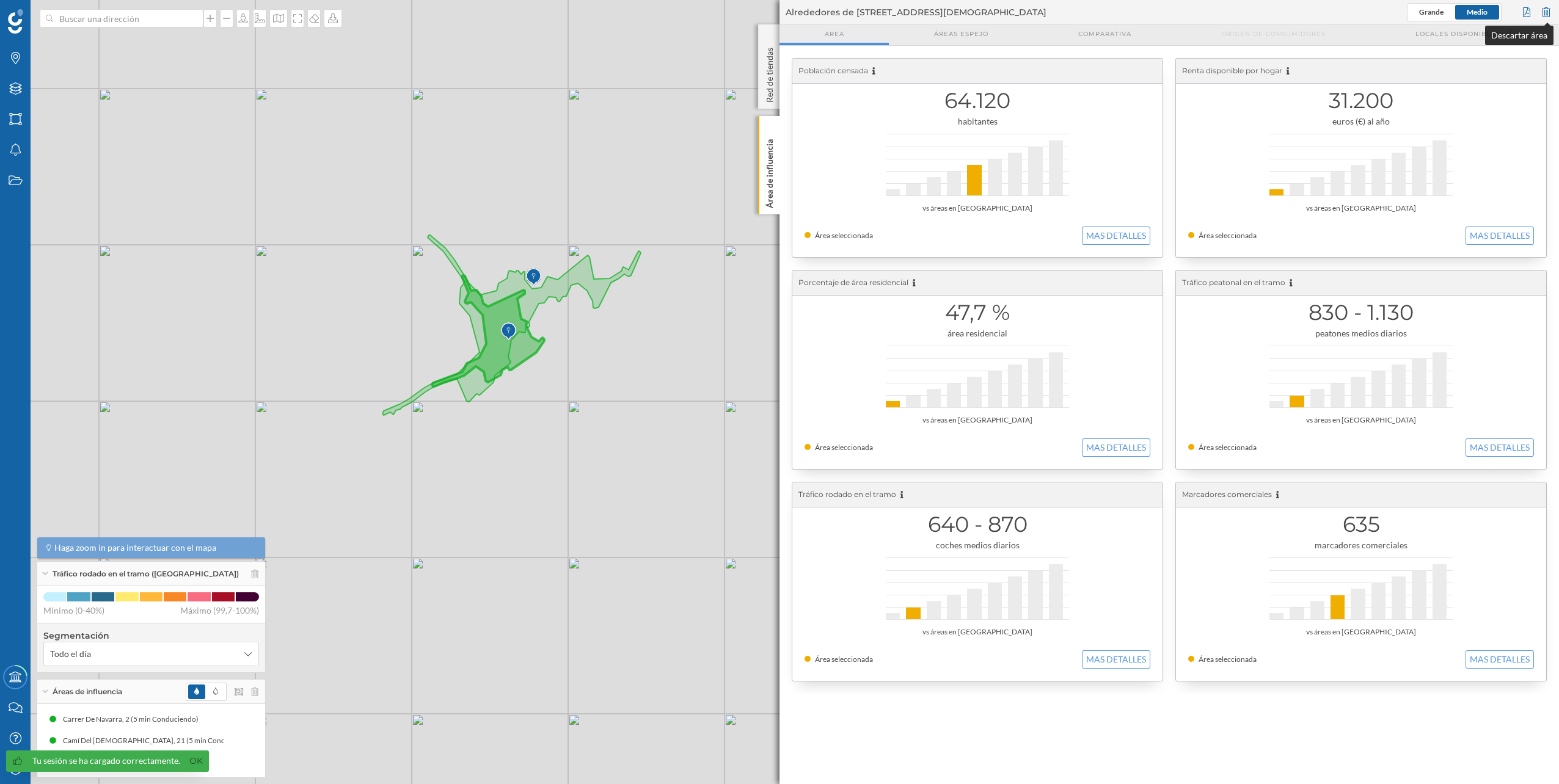
click at [1545, 6] on div at bounding box center [1546, 12] width 13 height 18
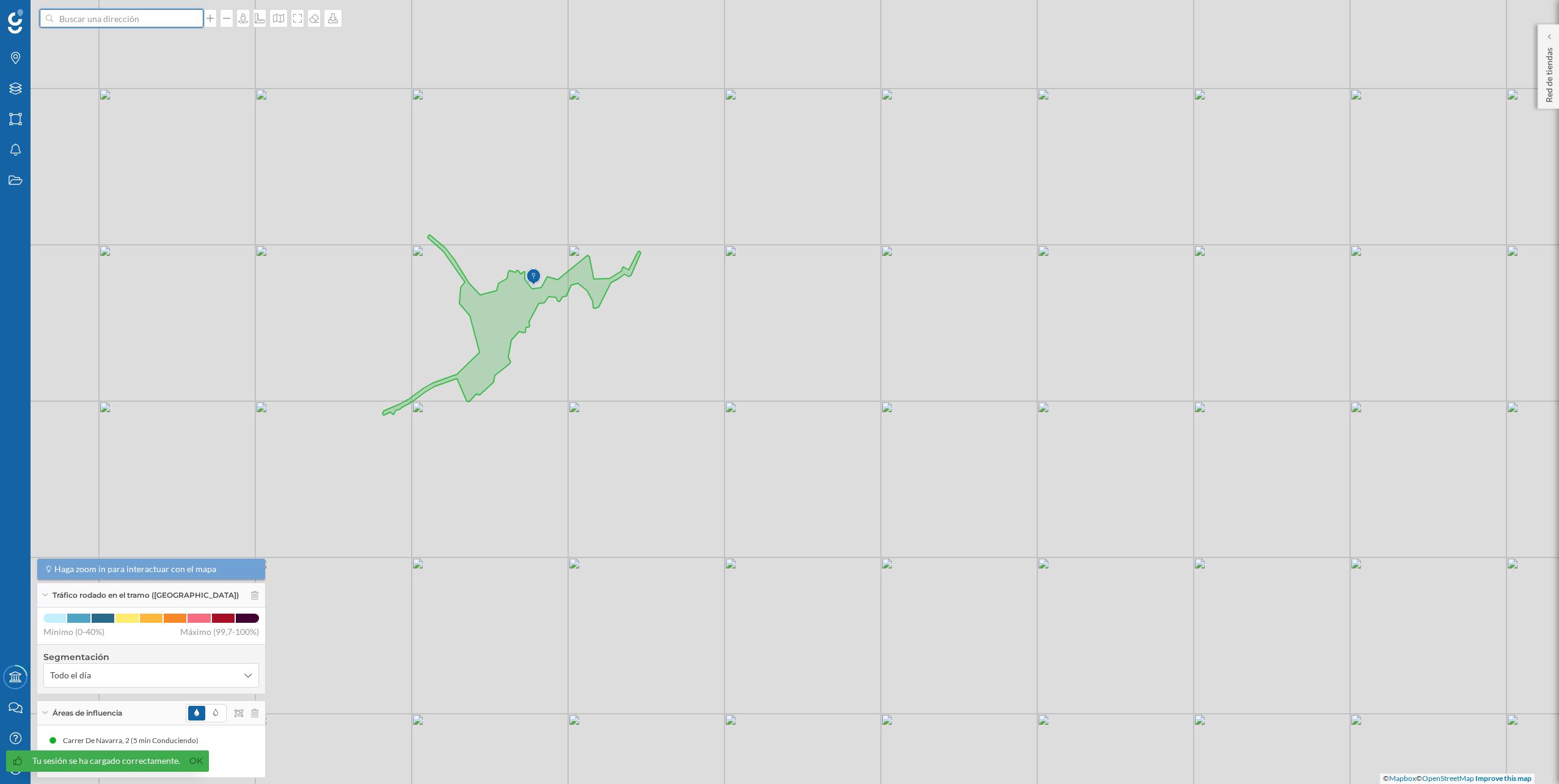
click at [172, 15] on input at bounding box center [122, 18] width 137 height 18
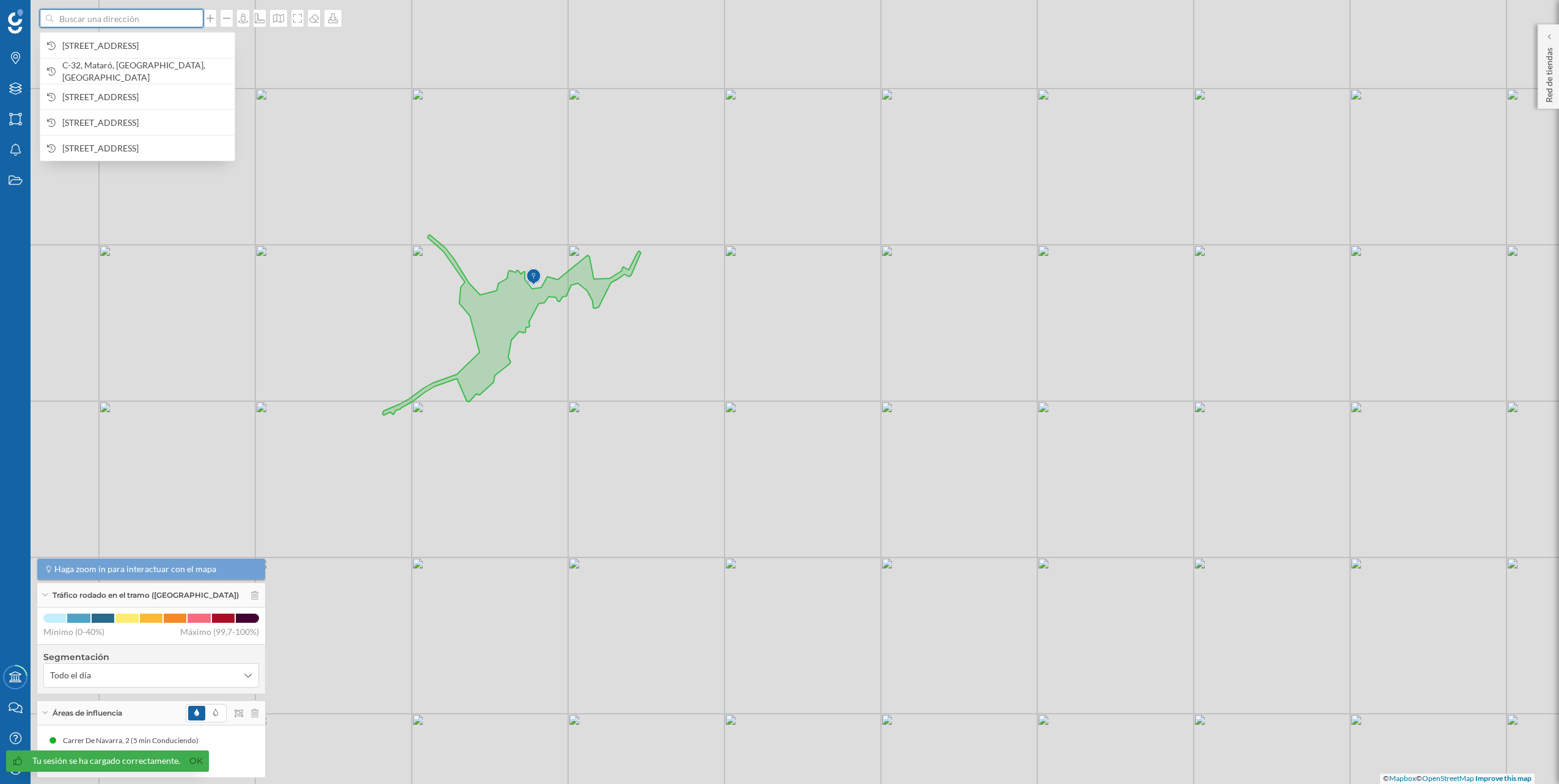
paste input "Av. Duque de Lerma, 9, 29600 Marbella, Málaga"
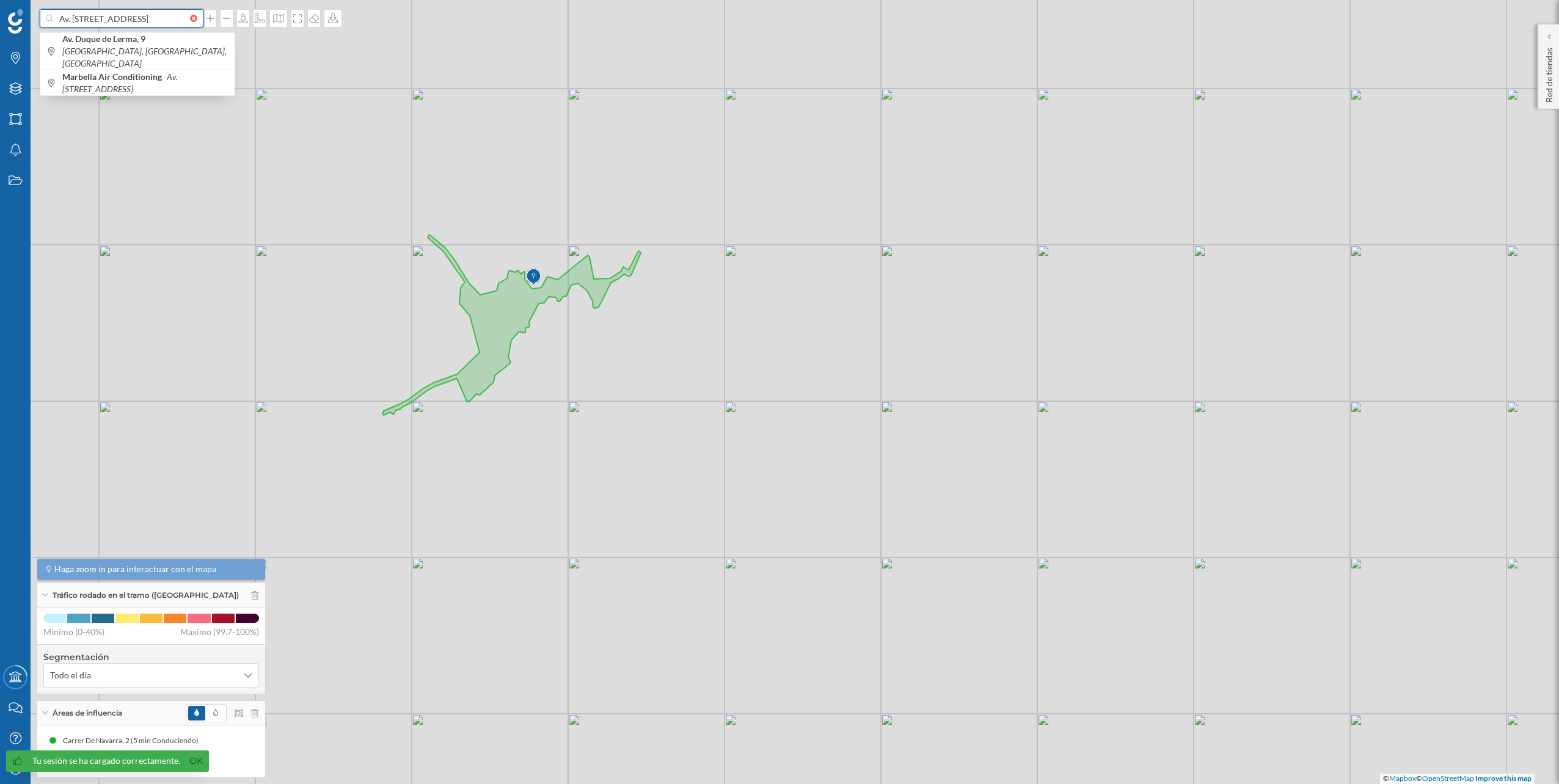
type input "Av. Duque de Lerma, 9, 29600 Marbella, Málaga"
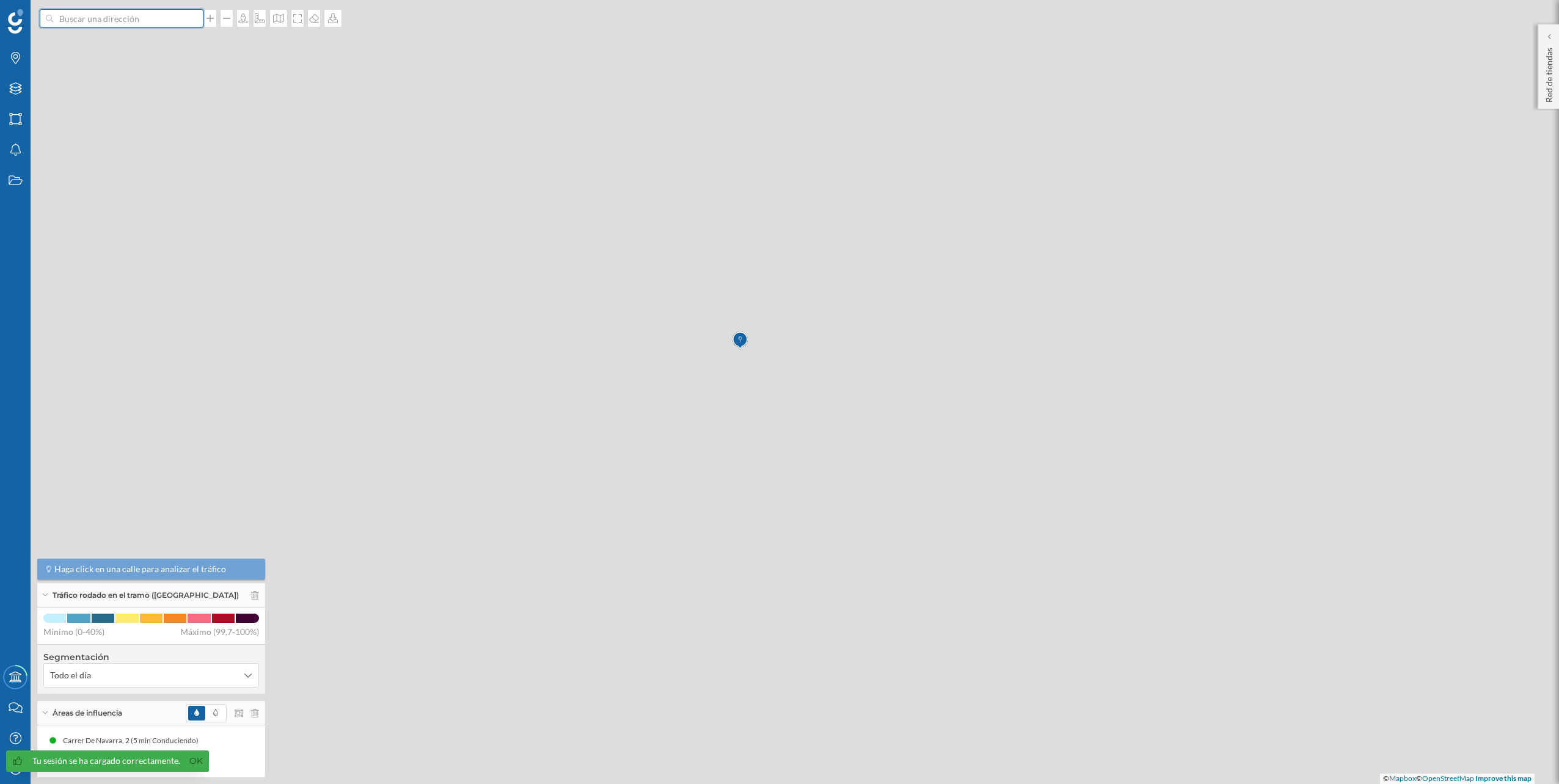
scroll to position [0, 0]
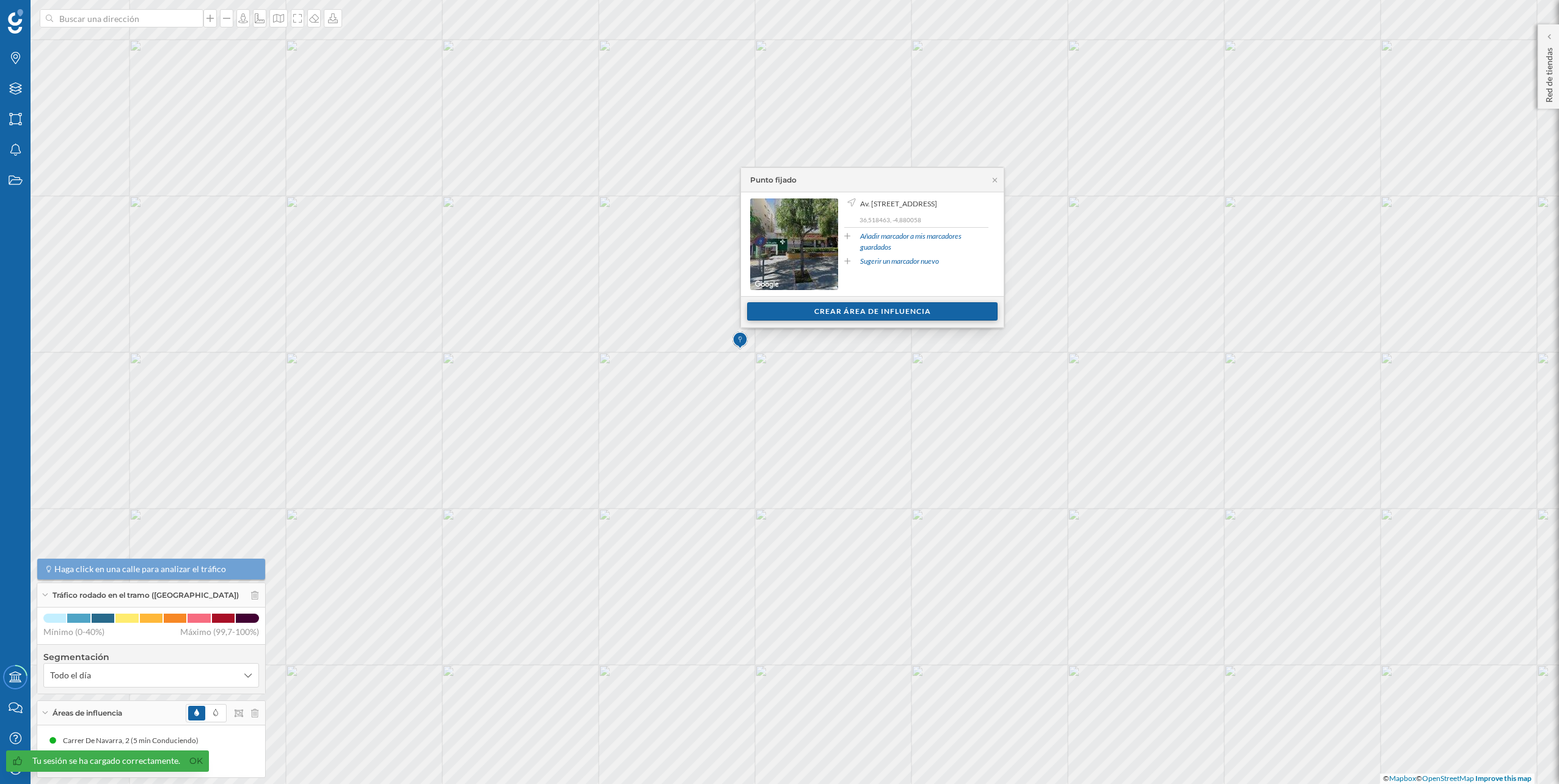
click at [809, 309] on div "Crear área de influencia" at bounding box center [872, 311] width 250 height 18
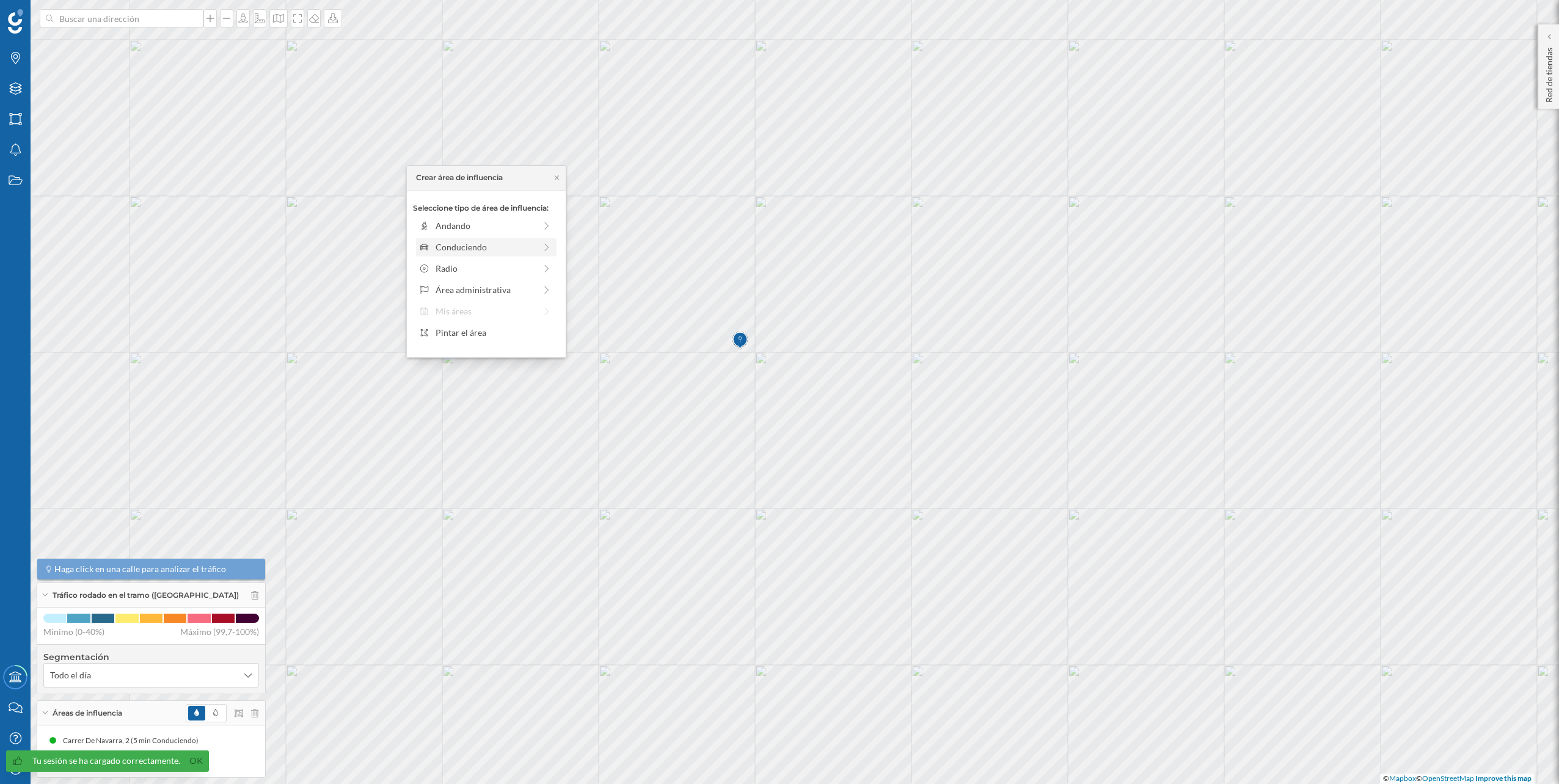
click at [537, 245] on div "Conduciendo" at bounding box center [485, 247] width 133 height 13
click at [443, 243] on div "0 min. 3 min. 5 min. 7 min. 10 min. 12 min. 15 min. 20 min. 30 min. 45 min. 50 …" at bounding box center [487, 243] width 136 height 3
click at [482, 333] on div "Crear área de influencia" at bounding box center [486, 334] width 147 height 18
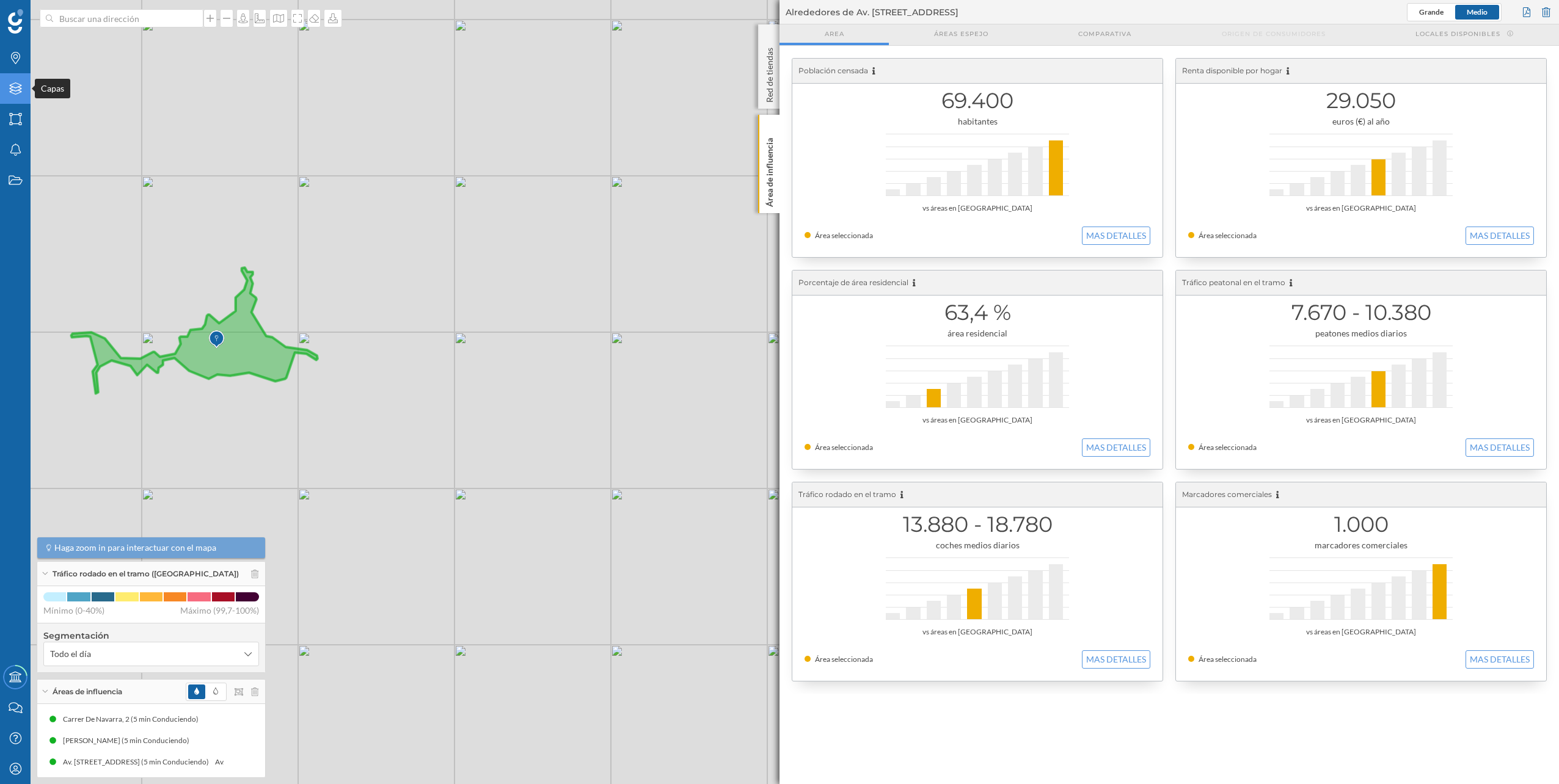
click at [13, 92] on icon "Capas" at bounding box center [16, 88] width 15 height 12
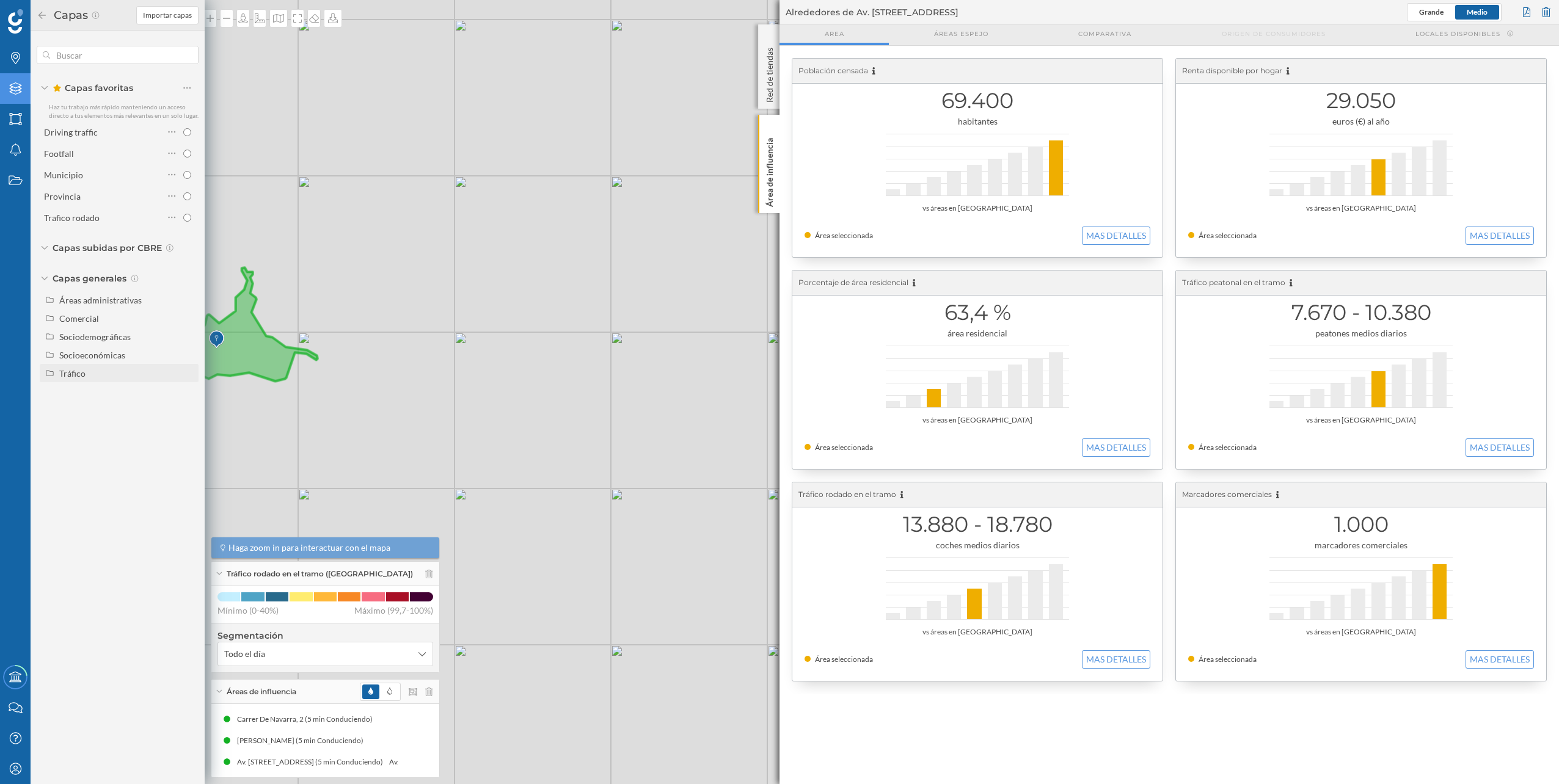
click at [99, 368] on div "Tráfico" at bounding box center [126, 373] width 135 height 13
click at [102, 409] on div "Peatonal" at bounding box center [106, 410] width 85 height 13
click at [186, 409] on input "Peatonal" at bounding box center [190, 410] width 8 height 8
radio input "true"
click at [1551, 10] on div at bounding box center [1546, 12] width 13 height 18
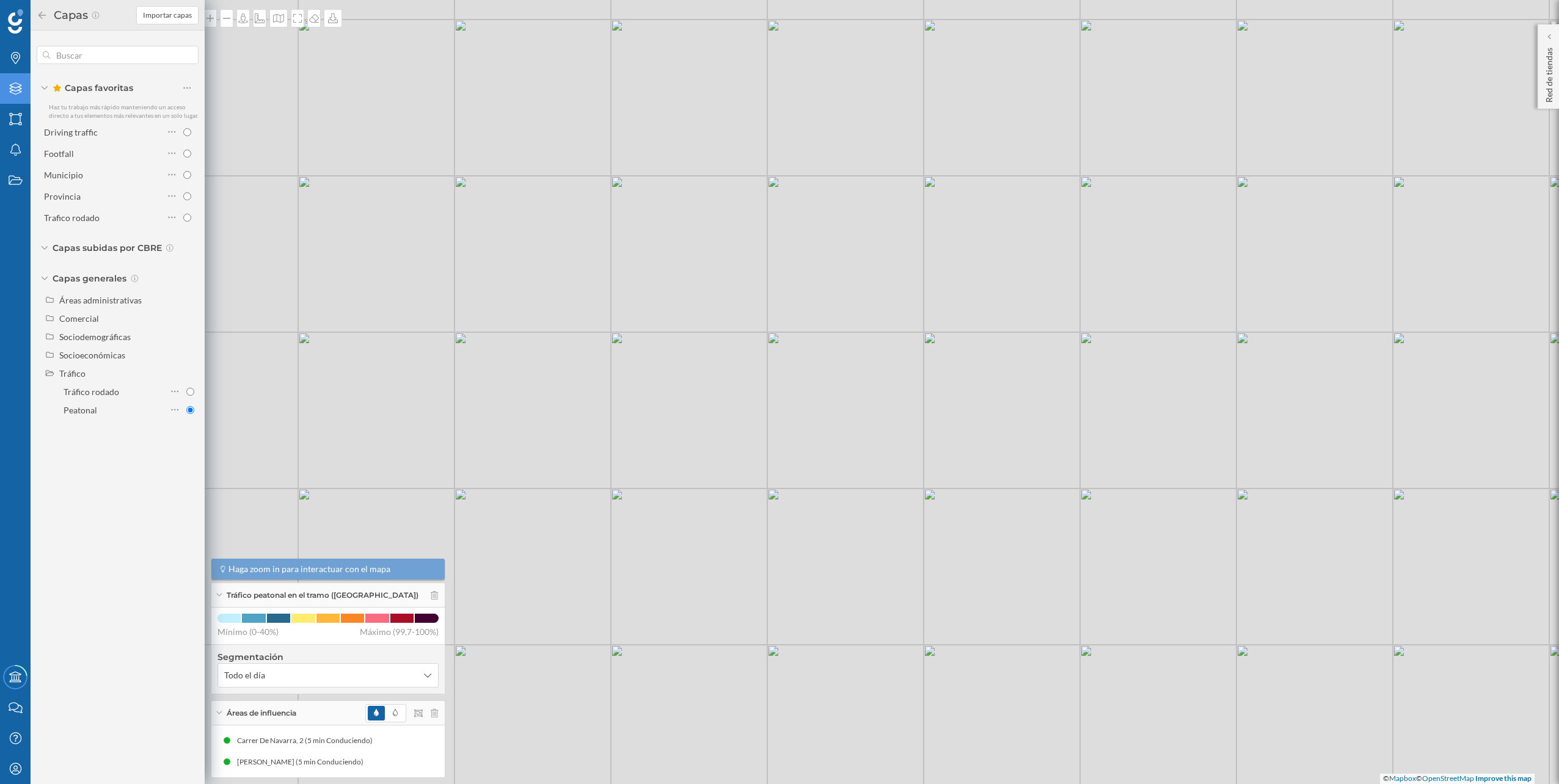
click at [335, 77] on div "© Mapbox © OpenStreetMap Improve this map" at bounding box center [779, 392] width 1559 height 784
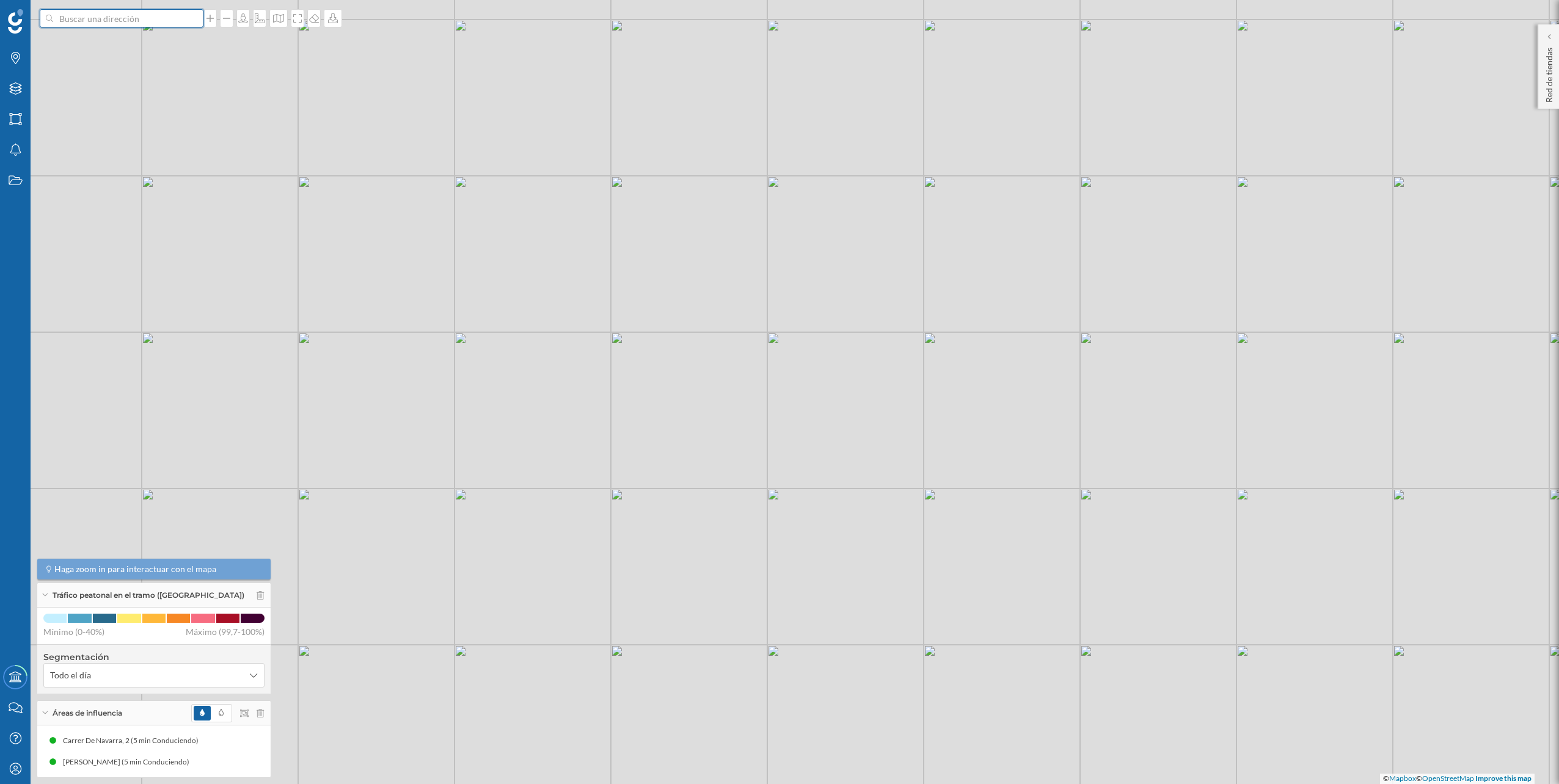
click at [115, 19] on input at bounding box center [122, 18] width 137 height 18
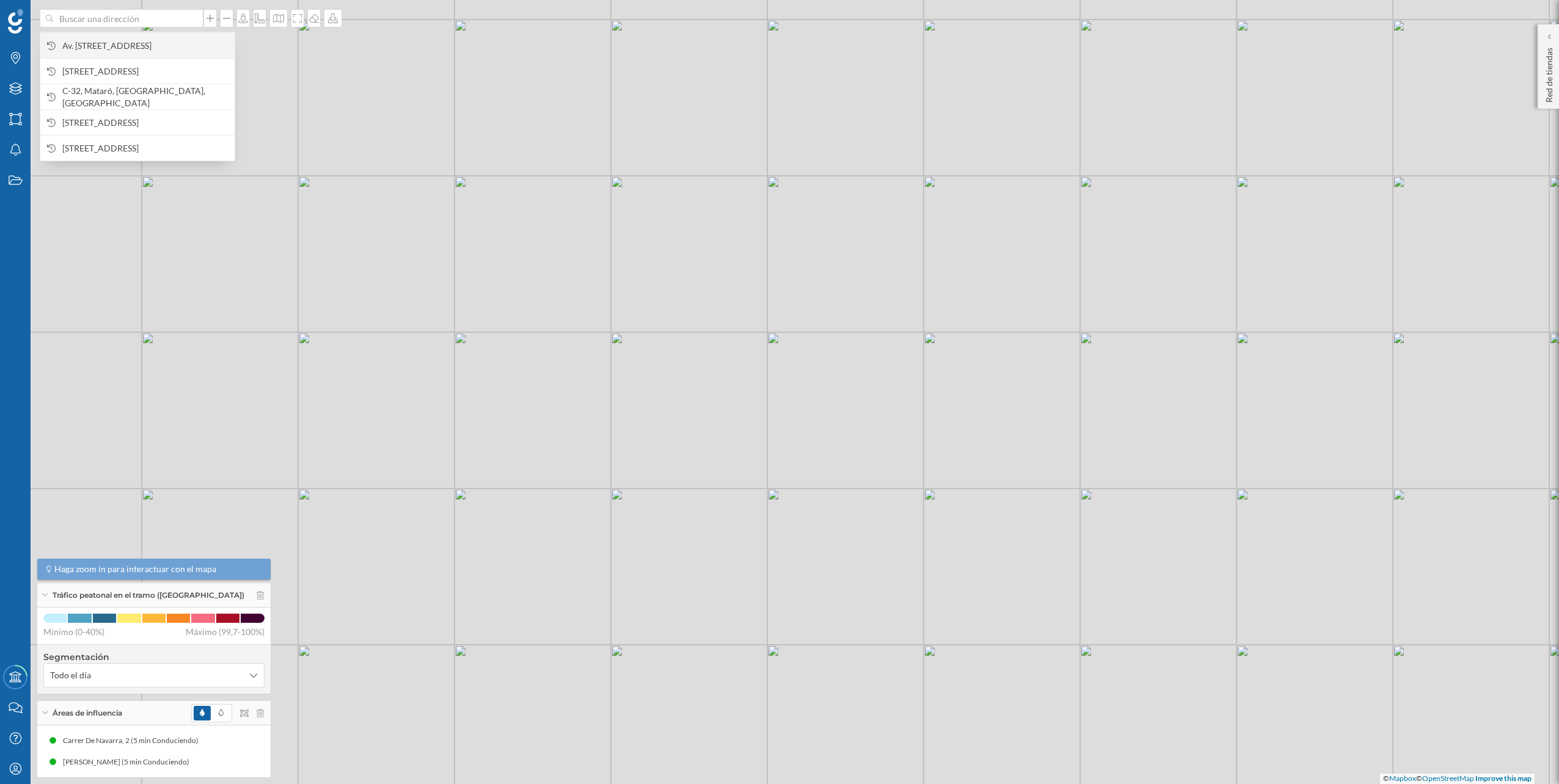
click at [117, 40] on span "Av. Duque de Lerma, 9, 29600 Marbella, Málaga, España" at bounding box center [145, 45] width 166 height 12
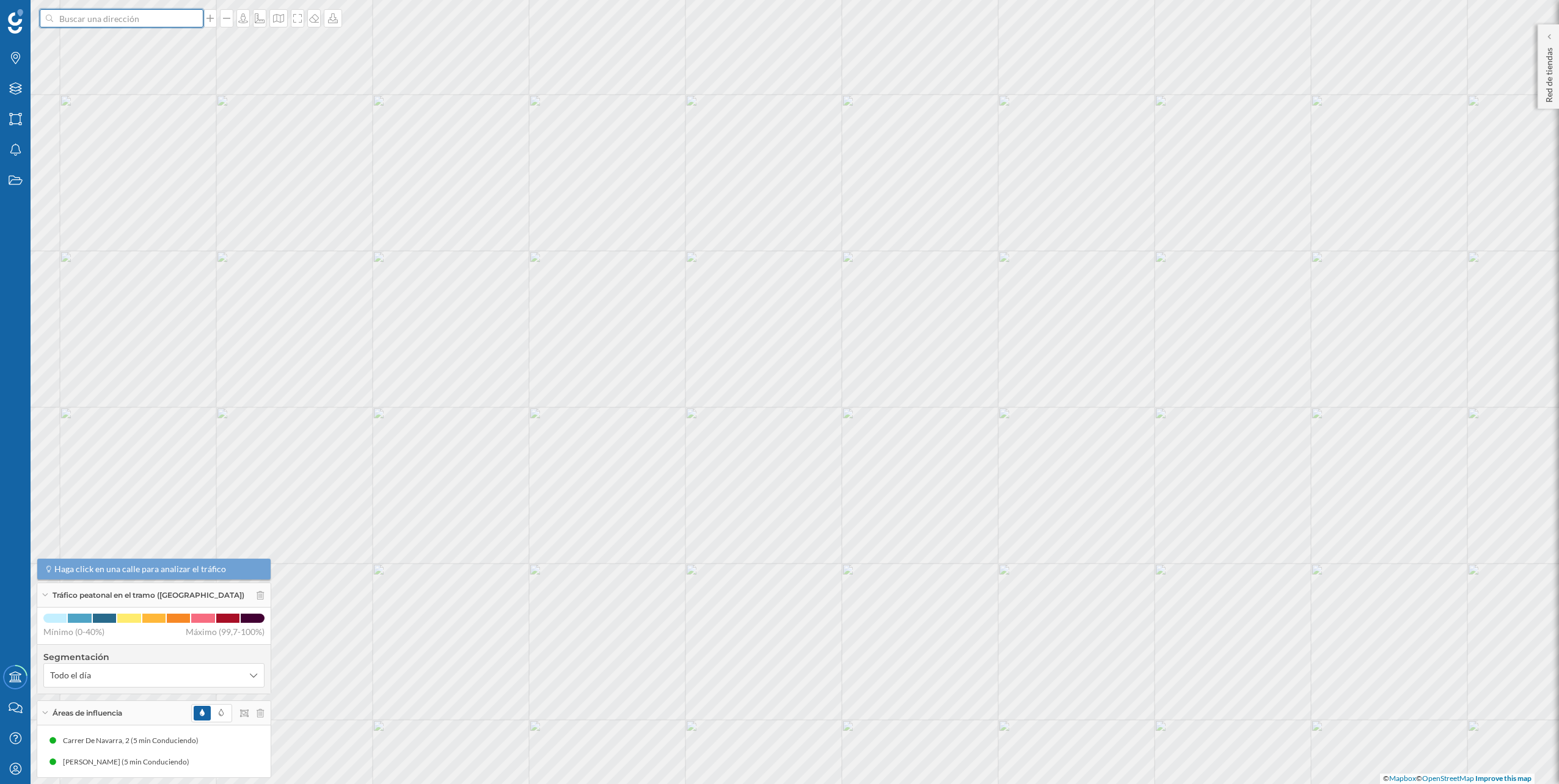
click at [185, 24] on input at bounding box center [122, 18] width 137 height 18
click at [174, 47] on span "Av. Duque de Lerma, 9, 29600 Marbella, Málaga, España" at bounding box center [145, 45] width 166 height 12
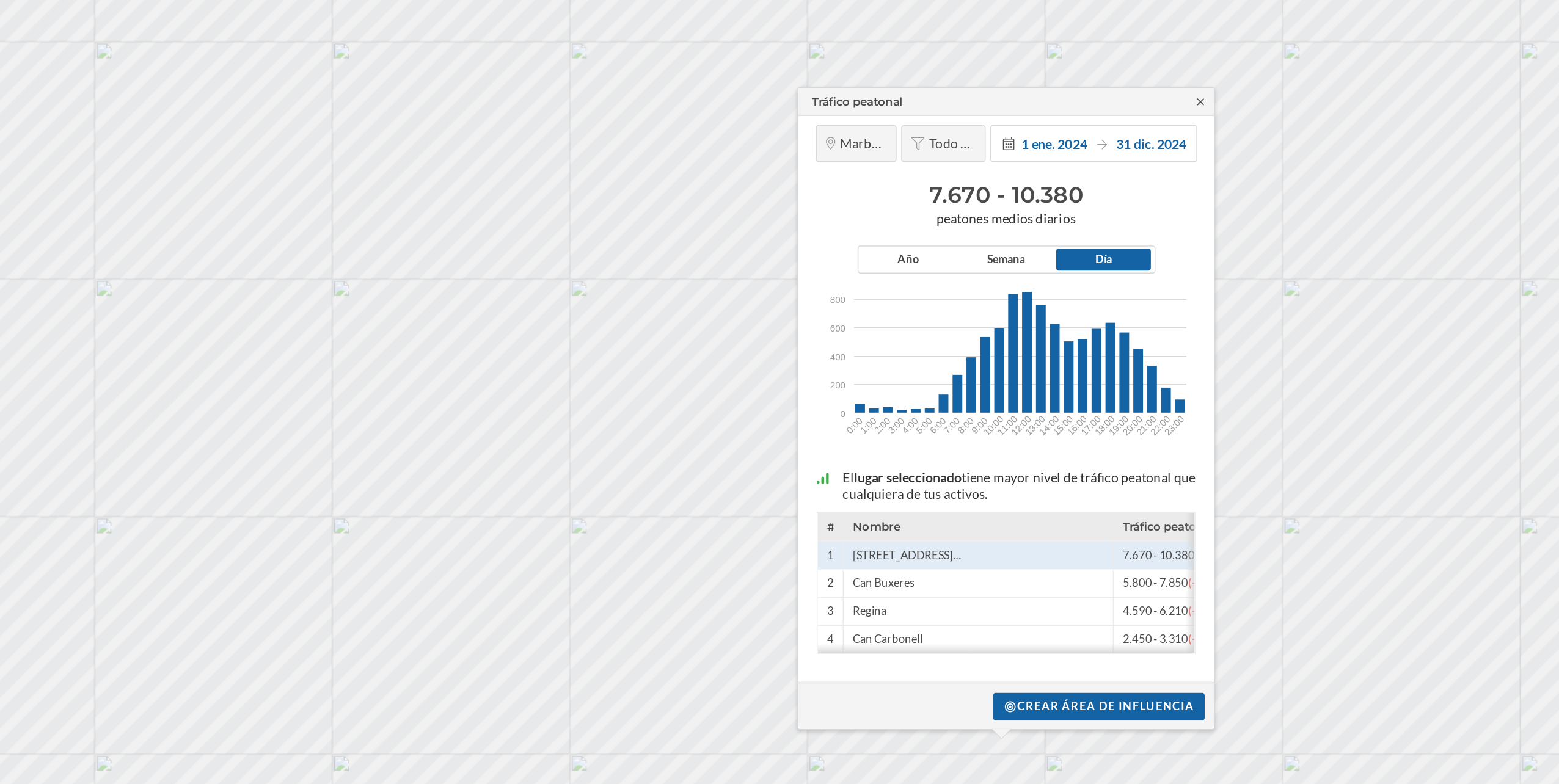
click at [1192, 311] on icon at bounding box center [1194, 311] width 9 height 8
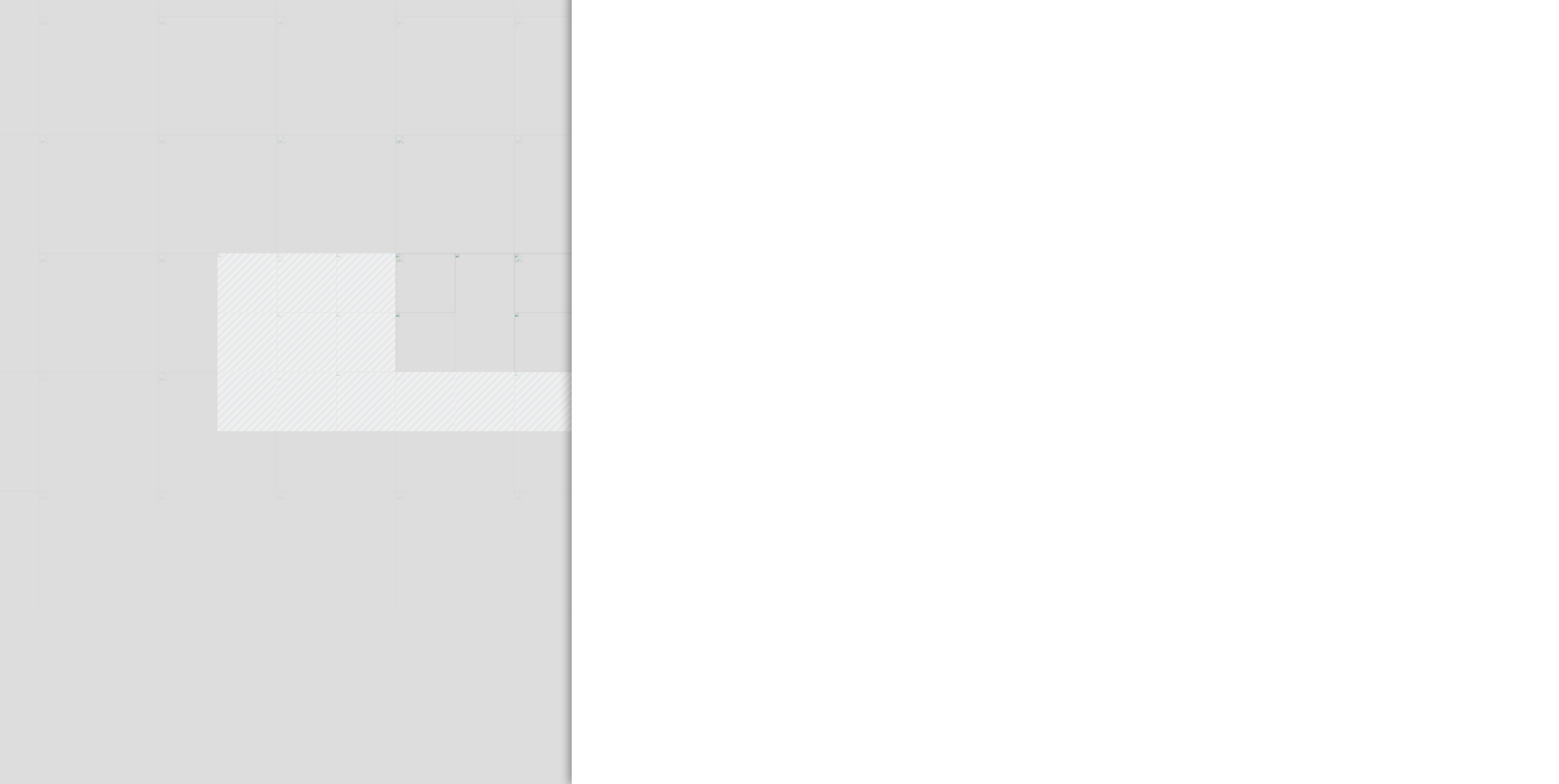
click at [937, 494] on geo-home-tab "¿Qué quieres hacer? Expansion planner Encontrar las áreas que se ajustan a mi c…" at bounding box center [1170, 404] width 780 height 760
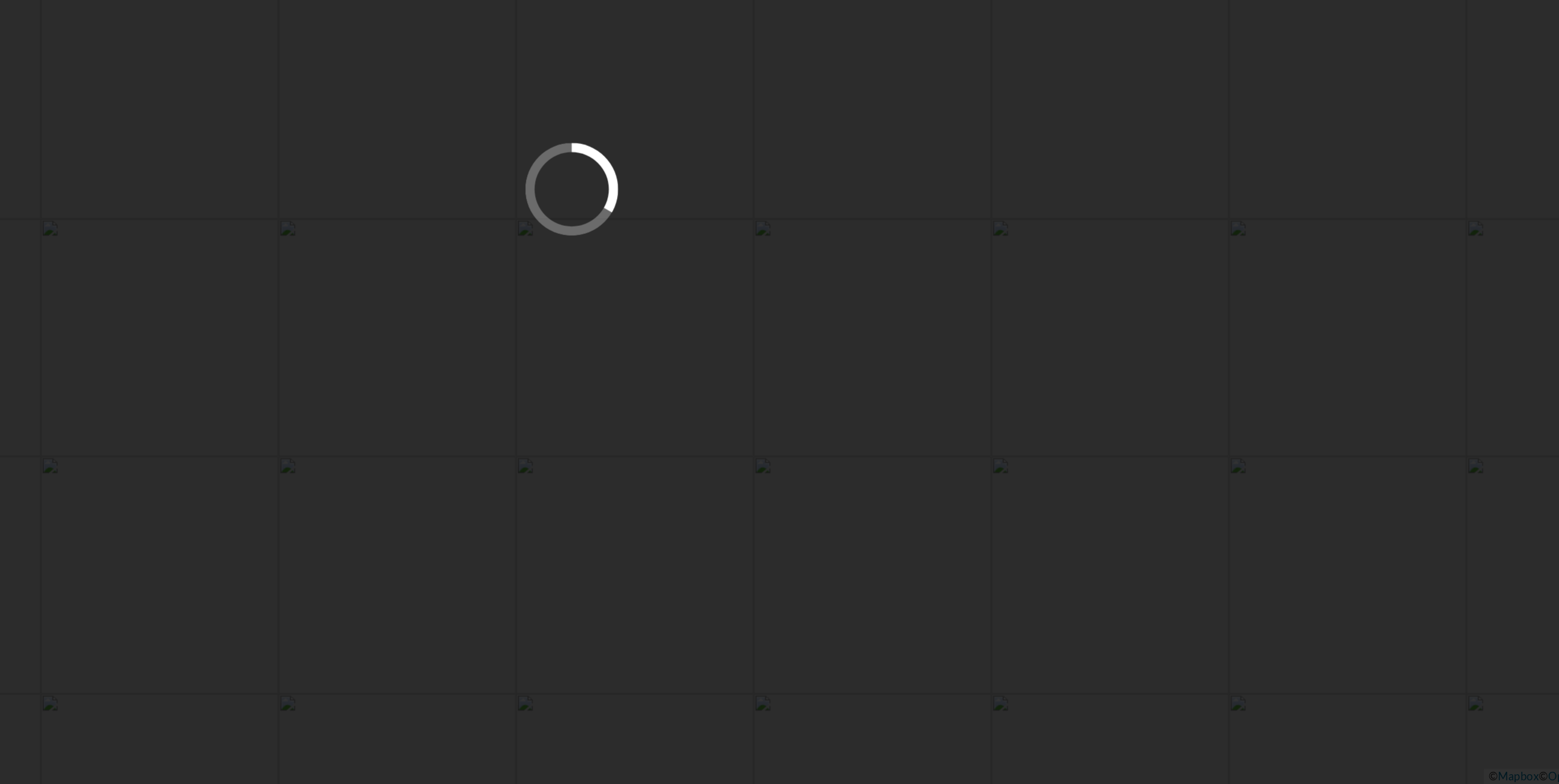
drag, startPoint x: 0, startPoint y: 0, endPoint x: 667, endPoint y: 426, distance: 791.4
click at [667, 426] on div at bounding box center [779, 392] width 1559 height 784
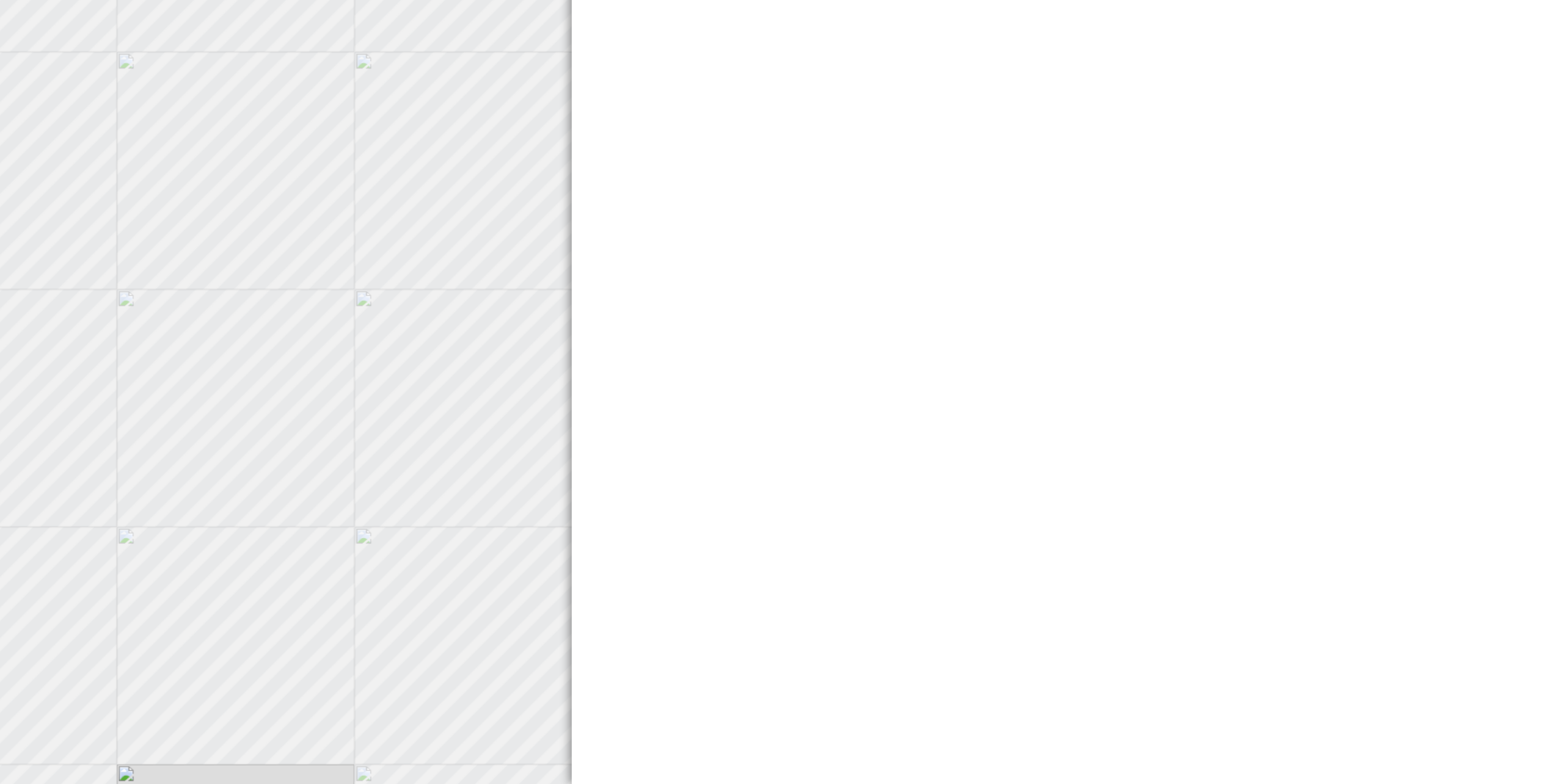
click at [1150, 482] on geo-home-tab "¿Qué quieres hacer? Expansion planner Encontrar las áreas que se ajustan a mi c…" at bounding box center [1170, 404] width 780 height 760
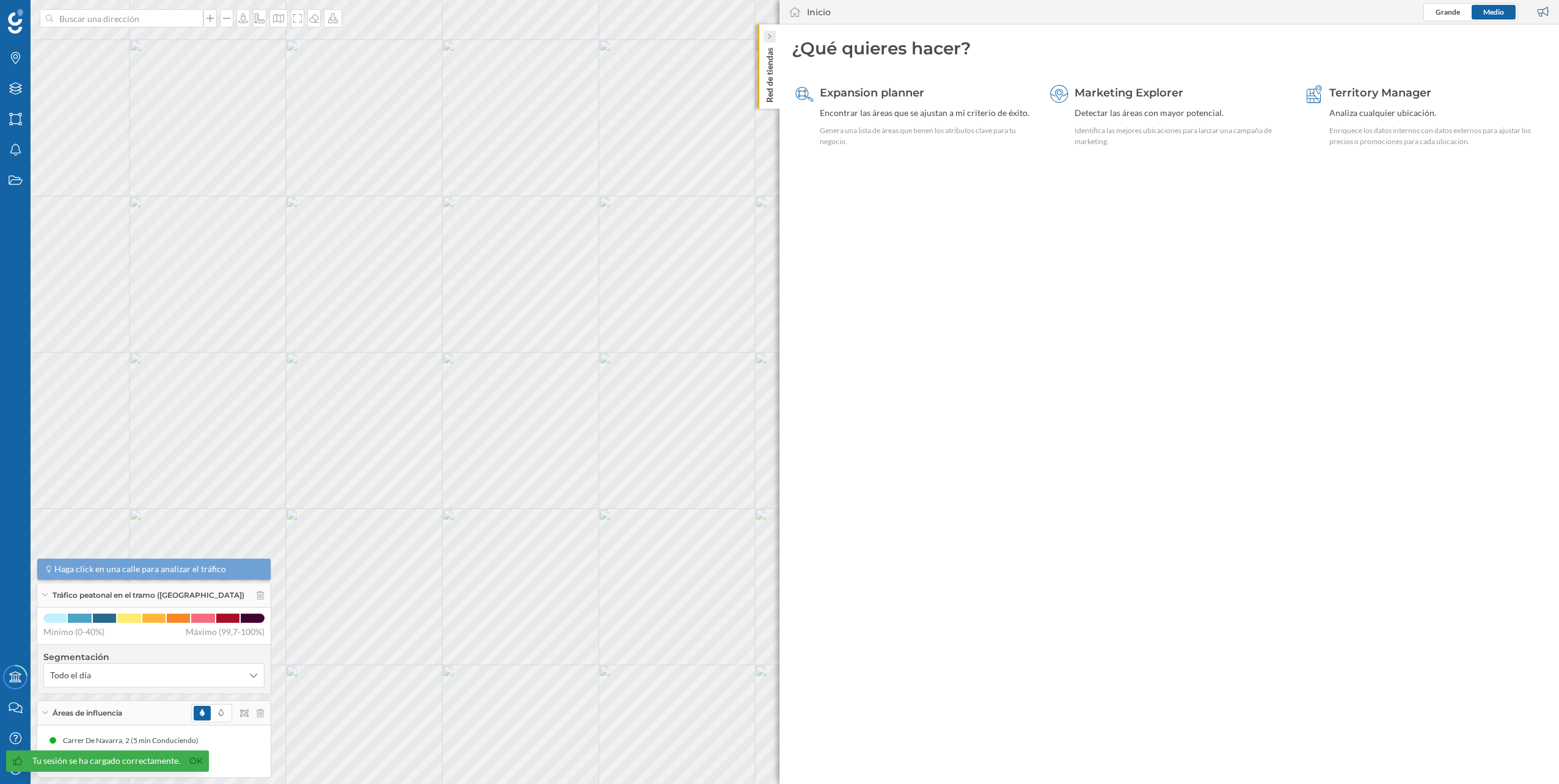
click at [774, 39] on div at bounding box center [769, 36] width 12 height 12
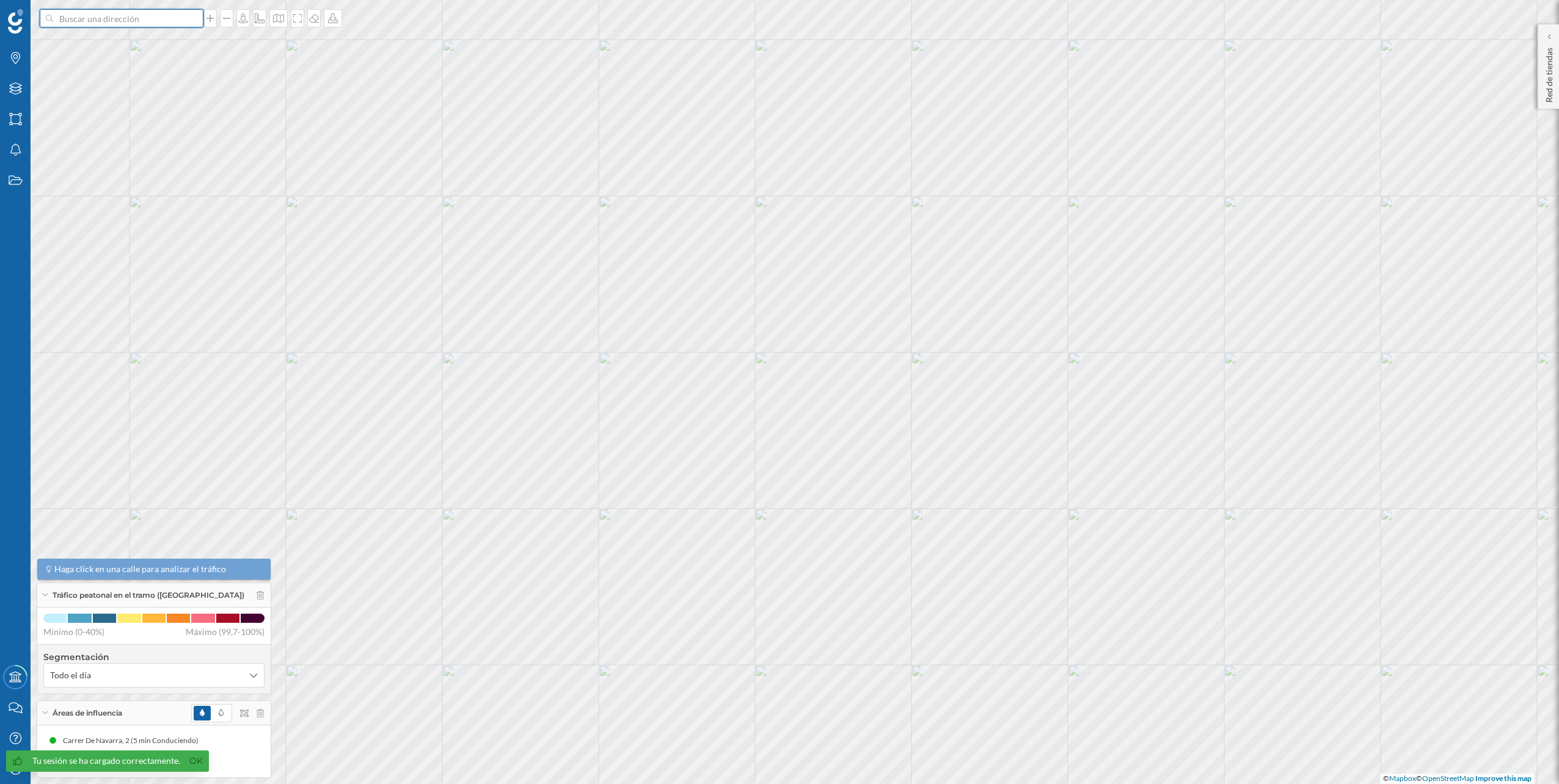
click at [134, 27] on input at bounding box center [122, 18] width 137 height 18
click at [153, 48] on span "Av. Duque de Lerma, 9, 29600 Marbella, Málaga, España" at bounding box center [145, 45] width 166 height 12
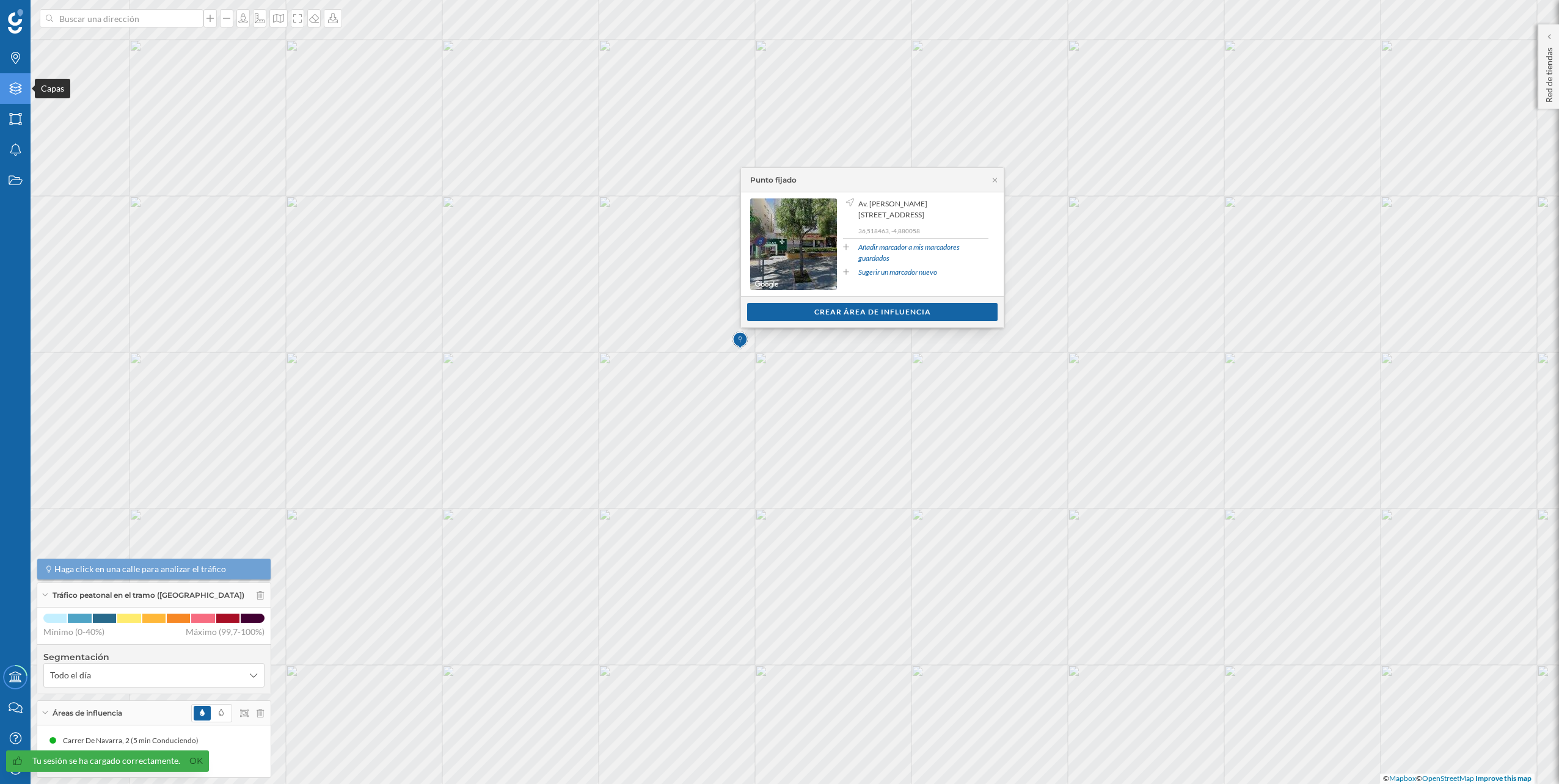
click at [17, 94] on icon at bounding box center [15, 88] width 12 height 12
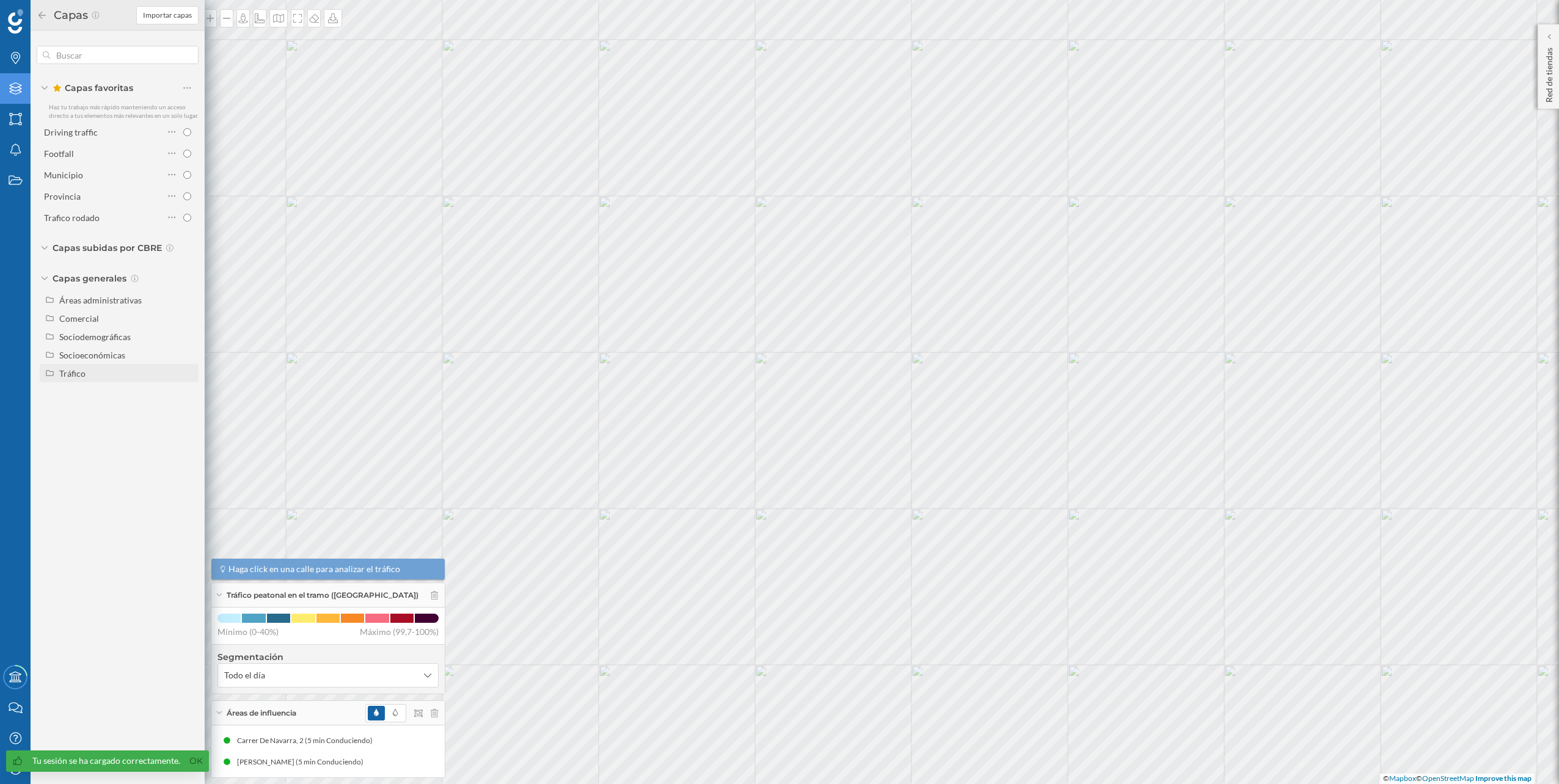
click at [126, 369] on div "Tráfico" at bounding box center [126, 373] width 135 height 13
click at [104, 409] on div "Peatonal" at bounding box center [106, 410] width 85 height 13
click at [186, 409] on input "Peatonal" at bounding box center [190, 410] width 8 height 8
radio input "true"
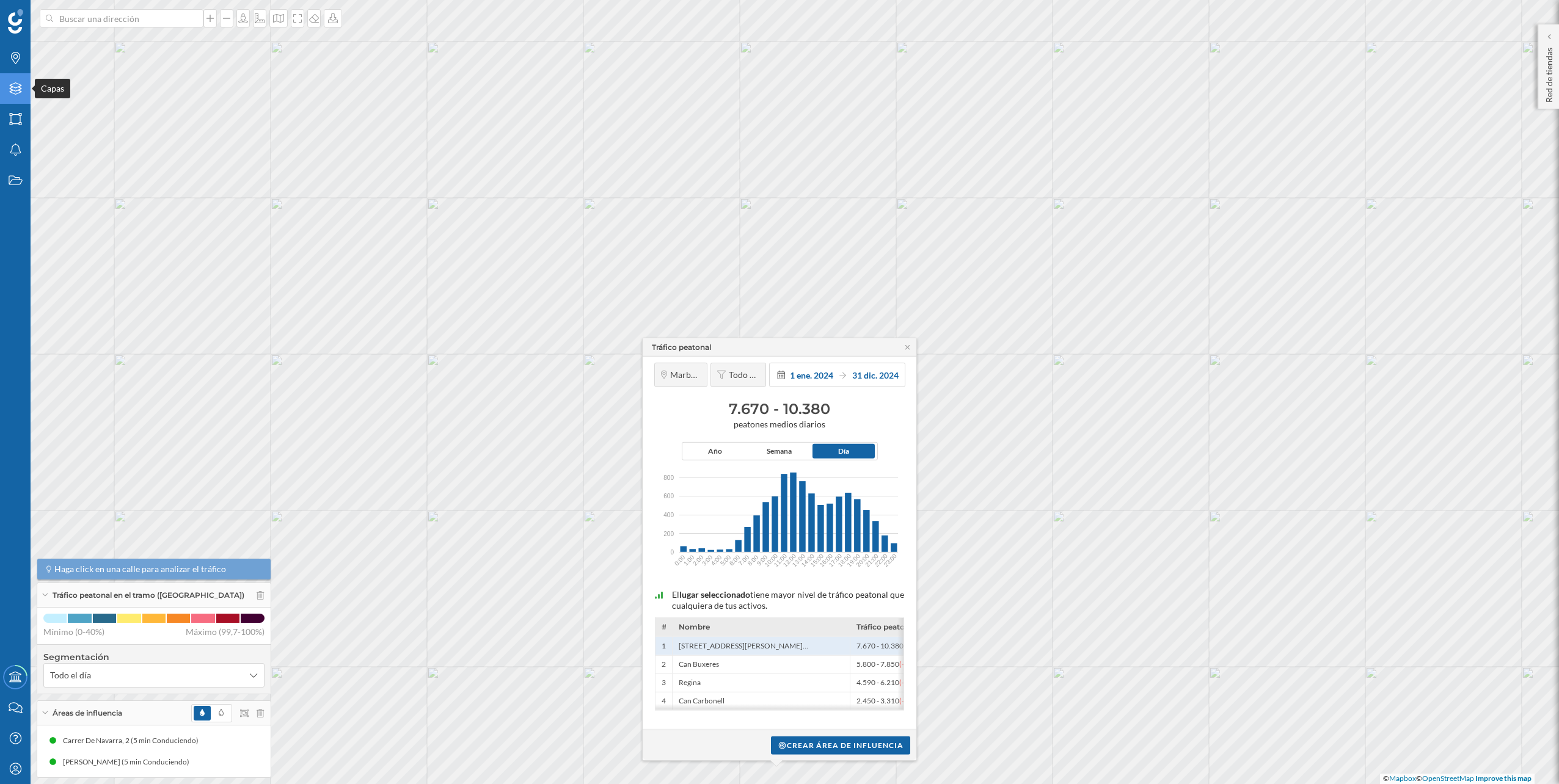
click at [15, 90] on icon "Capas" at bounding box center [16, 88] width 15 height 12
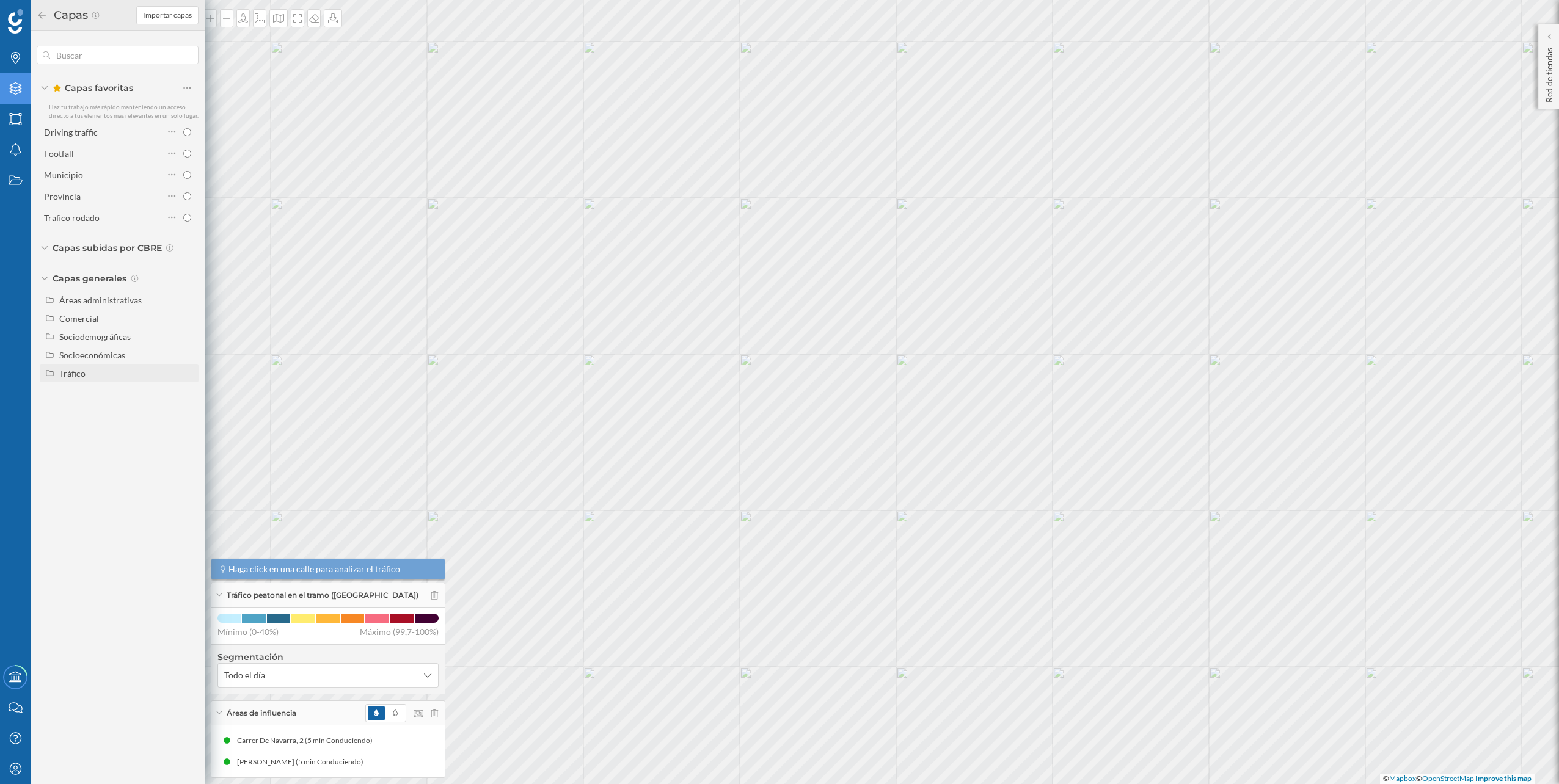
click at [86, 375] on div "Tráfico" at bounding box center [126, 373] width 135 height 13
click at [96, 399] on div "Tráfico rodado" at bounding box center [106, 391] width 85 height 17
click at [186, 396] on input "Tráfico rodado" at bounding box center [190, 392] width 8 height 8
radio input "true"
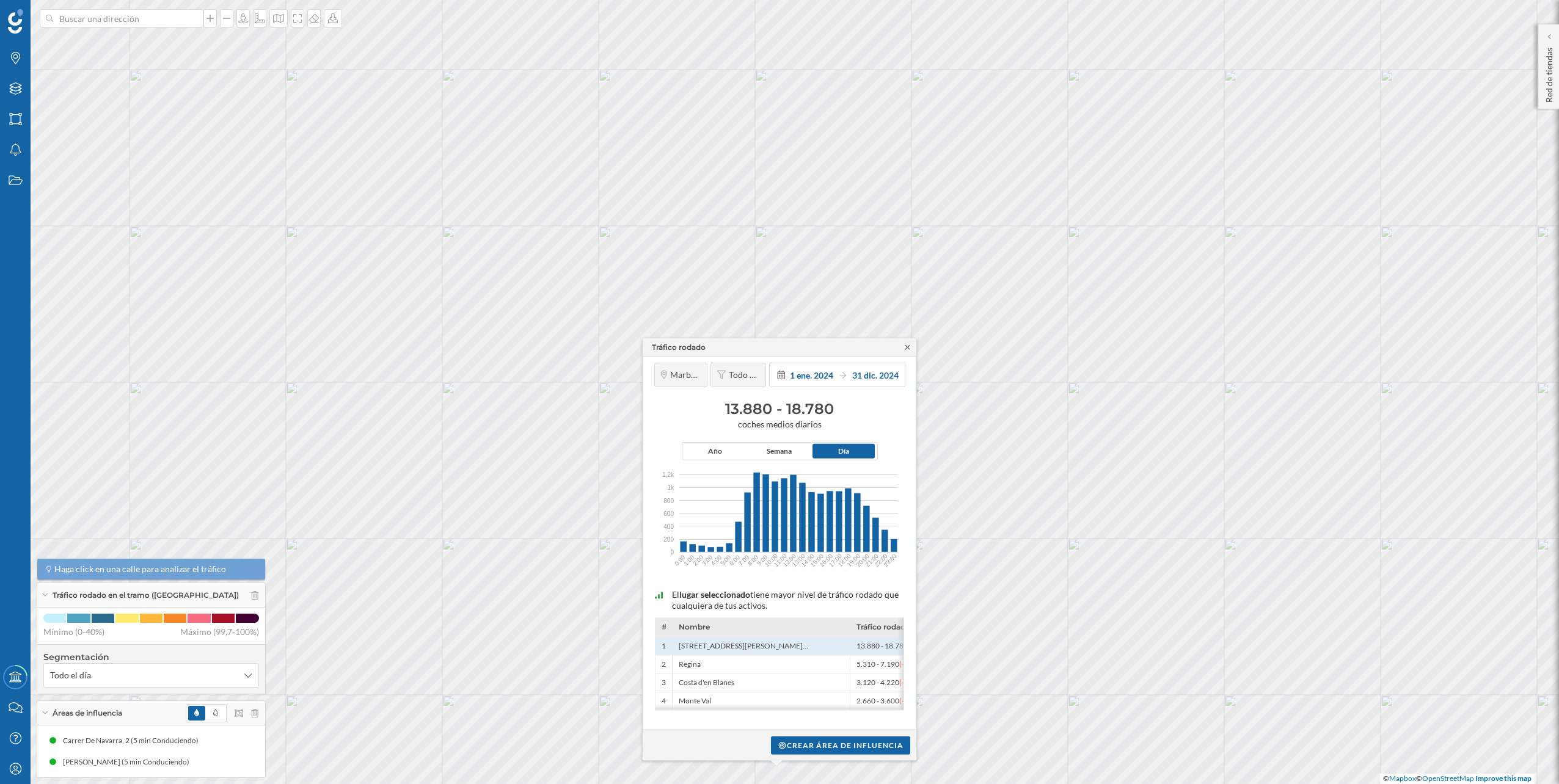
click at [907, 346] on icon at bounding box center [907, 347] width 9 height 8
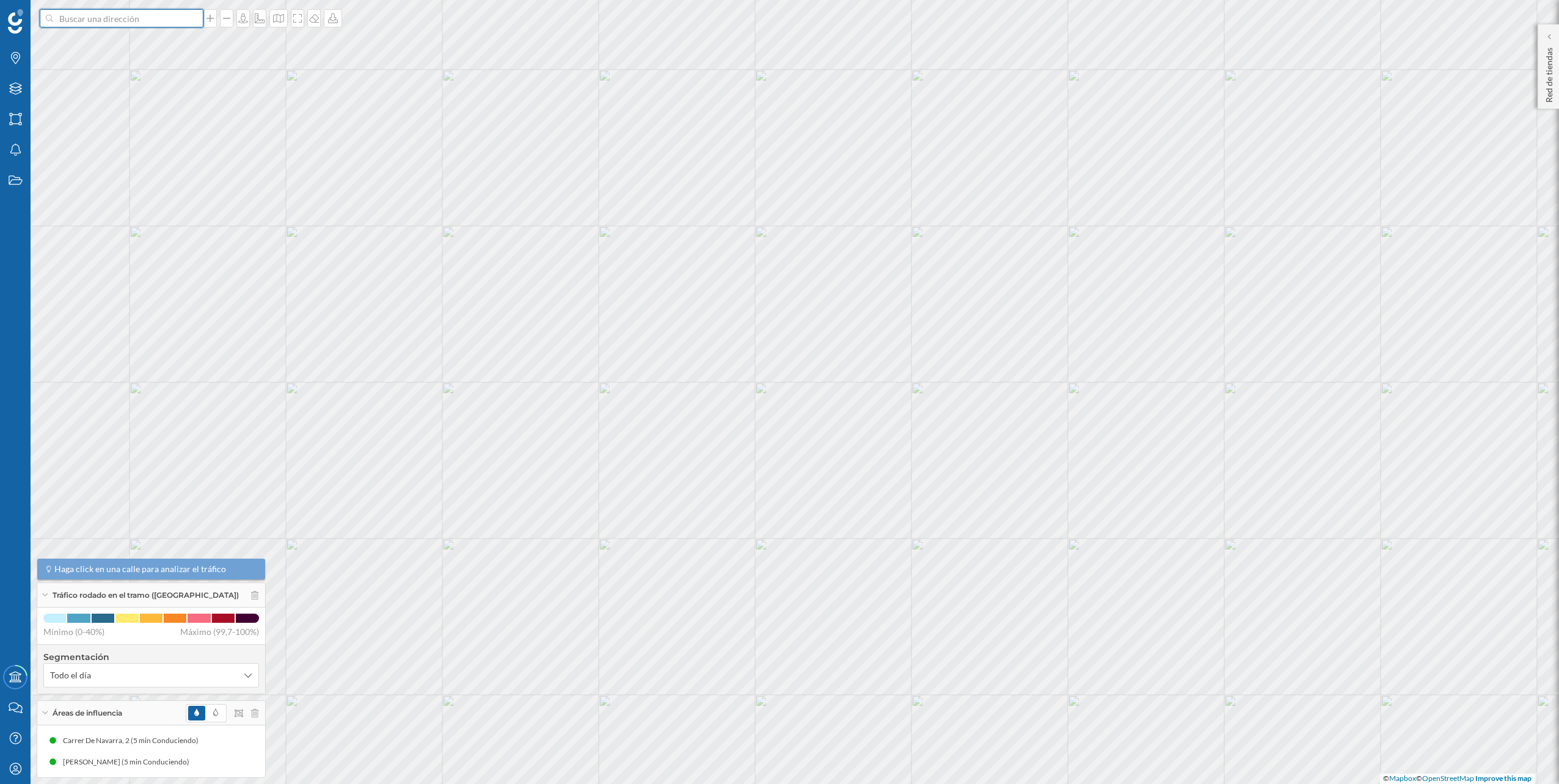
click at [123, 26] on input at bounding box center [122, 18] width 137 height 18
paste input "Avda. Andalucía, Nave 9 - Pol. Ind. Molino Viento, CP29649 MIJAS COSTA Málaga"
type input "Avda. Andalucía, Nave 9 - Pol. Ind. Molino Viento, CP29649 MIJAS COSTA Málaga"
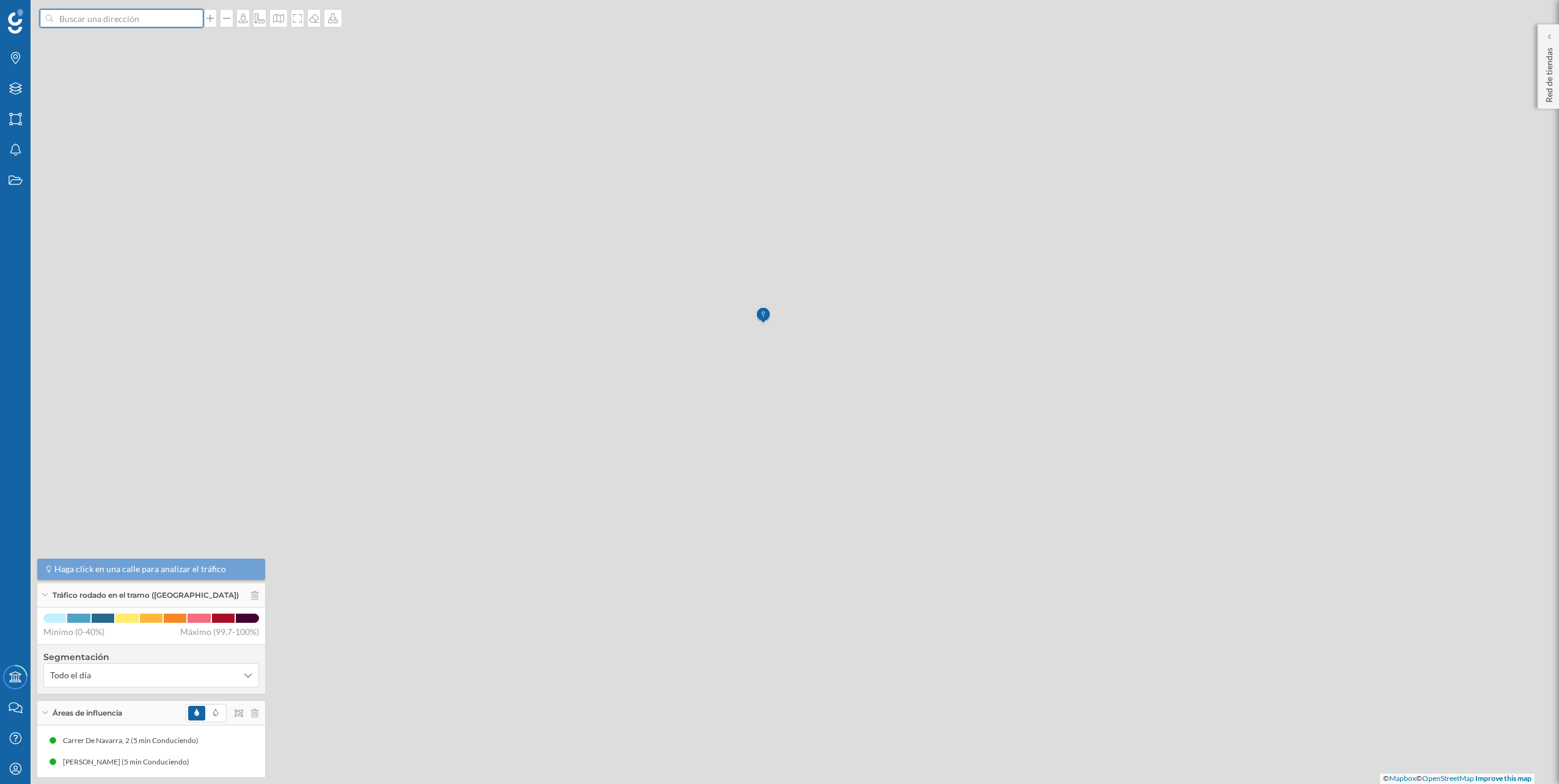
scroll to position [0, 0]
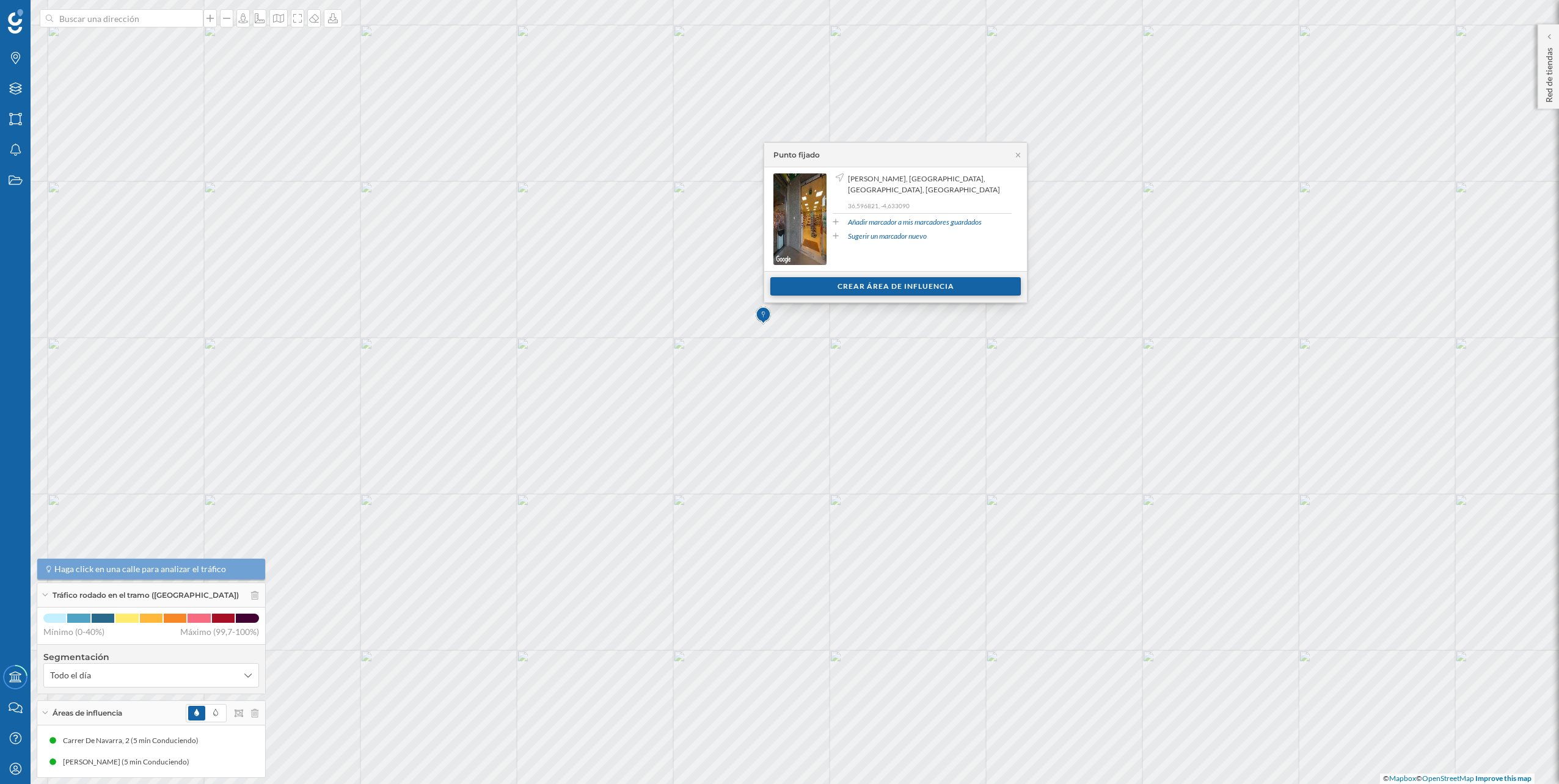
click at [811, 282] on div "Crear área de influencia" at bounding box center [896, 286] width 250 height 18
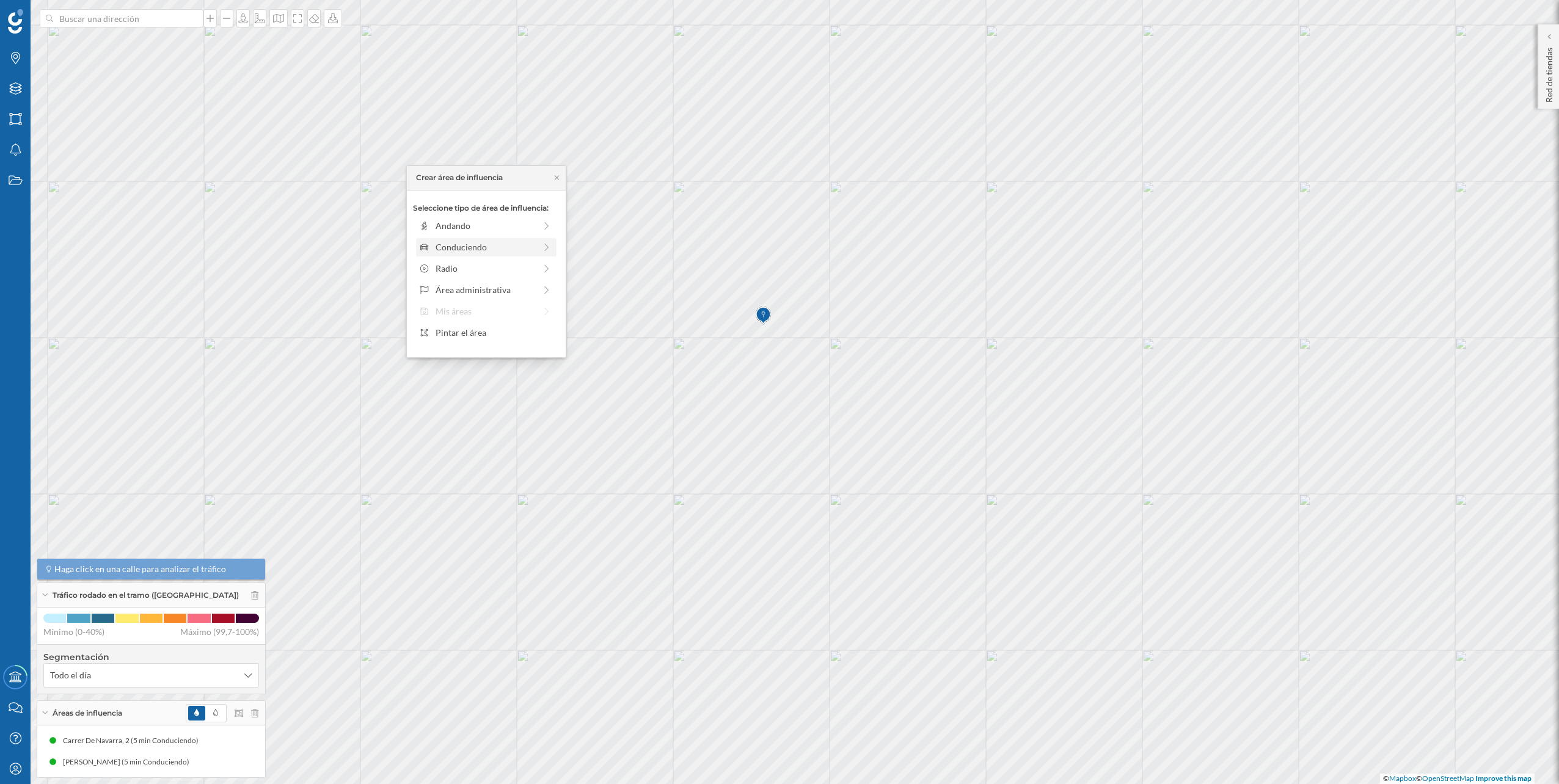
click at [543, 243] on icon at bounding box center [546, 248] width 11 height 9
click at [441, 241] on div "0 min. 3 min. 5 min. 7 min. 10 min. 12 min. 15 min. 20 min. 30 min. 45 min. 50 …" at bounding box center [487, 243] width 136 height 3
click at [475, 331] on div "Crear área de influencia" at bounding box center [486, 334] width 147 height 18
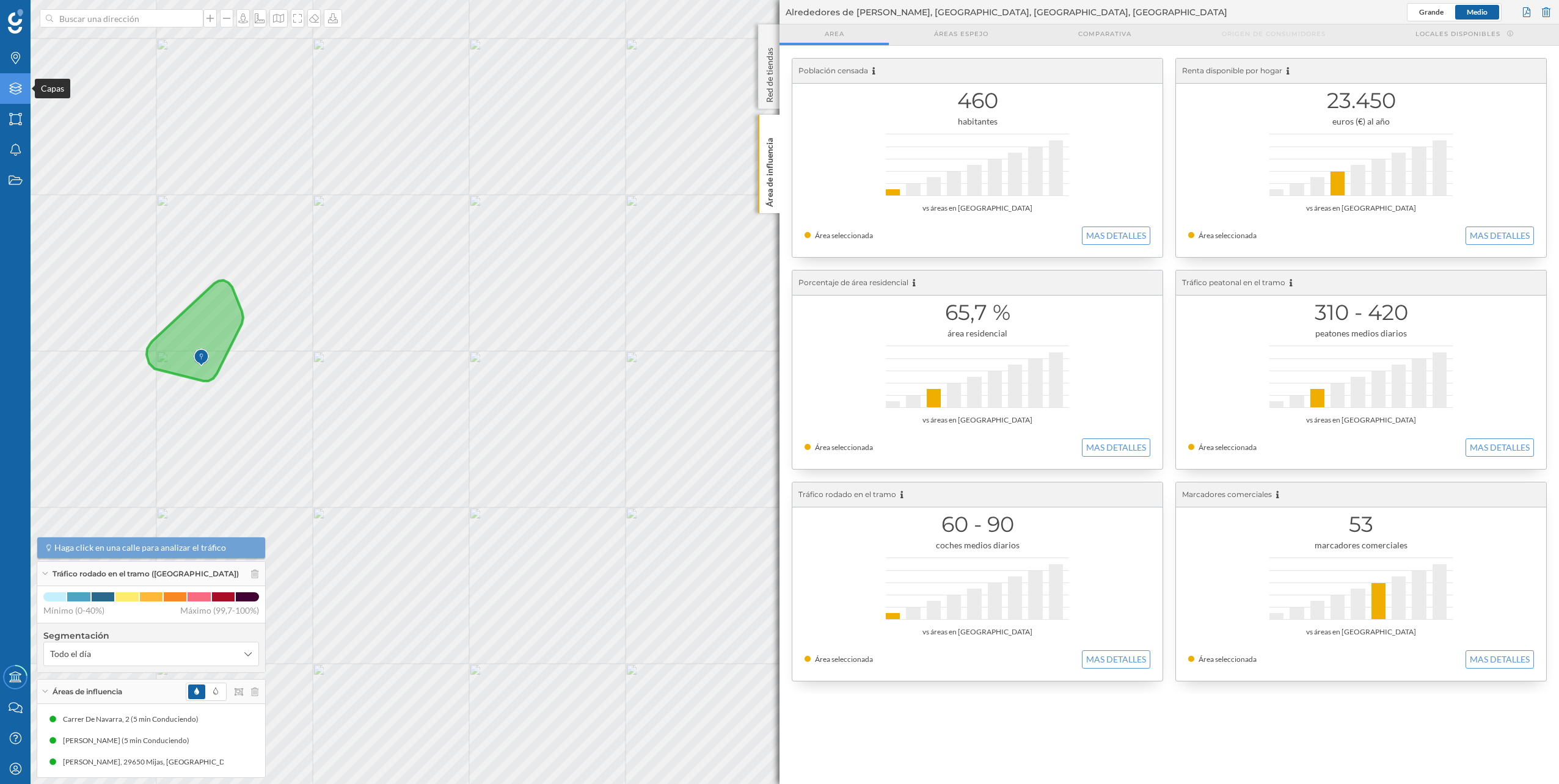
click at [25, 99] on div "Capas" at bounding box center [15, 89] width 31 height 31
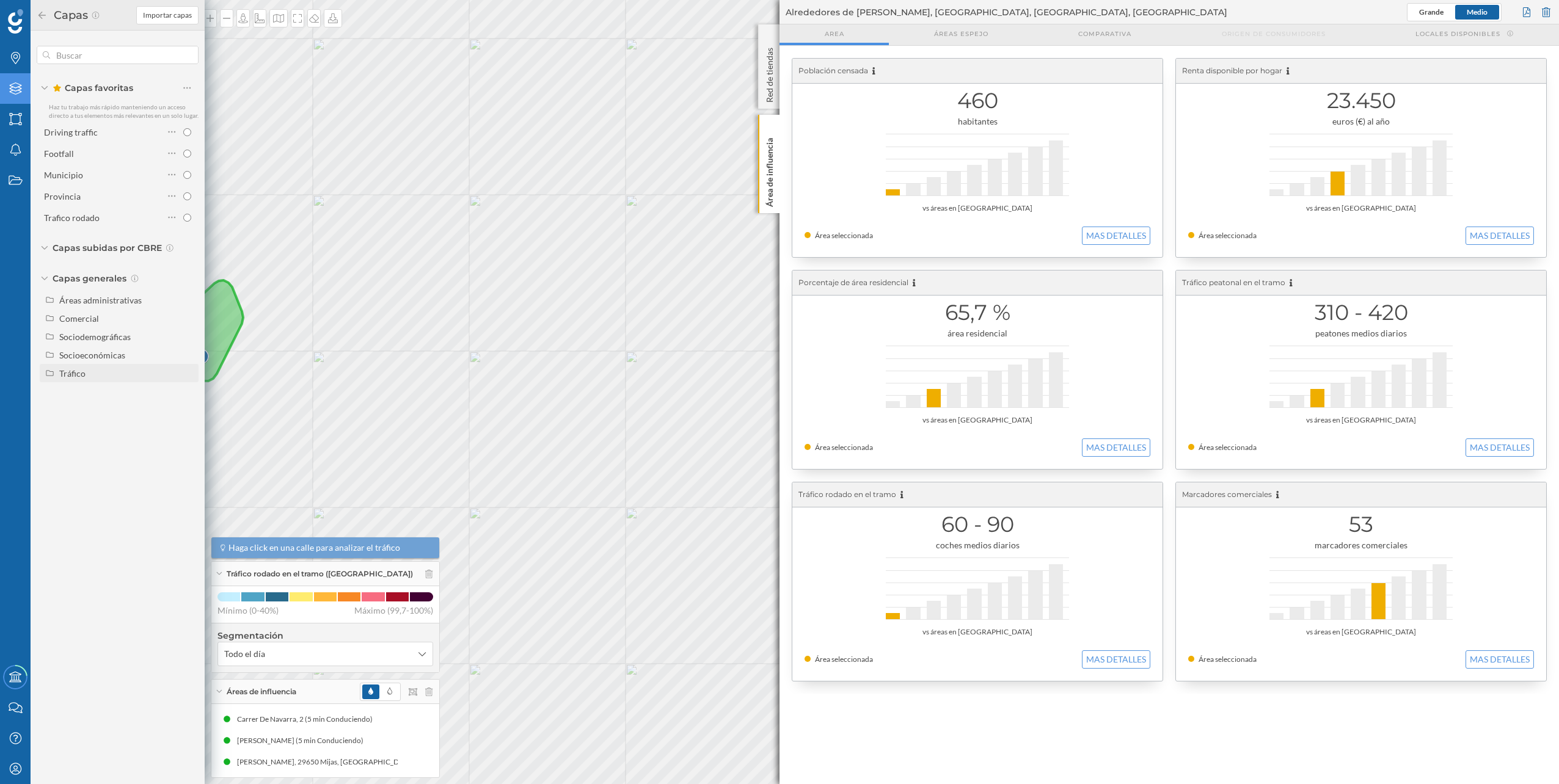
click at [87, 372] on div "Tráfico" at bounding box center [126, 373] width 135 height 13
click at [97, 412] on div "Peatonal" at bounding box center [106, 410] width 85 height 13
click at [186, 412] on input "Peatonal" at bounding box center [190, 410] width 8 height 8
radio input "true"
click at [1550, 5] on div at bounding box center [1546, 12] width 13 height 18
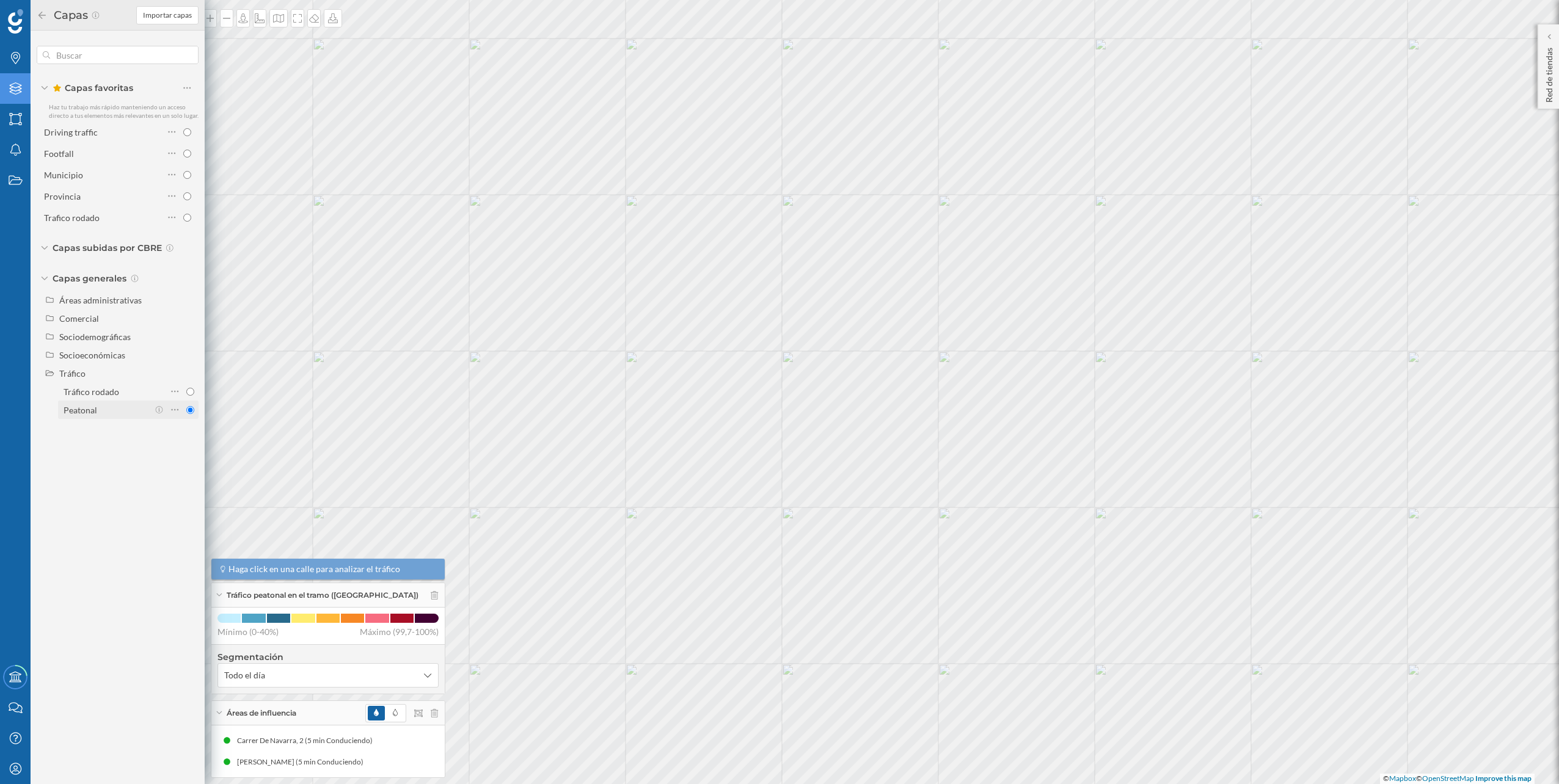
click at [111, 411] on div "Peatonal" at bounding box center [106, 410] width 85 height 13
click at [186, 411] on input "Peatonal" at bounding box center [190, 410] width 8 height 8
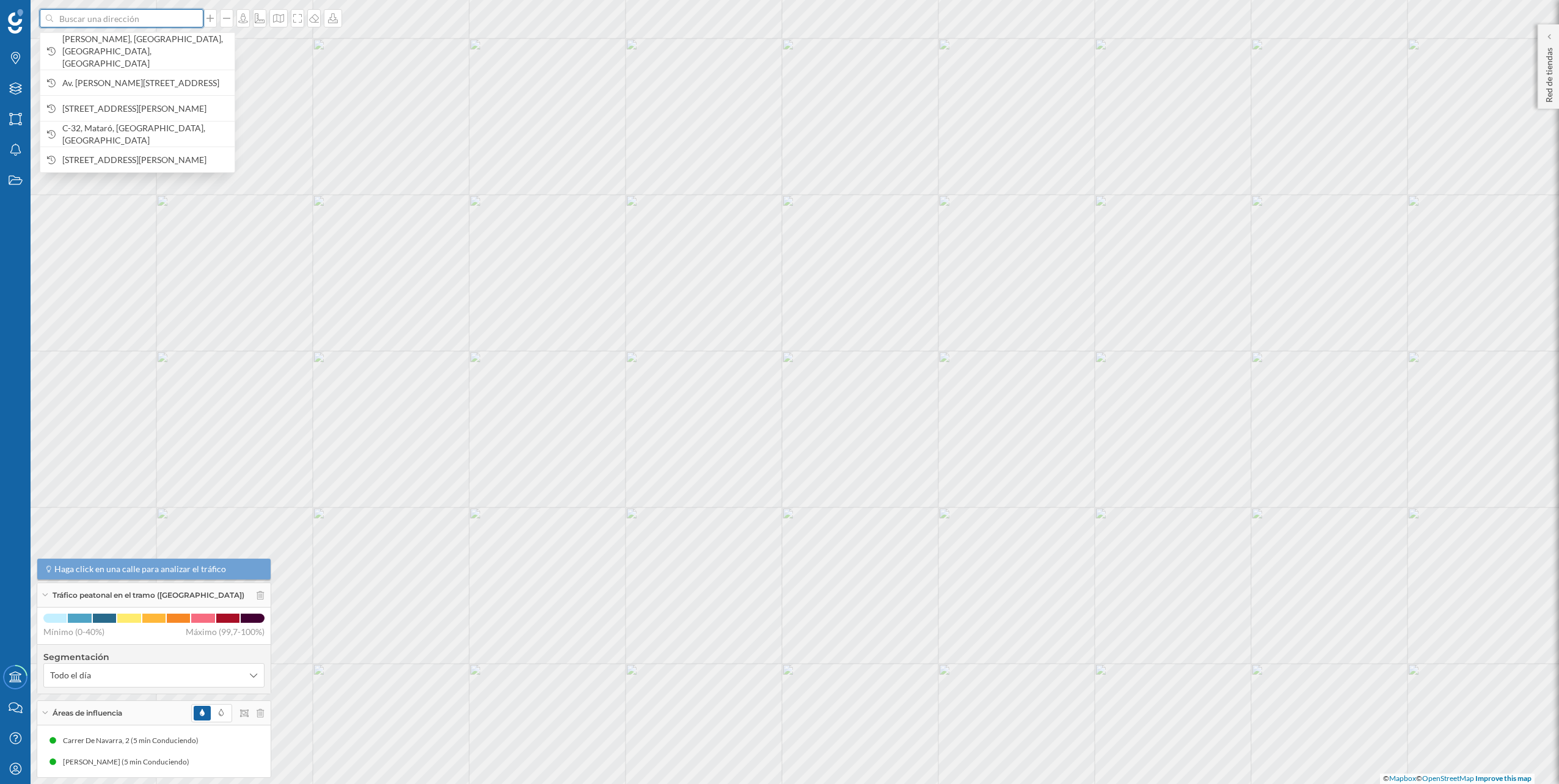
click at [152, 25] on input at bounding box center [122, 18] width 137 height 18
click at [147, 39] on span "Mijas Costa, 29650 Mijas, Málaga, España" at bounding box center [145, 51] width 166 height 36
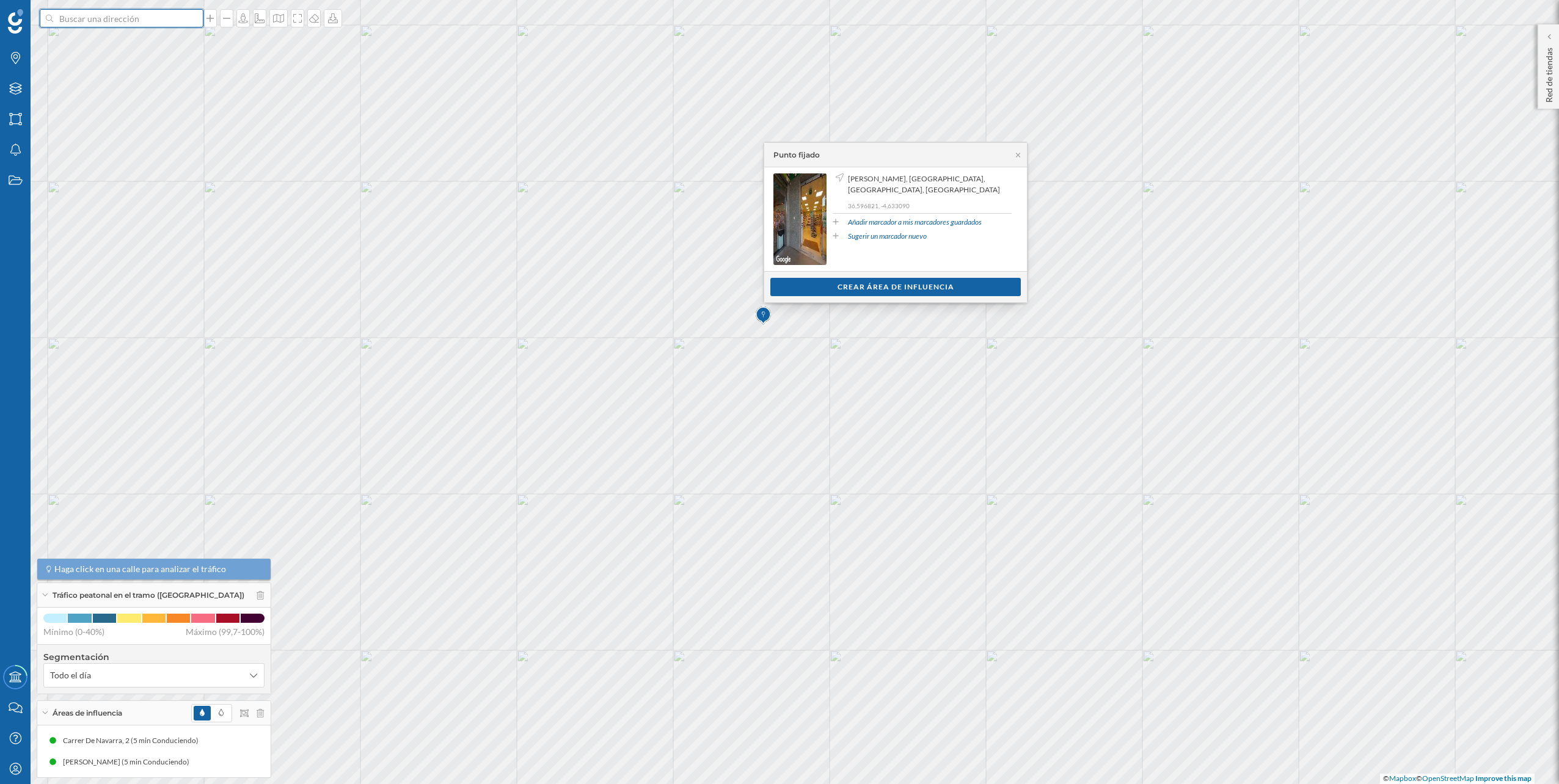
click at [97, 21] on input at bounding box center [122, 18] width 137 height 18
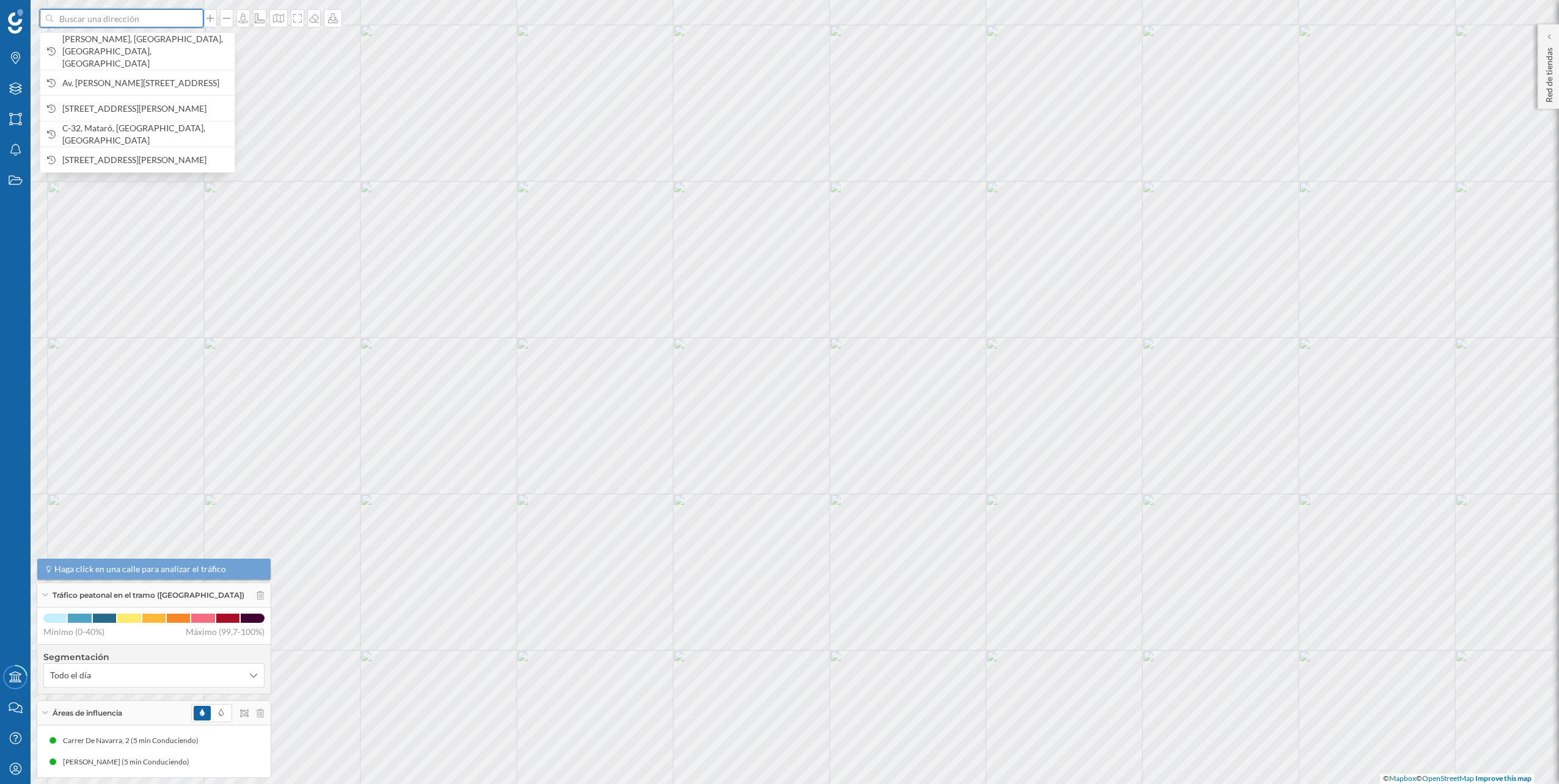
paste input "Avda. Andalucía, Nave 9 - Pol. Ind. Molino Viento, CP29649 MIJAS COSTA Málaga"
type input "Avda. Andalucía, Nave 9 - Pol. Ind. Molino Viento, CP29649 MIJAS COSTA Málaga"
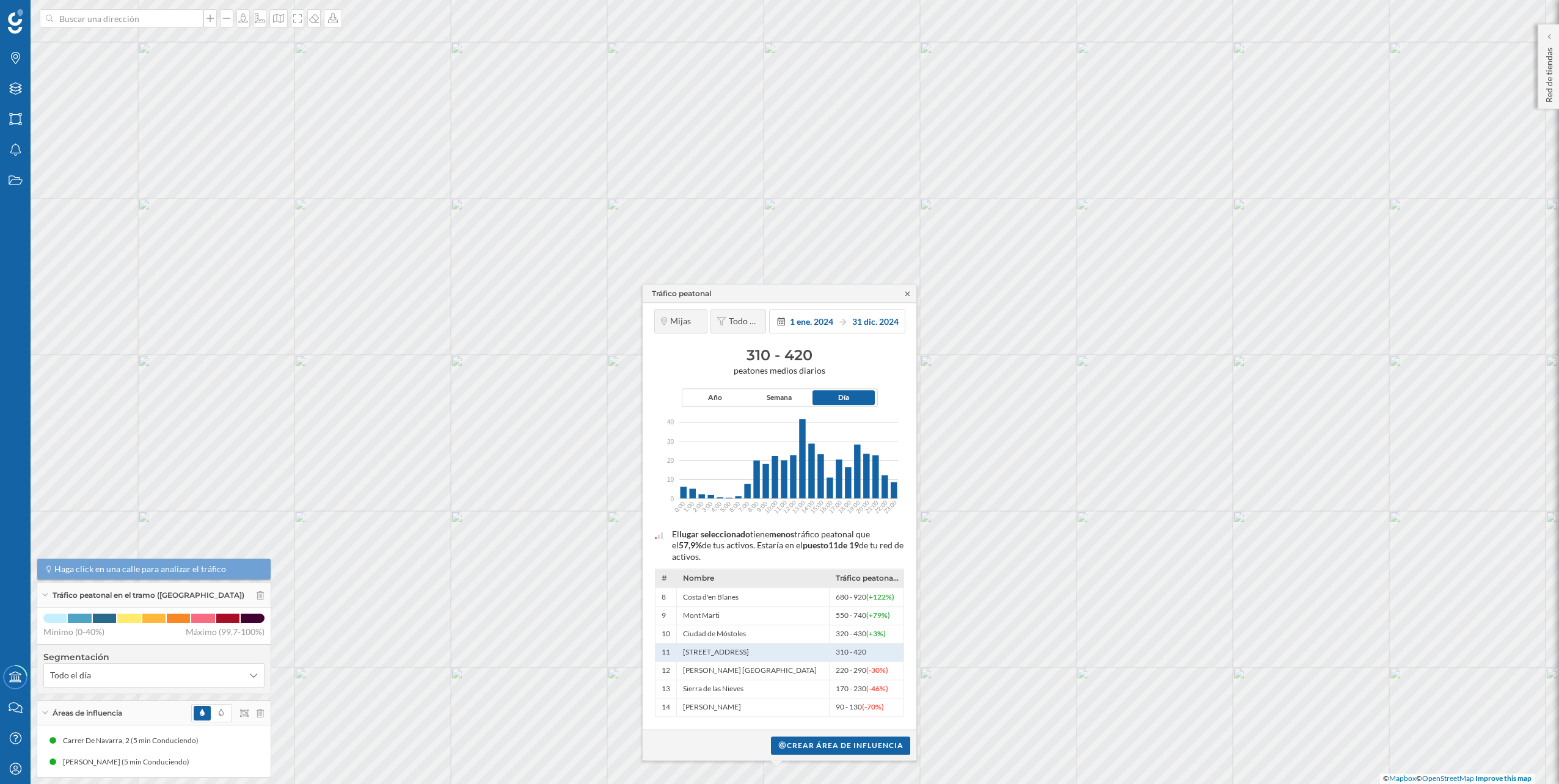
click at [907, 292] on icon at bounding box center [907, 294] width 9 height 8
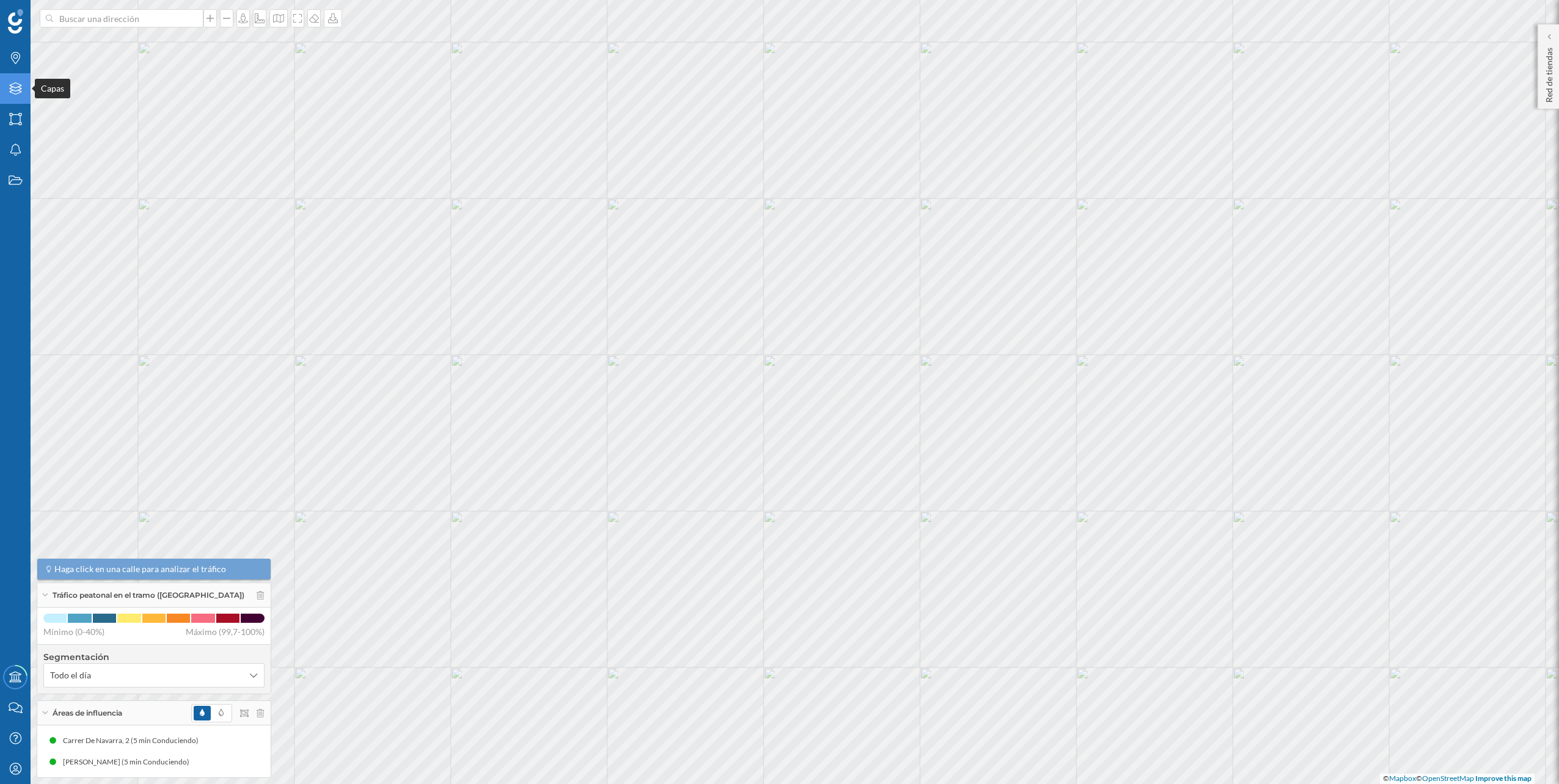
click at [12, 92] on icon "Capas" at bounding box center [16, 88] width 15 height 12
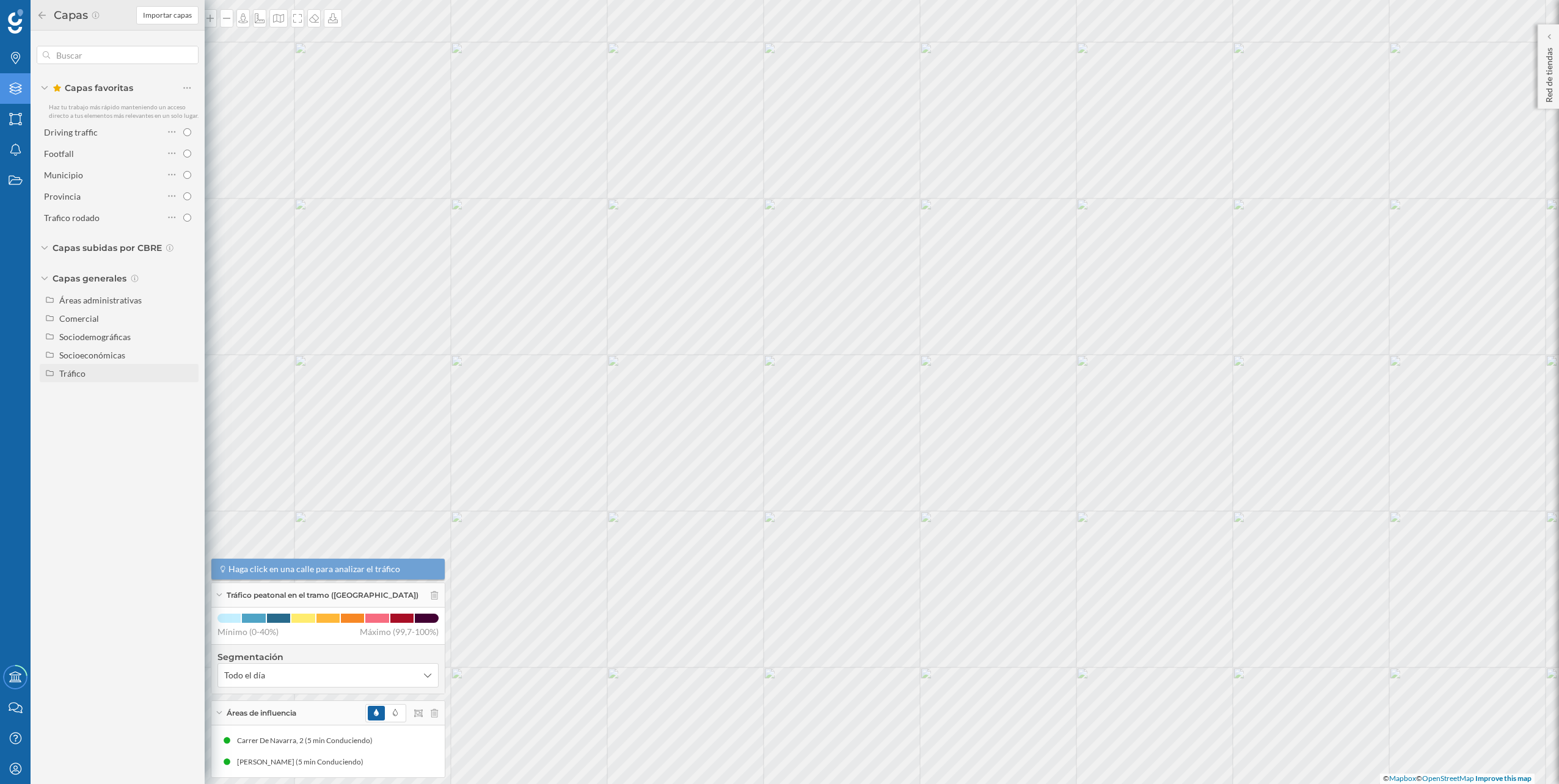
click at [86, 370] on div "Tráfico" at bounding box center [126, 373] width 135 height 13
click at [102, 395] on div "Tráfico rodado" at bounding box center [91, 392] width 55 height 11
click at [186, 395] on input "Tráfico rodado" at bounding box center [190, 392] width 8 height 8
radio input "true"
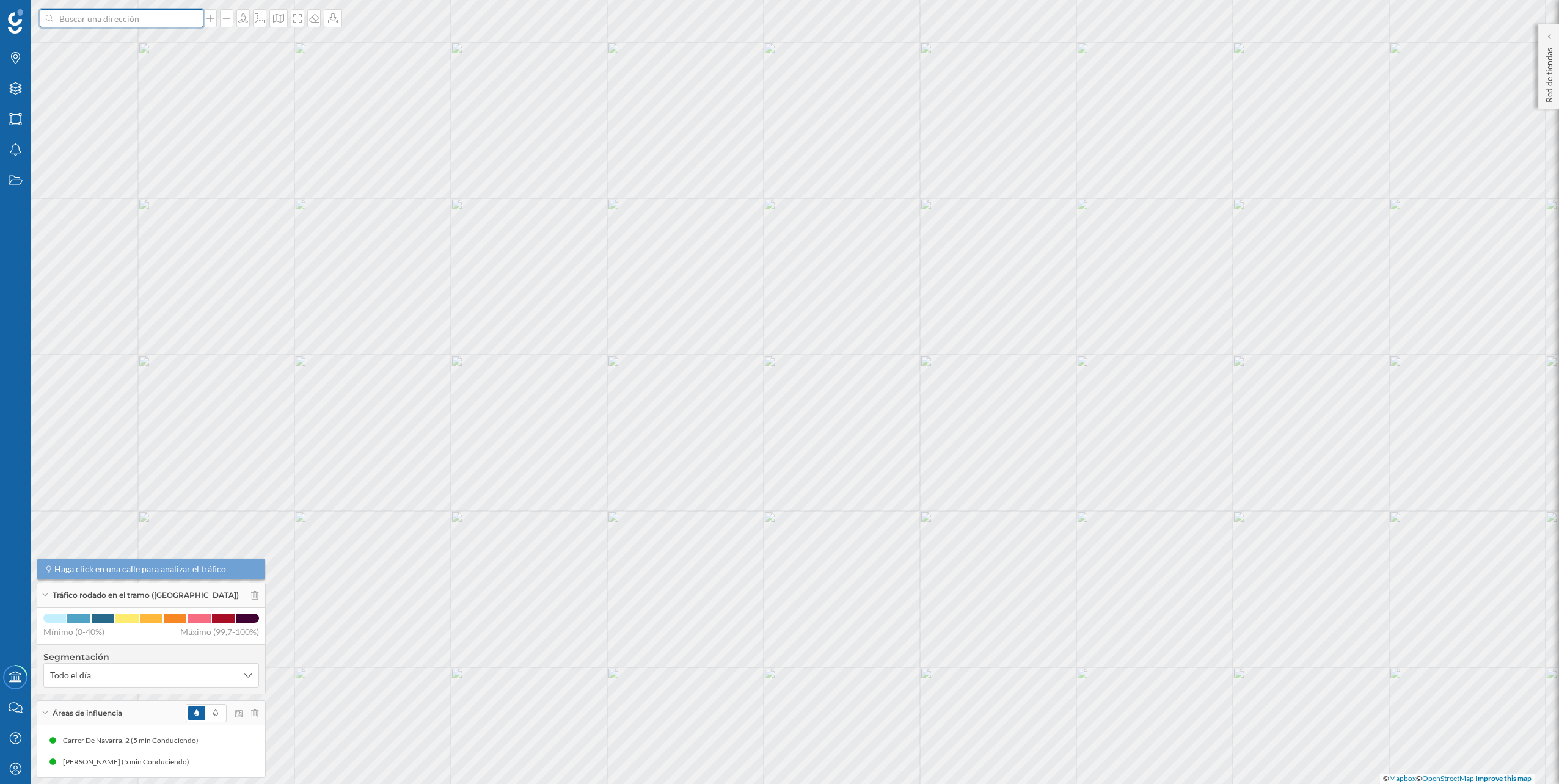
click at [150, 17] on input at bounding box center [122, 18] width 137 height 18
click at [135, 44] on span "[PERSON_NAME], [GEOGRAPHIC_DATA], [GEOGRAPHIC_DATA], [GEOGRAPHIC_DATA]" at bounding box center [145, 51] width 166 height 36
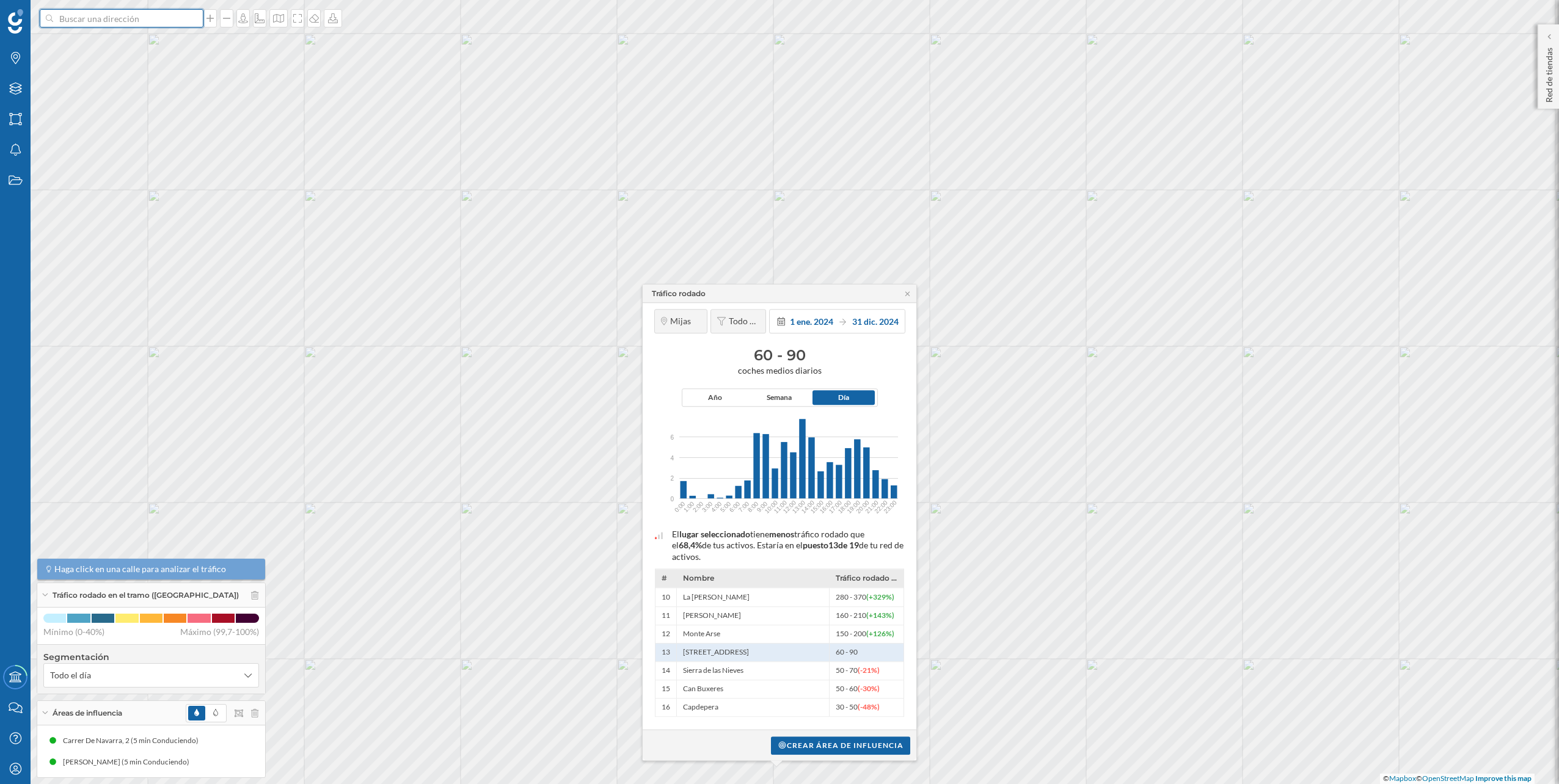
click at [113, 24] on input at bounding box center [122, 18] width 137 height 18
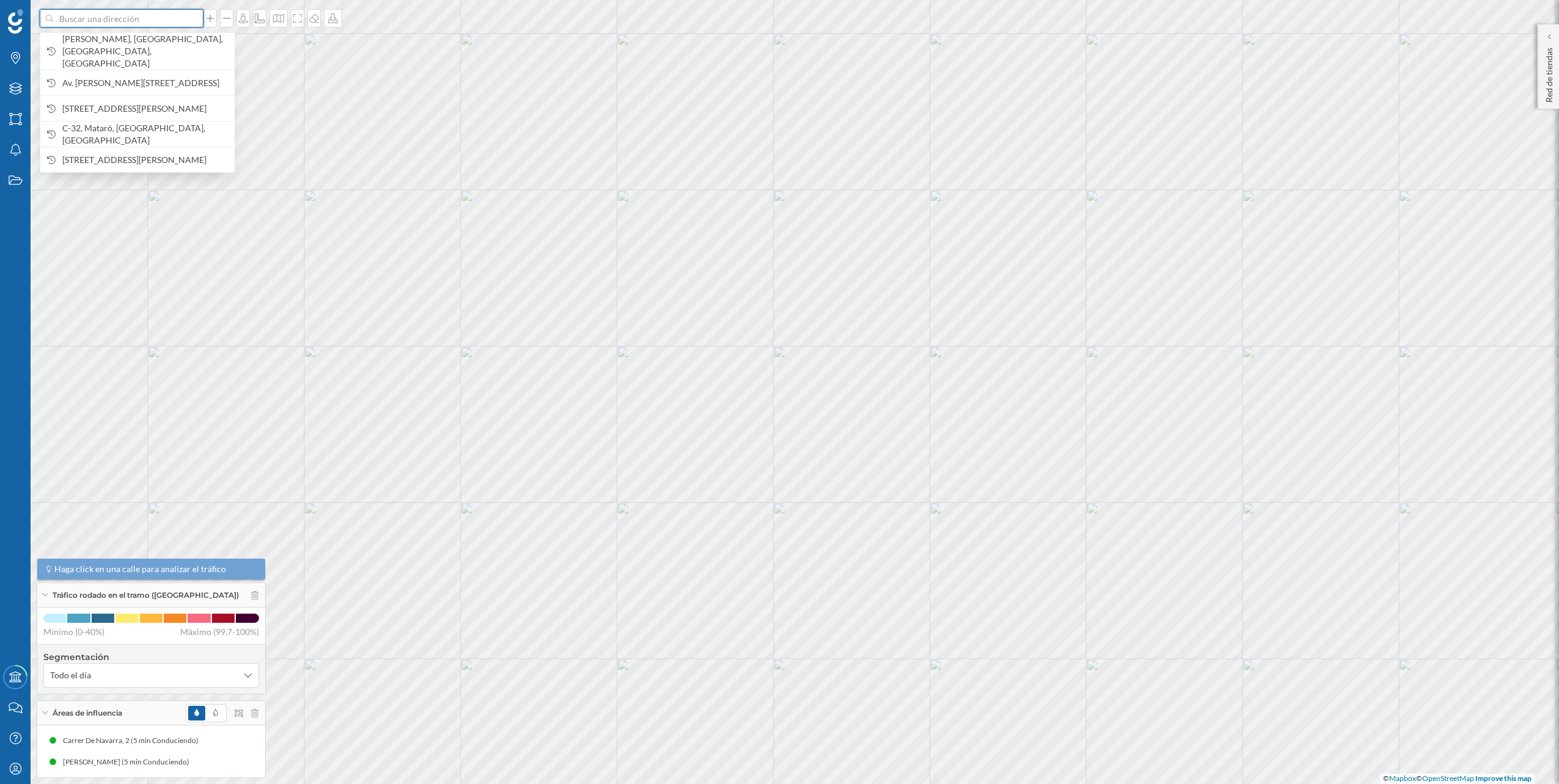
paste input "C. Manuel Franco Cubeiro, 20, CP29620 TORREMOLINOS Málaga"
type input "C. Manuel Franco Cubeiro, 20, CP29620 TORREMOLINOS Málaga"
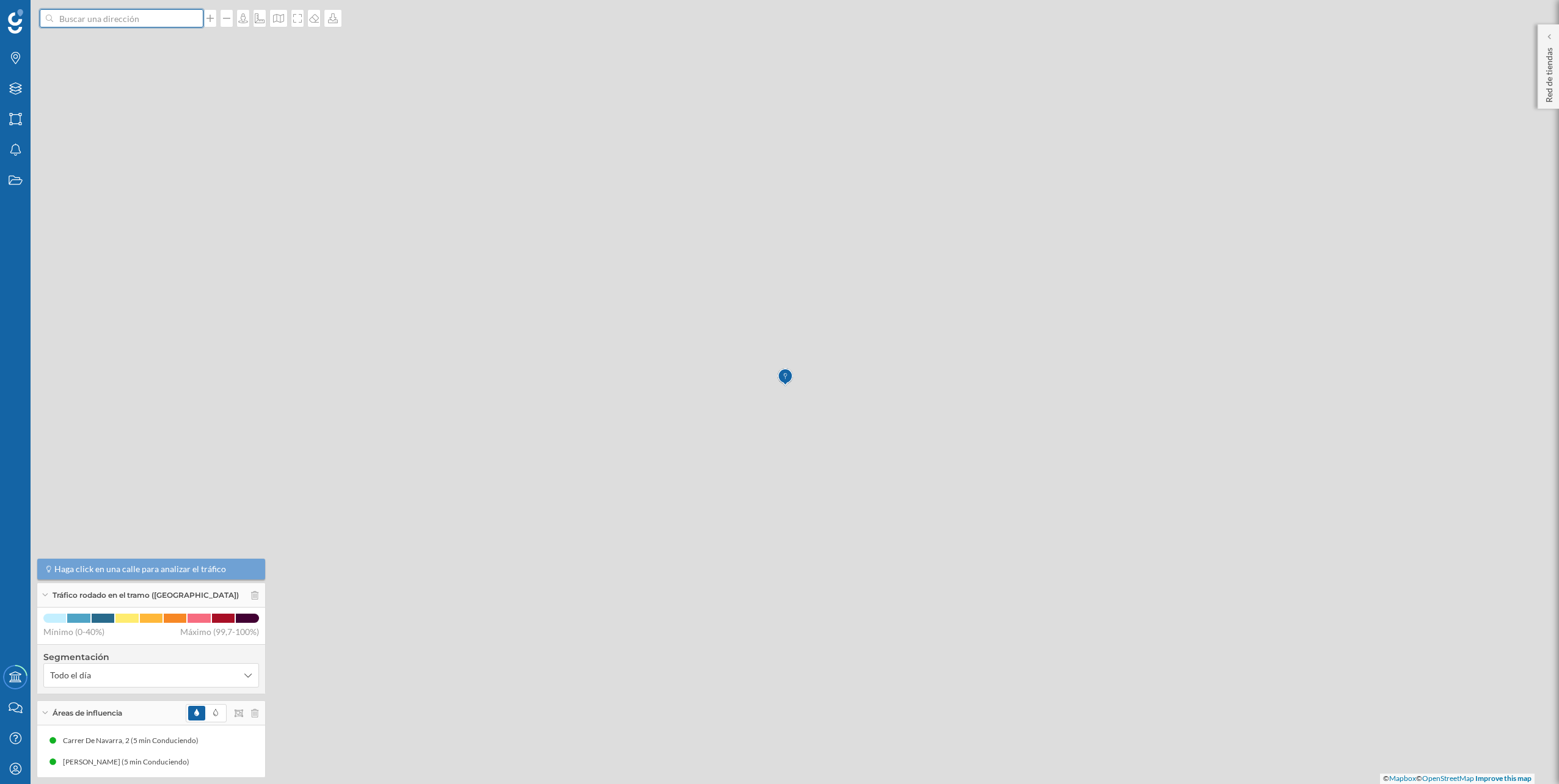
scroll to position [0, 0]
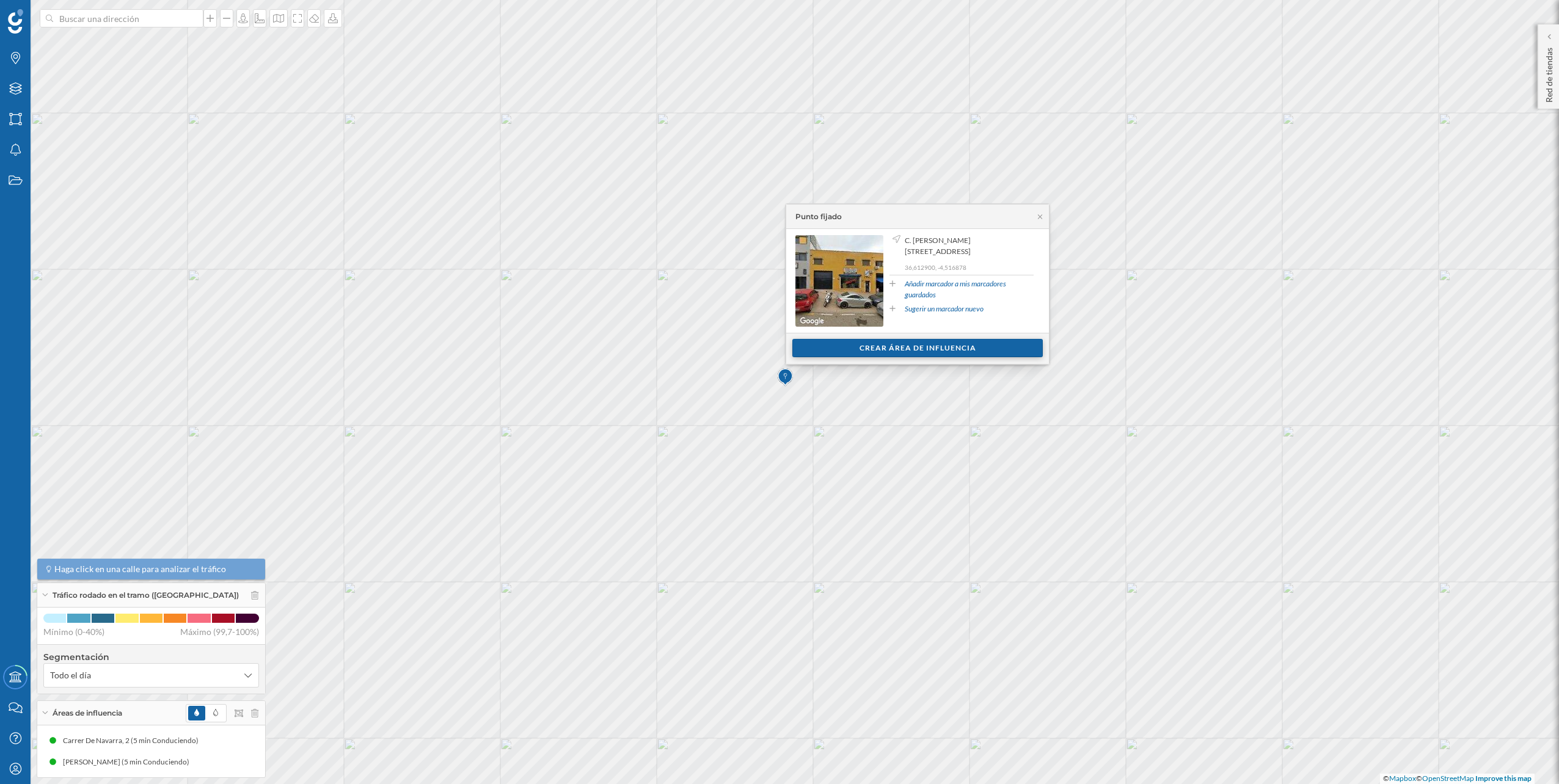
click at [849, 345] on div "Crear área de influencia" at bounding box center [918, 348] width 250 height 18
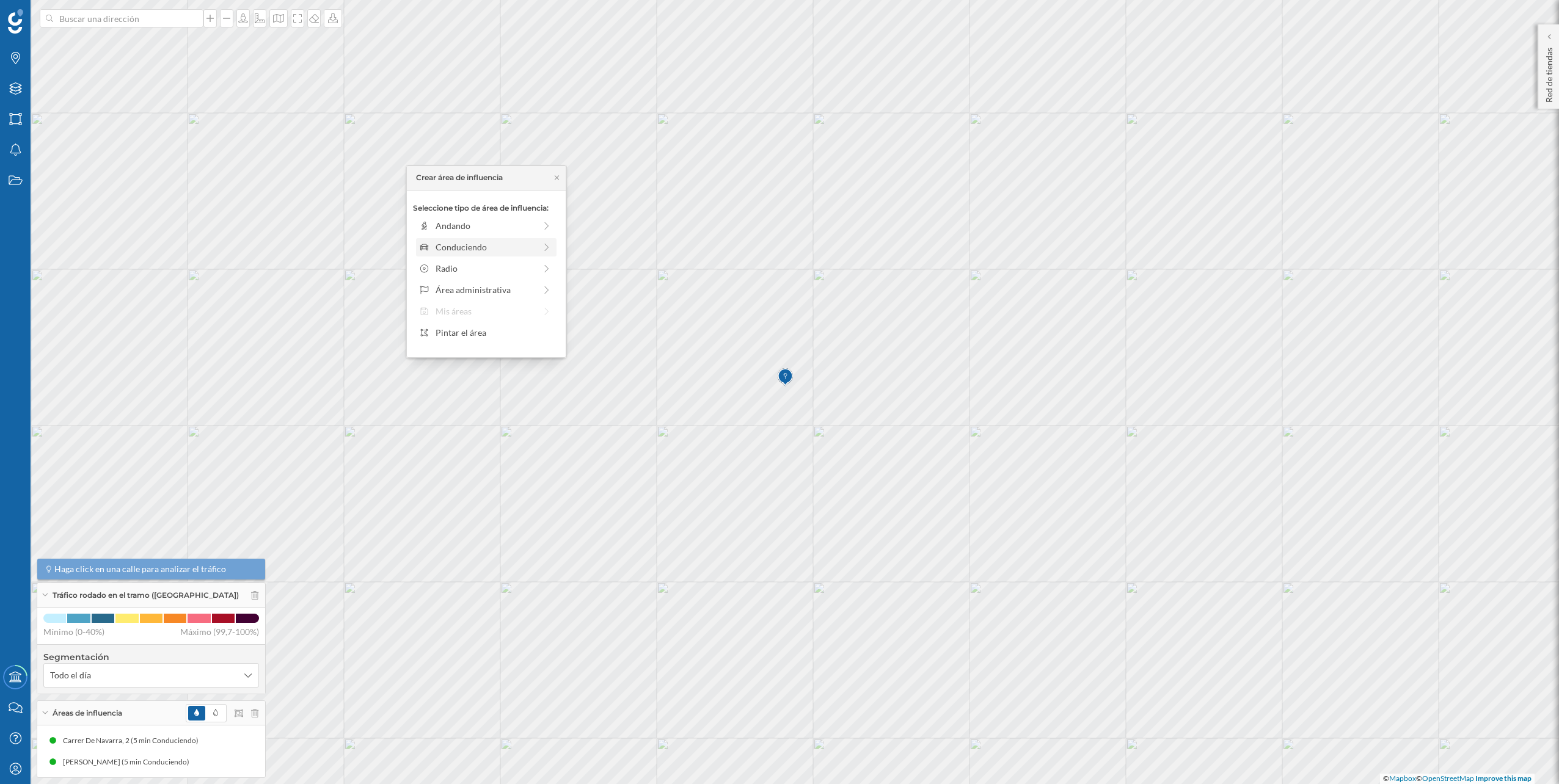
click at [526, 249] on div "Conduciendo" at bounding box center [485, 247] width 99 height 13
click at [443, 241] on div "0 min. 3 min. 5 min. 7 min. 10 min. 12 min. 15 min. 20 min. 30 min. 45 min. 50 …" at bounding box center [487, 243] width 136 height 3
click at [477, 326] on div "Crear área de influencia" at bounding box center [486, 334] width 147 height 18
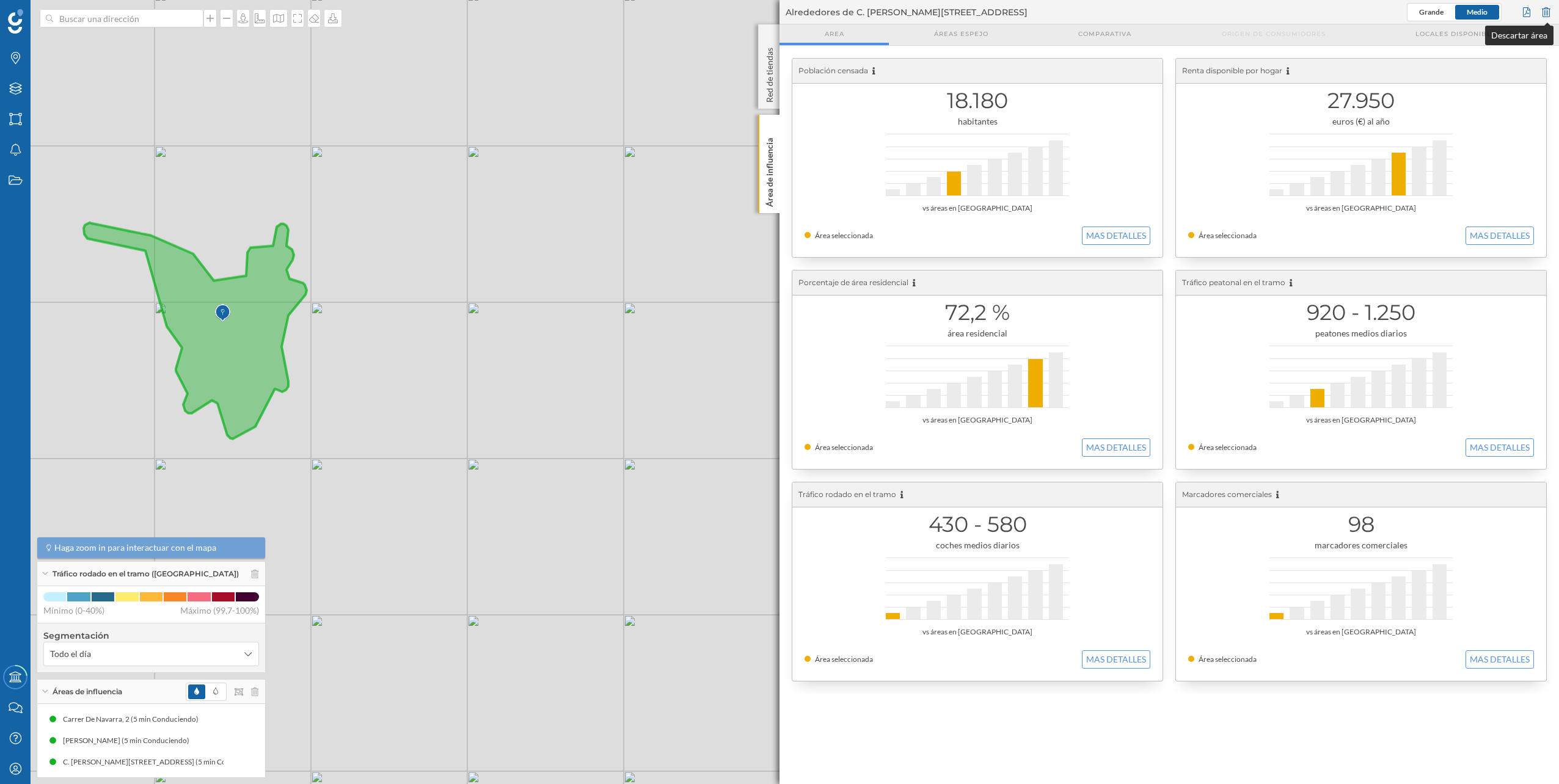
click at [1546, 11] on div at bounding box center [1546, 12] width 13 height 18
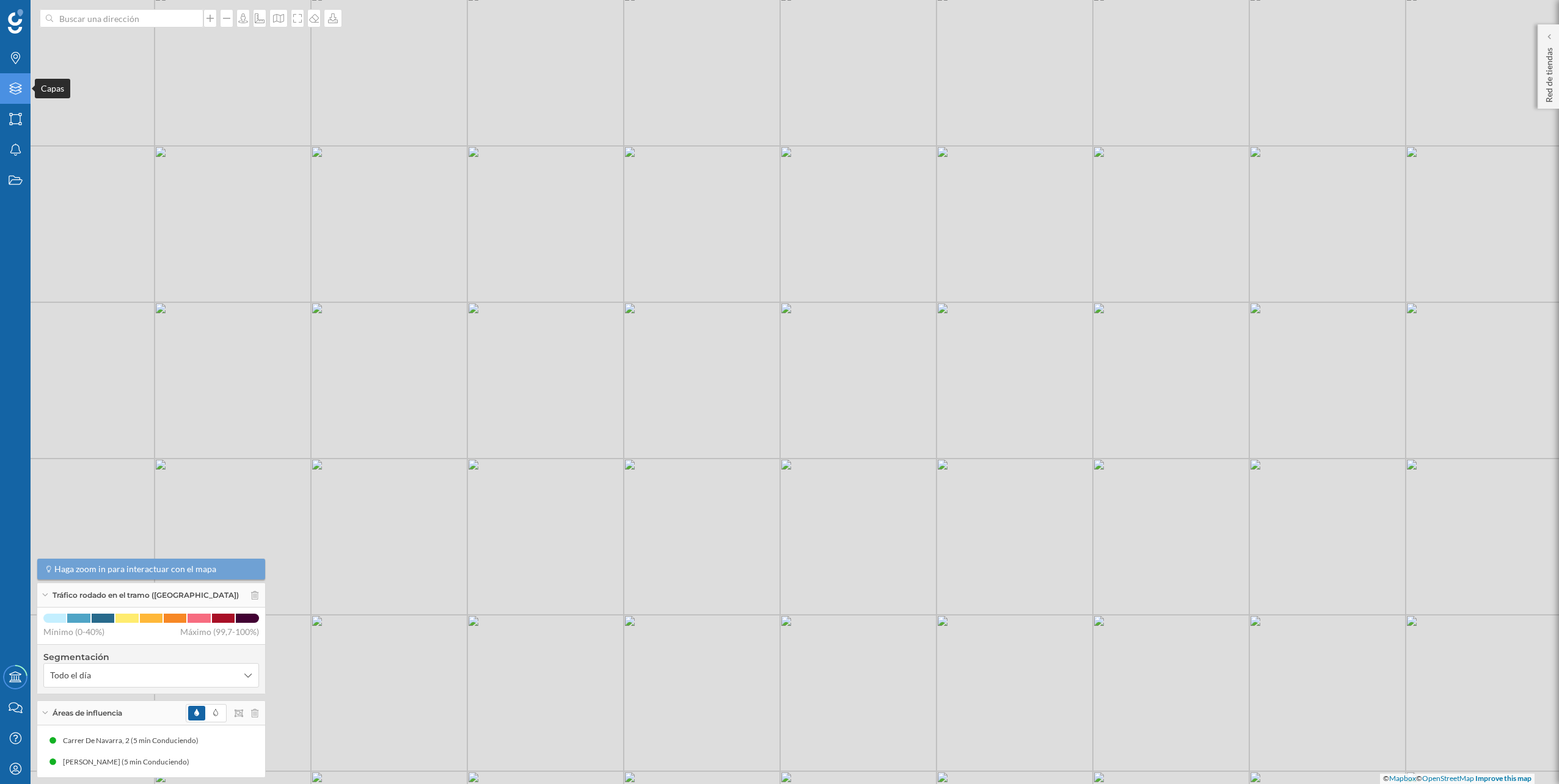
click at [18, 86] on icon "Capas" at bounding box center [16, 88] width 15 height 12
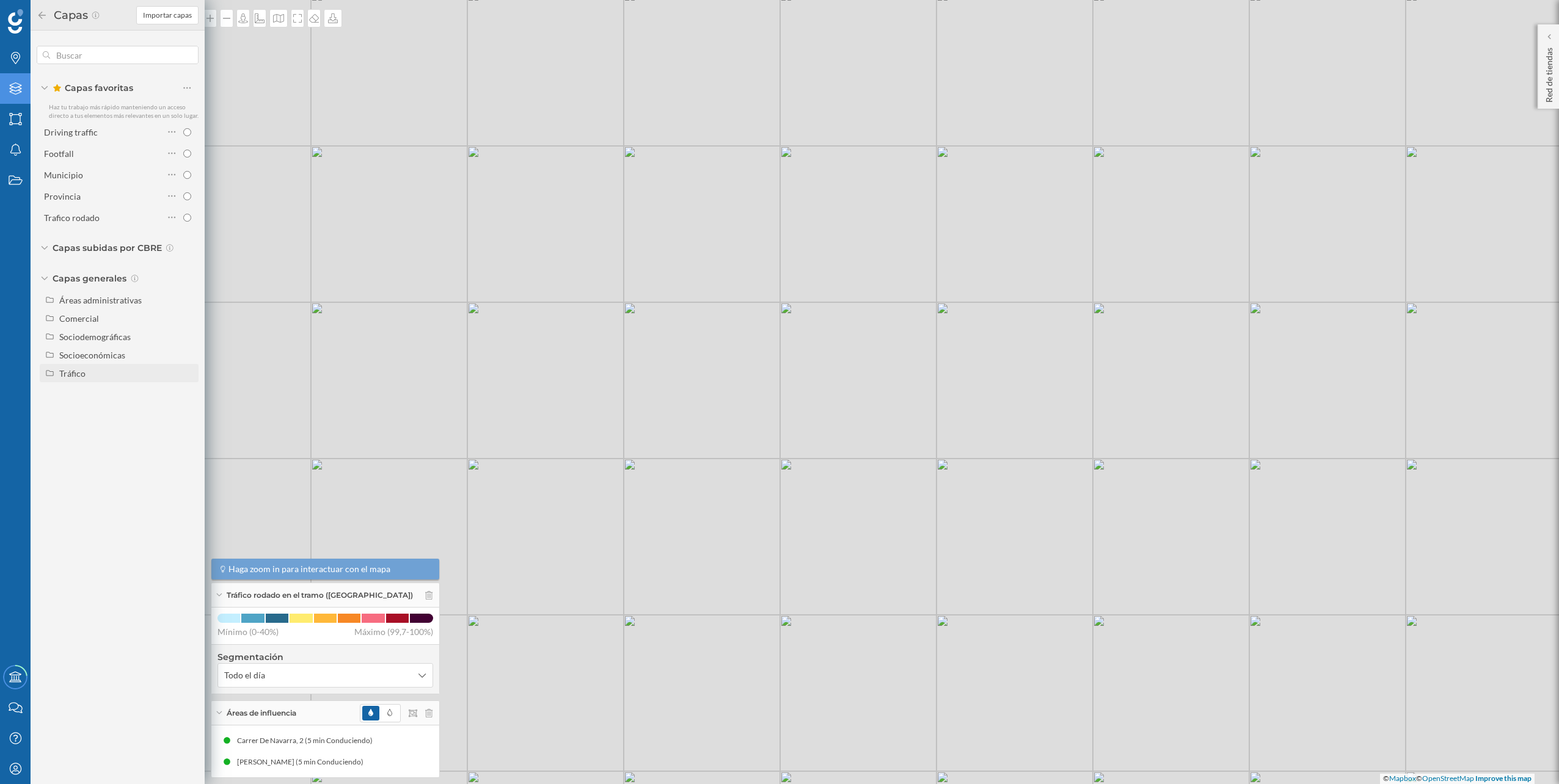
click at [71, 369] on div "Tráfico" at bounding box center [72, 373] width 26 height 11
click at [91, 411] on div "Peatonal" at bounding box center [80, 410] width 33 height 11
click at [186, 411] on input "Peatonal" at bounding box center [190, 410] width 8 height 8
radio input "true"
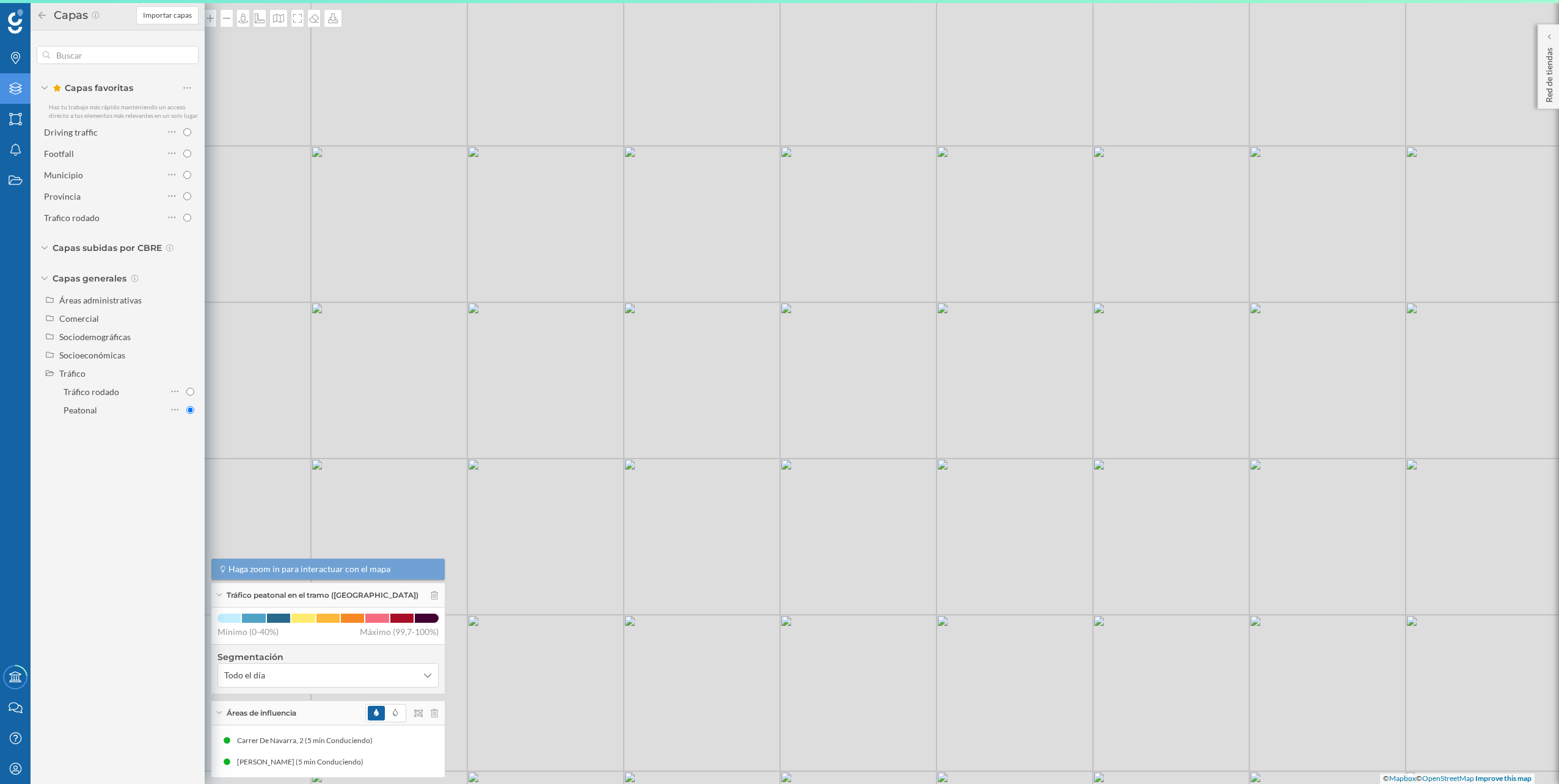
click at [477, 409] on div "© Mapbox © OpenStreetMap Improve this map" at bounding box center [779, 392] width 1559 height 784
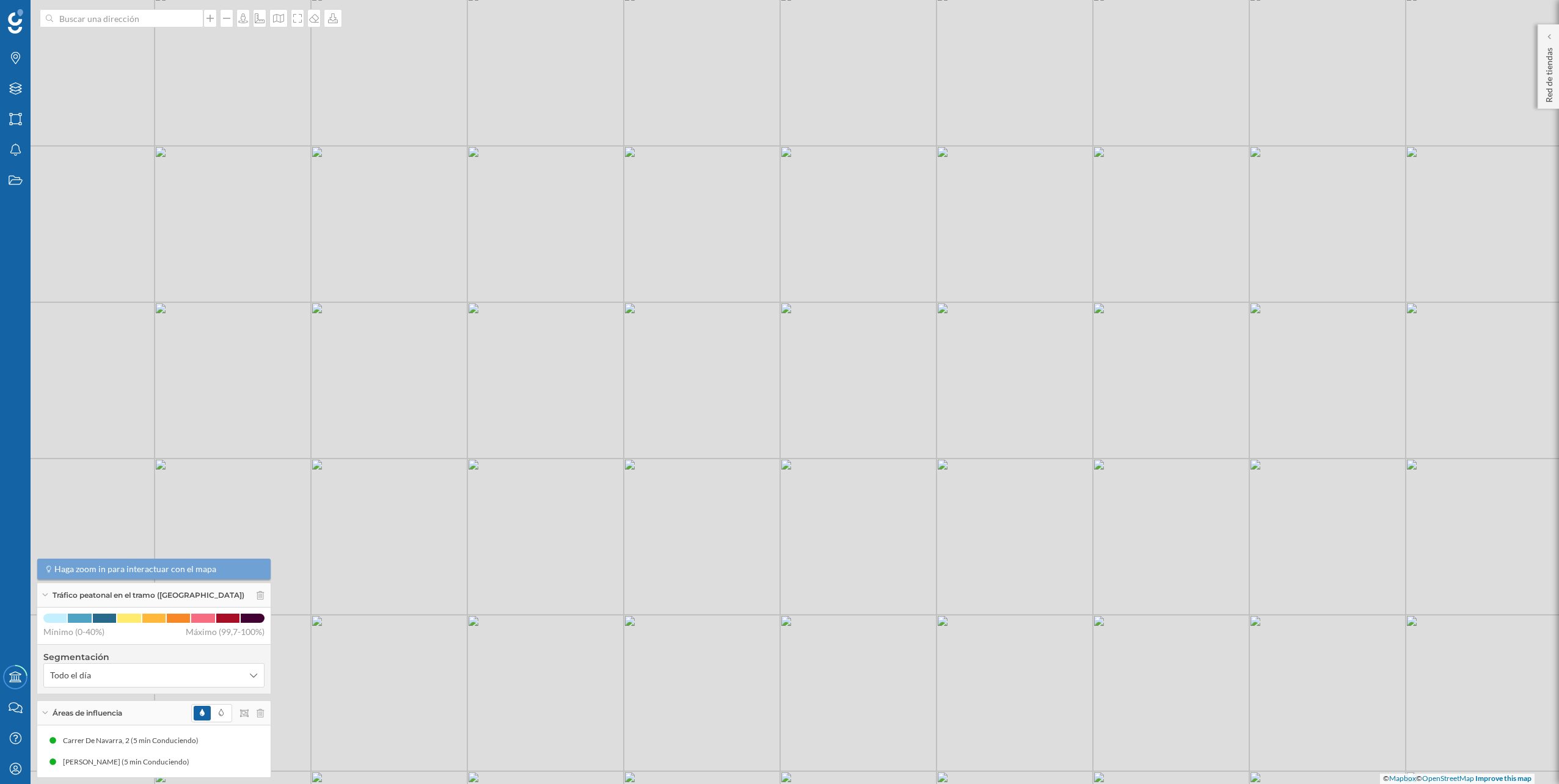
click at [187, 26] on div at bounding box center [121, 18] width 164 height 18
click at [187, 26] on input at bounding box center [122, 18] width 137 height 18
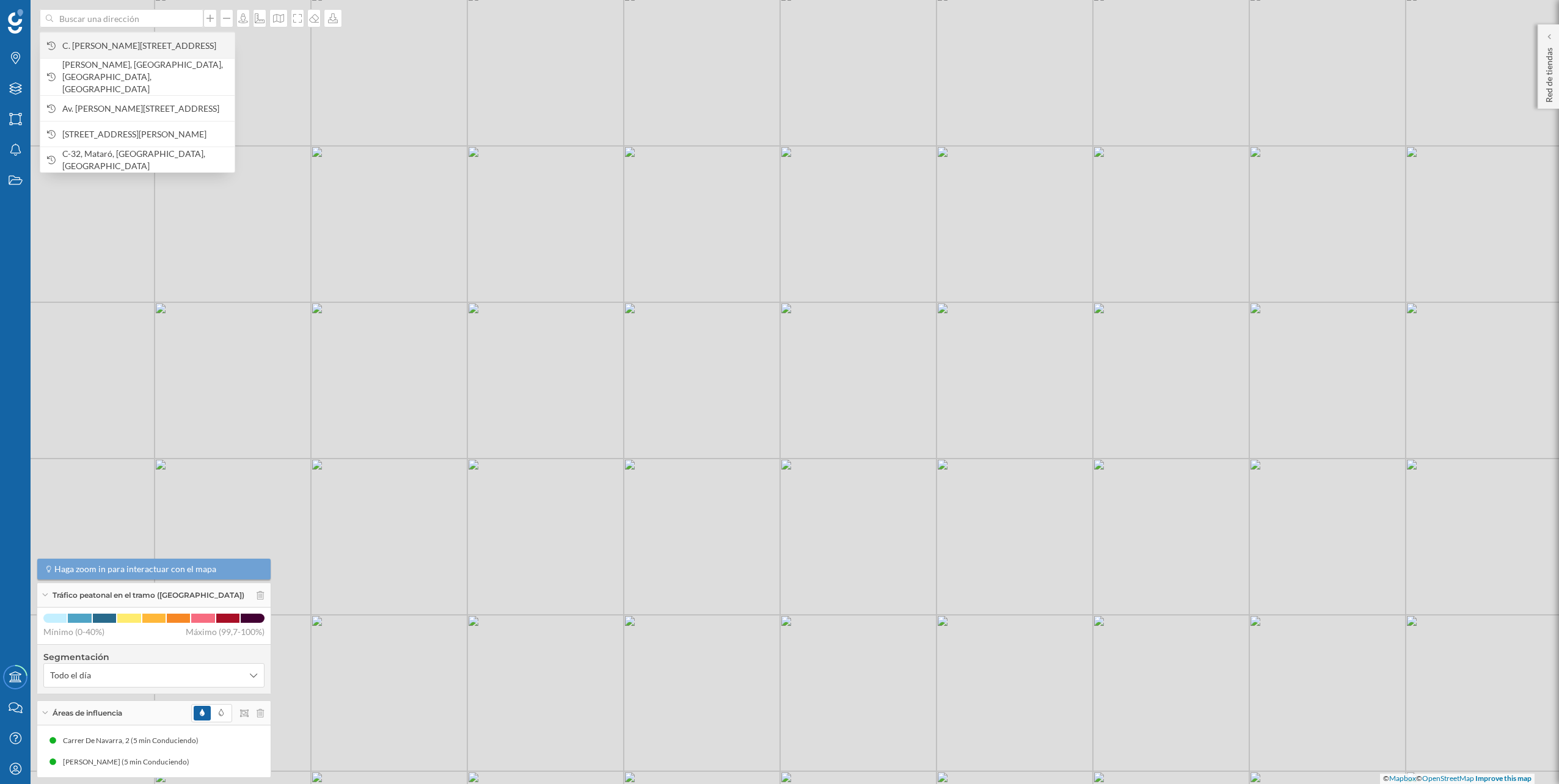
click at [163, 44] on span "C. [PERSON_NAME][STREET_ADDRESS]" at bounding box center [145, 45] width 166 height 12
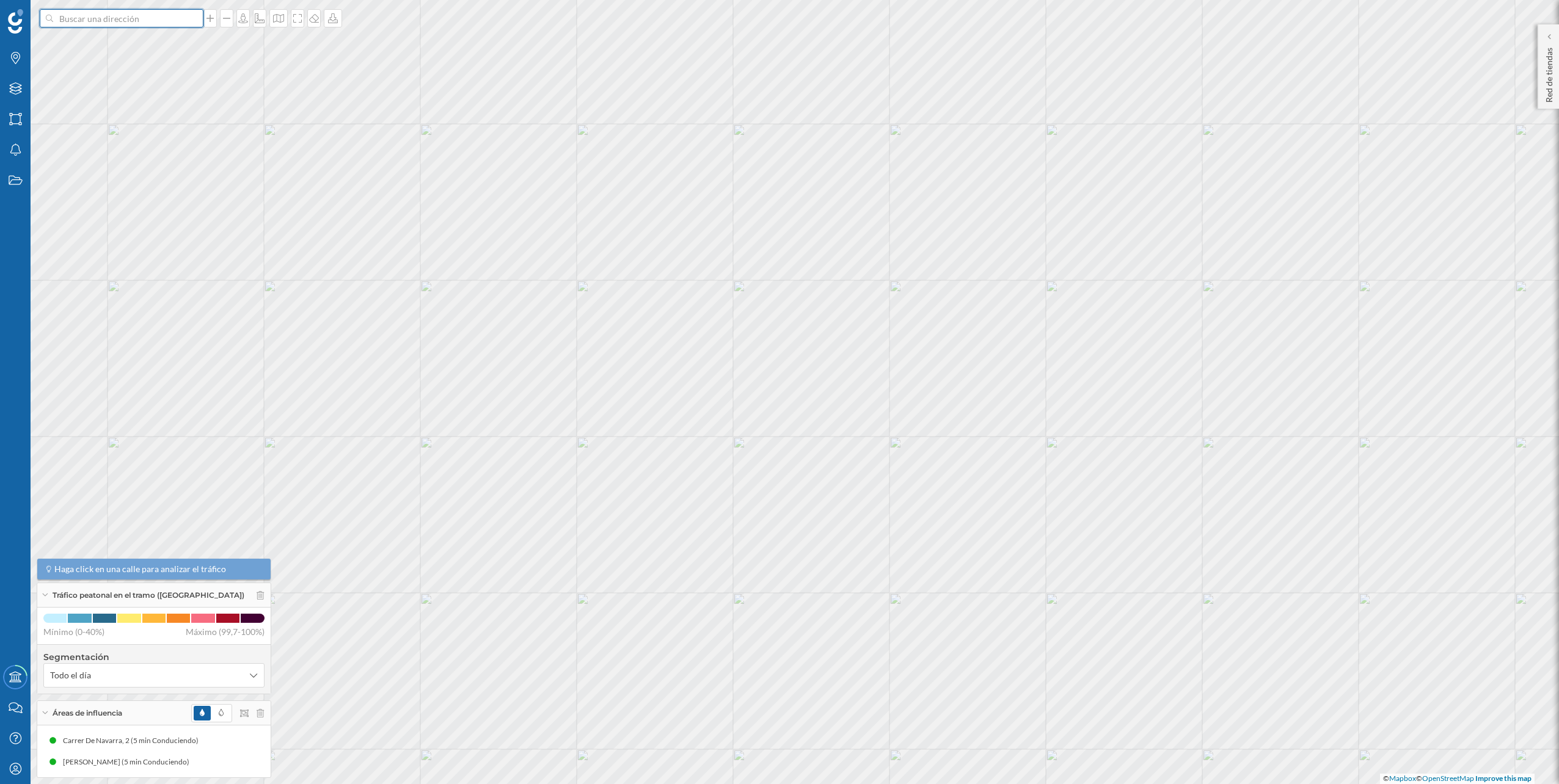
click at [157, 19] on input at bounding box center [122, 18] width 137 height 18
click at [141, 40] on span "C. [PERSON_NAME][STREET_ADDRESS]" at bounding box center [145, 45] width 166 height 12
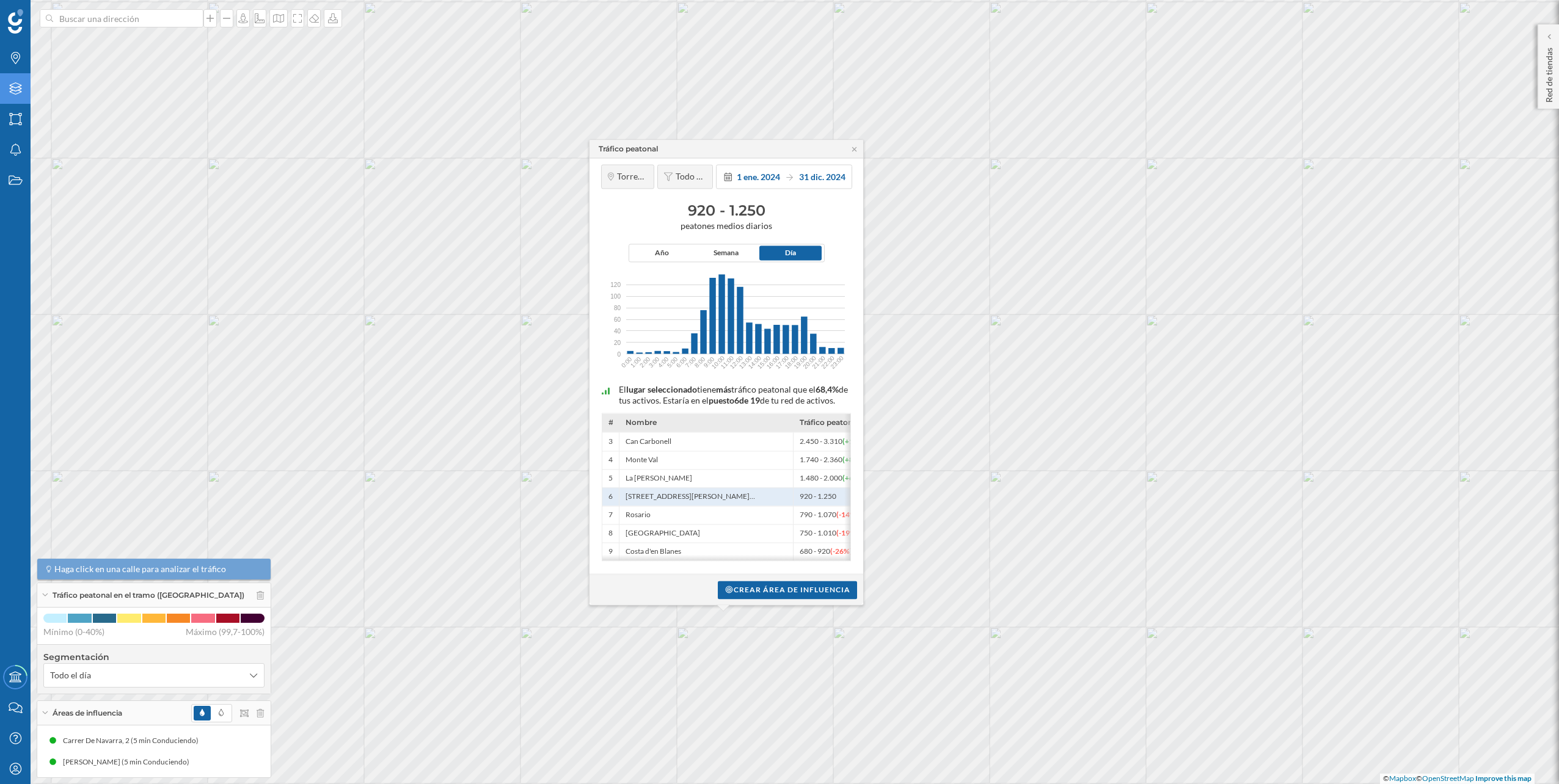
click at [27, 96] on div "Capas" at bounding box center [15, 89] width 31 height 31
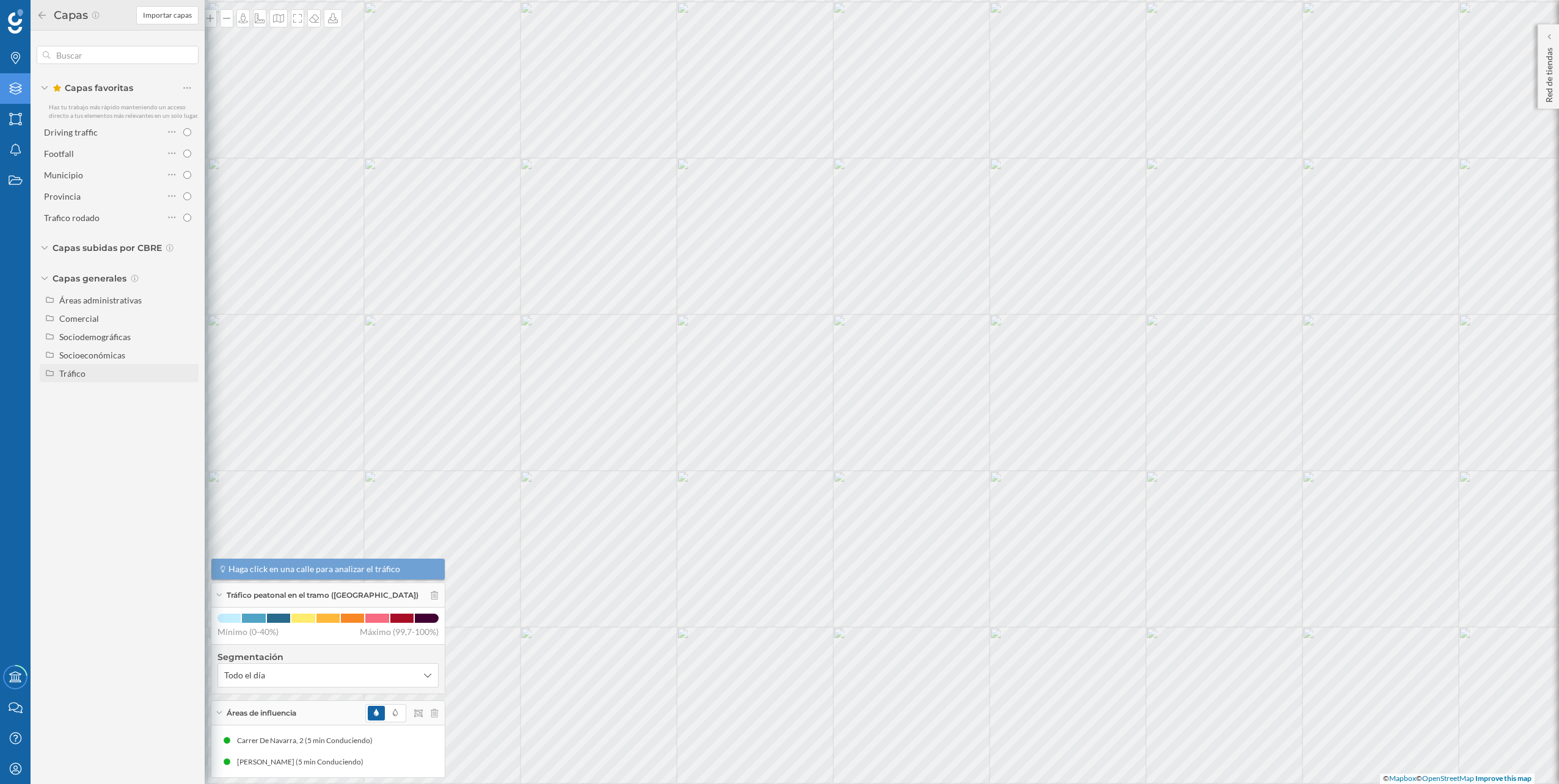
click at [81, 371] on div "Tráfico" at bounding box center [72, 373] width 26 height 11
click at [93, 397] on div "Tráfico rodado" at bounding box center [106, 392] width 85 height 13
click at [186, 396] on input "Tráfico rodado" at bounding box center [190, 392] width 8 height 8
radio input "true"
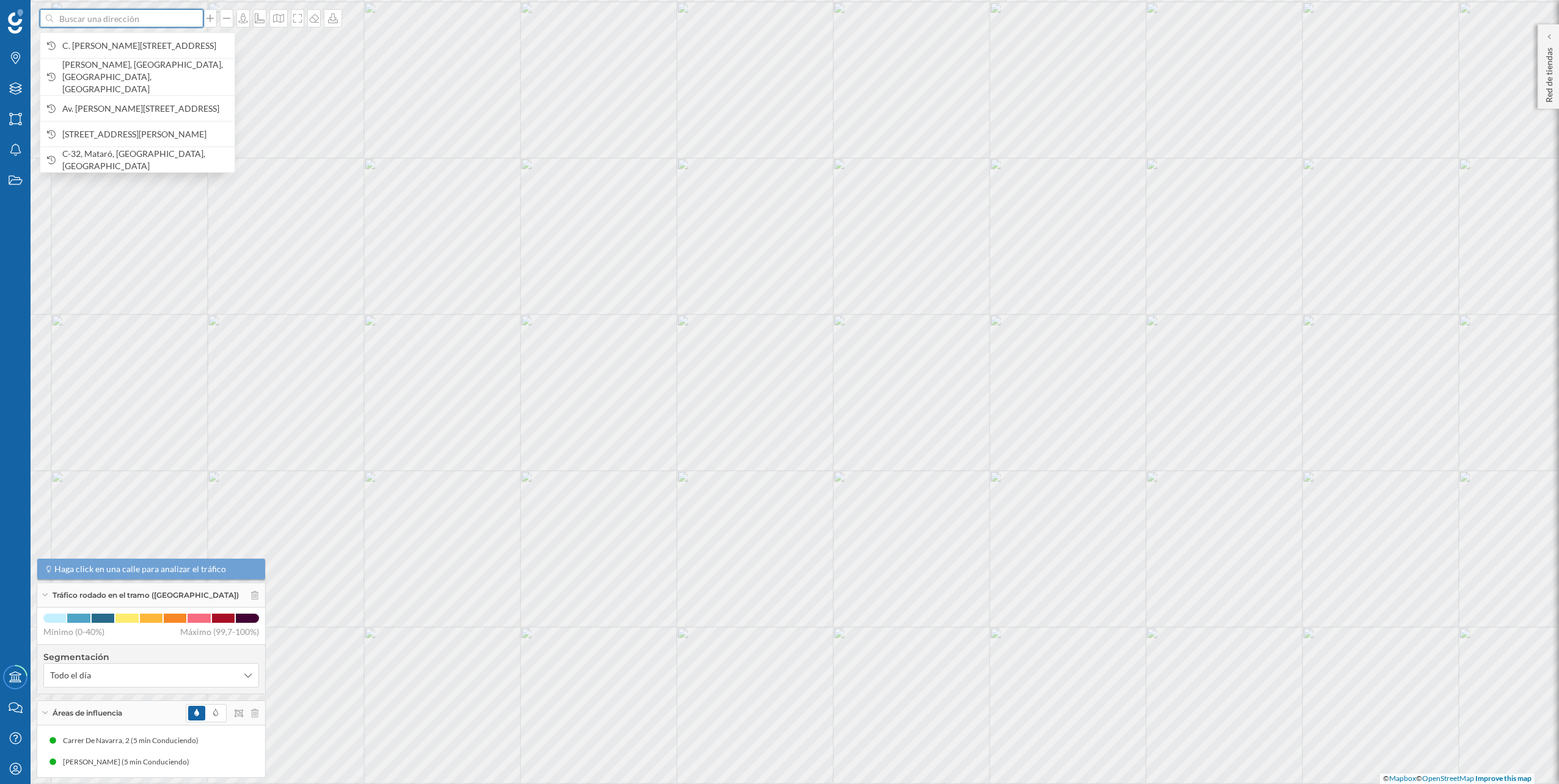
click at [167, 23] on input at bounding box center [122, 18] width 137 height 18
click at [145, 48] on span "C. [PERSON_NAME][STREET_ADDRESS]" at bounding box center [145, 45] width 166 height 12
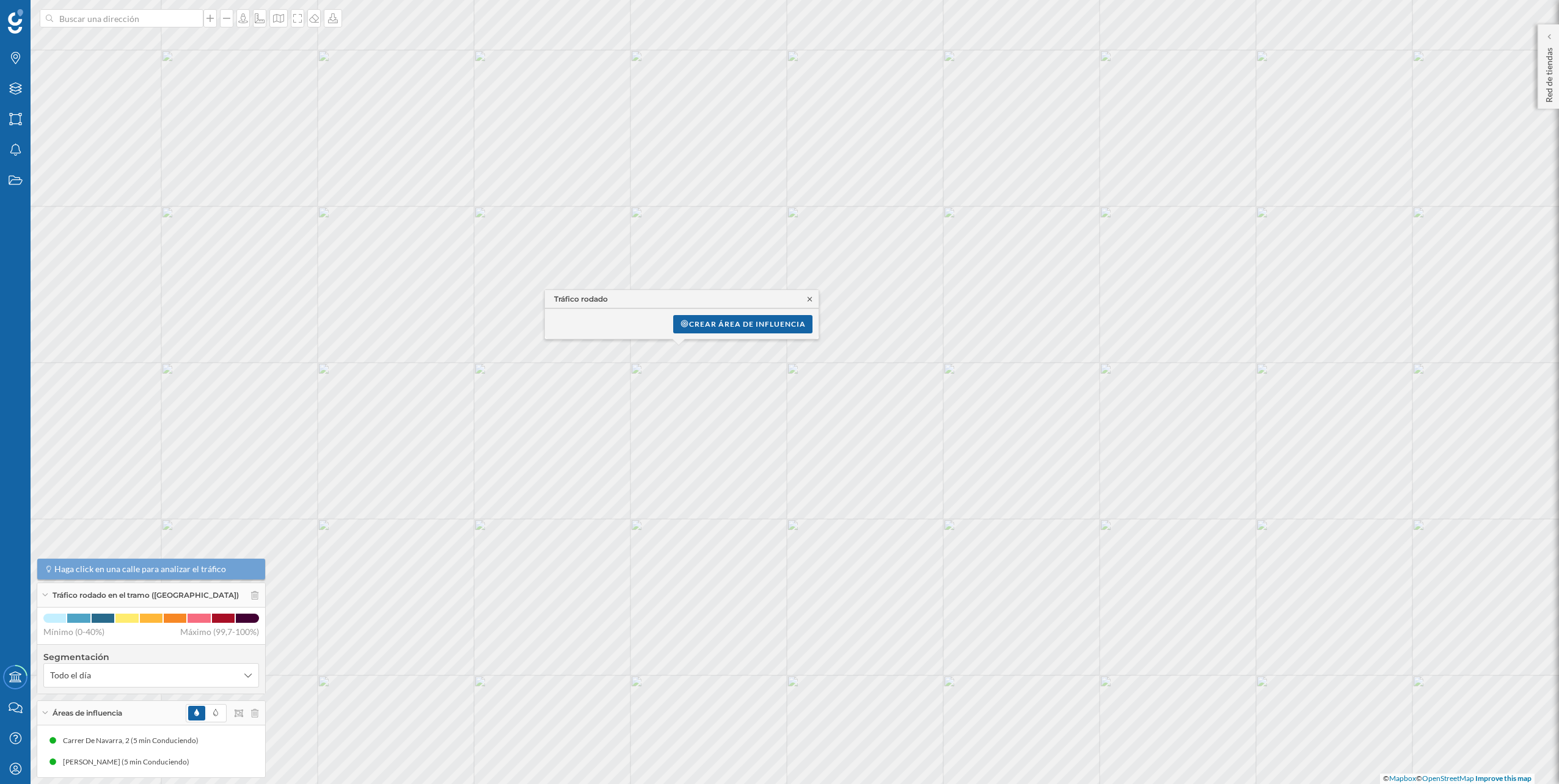
click at [807, 299] on icon at bounding box center [809, 299] width 9 height 8
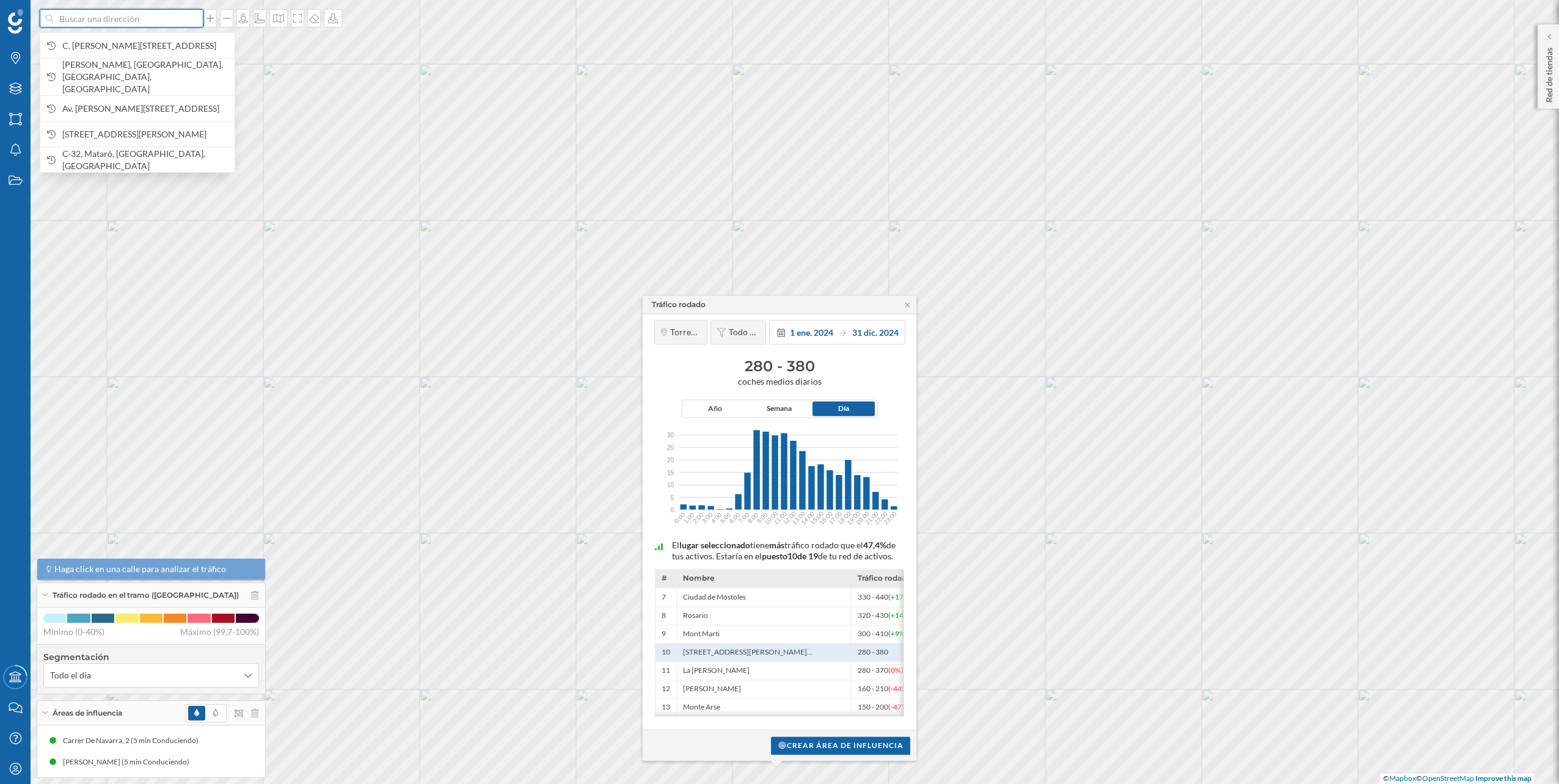
click at [167, 25] on input at bounding box center [122, 18] width 137 height 18
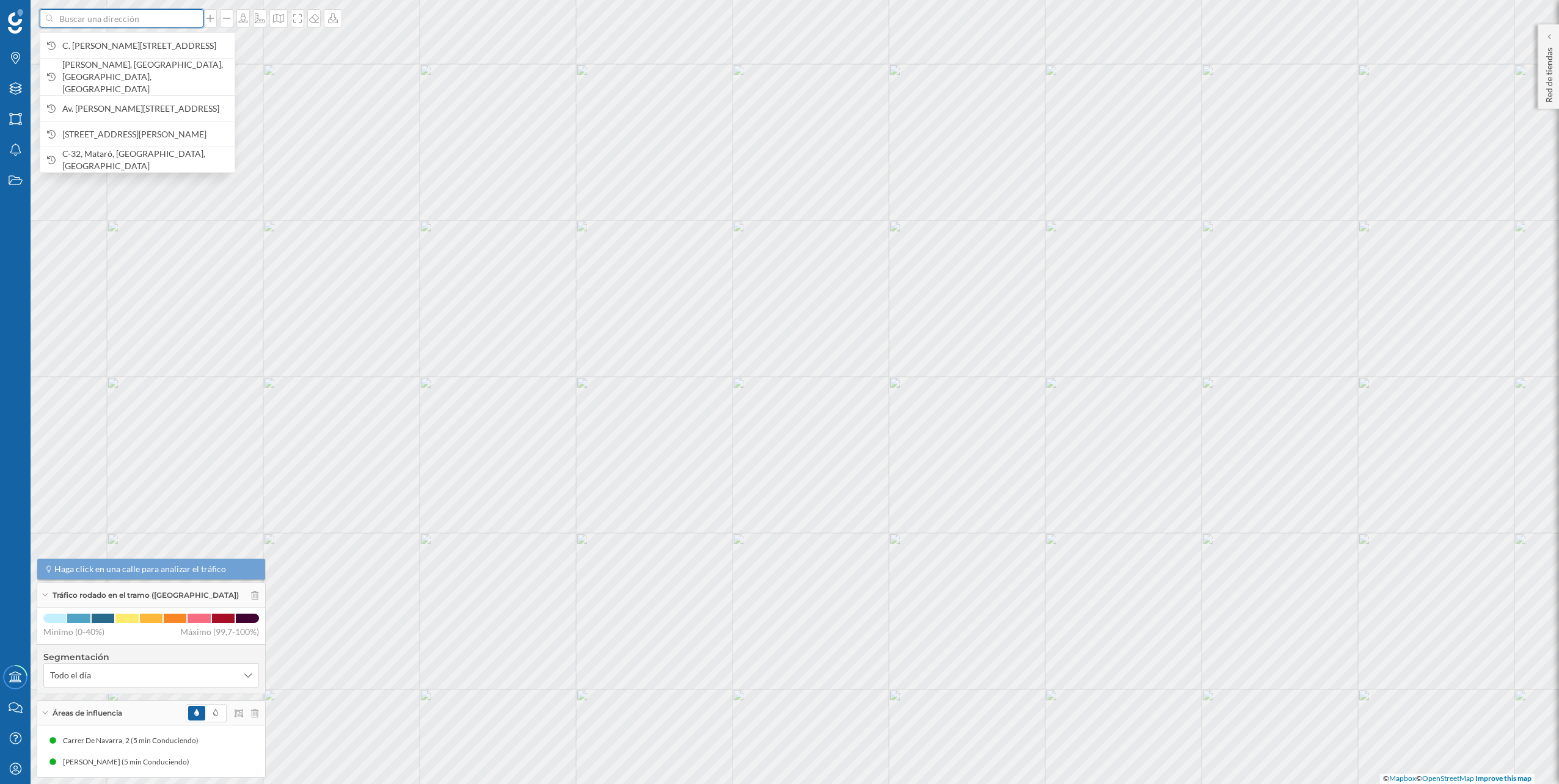
paste input "Av. del Pintor Joaquín Sorolla, 70, Málaga-Este, 29017 Málaga"
type input "Av. del Pintor Joaquín Sorolla, 70, Málaga-Este, 29017 Málaga"
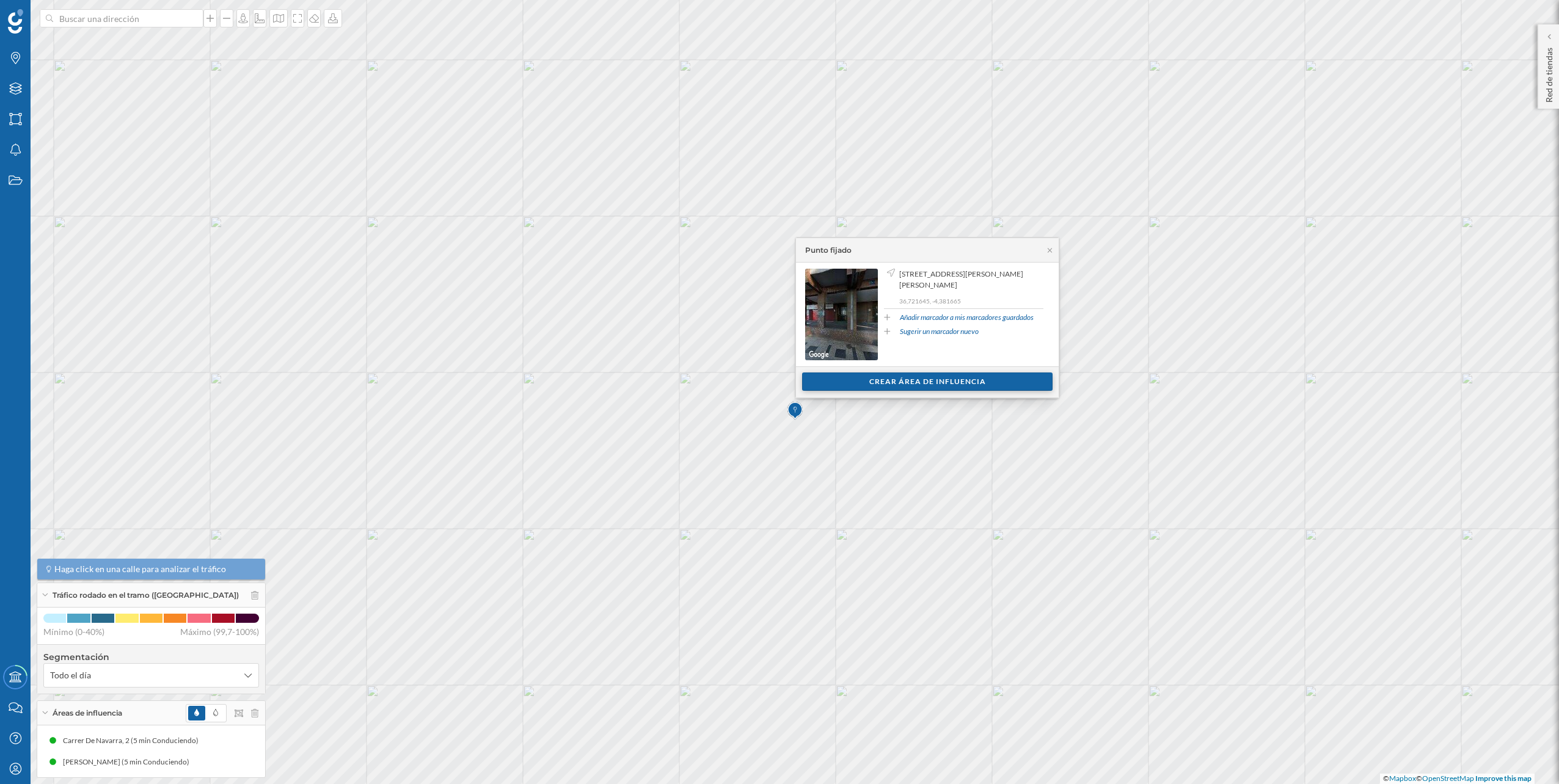
click at [859, 381] on div "Crear área de influencia" at bounding box center [928, 382] width 250 height 18
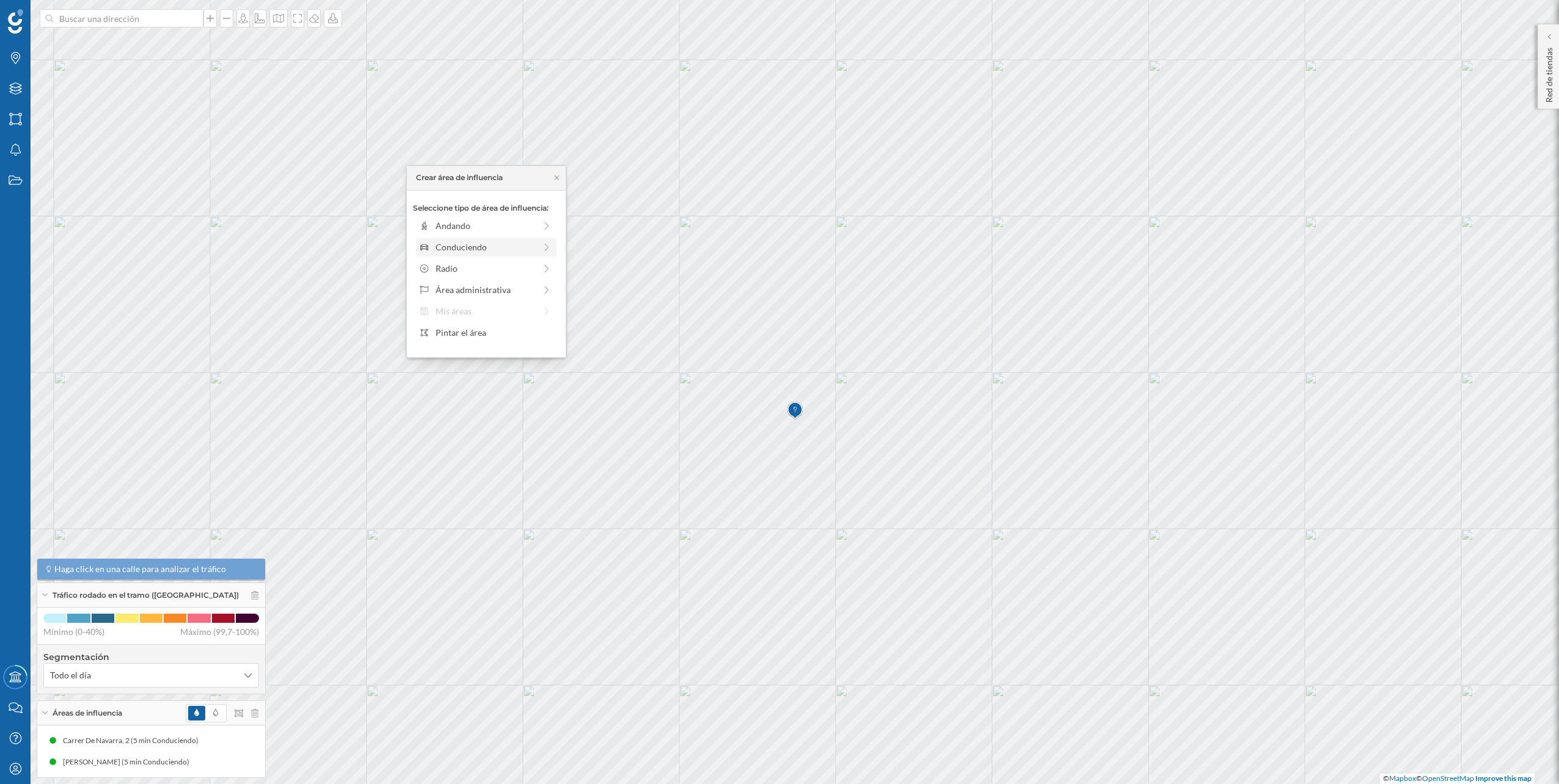
click at [531, 242] on div "Conduciendo" at bounding box center [485, 247] width 99 height 13
click at [445, 238] on div "0 min. 3 min. 5 min. 7 min. 10 min. 12 min. 15 min. 20 min. 30 min. 45 min. 50 …" at bounding box center [487, 243] width 136 height 15
click at [502, 339] on div "Crear área de influencia" at bounding box center [486, 334] width 147 height 18
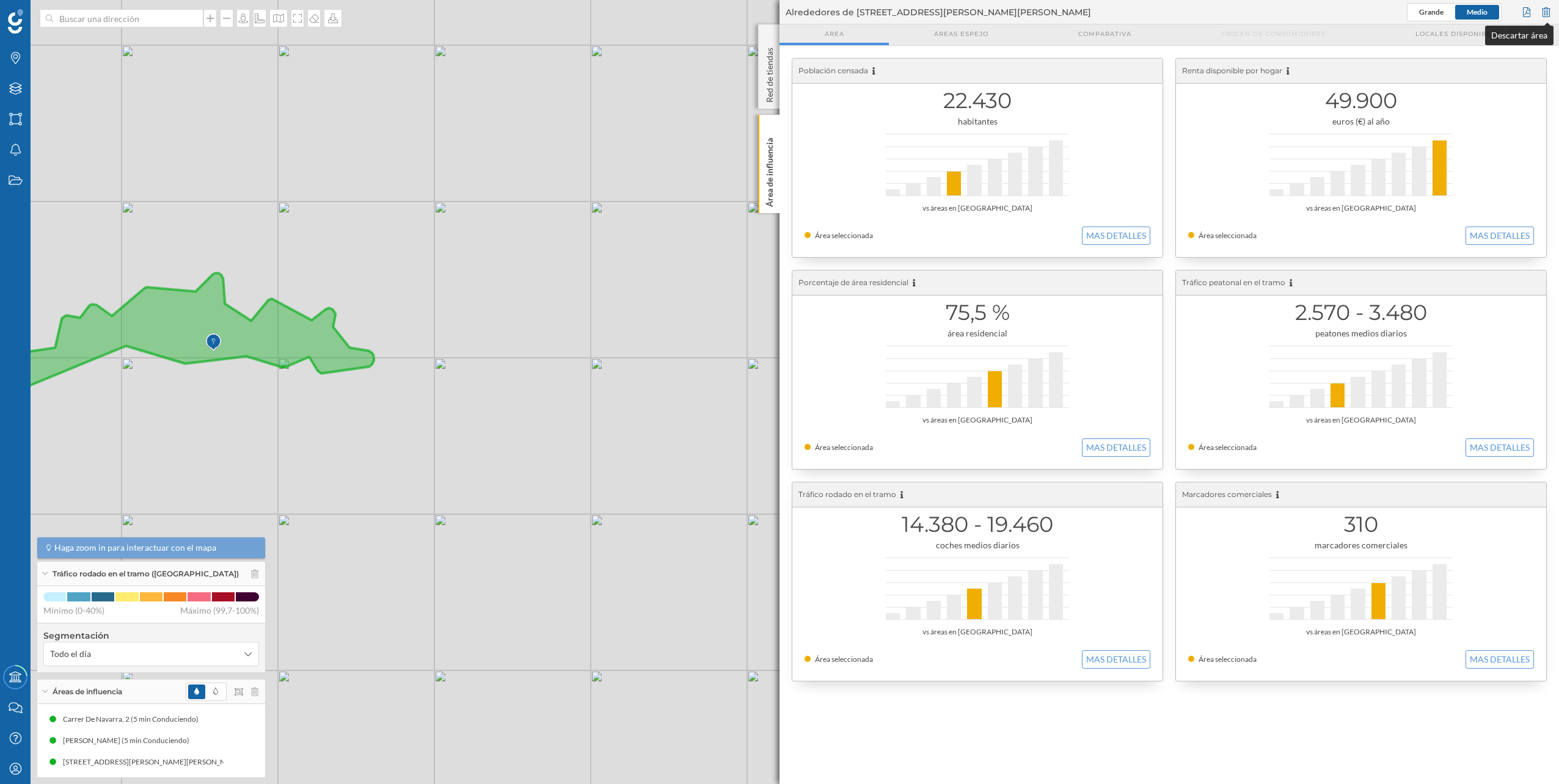
click at [1547, 16] on div at bounding box center [1546, 12] width 13 height 18
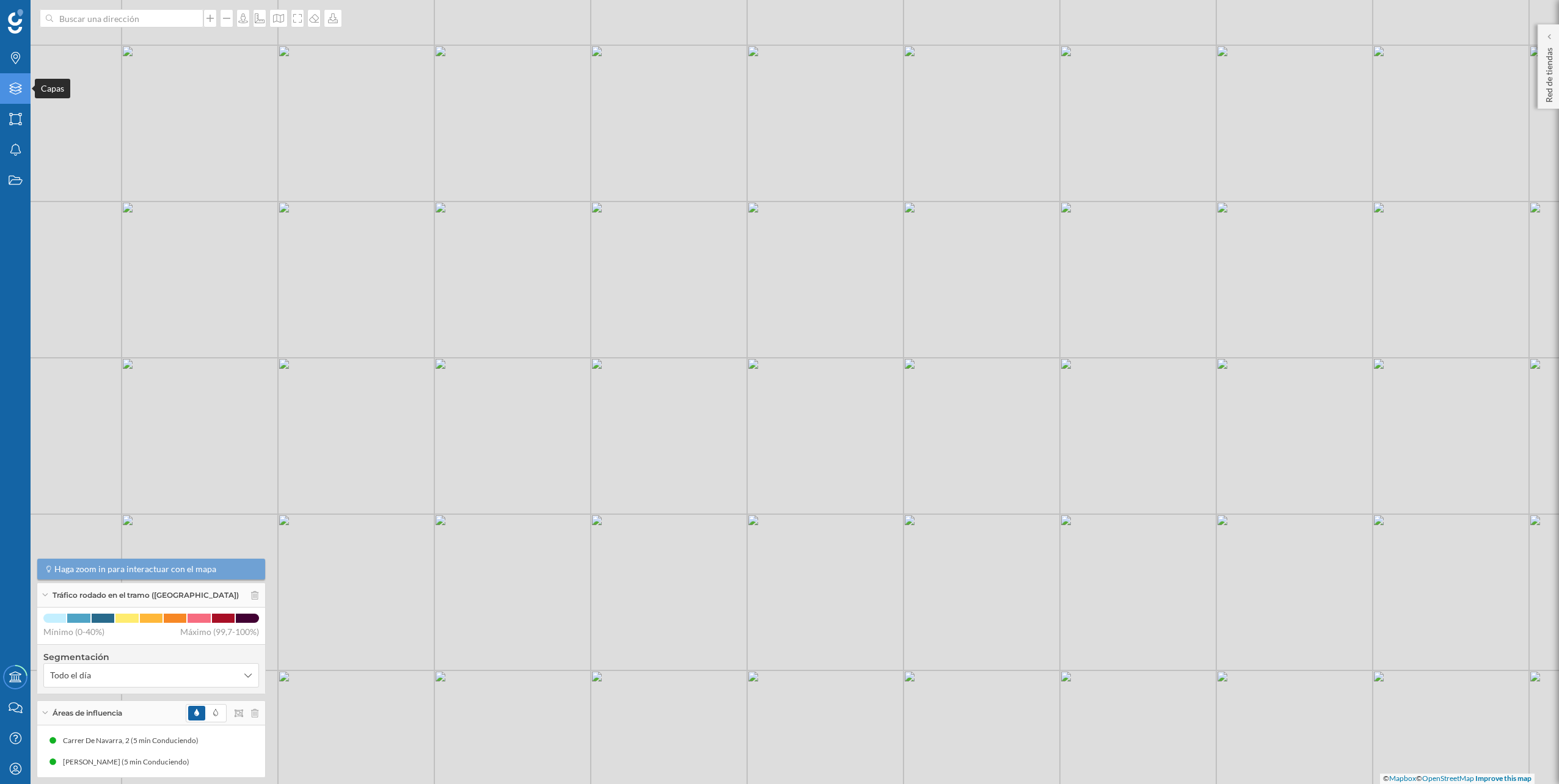
click at [20, 91] on icon "Capas" at bounding box center [16, 88] width 15 height 12
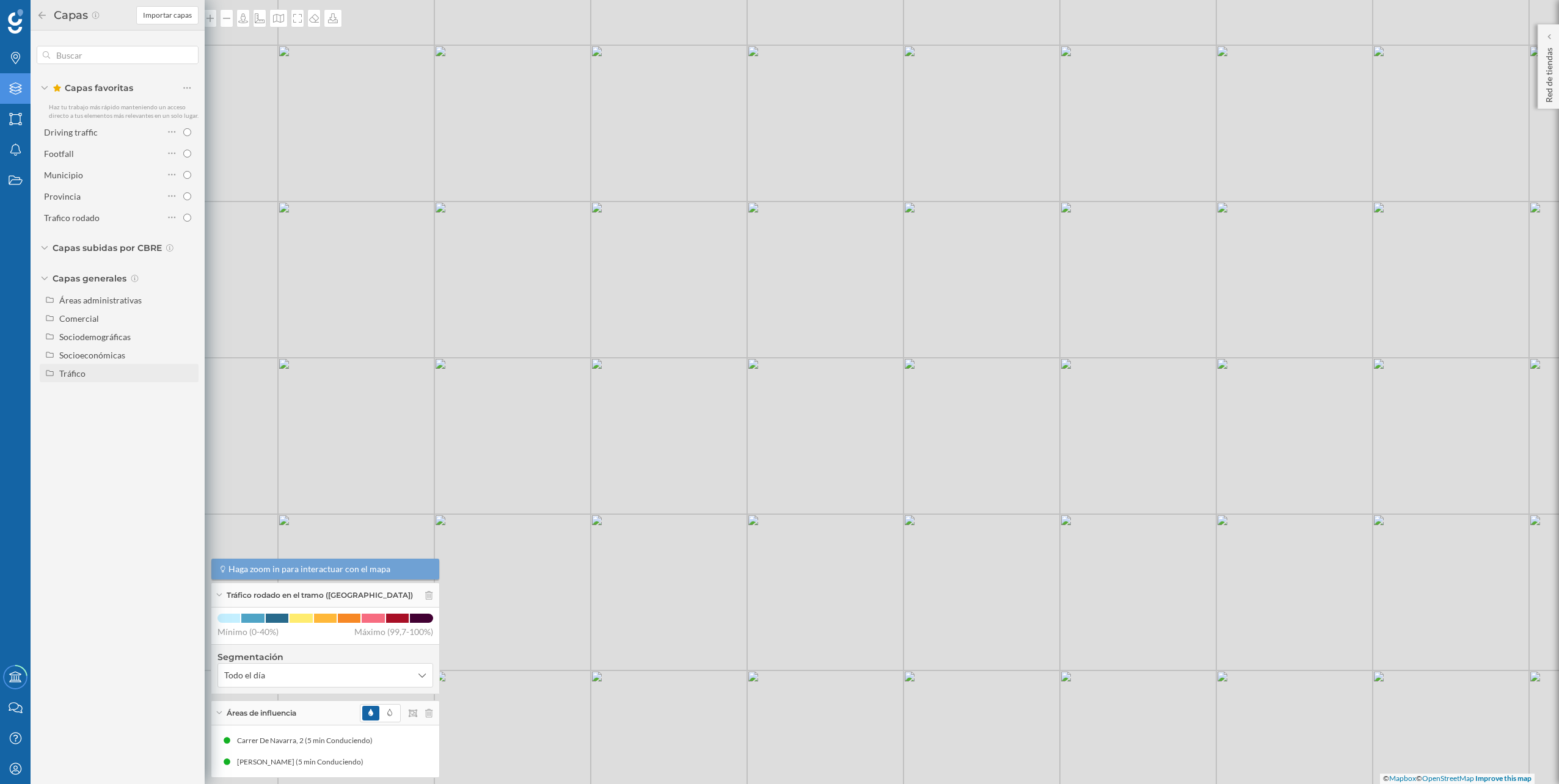
click at [87, 379] on div "Tráfico" at bounding box center [126, 373] width 135 height 13
click at [110, 411] on div "Peatonal" at bounding box center [106, 410] width 85 height 13
click at [186, 411] on input "Peatonal" at bounding box center [190, 410] width 8 height 8
radio input "true"
click at [343, 150] on div "© Mapbox © OpenStreetMap Improve this map" at bounding box center [779, 392] width 1559 height 784
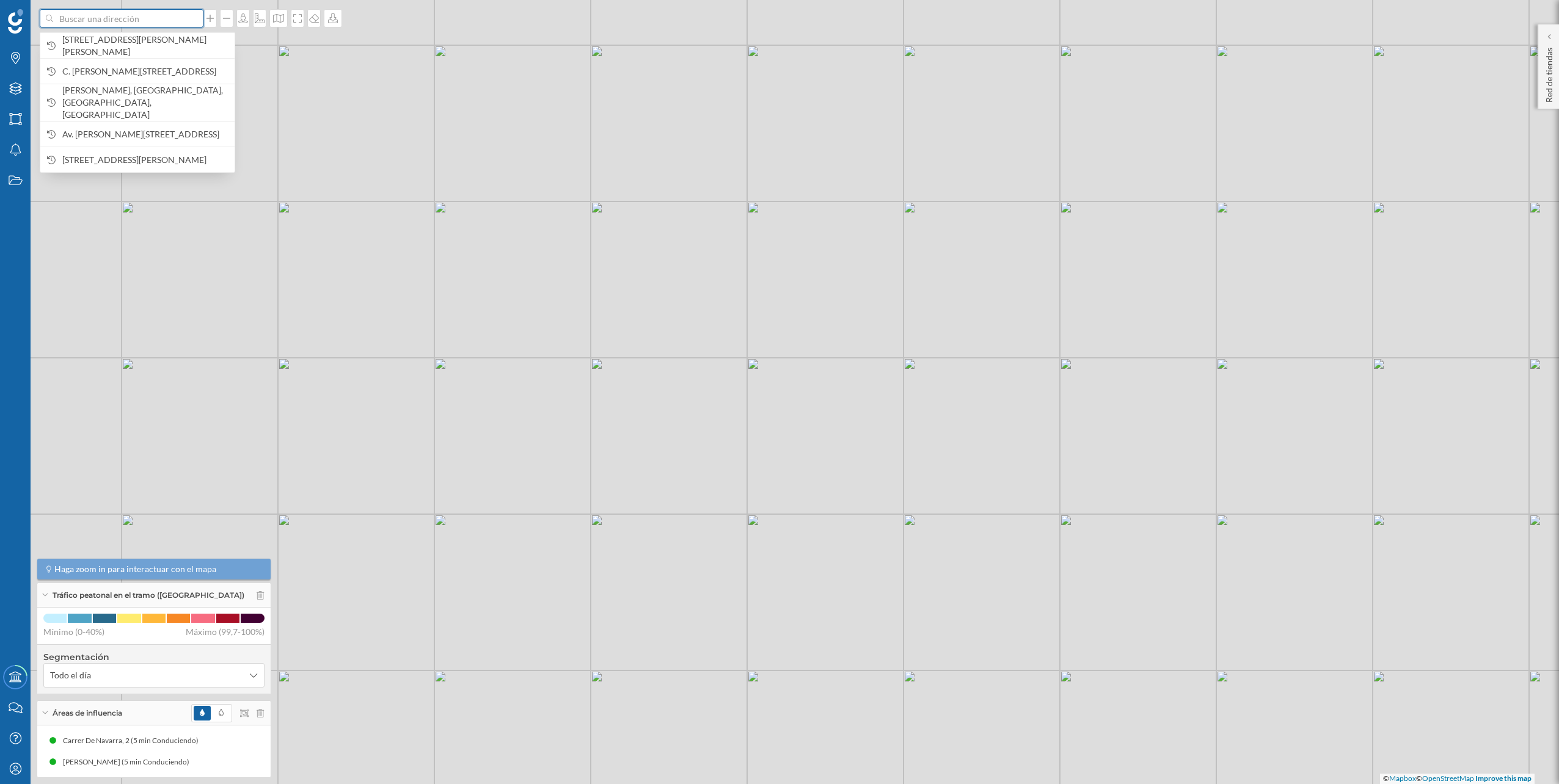
click at [161, 19] on input at bounding box center [122, 18] width 137 height 18
click at [142, 40] on span "[STREET_ADDRESS][PERSON_NAME][PERSON_NAME]" at bounding box center [145, 45] width 166 height 25
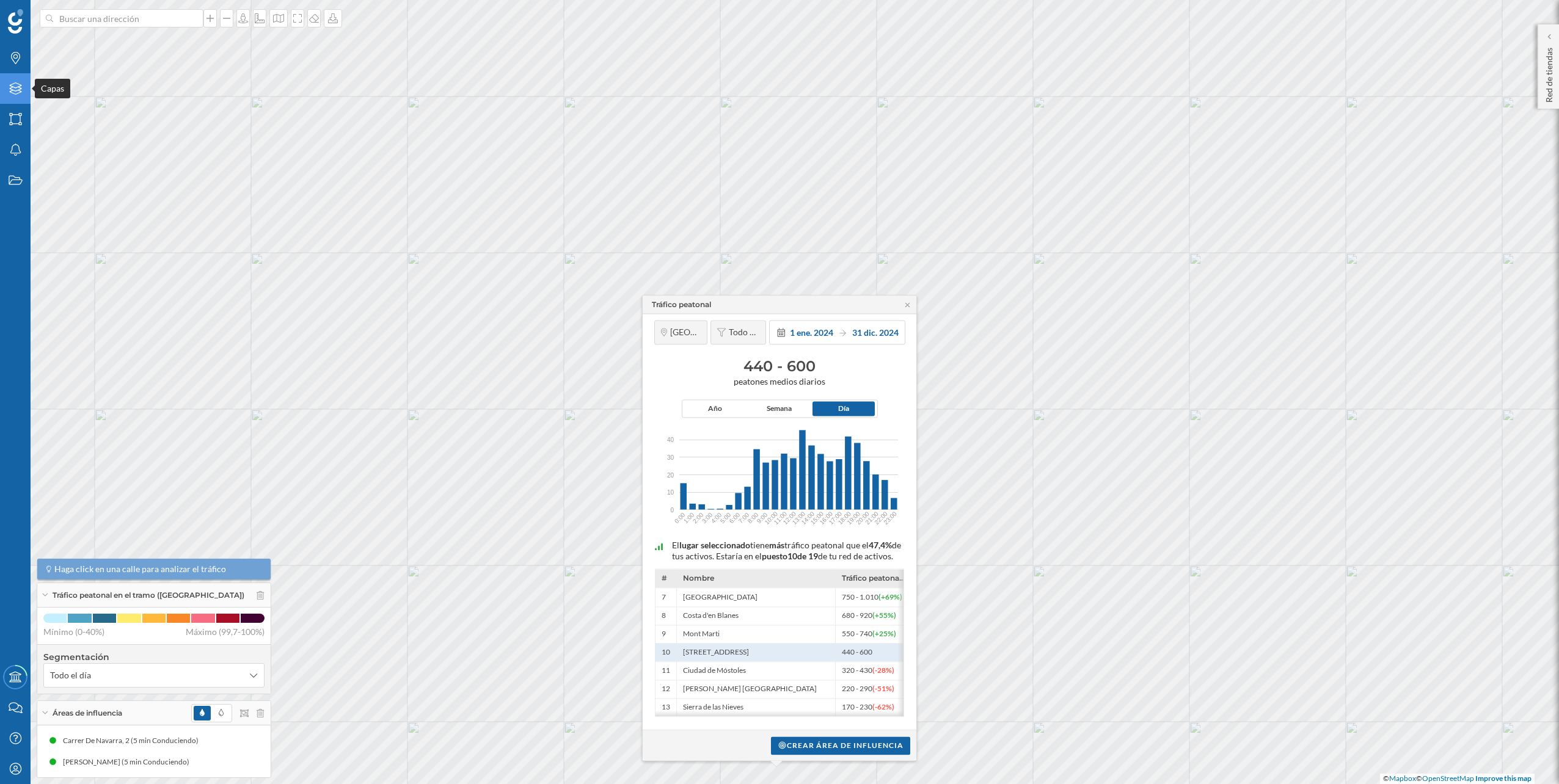
click at [21, 86] on icon "Capas" at bounding box center [16, 88] width 15 height 12
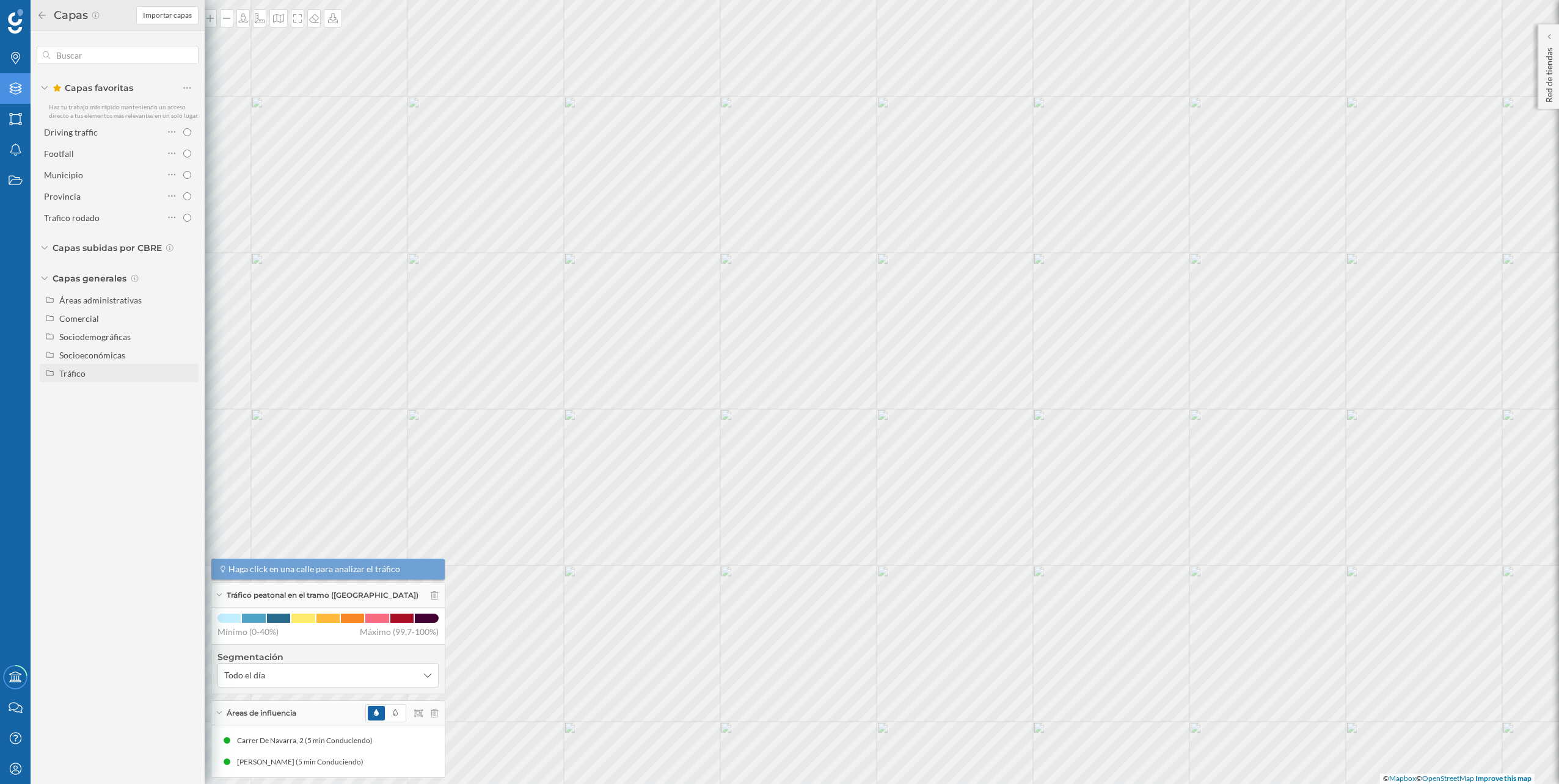
click at [82, 376] on div "Tráfico" at bounding box center [72, 373] width 26 height 11
click at [109, 397] on div "Tráfico rodado" at bounding box center [91, 392] width 55 height 11
click at [186, 396] on input "Tráfico rodado" at bounding box center [190, 392] width 8 height 8
radio input "true"
click at [103, 391] on div "Tráfico rodado" at bounding box center [91, 392] width 55 height 11
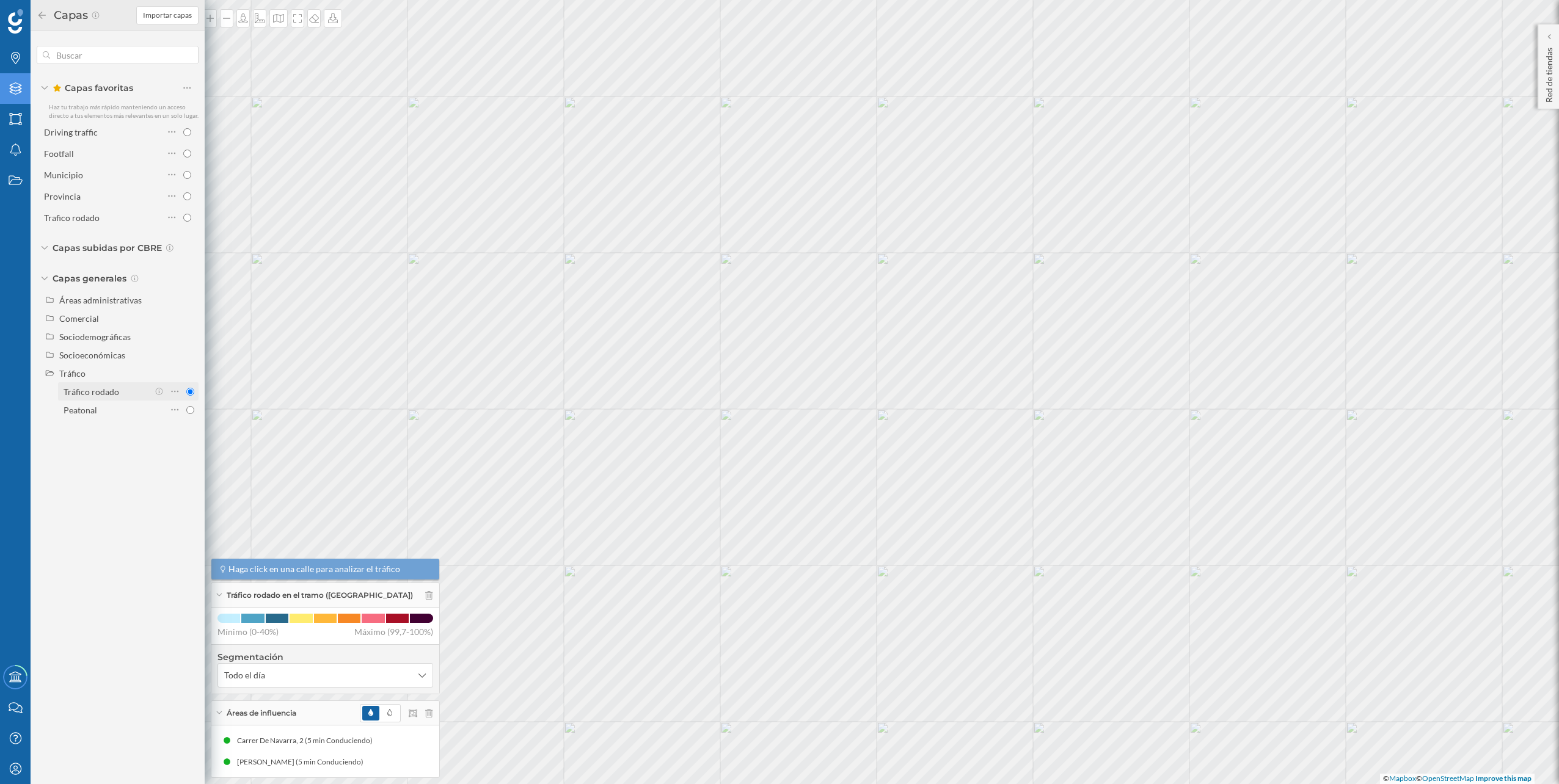
click at [186, 391] on input "Tráfico rodado" at bounding box center [190, 392] width 8 height 8
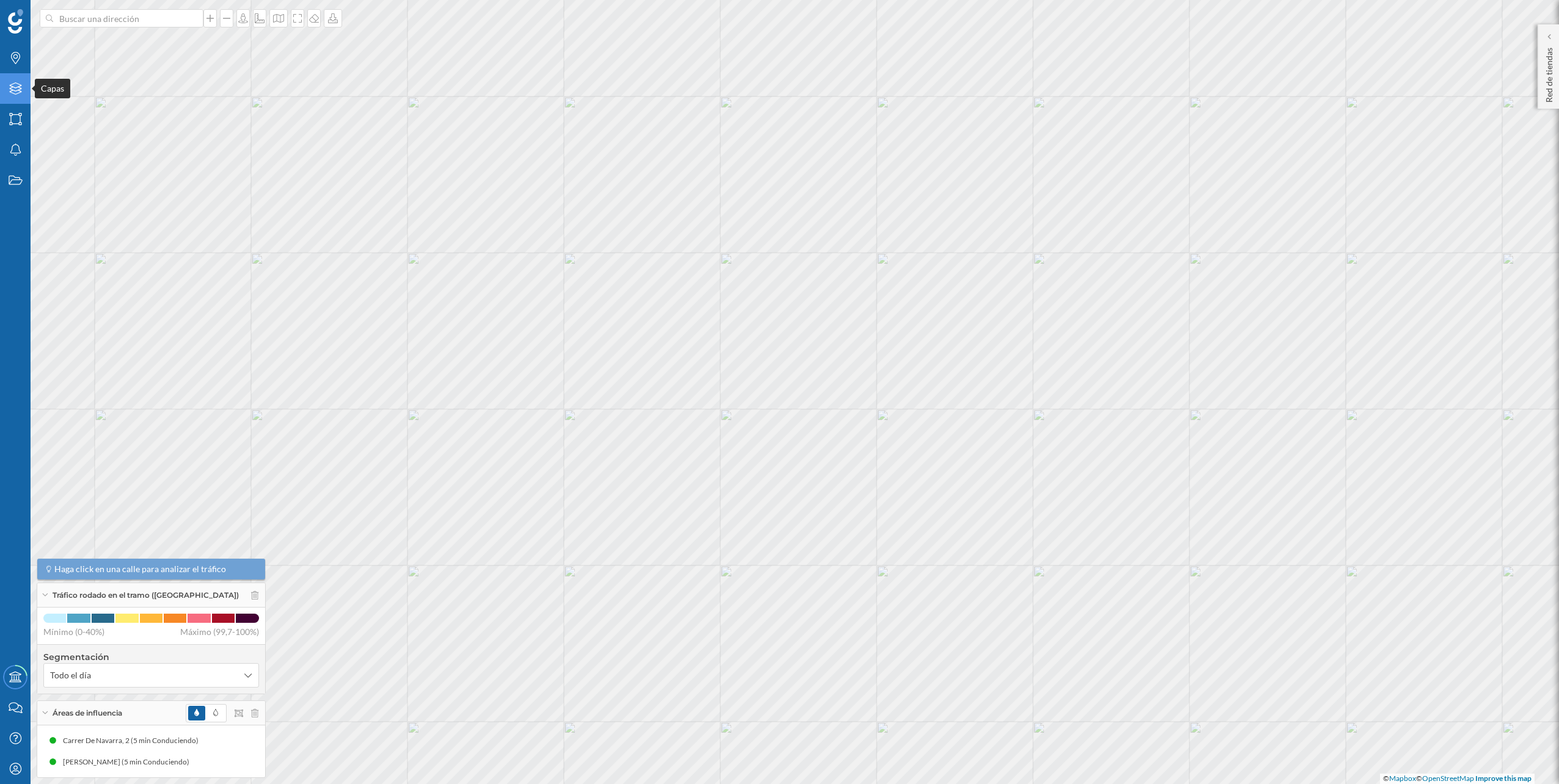
click at [11, 94] on icon "Capas" at bounding box center [16, 88] width 15 height 12
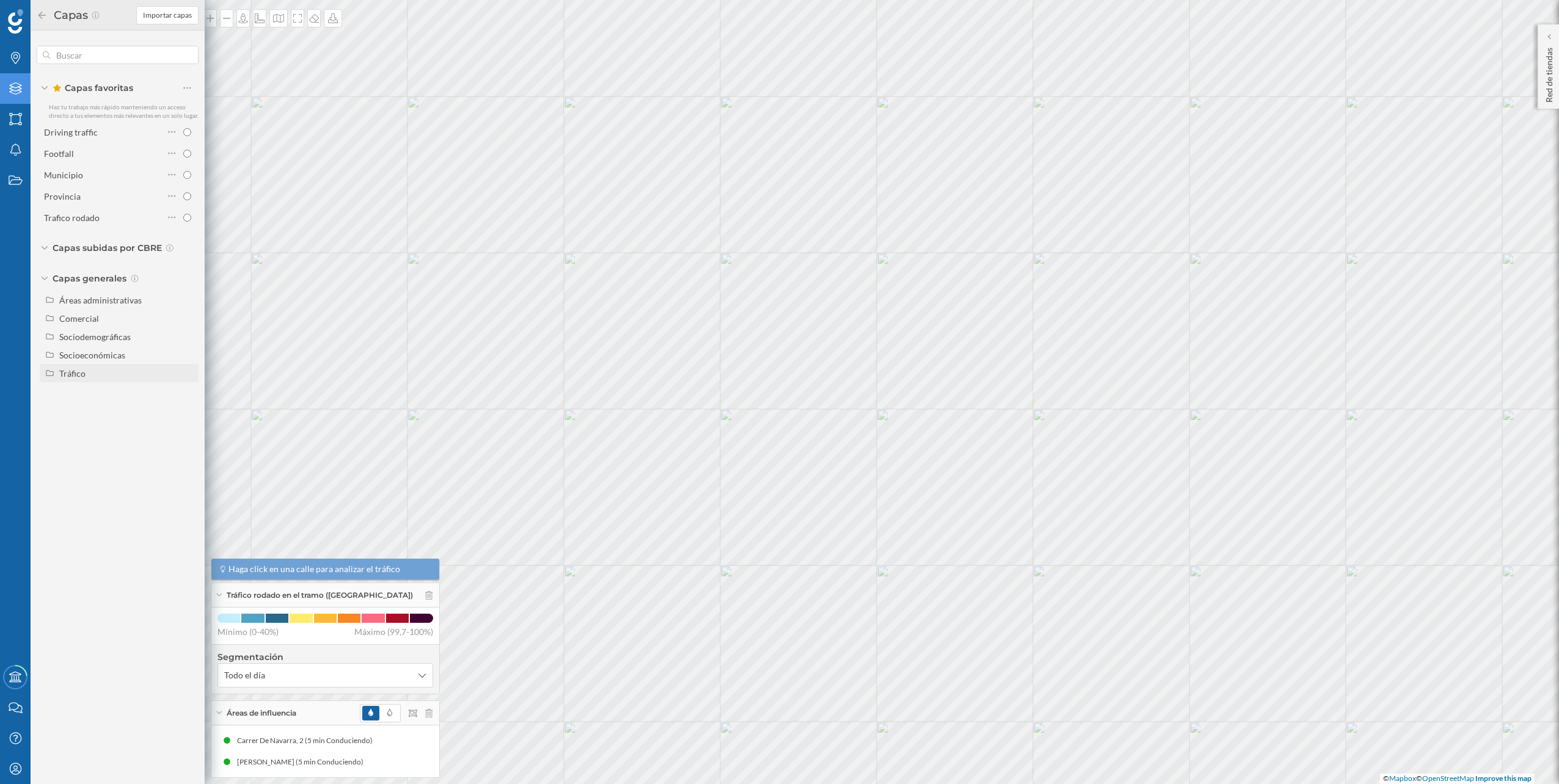
click at [78, 373] on div "Tráfico" at bounding box center [72, 373] width 26 height 11
click at [101, 395] on div "Tráfico rodado" at bounding box center [91, 392] width 55 height 11
click at [186, 395] on input "Tráfico rodado" at bounding box center [190, 392] width 8 height 8
radio input "true"
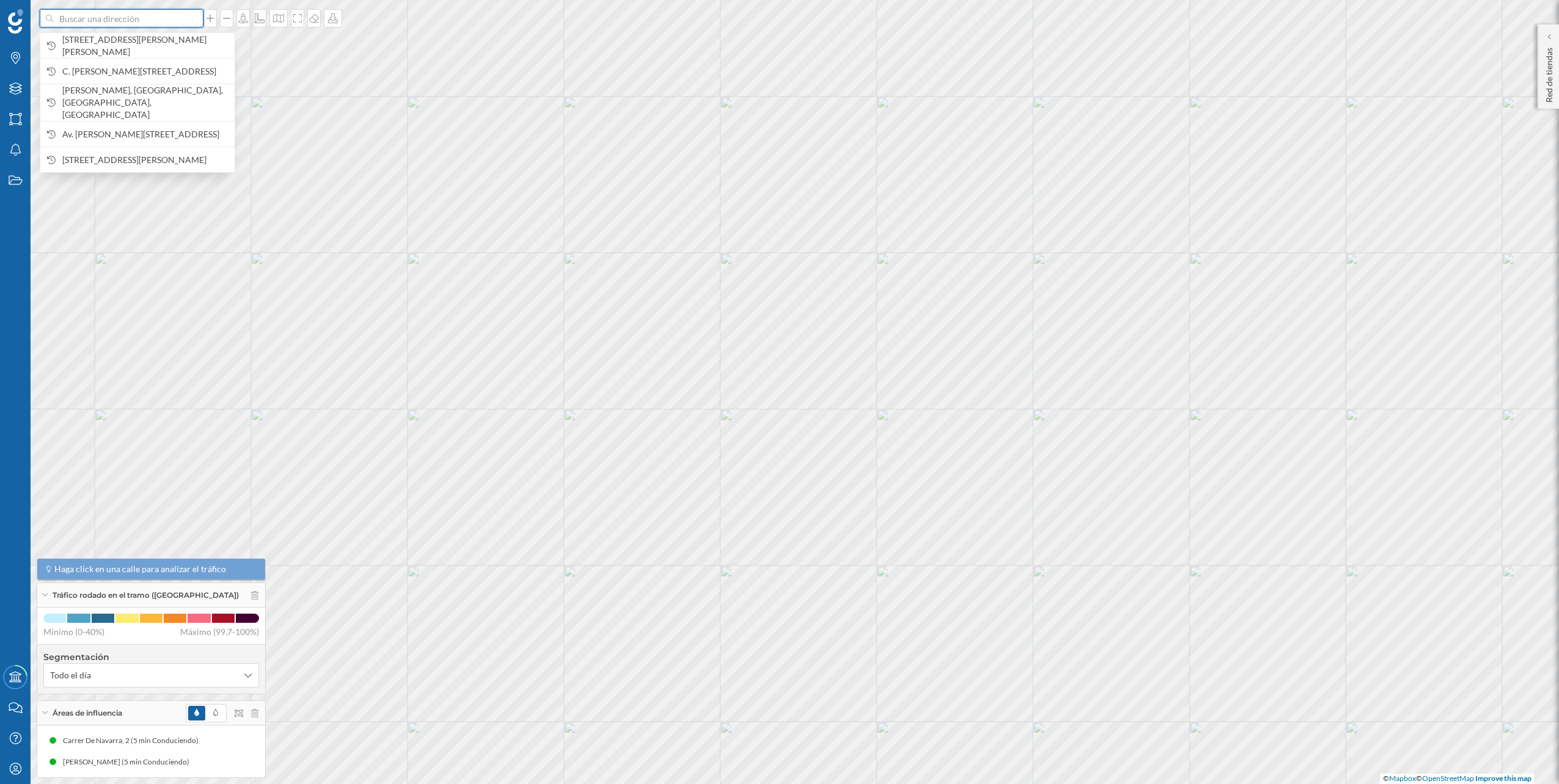
click at [139, 21] on input at bounding box center [122, 18] width 137 height 18
click at [133, 57] on span "[STREET_ADDRESS][PERSON_NAME][PERSON_NAME]" at bounding box center [145, 45] width 166 height 25
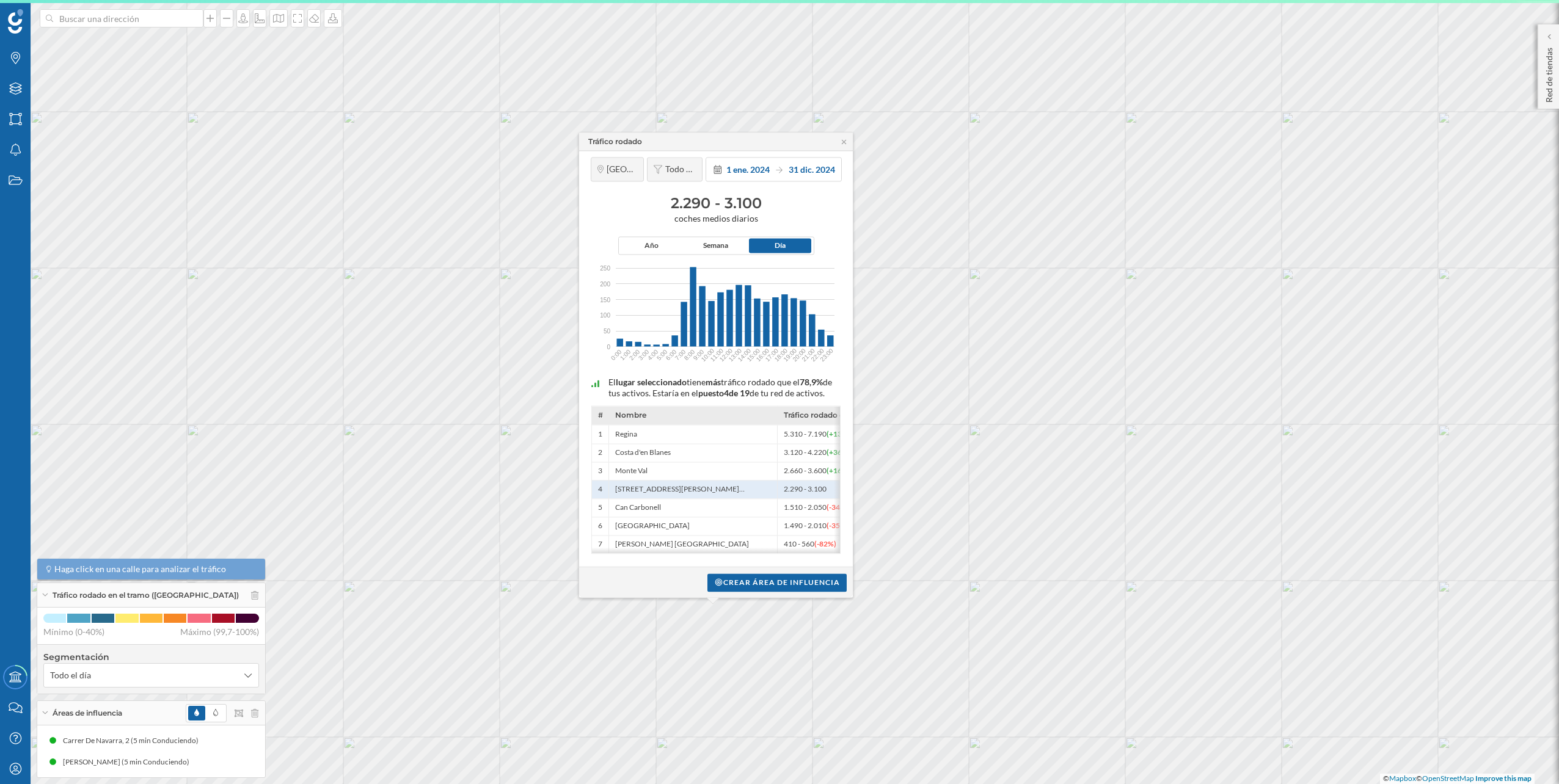
click at [838, 133] on div "Tráfico rodado" at bounding box center [716, 141] width 274 height 18
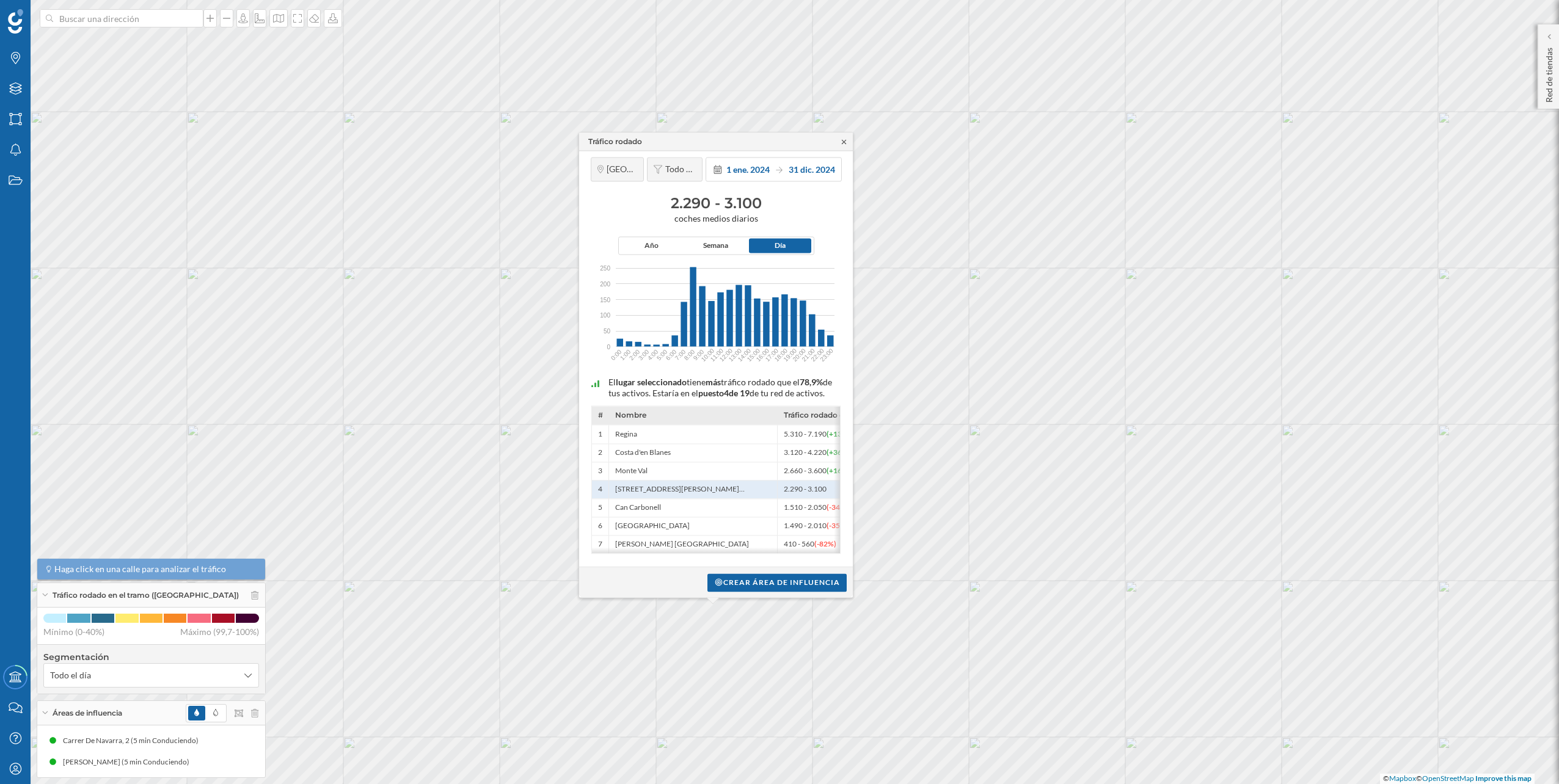
click at [843, 140] on icon at bounding box center [844, 141] width 4 height 4
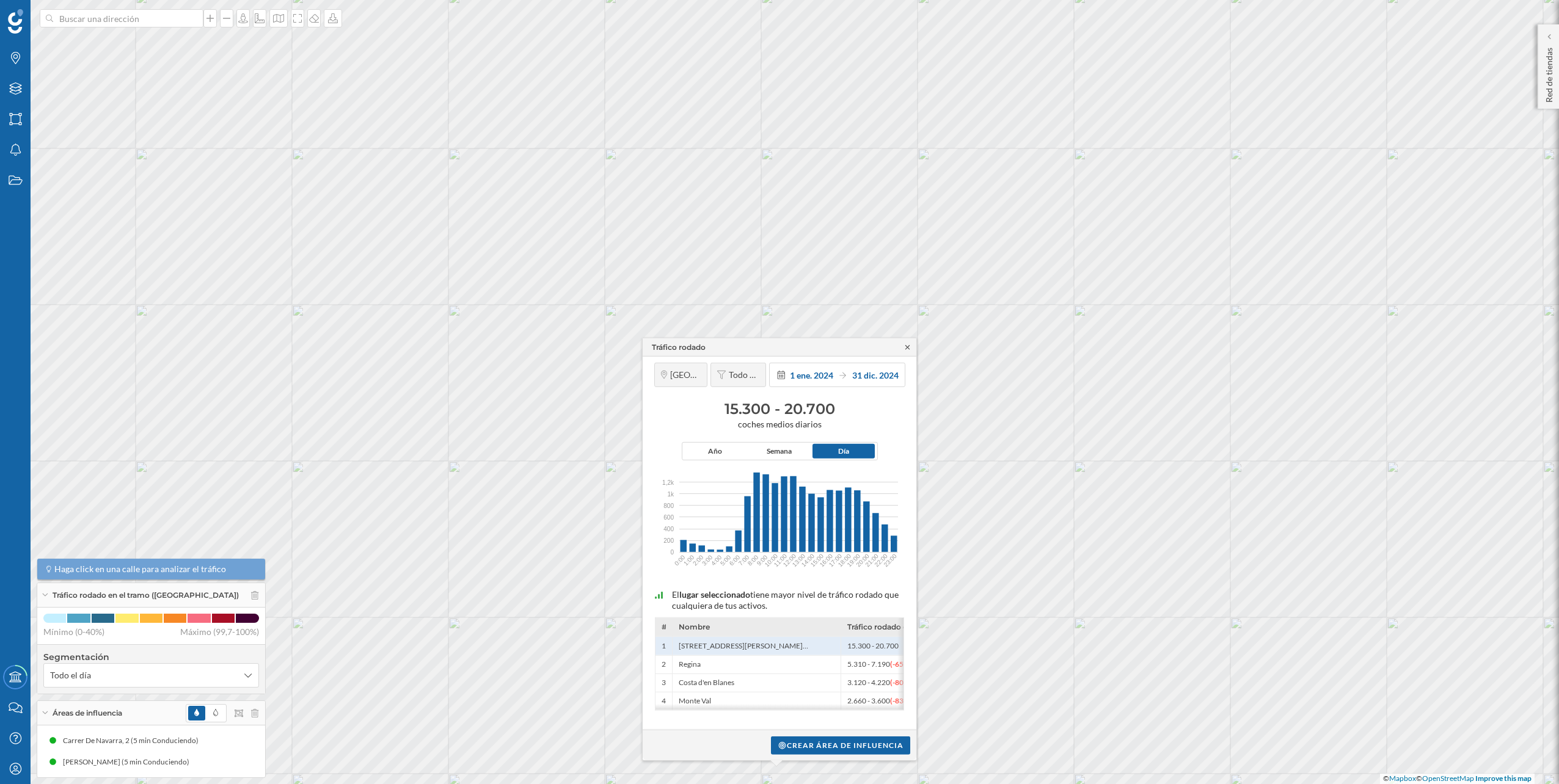
click at [907, 348] on icon at bounding box center [907, 347] width 9 height 8
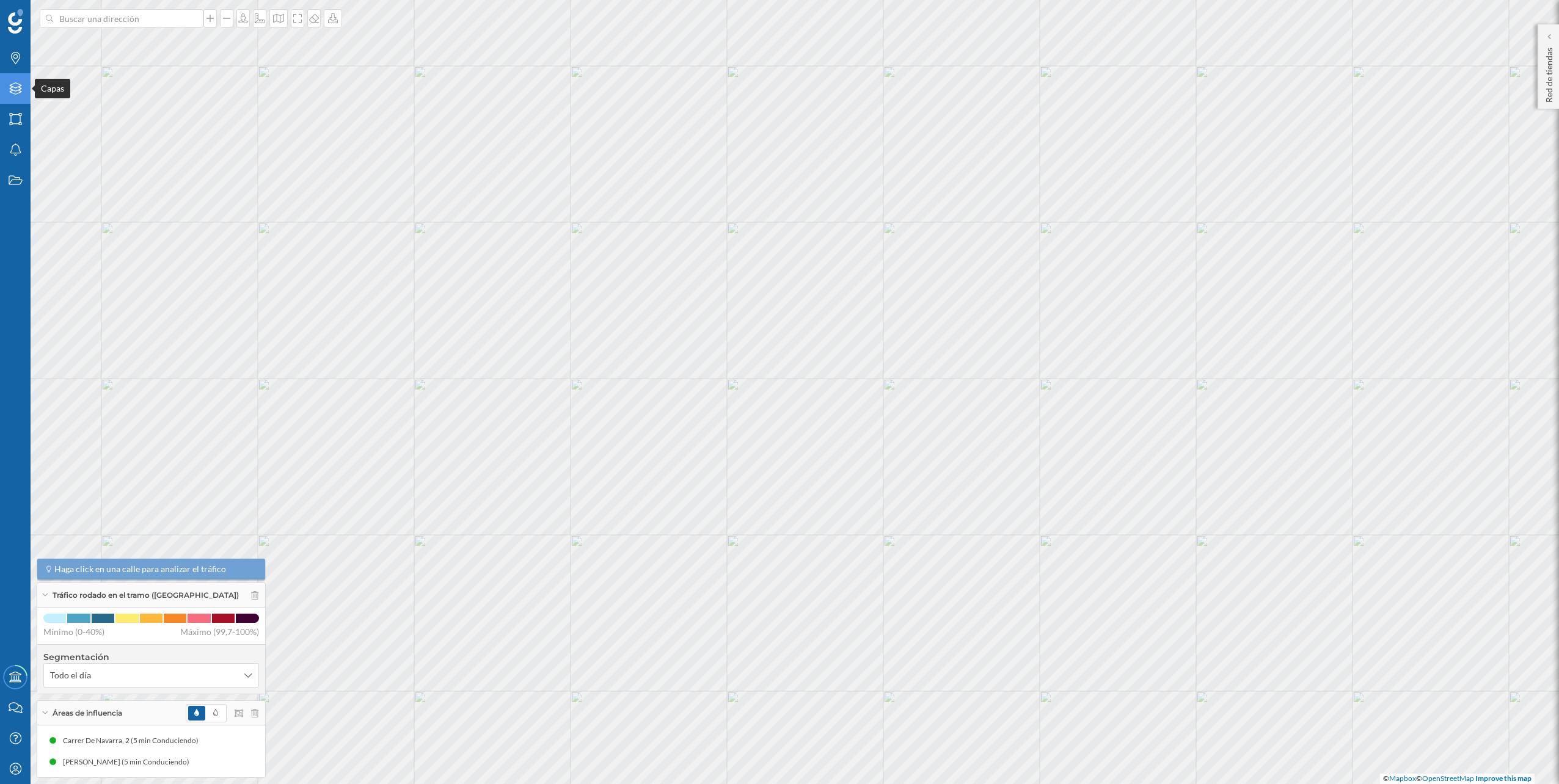
click at [26, 91] on div "Capas" at bounding box center [15, 89] width 31 height 31
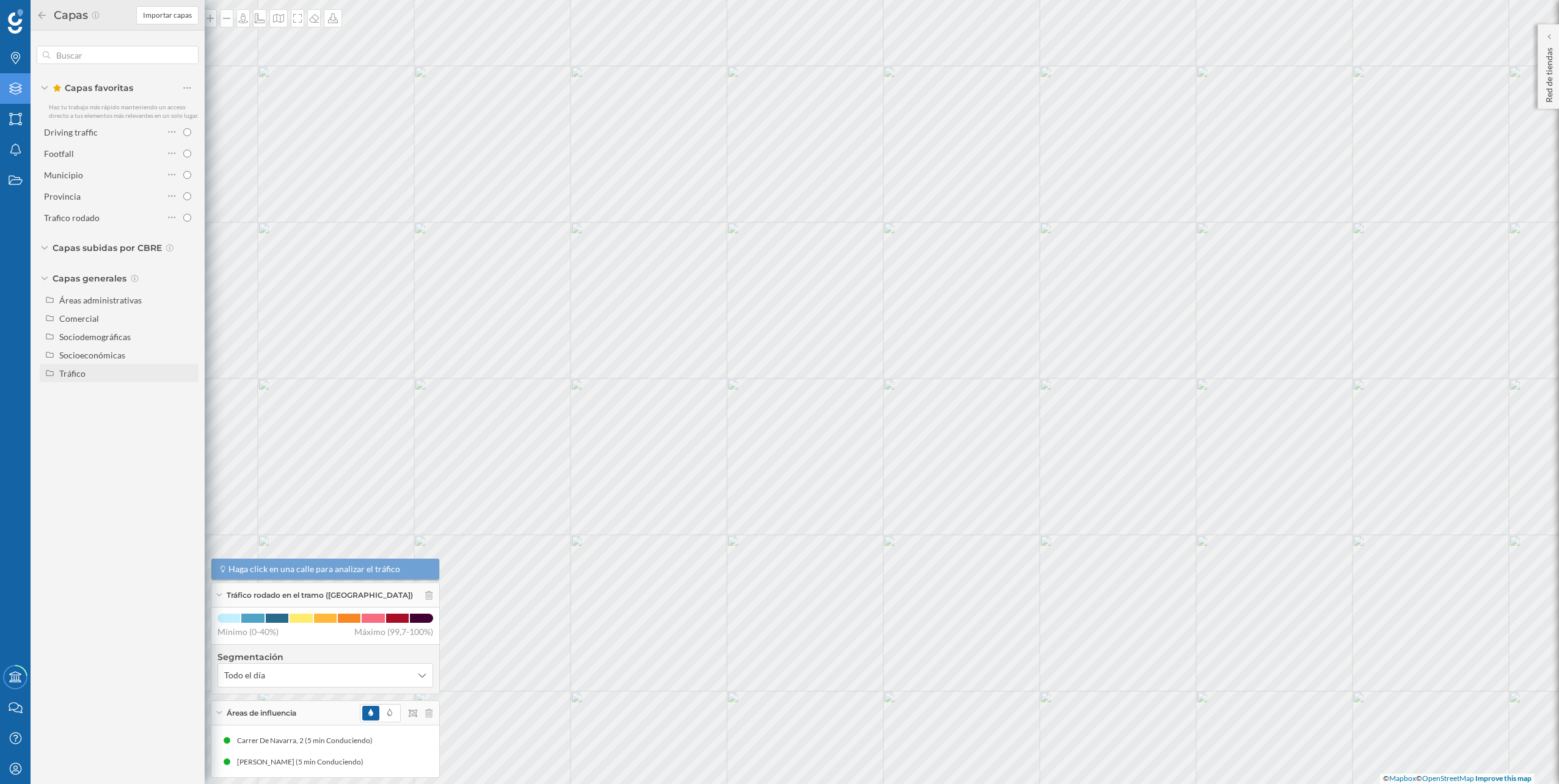
click at [103, 377] on div "Tráfico" at bounding box center [126, 373] width 135 height 13
click at [96, 408] on div "Peatonal" at bounding box center [80, 410] width 33 height 11
click at [186, 408] on input "Peatonal" at bounding box center [190, 410] width 8 height 8
radio input "true"
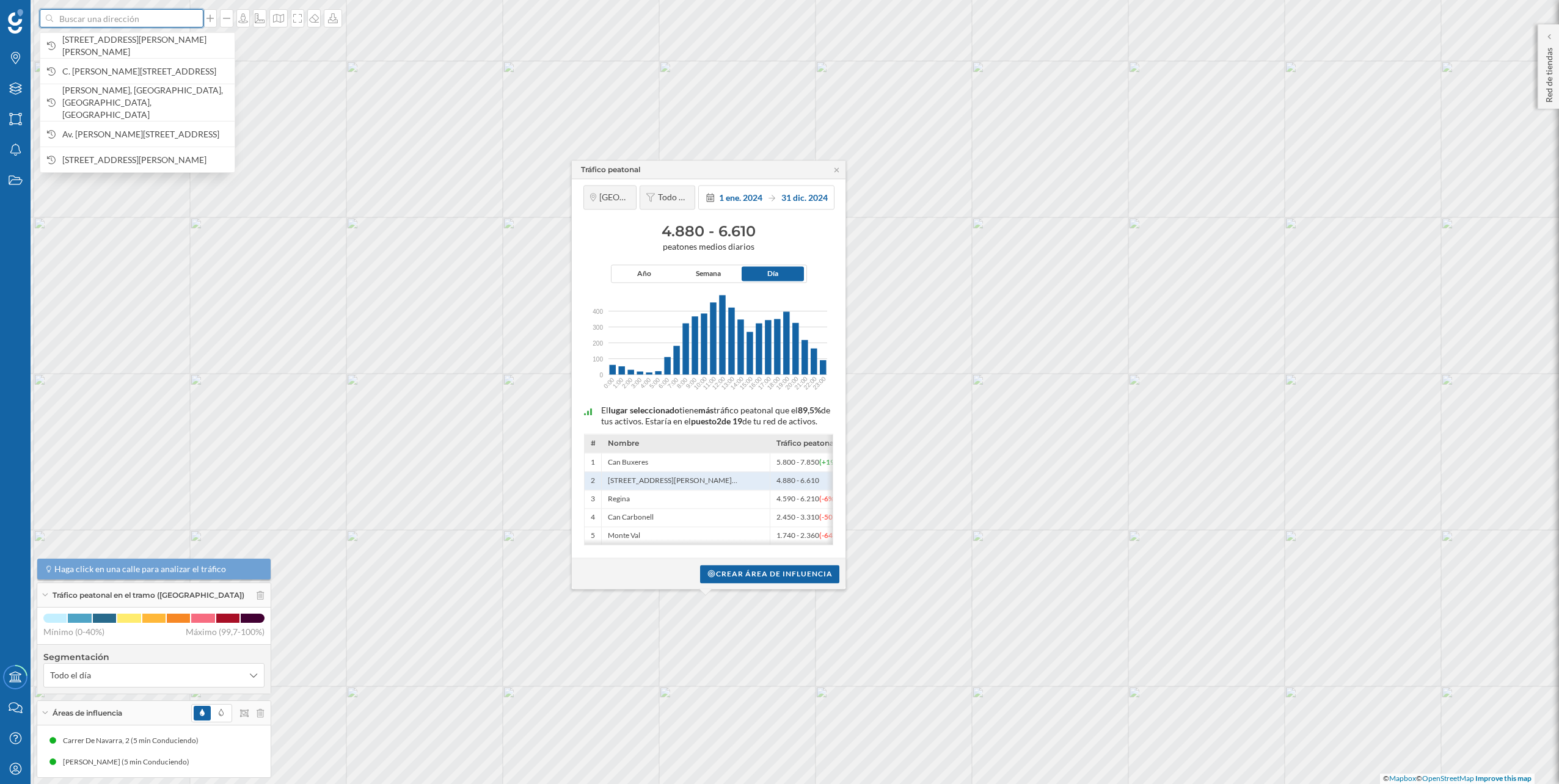
click at [119, 18] on input at bounding box center [122, 18] width 137 height 18
paste input "Avda. Rey Juan Carlos I, 17, Nave 16 - Pol. Ind. La Pañoleta, CP29700 VELEZ MAL…"
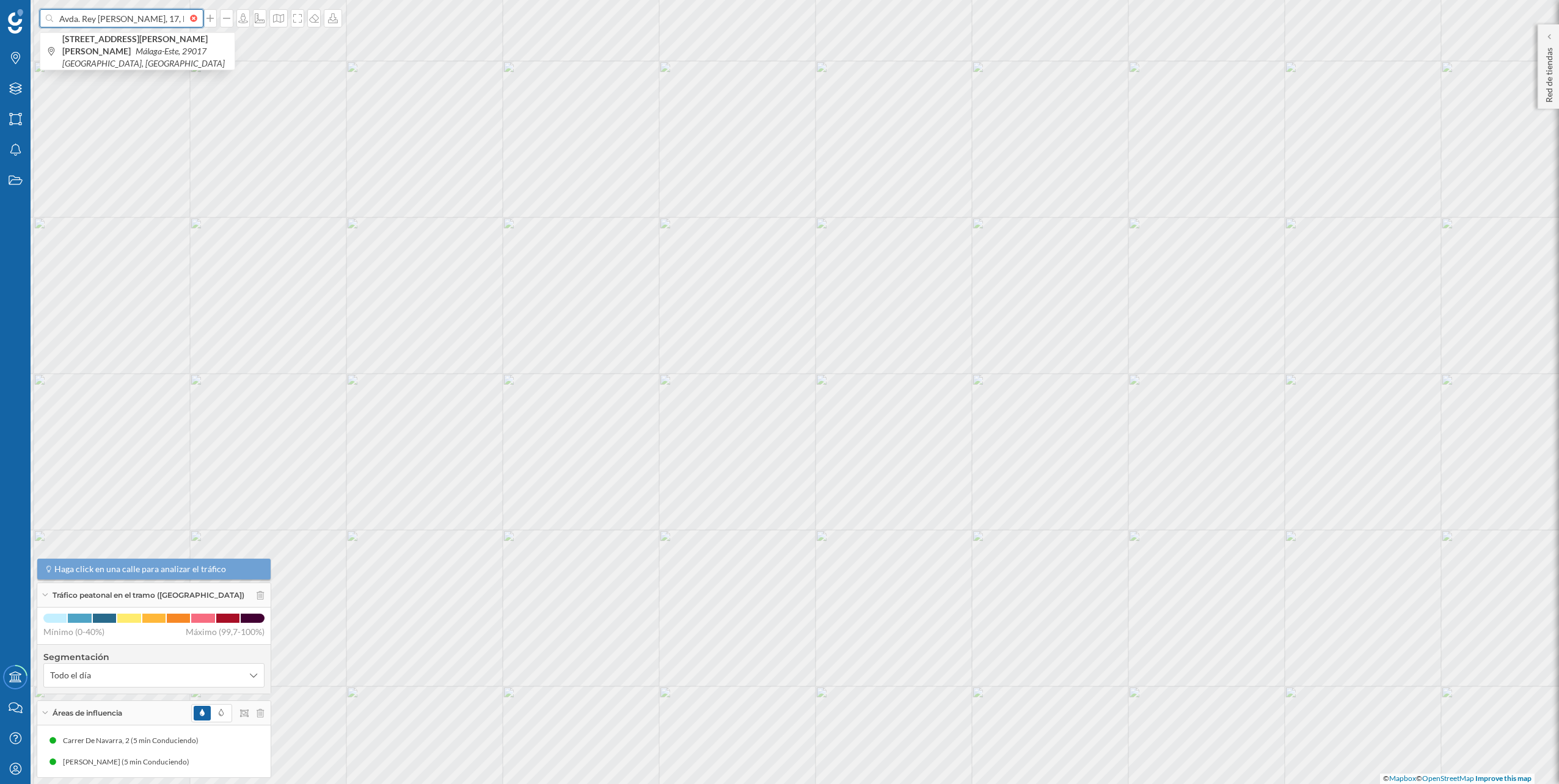
scroll to position [0, 196]
type input "Avda. Rey Juan Carlos I, 17, Nave 16 - Pol. Ind. La Pañoleta, CP29700 VELEZ MAL…"
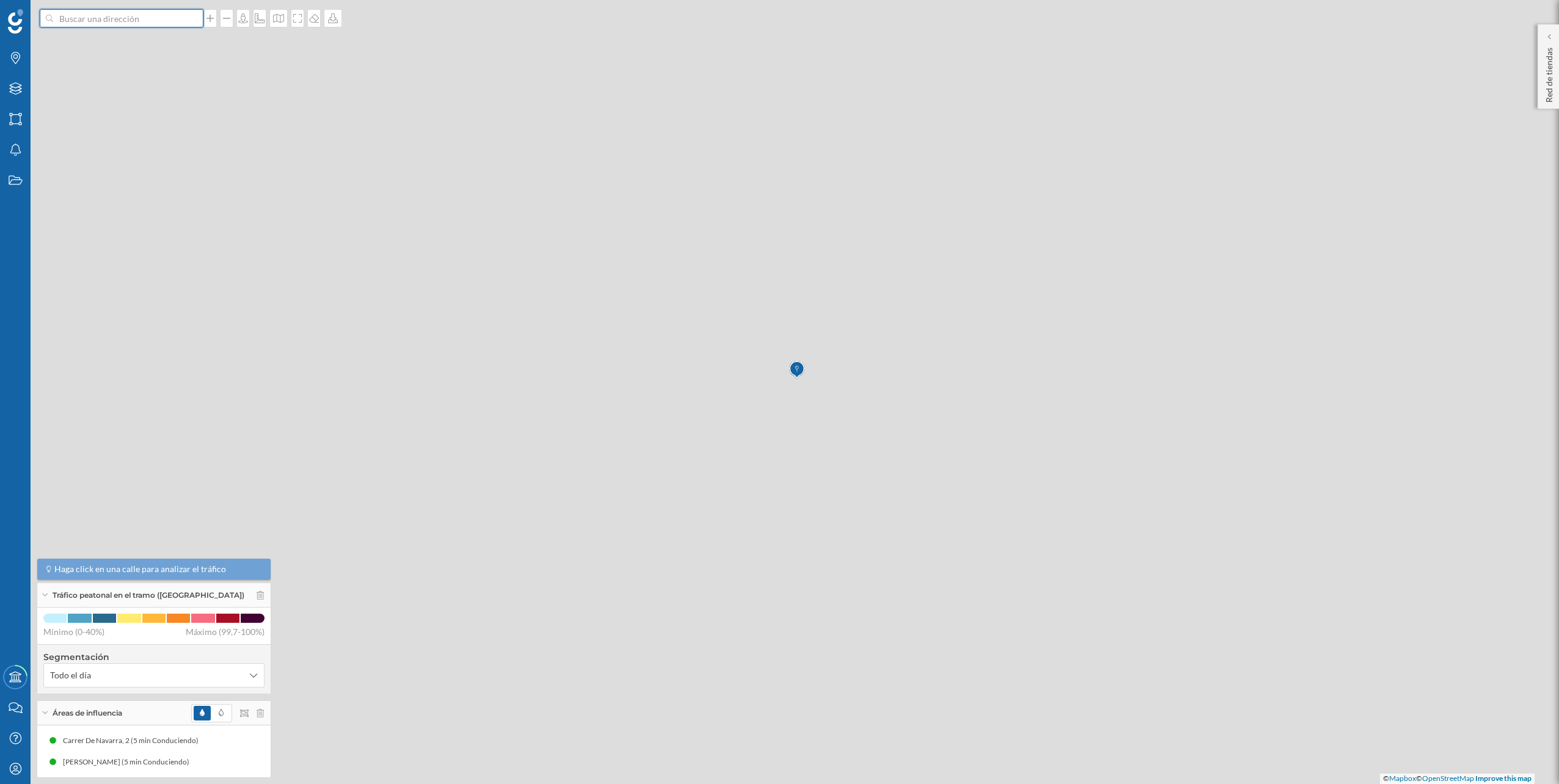
scroll to position [0, 0]
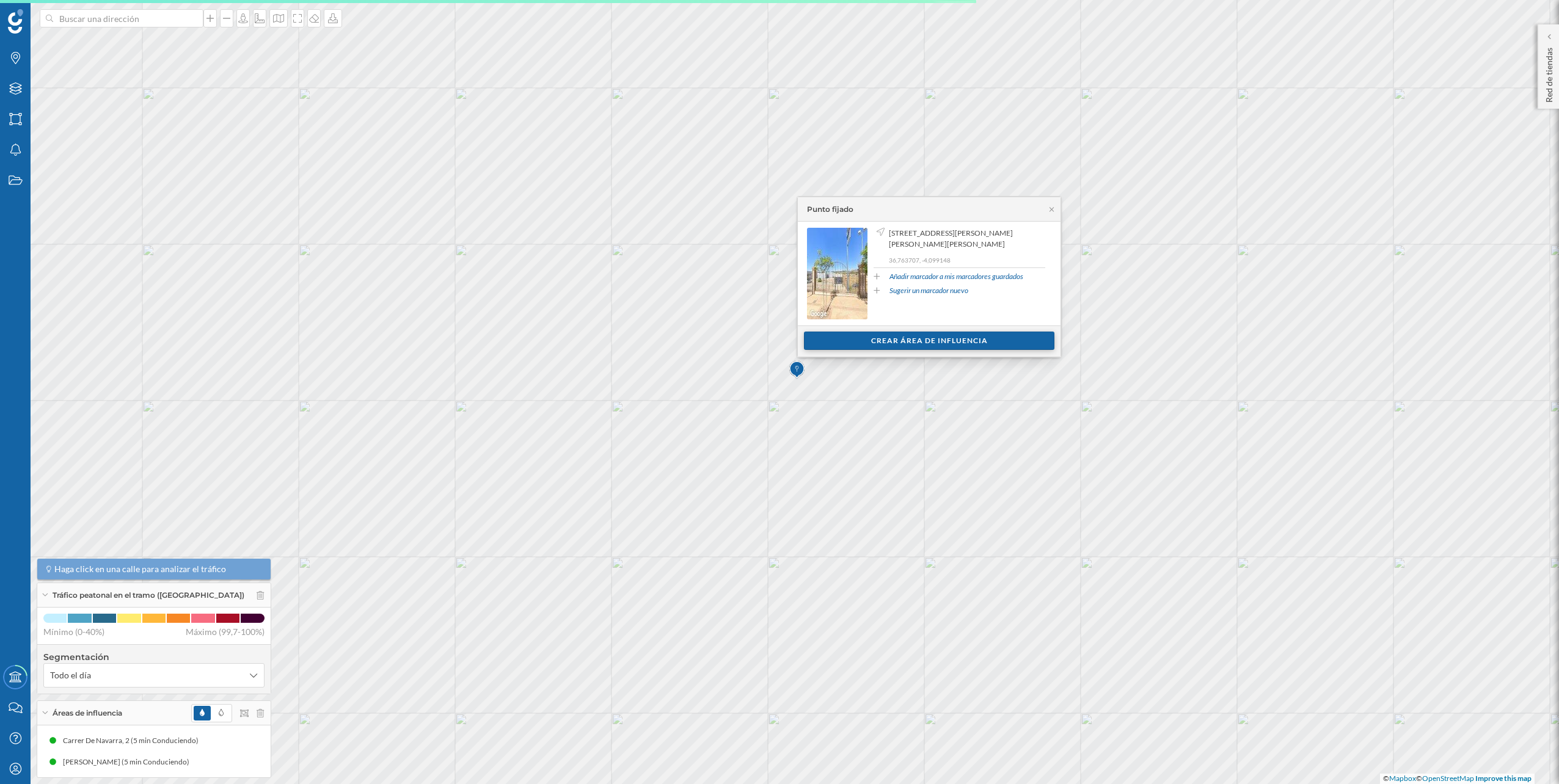
click at [890, 338] on div "Crear área de influencia" at bounding box center [929, 341] width 250 height 18
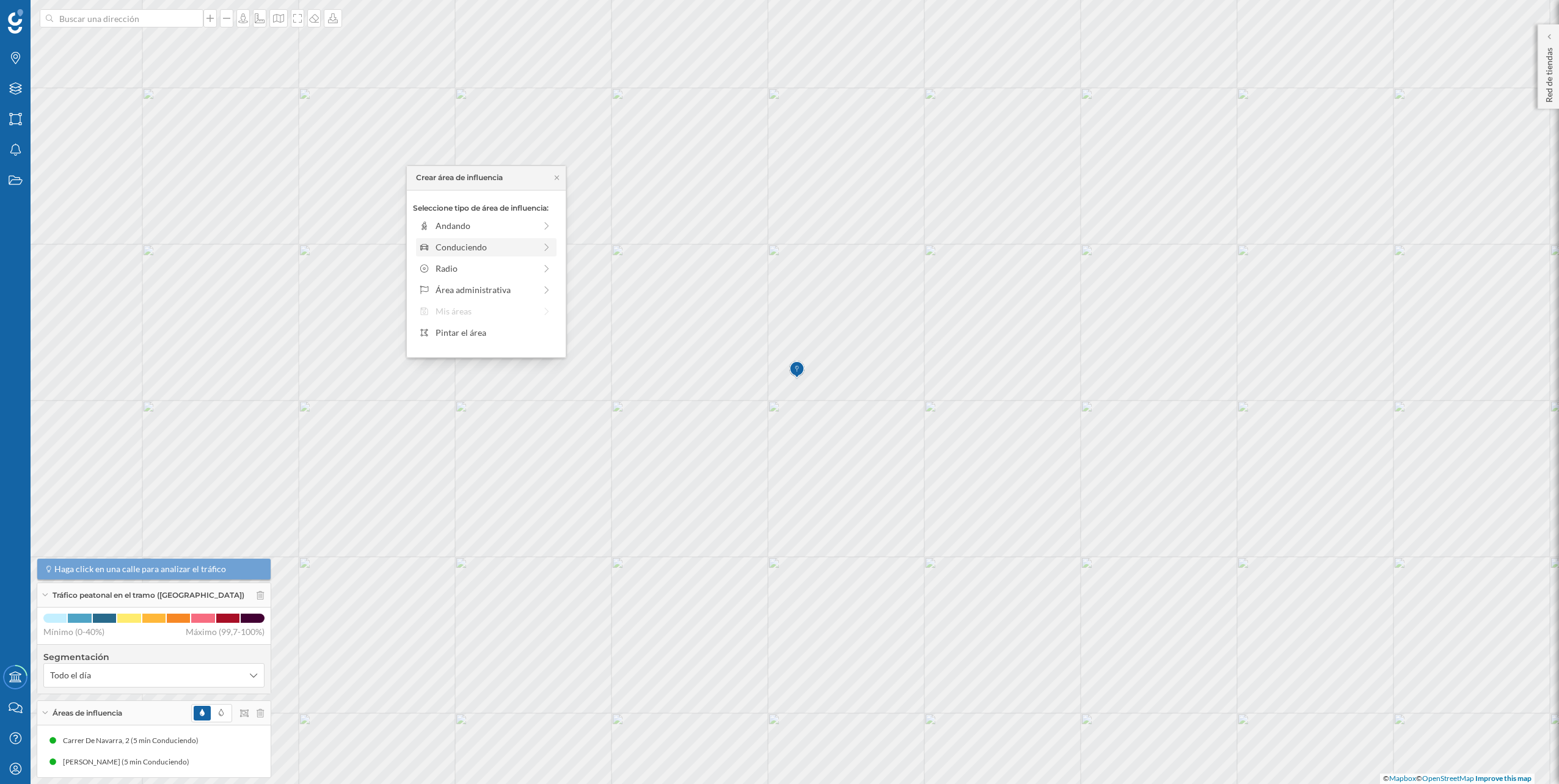
click at [526, 246] on div "Conduciendo" at bounding box center [485, 247] width 99 height 13
click at [446, 243] on div "0 min. 3 min. 5 min. 7 min. 10 min. 12 min. 15 min. 20 min. 30 min. 45 min. 50 …" at bounding box center [487, 243] width 136 height 3
click at [488, 327] on div "Crear área de influencia" at bounding box center [486, 334] width 147 height 18
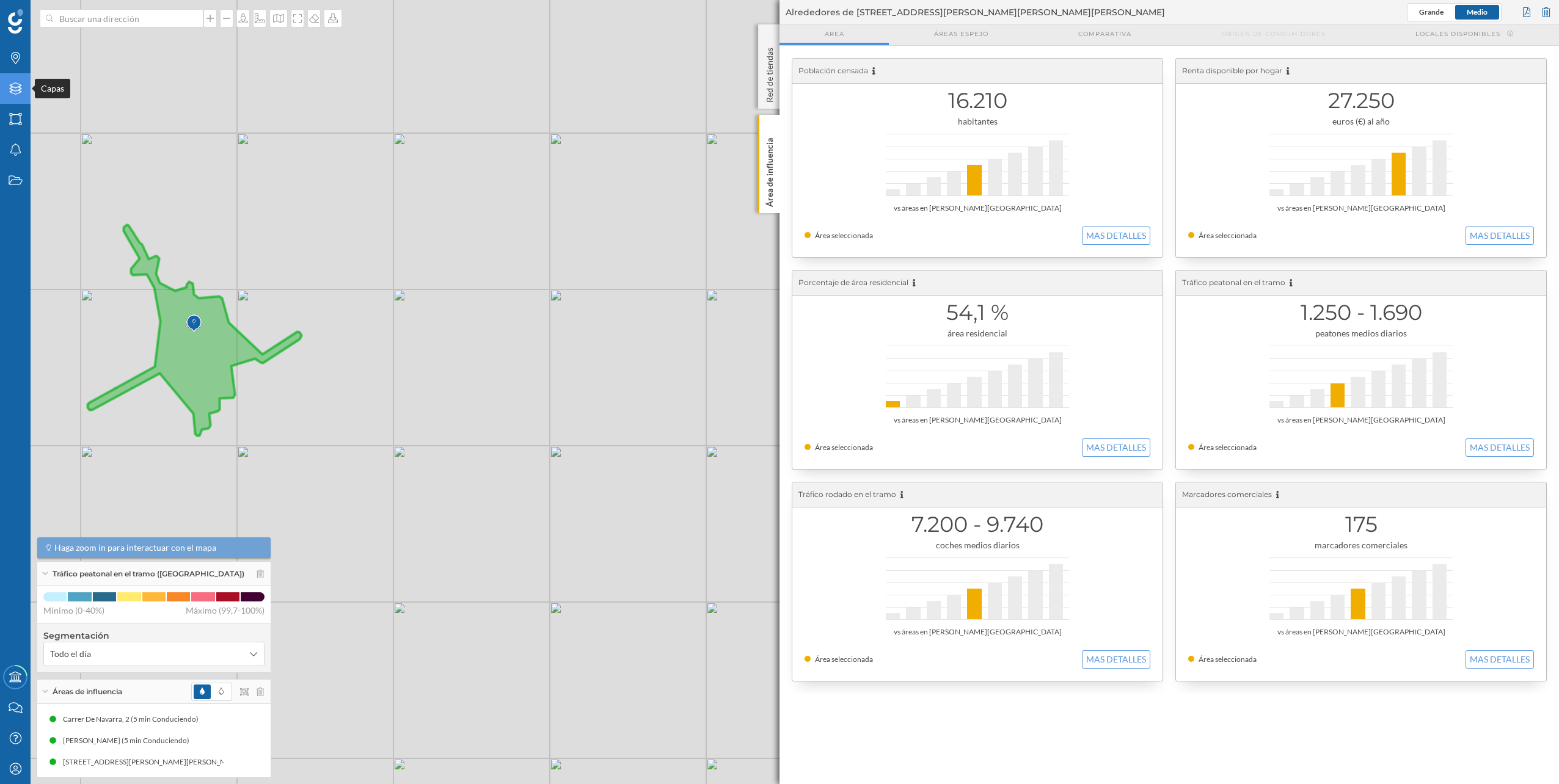
click at [21, 94] on icon "Capas" at bounding box center [16, 88] width 15 height 12
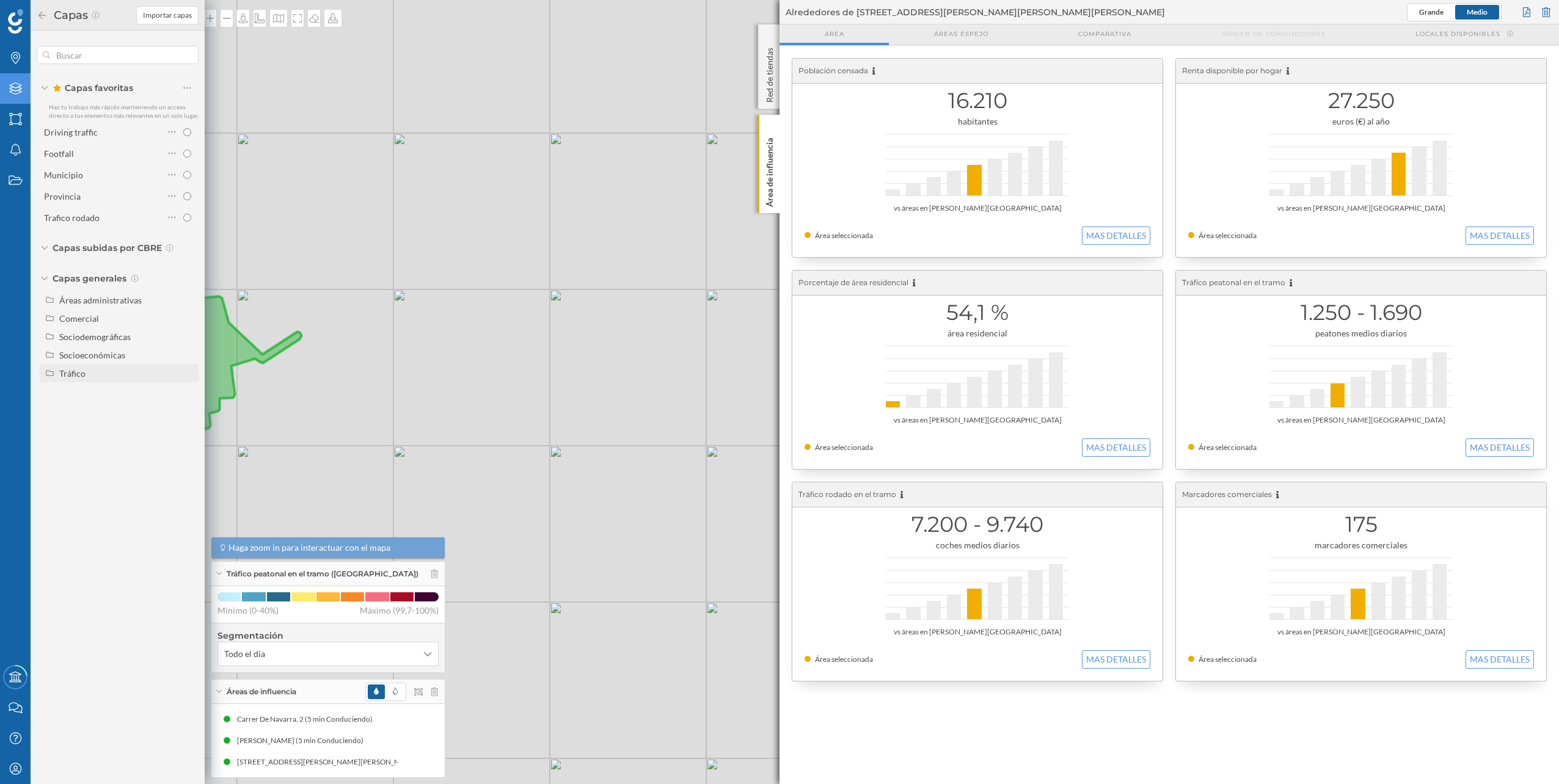
click at [85, 375] on div "Tráfico" at bounding box center [72, 373] width 26 height 11
click at [99, 407] on div "Peatonal" at bounding box center [106, 410] width 85 height 13
click at [186, 407] on input "Peatonal" at bounding box center [190, 410] width 8 height 8
click at [94, 408] on div "Peatonal" at bounding box center [80, 410] width 33 height 11
click at [186, 408] on input "Peatonal" at bounding box center [190, 410] width 8 height 8
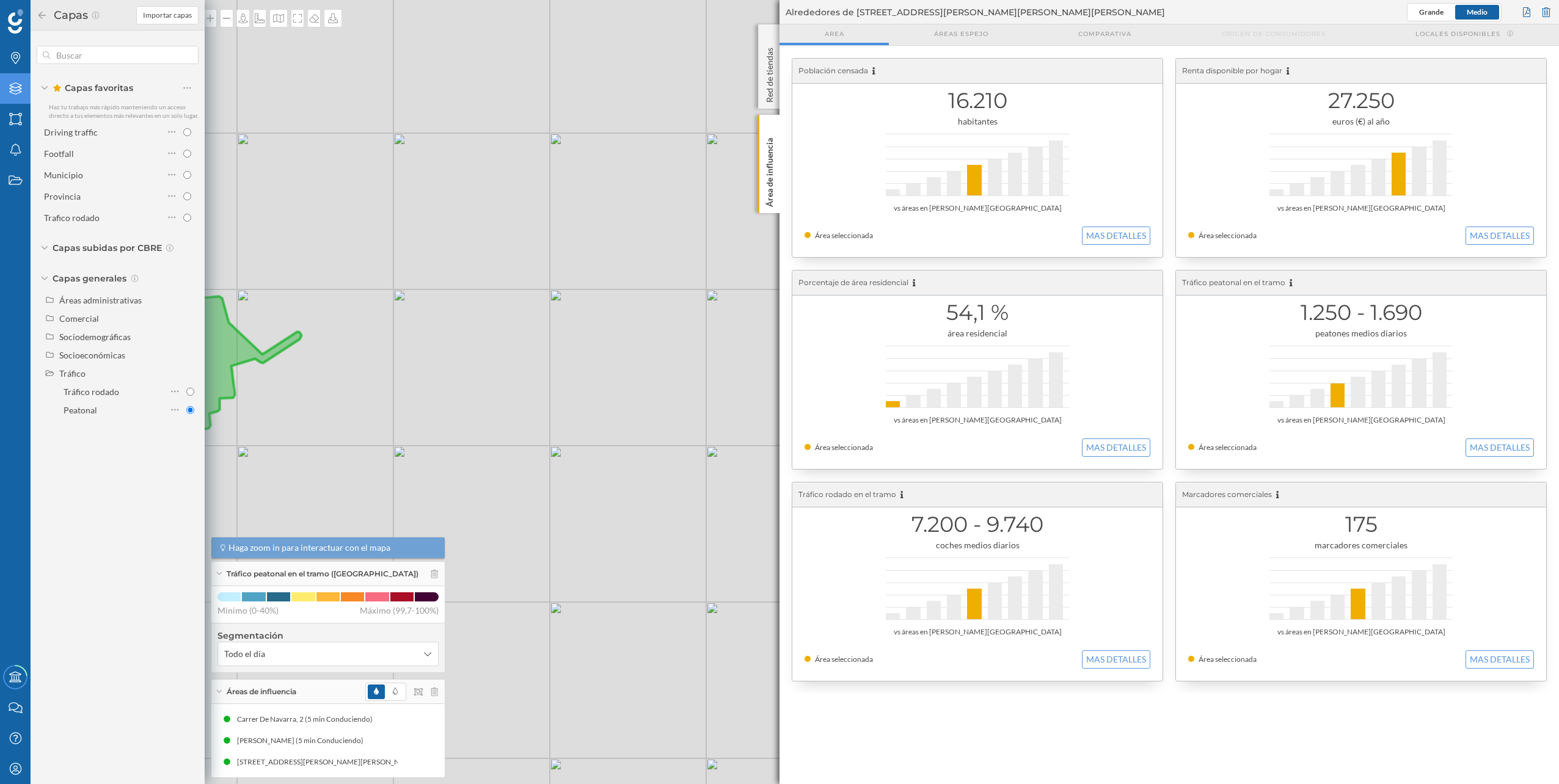
radio input "true"
click at [1547, 9] on div at bounding box center [1546, 12] width 13 height 18
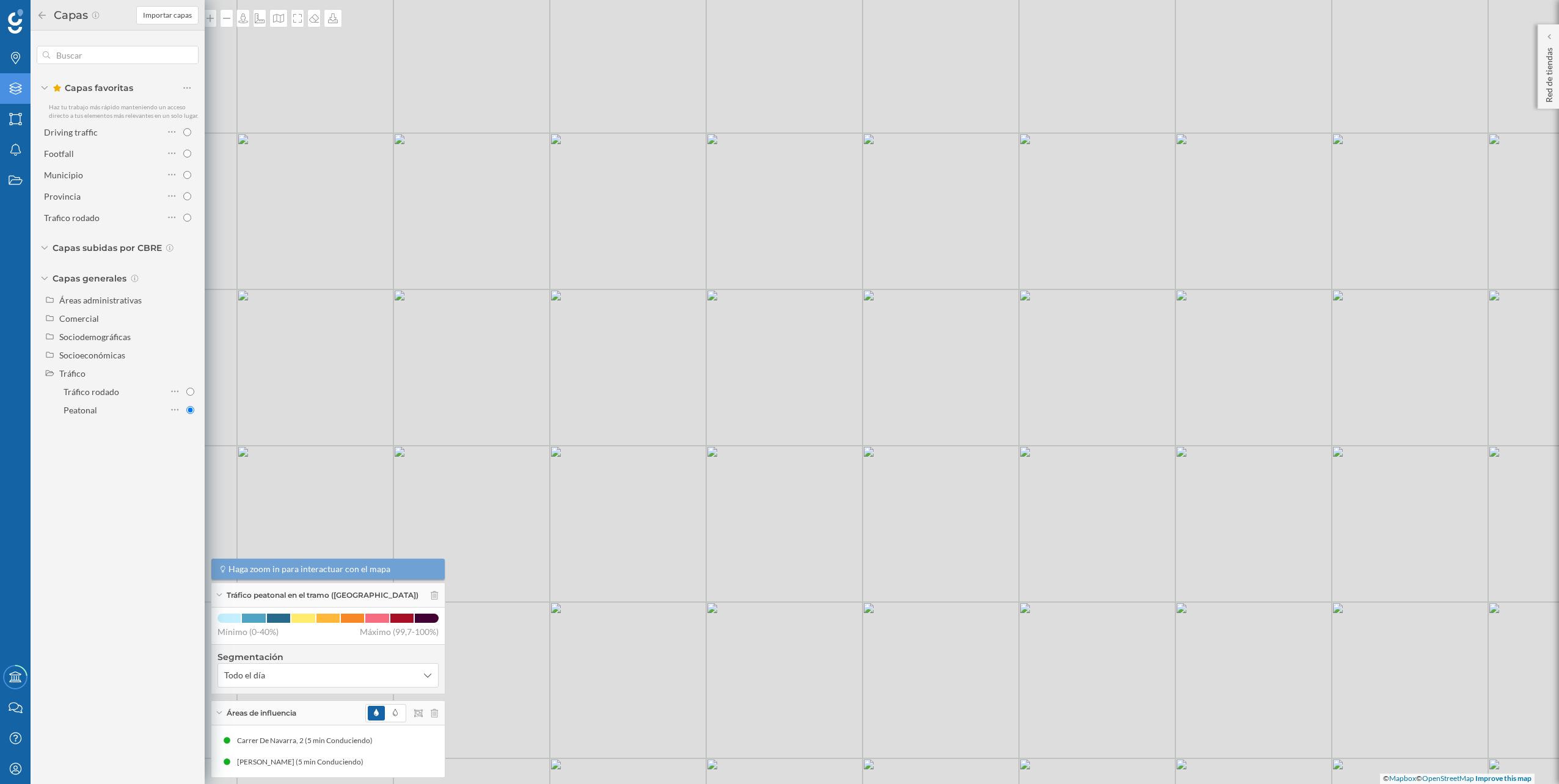
click at [270, 97] on div "© Mapbox © OpenStreetMap Improve this map" at bounding box center [779, 392] width 1559 height 784
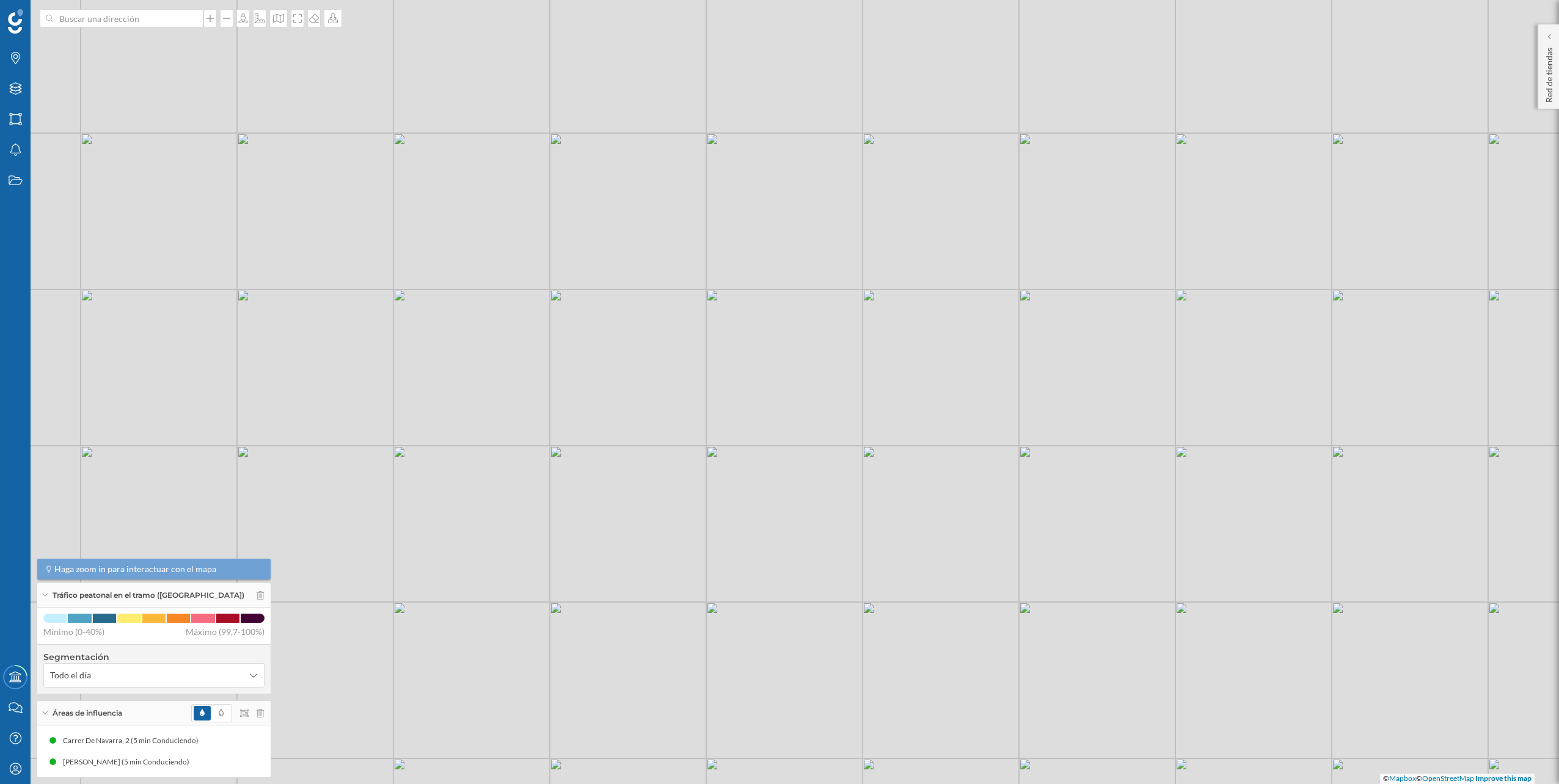
click at [168, 28] on div "© Mapbox © OpenStreetMap Improve this map" at bounding box center [779, 392] width 1559 height 784
click at [162, 19] on input at bounding box center [122, 18] width 137 height 18
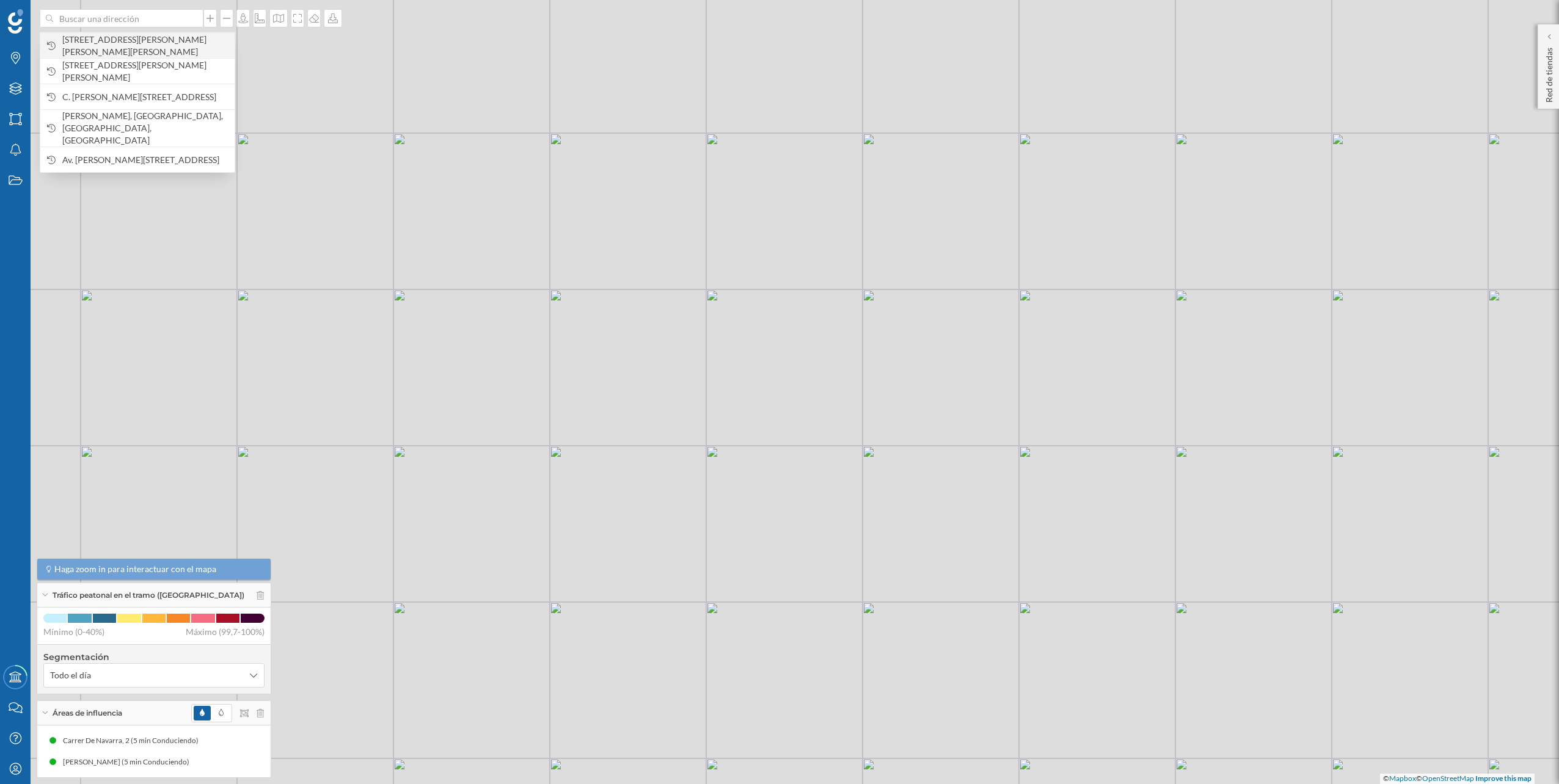
click at [152, 42] on span "[STREET_ADDRESS][PERSON_NAME][PERSON_NAME][PERSON_NAME]" at bounding box center [145, 45] width 166 height 25
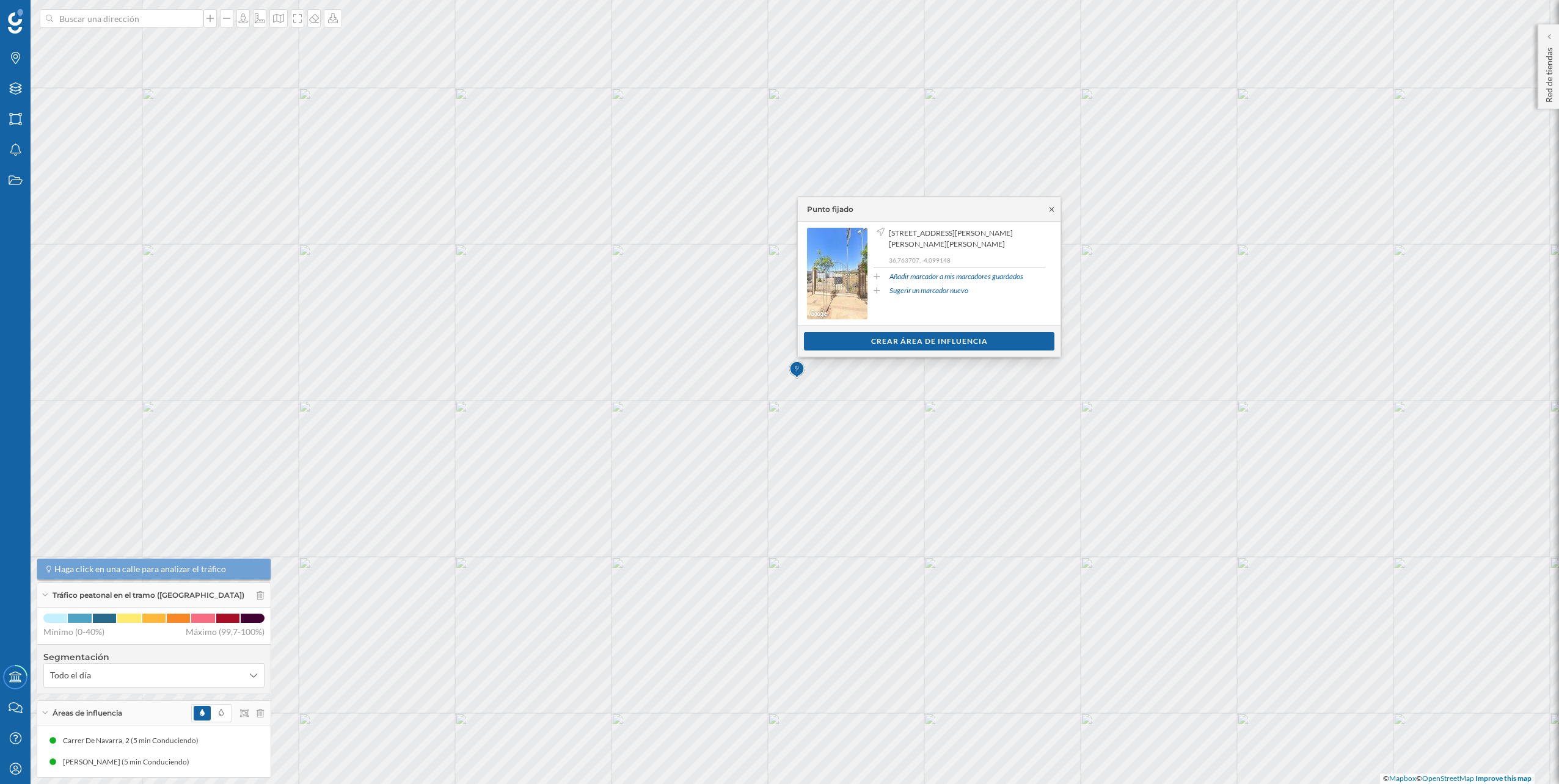
click at [1051, 209] on icon at bounding box center [1051, 209] width 4 height 4
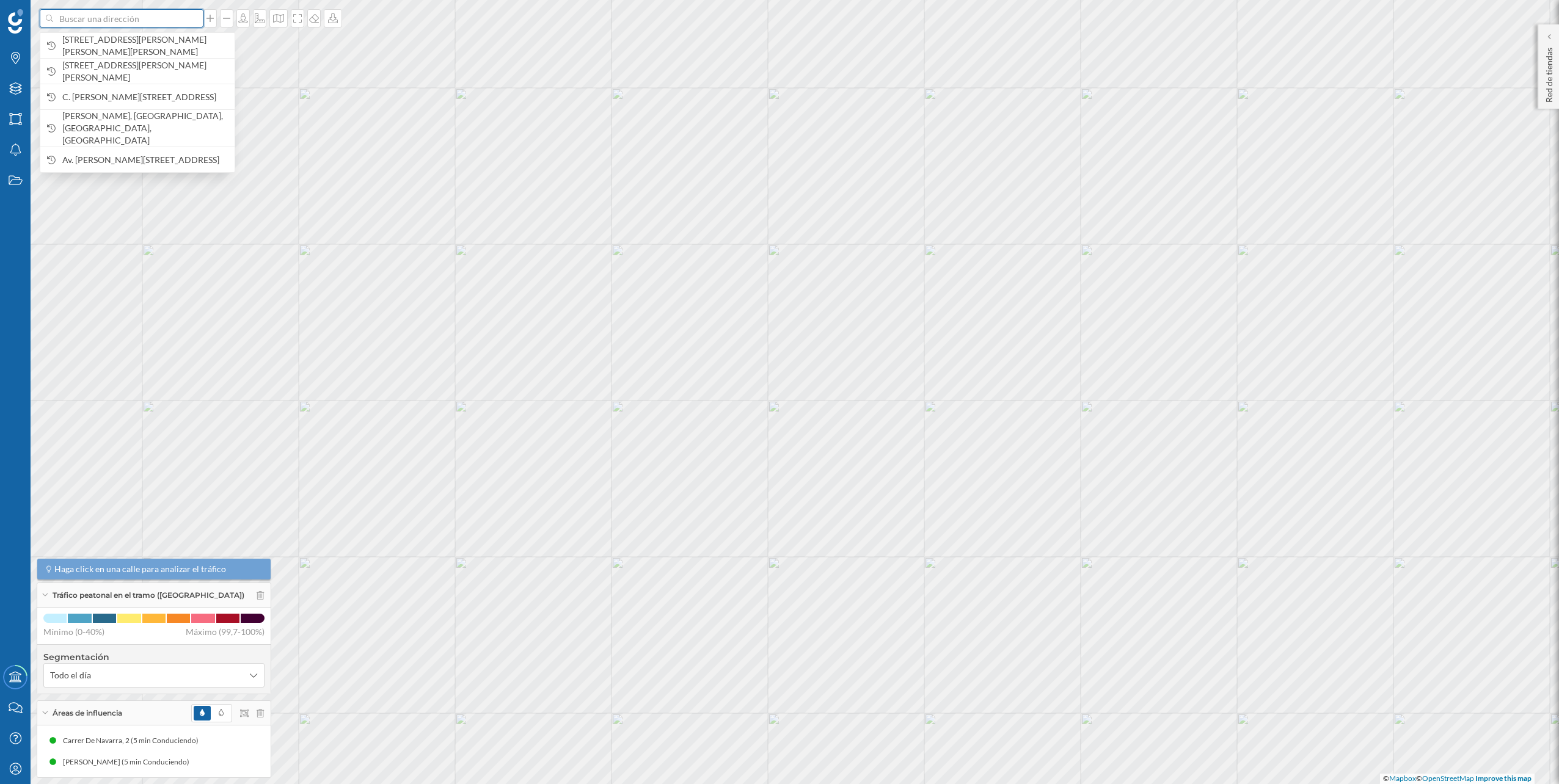
click at [186, 21] on input at bounding box center [122, 18] width 137 height 18
click at [183, 37] on span "[STREET_ADDRESS][PERSON_NAME][PERSON_NAME][PERSON_NAME]" at bounding box center [145, 45] width 166 height 25
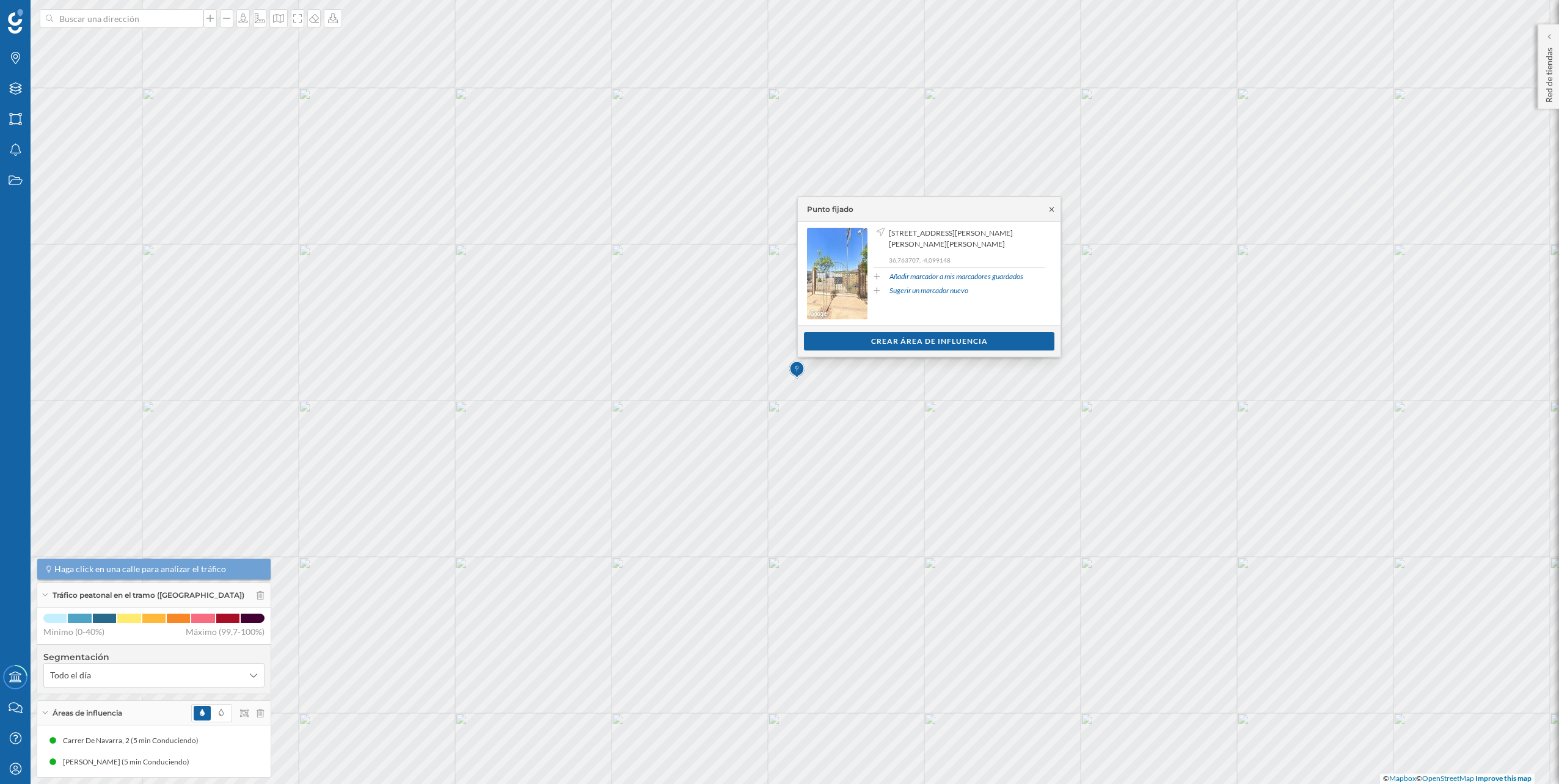
click at [1053, 206] on icon at bounding box center [1051, 209] width 9 height 8
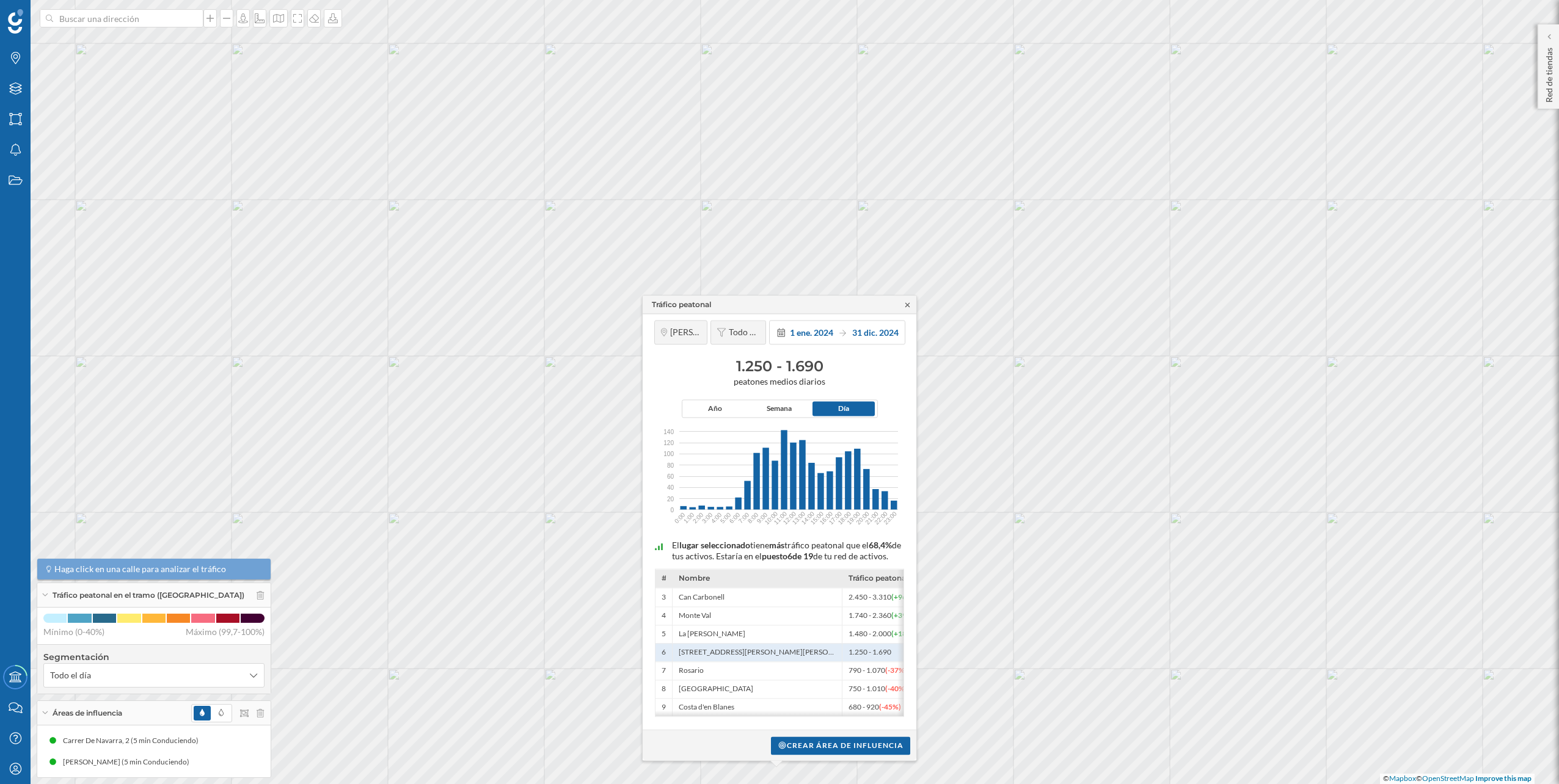
click at [907, 301] on icon at bounding box center [907, 305] width 9 height 8
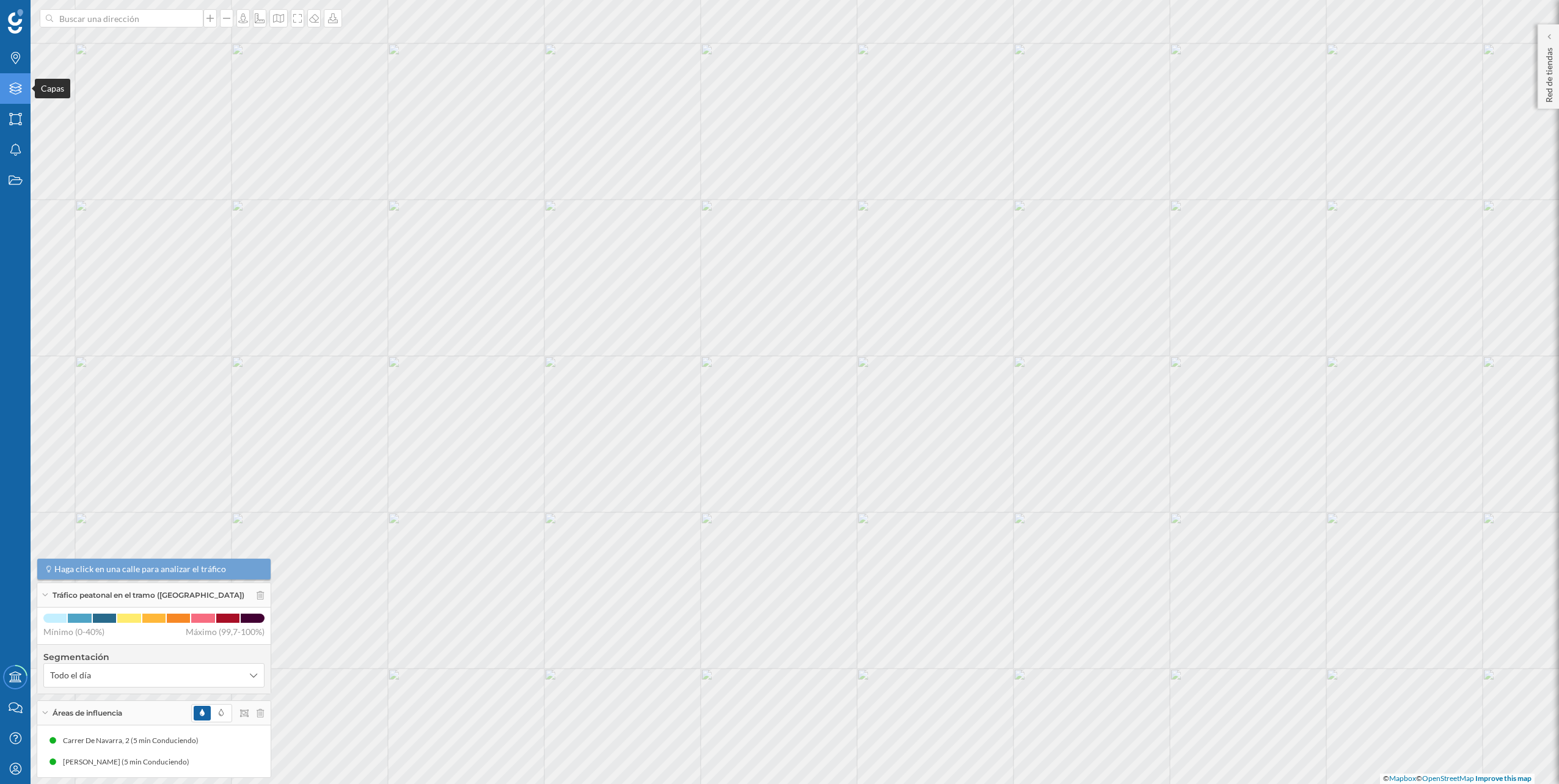
click at [16, 86] on icon "Capas" at bounding box center [16, 88] width 15 height 12
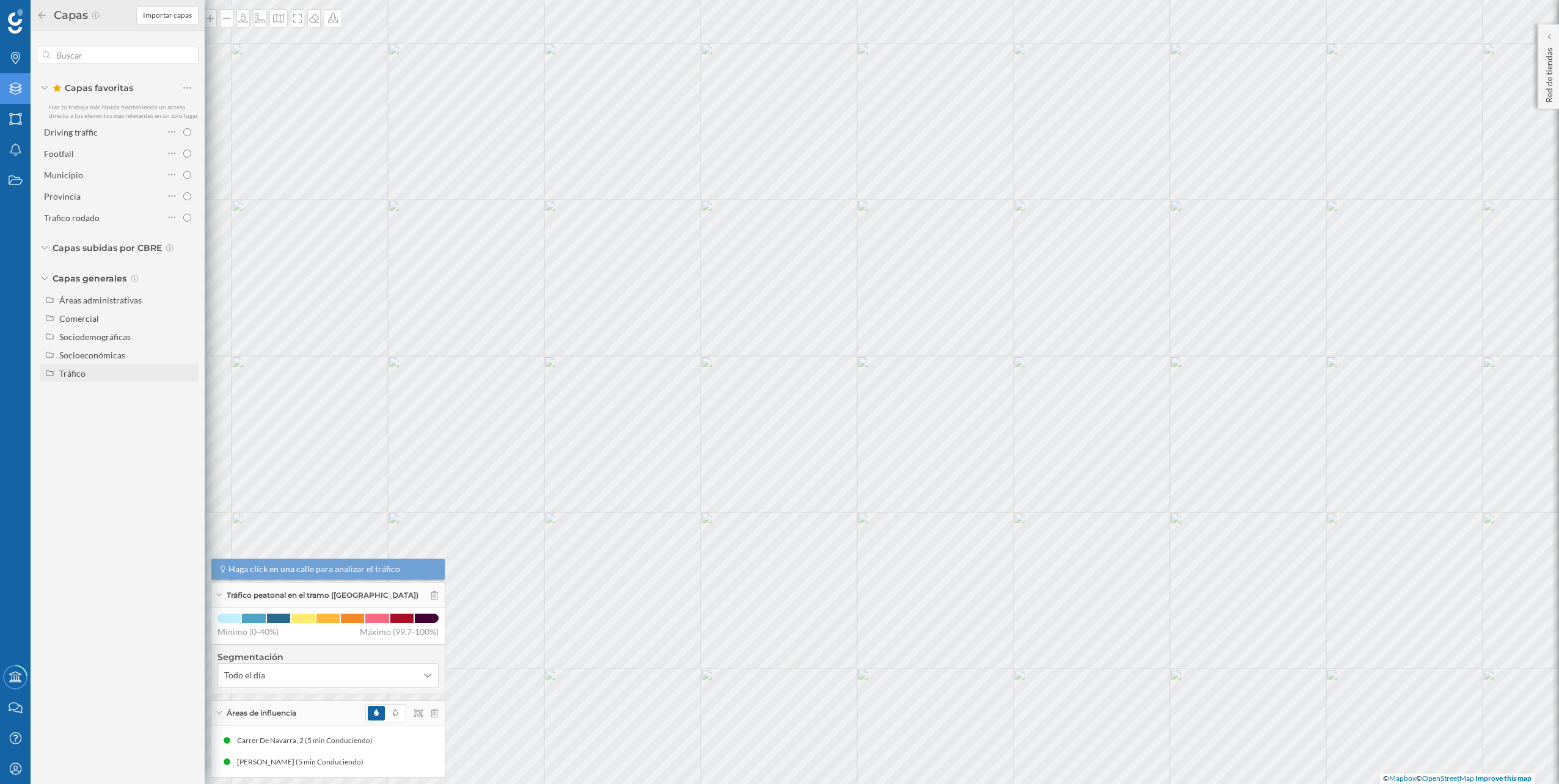
click at [117, 374] on div "Tráfico" at bounding box center [126, 373] width 135 height 13
click at [109, 390] on div "Tráfico rodado" at bounding box center [91, 392] width 55 height 11
click at [186, 390] on input "Tráfico rodado" at bounding box center [190, 392] width 8 height 8
radio input "true"
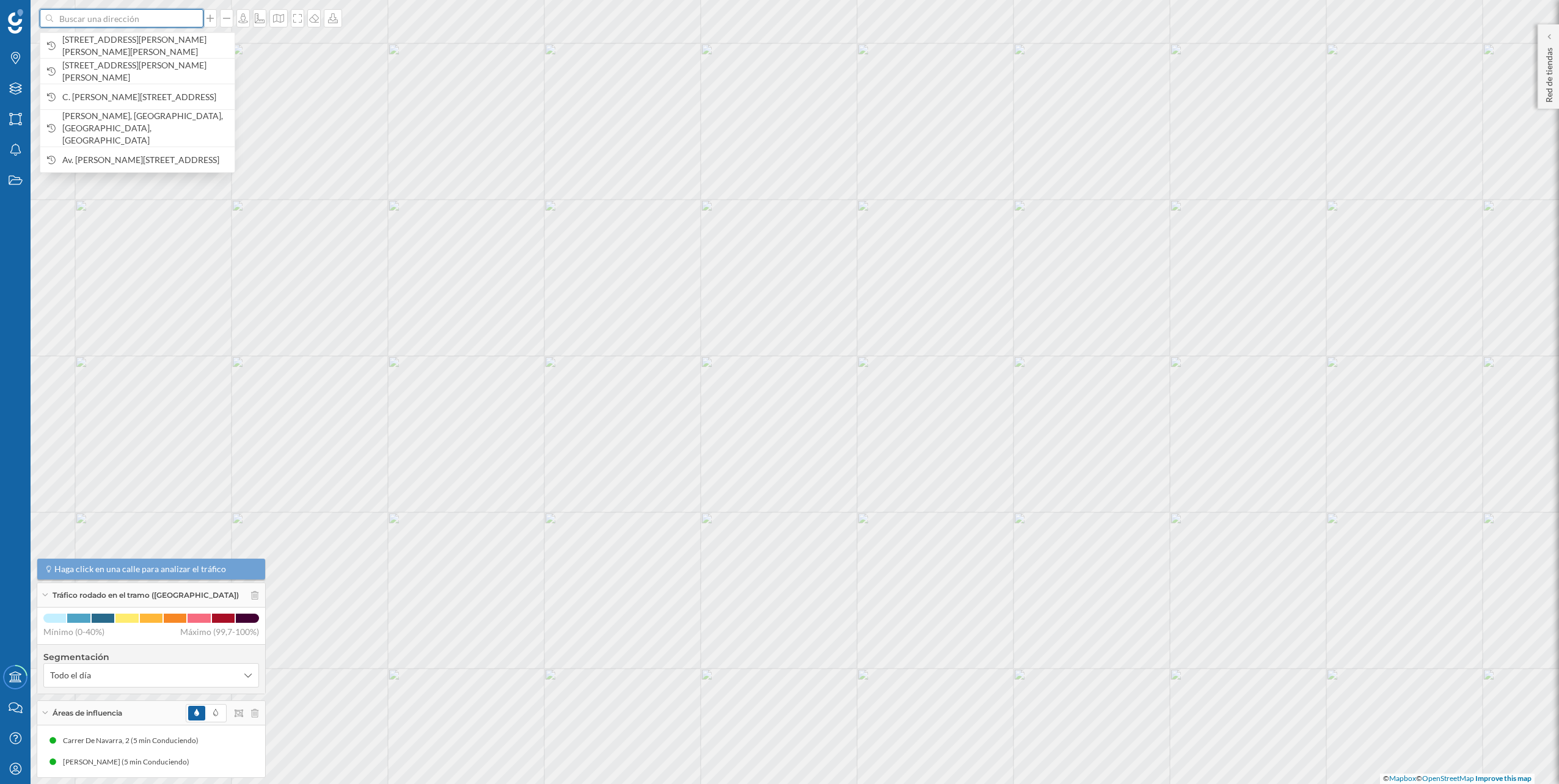
click at [164, 20] on input at bounding box center [122, 18] width 137 height 18
click at [149, 41] on span "[STREET_ADDRESS][PERSON_NAME][PERSON_NAME][PERSON_NAME]" at bounding box center [145, 45] width 166 height 25
click at [179, 13] on input at bounding box center [122, 18] width 137 height 18
click at [132, 44] on span "[STREET_ADDRESS][PERSON_NAME][PERSON_NAME][PERSON_NAME]" at bounding box center [145, 45] width 166 height 25
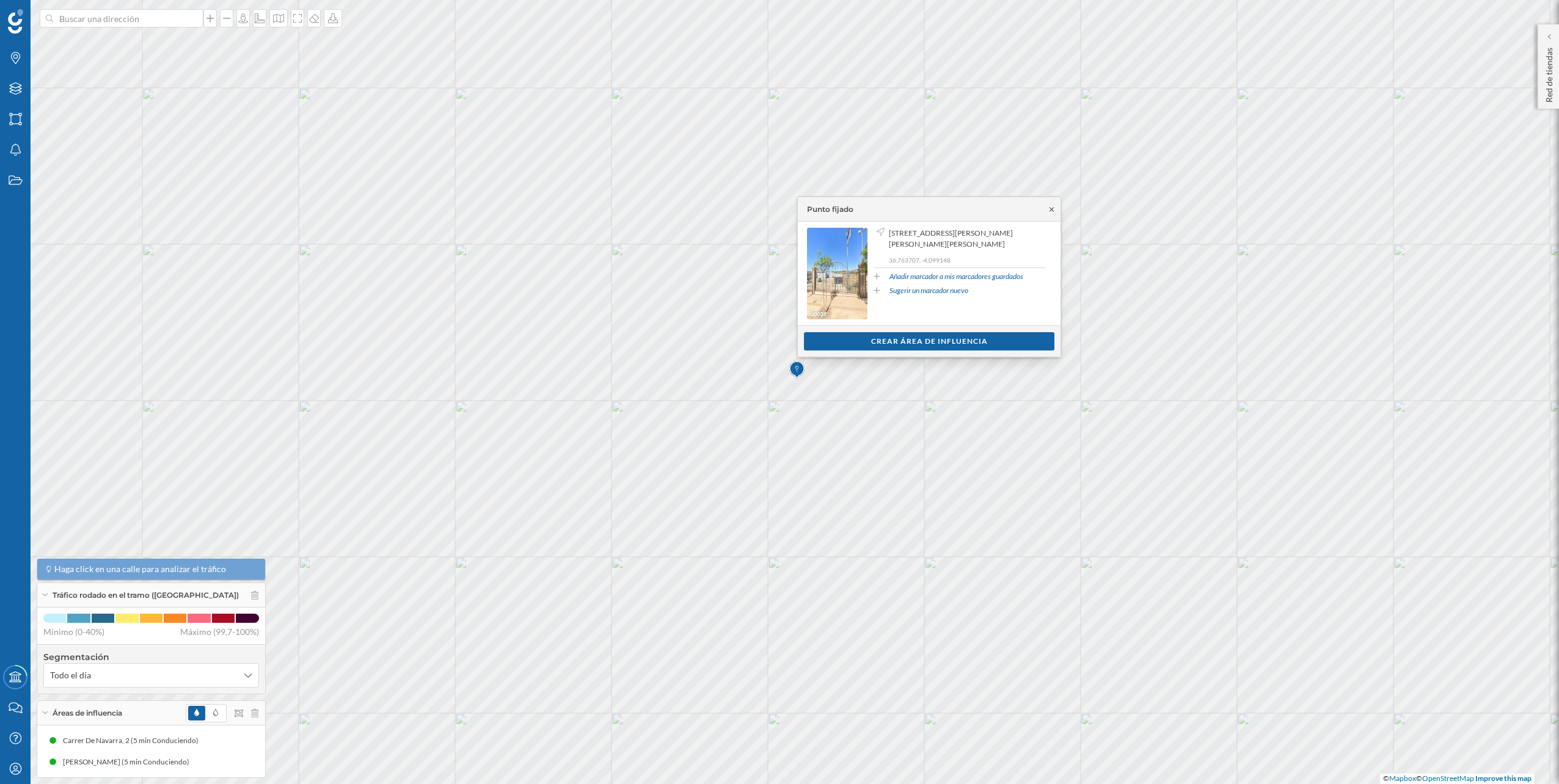
click at [1055, 209] on icon at bounding box center [1051, 209] width 9 height 8
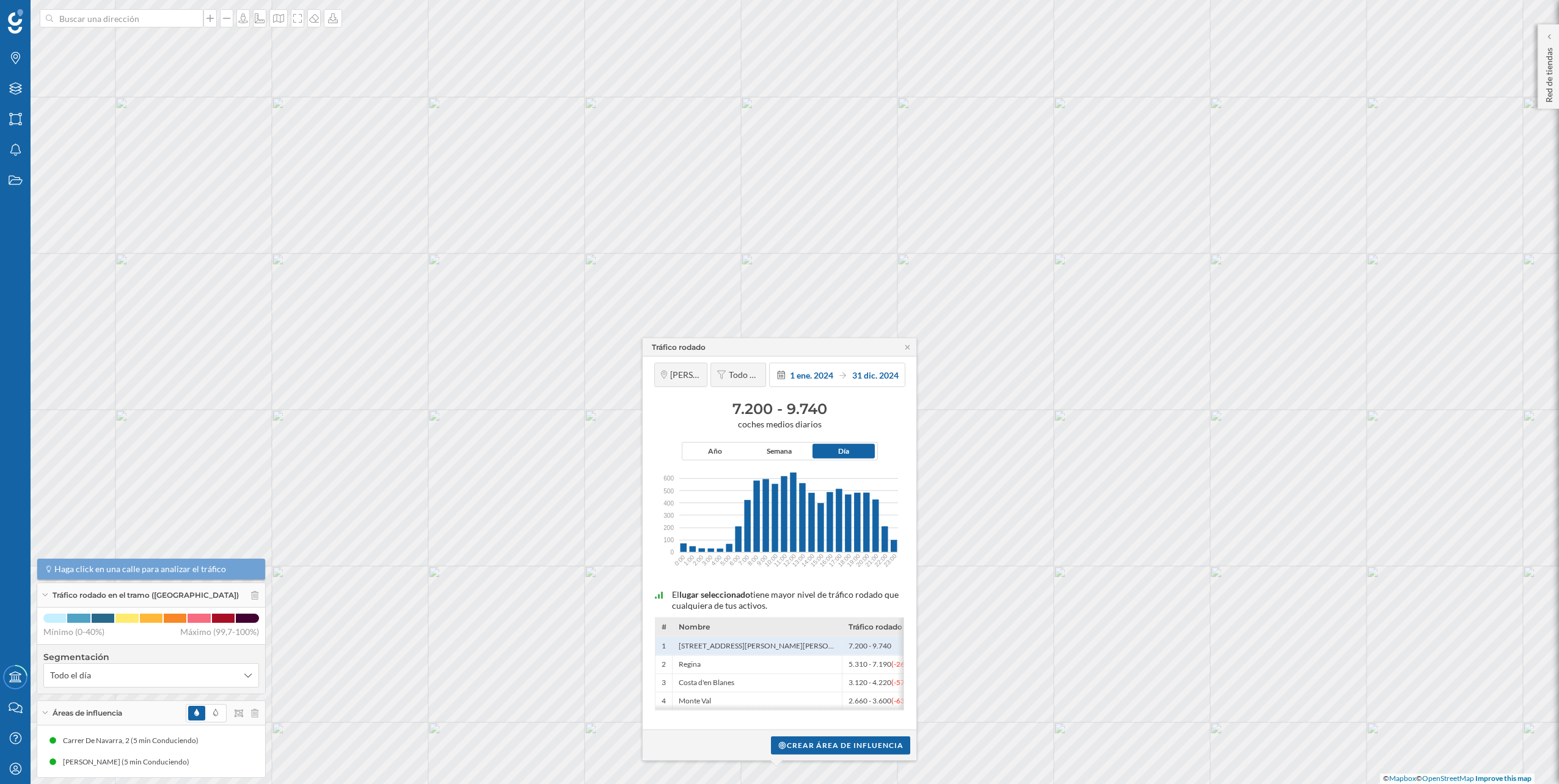
click at [910, 351] on div "Tráfico rodado" at bounding box center [779, 347] width 274 height 18
click at [907, 348] on icon at bounding box center [907, 347] width 4 height 4
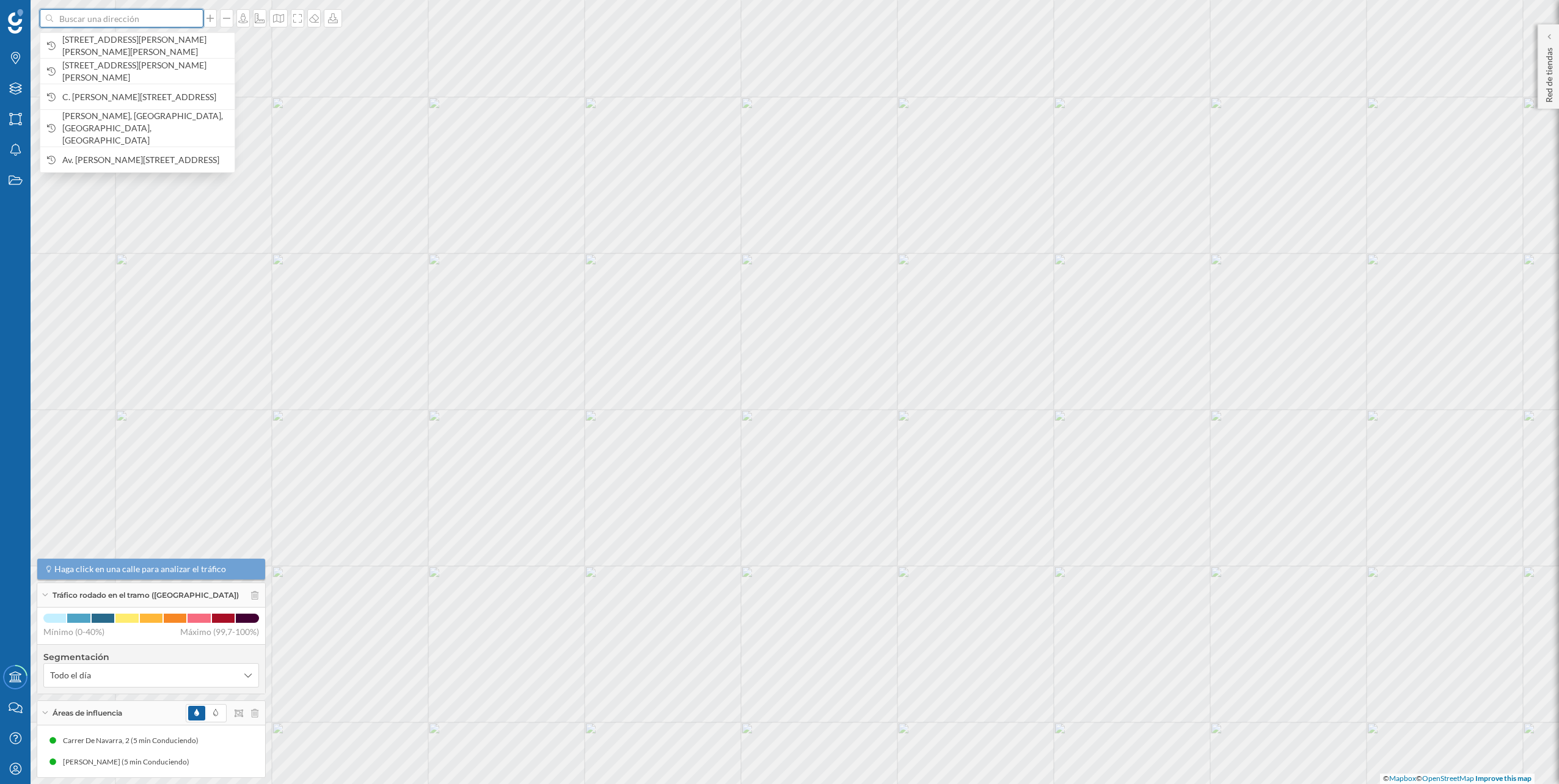
click at [164, 24] on input at bounding box center [122, 18] width 137 height 18
paste input "Avda. [PERSON_NAME] 62 - Pol. Ind. El Viso, 29006 [GEOGRAPHIC_DATA]"
type input "Avda. [PERSON_NAME] 62 - Pol. Ind. El Viso, 29006 [GEOGRAPHIC_DATA]"
click at [117, 48] on span "Avenida Washington, 62 29006 Málaga, España" at bounding box center [145, 45] width 166 height 25
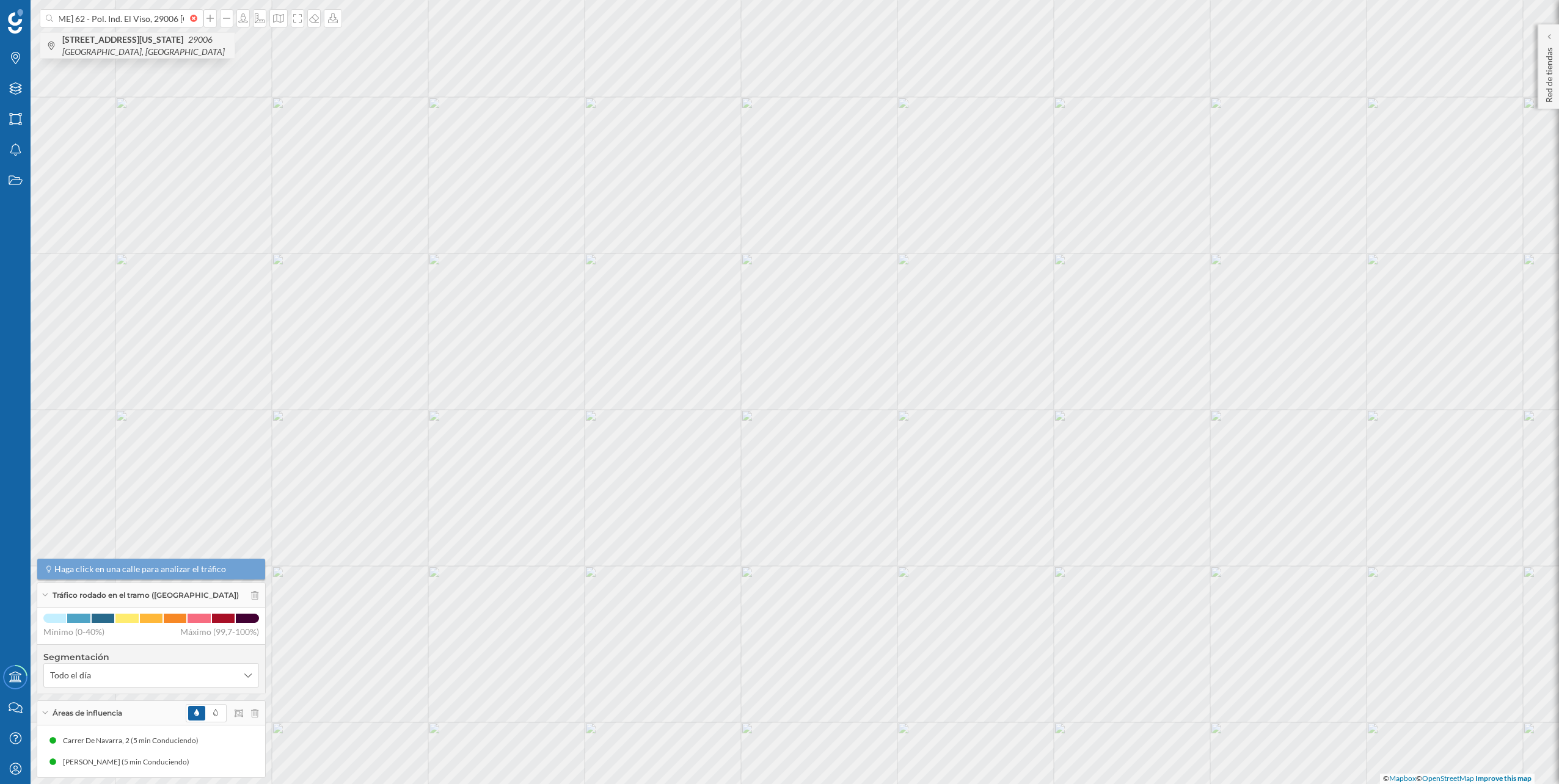
scroll to position [0, 0]
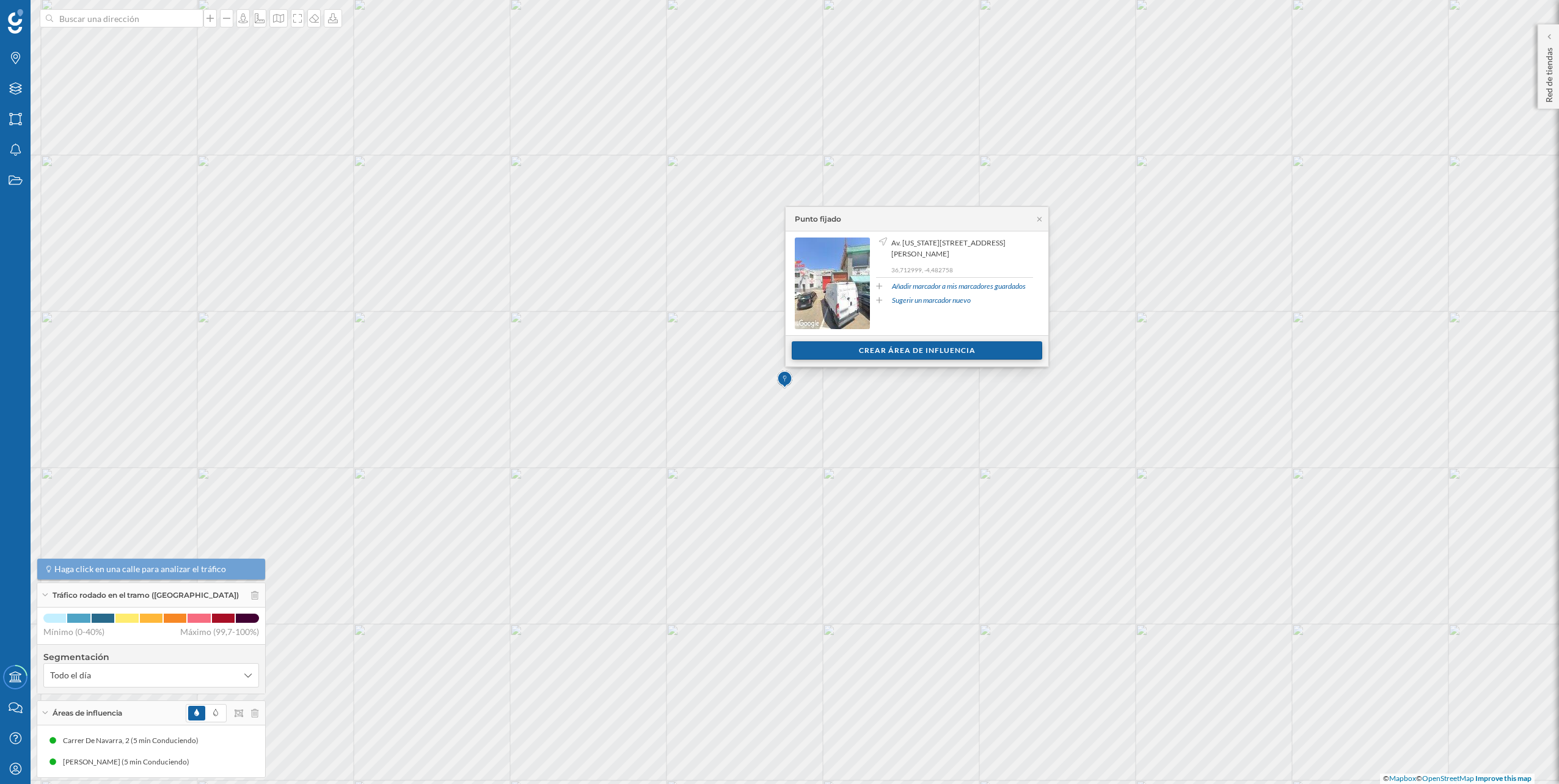
click at [847, 345] on div "Crear área de influencia" at bounding box center [917, 350] width 250 height 18
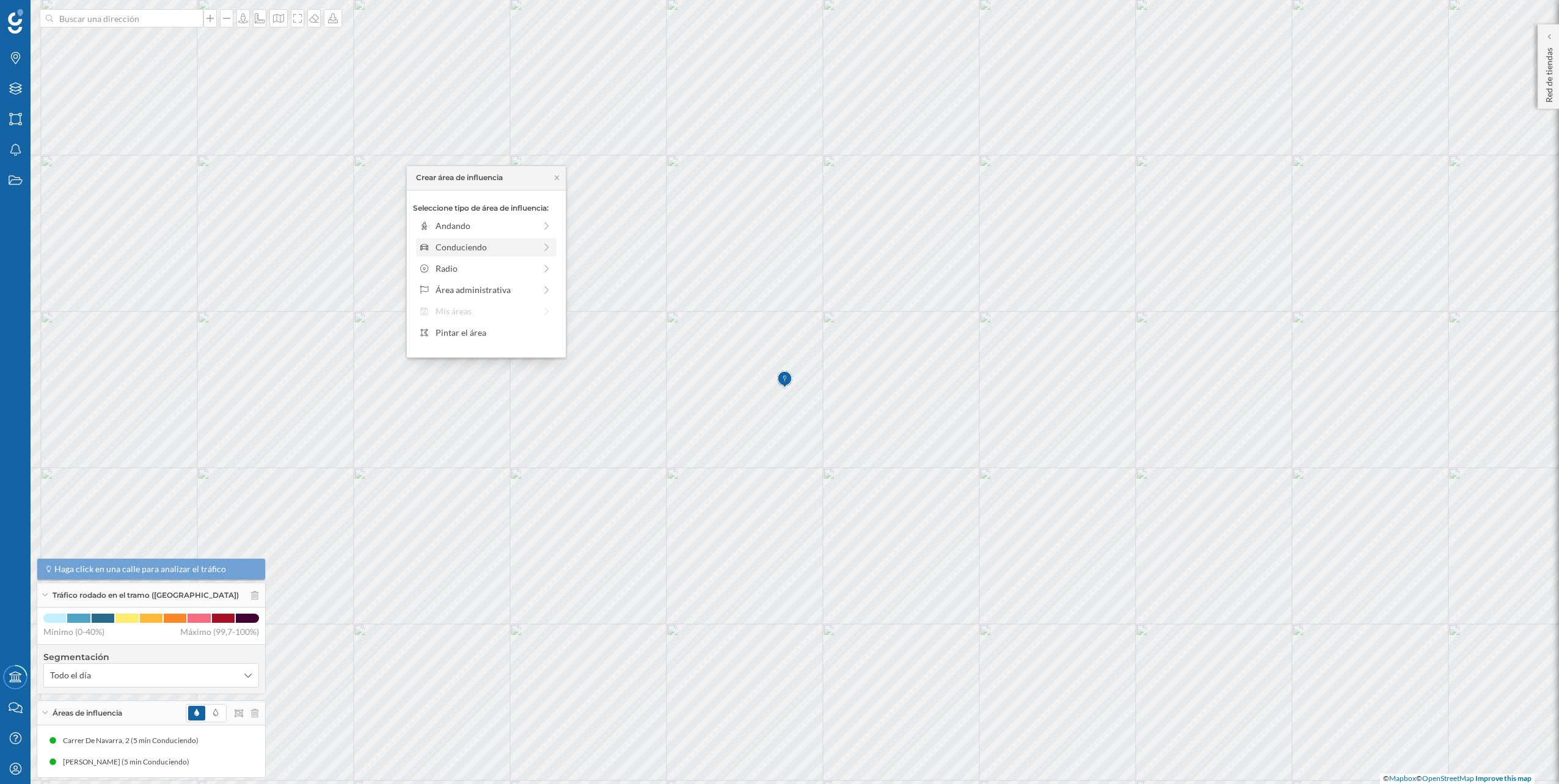
click at [517, 246] on div "Conduciendo" at bounding box center [485, 247] width 99 height 13
click at [444, 241] on div "0 min. 3 min. 5 min. 7 min. 10 min. 12 min. 15 min. 20 min. 30 min. 45 min. 50 …" at bounding box center [487, 243] width 136 height 3
click at [475, 329] on div "Crear área de influencia" at bounding box center [486, 334] width 147 height 18
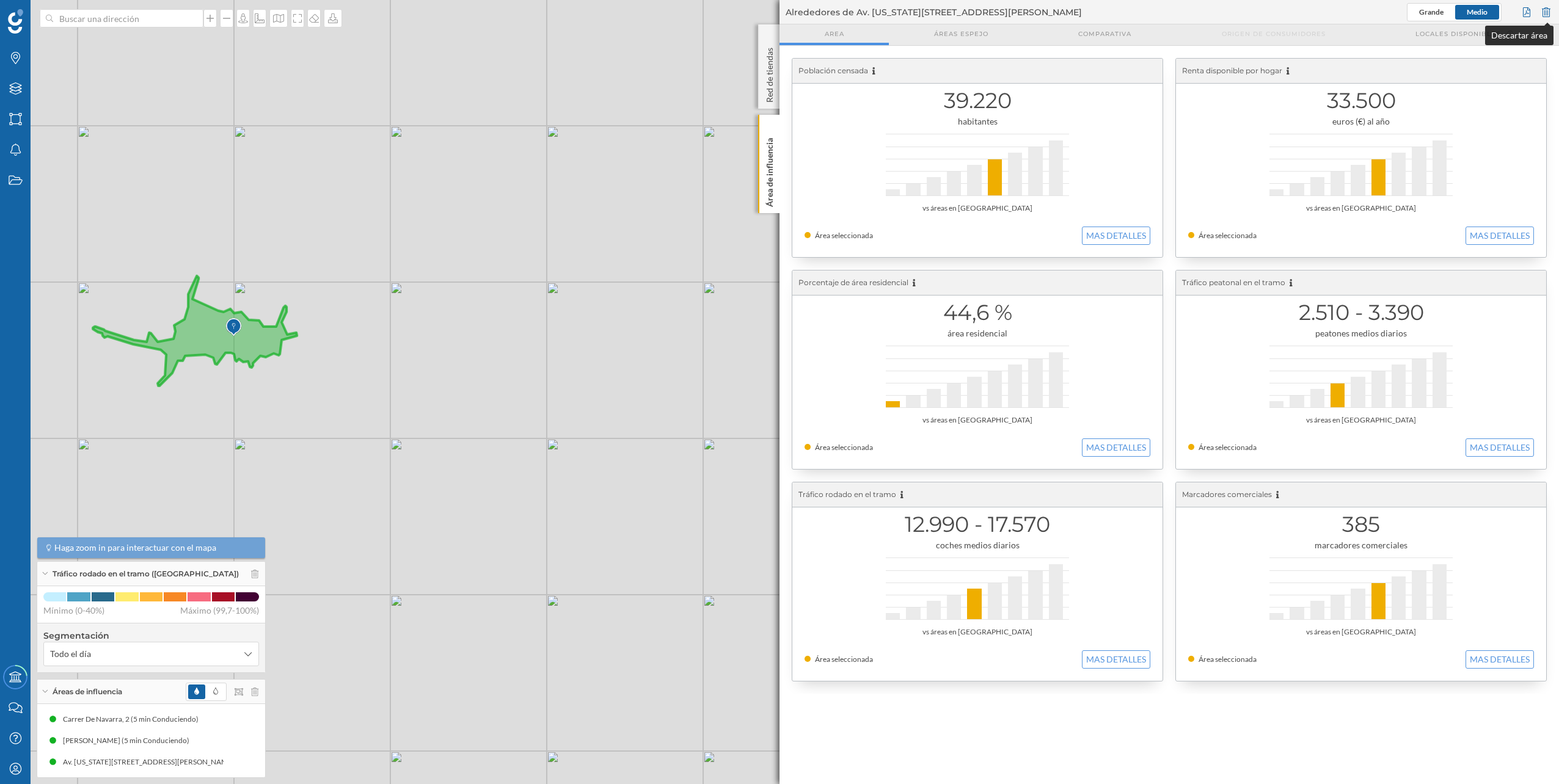
click at [1543, 11] on div at bounding box center [1546, 12] width 13 height 18
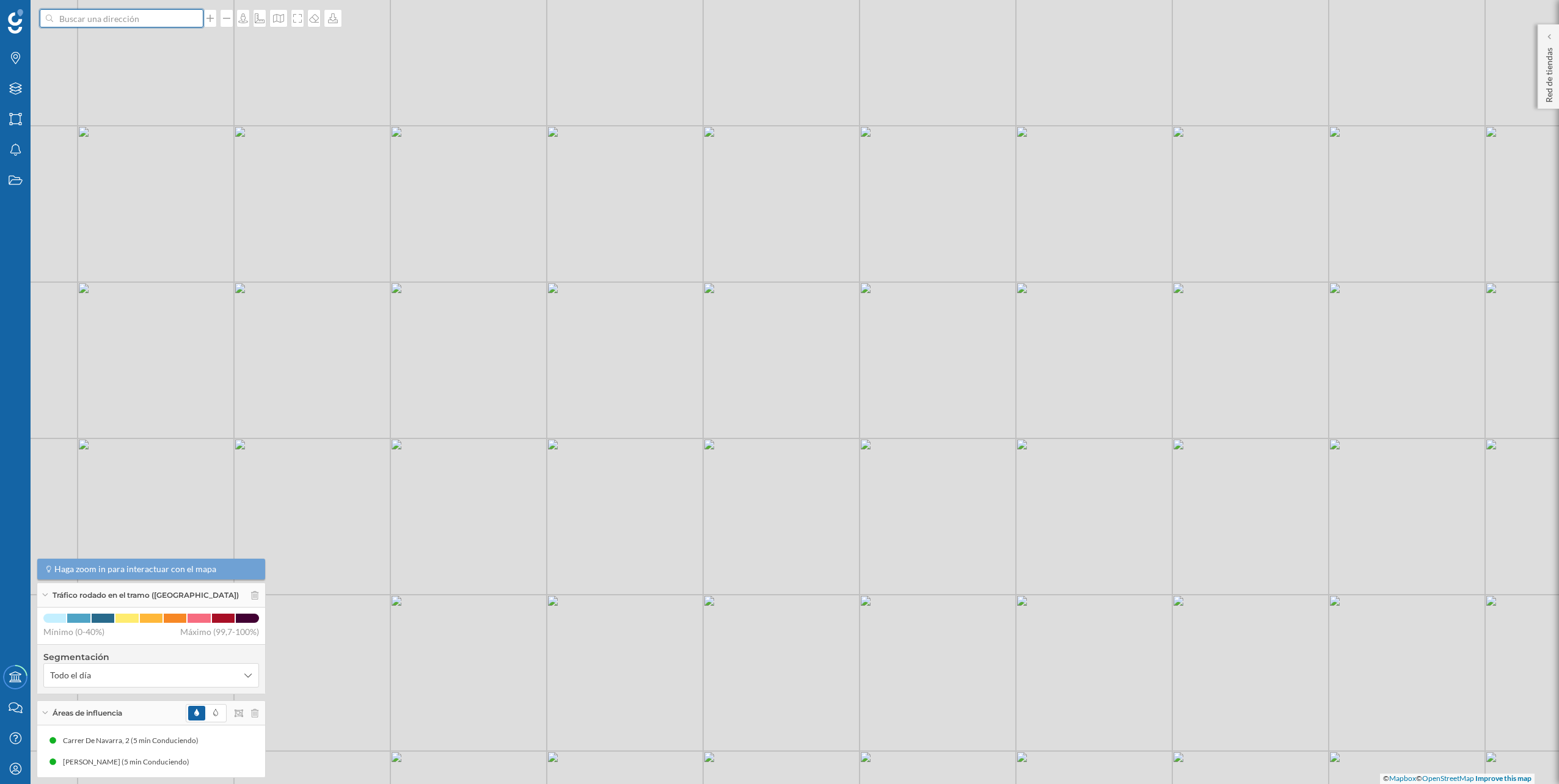
click at [174, 19] on input at bounding box center [122, 18] width 137 height 18
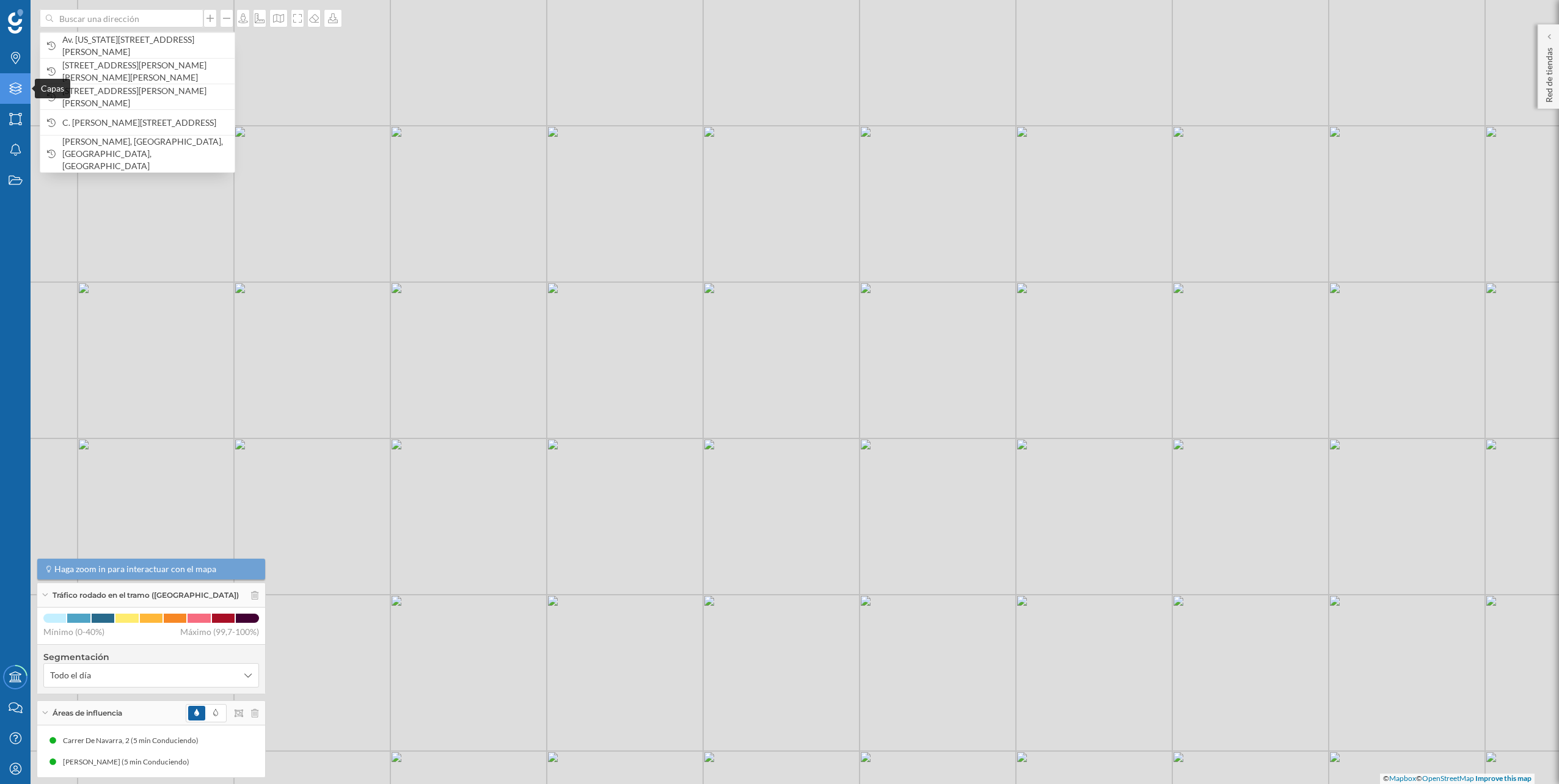
click at [16, 92] on icon "Capas" at bounding box center [16, 88] width 15 height 12
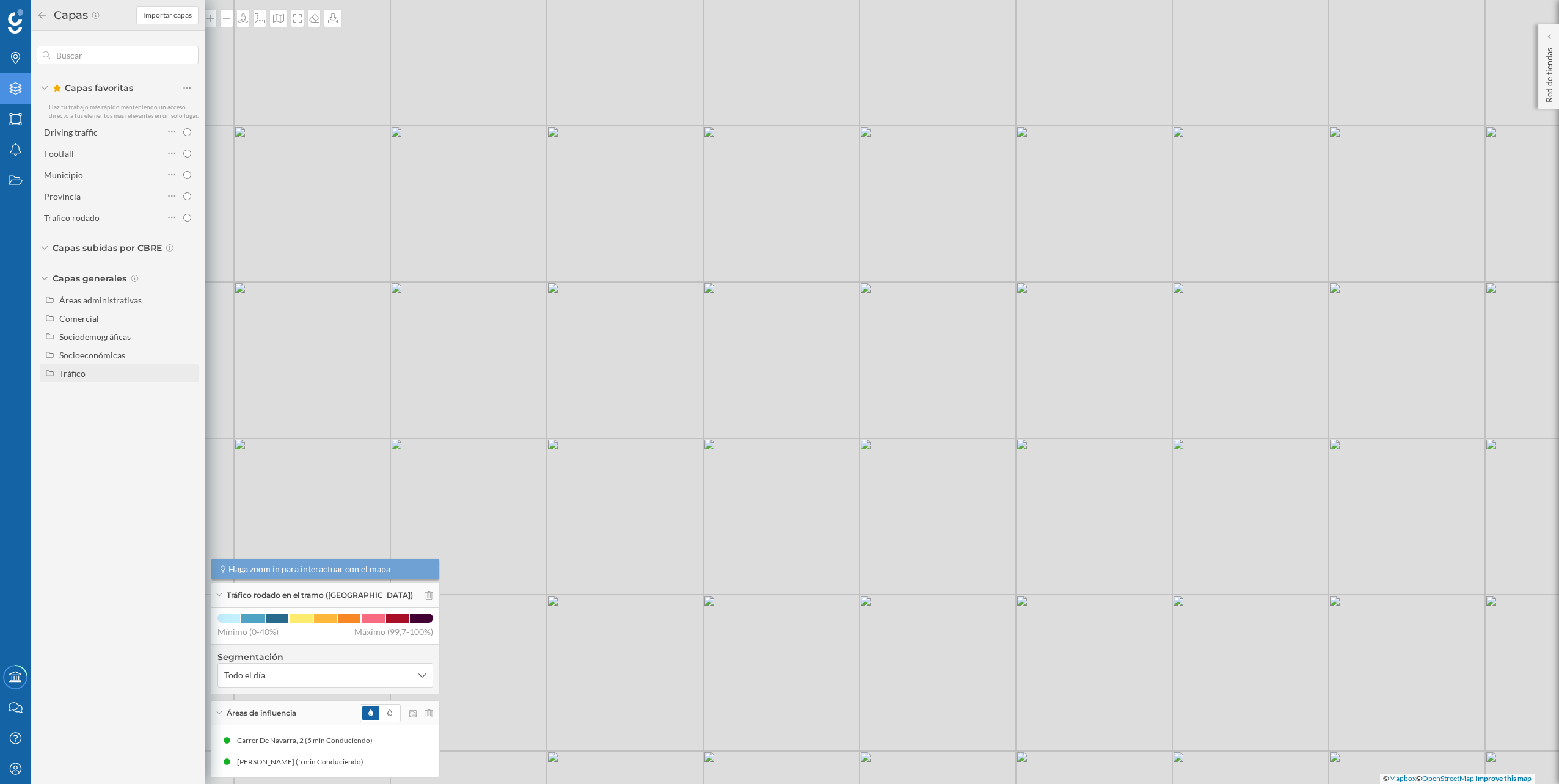
click at [89, 373] on div "Tráfico" at bounding box center [126, 373] width 135 height 13
click at [80, 402] on div "Peatonal" at bounding box center [106, 409] width 85 height 17
click at [186, 406] on input "Peatonal" at bounding box center [190, 410] width 8 height 8
radio input "true"
click at [384, 223] on div "© Mapbox © OpenStreetMap Improve this map" at bounding box center [779, 392] width 1559 height 784
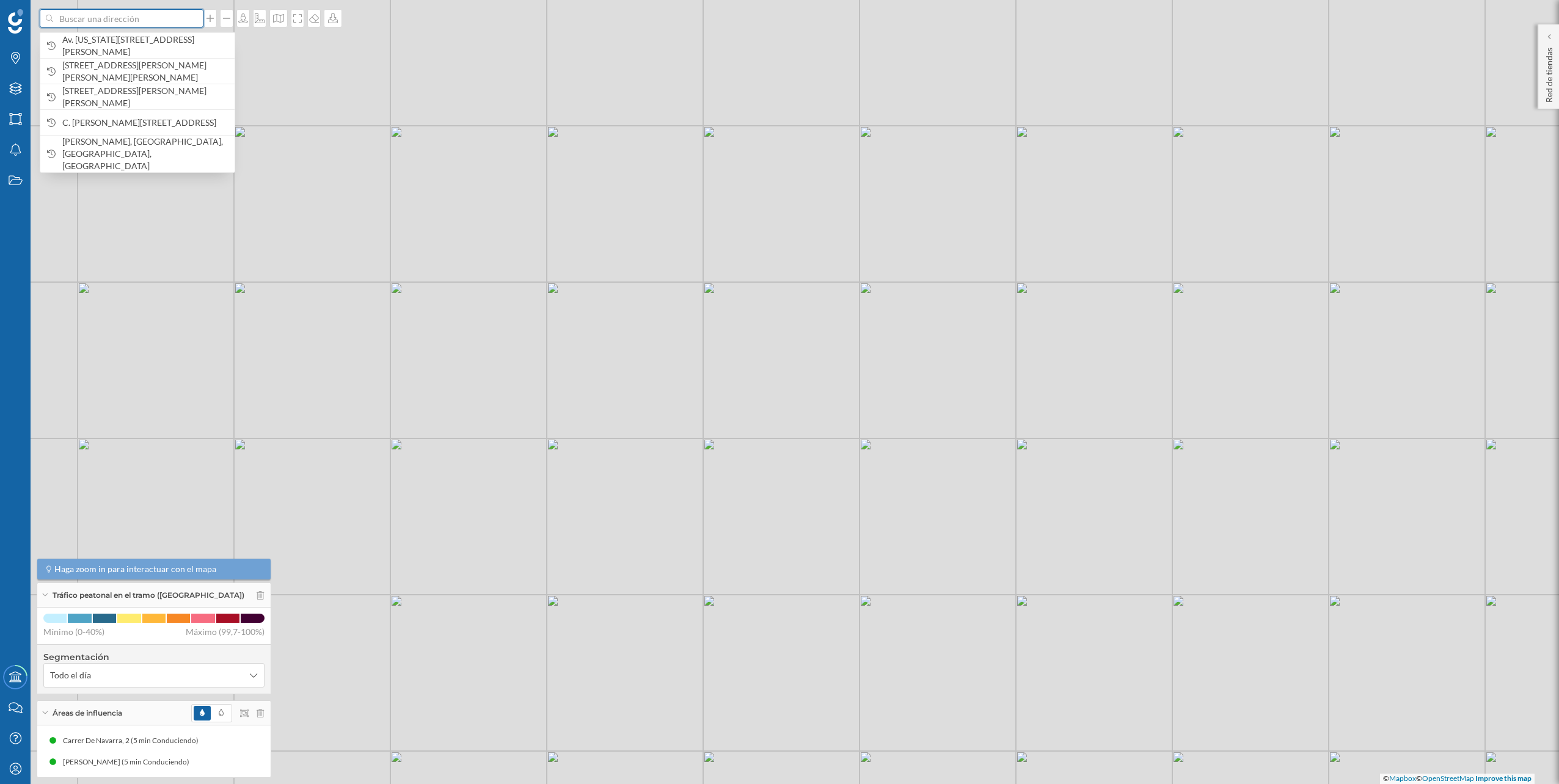
click at [158, 21] on input at bounding box center [122, 18] width 137 height 18
click at [136, 51] on span "Av. [US_STATE][STREET_ADDRESS][PERSON_NAME]" at bounding box center [145, 45] width 166 height 25
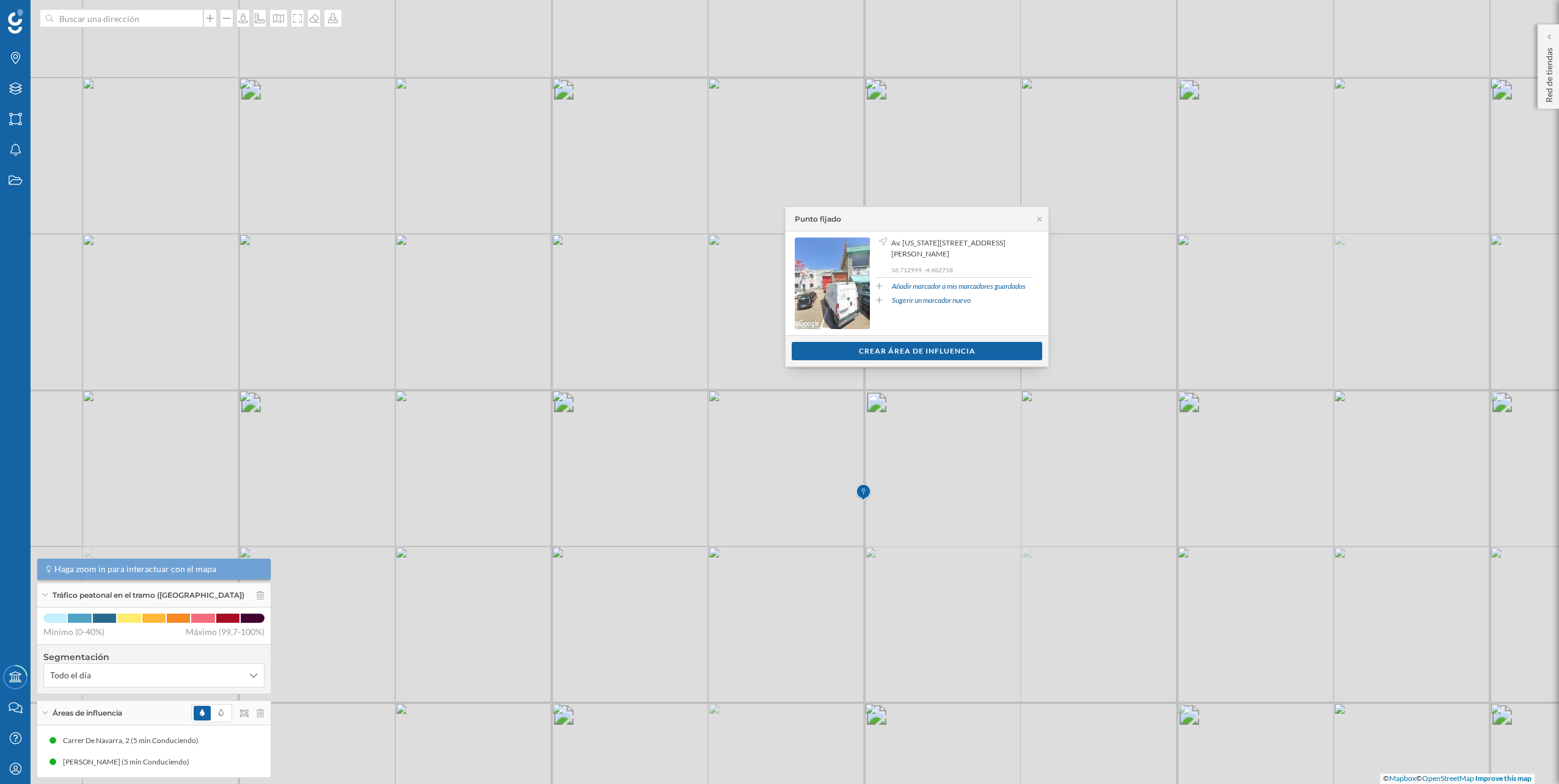
click at [706, 279] on div "© Mapbox © OpenStreetMap Improve this map" at bounding box center [779, 392] width 1559 height 784
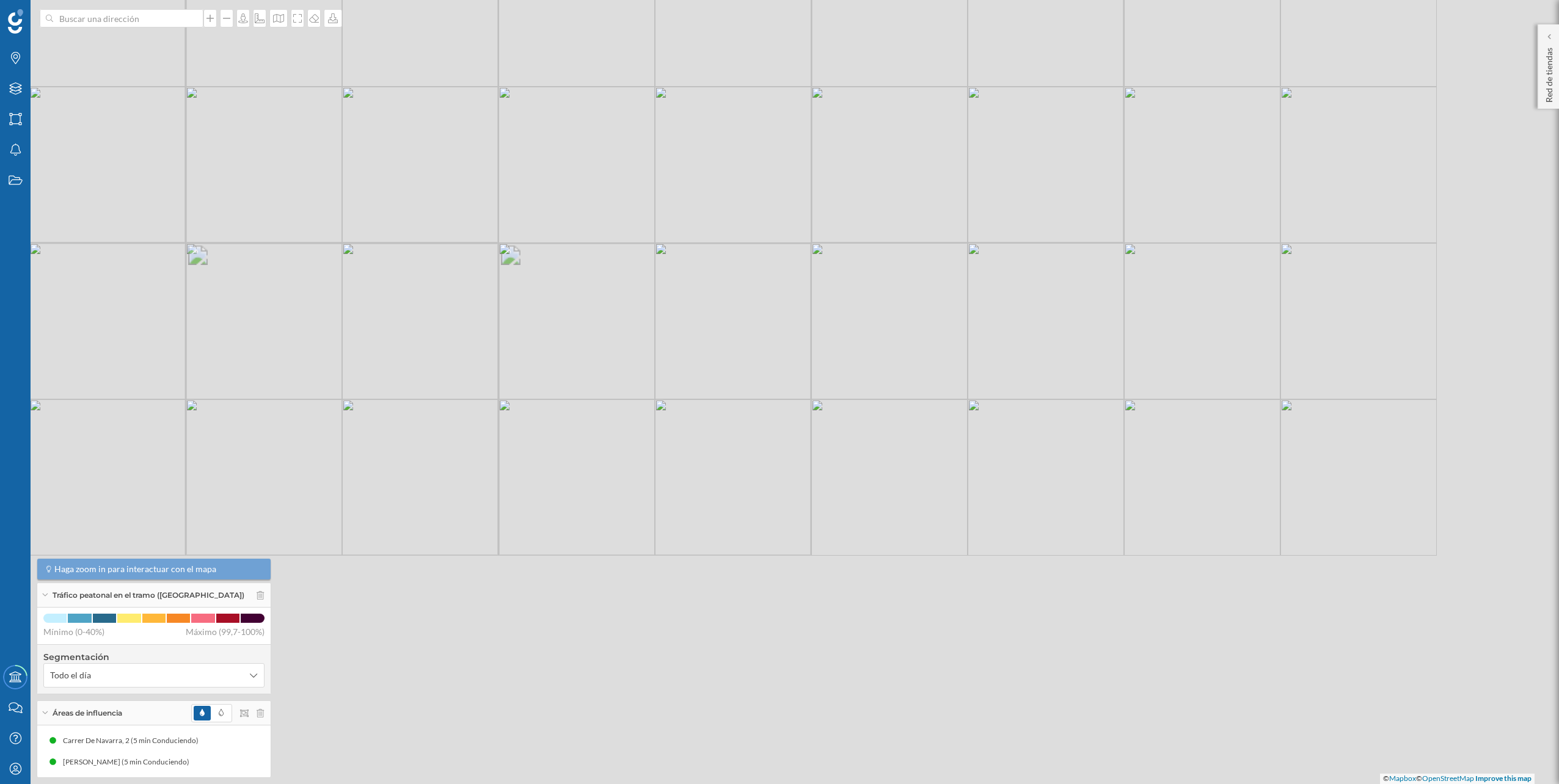
drag, startPoint x: 770, startPoint y: 392, endPoint x: 641, endPoint y: 213, distance: 220.6
click at [641, 213] on div "© Mapbox © OpenStreetMap Improve this map" at bounding box center [779, 392] width 1559 height 784
click at [189, 22] on div at bounding box center [121, 18] width 164 height 18
click at [189, 22] on input at bounding box center [122, 18] width 137 height 18
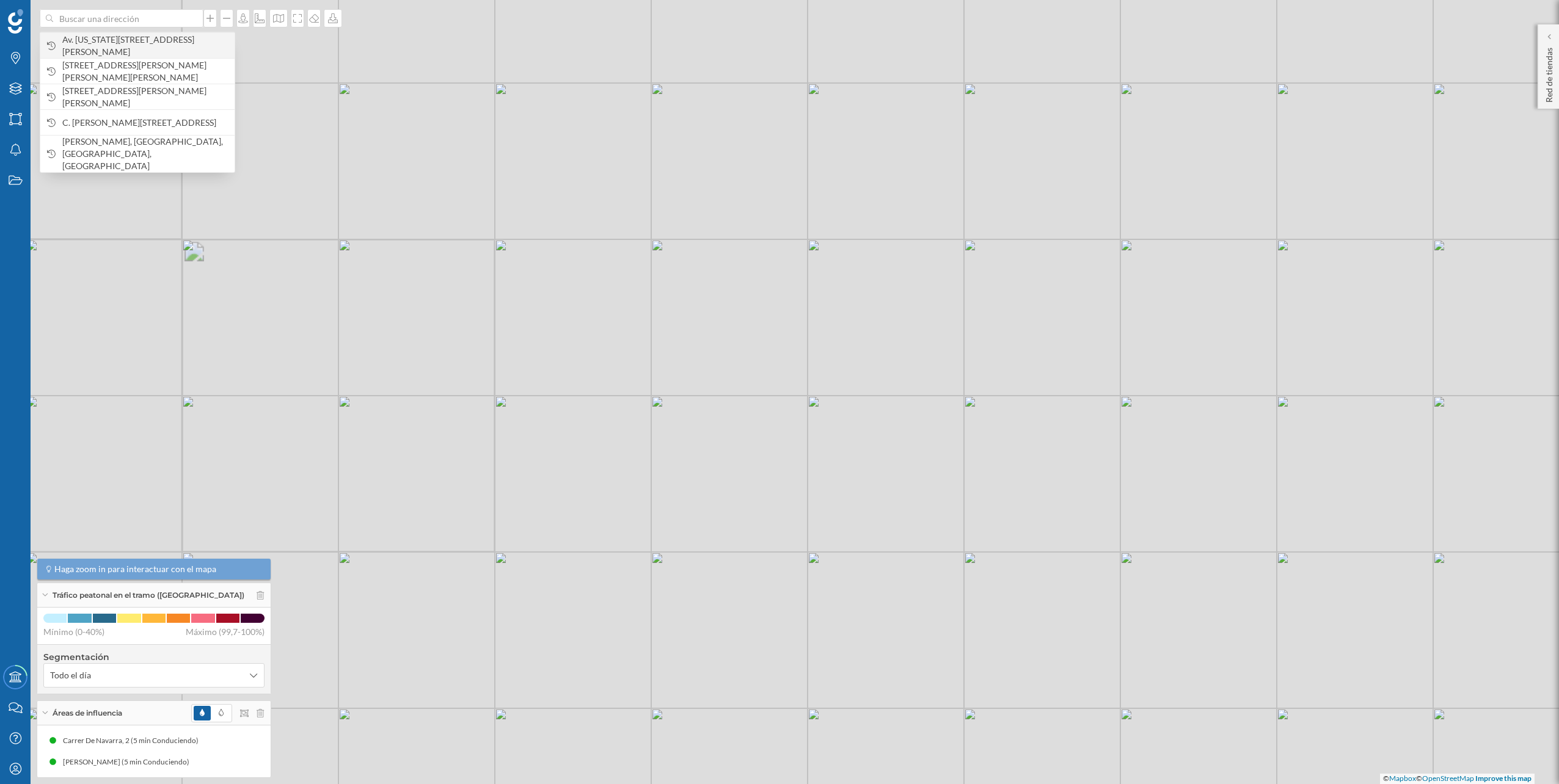
click at [136, 42] on span "Av. [US_STATE][STREET_ADDRESS][PERSON_NAME]" at bounding box center [145, 45] width 166 height 25
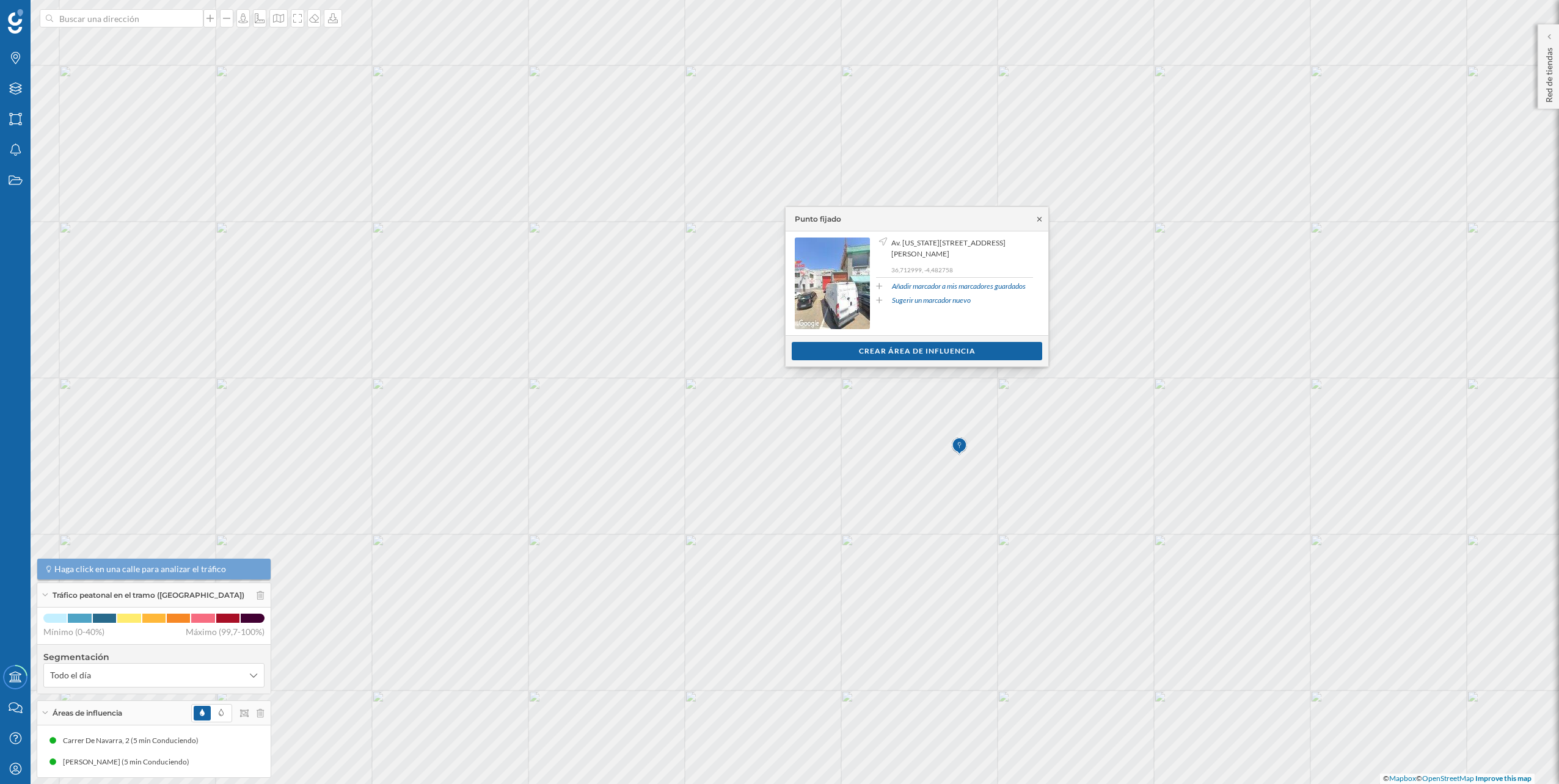
click at [1040, 216] on icon at bounding box center [1040, 219] width 9 height 8
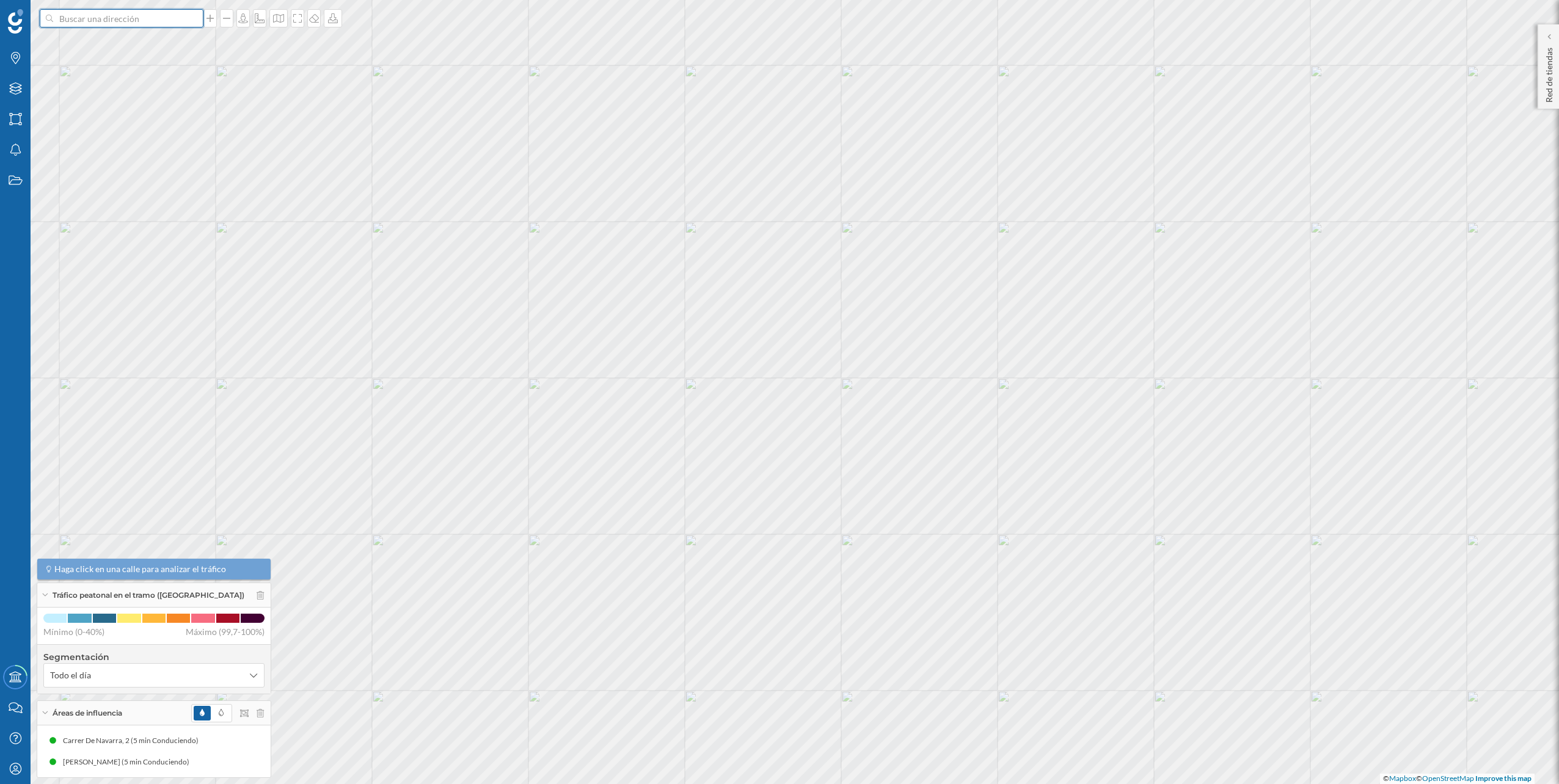
click at [166, 16] on input at bounding box center [122, 18] width 137 height 18
click at [128, 47] on span "Av. [US_STATE][STREET_ADDRESS][PERSON_NAME]" at bounding box center [145, 45] width 166 height 25
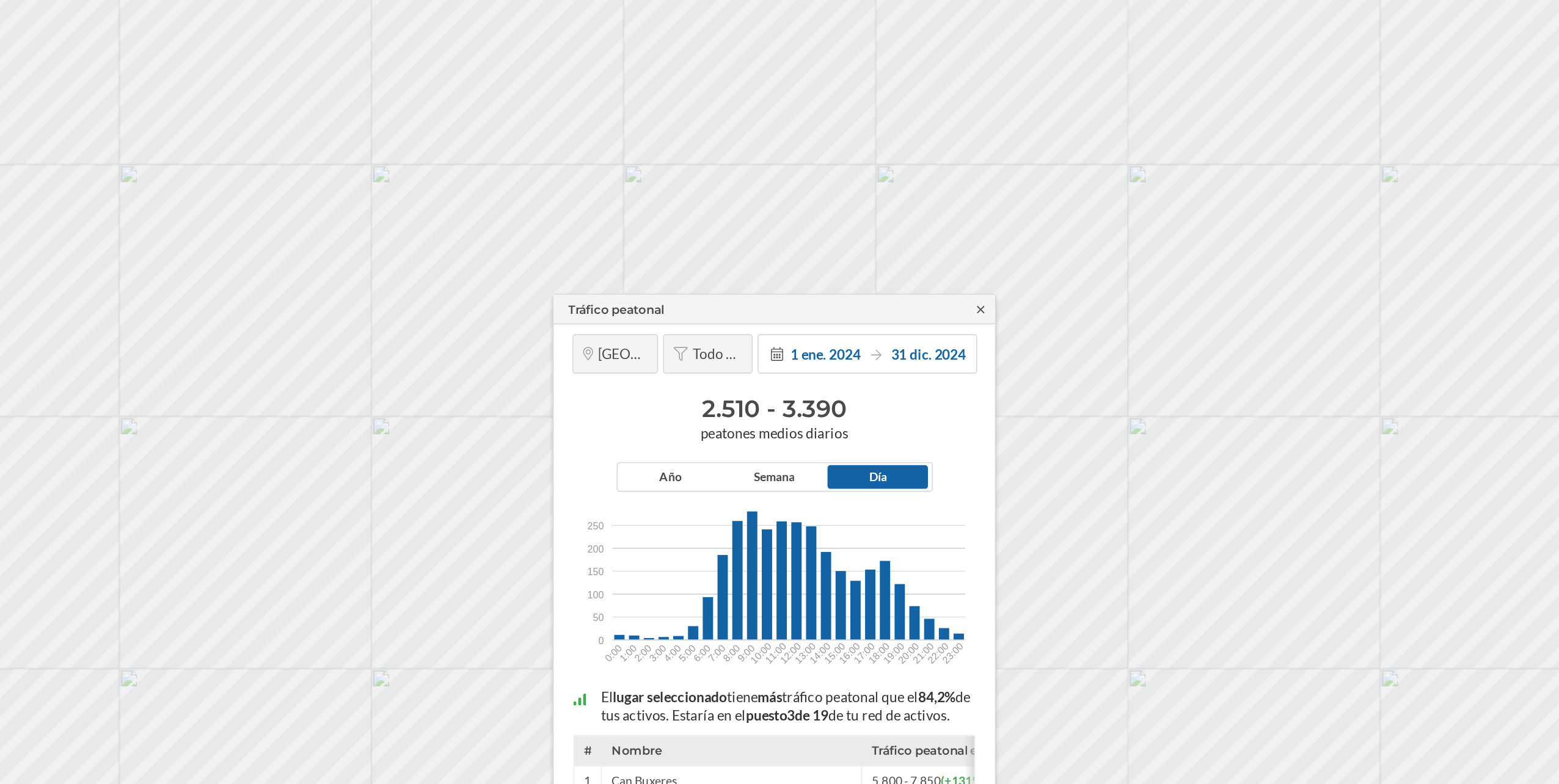
click at [906, 321] on icon at bounding box center [907, 323] width 4 height 4
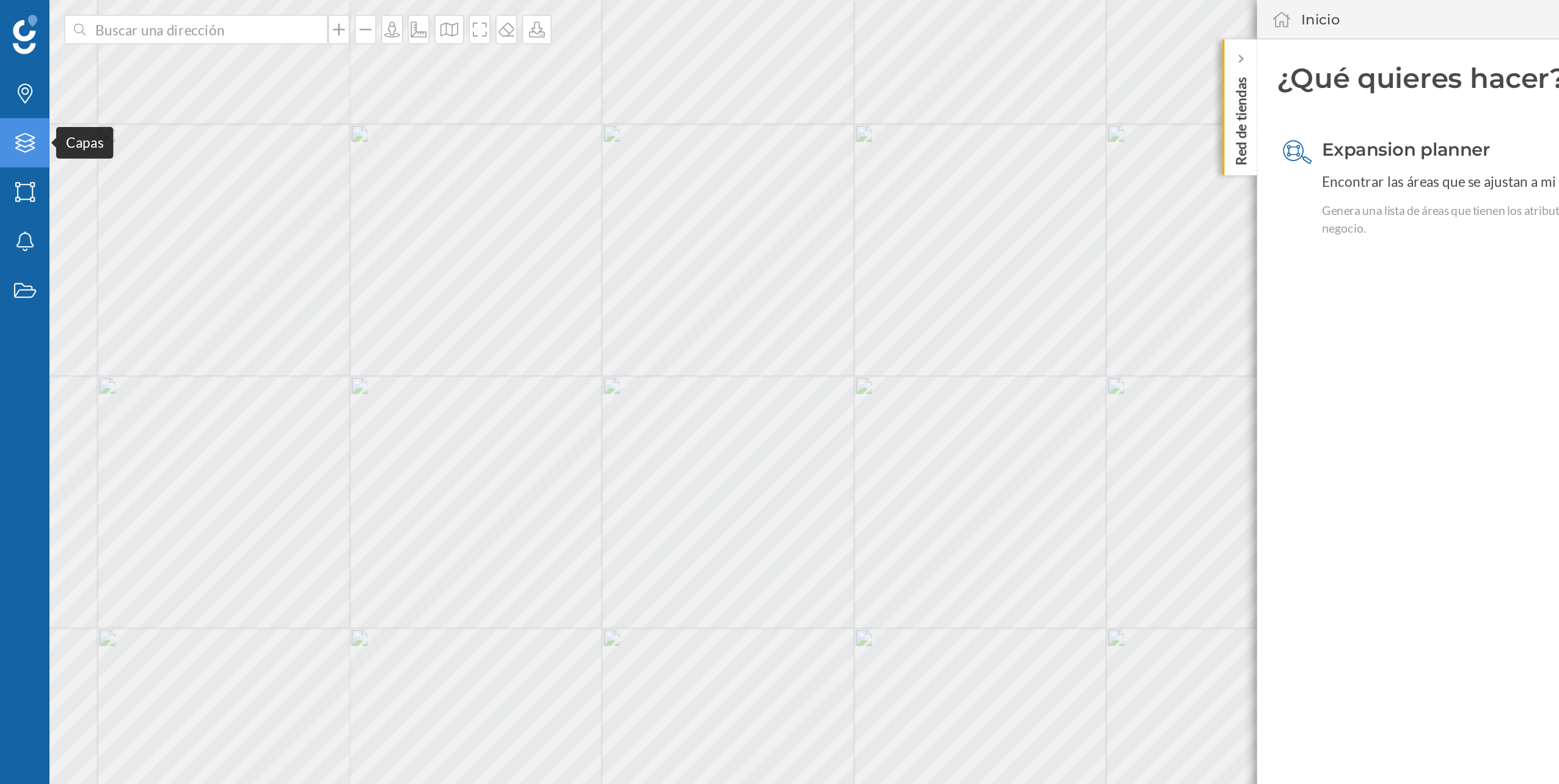
click at [24, 98] on div "Capas" at bounding box center [15, 89] width 31 height 31
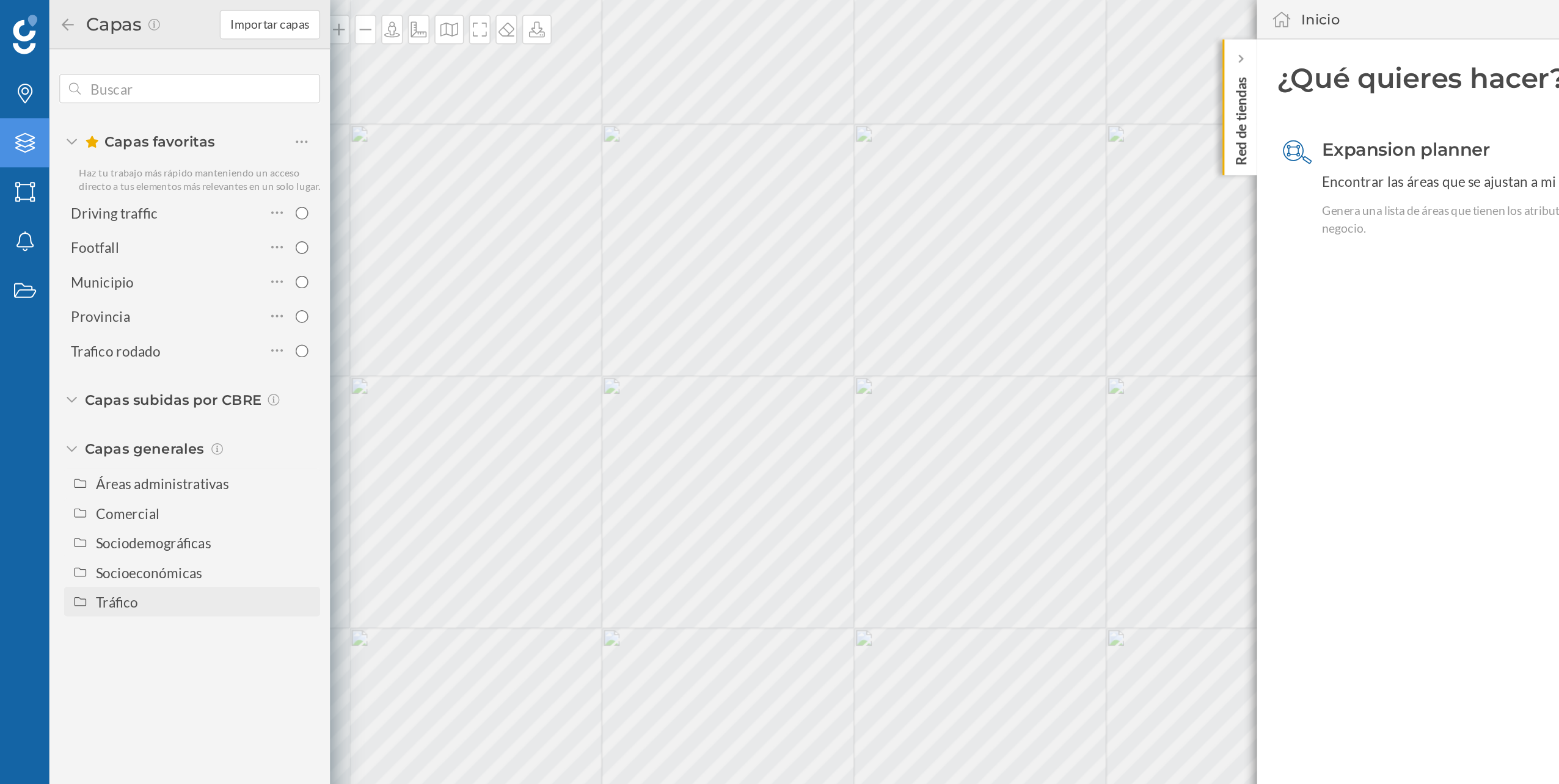
click at [77, 379] on div "Tráfico" at bounding box center [126, 373] width 135 height 13
click at [89, 393] on div "Tráfico rodado" at bounding box center [91, 392] width 55 height 11
click at [186, 393] on input "Tráfico rodado" at bounding box center [190, 392] width 8 height 8
radio input "true"
click at [130, 51] on input "text" at bounding box center [118, 55] width 135 height 25
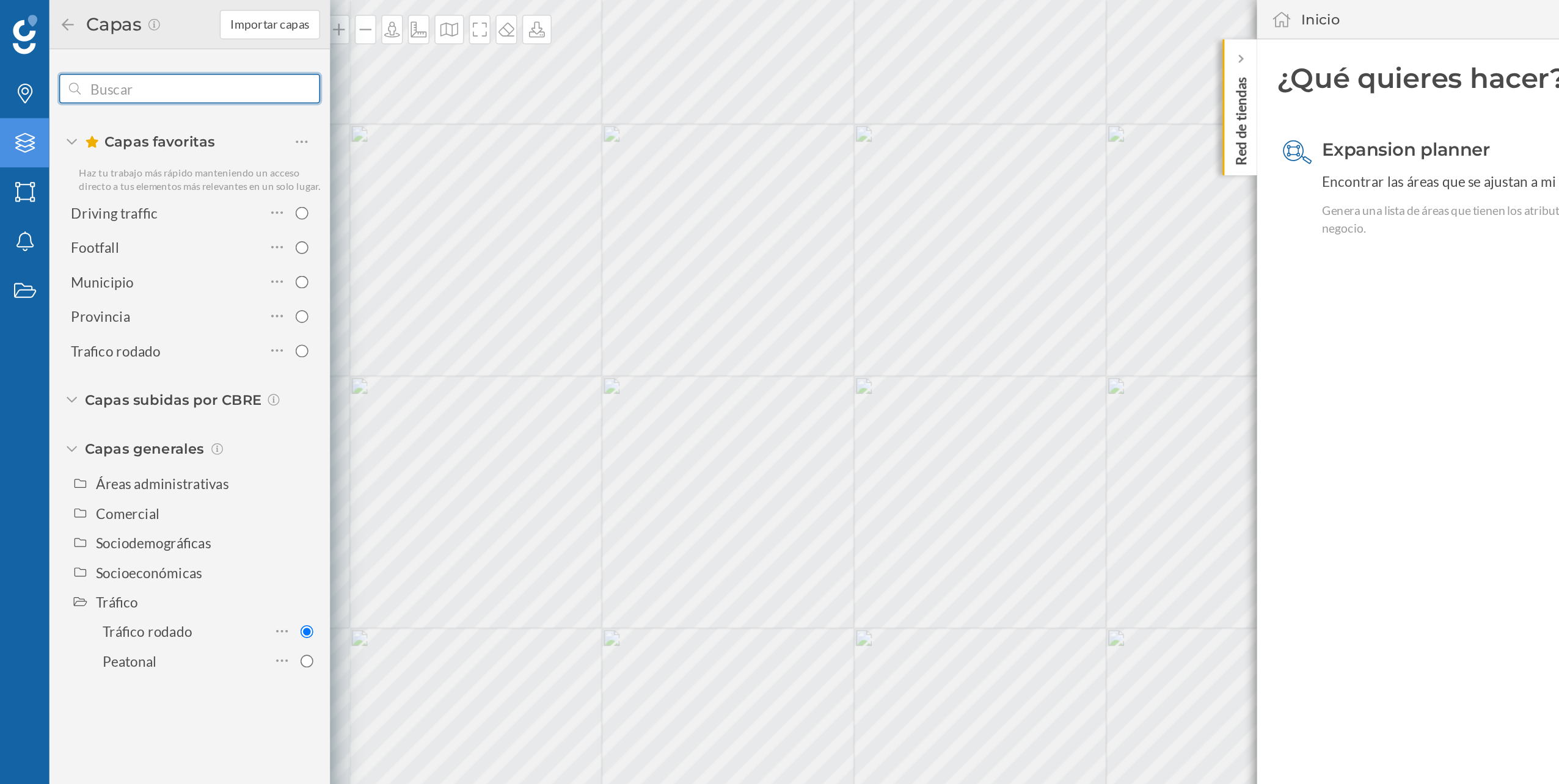
paste input "Avda. [PERSON_NAME] 62 - Pol. Ind. El Viso, 29006 [GEOGRAPHIC_DATA]"
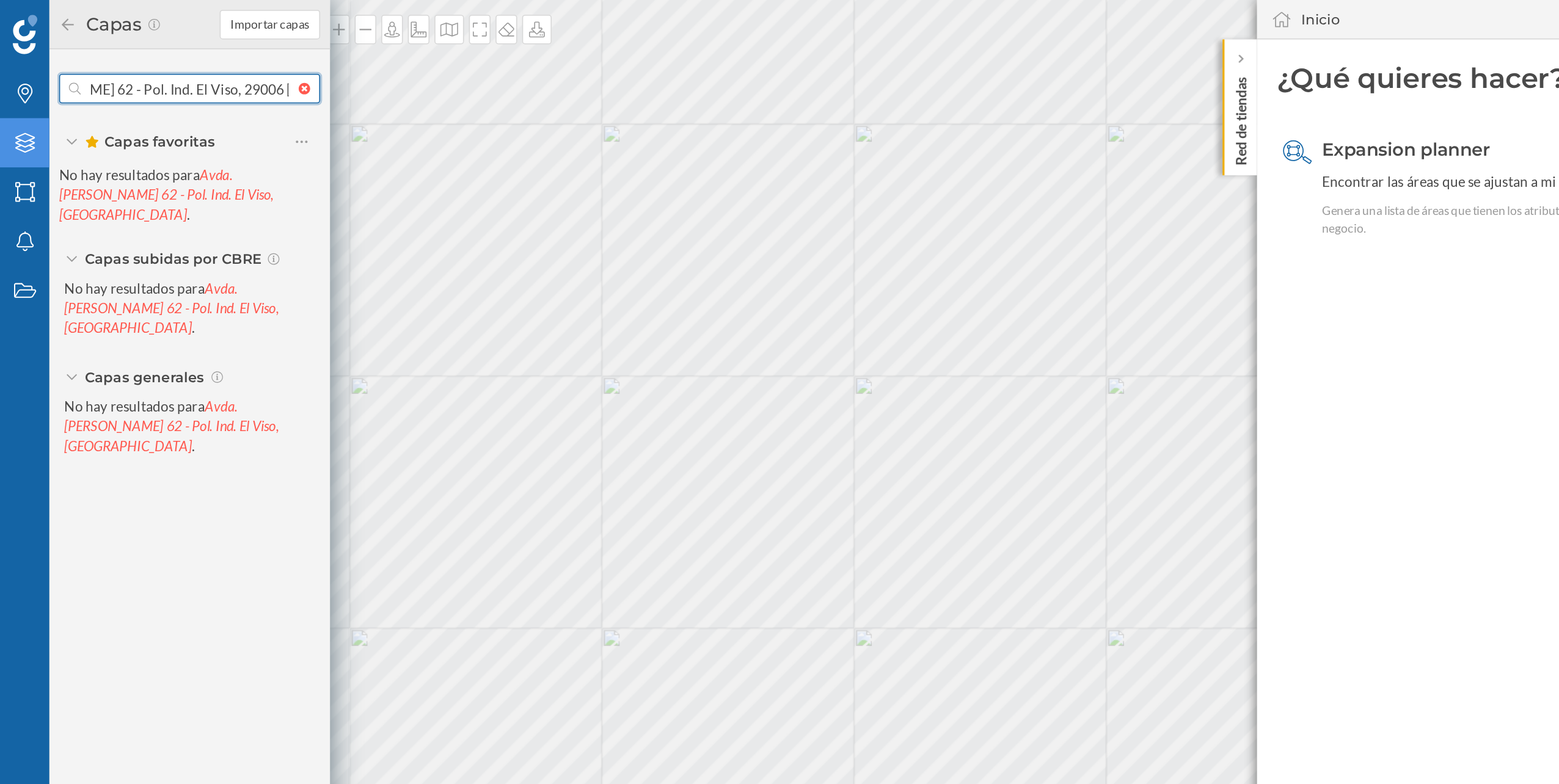
type input "Avda. [PERSON_NAME] 62 - Pol. Ind. El Viso, 29006 [GEOGRAPHIC_DATA]"
click at [188, 53] on div at bounding box center [191, 55] width 13 height 8
click at [185, 53] on input "text" at bounding box center [118, 55] width 135 height 25
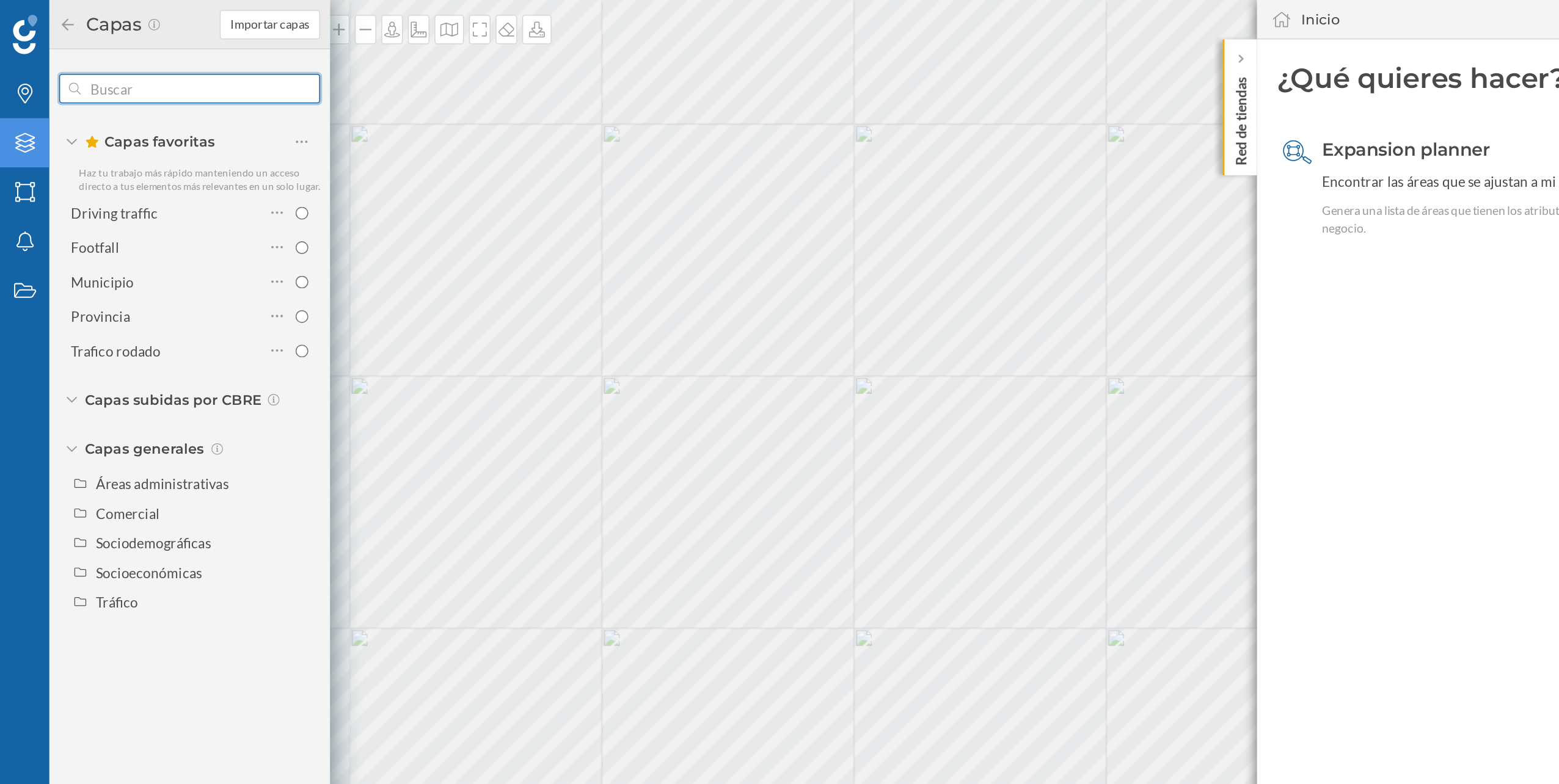
click at [153, 56] on input "text" at bounding box center [118, 55] width 135 height 25
paste input "Avda. [PERSON_NAME] 62 - Pol. Ind. El Viso, 29006 [GEOGRAPHIC_DATA]"
type input "Avda. [PERSON_NAME] 62 - Pol. Ind. El Viso, 29006 [GEOGRAPHIC_DATA]"
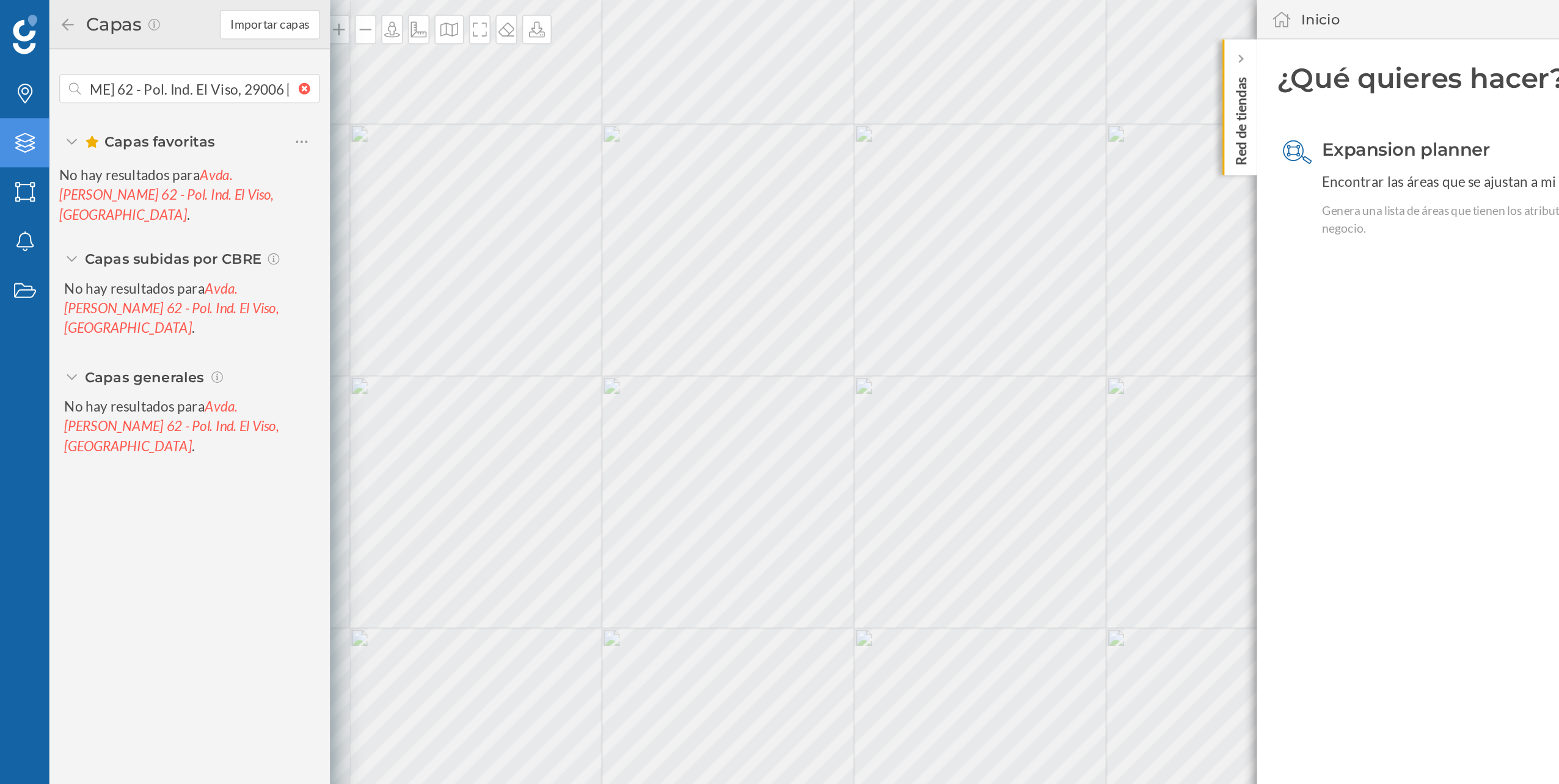
scroll to position [0, 0]
click at [772, 41] on div at bounding box center [769, 36] width 12 height 12
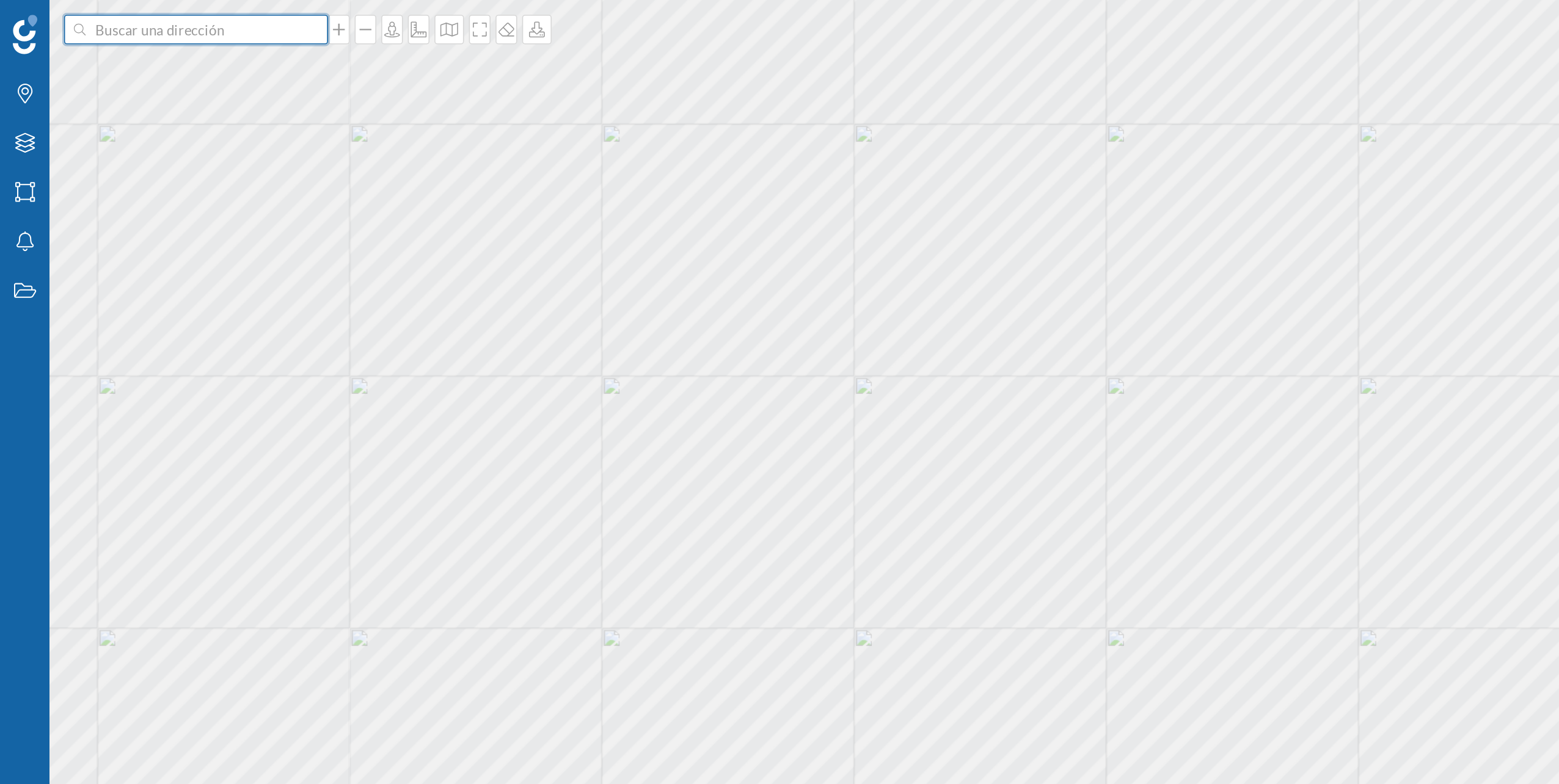
click at [104, 13] on input at bounding box center [122, 18] width 137 height 18
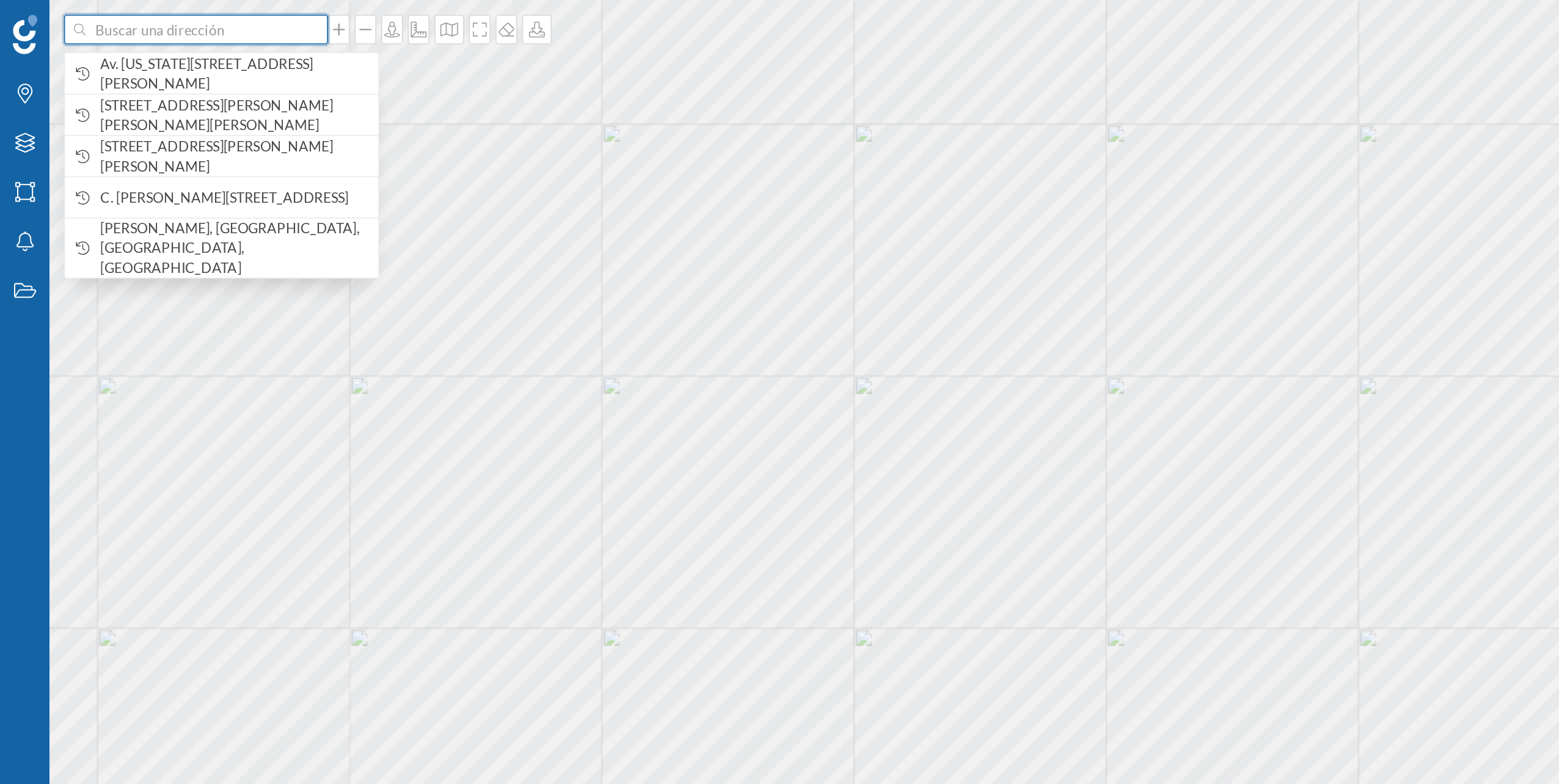
paste input "Avda. [PERSON_NAME] 62 - Pol. Ind. El Viso, 29006 [GEOGRAPHIC_DATA]"
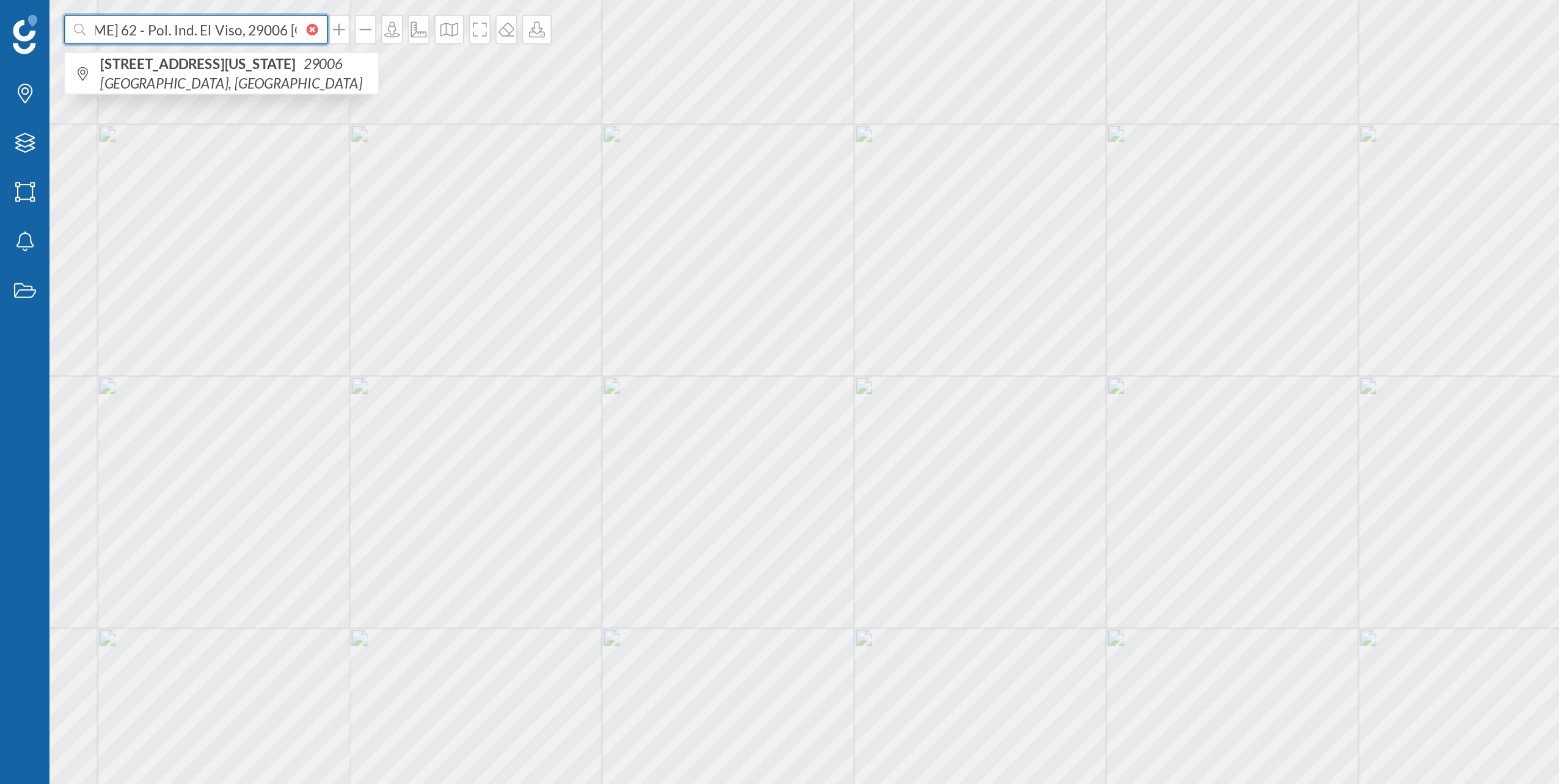
type input "Avda. [PERSON_NAME] 62 - Pol. Ind. El Viso, 29006 [GEOGRAPHIC_DATA]"
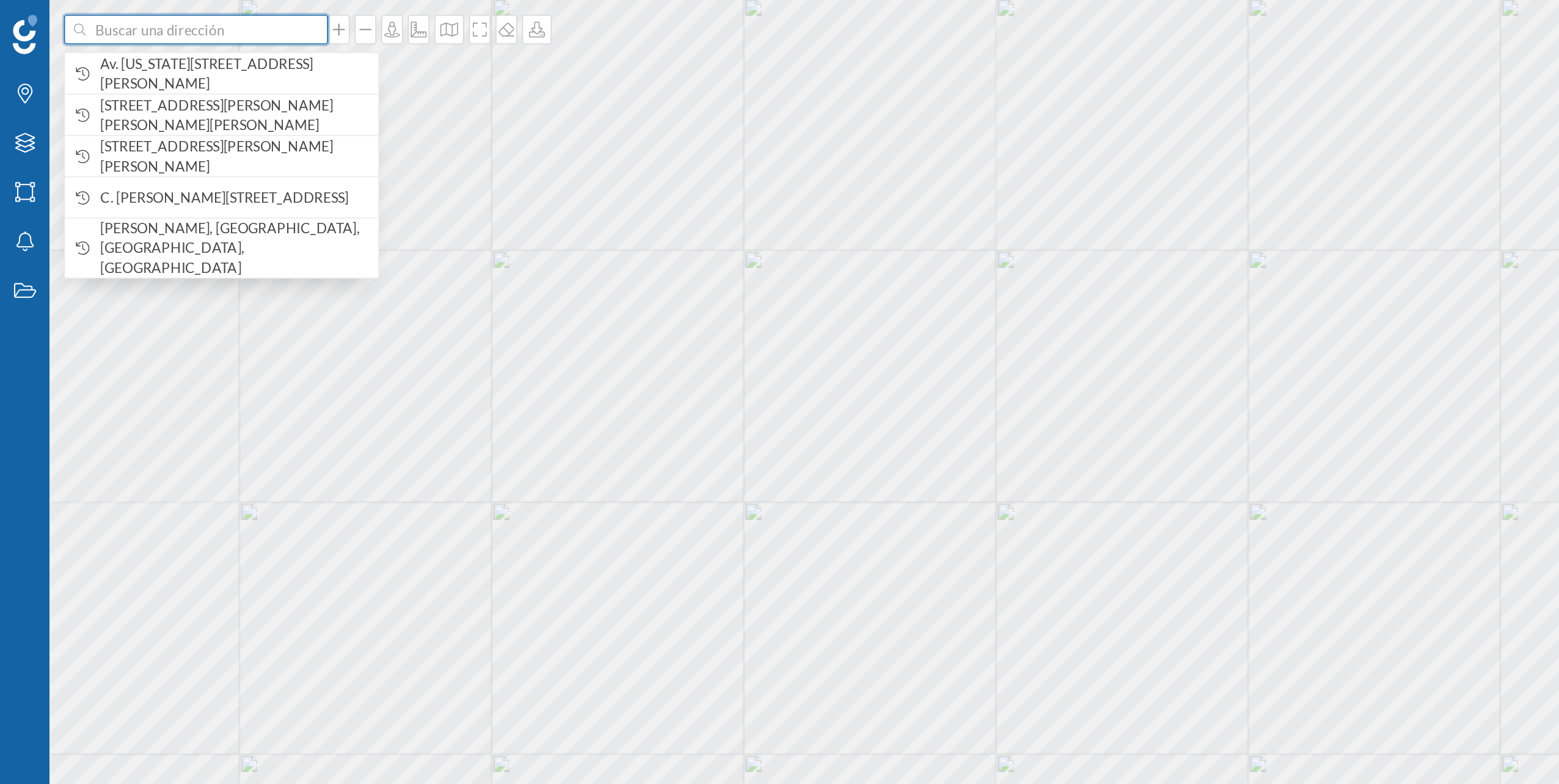
click at [109, 13] on input at bounding box center [122, 18] width 137 height 18
click at [111, 35] on span "Av. [US_STATE][STREET_ADDRESS][PERSON_NAME]" at bounding box center [145, 45] width 166 height 25
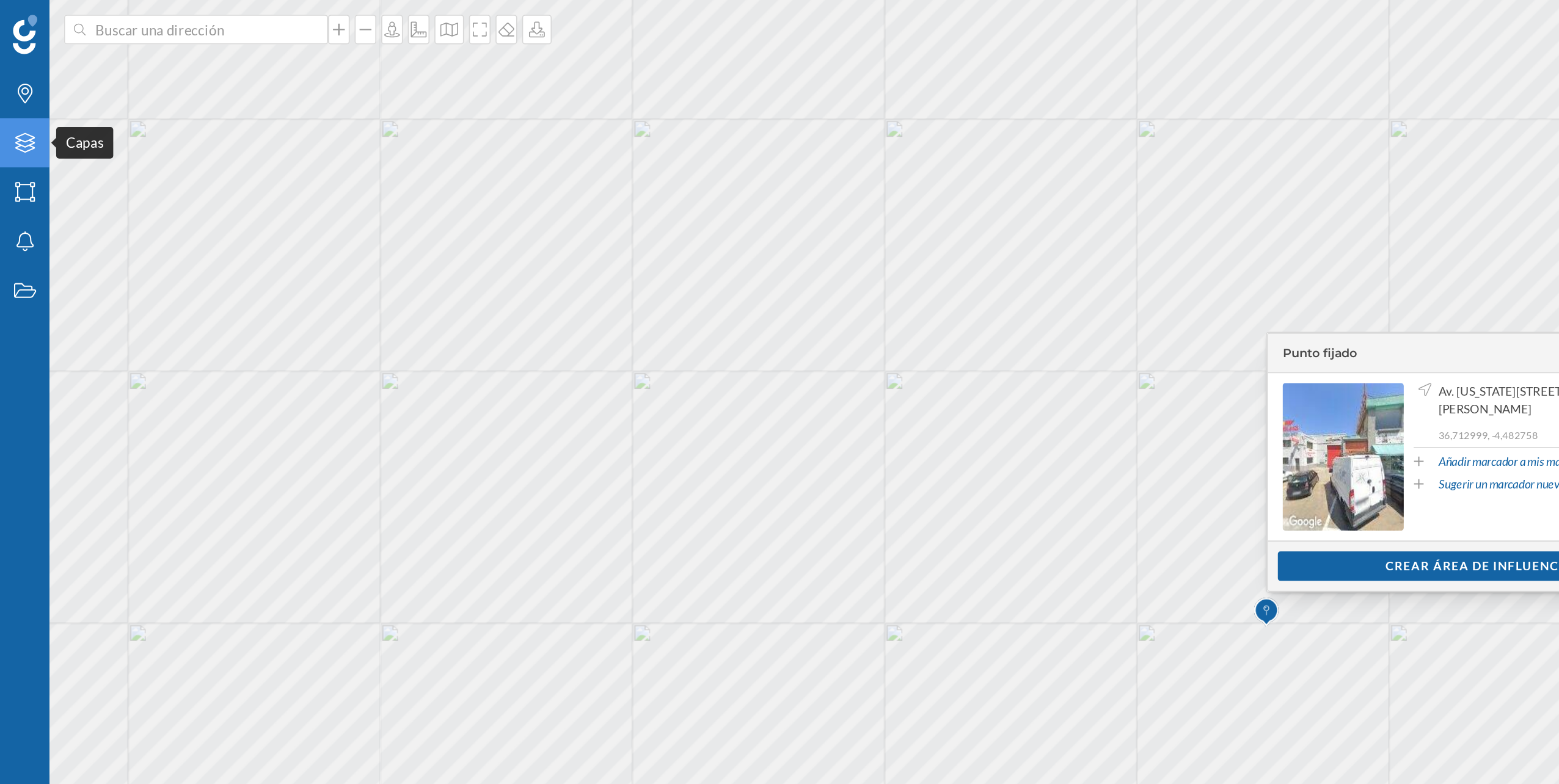
click at [23, 89] on icon "Capas" at bounding box center [16, 88] width 15 height 12
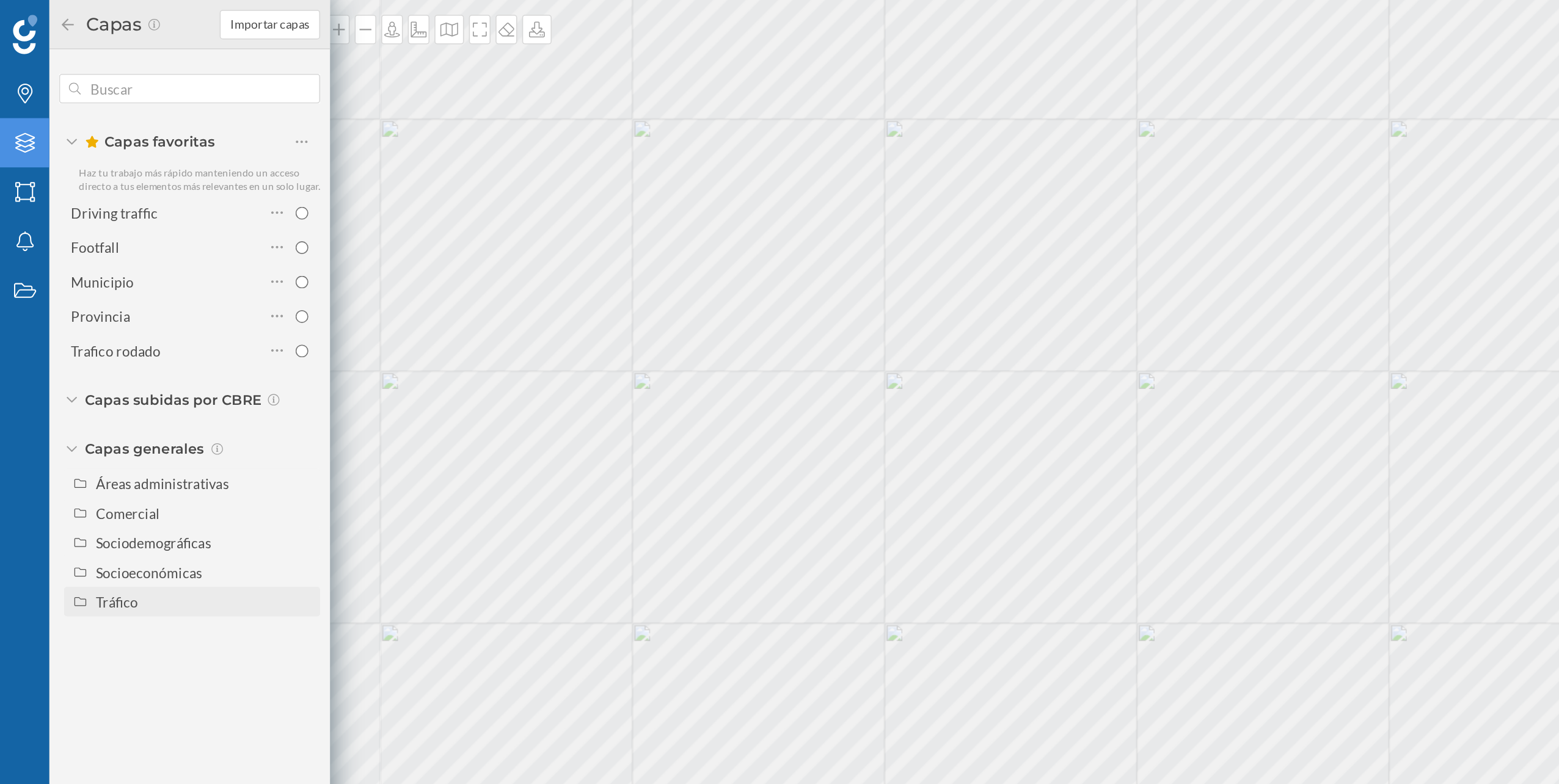
click at [93, 364] on div "Tráfico" at bounding box center [119, 373] width 159 height 18
click at [92, 387] on div "Tráfico rodado" at bounding box center [91, 392] width 55 height 11
click at [186, 388] on input "Tráfico rodado" at bounding box center [190, 392] width 8 height 8
radio input "true"
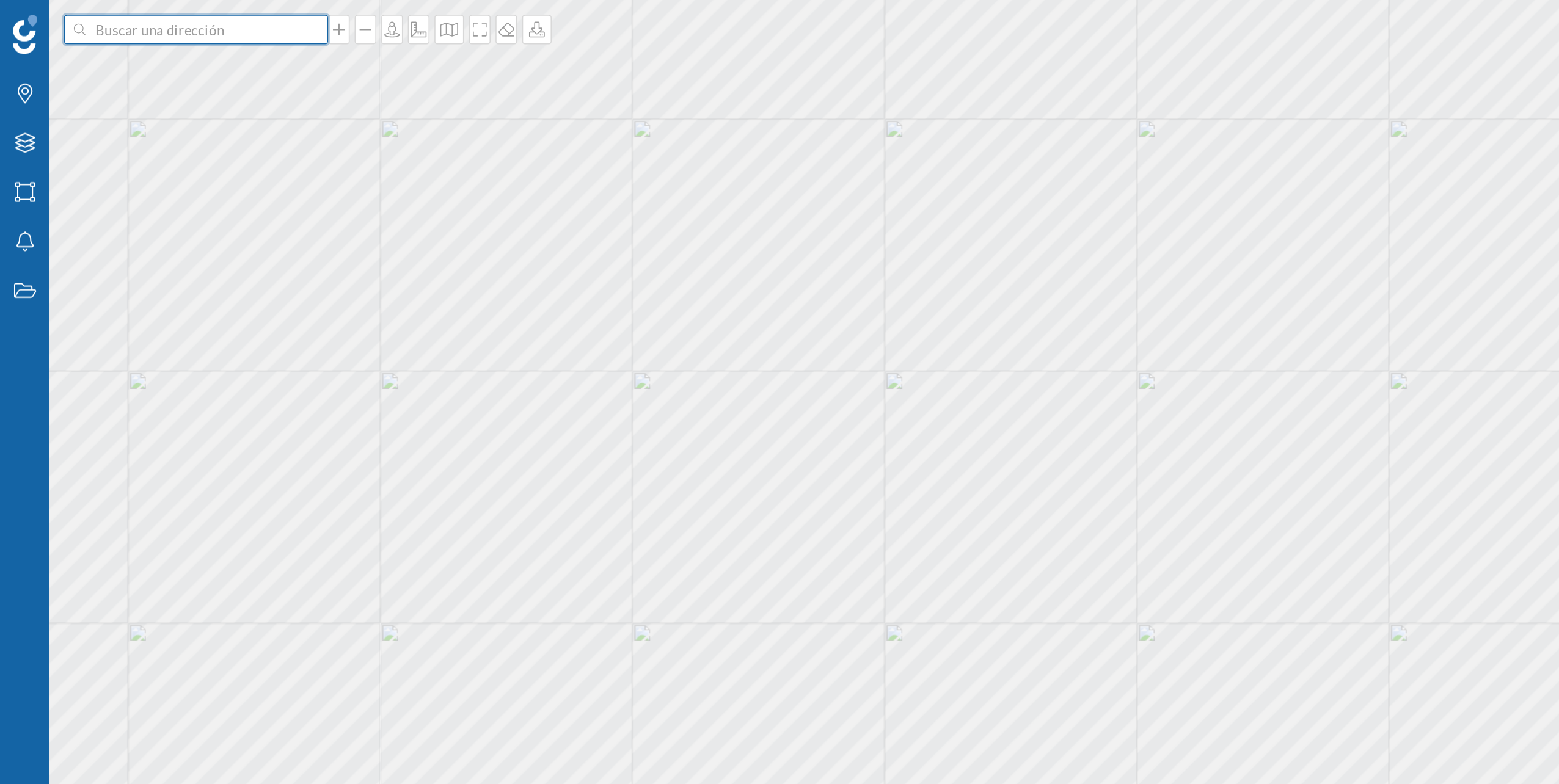
click at [172, 19] on input at bounding box center [122, 18] width 137 height 18
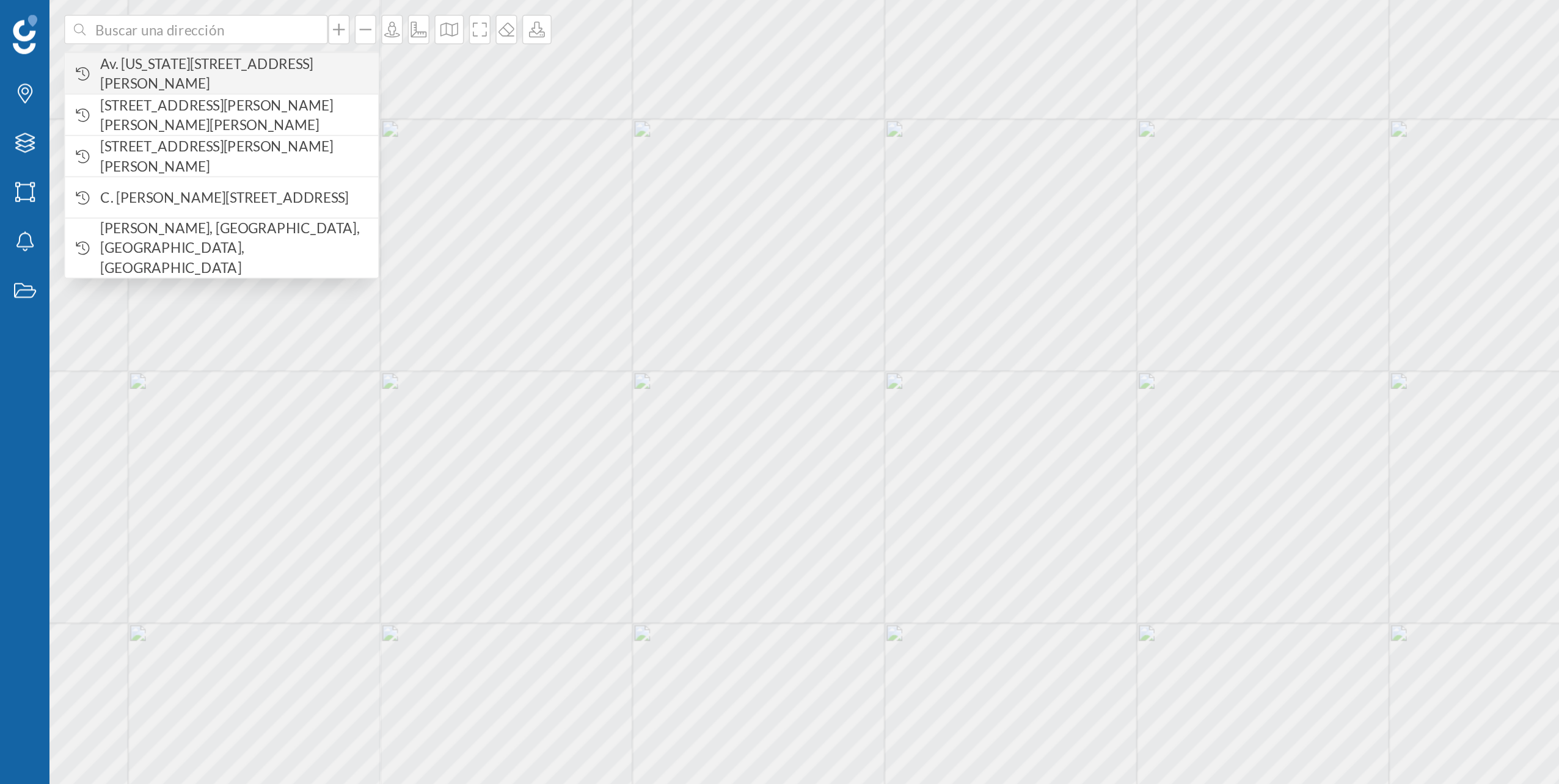
click at [133, 46] on span "Av. [US_STATE][STREET_ADDRESS][PERSON_NAME]" at bounding box center [145, 45] width 166 height 25
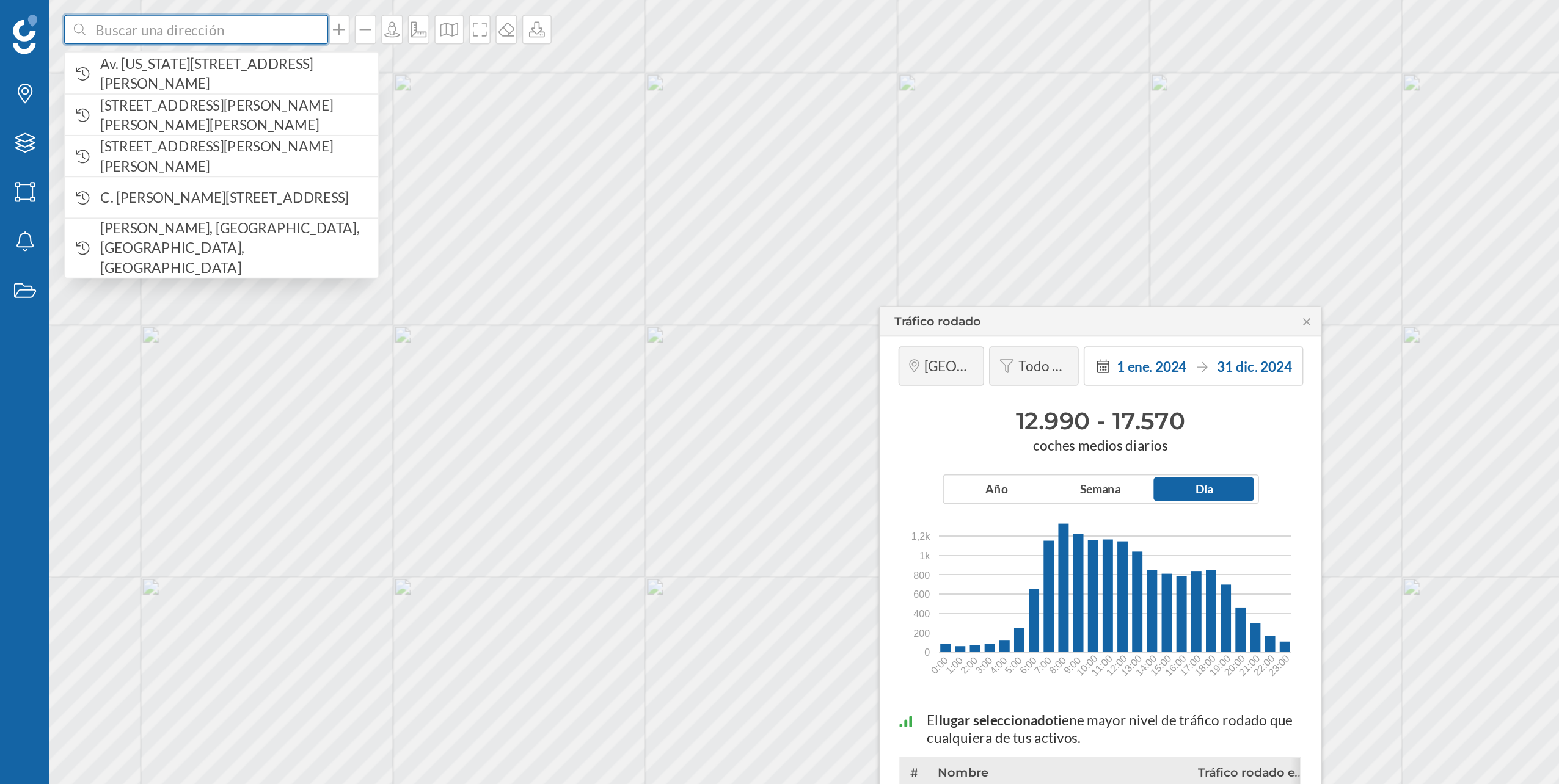
click at [103, 21] on input at bounding box center [122, 18] width 137 height 18
paste input "C. [PERSON_NAME], 23 - Pq. Emp. [GEOGRAPHIC_DATA][PERSON_NAME], [GEOGRAPHIC_DAT…"
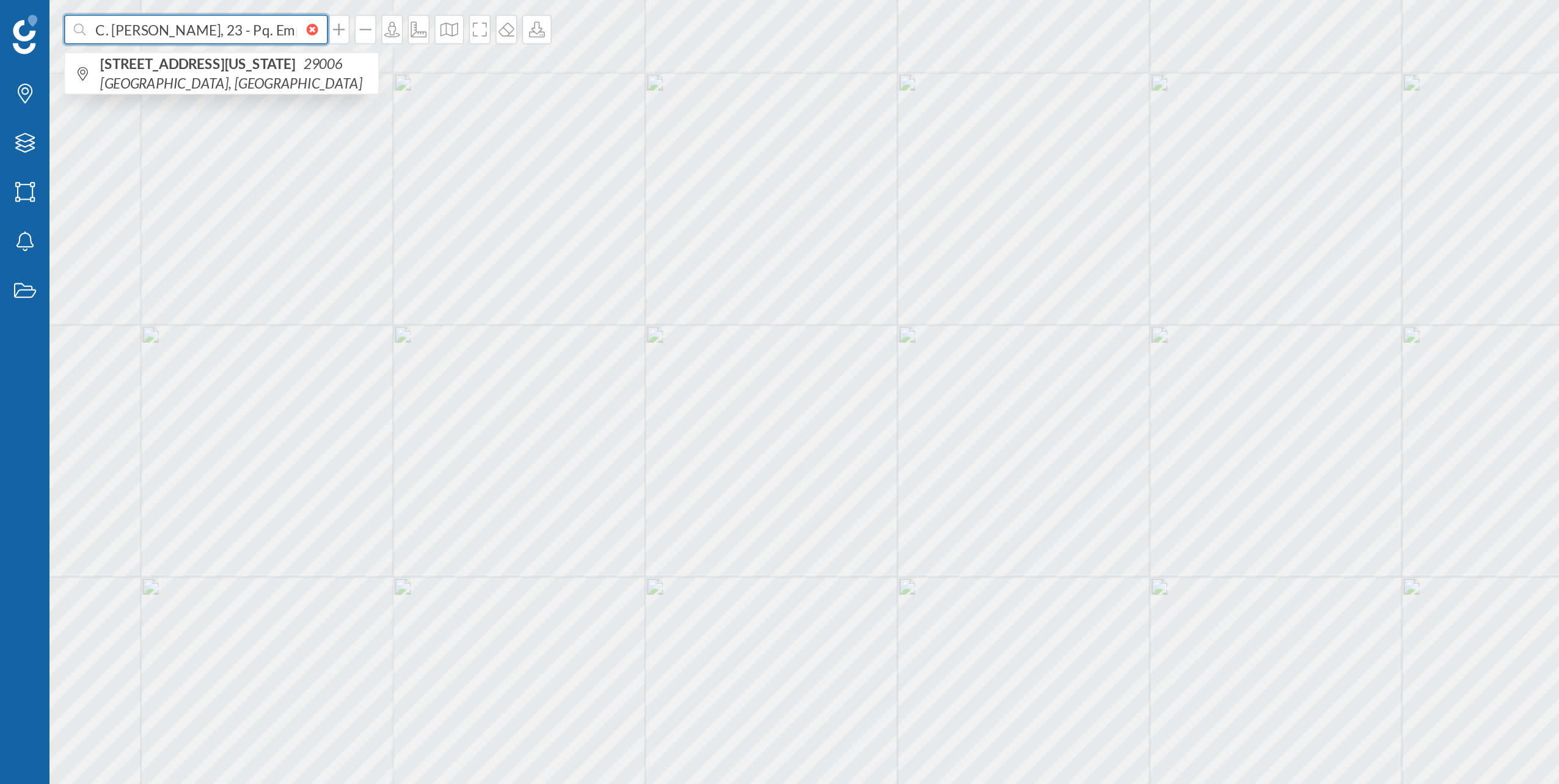
scroll to position [0, 121]
type input "C. [PERSON_NAME], 23 - Pq. Emp. [GEOGRAPHIC_DATA][PERSON_NAME], [GEOGRAPHIC_DAT…"
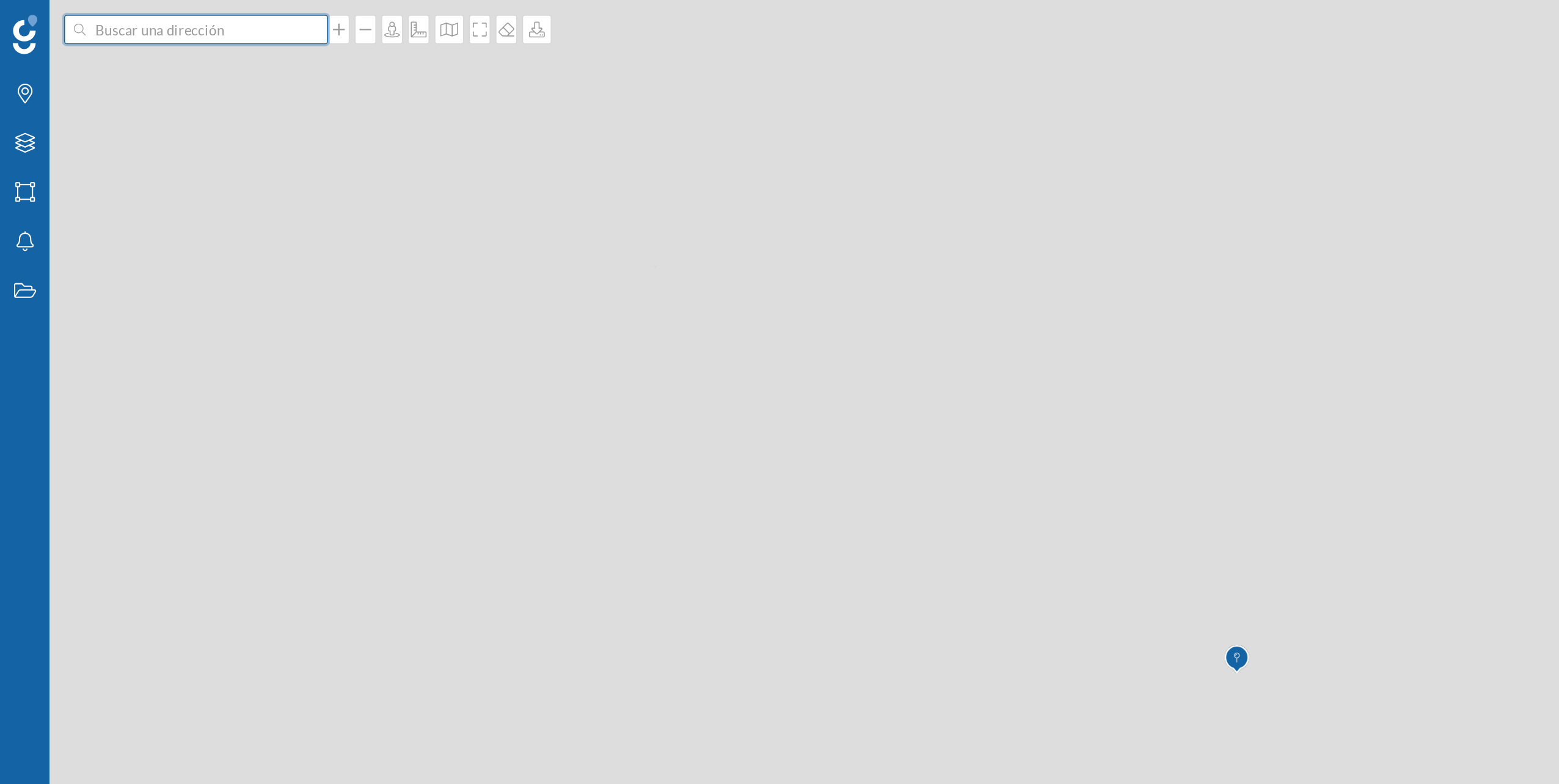
scroll to position [0, 0]
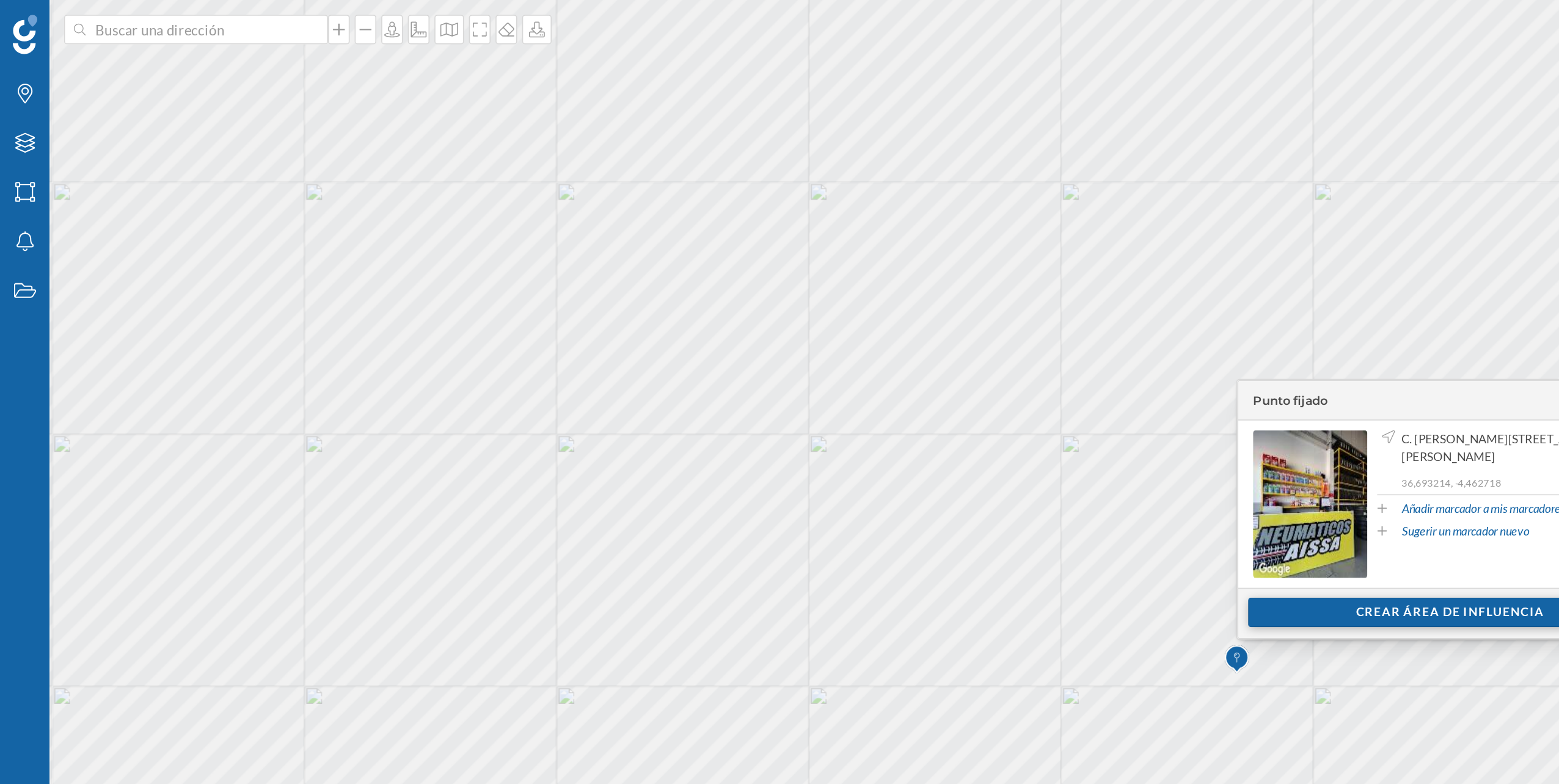
click at [808, 375] on div "Crear área de influencia" at bounding box center [899, 380] width 250 height 18
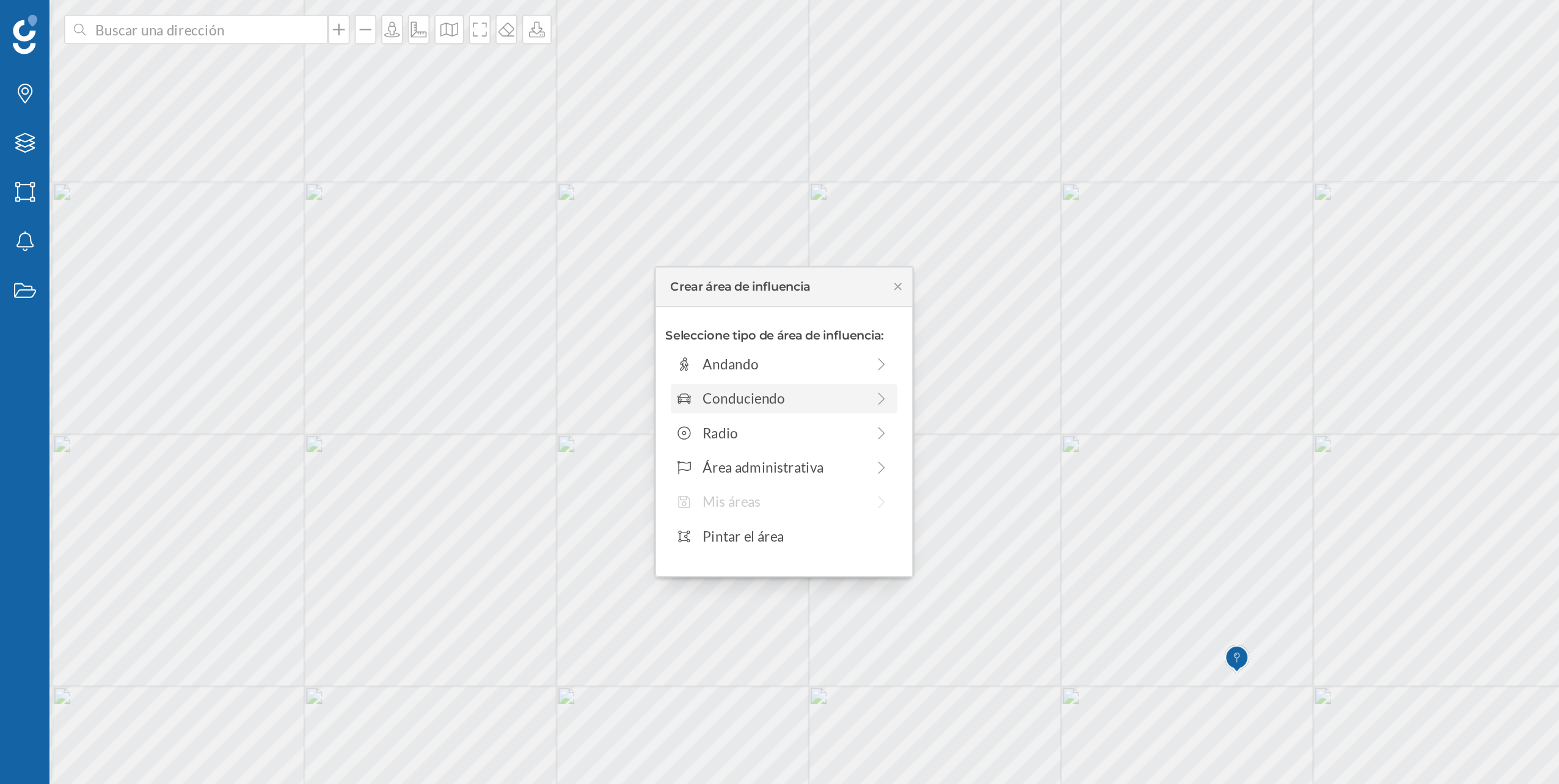
click at [544, 251] on div at bounding box center [546, 247] width 11 height 13
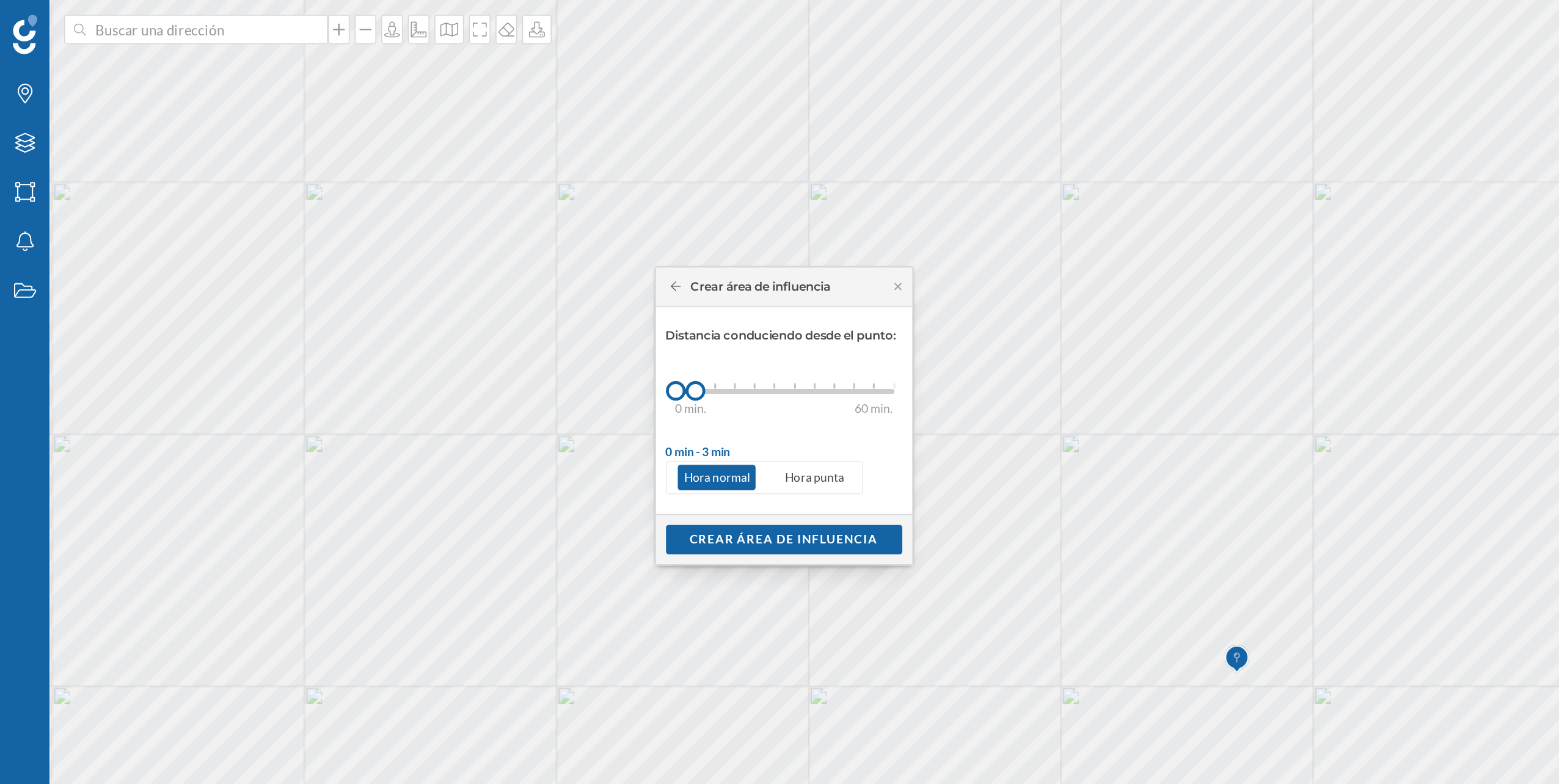
click at [445, 242] on div "0 min. 3 min. 5 min. 7 min. 10 min. 12 min. 15 min. 20 min. 30 min. 45 min. 50 …" at bounding box center [487, 243] width 136 height 3
click at [492, 331] on div "Crear área de influencia" at bounding box center [486, 334] width 147 height 18
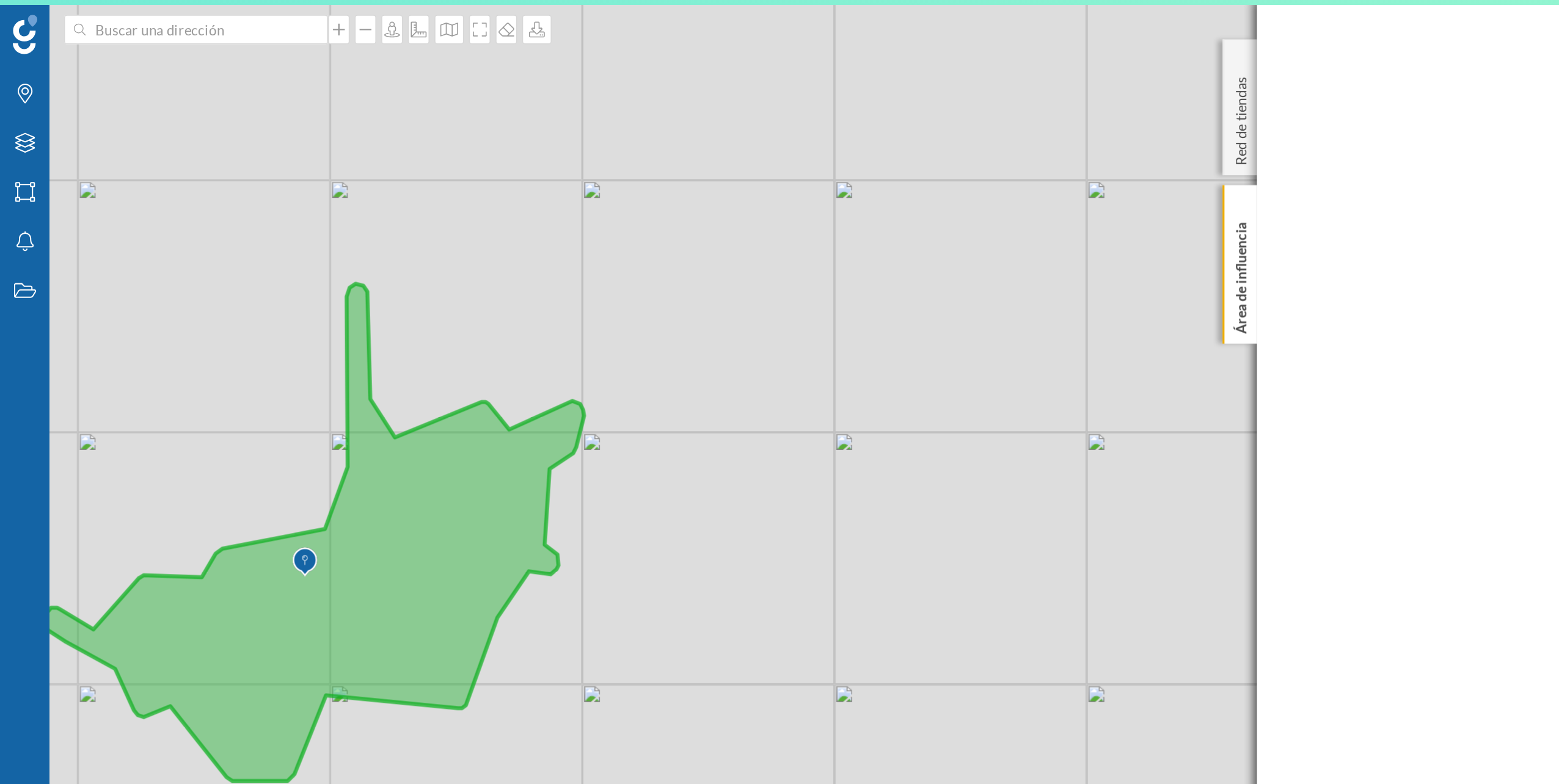
click at [250, 308] on icon at bounding box center [195, 330] width 335 height 309
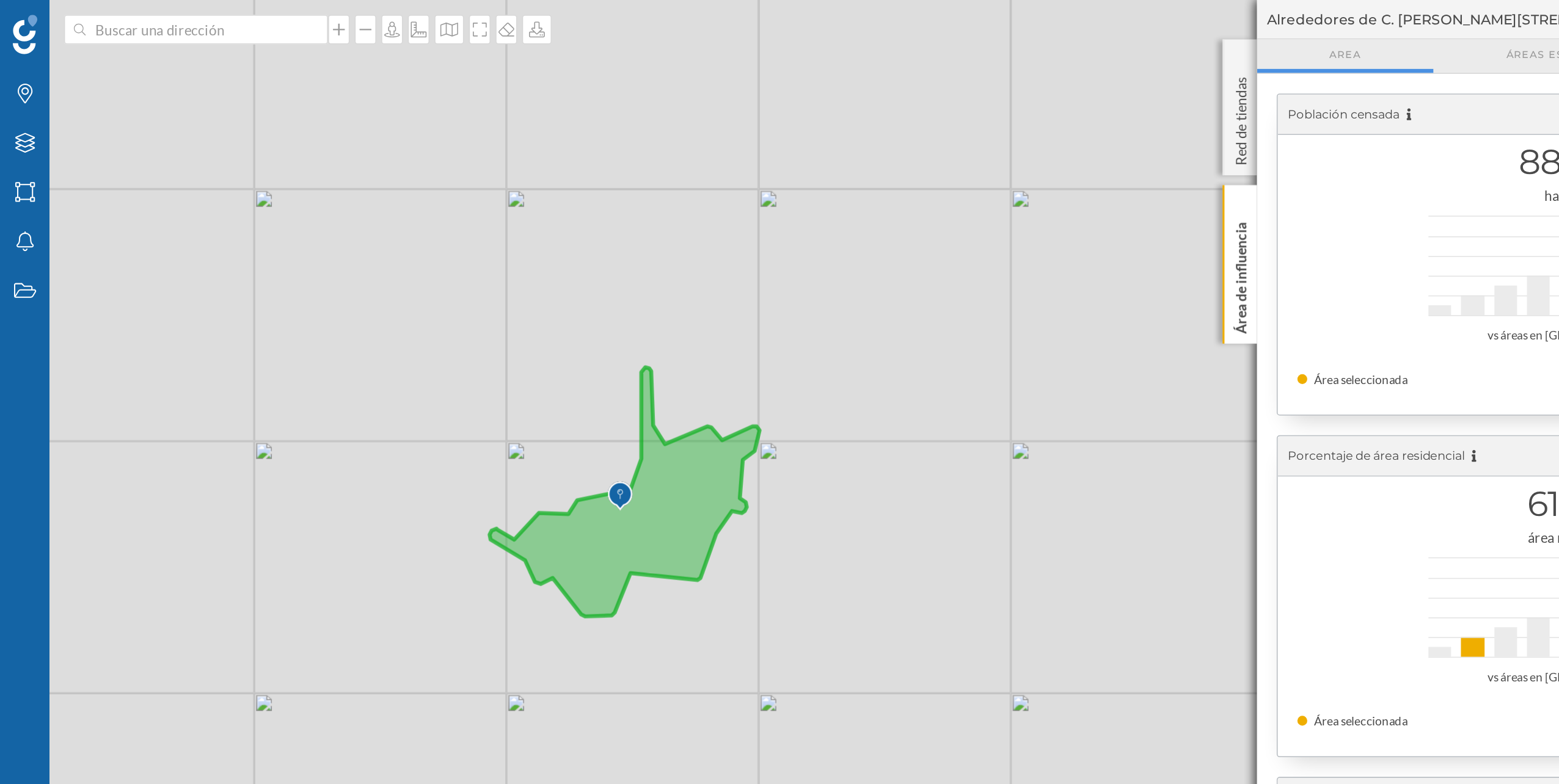
drag, startPoint x: 847, startPoint y: 53, endPoint x: 792, endPoint y: 57, distance: 55.1
click at [792, 57] on geo-overview-box "Población censada 88.070 habitantes vs áreas en [GEOGRAPHIC_DATA] Área seleccio…" at bounding box center [977, 158] width 384 height 212
click at [835, 202] on div "vs áreas en [GEOGRAPHIC_DATA]" at bounding box center [977, 208] width 346 height 12
click at [882, 120] on div "habitantes" at bounding box center [977, 121] width 346 height 12
click at [19, 80] on div "Capas" at bounding box center [15, 89] width 31 height 31
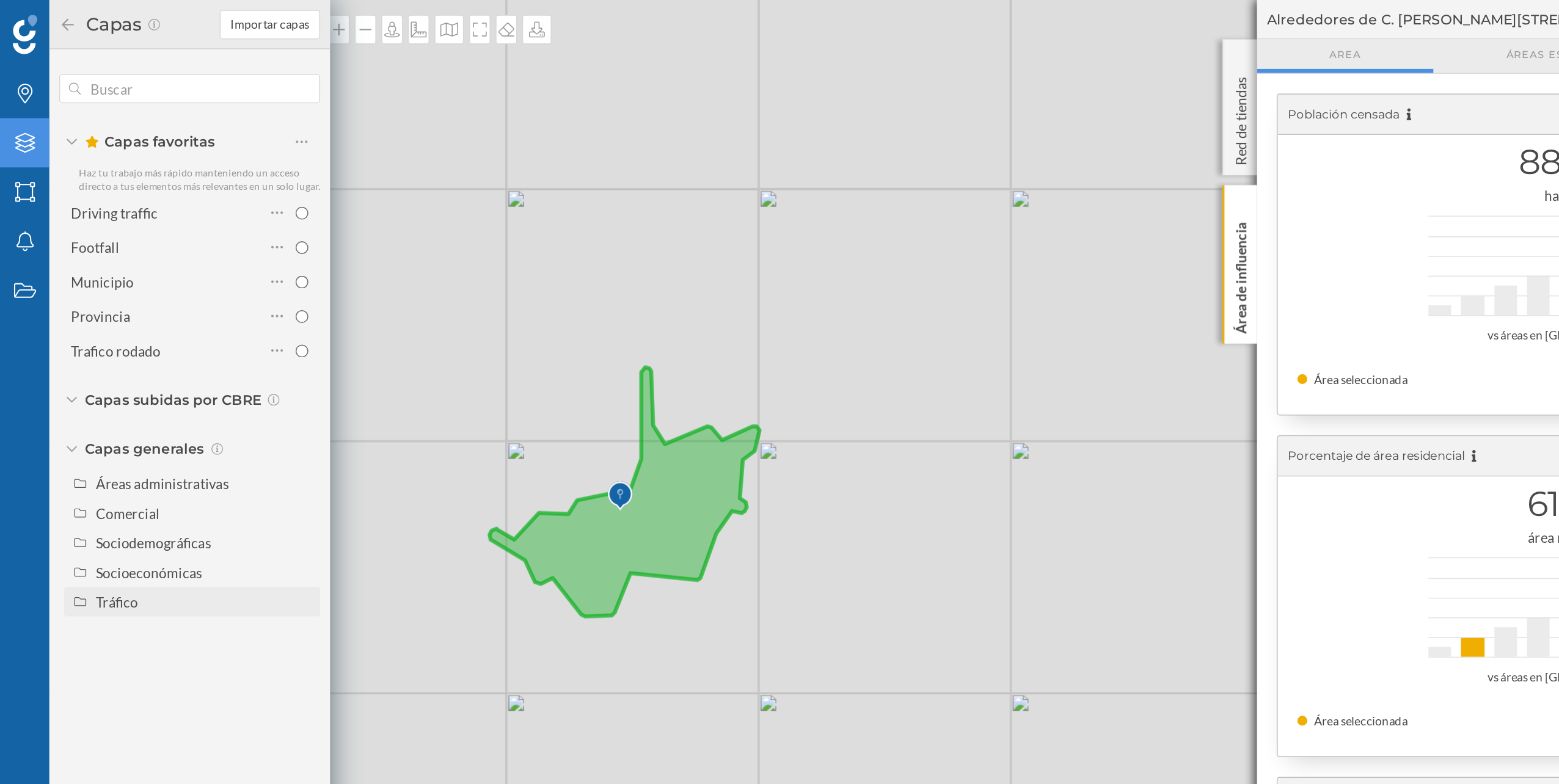
click at [79, 373] on div "Tráfico" at bounding box center [72, 373] width 26 height 11
click at [91, 408] on div "Peatonal" at bounding box center [80, 410] width 33 height 11
click at [186, 408] on input "Peatonal" at bounding box center [190, 410] width 8 height 8
radio input "true"
click at [326, 317] on div "© Mapbox © OpenStreetMap Improve this map" at bounding box center [779, 392] width 1559 height 784
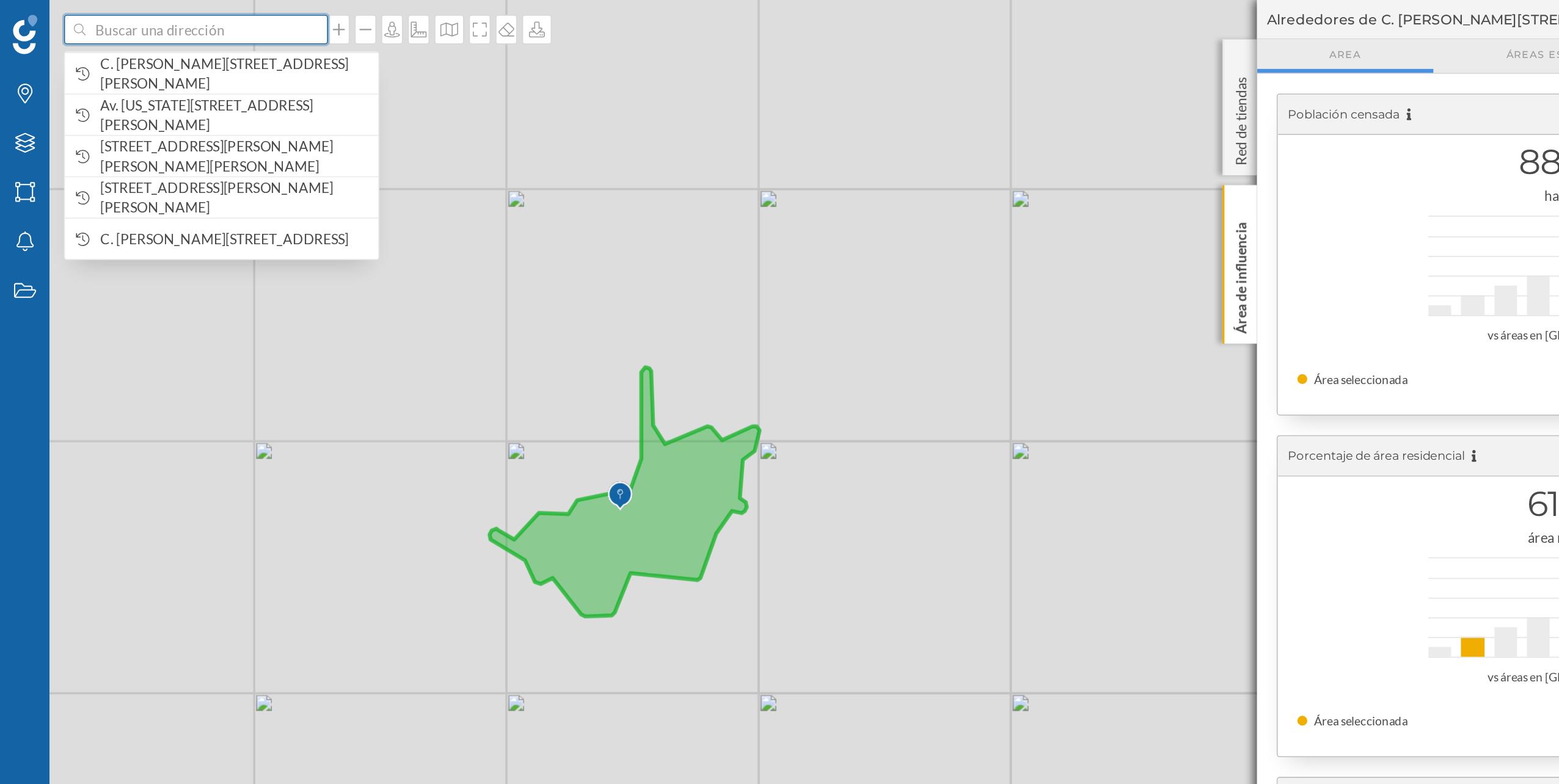
click at [130, 25] on input at bounding box center [122, 18] width 137 height 18
click at [128, 35] on span "C. [PERSON_NAME][STREET_ADDRESS][PERSON_NAME]" at bounding box center [145, 45] width 166 height 25
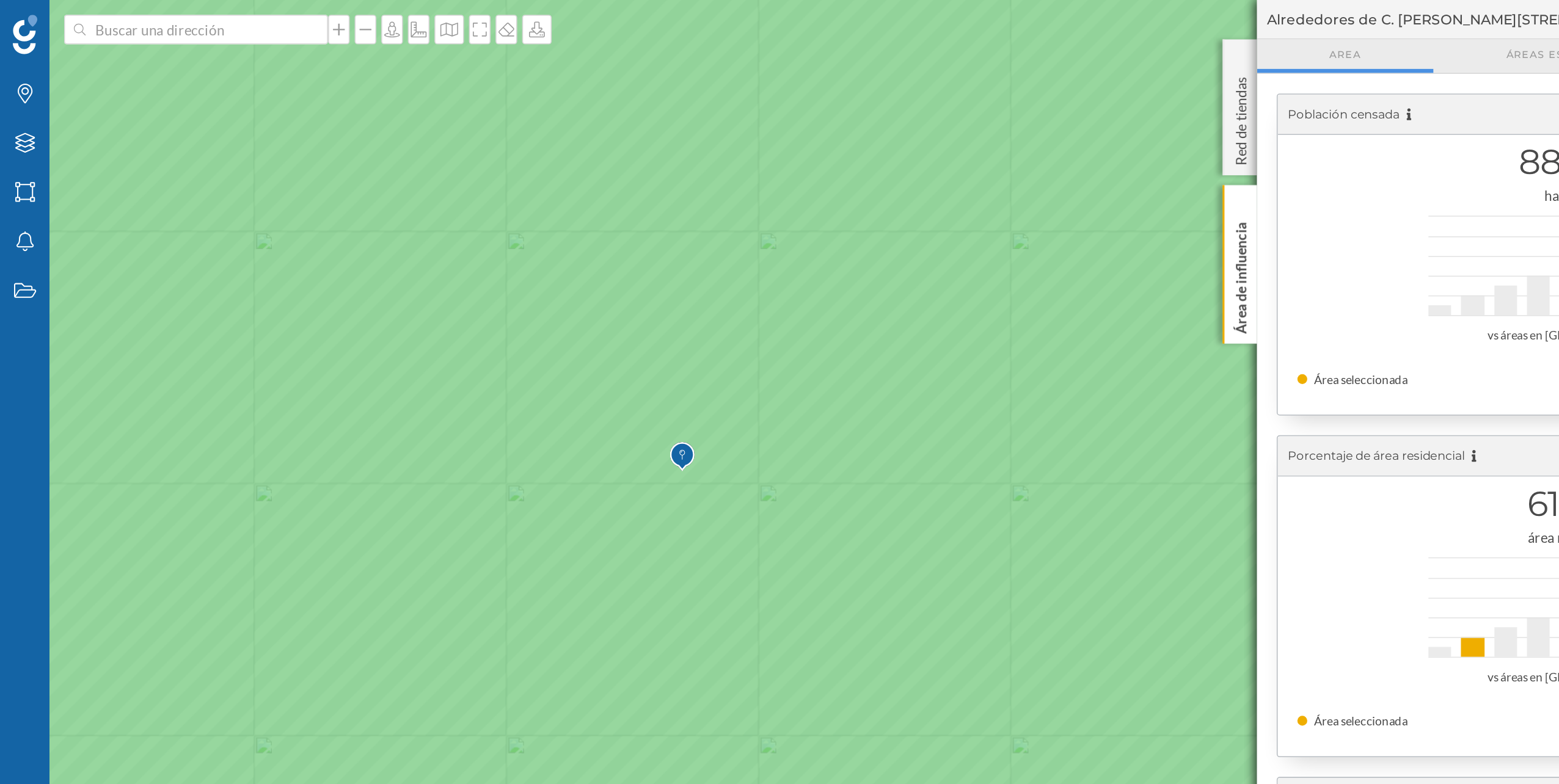
drag, startPoint x: 257, startPoint y: 343, endPoint x: 304, endPoint y: 212, distance: 139.2
click at [304, 212] on icon at bounding box center [825, 266] width 1876 height 946
click at [907, 11] on span "Alrededores de C. [PERSON_NAME][STREET_ADDRESS][PERSON_NAME]" at bounding box center [943, 12] width 316 height 12
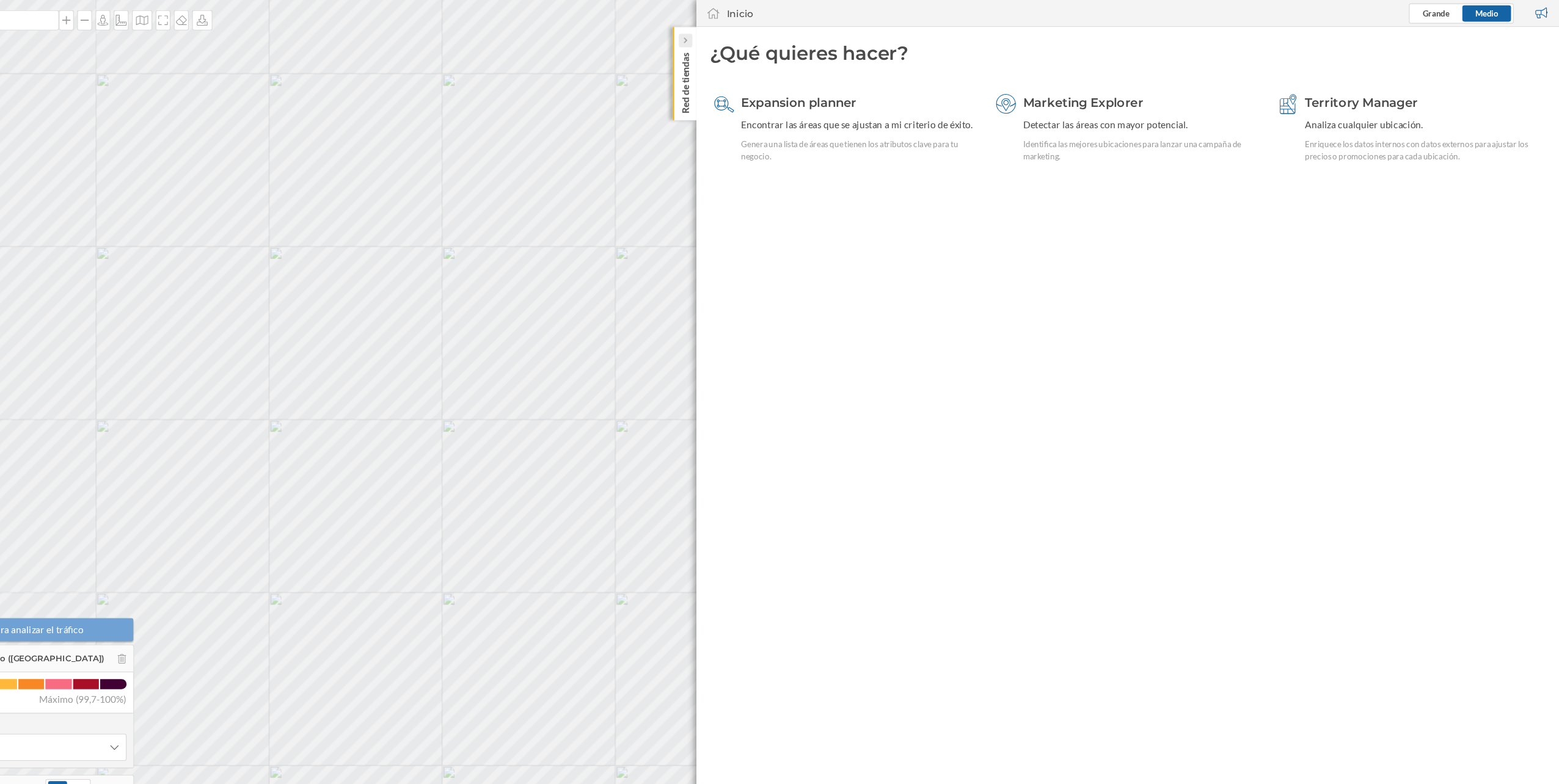
click at [767, 40] on div at bounding box center [769, 36] width 12 height 12
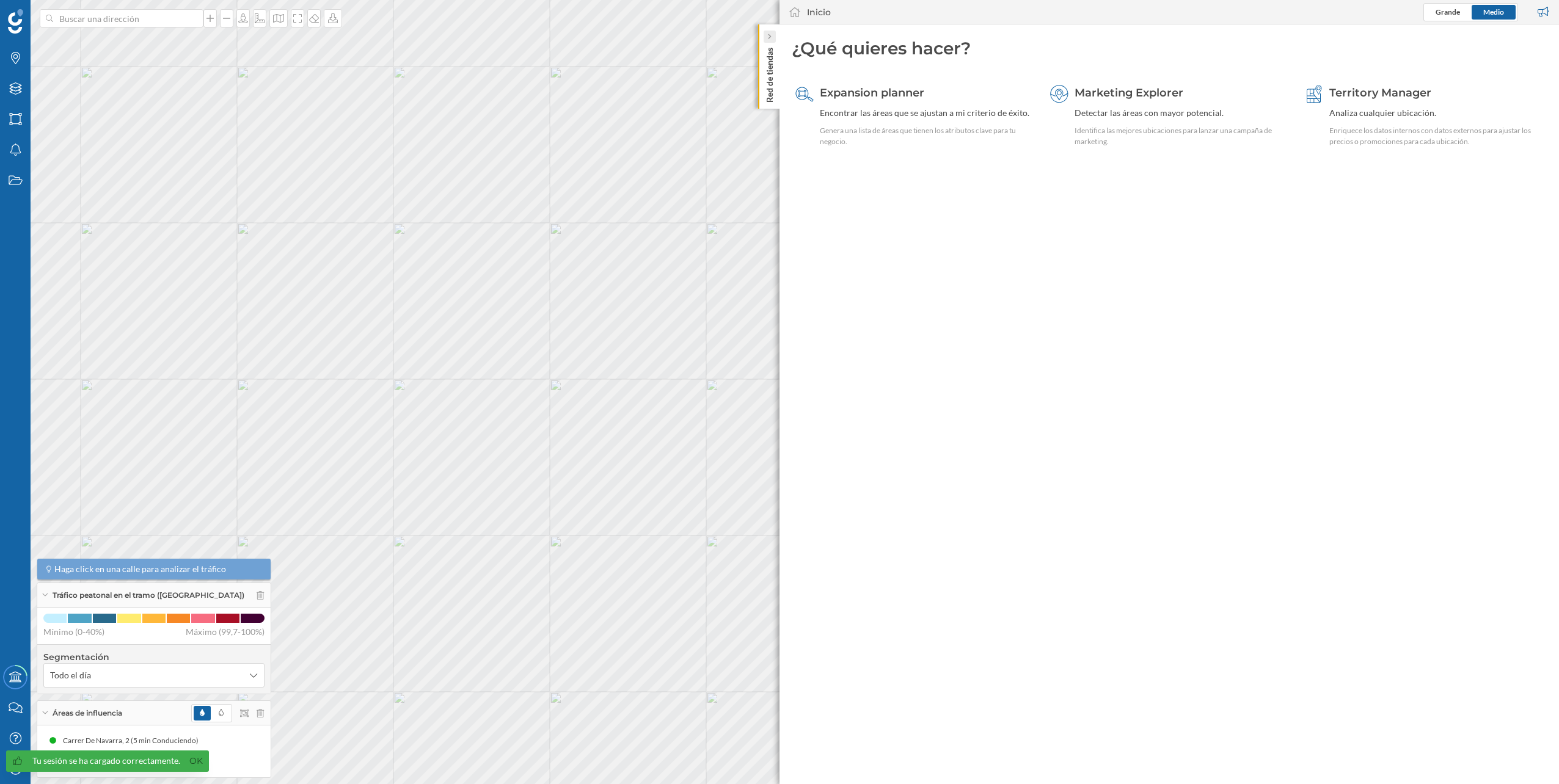
click at [767, 38] on div at bounding box center [769, 36] width 12 height 12
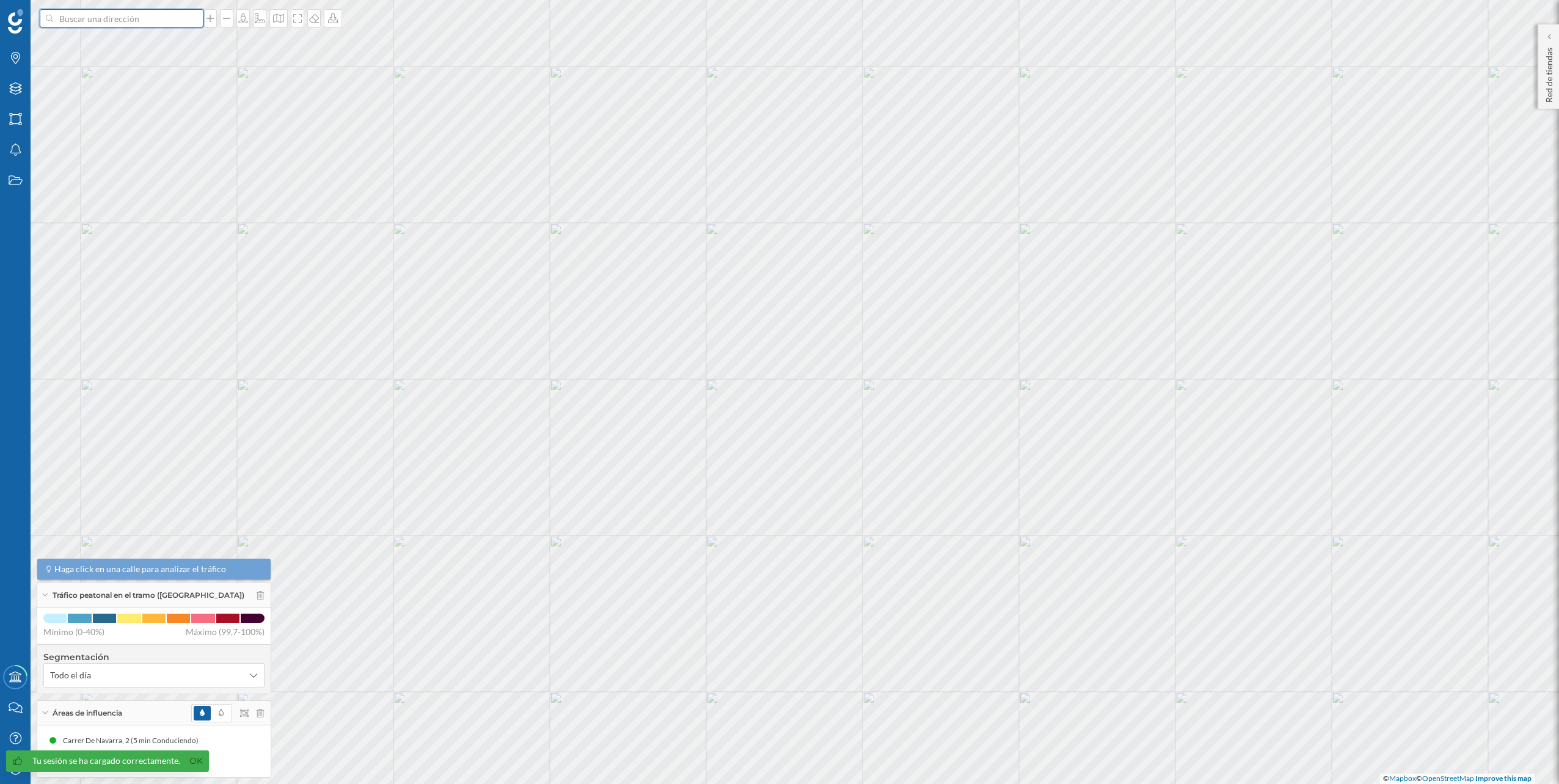
click at [156, 19] on input at bounding box center [122, 18] width 137 height 18
click at [158, 41] on span "C. [PERSON_NAME][STREET_ADDRESS][PERSON_NAME]" at bounding box center [145, 45] width 166 height 25
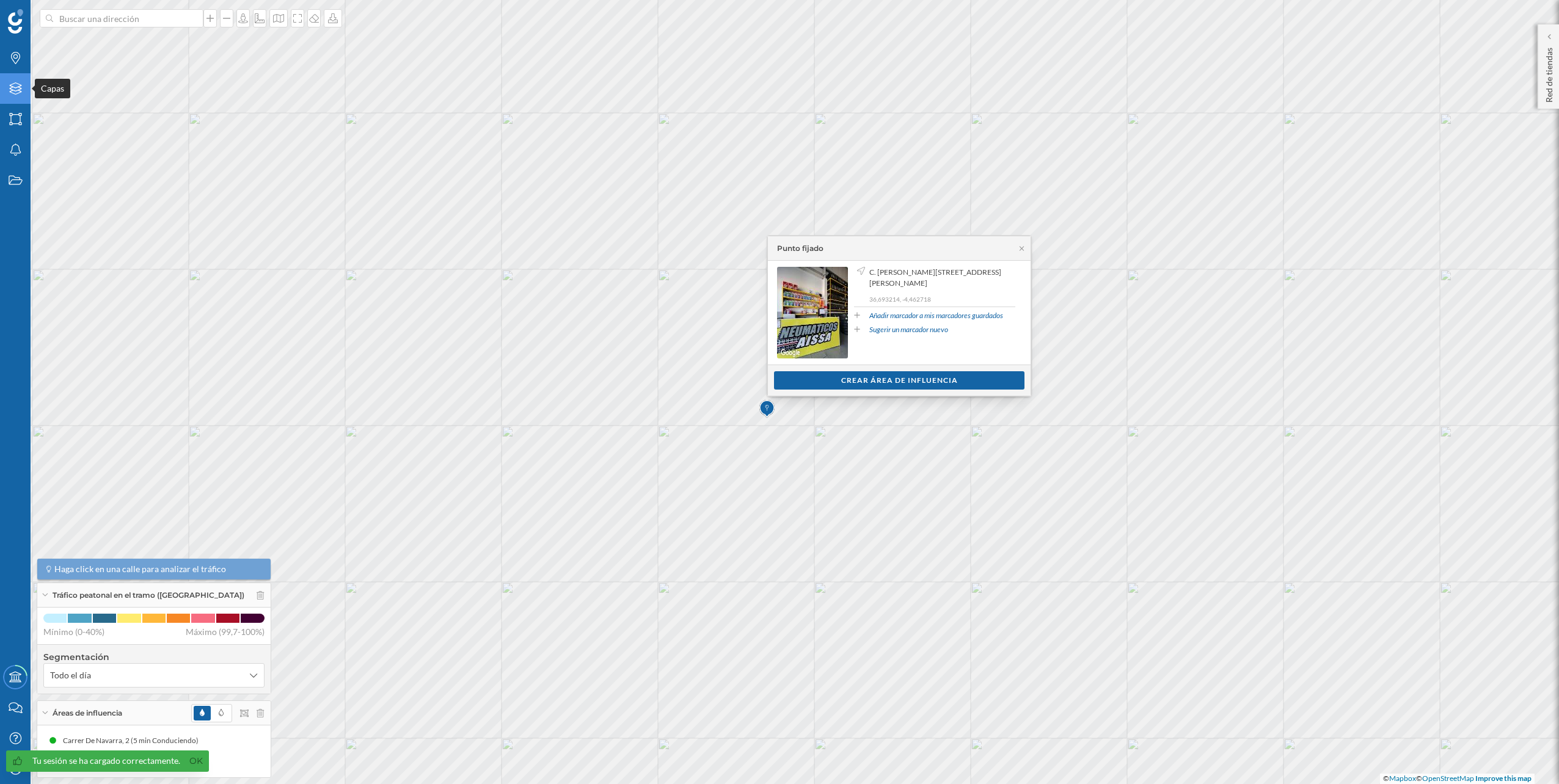
click at [11, 96] on div "Capas" at bounding box center [15, 89] width 31 height 31
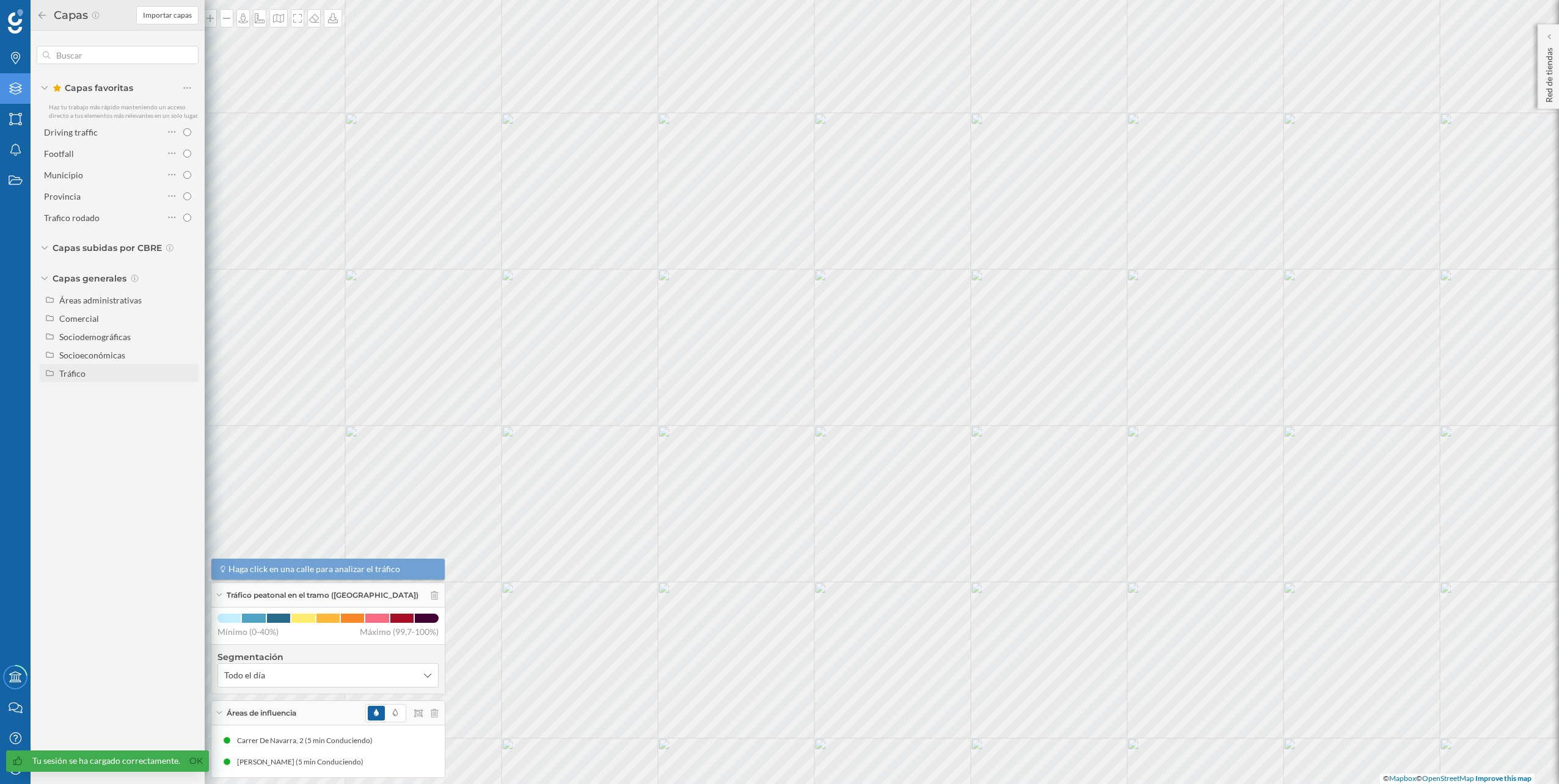
click at [89, 378] on div "Tráfico" at bounding box center [126, 373] width 135 height 13
click at [92, 395] on div "Tráfico rodado" at bounding box center [91, 392] width 55 height 11
click at [186, 395] on input "Tráfico rodado" at bounding box center [190, 392] width 8 height 8
radio input "true"
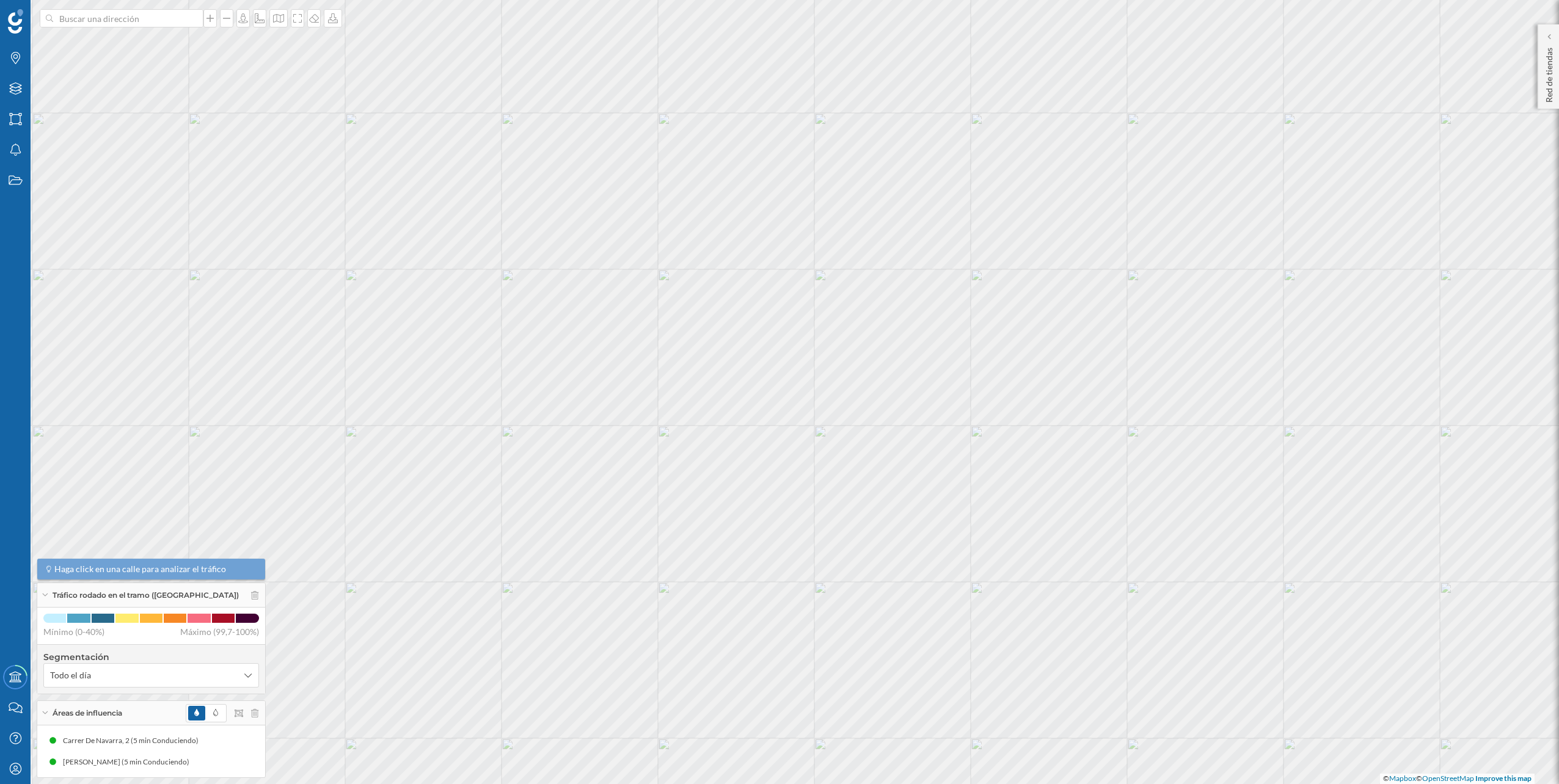
click at [188, 25] on div at bounding box center [121, 18] width 164 height 18
click at [188, 25] on input at bounding box center [122, 18] width 137 height 18
click at [175, 52] on span "C. [PERSON_NAME][STREET_ADDRESS][PERSON_NAME]" at bounding box center [145, 45] width 166 height 25
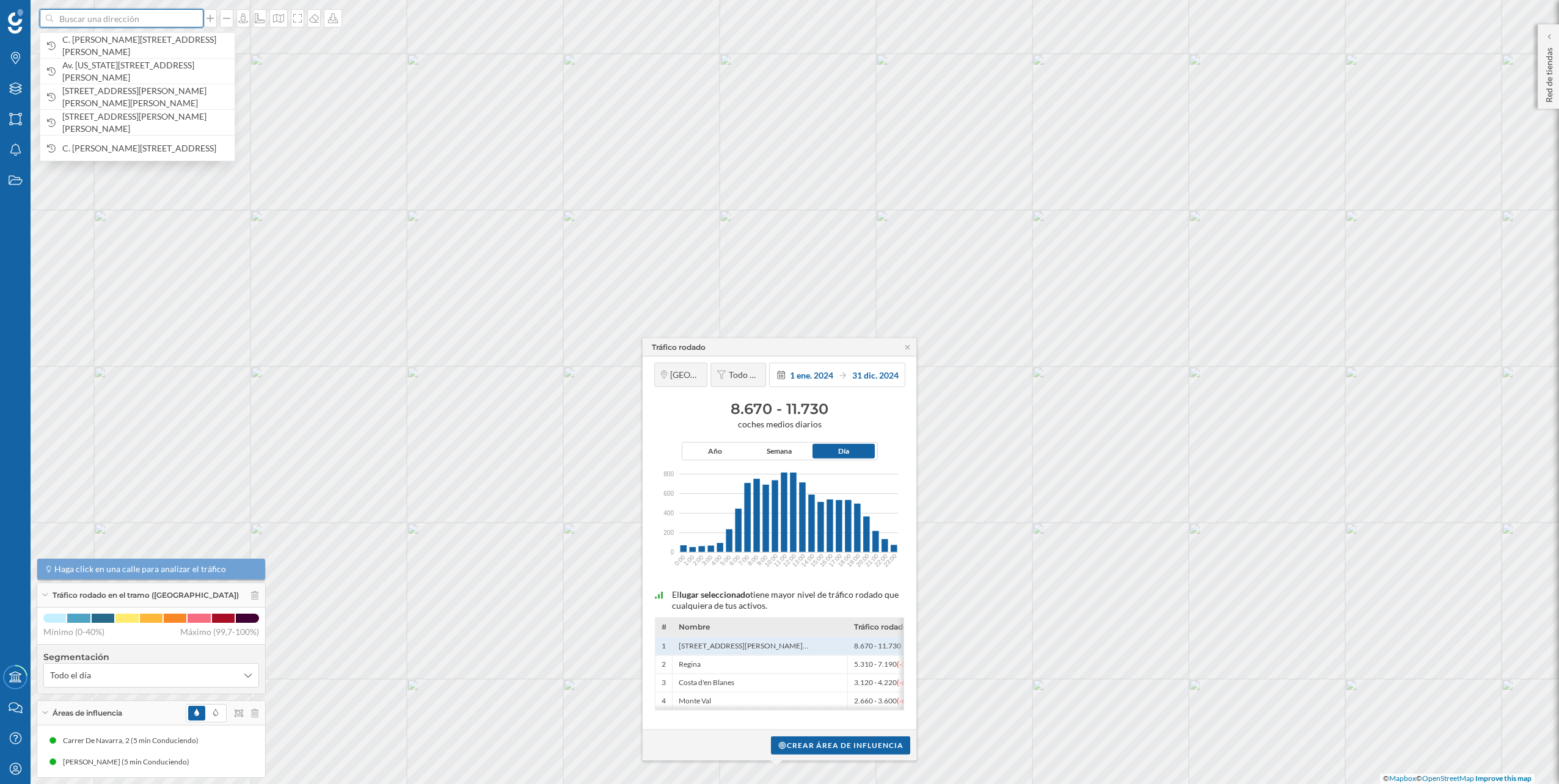
click at [99, 23] on input at bounding box center [122, 18] width 137 height 18
paste input "C. Fahrenheit, 1, 29680 Estepona"
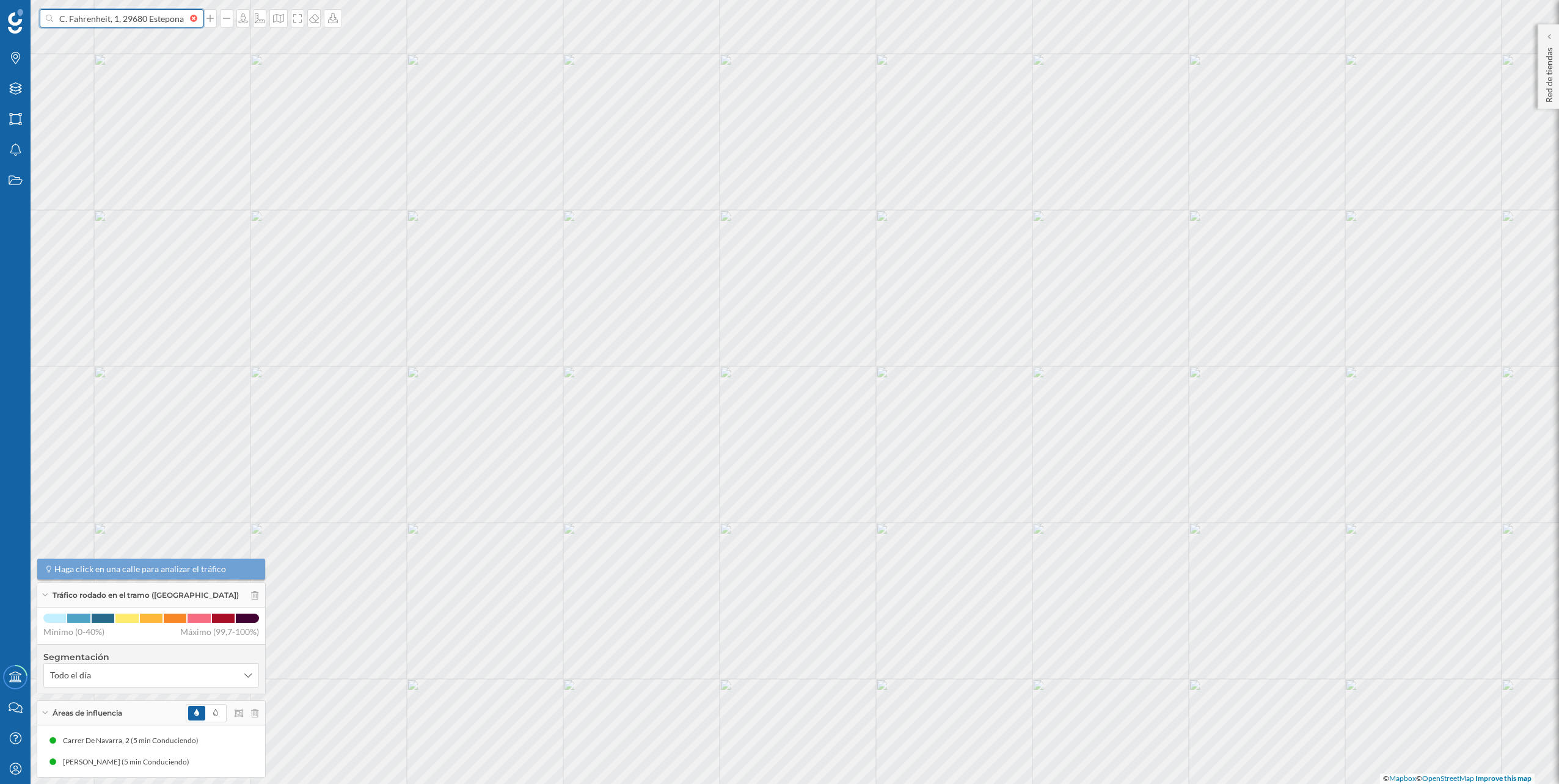
scroll to position [0, 1]
type input "C. Fahrenheit, 1, 29680 Estepona"
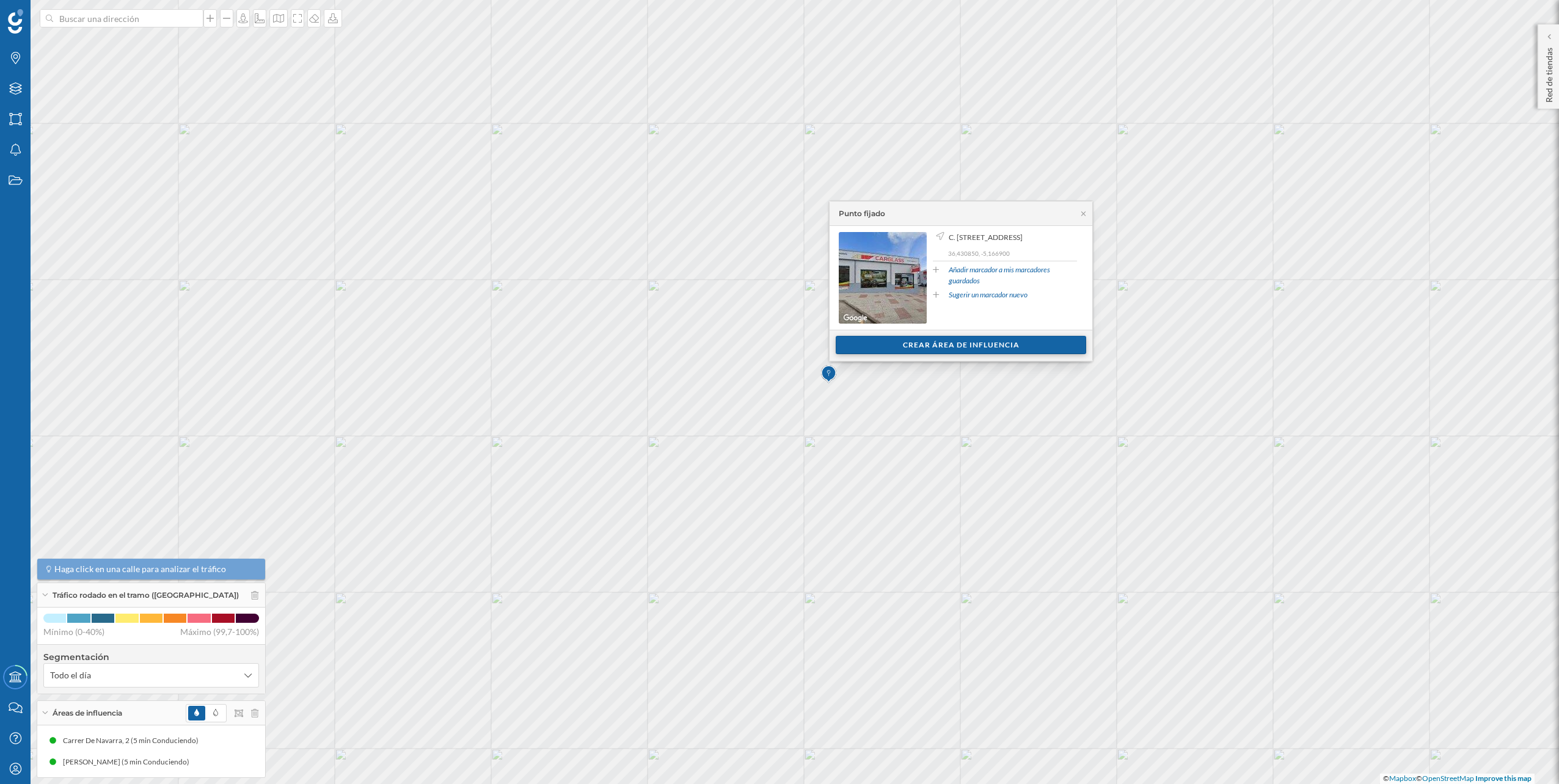
click at [868, 345] on div "Crear área de influencia" at bounding box center [961, 345] width 250 height 18
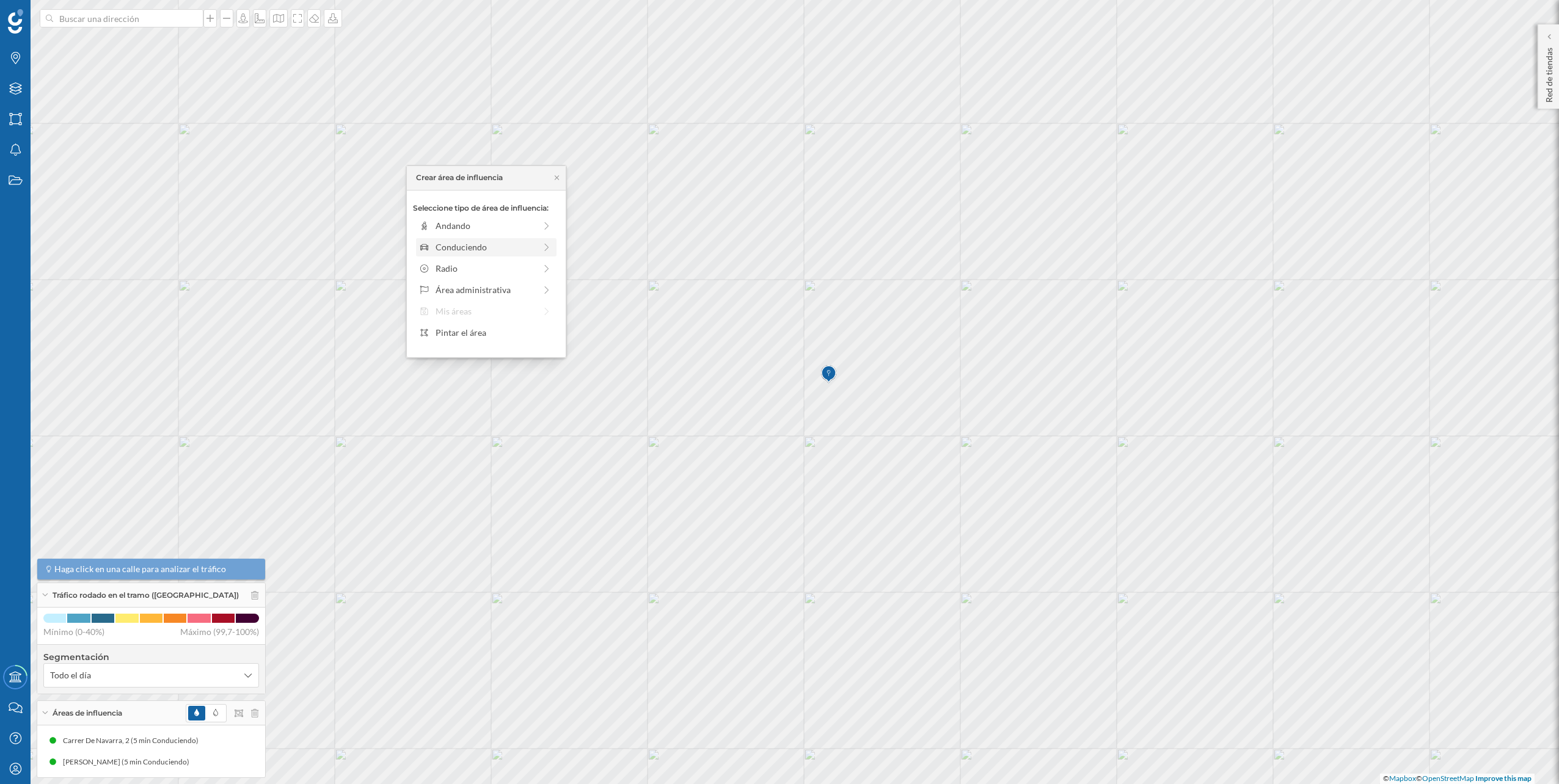
click at [518, 243] on div "Conduciendo" at bounding box center [485, 247] width 99 height 13
click at [444, 243] on div "0 min. 3 min. 5 min. 7 min. 10 min. 12 min. 15 min. 20 min. 30 min. 45 min. 50 …" at bounding box center [487, 243] width 136 height 3
click at [469, 333] on div "Crear área de influencia" at bounding box center [486, 334] width 147 height 18
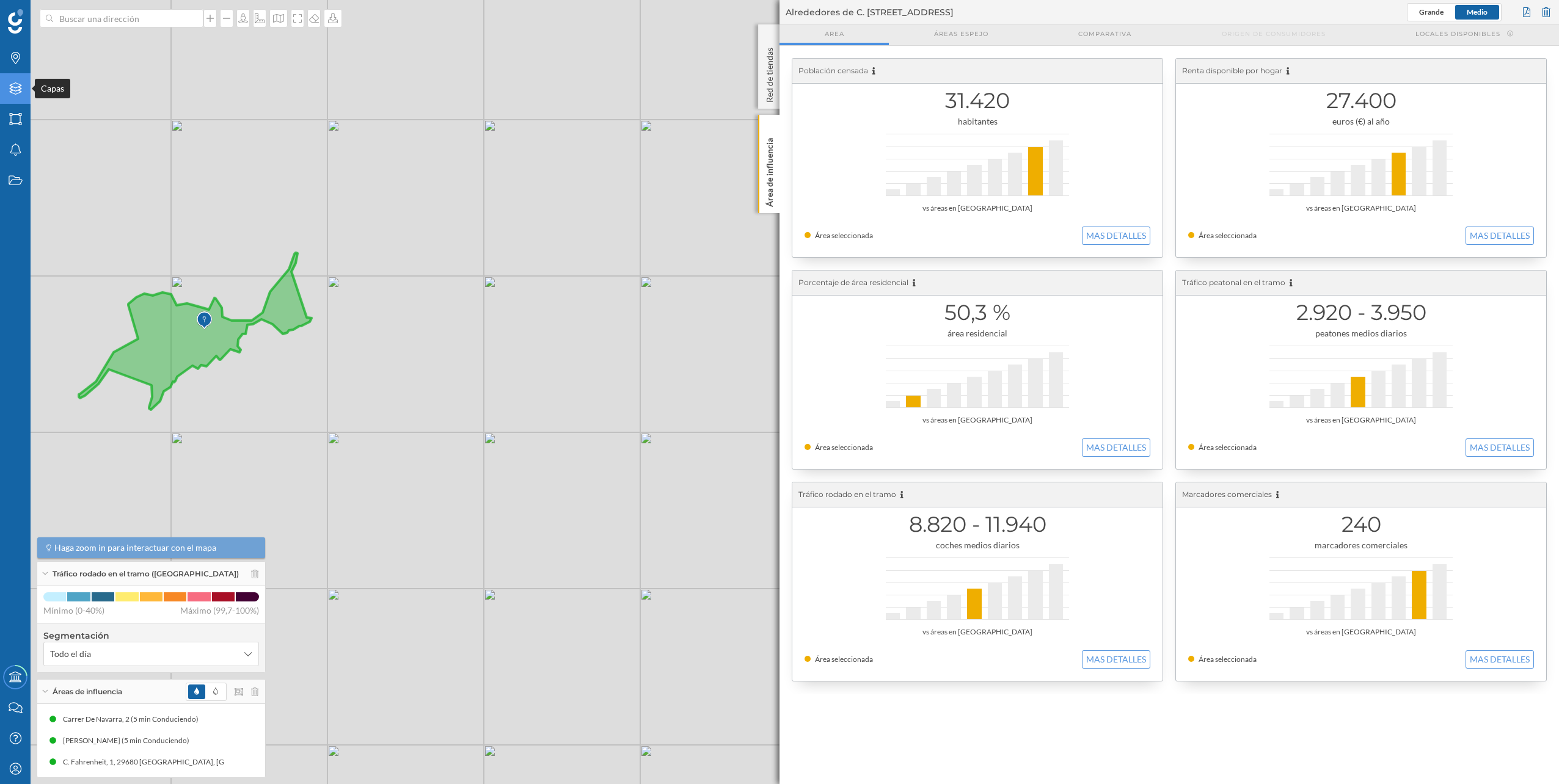
click at [18, 93] on icon at bounding box center [15, 88] width 12 height 12
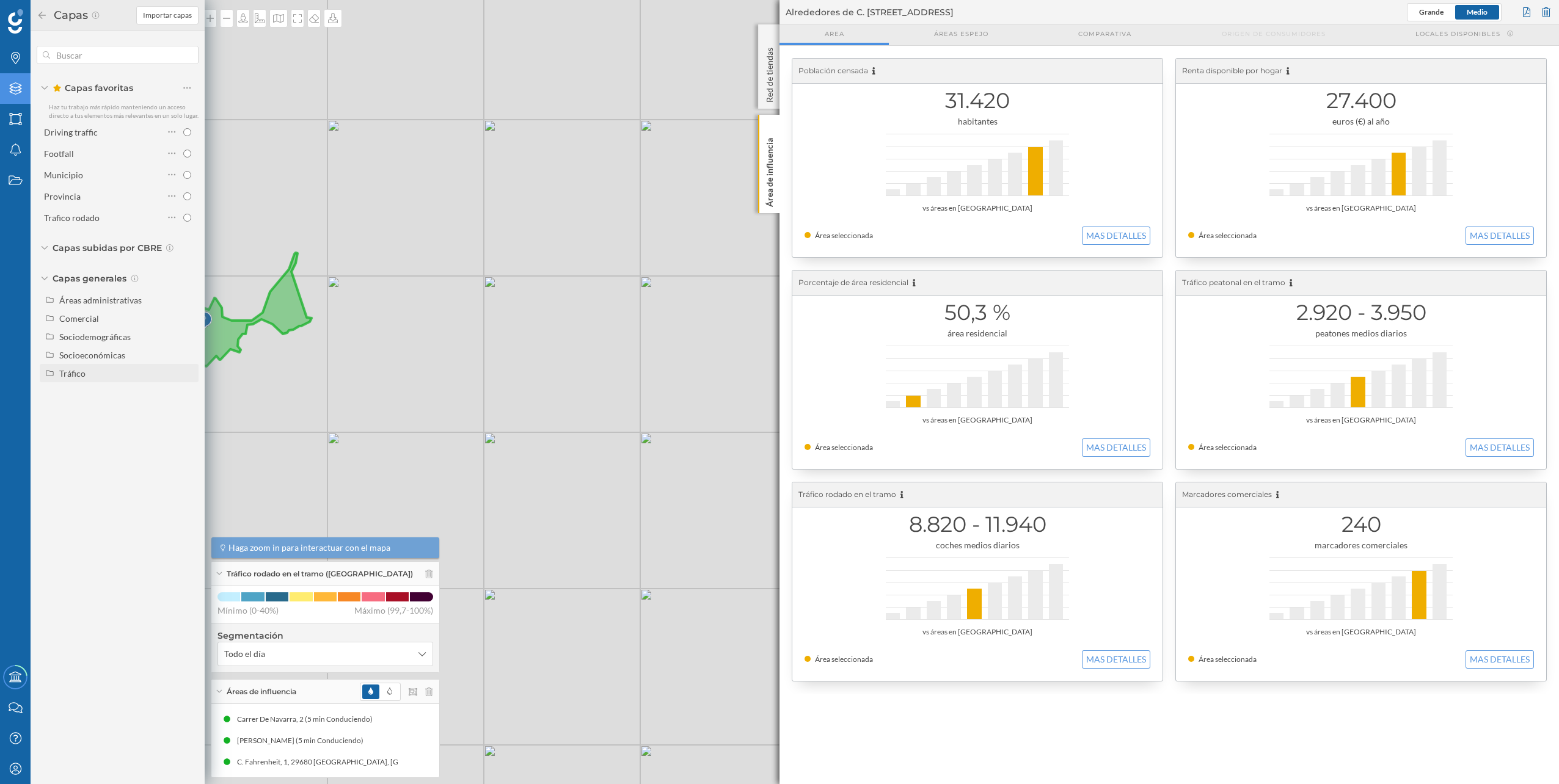
click at [91, 367] on div "Tráfico" at bounding box center [126, 373] width 135 height 13
click at [1542, 11] on div at bounding box center [1546, 12] width 13 height 18
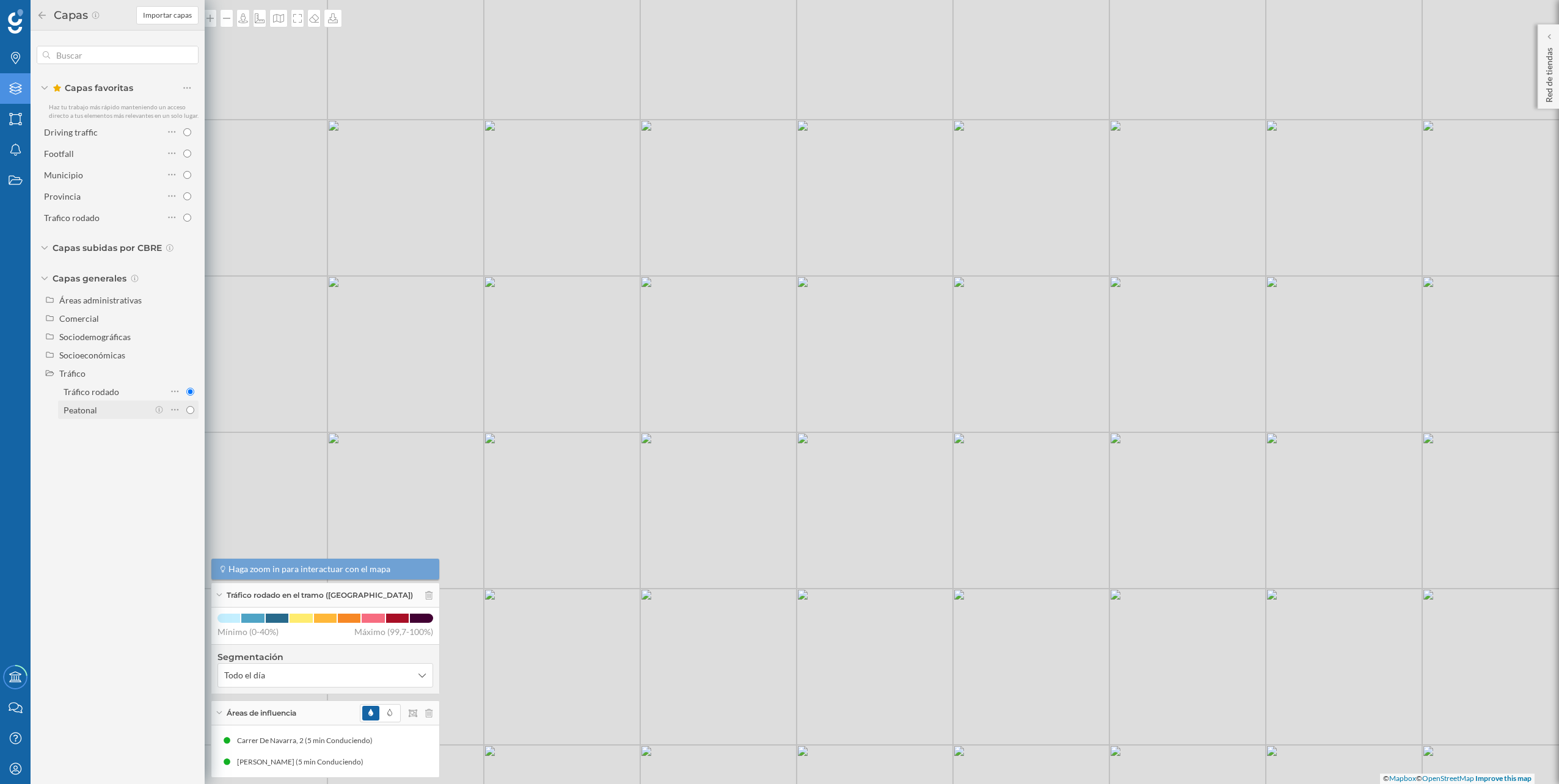
click at [85, 415] on div "Peatonal" at bounding box center [80, 410] width 33 height 11
click at [186, 414] on input "Peatonal" at bounding box center [190, 410] width 8 height 8
radio input "true"
click at [282, 87] on div "© Mapbox © OpenStreetMap Improve this map" at bounding box center [779, 392] width 1559 height 784
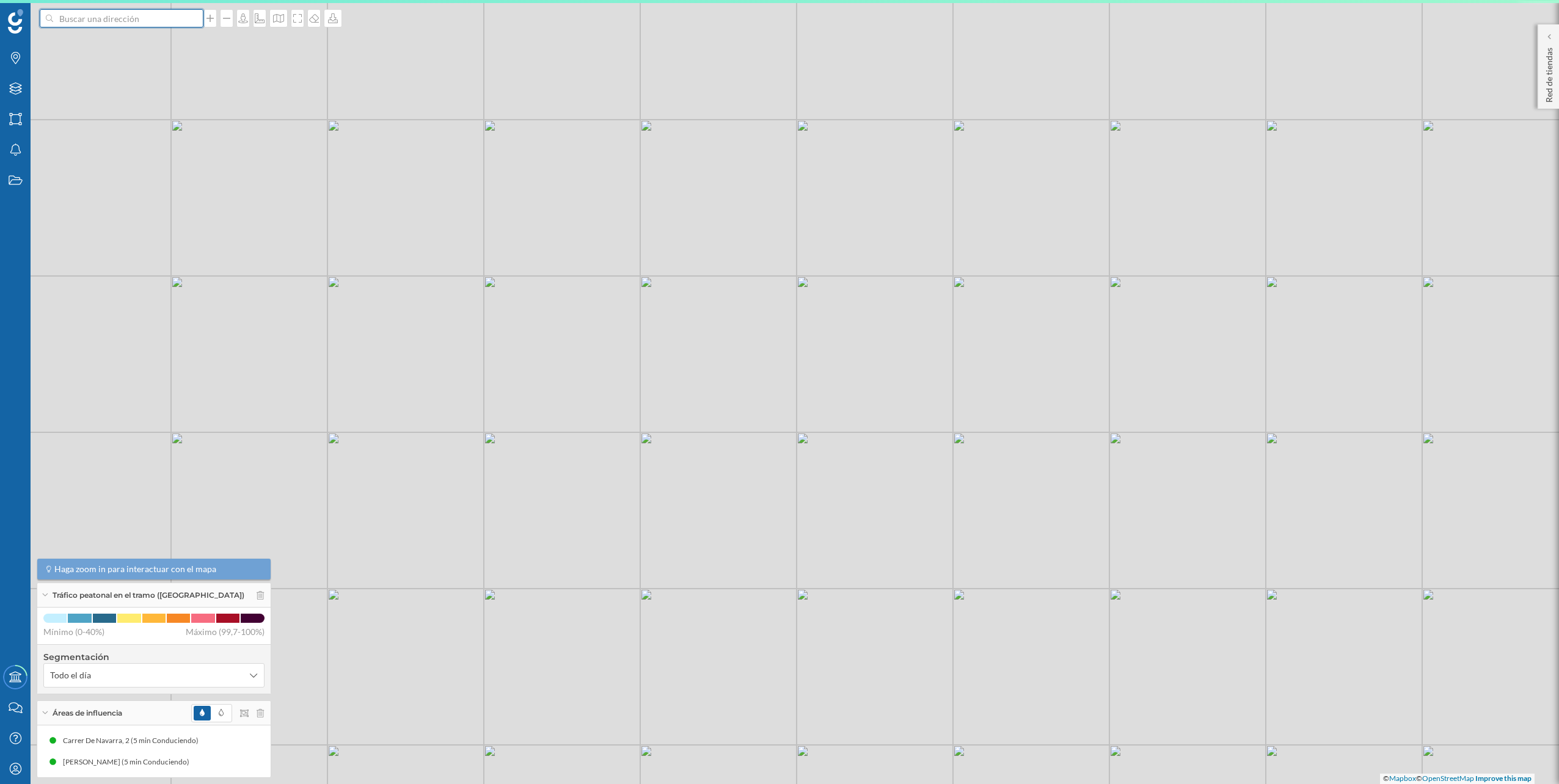
click at [172, 24] on input at bounding box center [122, 18] width 137 height 18
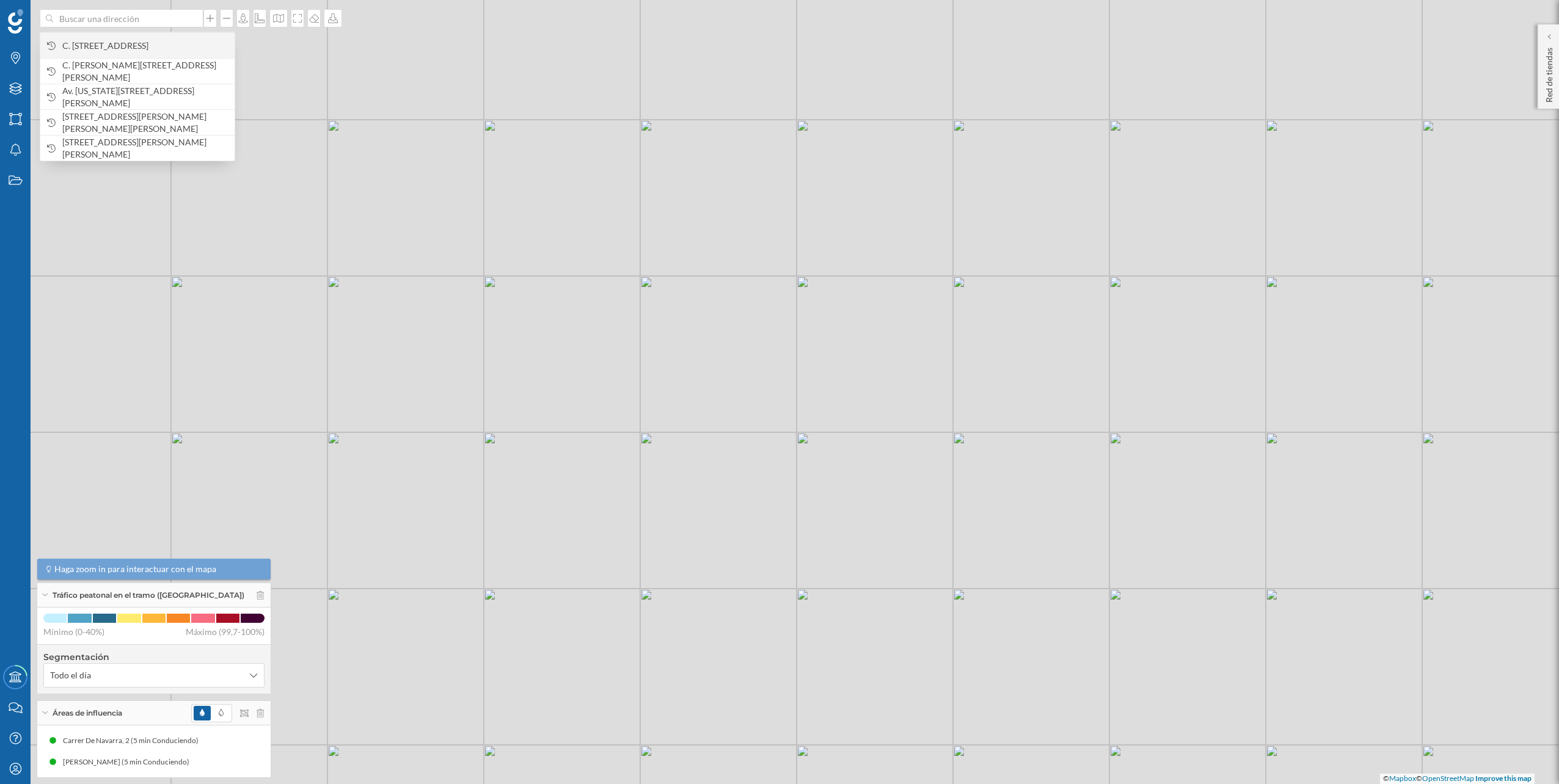
click at [160, 40] on span "C. Fahrenheit, 1, 29680 Estepona, Málaga, España" at bounding box center [145, 45] width 166 height 12
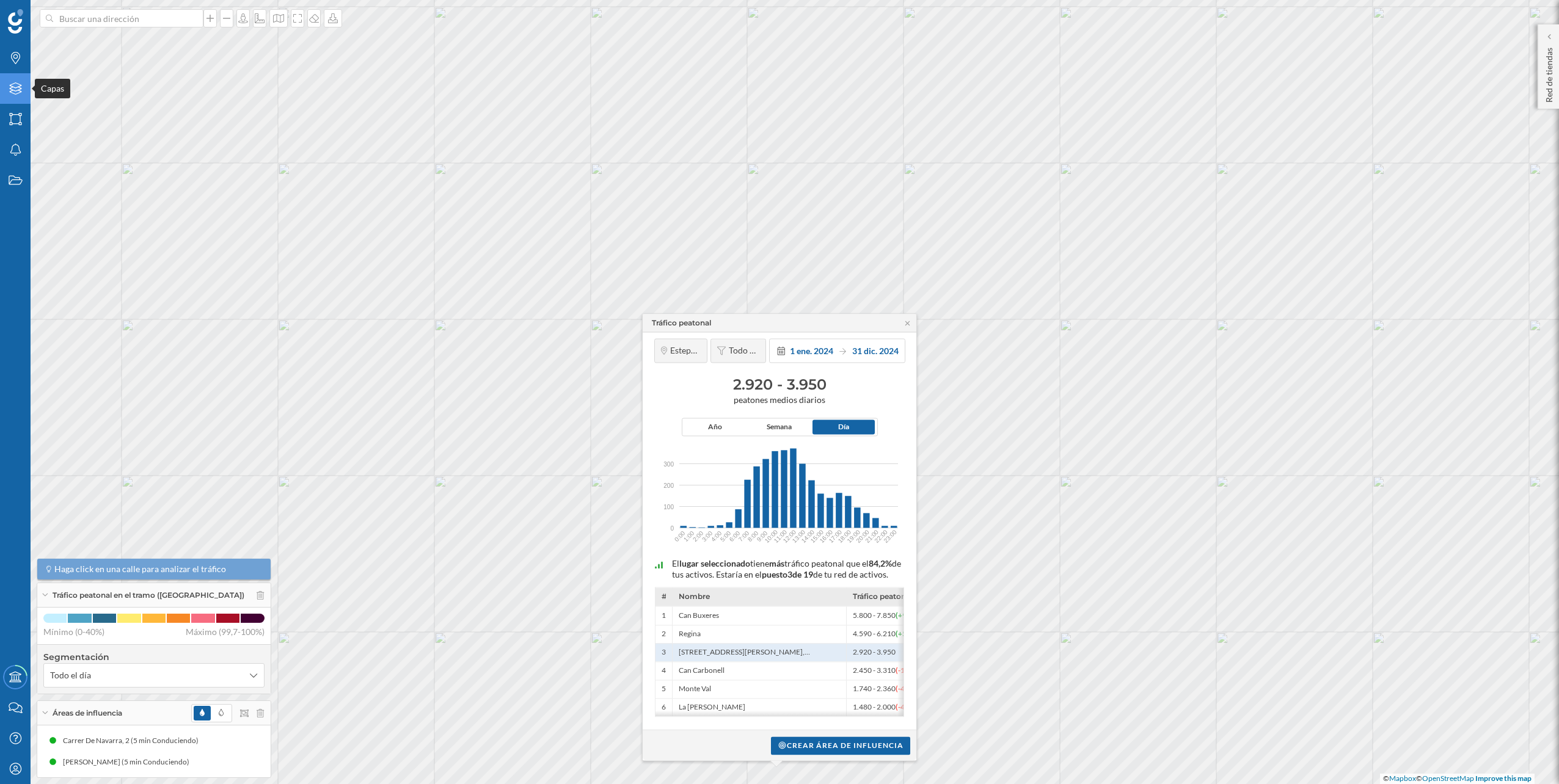
click at [6, 89] on div "Capas" at bounding box center [15, 89] width 31 height 31
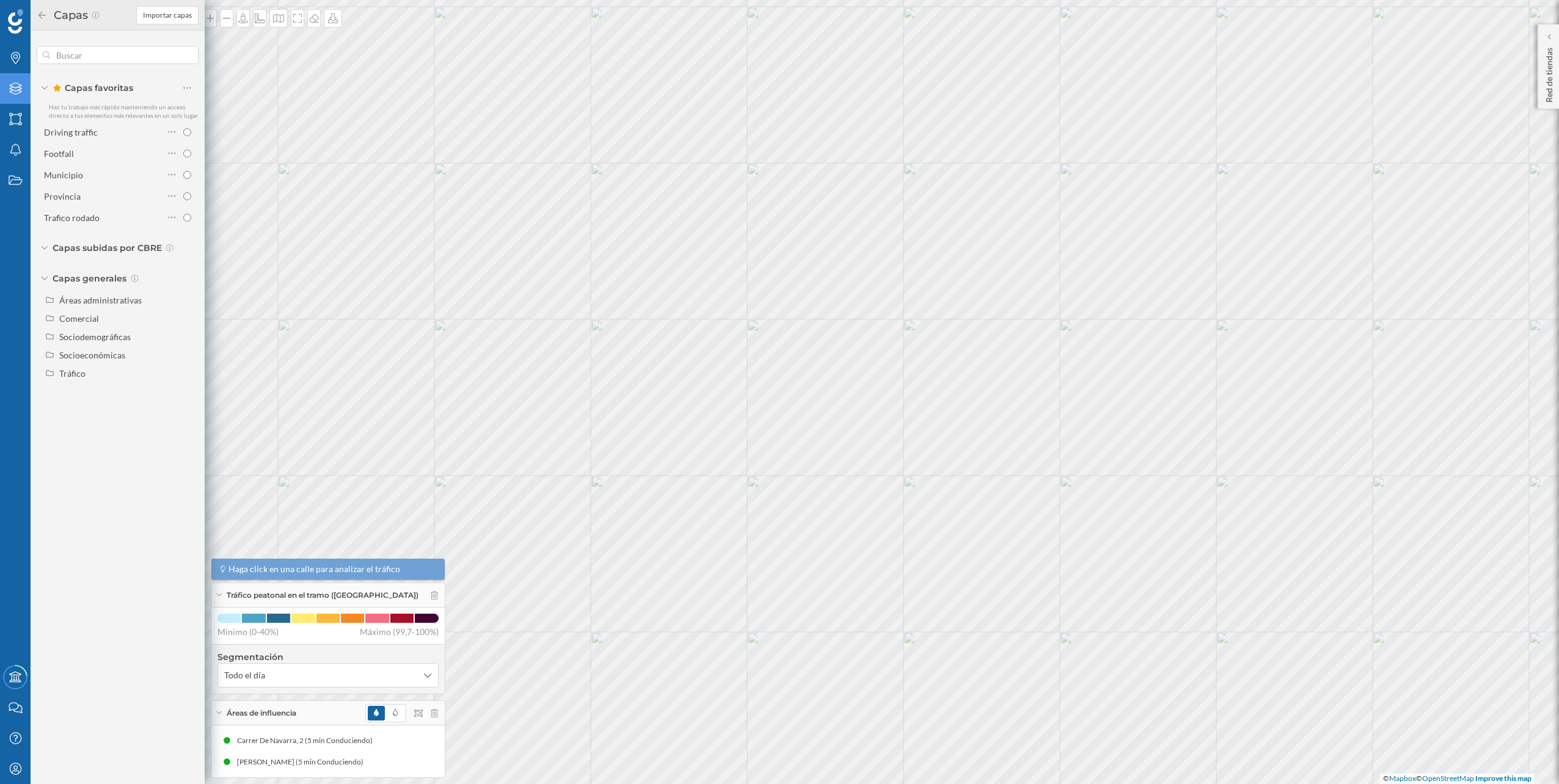
click at [95, 383] on div "Capas favoritas Haz tu trabajo más rápido manteniendo un acceso directo a tus e…" at bounding box center [118, 216] width 174 height 370
click at [93, 380] on div "Tráfico" at bounding box center [119, 373] width 159 height 18
click at [97, 397] on div "Tráfico rodado" at bounding box center [91, 392] width 55 height 11
click at [186, 396] on input "Tráfico rodado" at bounding box center [190, 392] width 8 height 8
radio input "true"
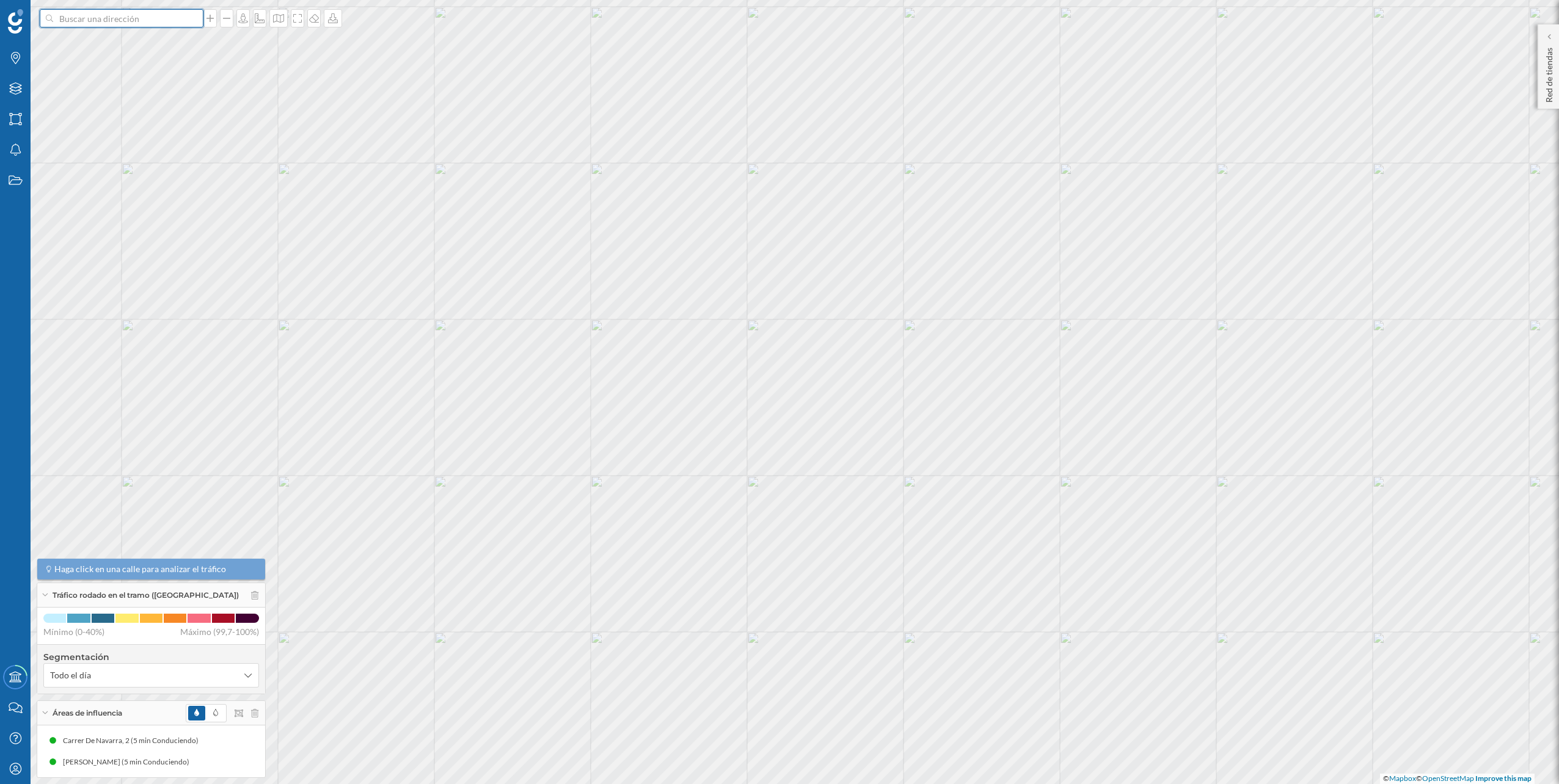
click at [159, 23] on input at bounding box center [122, 18] width 137 height 18
click at [146, 40] on span "C. Fahrenheit, 1, 29680 Estepona, Málaga, España" at bounding box center [145, 45] width 166 height 12
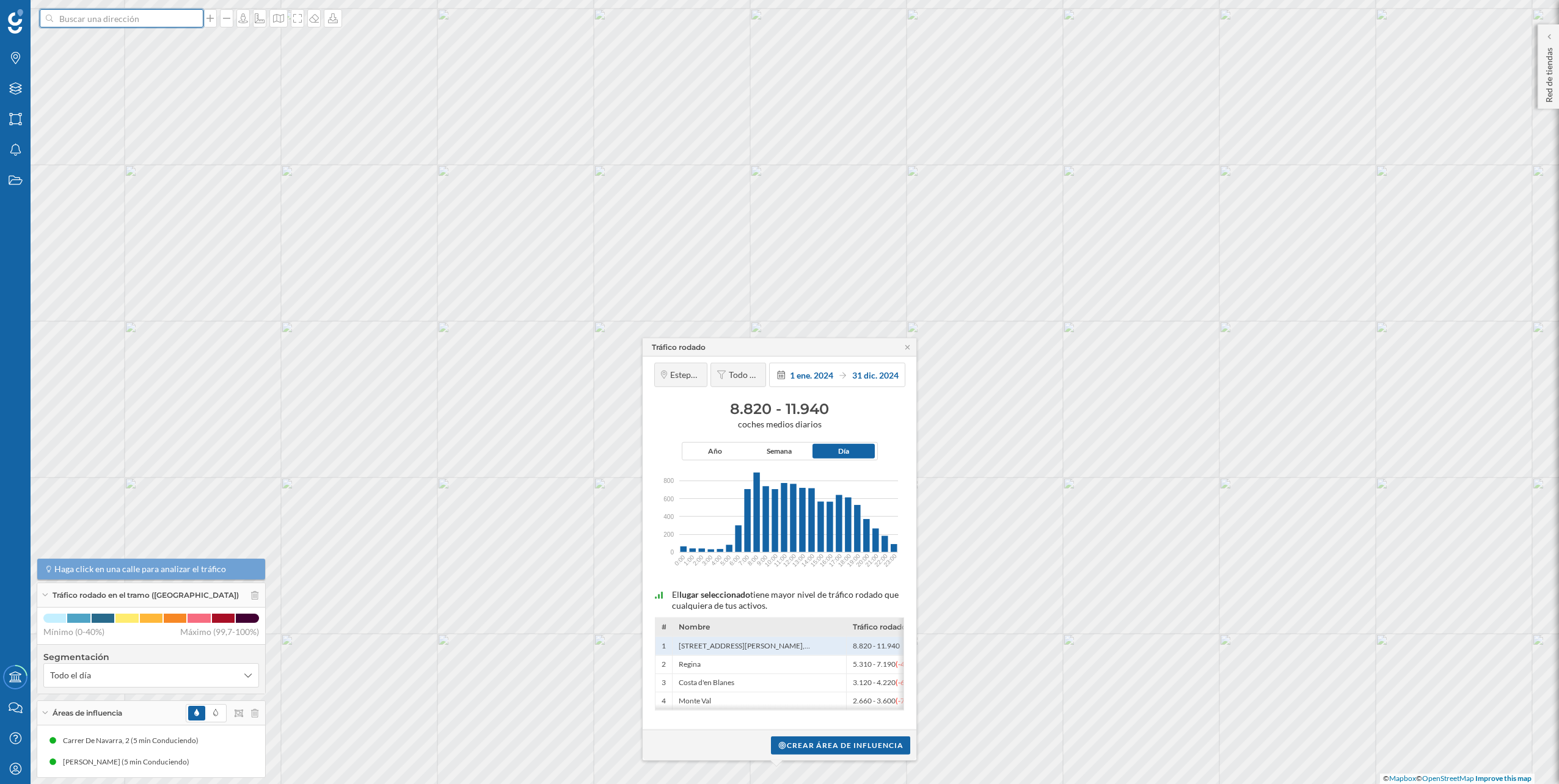
click at [96, 19] on input at bounding box center [122, 18] width 137 height 18
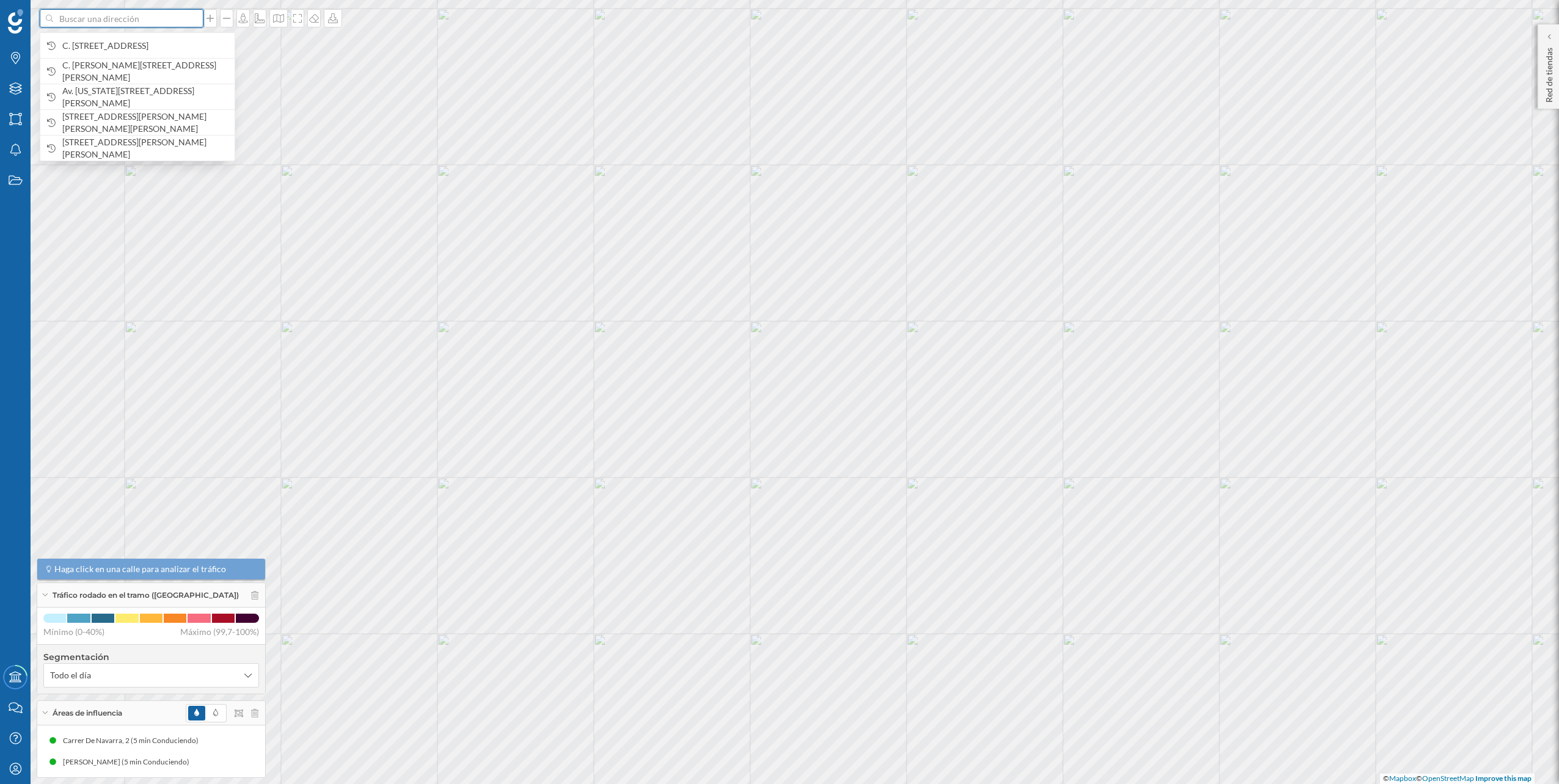
paste input "Av Ortega y Gasset 351 Nave D, 29006 Málaga"
type input "Av Ortega y Gasset 351 Nave D, 29006 Málaga"
click at [128, 35] on b "Av. de José Ortega y Gasset, 351, nave d" at bounding box center [136, 38] width 148 height 11
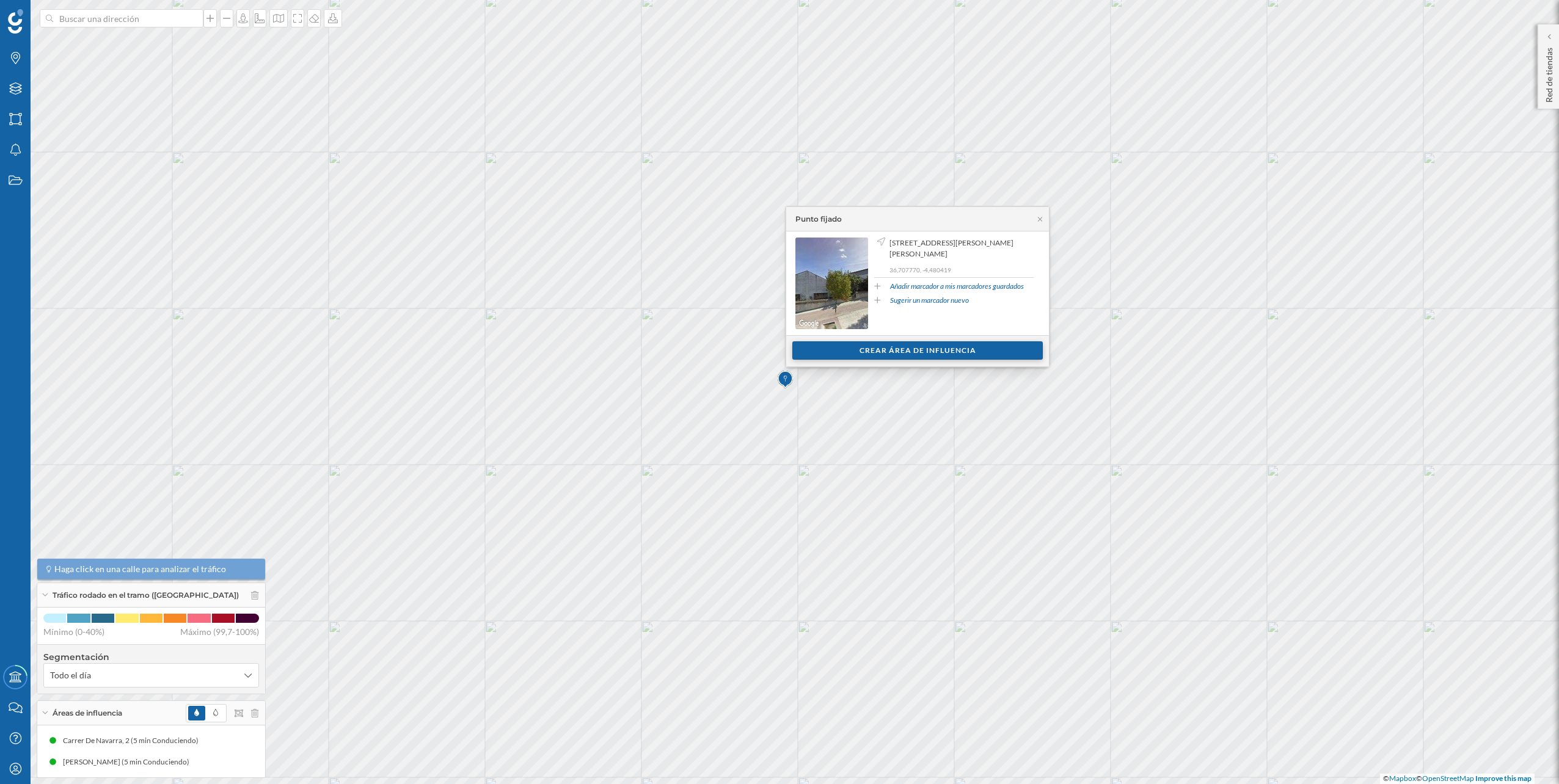
click at [840, 356] on div "Crear área de influencia" at bounding box center [918, 350] width 250 height 18
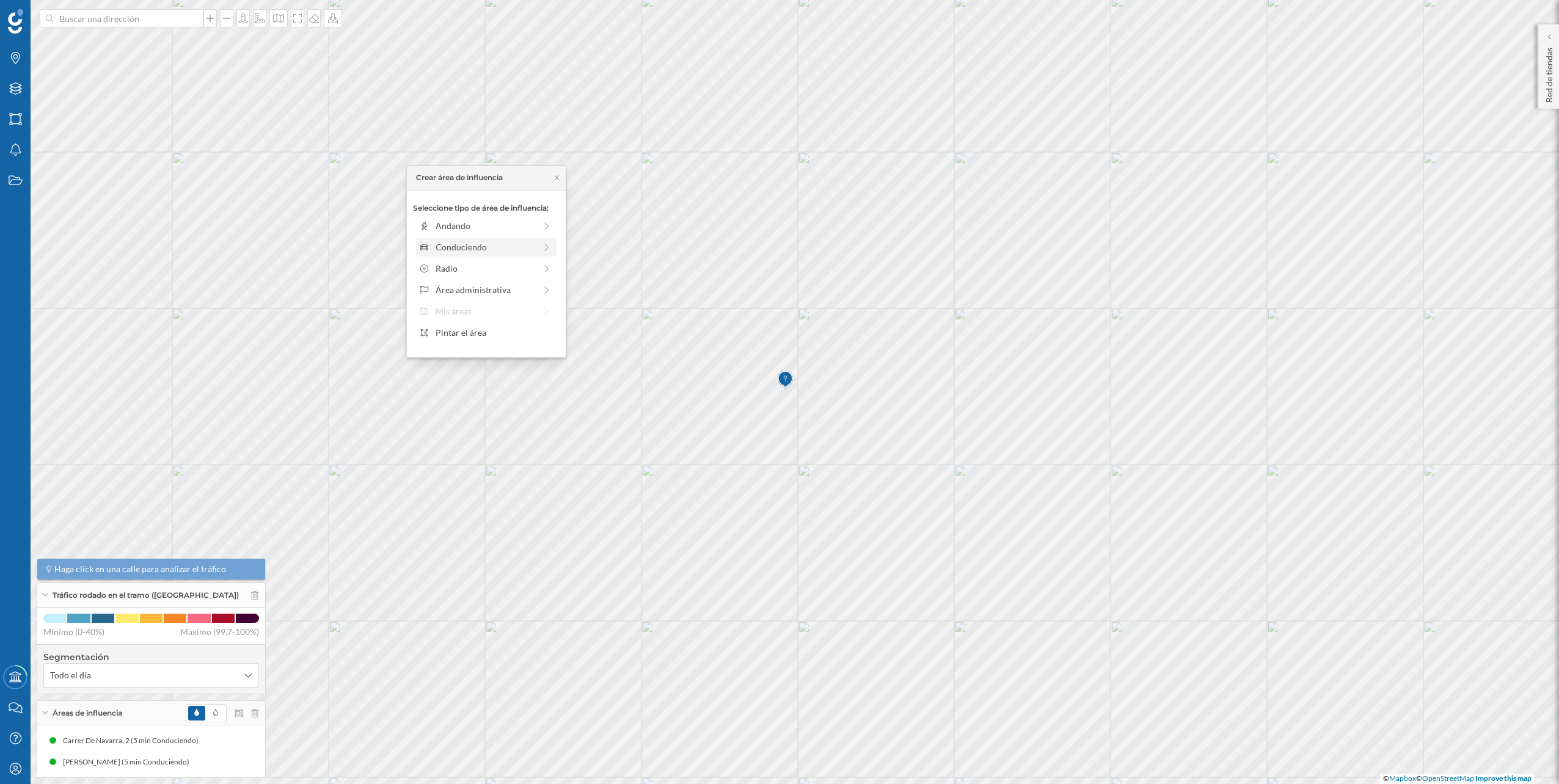
click at [543, 246] on icon at bounding box center [546, 248] width 11 height 9
click at [441, 244] on div "0 min. 3 min. 5 min. 7 min. 10 min. 12 min. 15 min. 20 min. 30 min. 45 min. 50 …" at bounding box center [487, 243] width 136 height 3
click at [495, 330] on div "Crear área de influencia" at bounding box center [486, 334] width 147 height 18
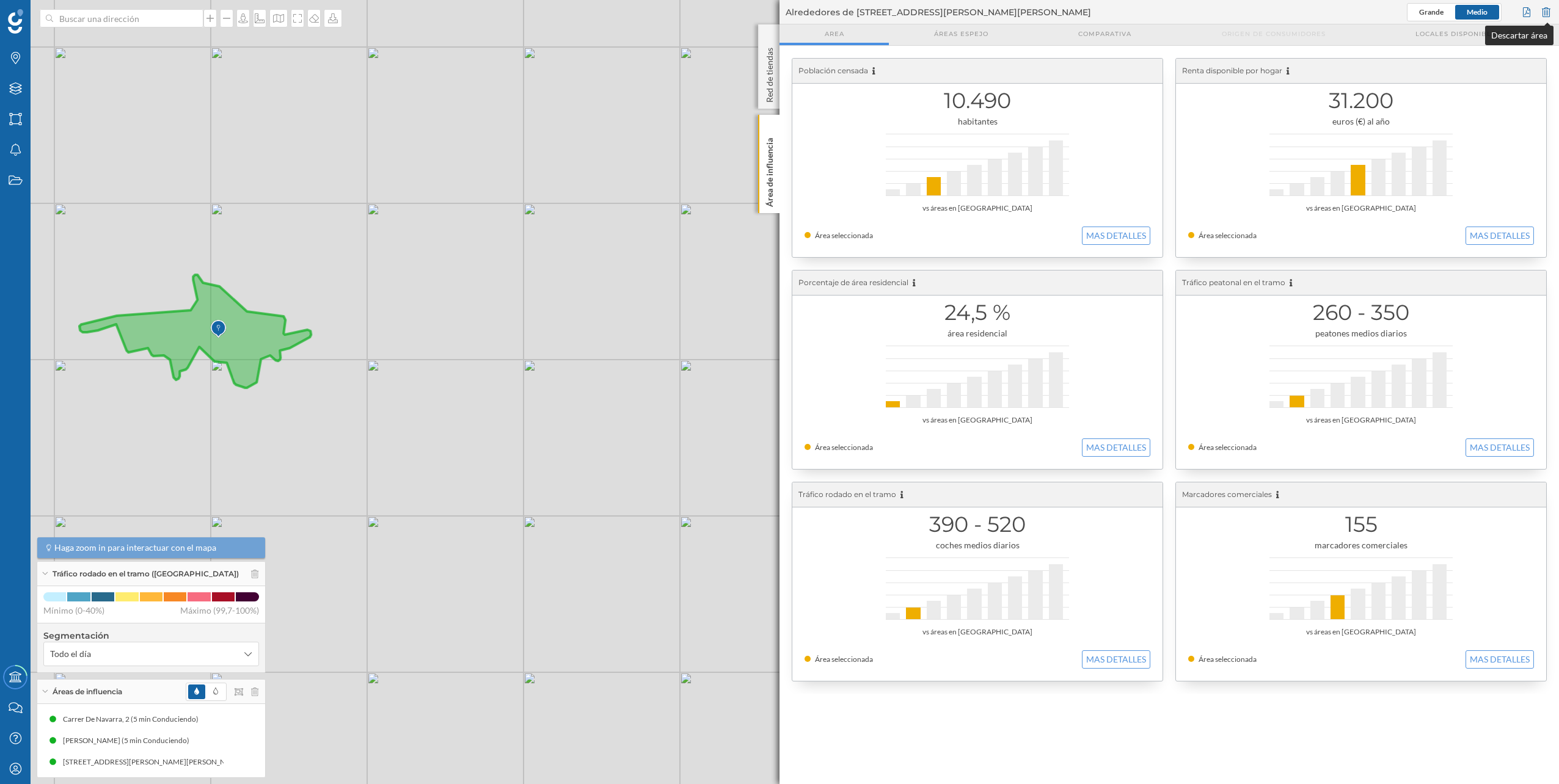
click at [1547, 15] on div at bounding box center [1546, 12] width 13 height 18
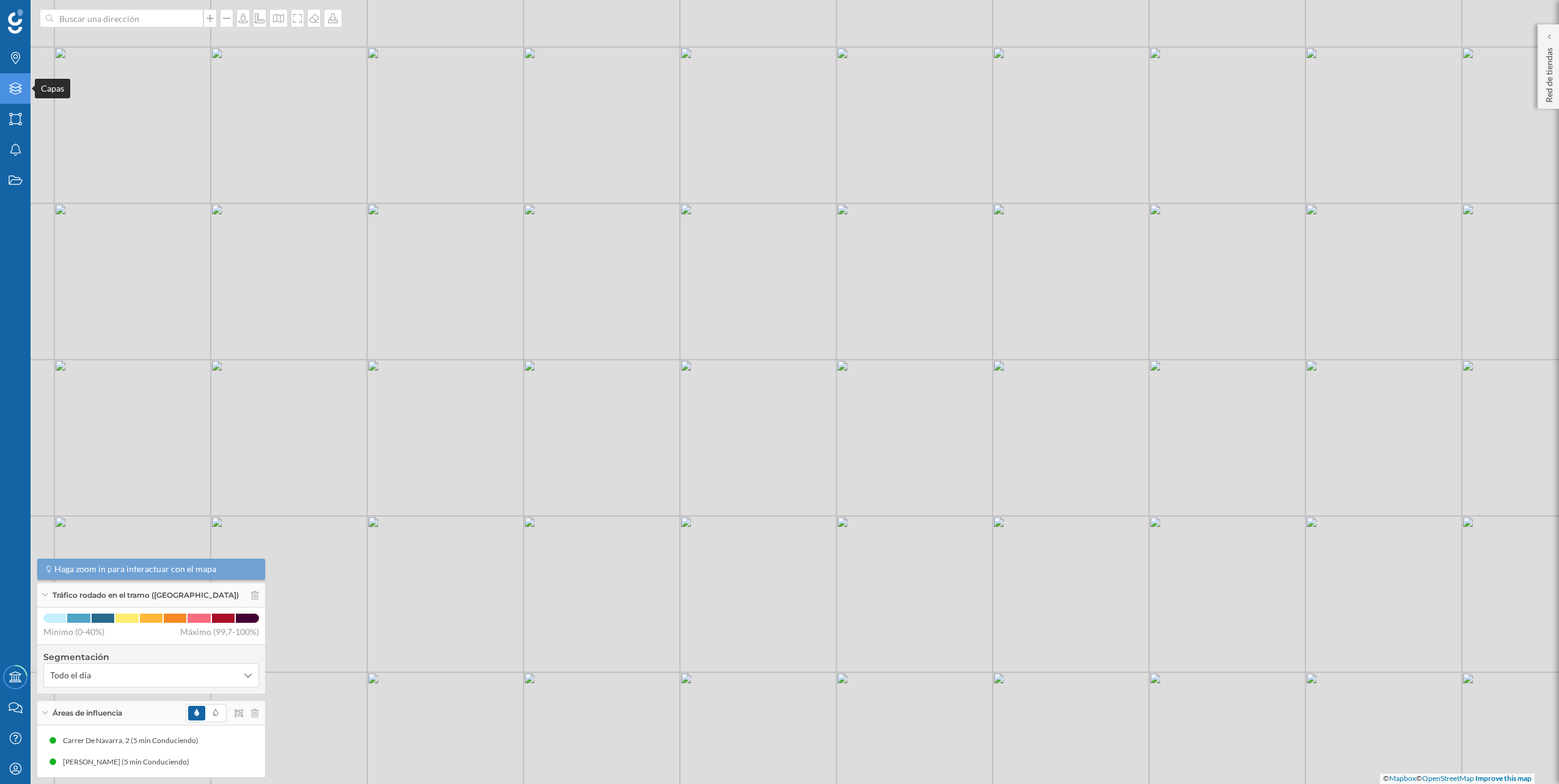
click at [3, 84] on div "Capas" at bounding box center [15, 89] width 31 height 31
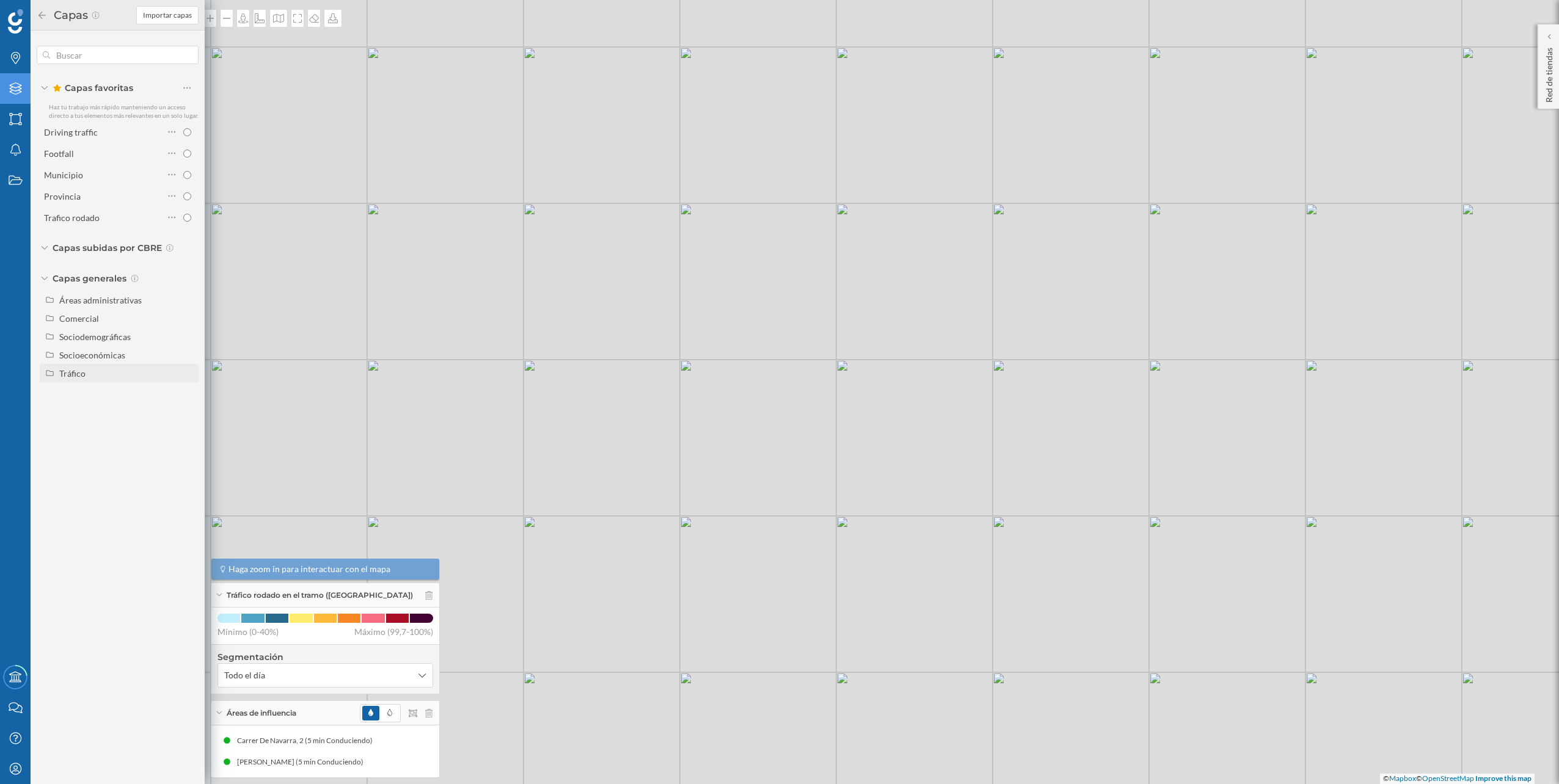
click at [117, 378] on div "Tráfico" at bounding box center [126, 373] width 135 height 13
click at [87, 404] on div "Peatonal" at bounding box center [106, 410] width 85 height 13
click at [186, 406] on input "Peatonal" at bounding box center [190, 410] width 8 height 8
radio input "true"
click at [347, 256] on div "© Mapbox © OpenStreetMap Improve this map" at bounding box center [779, 392] width 1559 height 784
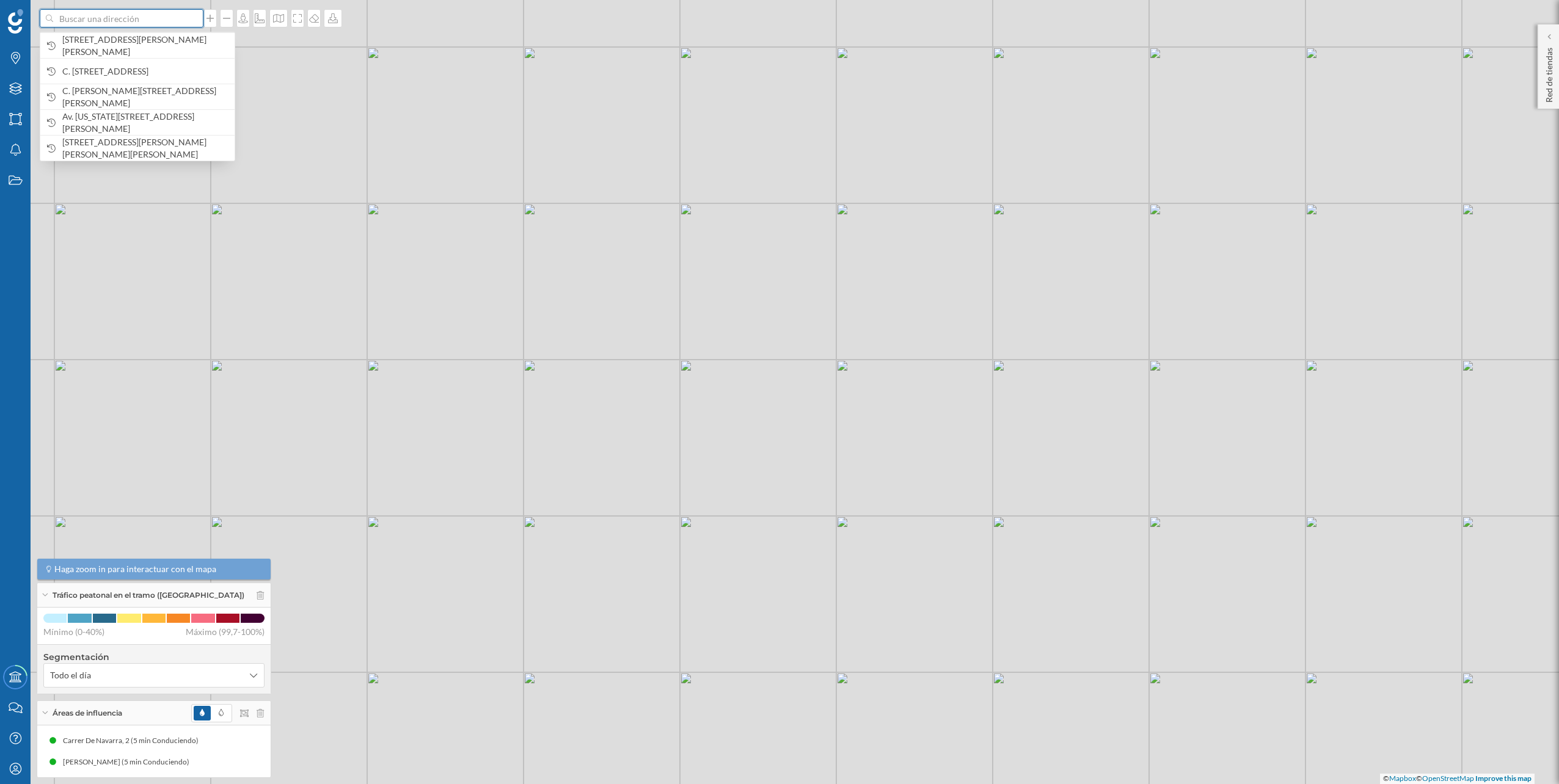
click at [179, 26] on input at bounding box center [122, 18] width 137 height 18
click at [166, 43] on span "Av. de José Ortega y Gasset, 351, nave d, Cruz de Humilladero, 29006 Málaga, Es…" at bounding box center [145, 45] width 166 height 25
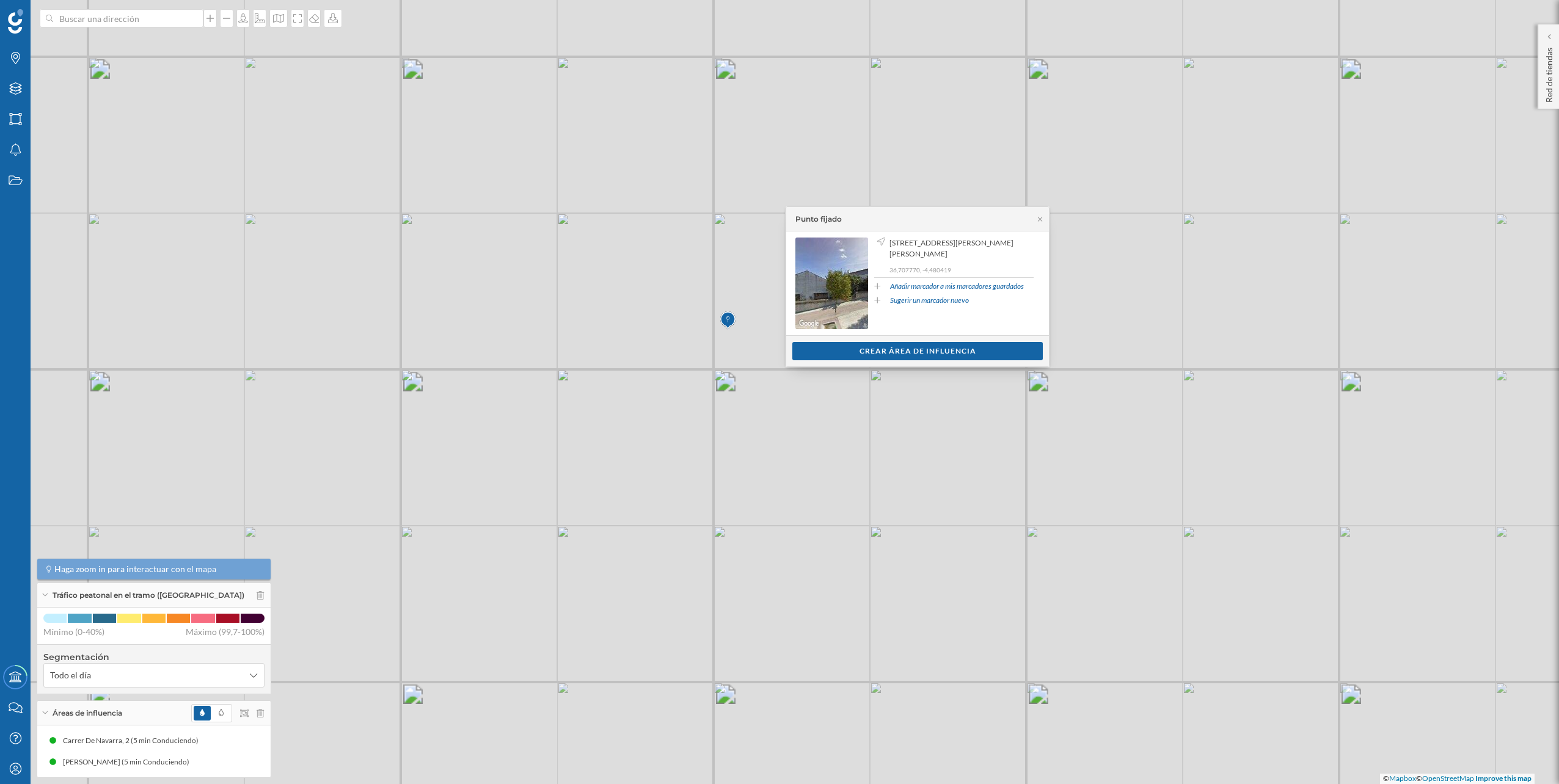
click at [842, 451] on div "© Mapbox © OpenStreetMap Improve this map" at bounding box center [779, 392] width 1559 height 784
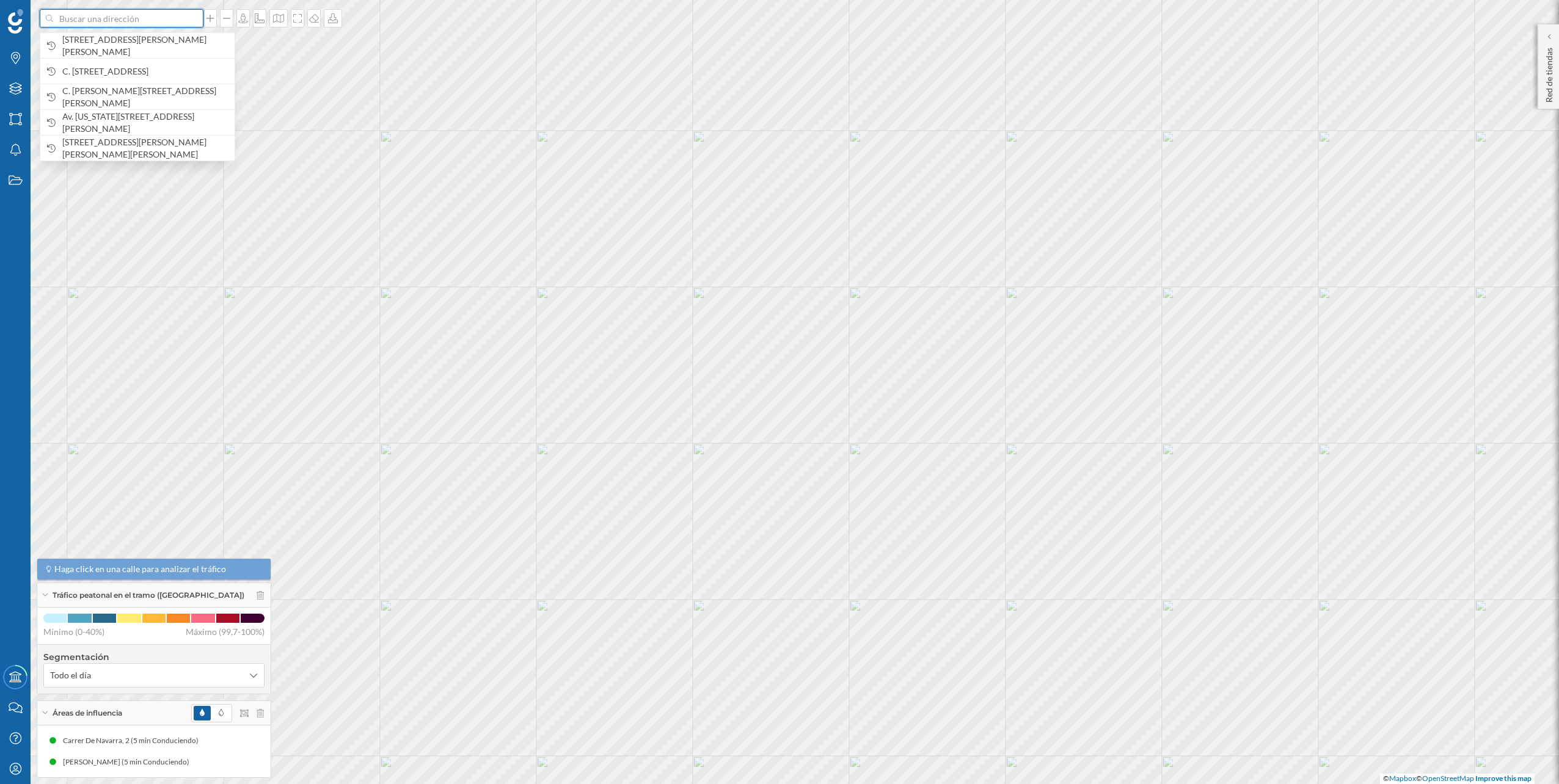
click at [71, 16] on input at bounding box center [122, 18] width 137 height 18
click at [91, 43] on span "Av. de José Ortega y Gasset, 351, nave d, Cruz de Humilladero, 29006 Málaga, Es…" at bounding box center [145, 45] width 166 height 25
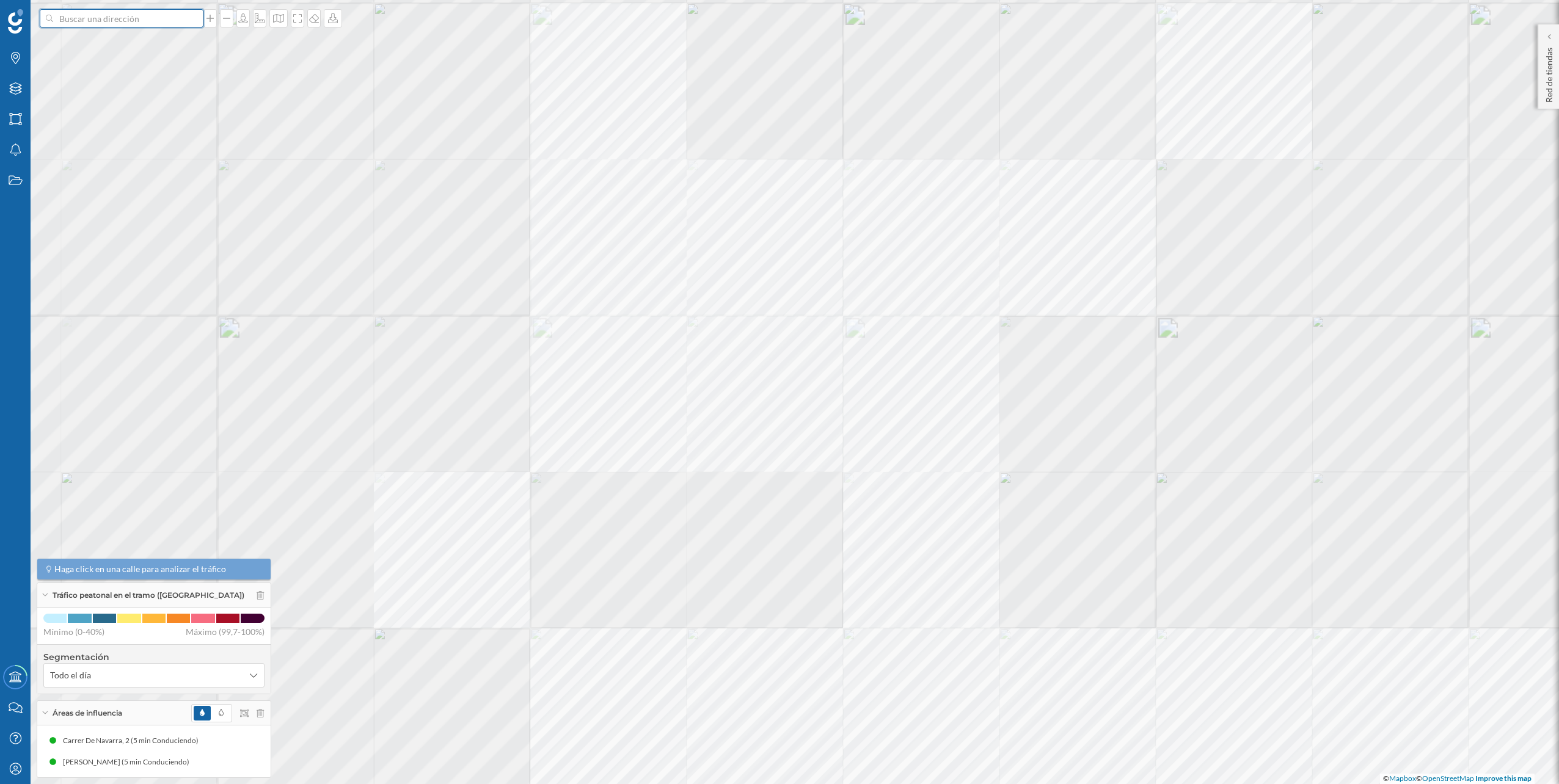
click at [152, 22] on input at bounding box center [122, 18] width 137 height 18
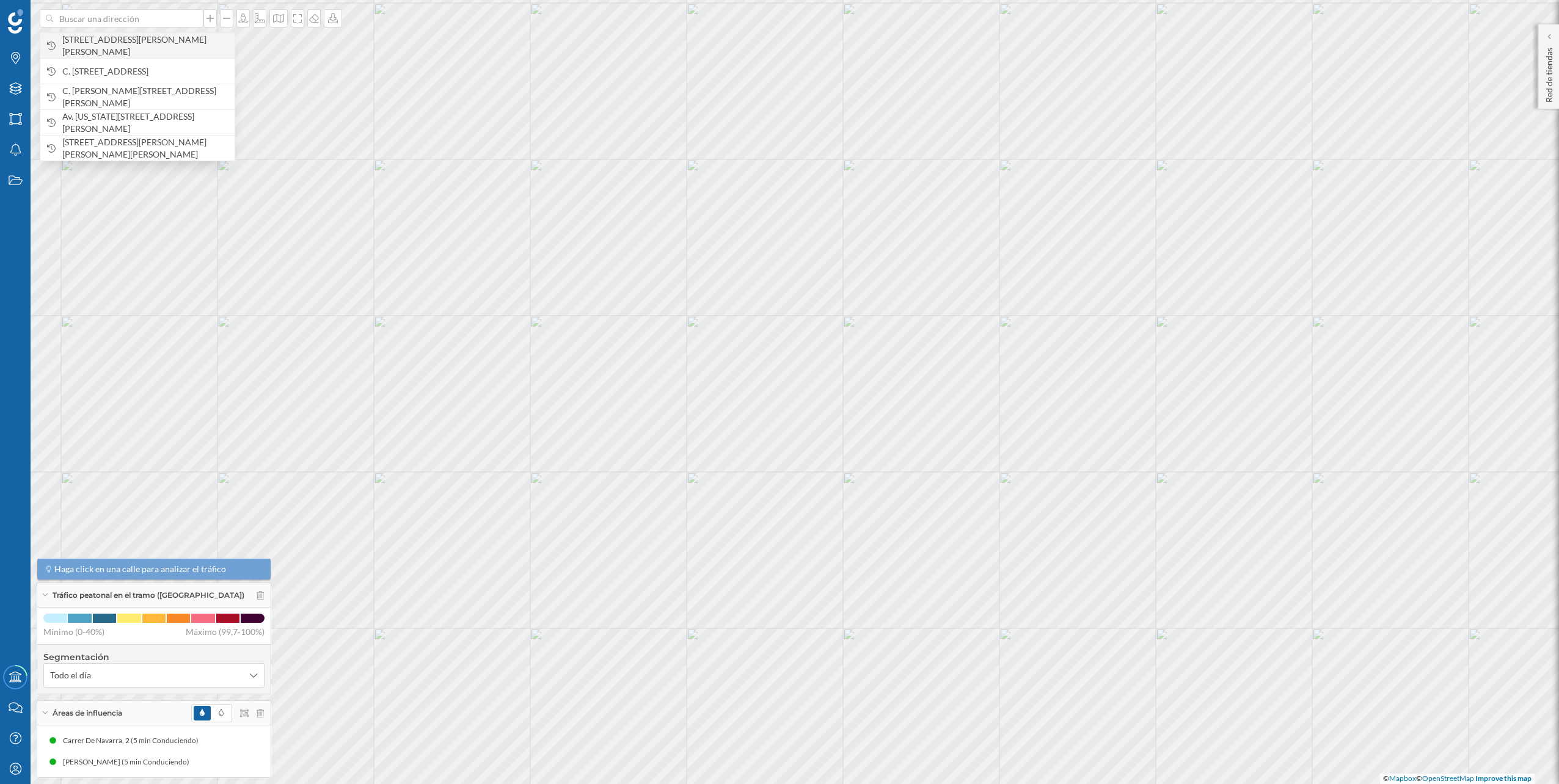
click at [142, 47] on span "Av. de José Ortega y Gasset, 351, nave d, Cruz de Humilladero, 29006 Málaga, Es…" at bounding box center [145, 45] width 166 height 25
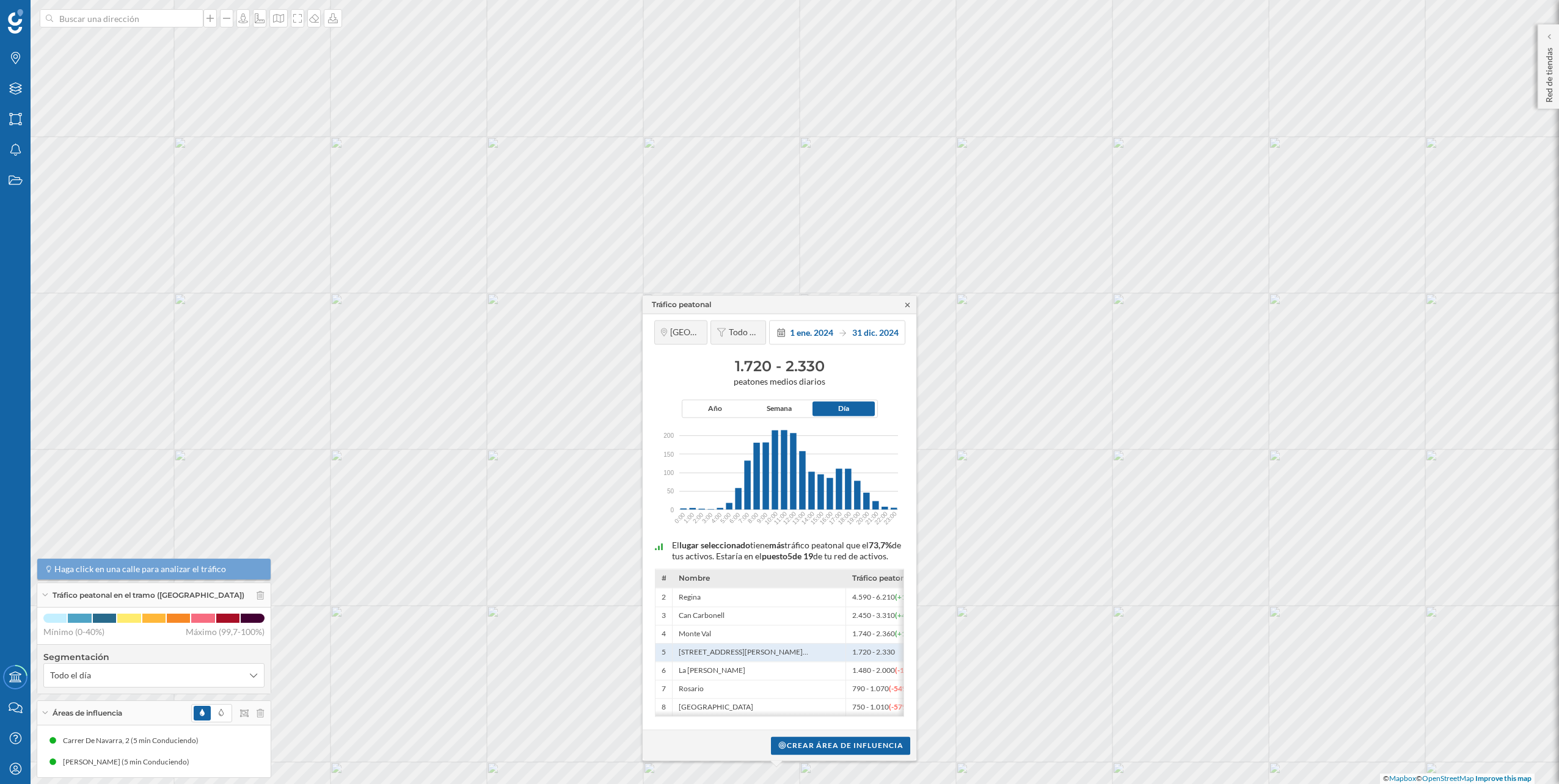
click at [909, 301] on icon at bounding box center [907, 305] width 9 height 8
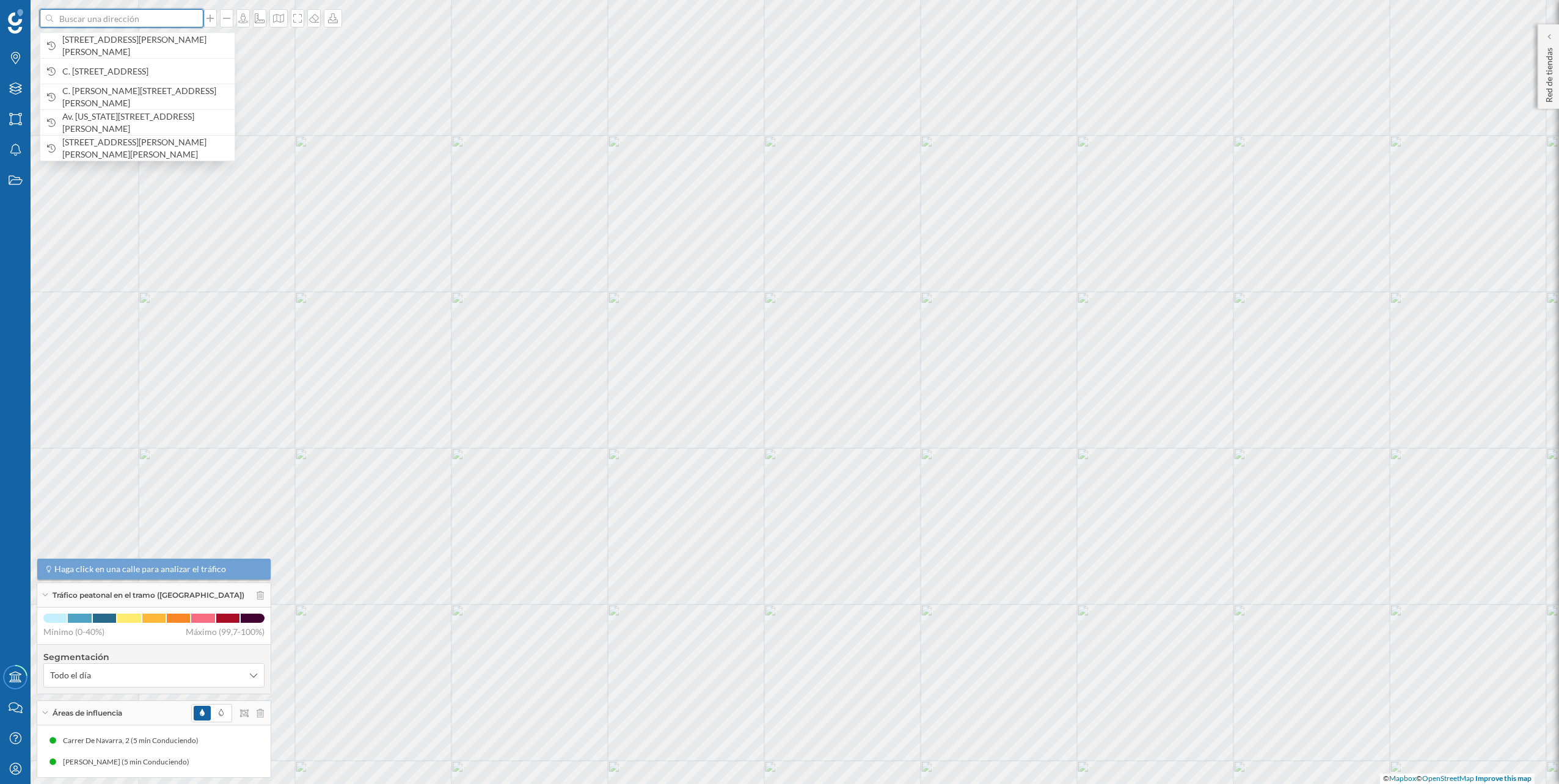
click at [108, 19] on input at bounding box center [122, 18] width 137 height 18
click at [108, 40] on span "Av. de José Ortega y Gasset, 351, nave d, Cruz de Humilladero, 29006 Málaga, Es…" at bounding box center [145, 45] width 166 height 25
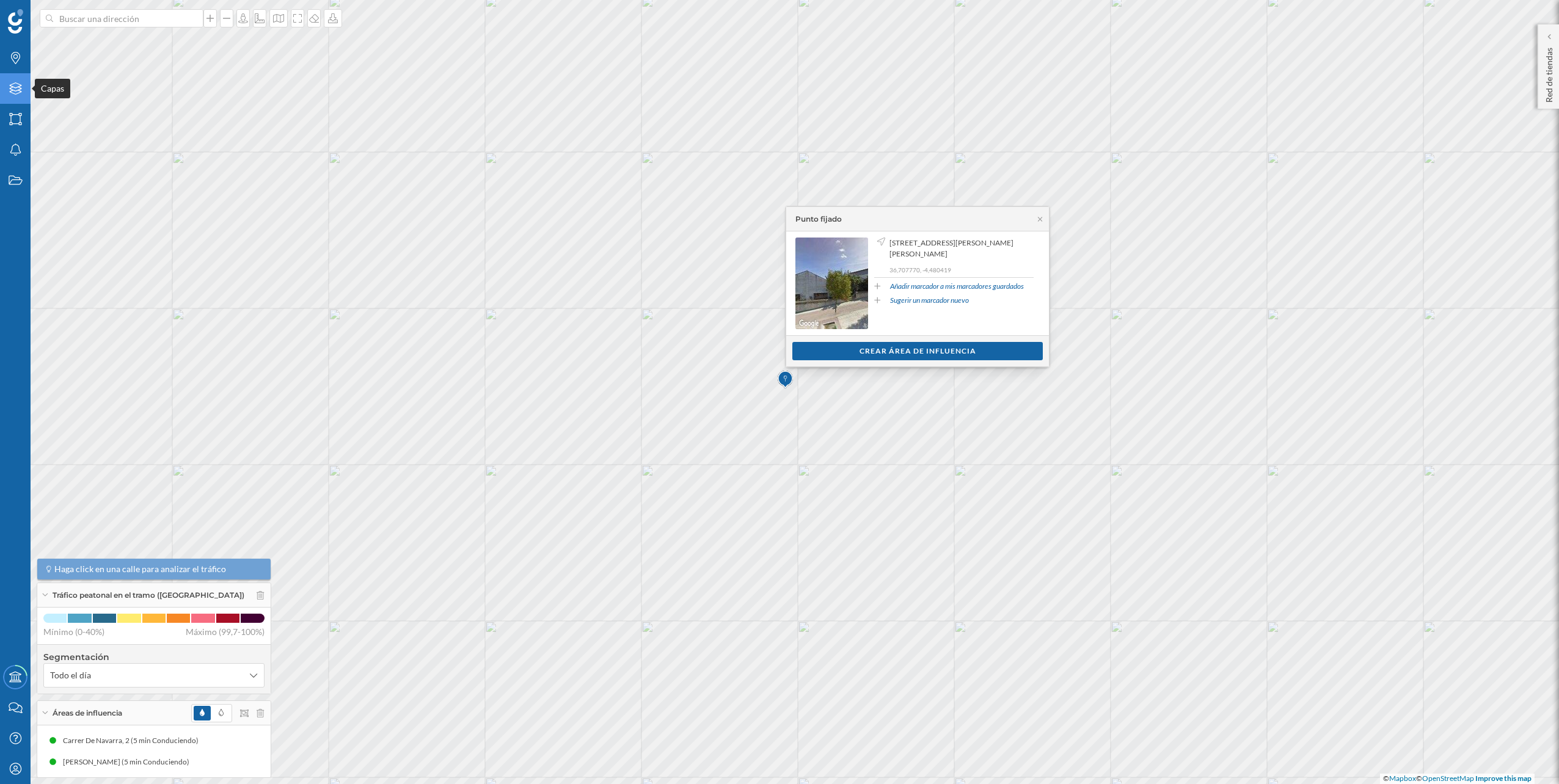
click at [17, 93] on icon "Capas" at bounding box center [16, 88] width 15 height 12
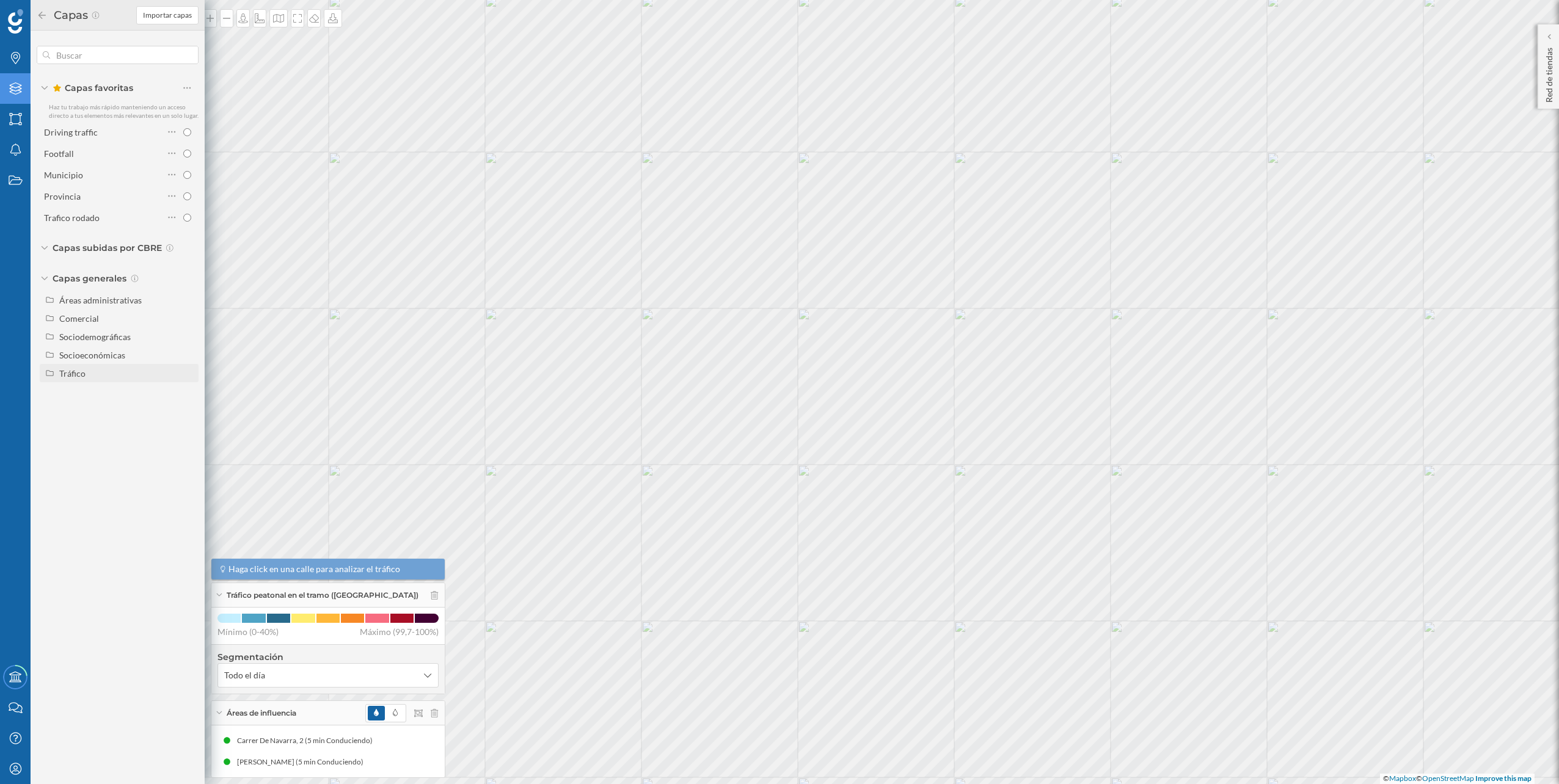
click at [77, 382] on div "Tráfico" at bounding box center [119, 373] width 159 height 18
click at [89, 391] on div "Tráfico rodado" at bounding box center [91, 392] width 55 height 11
click at [186, 391] on input "Tráfico rodado" at bounding box center [190, 392] width 8 height 8
radio input "true"
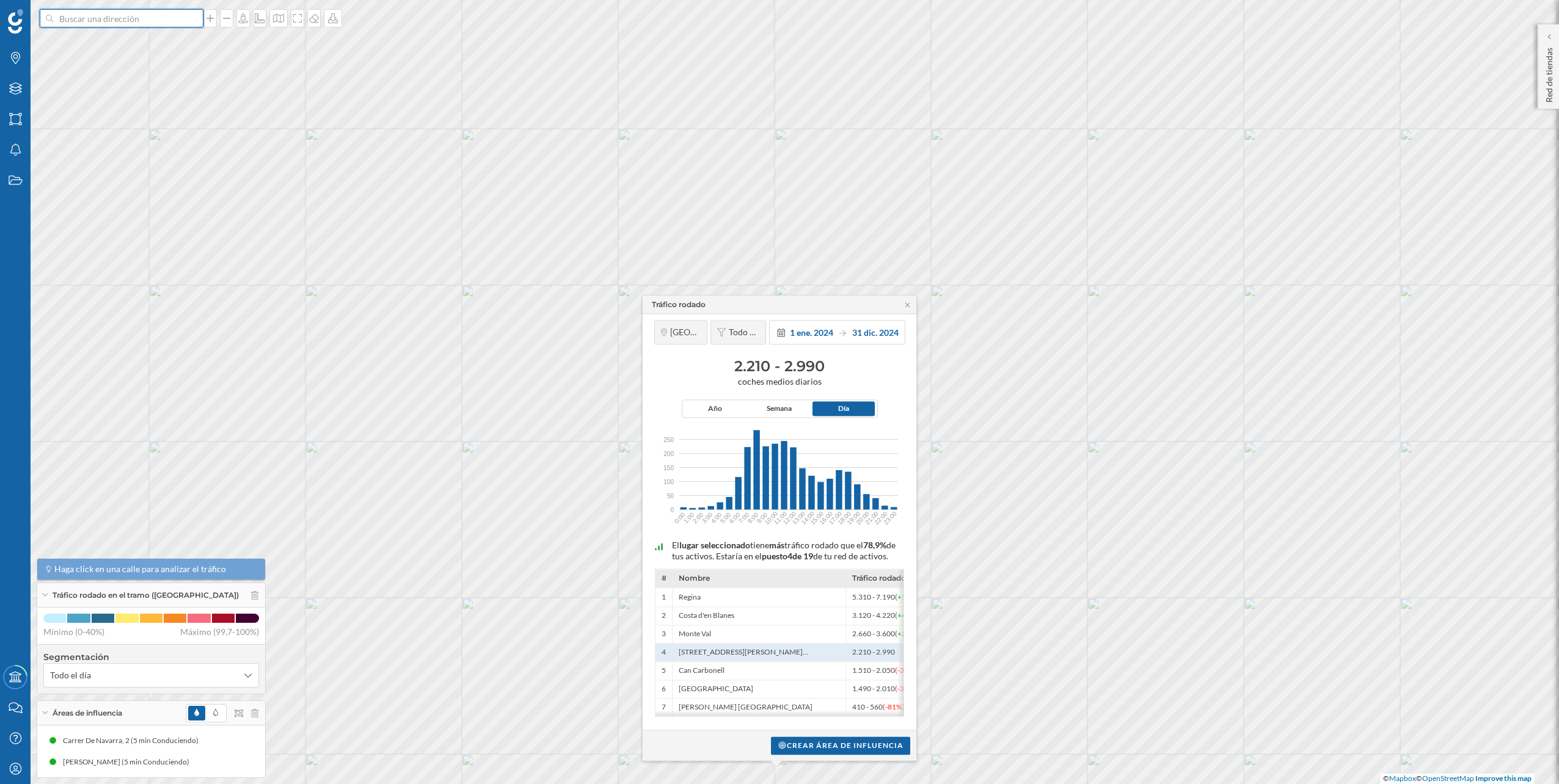
click at [77, 16] on input at bounding box center [122, 18] width 137 height 18
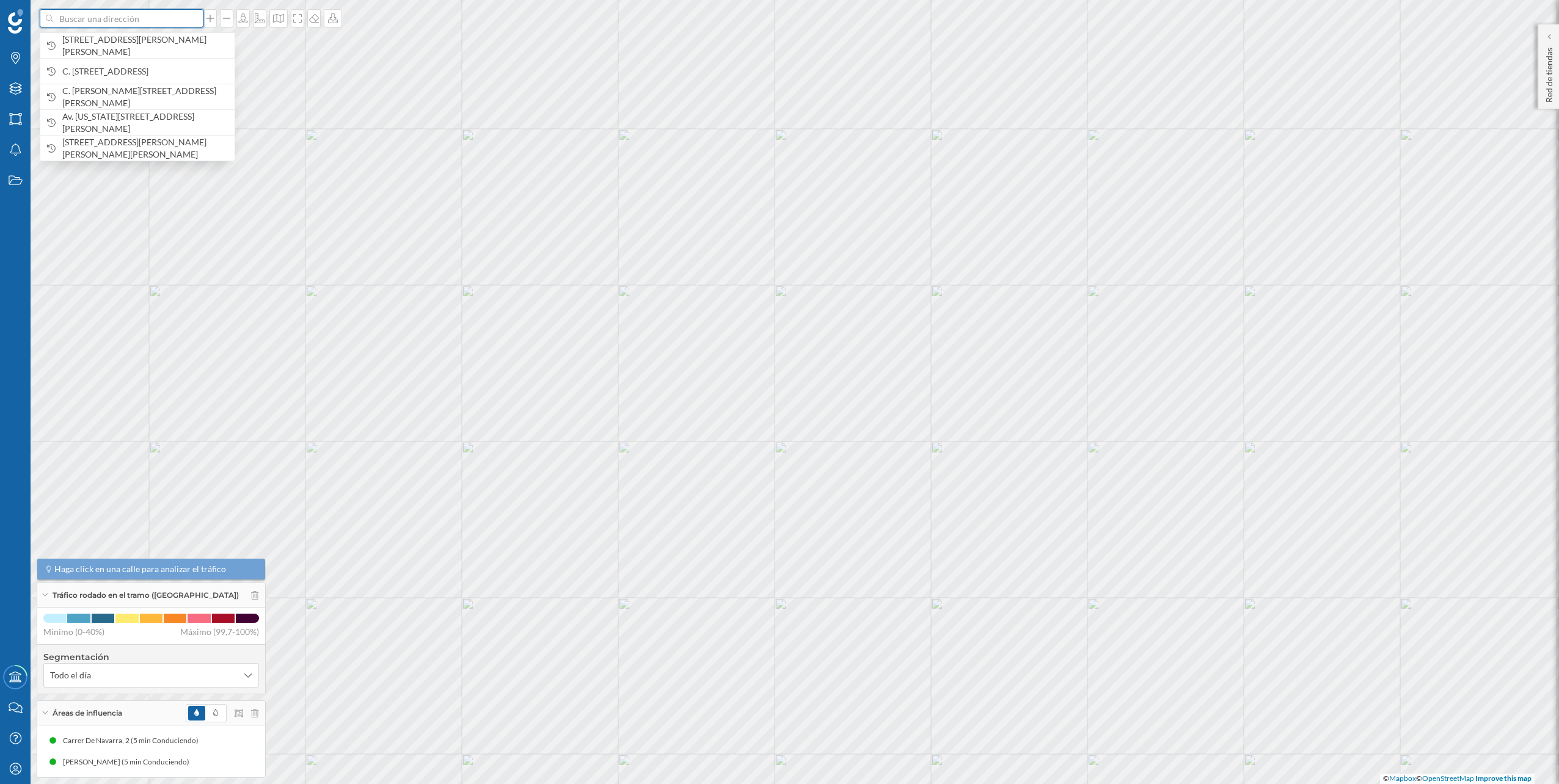
paste input "C.C. Los Patios, Ctra. de Cádiz, km. 241, 29004 Málaga"
type input "C.C. Los Patios, Ctra. de Cádiz, km. 241, 29004 Málaga"
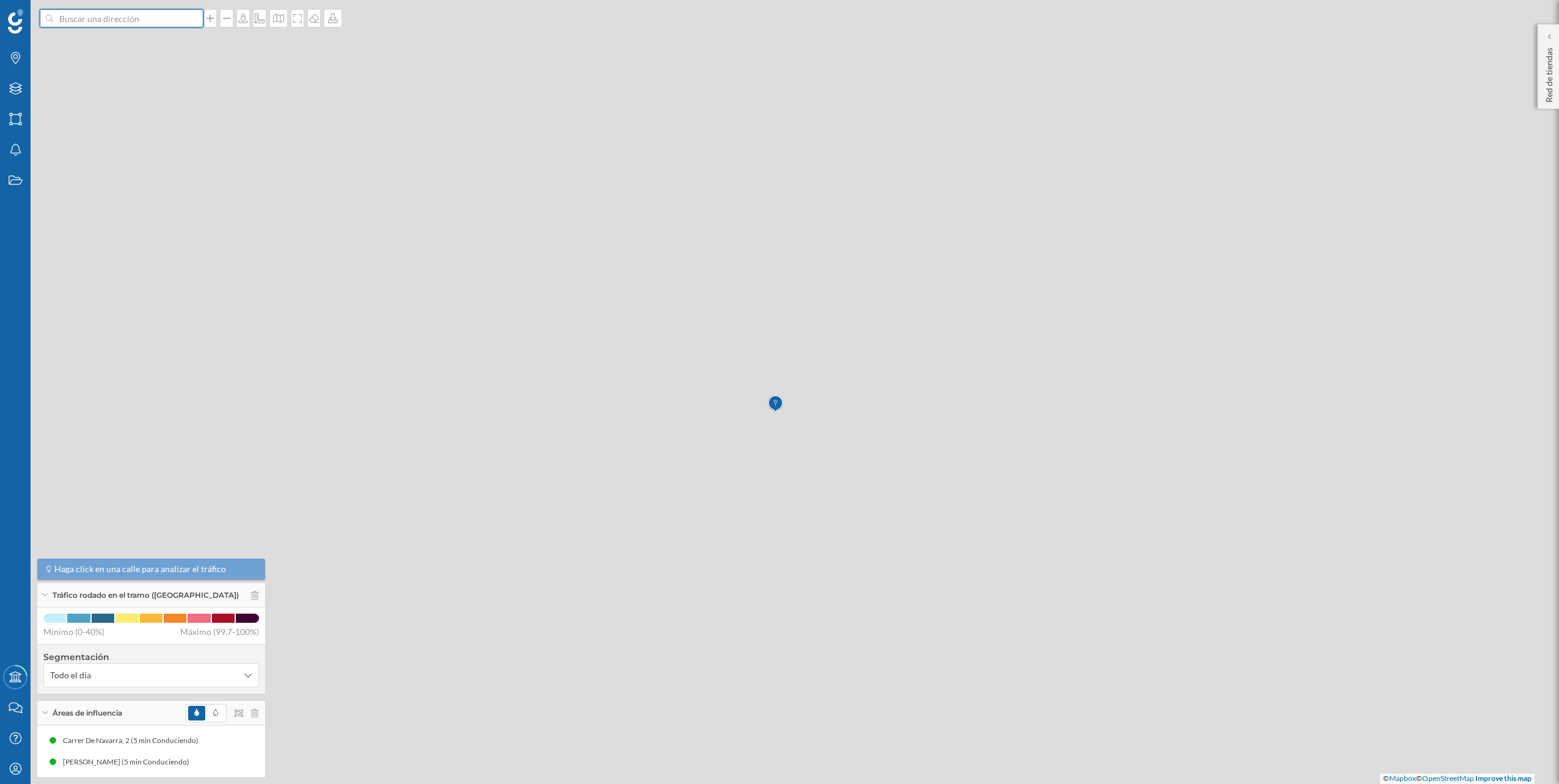
scroll to position [0, 0]
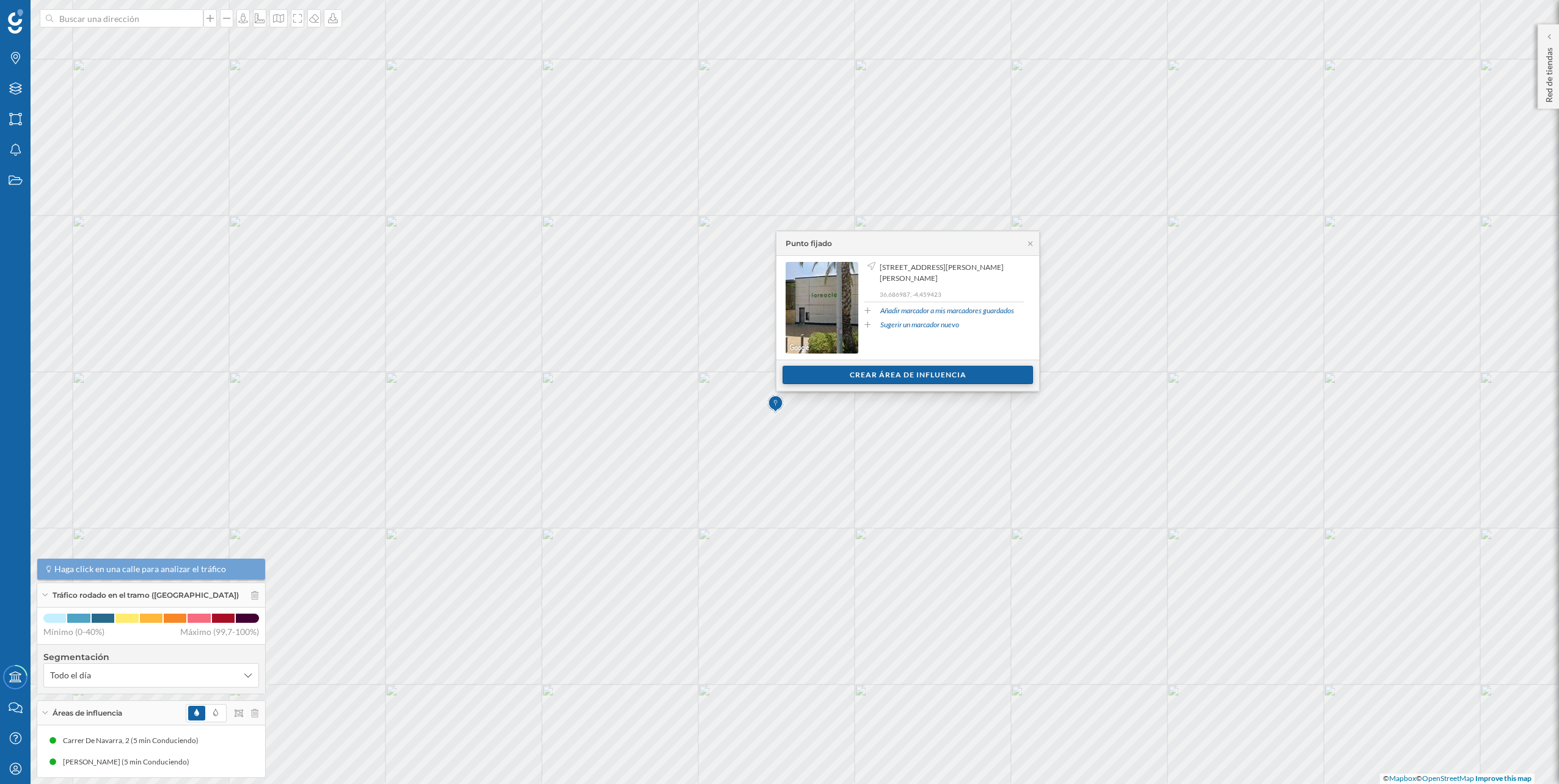
click at [987, 371] on div "Crear área de influencia" at bounding box center [908, 375] width 250 height 18
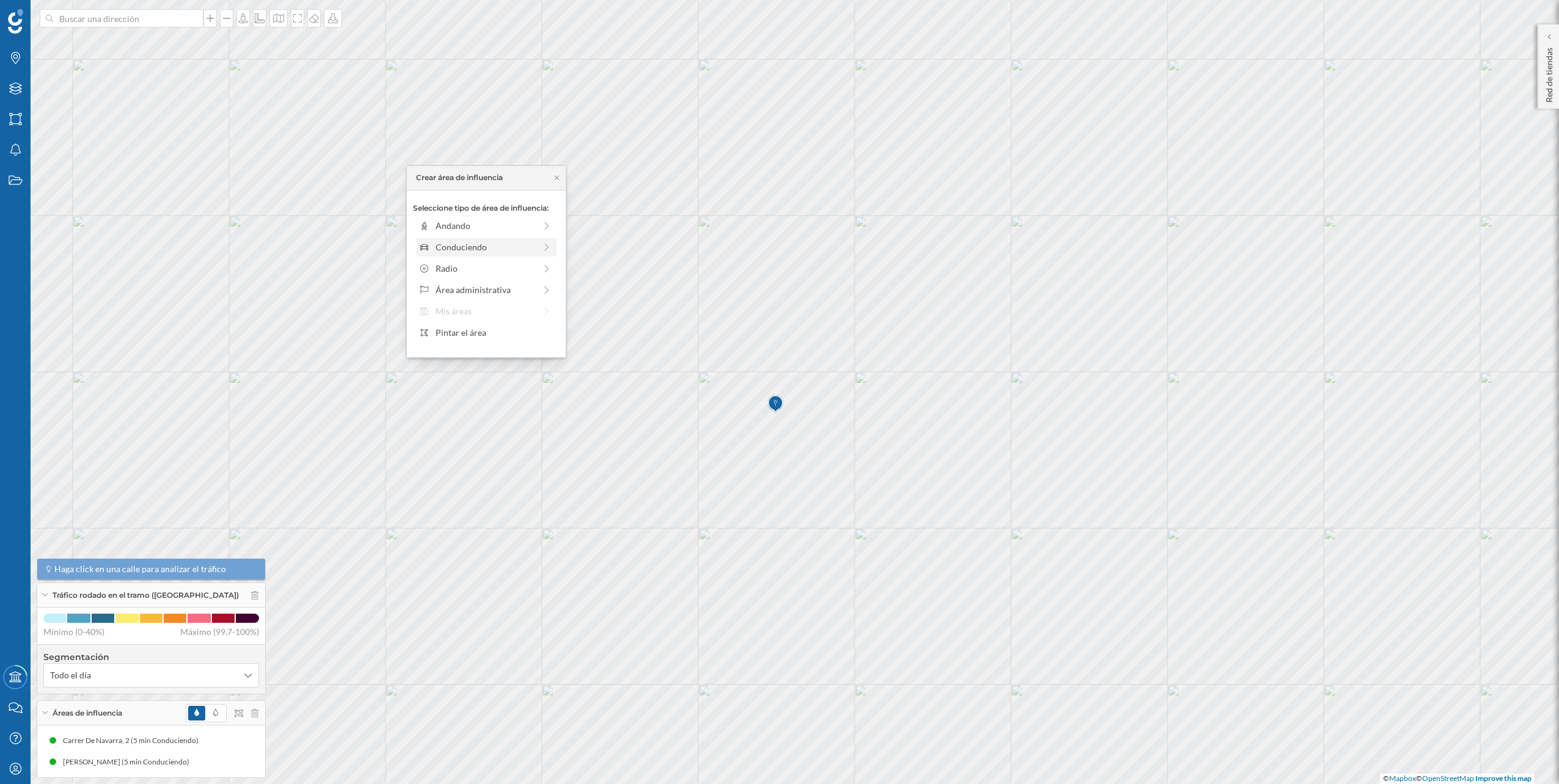
click at [488, 243] on div "Conduciendo" at bounding box center [485, 247] width 99 height 13
click at [446, 240] on div "0 min. 3 min. 5 min. 7 min. 10 min. 12 min. 15 min. 20 min. 30 min. 45 min. 50 …" at bounding box center [487, 243] width 136 height 15
click at [480, 333] on div "Crear área de influencia" at bounding box center [486, 334] width 147 height 18
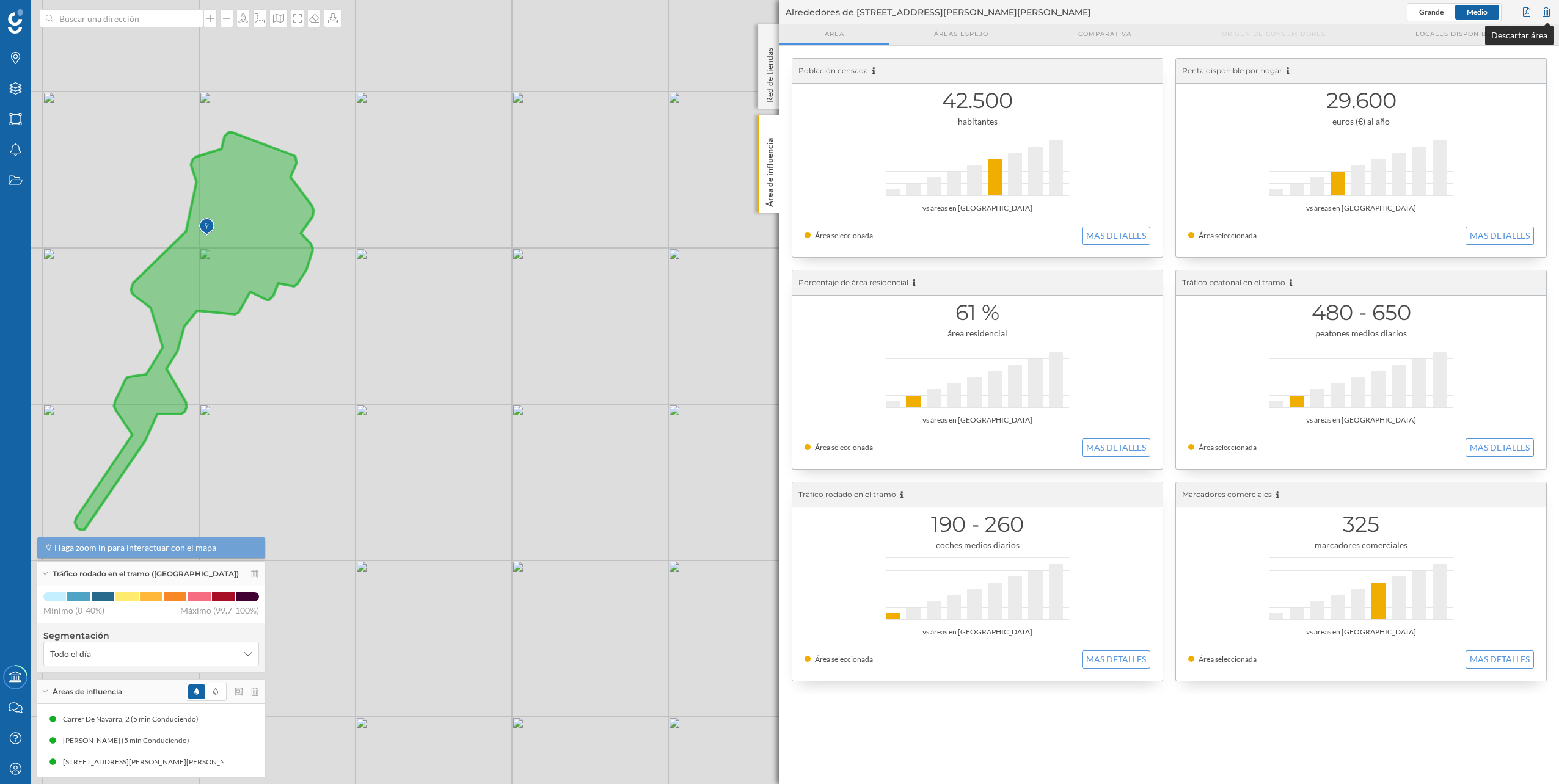
click at [1545, 6] on div at bounding box center [1546, 12] width 13 height 18
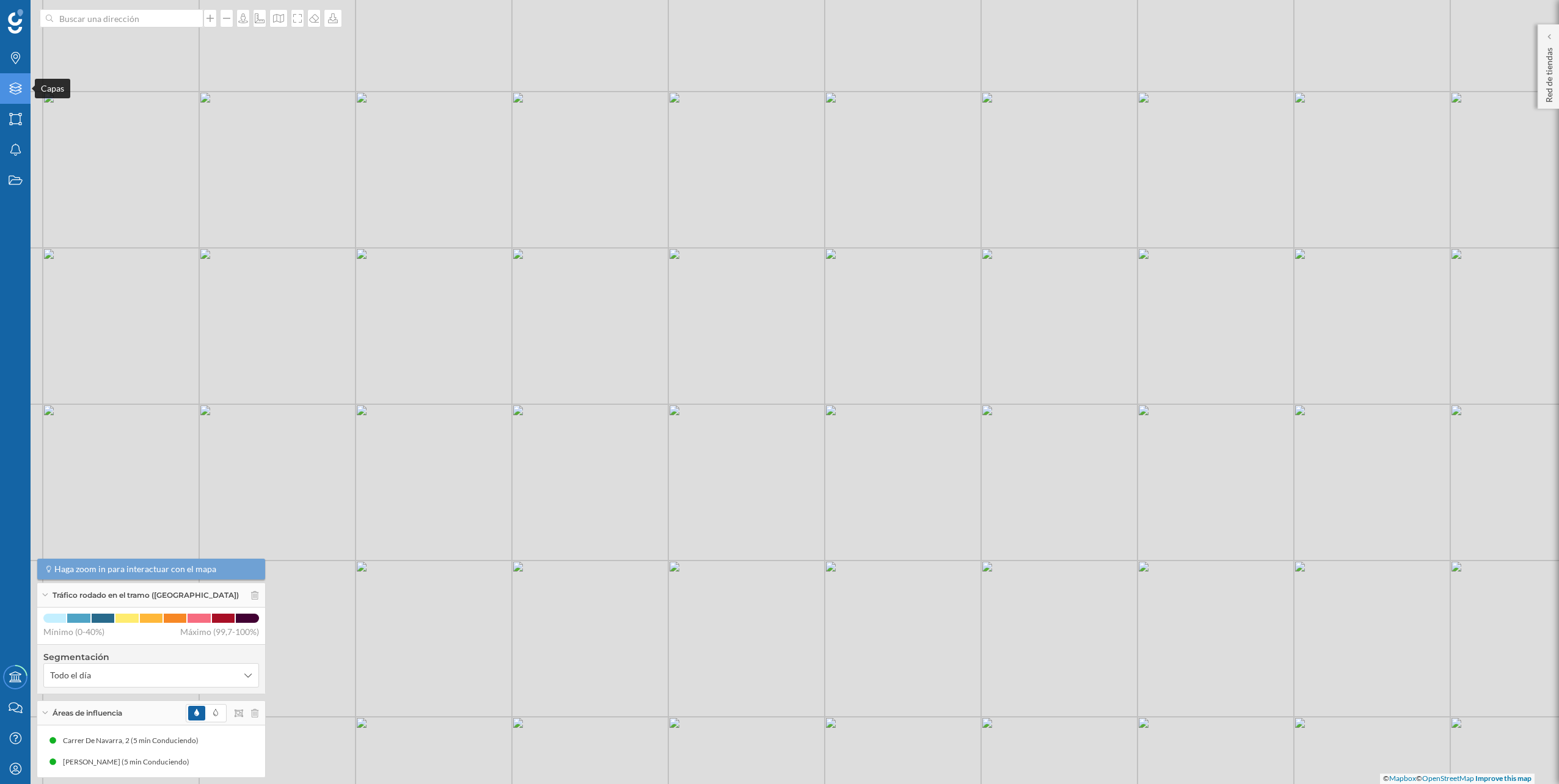
click at [19, 78] on div "Capas" at bounding box center [15, 89] width 31 height 31
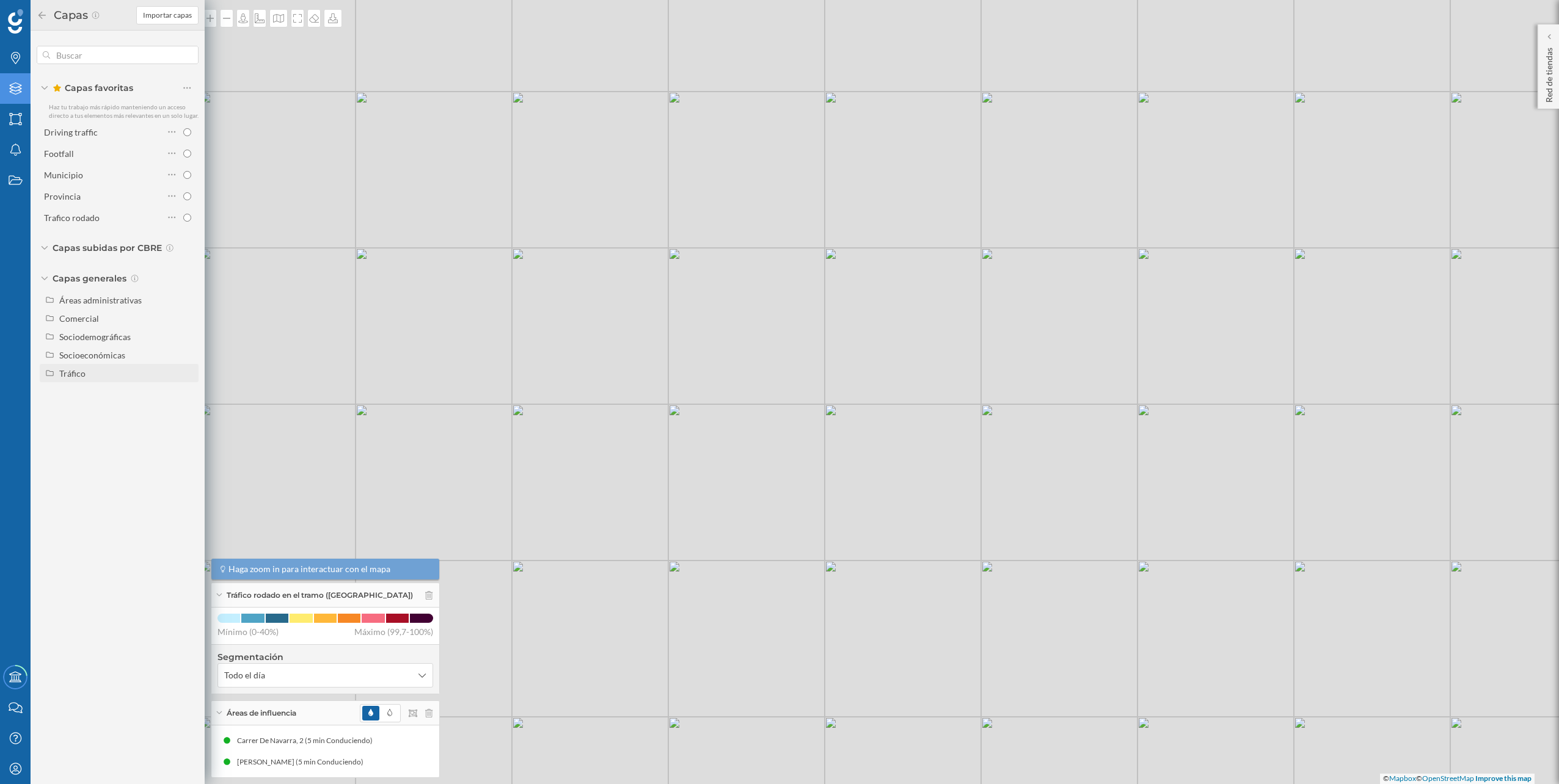
click at [87, 372] on div "Tráfico" at bounding box center [126, 373] width 135 height 13
click at [87, 402] on div "Peatonal" at bounding box center [106, 409] width 85 height 17
click at [186, 406] on input "Peatonal" at bounding box center [190, 410] width 8 height 8
radio input "true"
click at [396, 321] on div "© Mapbox © OpenStreetMap Improve this map" at bounding box center [779, 392] width 1559 height 784
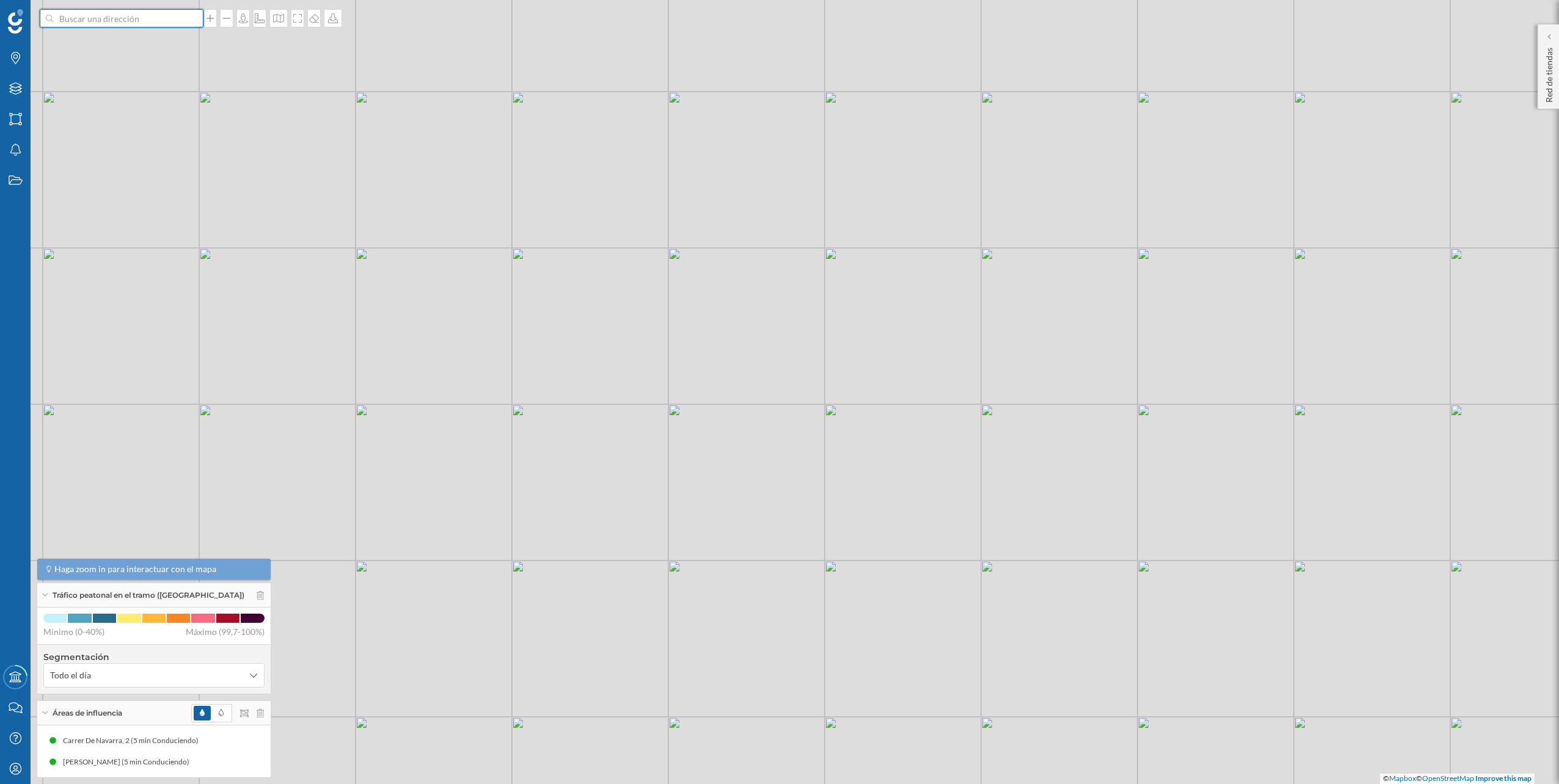
click at [173, 23] on input at bounding box center [122, 18] width 137 height 18
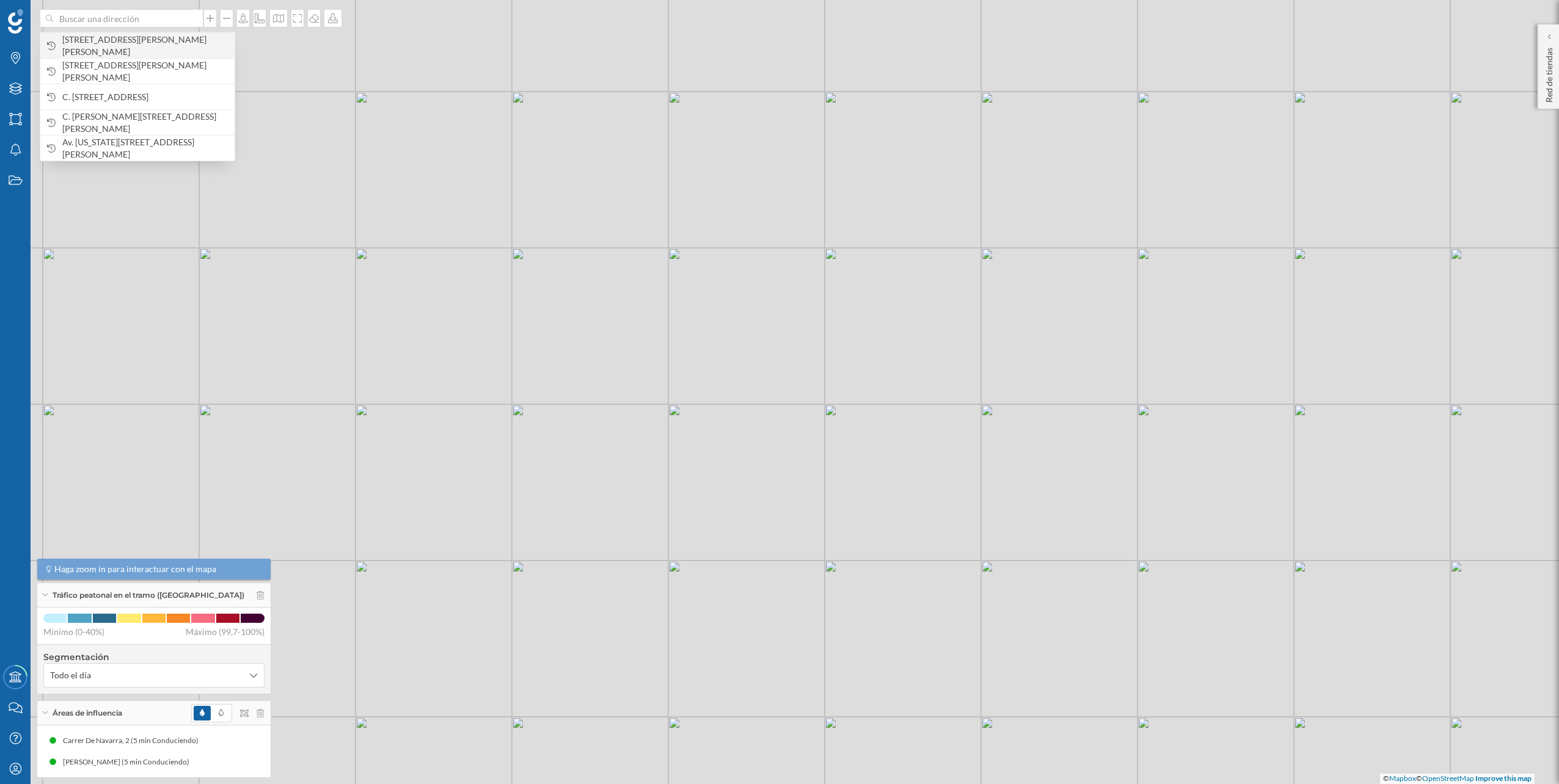
click at [148, 56] on span "Av. de Velázquez, 241, Carretera de Cádiz, 29004 Málaga, España" at bounding box center [145, 45] width 166 height 25
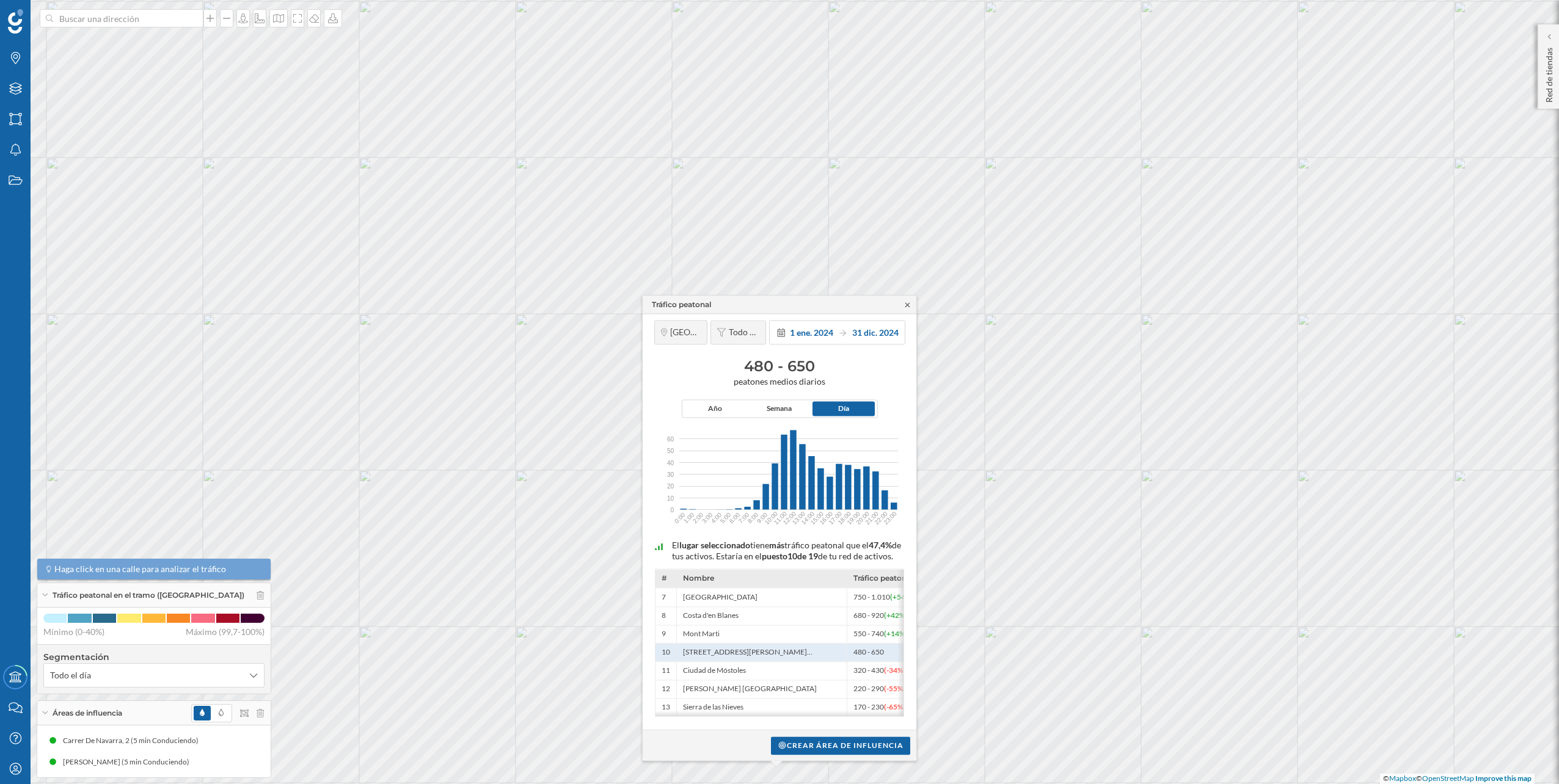
click at [909, 301] on icon at bounding box center [907, 305] width 9 height 8
click at [19, 94] on icon "Capas" at bounding box center [16, 88] width 15 height 12
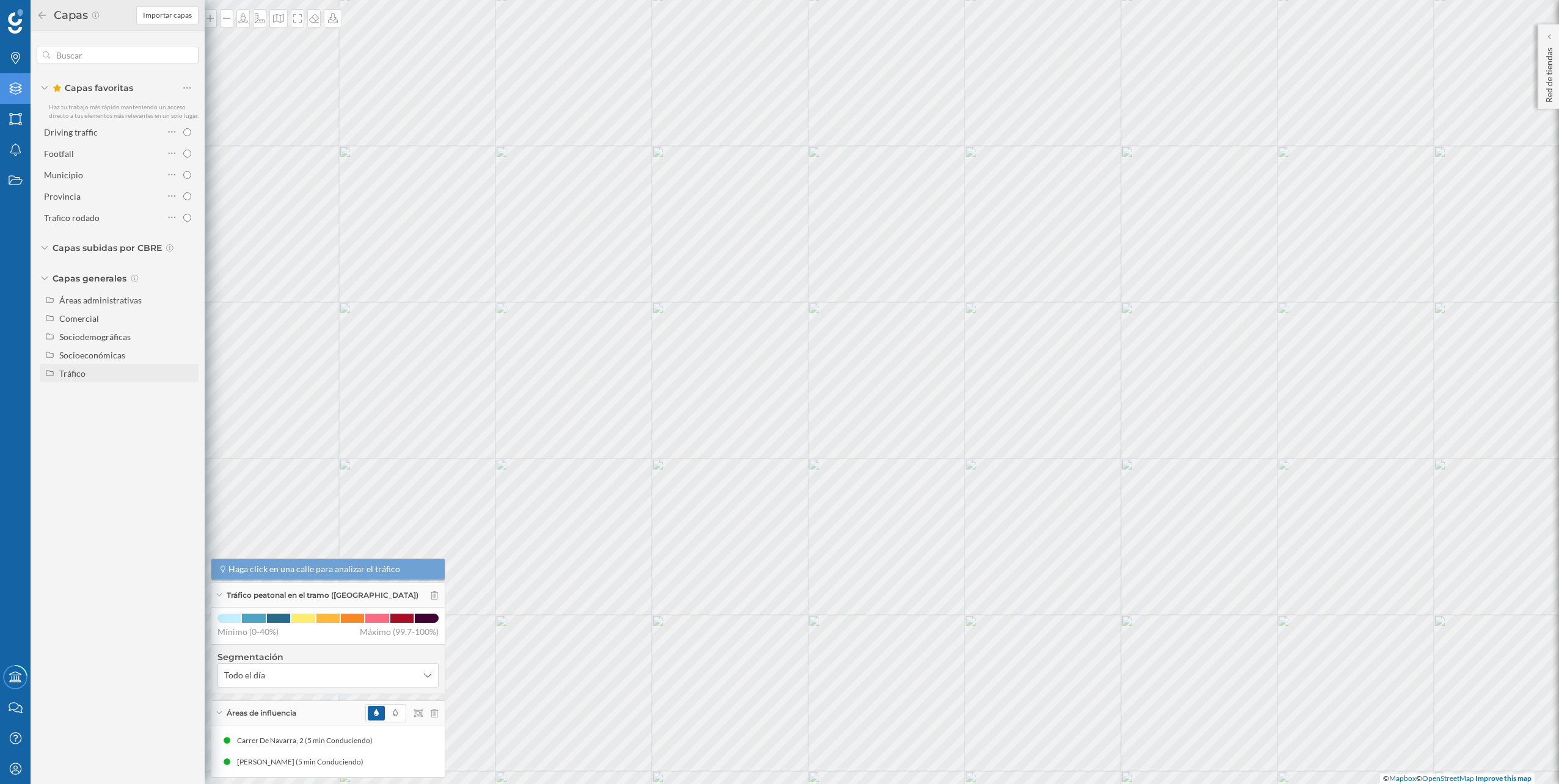
click at [80, 373] on div "Tráfico" at bounding box center [72, 373] width 26 height 11
click at [123, 395] on div "Tráfico rodado" at bounding box center [106, 392] width 85 height 13
click at [186, 395] on input "Tráfico rodado" at bounding box center [190, 392] width 8 height 8
click at [123, 395] on div "Tráfico rodado" at bounding box center [106, 392] width 85 height 13
click at [186, 395] on input "Tráfico rodado" at bounding box center [190, 392] width 8 height 8
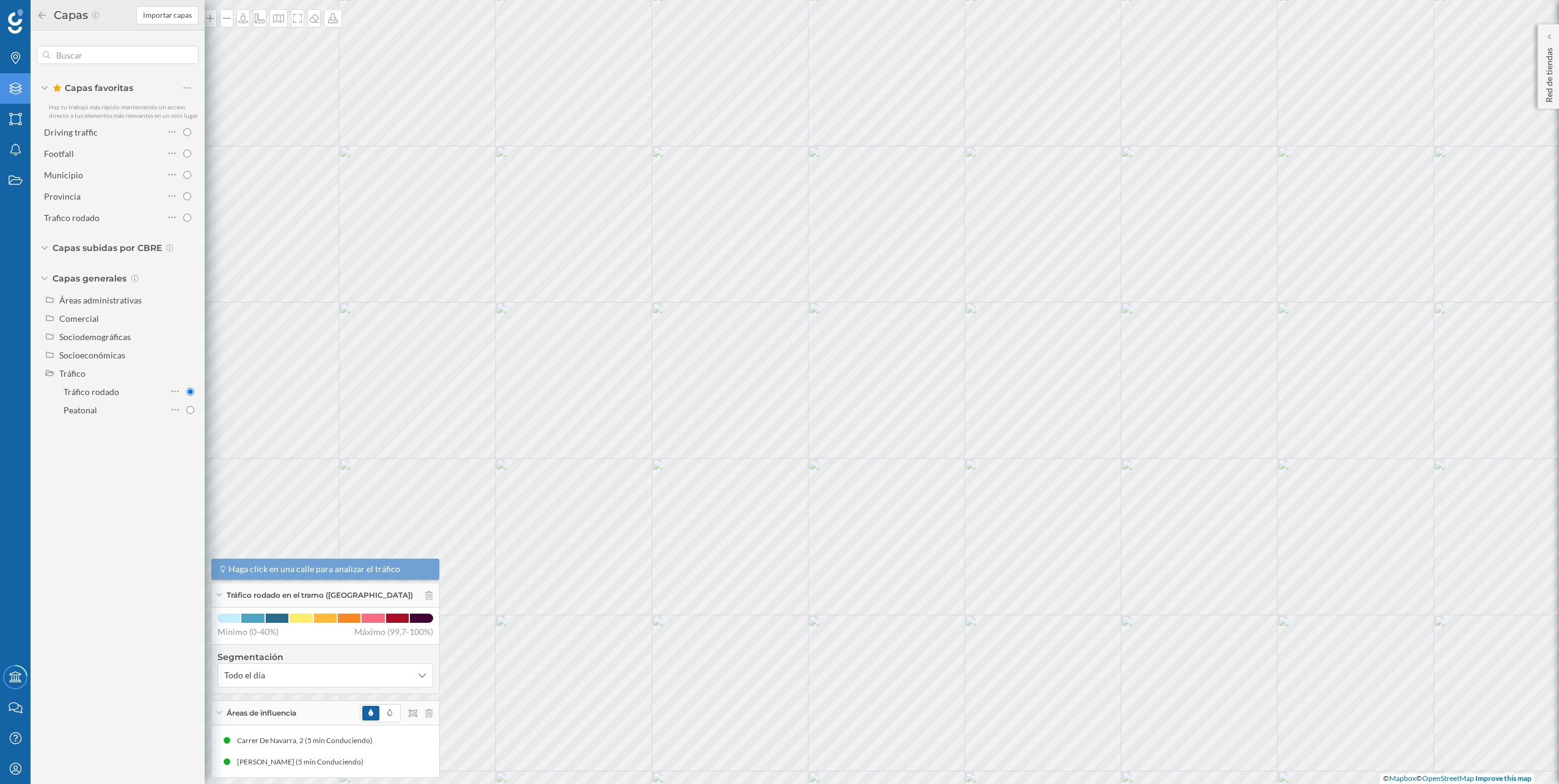
radio input "true"
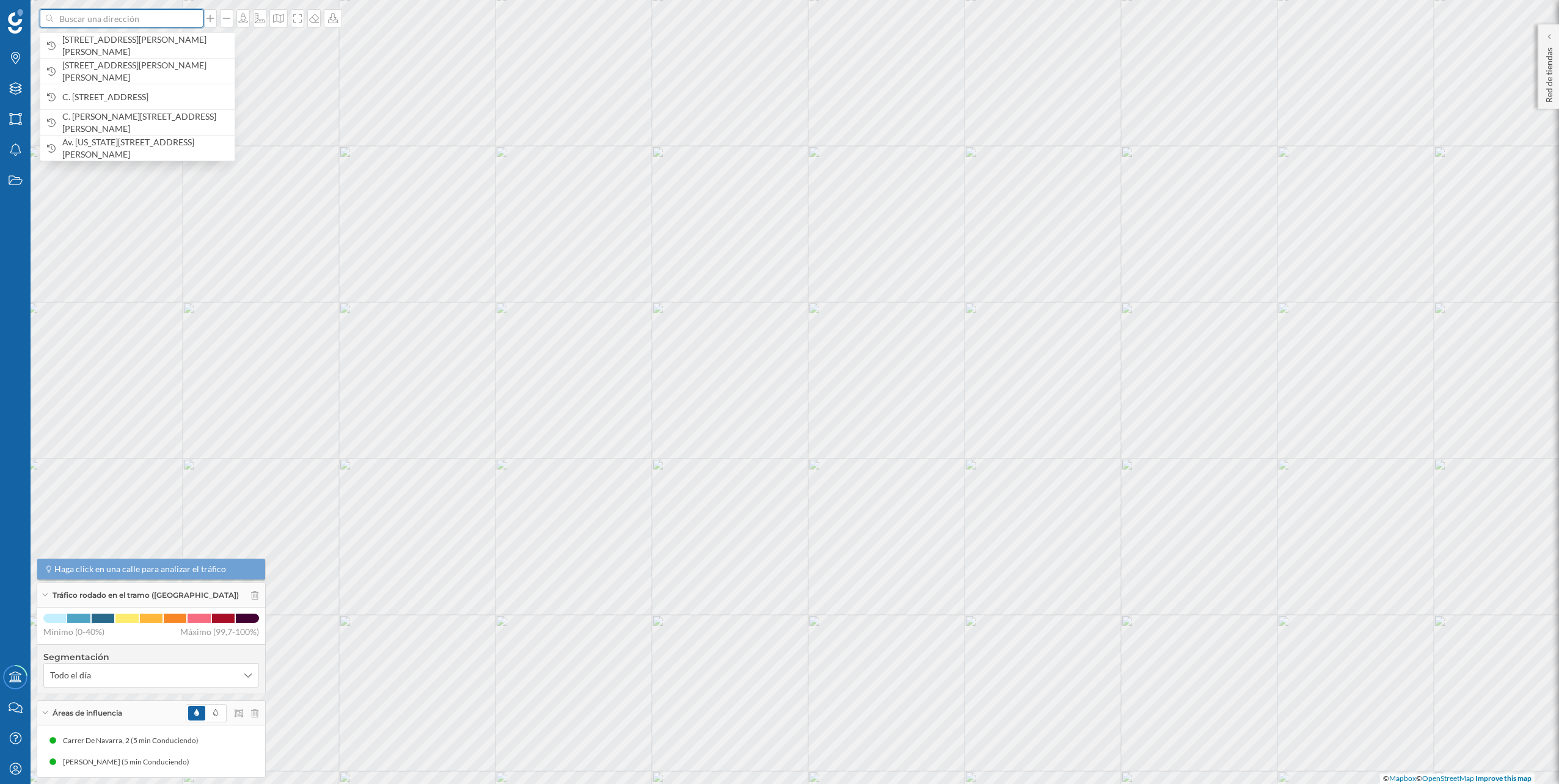
click at [161, 19] on input at bounding box center [122, 18] width 137 height 18
click at [139, 52] on span "Av. de Velázquez, 241, Carretera de Cádiz, 29004 Málaga, España" at bounding box center [145, 45] width 166 height 25
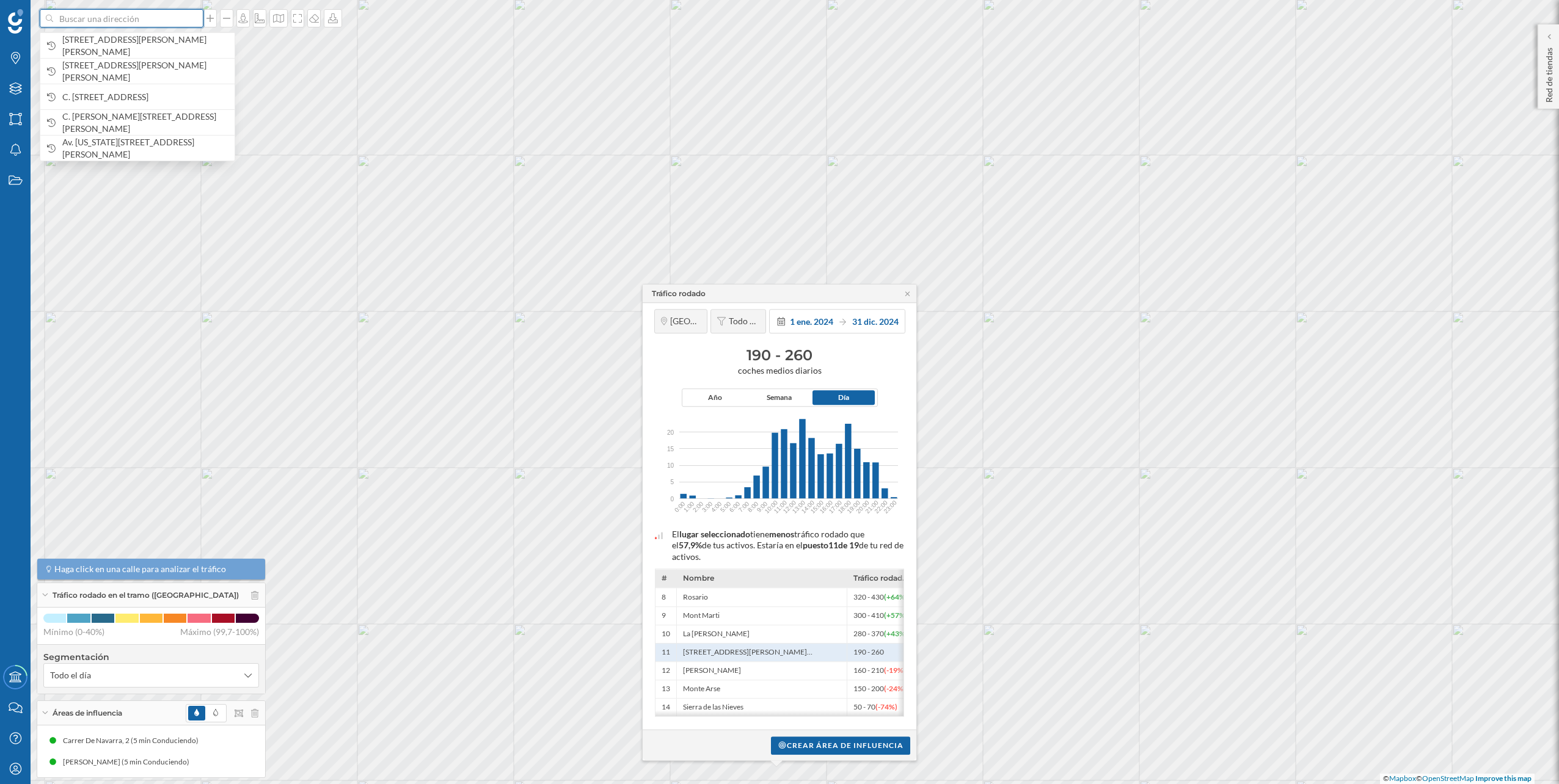
click at [96, 27] on input at bounding box center [122, 18] width 137 height 18
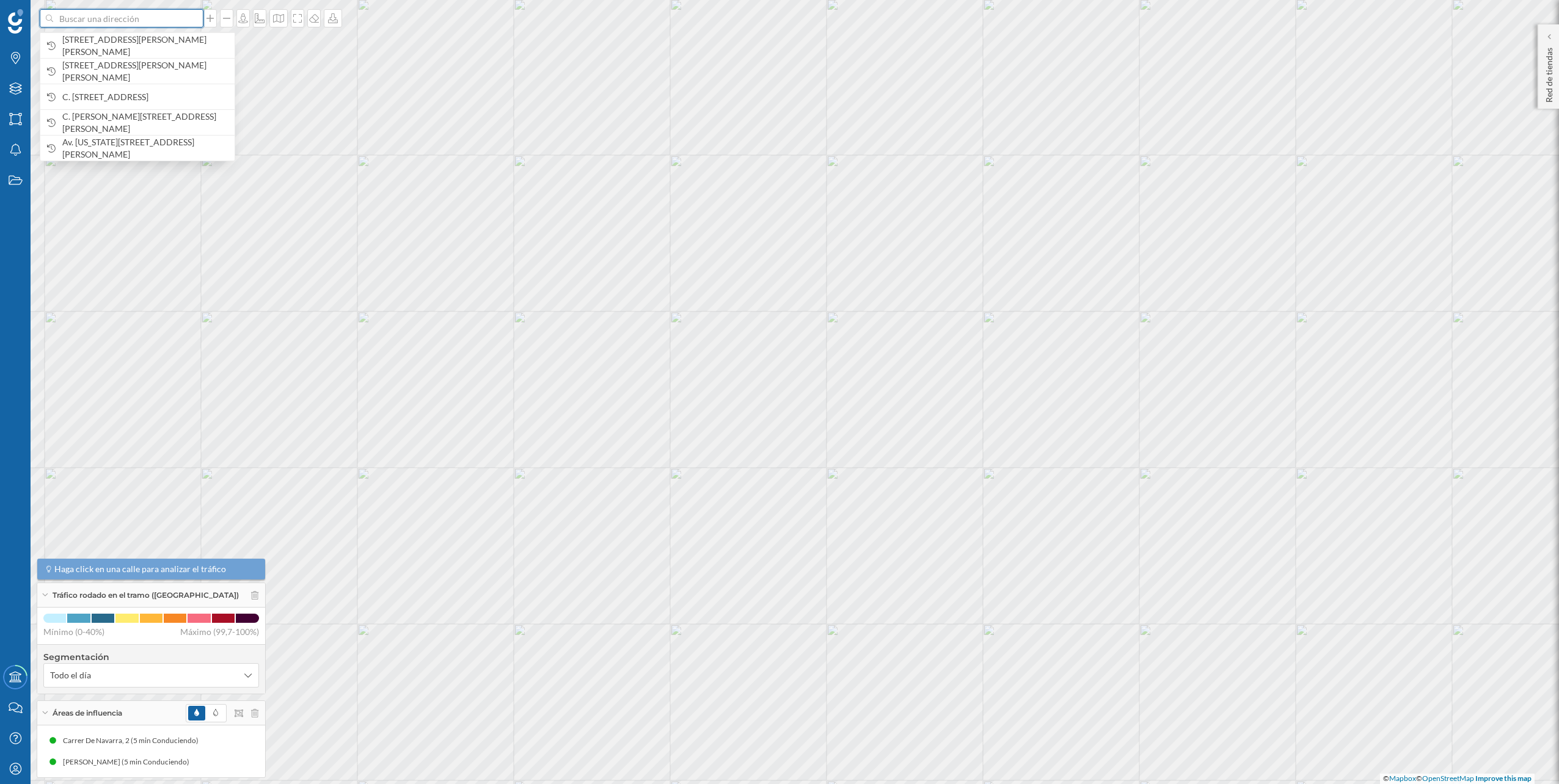
paste input "Centro Comercial El Ingenio Local, E-2, Av. del Rey Juan Carlos I, 29740 Vélez-…"
type input "Centro Comercial El Ingenio Local, E-2, Av. del Rey Juan Carlos I, 29740 Vélez-…"
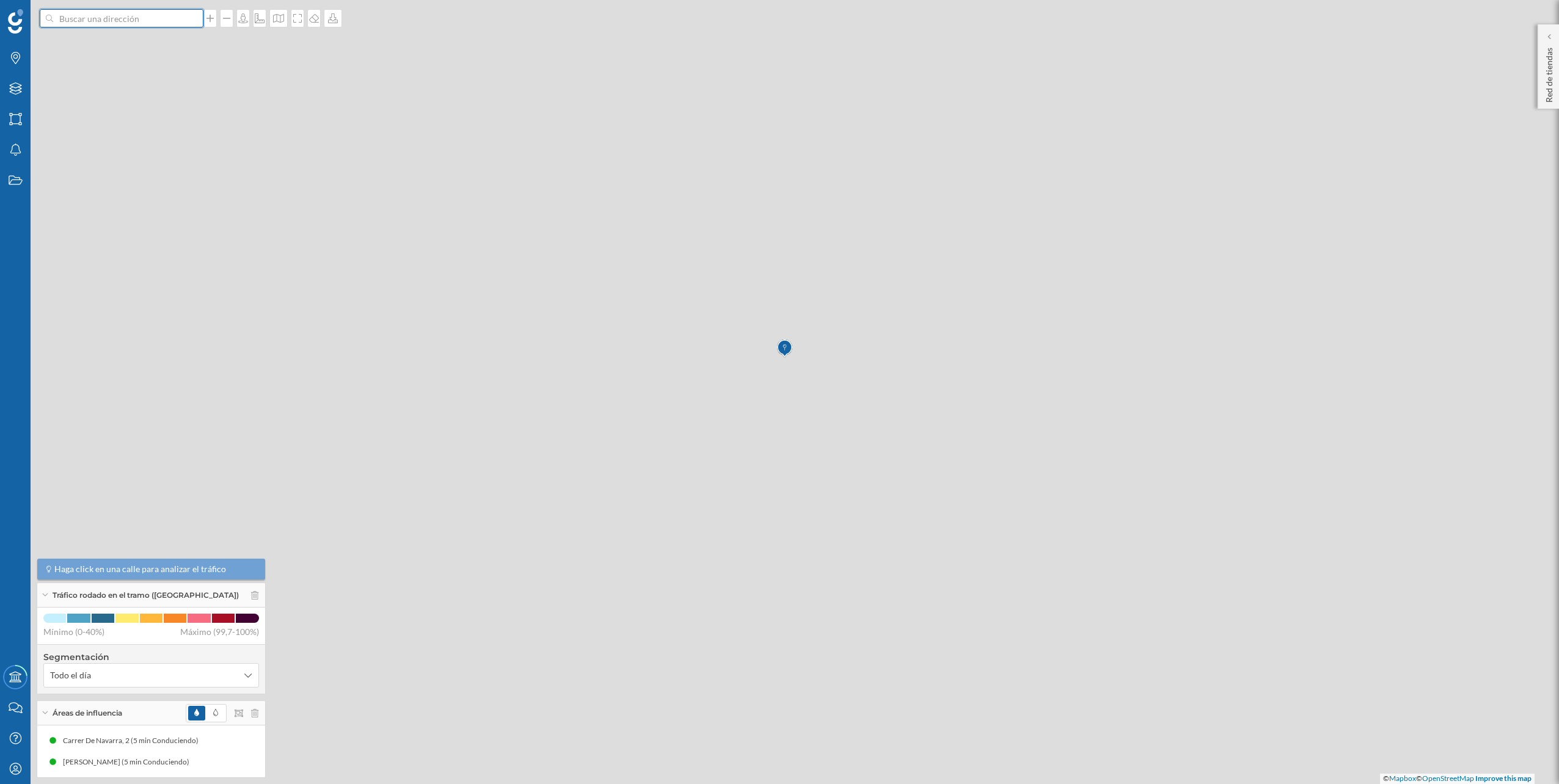
scroll to position [0, 0]
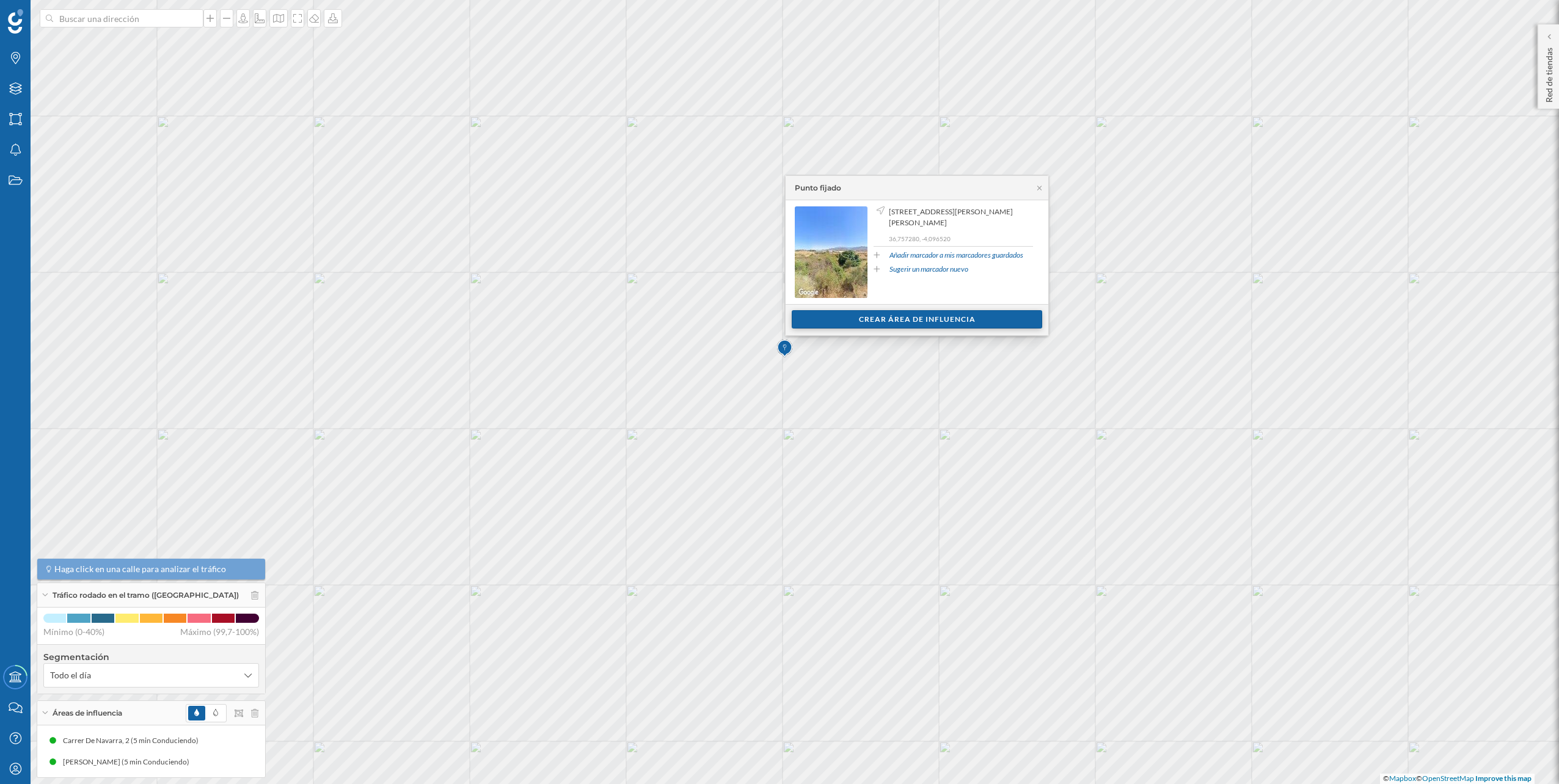
click at [860, 314] on div "Crear área de influencia" at bounding box center [917, 319] width 250 height 18
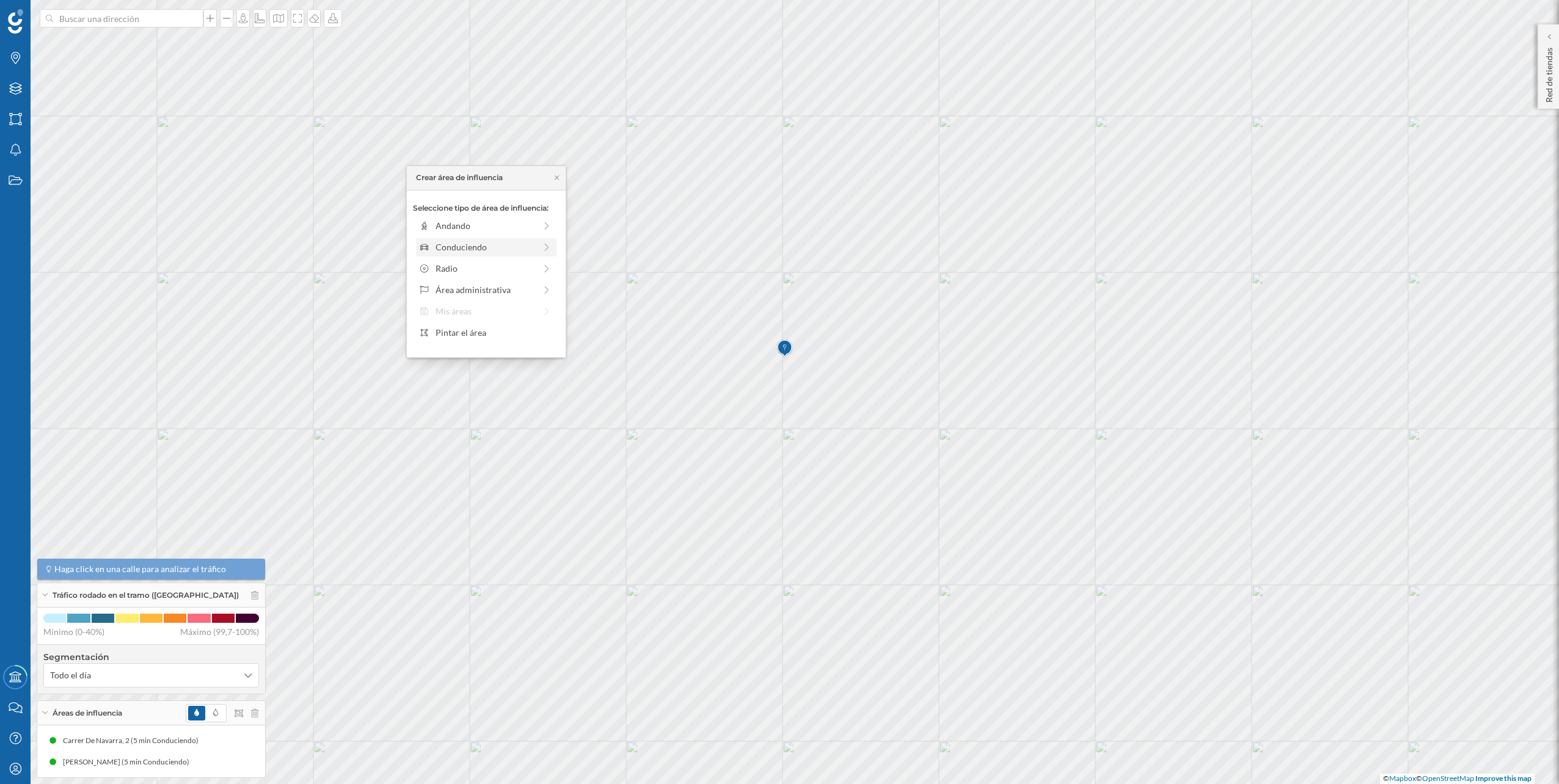
click at [549, 250] on icon at bounding box center [546, 248] width 11 height 9
click at [444, 241] on div "0 min. 3 min. 5 min. 7 min. 10 min. 12 min. 15 min. 20 min. 30 min. 45 min. 50 …" at bounding box center [487, 243] width 136 height 3
click at [498, 328] on div "Crear área de influencia" at bounding box center [486, 334] width 147 height 18
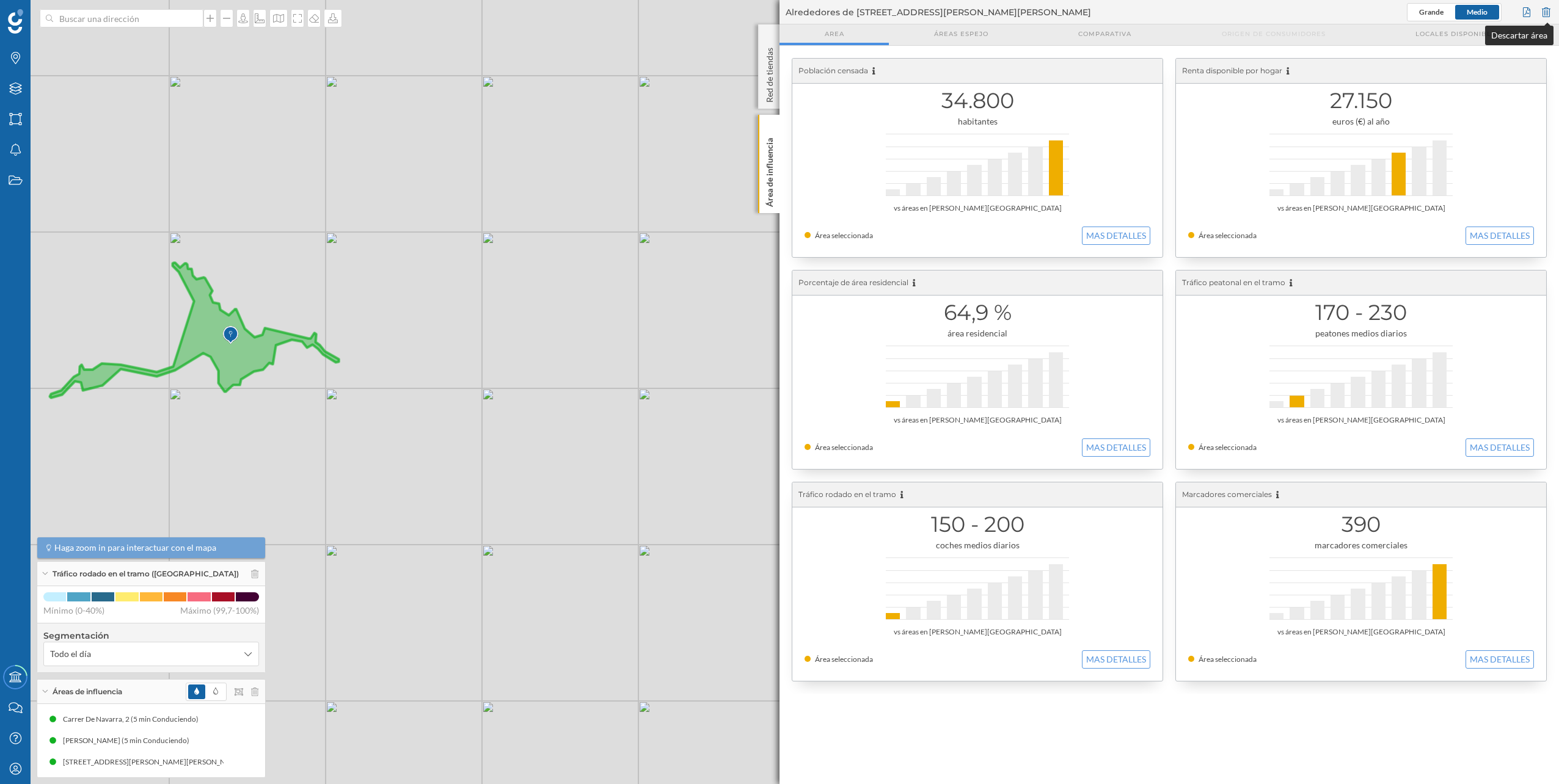
click at [1551, 15] on div at bounding box center [1546, 12] width 13 height 18
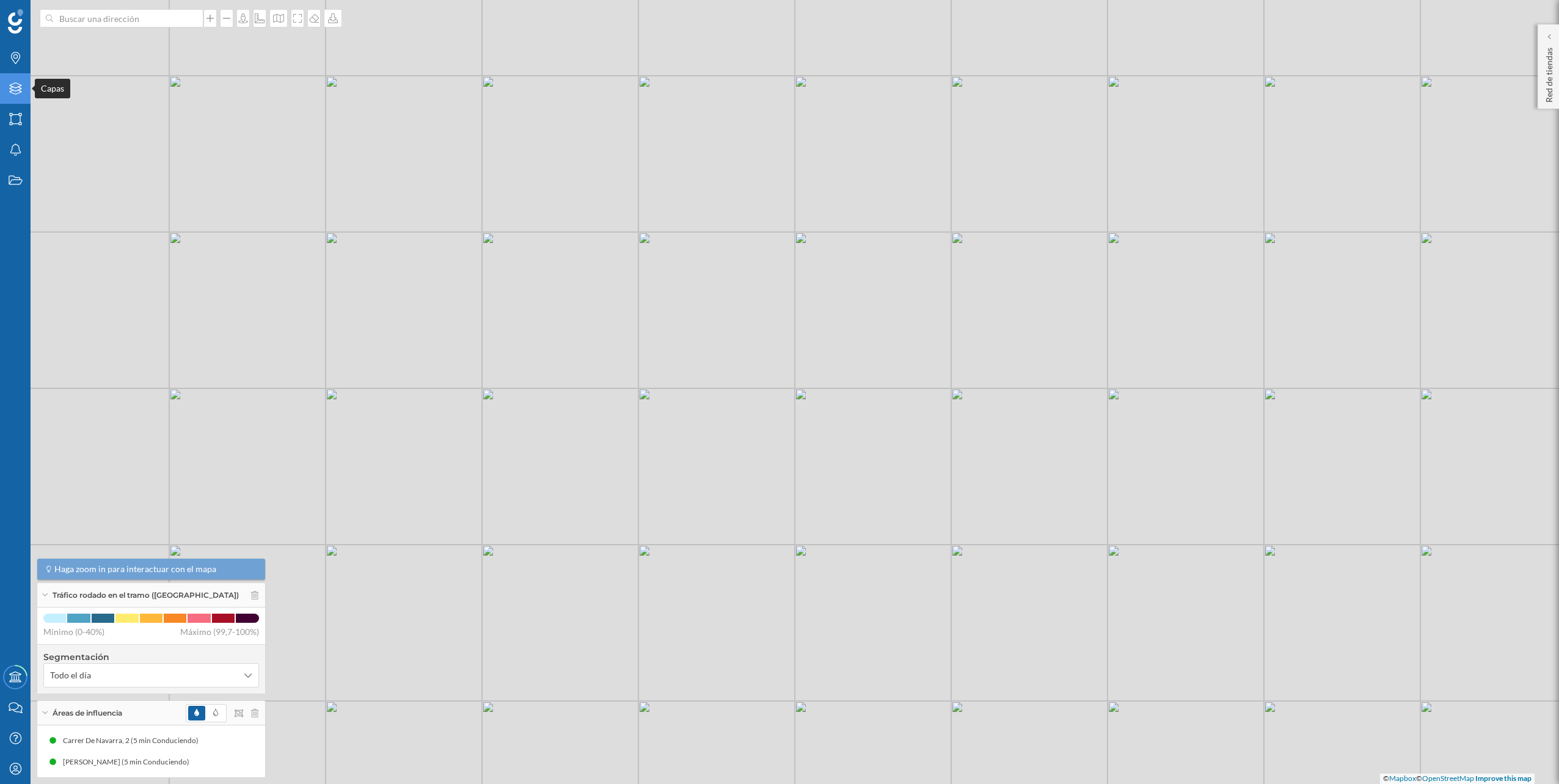
click at [19, 98] on div "Capas" at bounding box center [15, 89] width 31 height 31
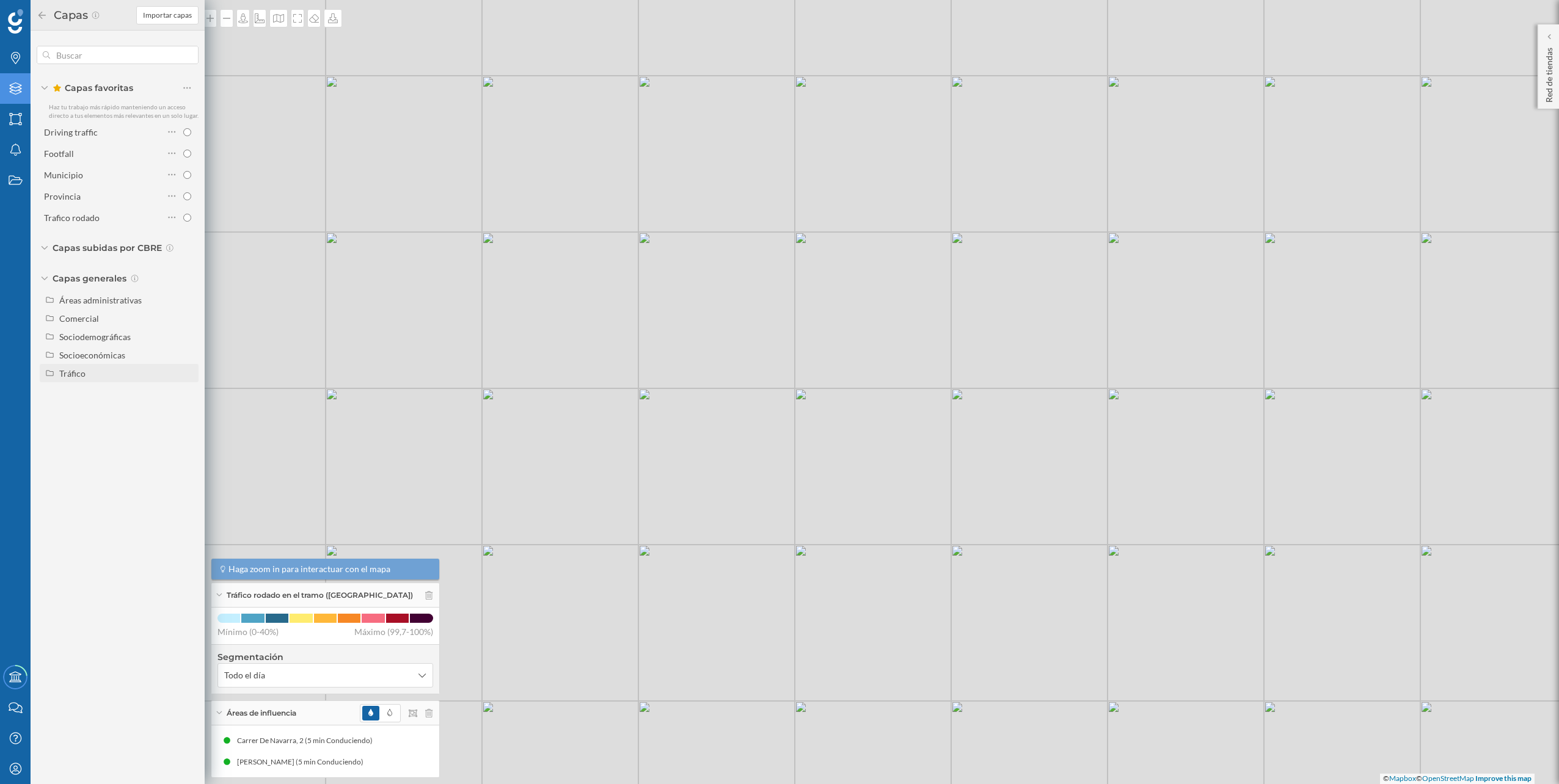
click at [105, 377] on div "Tráfico" at bounding box center [126, 373] width 135 height 13
click at [94, 404] on div "Peatonal" at bounding box center [106, 410] width 85 height 13
click at [186, 406] on input "Peatonal" at bounding box center [190, 410] width 8 height 8
radio input "true"
click at [343, 430] on div "© Mapbox © OpenStreetMap Improve this map" at bounding box center [779, 392] width 1559 height 784
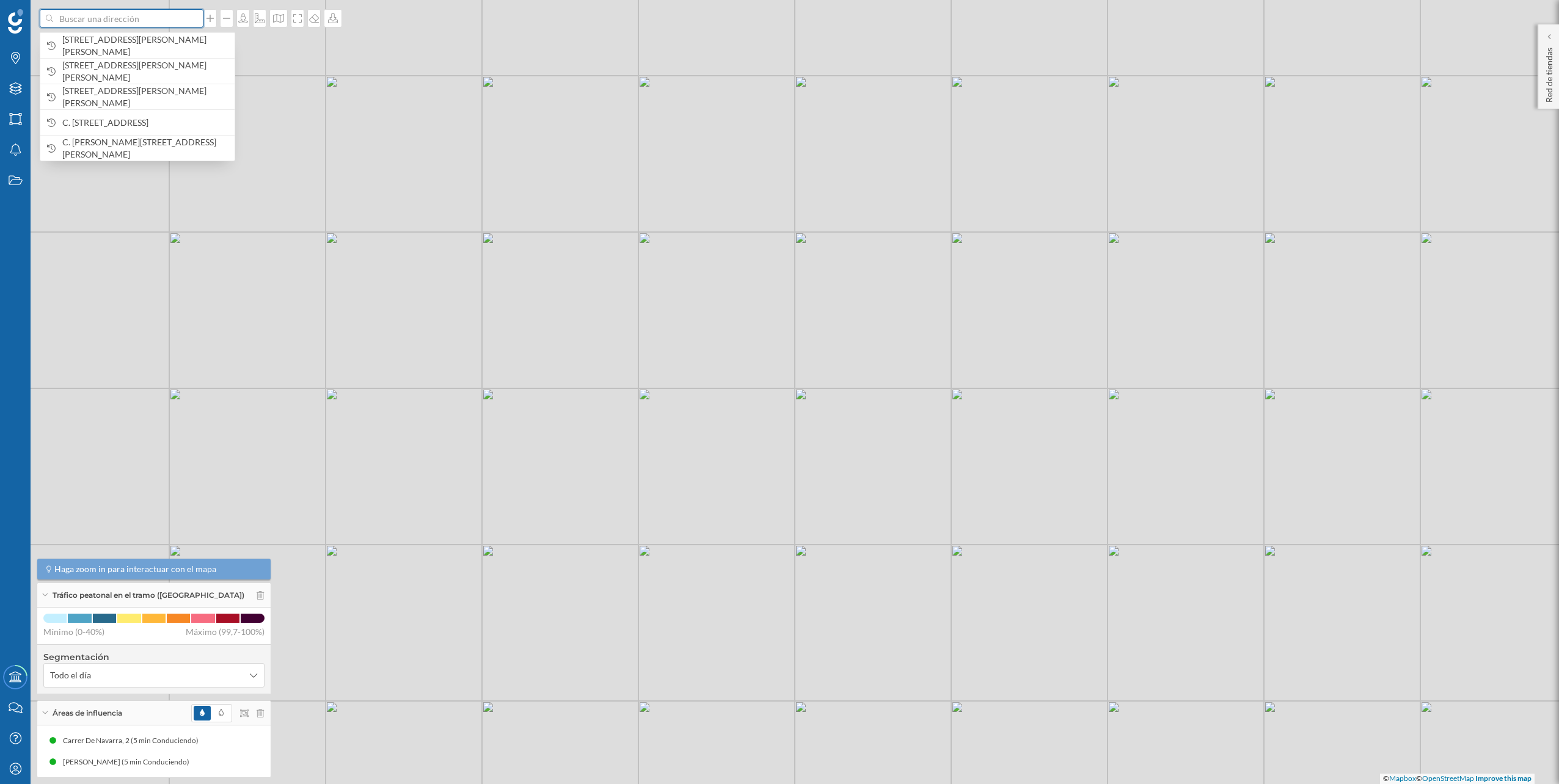
click at [174, 23] on input at bounding box center [122, 18] width 137 height 18
click at [95, 24] on input at bounding box center [122, 18] width 137 height 18
paste input "Centro Comercial El Ingenio Local, E-2, Av. del Rey Juan Carlos I, 29740 Vélez-…"
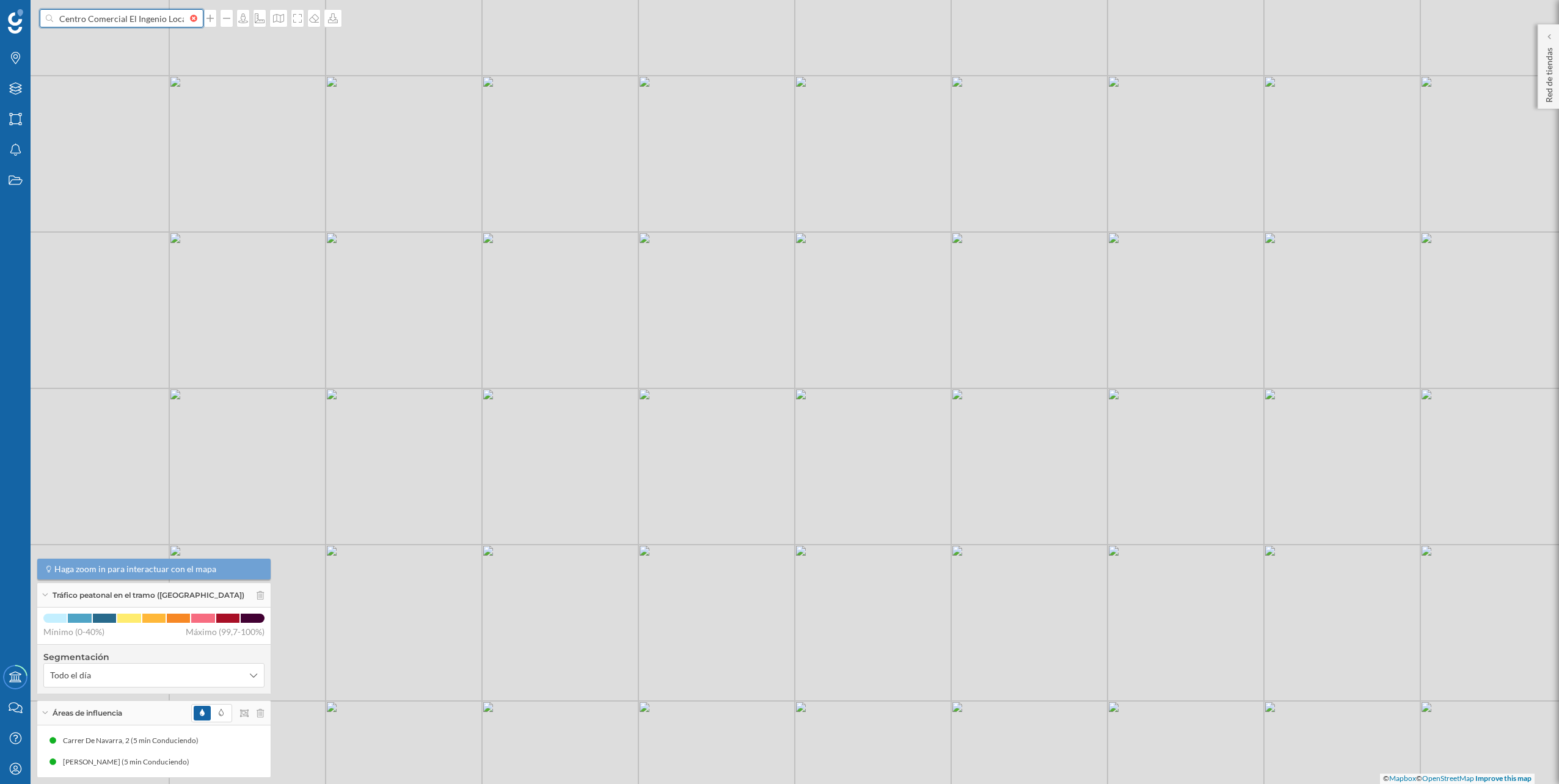
scroll to position [0, 194]
type input "Centro Comercial El Ingenio Local, E-2, Av. del Rey Juan Carlos I, 29740 Vélez-…"
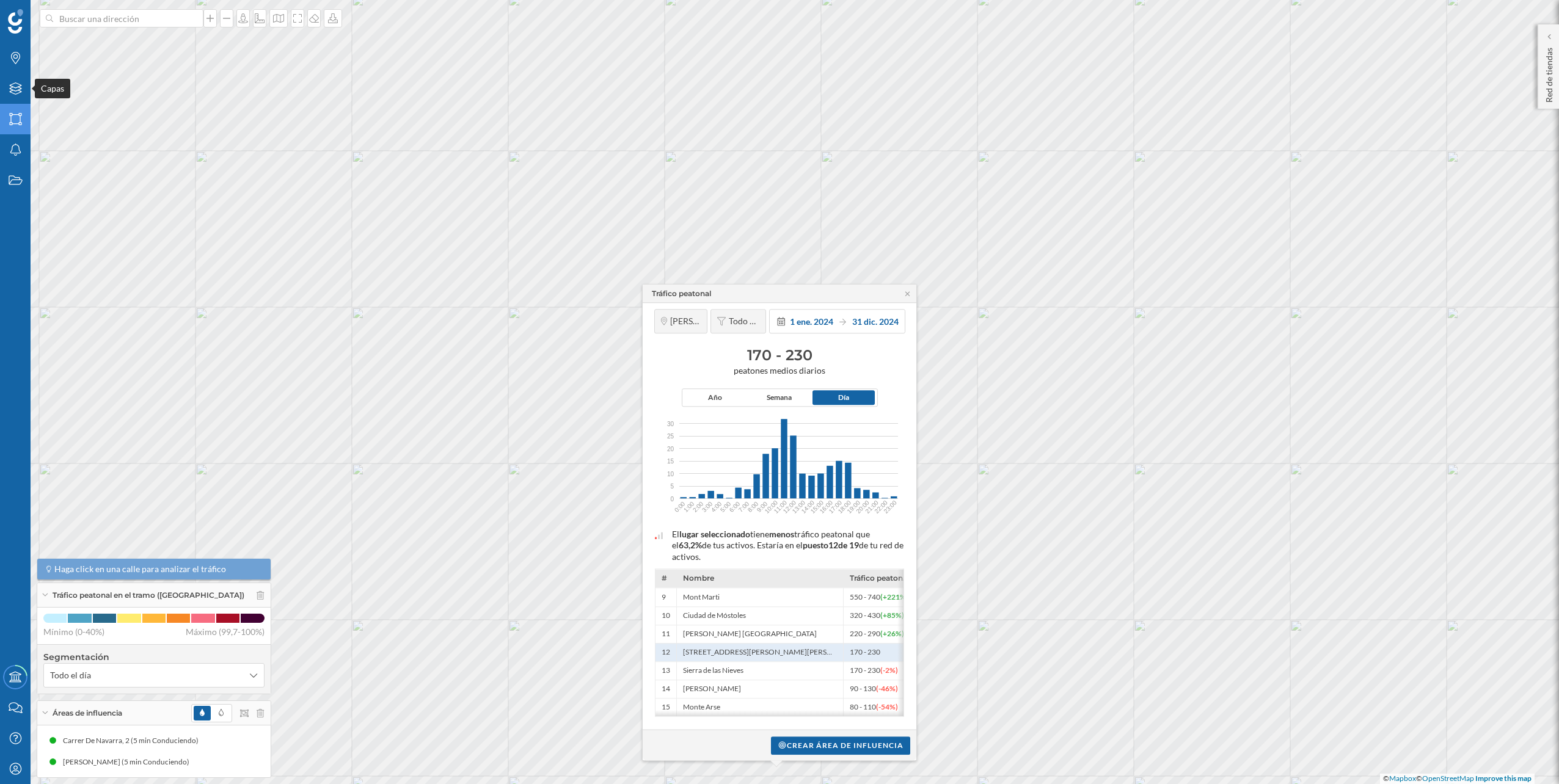
drag, startPoint x: 7, startPoint y: 88, endPoint x: 19, endPoint y: 121, distance: 35.1
click at [7, 88] on div "Capas" at bounding box center [15, 89] width 31 height 31
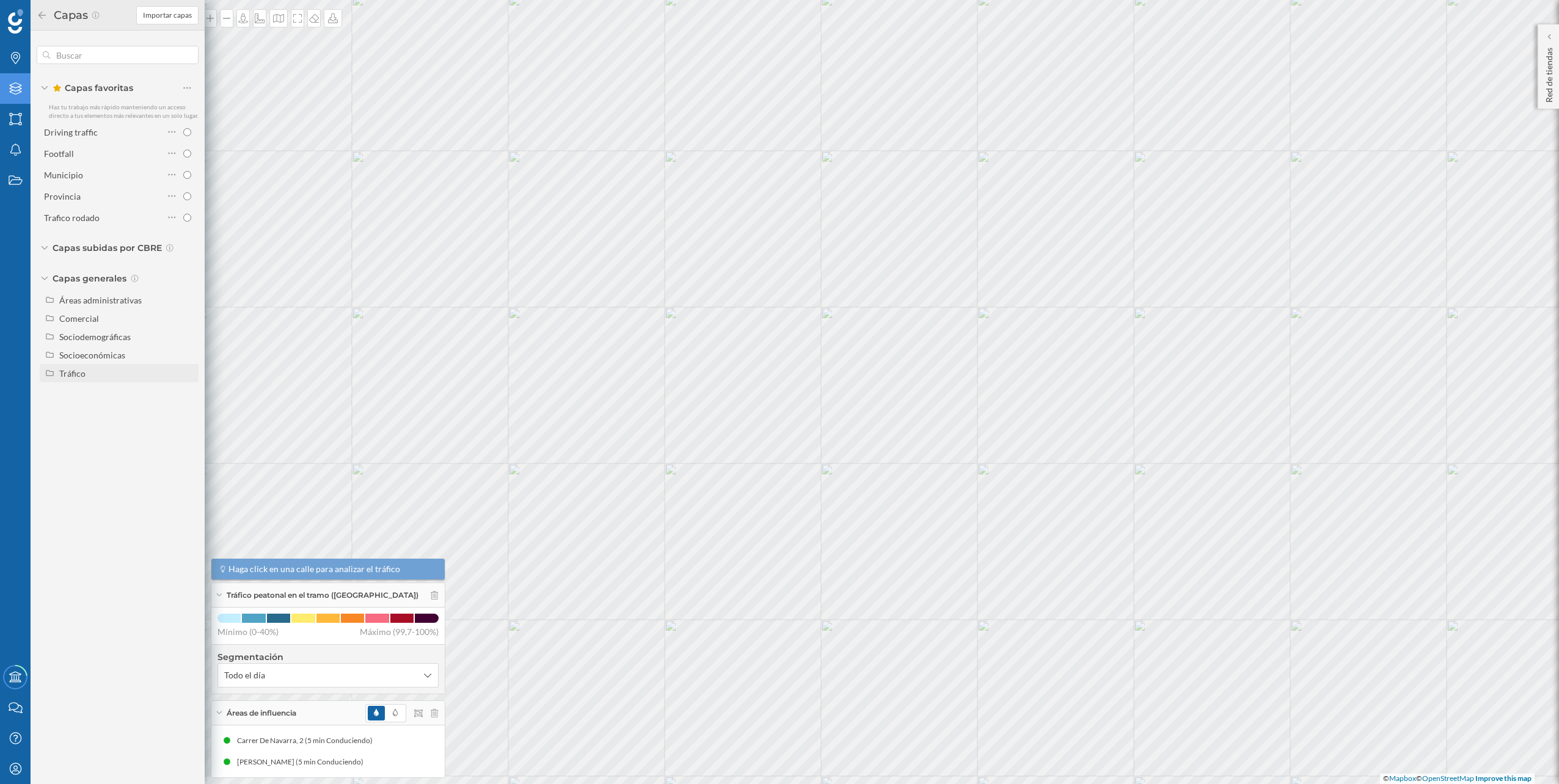
click at [103, 365] on div "Tráfico" at bounding box center [119, 373] width 159 height 18
click at [125, 396] on div "Tráfico rodado" at bounding box center [106, 392] width 85 height 13
click at [186, 396] on input "Tráfico rodado" at bounding box center [190, 392] width 8 height 8
radio input "true"
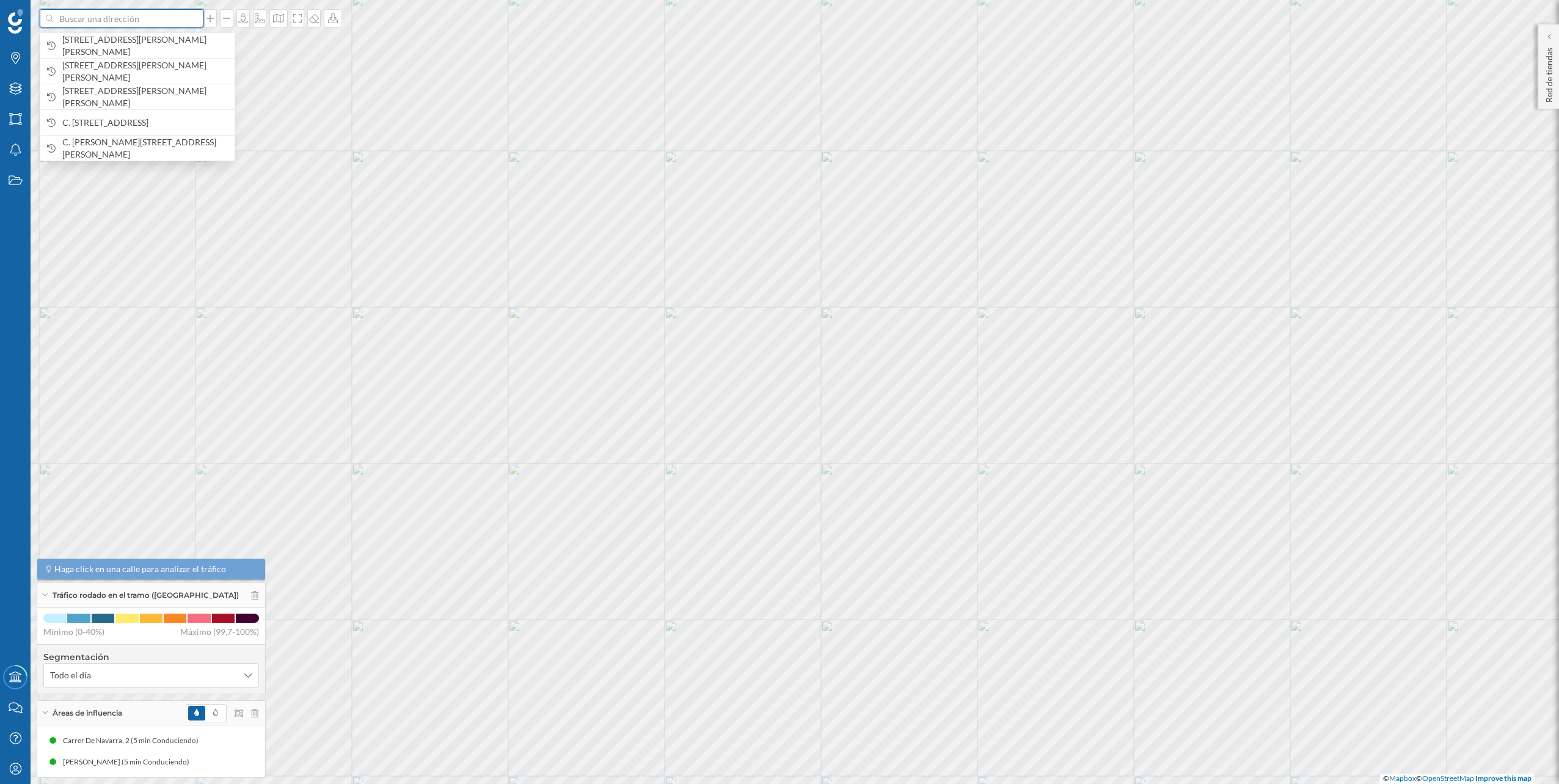
click at [171, 23] on input at bounding box center [122, 18] width 137 height 18
click at [162, 35] on span "Av. del Rey Juan Carlos I, 2V, local e, 29740, Málaga, España" at bounding box center [145, 45] width 166 height 25
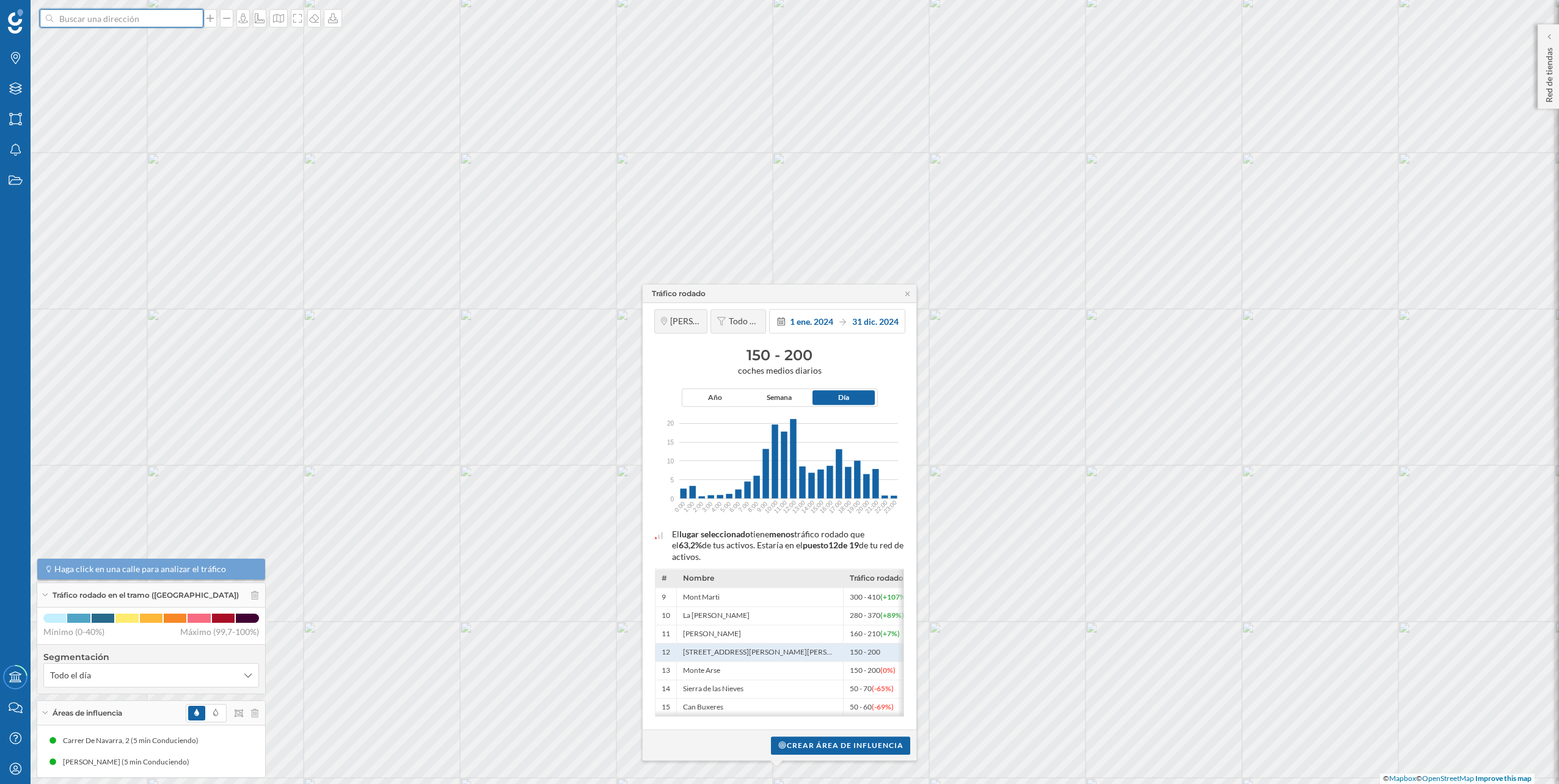
click at [159, 14] on input at bounding box center [122, 18] width 137 height 18
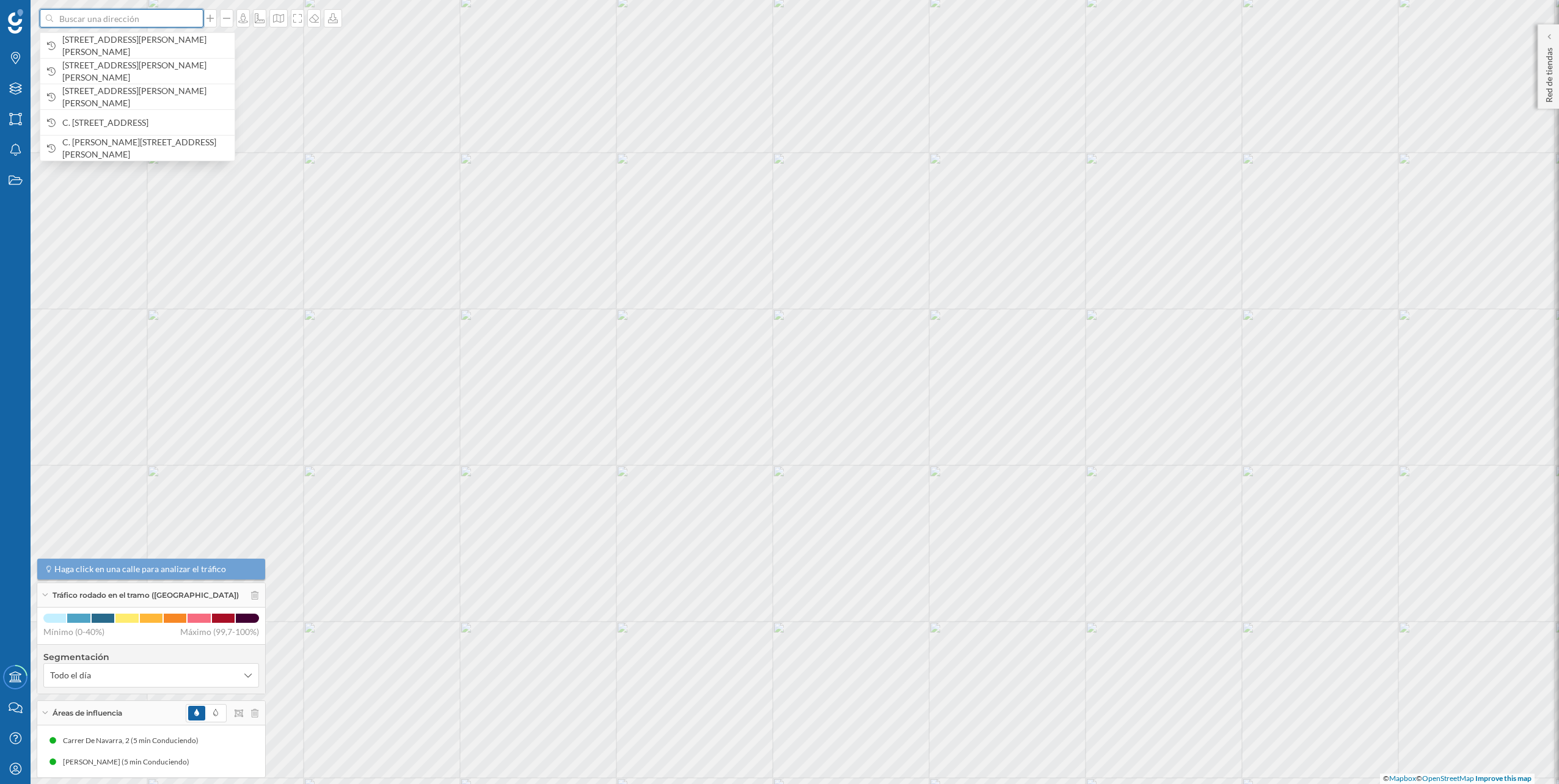
paste input "Calle de la Cruz, 68, 29620 Torremolinos"
type input "Calle de la Cruz, 68, 29620 Torremolinos"
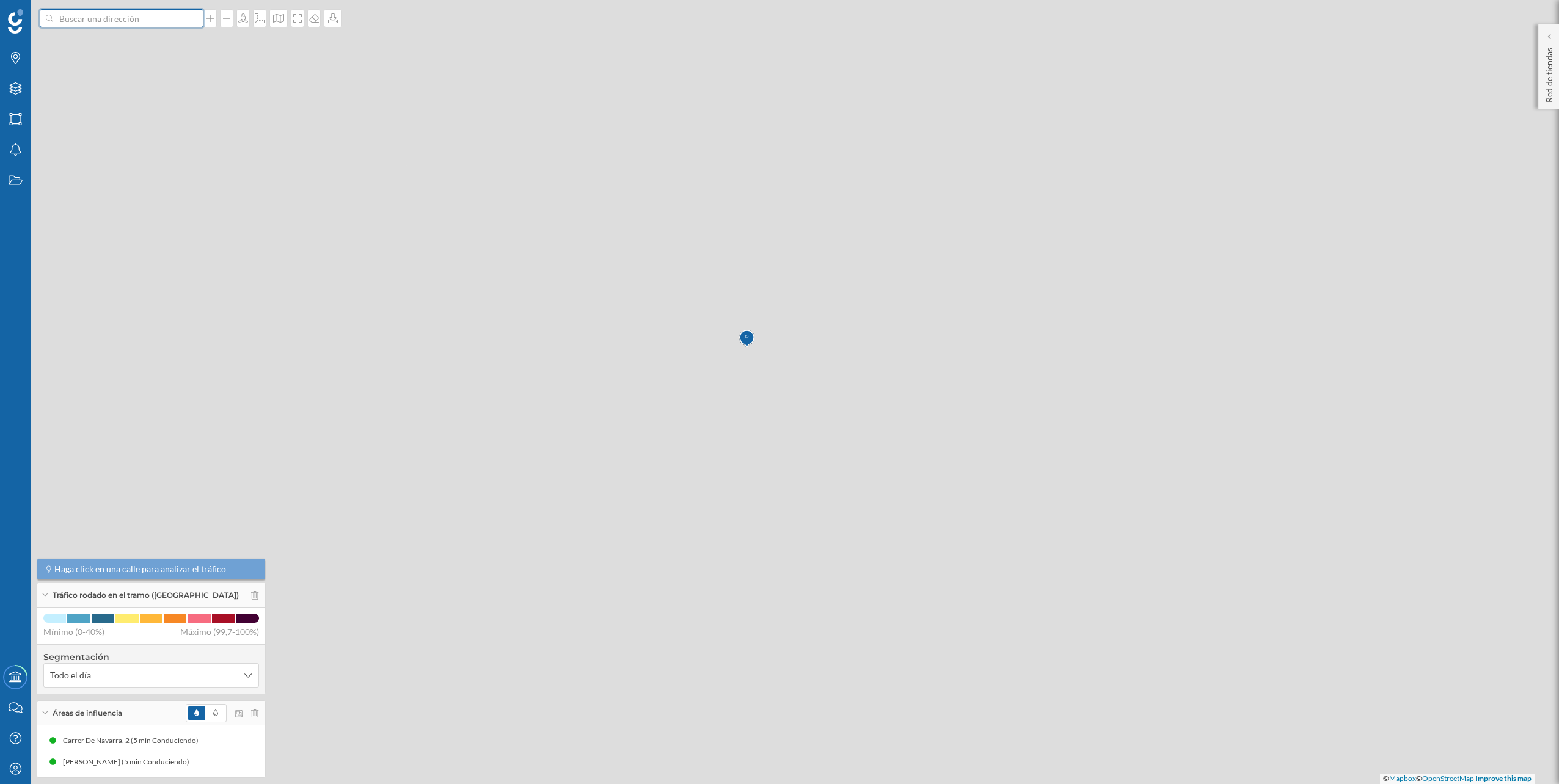
scroll to position [0, 0]
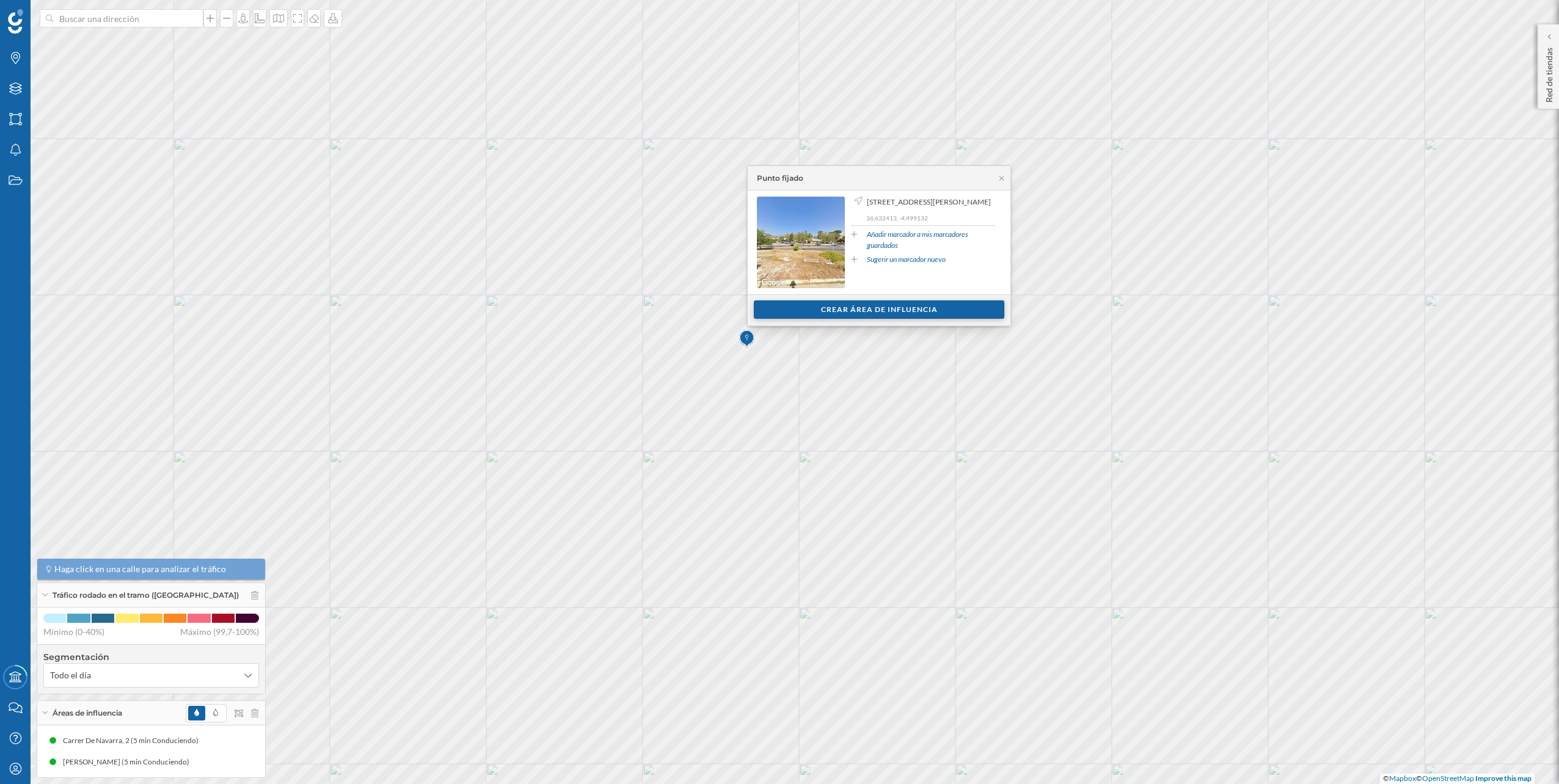
click at [857, 308] on div "Crear área de influencia" at bounding box center [879, 309] width 250 height 18
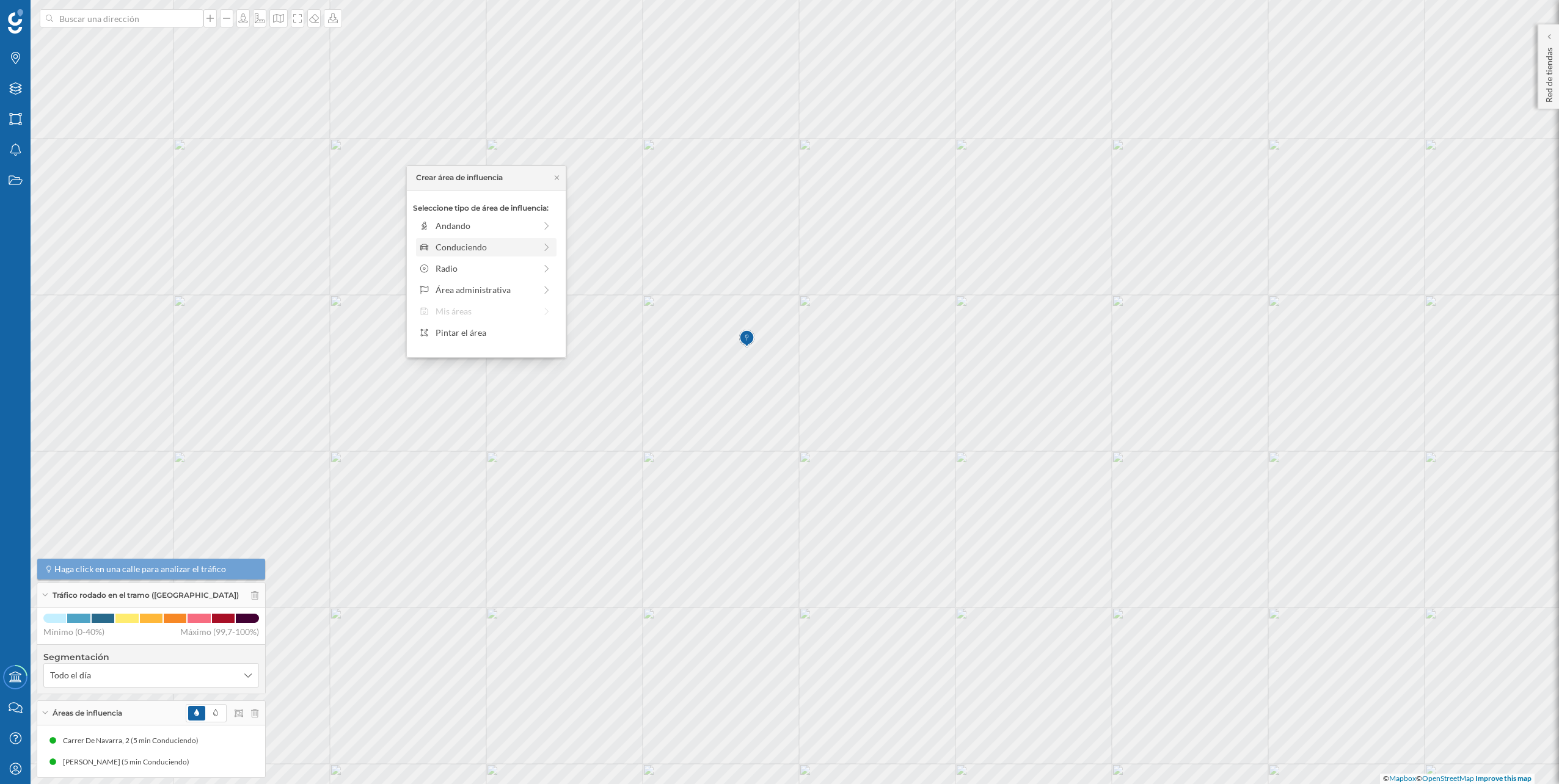
click at [508, 245] on div "Conduciendo" at bounding box center [485, 247] width 99 height 13
click at [444, 238] on div "5 min." at bounding box center [443, 240] width 1 height 4
click at [479, 331] on div "Crear área de influencia" at bounding box center [486, 334] width 147 height 18
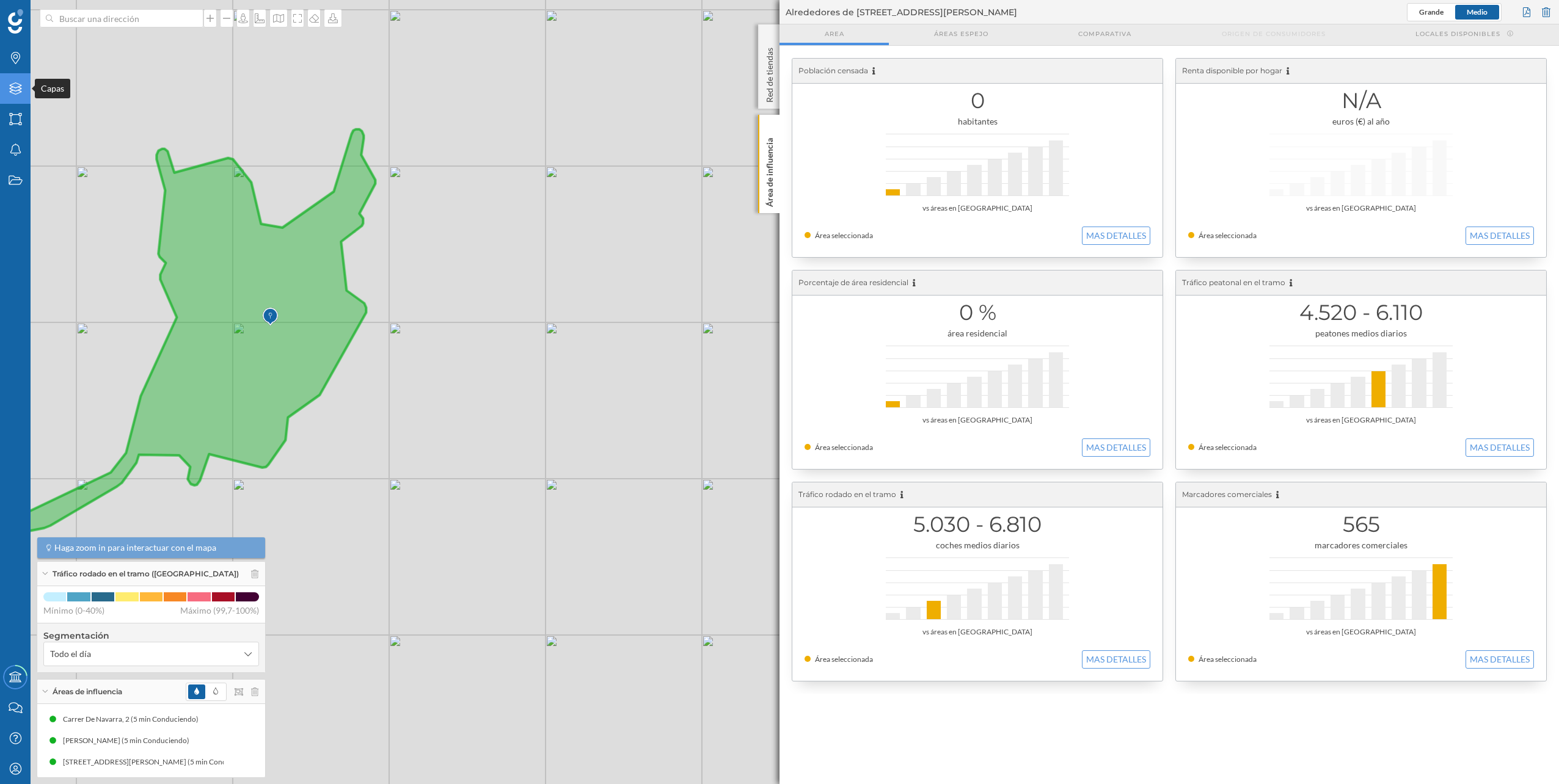
click at [13, 101] on div "Capas" at bounding box center [15, 89] width 31 height 31
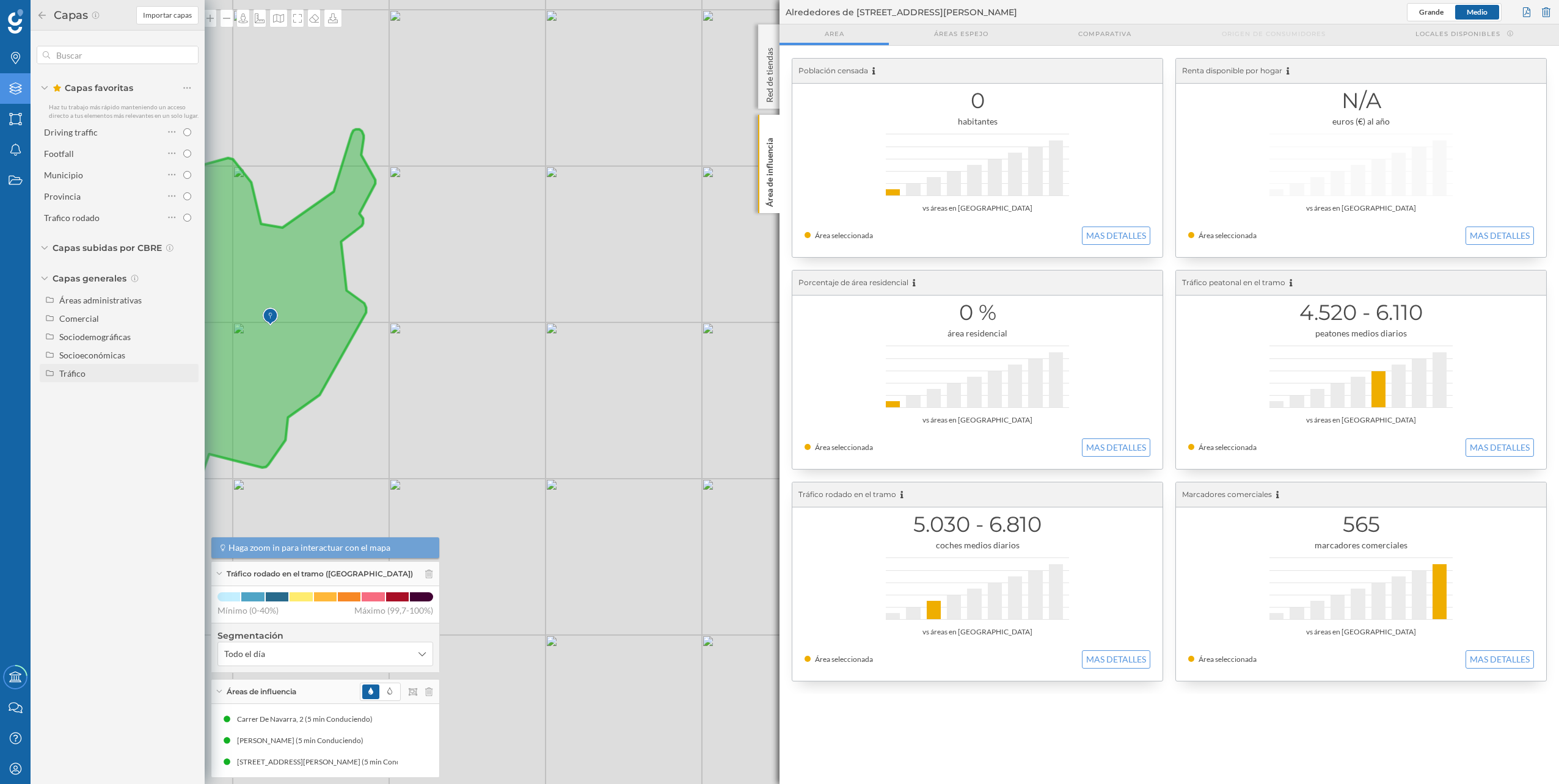
click at [88, 377] on div "Tráfico" at bounding box center [126, 373] width 135 height 13
click at [96, 406] on div "Peatonal" at bounding box center [80, 410] width 33 height 11
click at [186, 406] on input "Peatonal" at bounding box center [190, 410] width 8 height 8
radio input "true"
click at [422, 391] on div "© Mapbox © OpenStreetMap Improve this map" at bounding box center [779, 392] width 1559 height 784
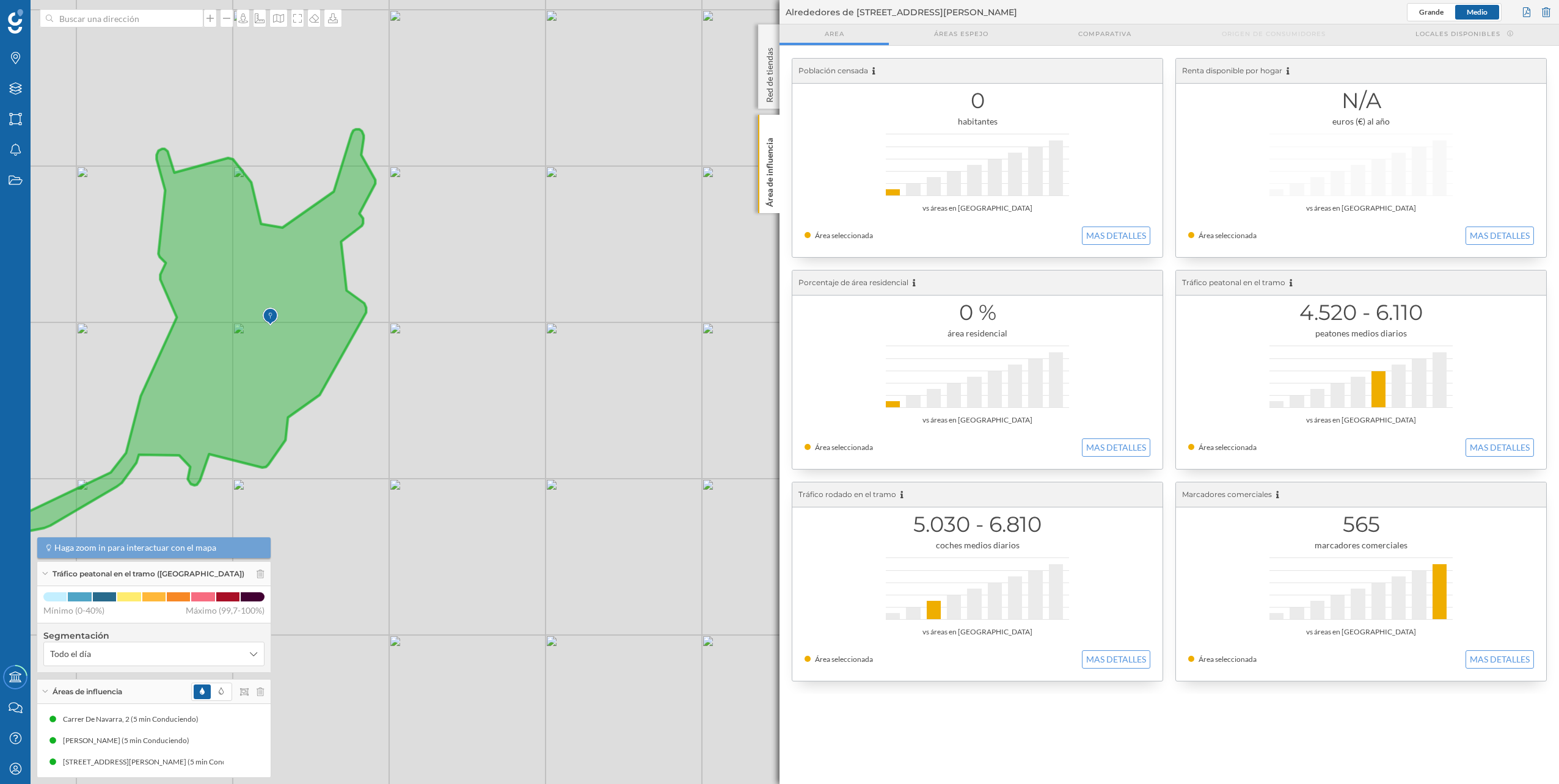
click at [174, 30] on div "© Mapbox © OpenStreetMap Improve this map" at bounding box center [779, 392] width 1559 height 784
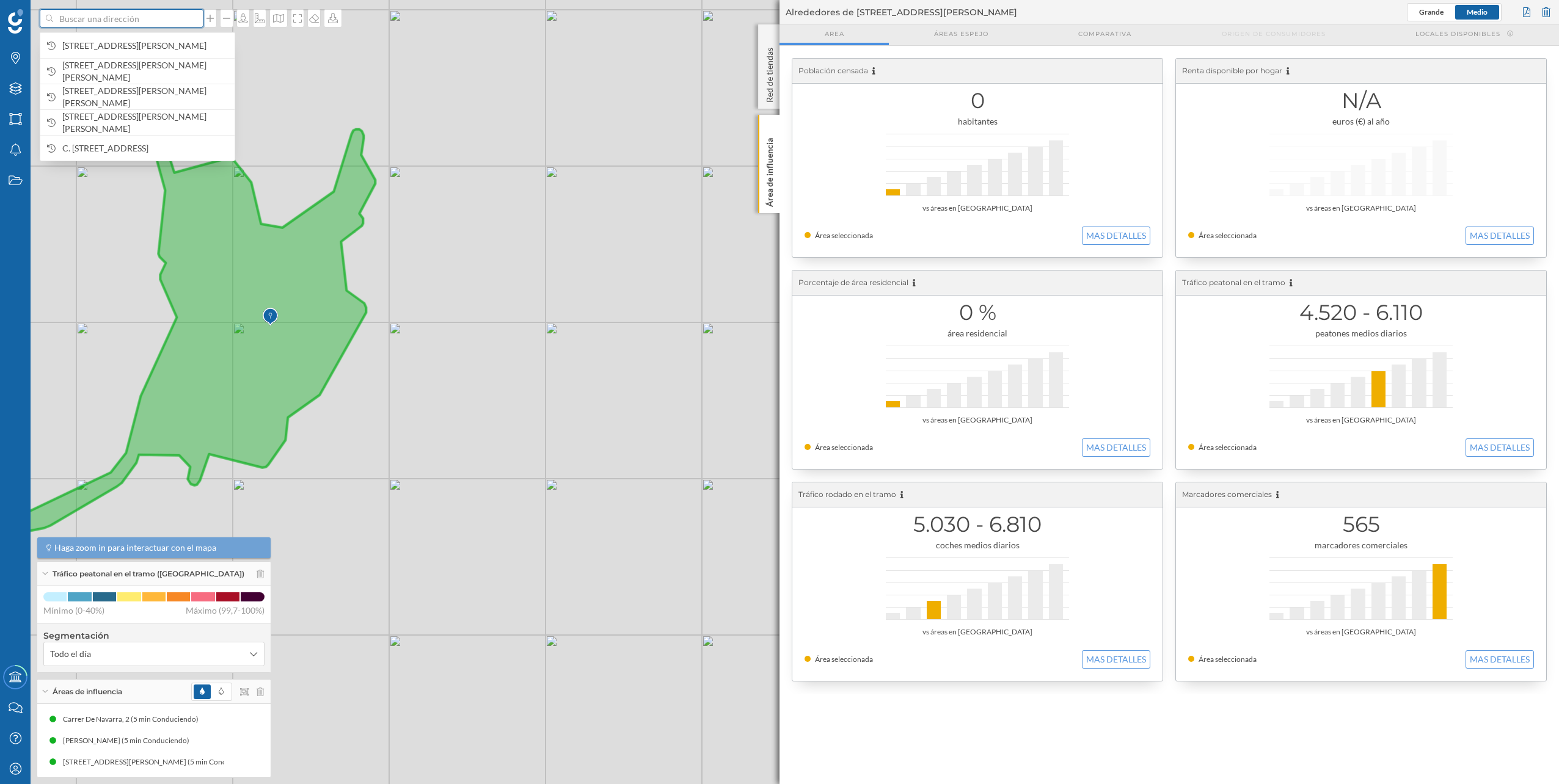
click at [169, 21] on input at bounding box center [122, 18] width 137 height 18
click at [159, 40] on span "C. de la Cruz, 68, 29620 Torremolinos, Málaga, España" at bounding box center [145, 45] width 166 height 12
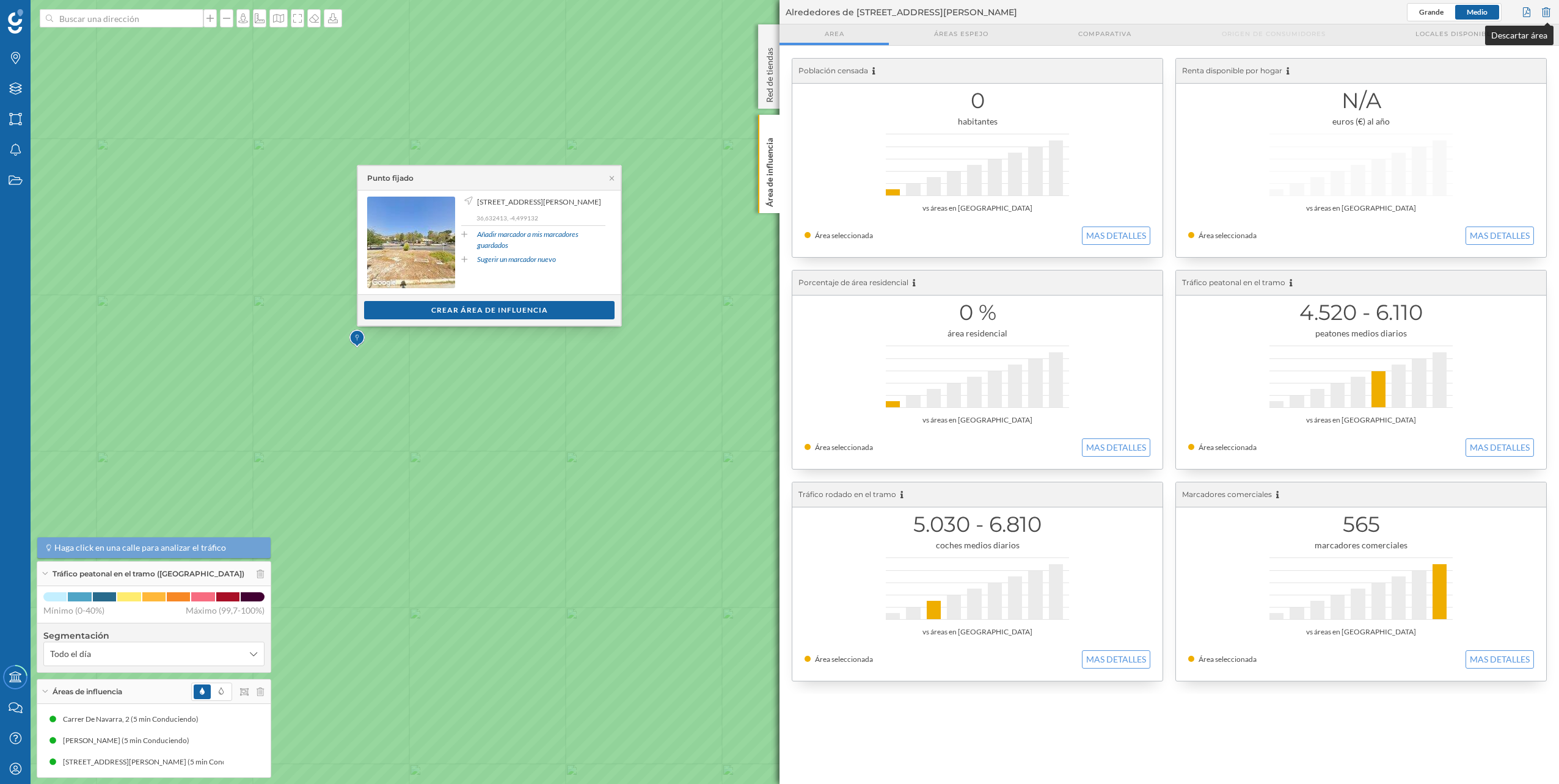
click at [1545, 8] on div at bounding box center [1546, 12] width 13 height 18
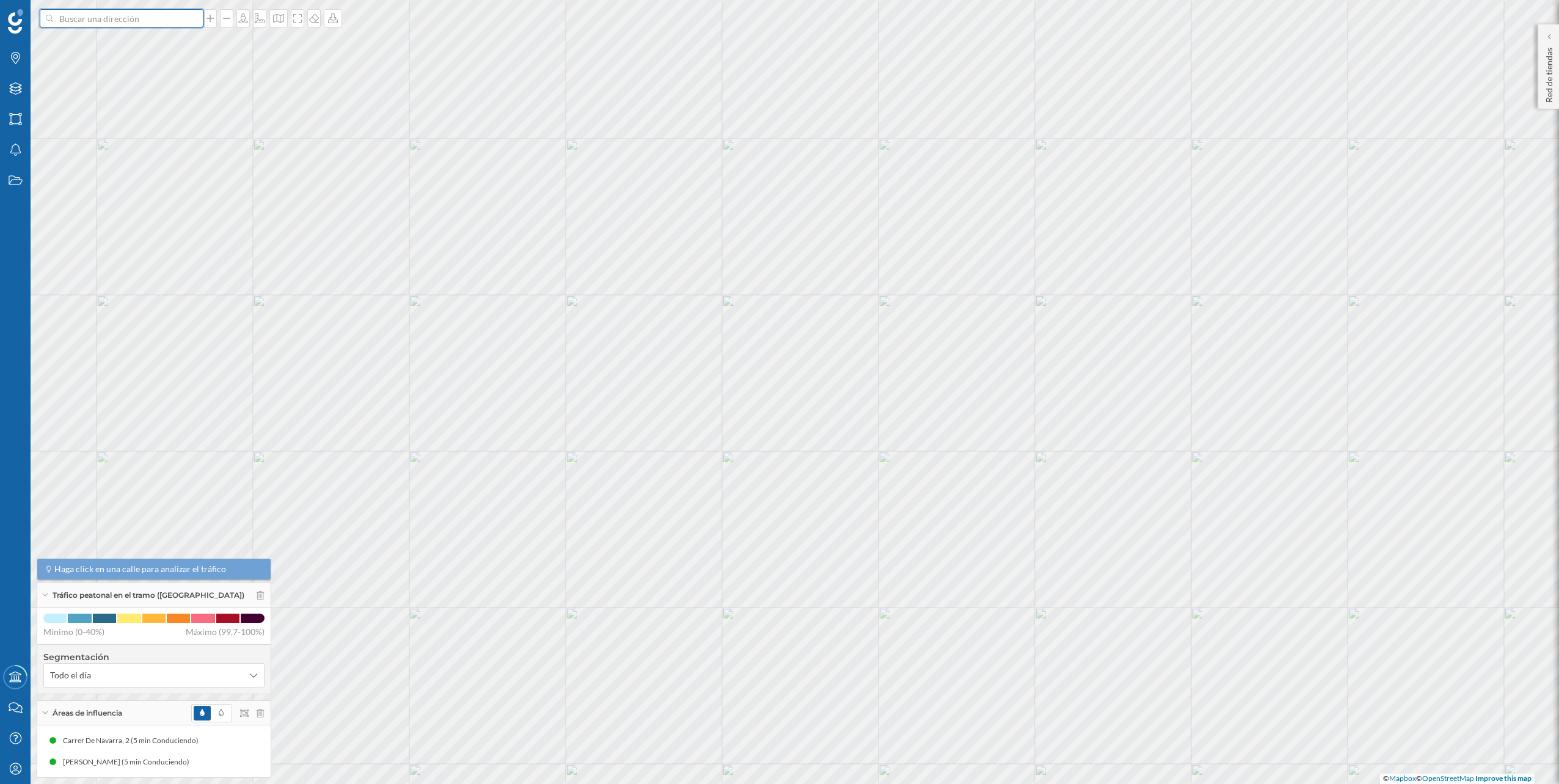
click at [143, 25] on input at bounding box center [122, 18] width 137 height 18
click at [135, 40] on span "C. de la Cruz, 68, 29620 Torremolinos, Málaga, España" at bounding box center [145, 45] width 166 height 12
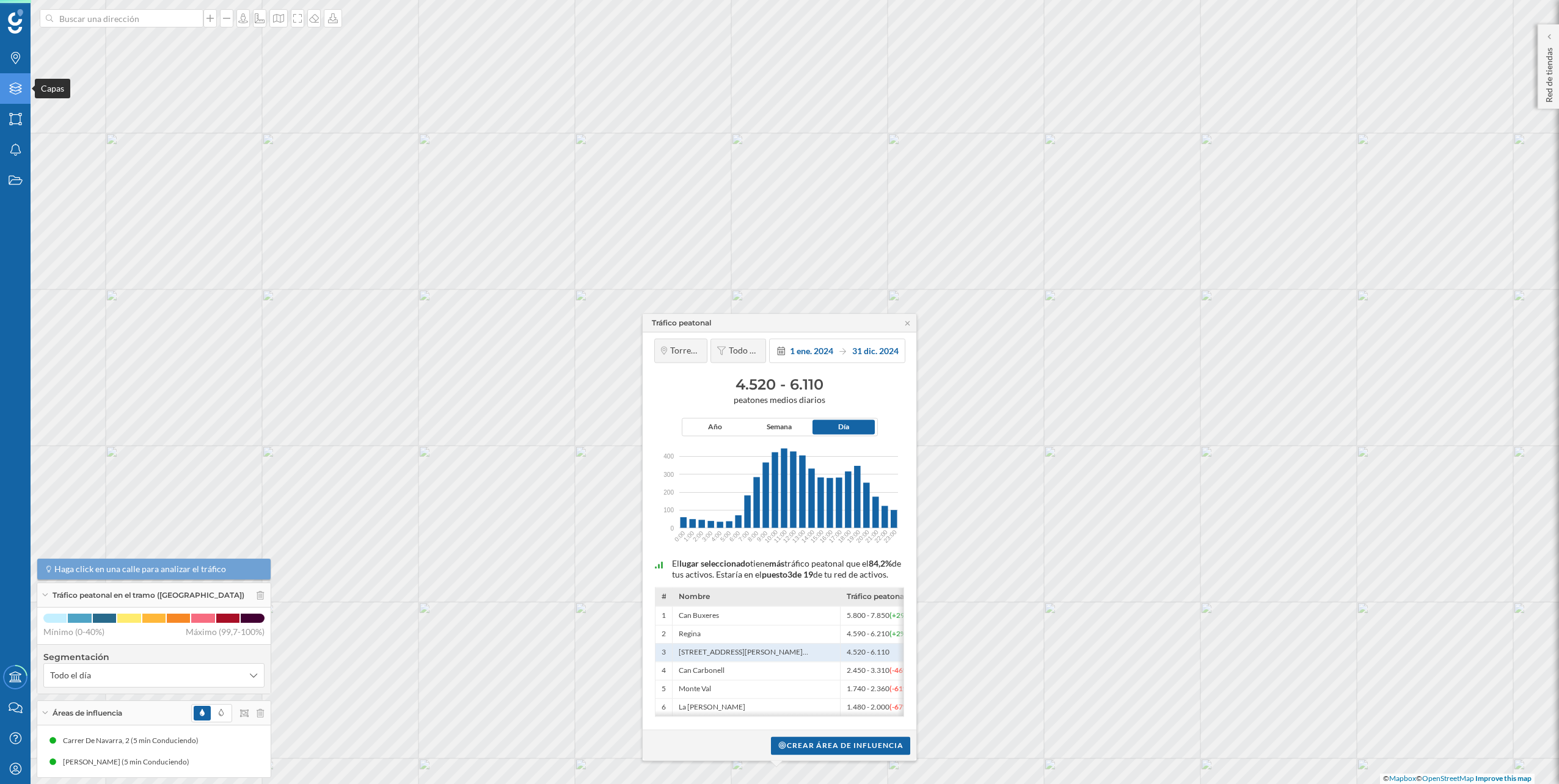
click at [26, 93] on div "Capas" at bounding box center [15, 89] width 31 height 31
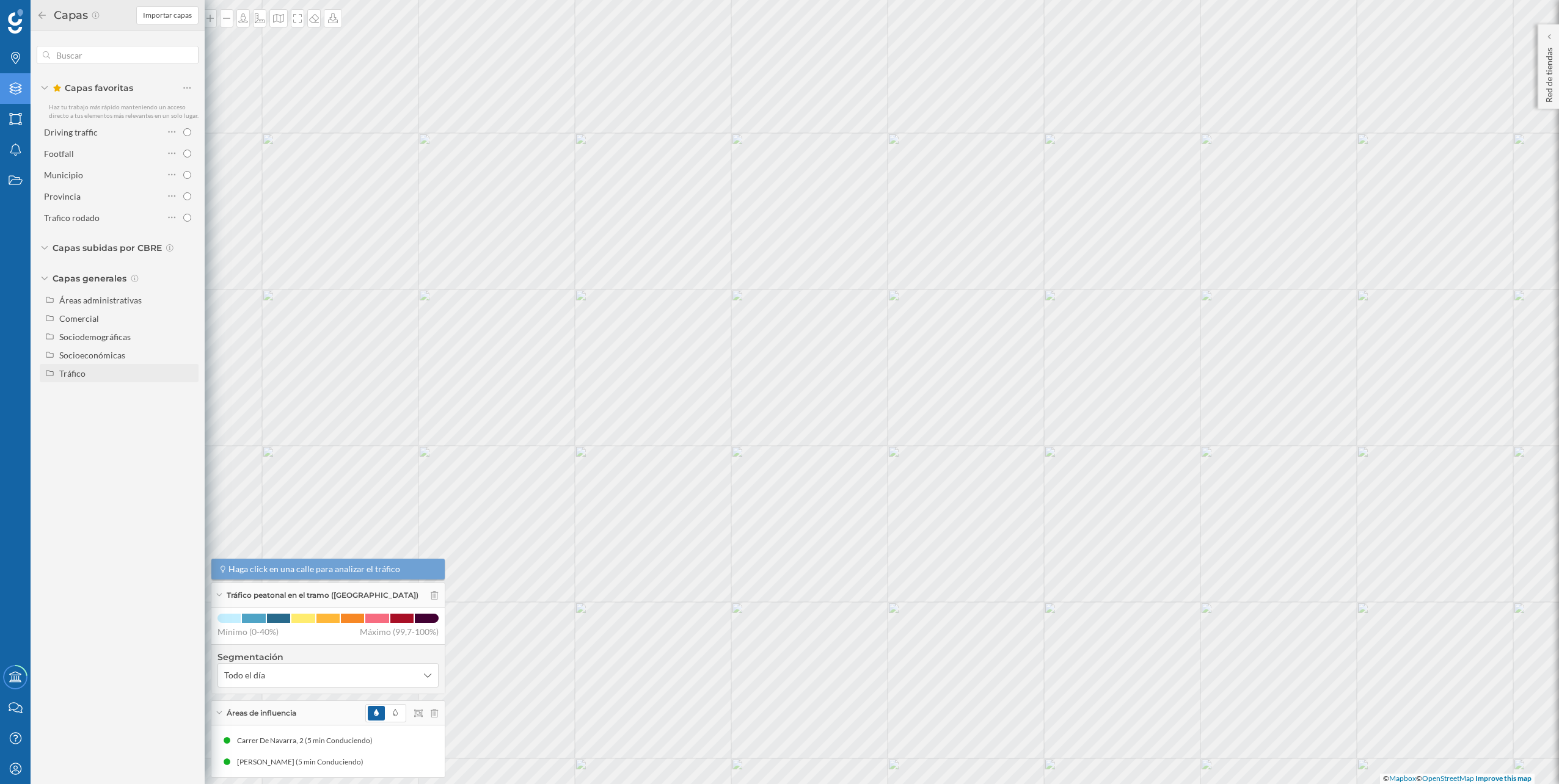
click at [80, 372] on div "Tráfico" at bounding box center [72, 373] width 26 height 11
click at [109, 387] on div "Tráfico rodado" at bounding box center [91, 392] width 55 height 11
click at [186, 388] on input "Tráfico rodado" at bounding box center [190, 392] width 8 height 8
radio input "true"
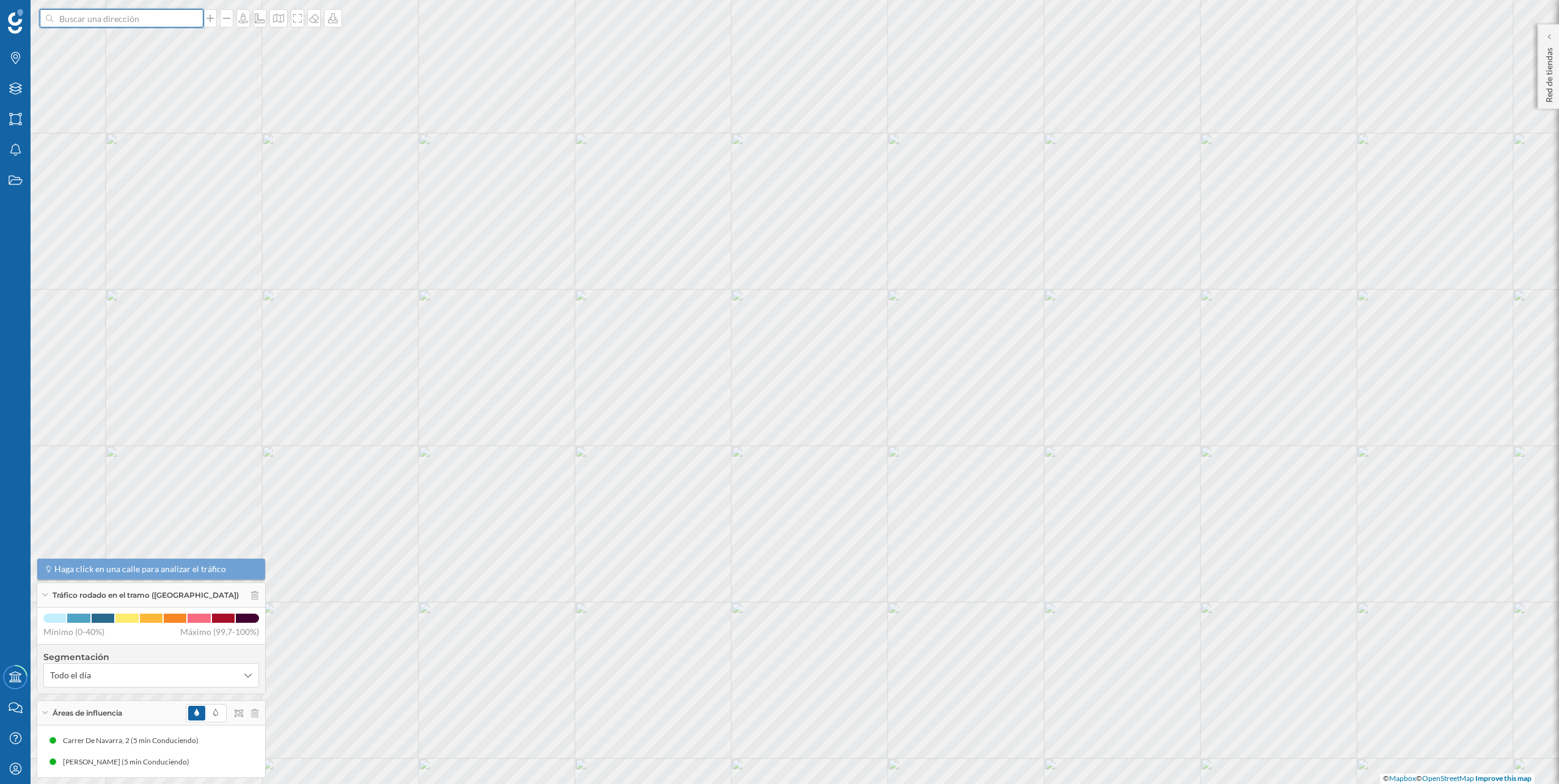
click at [168, 21] on input at bounding box center [122, 18] width 137 height 18
click at [155, 43] on span "C. de la Cruz, 68, 29620 Torremolinos, Málaga, España" at bounding box center [145, 45] width 166 height 12
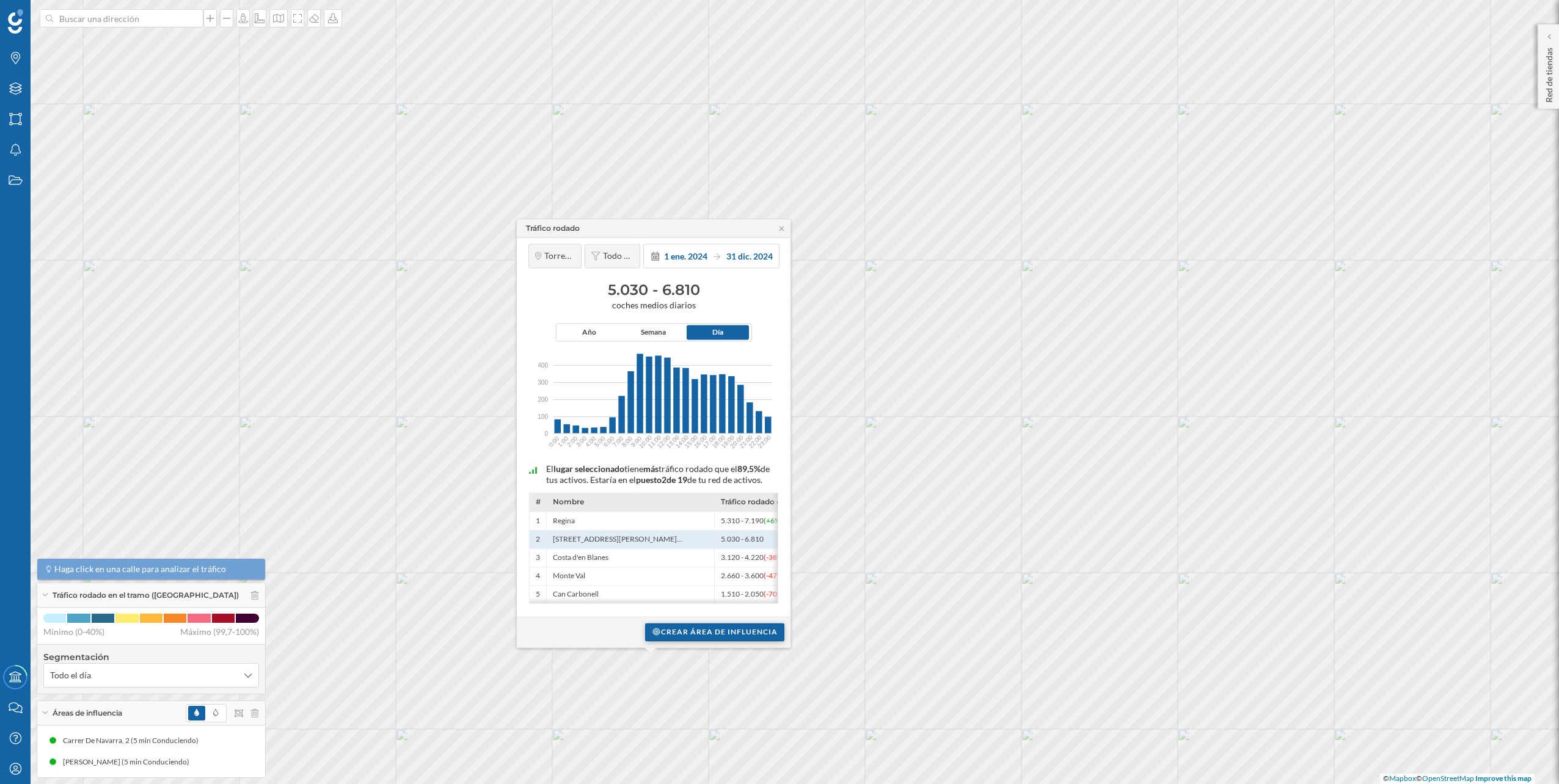
click at [700, 634] on div "Crear área de influencia" at bounding box center [715, 632] width 140 height 18
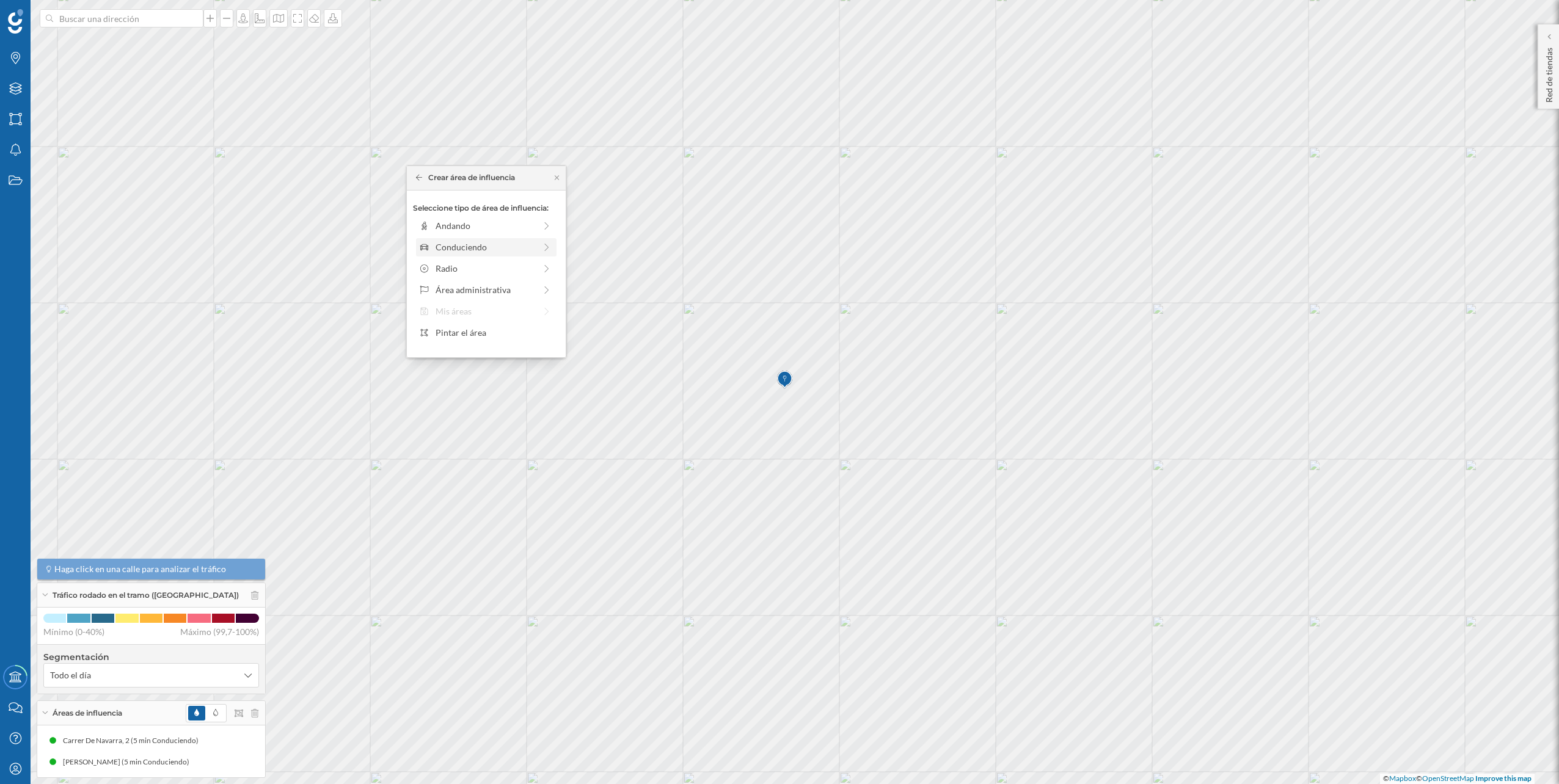
click at [538, 253] on div "Conduciendo" at bounding box center [485, 247] width 133 height 13
click at [441, 243] on div "0 min. 3 min. 5 min. 7 min. 10 min. 12 min. 15 min. 20 min. 30 min. 45 min. 50 …" at bounding box center [487, 243] width 136 height 3
click at [473, 331] on div "Crear área de influencia" at bounding box center [486, 334] width 147 height 18
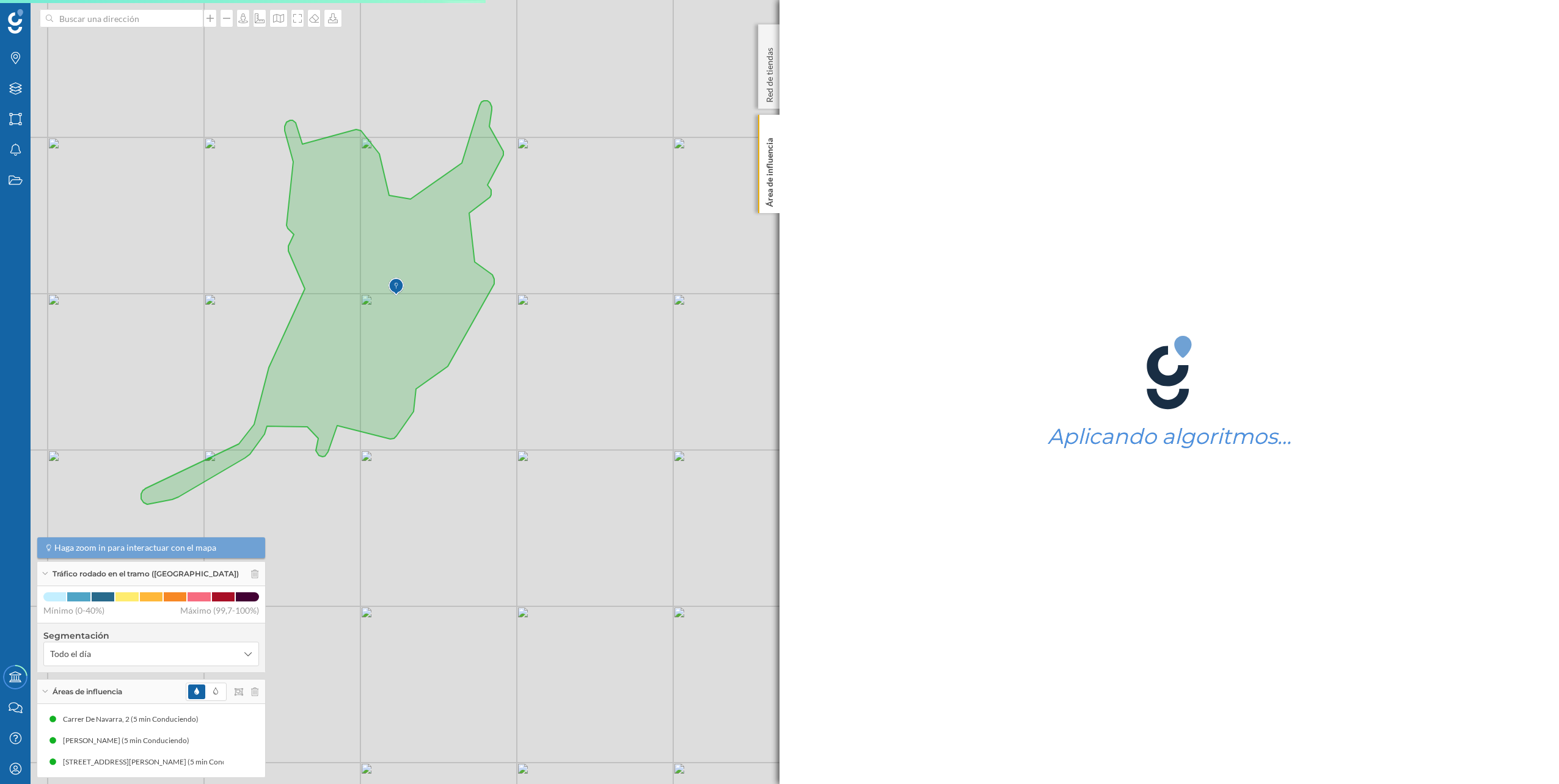
drag, startPoint x: 473, startPoint y: 331, endPoint x: 601, endPoint y: 302, distance: 131.2
click at [601, 302] on div "© Mapbox © OpenStreetMap Improve this map" at bounding box center [779, 392] width 1559 height 784
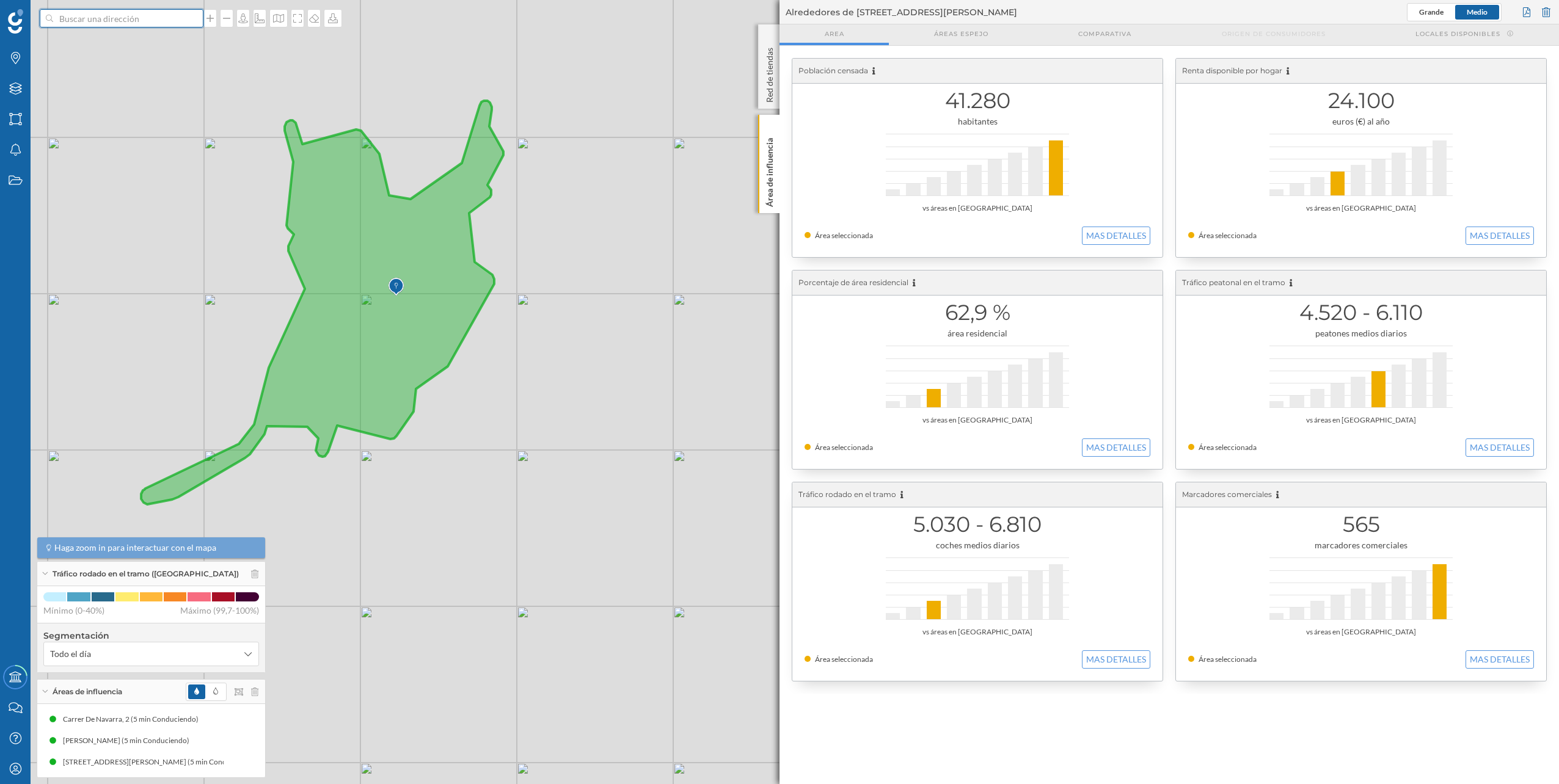
click at [165, 22] on input at bounding box center [122, 18] width 137 height 18
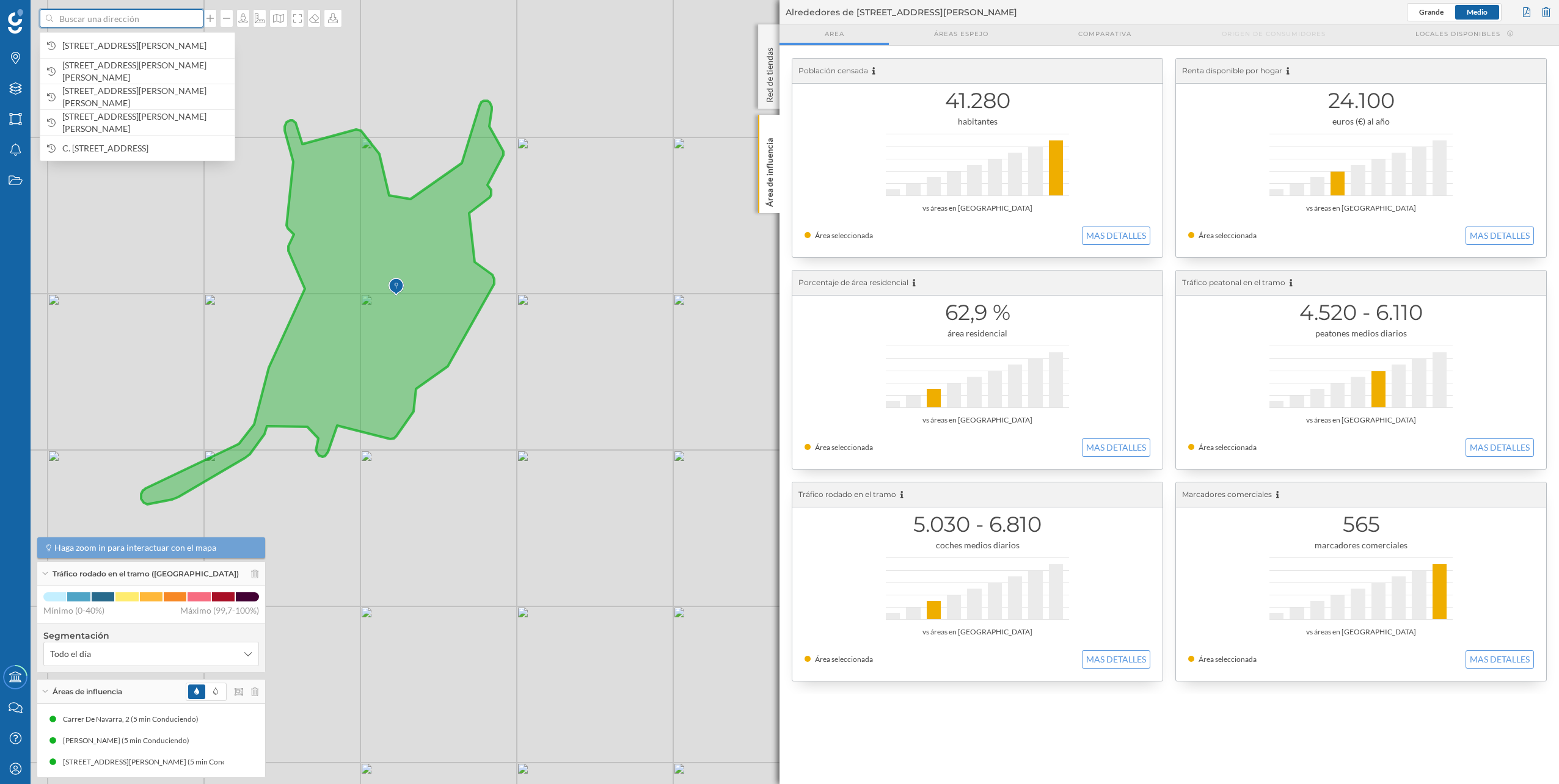
paste input "C. Diderot, 3, Churriana, 29004 Málaga"
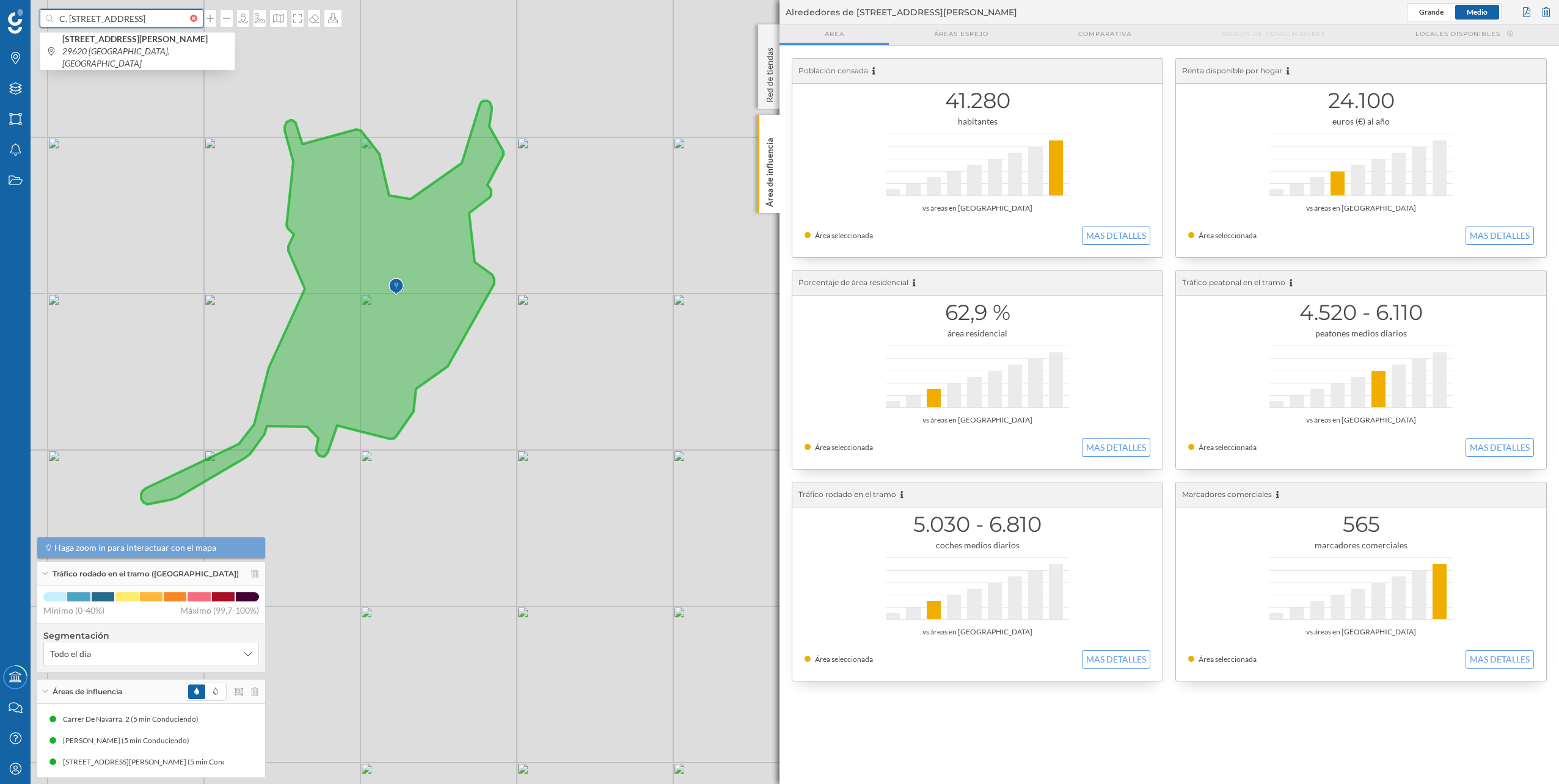
scroll to position [0, 23]
type input "C. Diderot, 3, Churriana, 29004 Málaga"
click at [140, 41] on icon "Churriana, 29004 Málaga, España" at bounding box center [143, 45] width 162 height 23
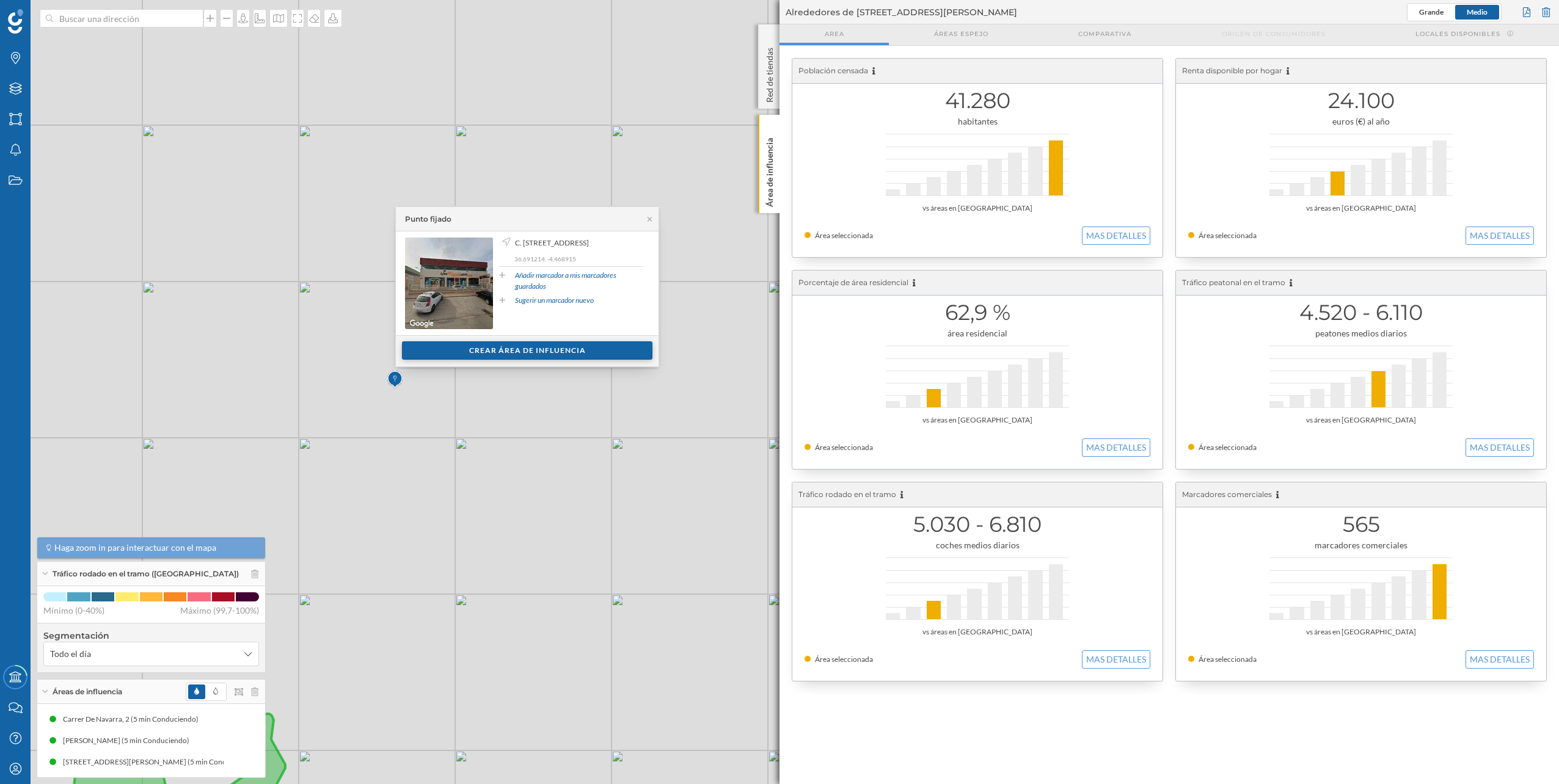
click at [570, 355] on div "Crear área de influencia" at bounding box center [527, 350] width 250 height 18
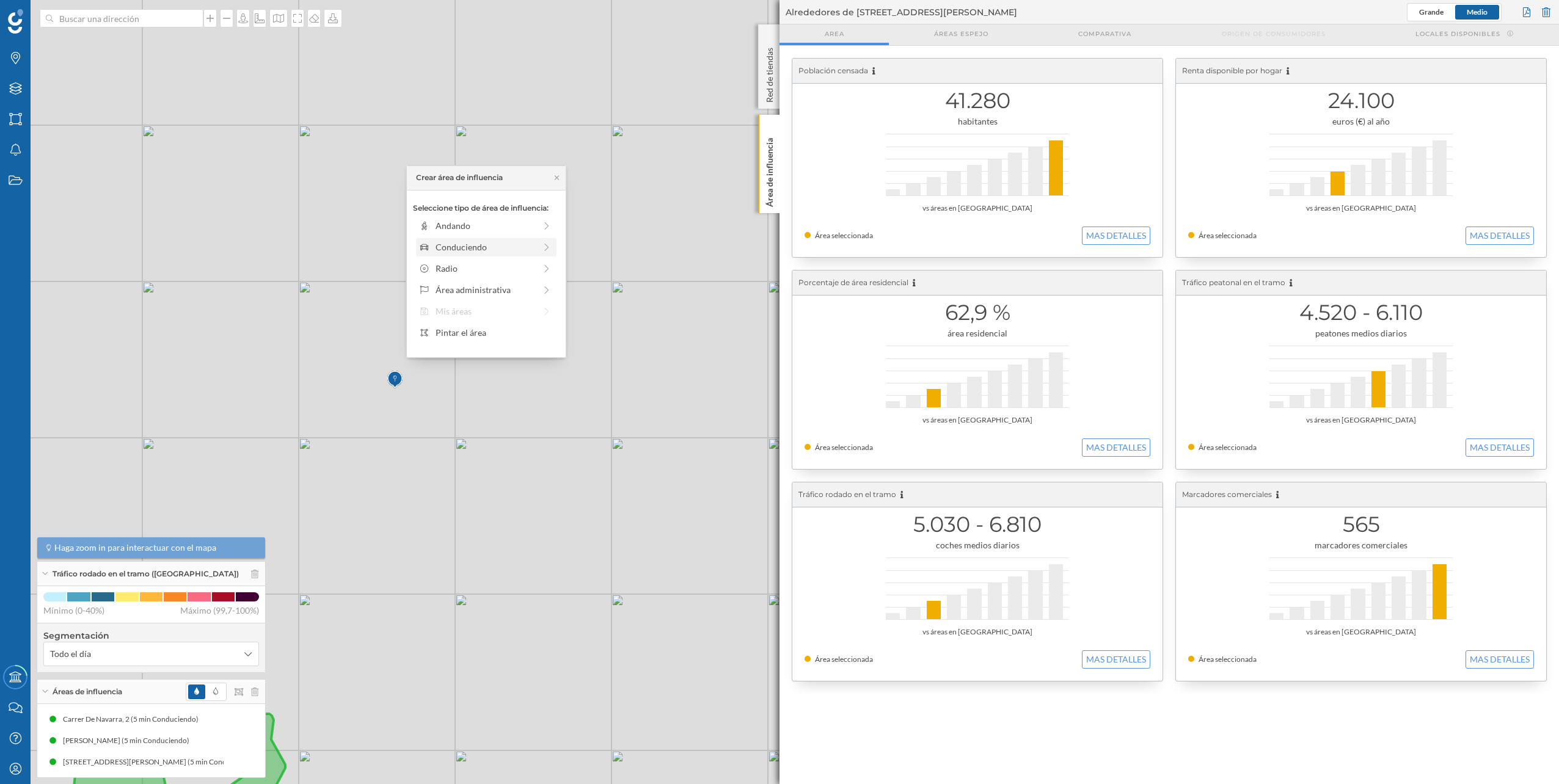
click at [510, 241] on div "Conduciendo" at bounding box center [485, 247] width 99 height 13
click at [443, 243] on div "0 min. 3 min. 5 min. 7 min. 10 min. 12 min. 15 min. 20 min. 30 min. 45 min. 50 …" at bounding box center [487, 243] width 136 height 3
click at [502, 343] on div "Crear área de influencia" at bounding box center [486, 334] width 147 height 18
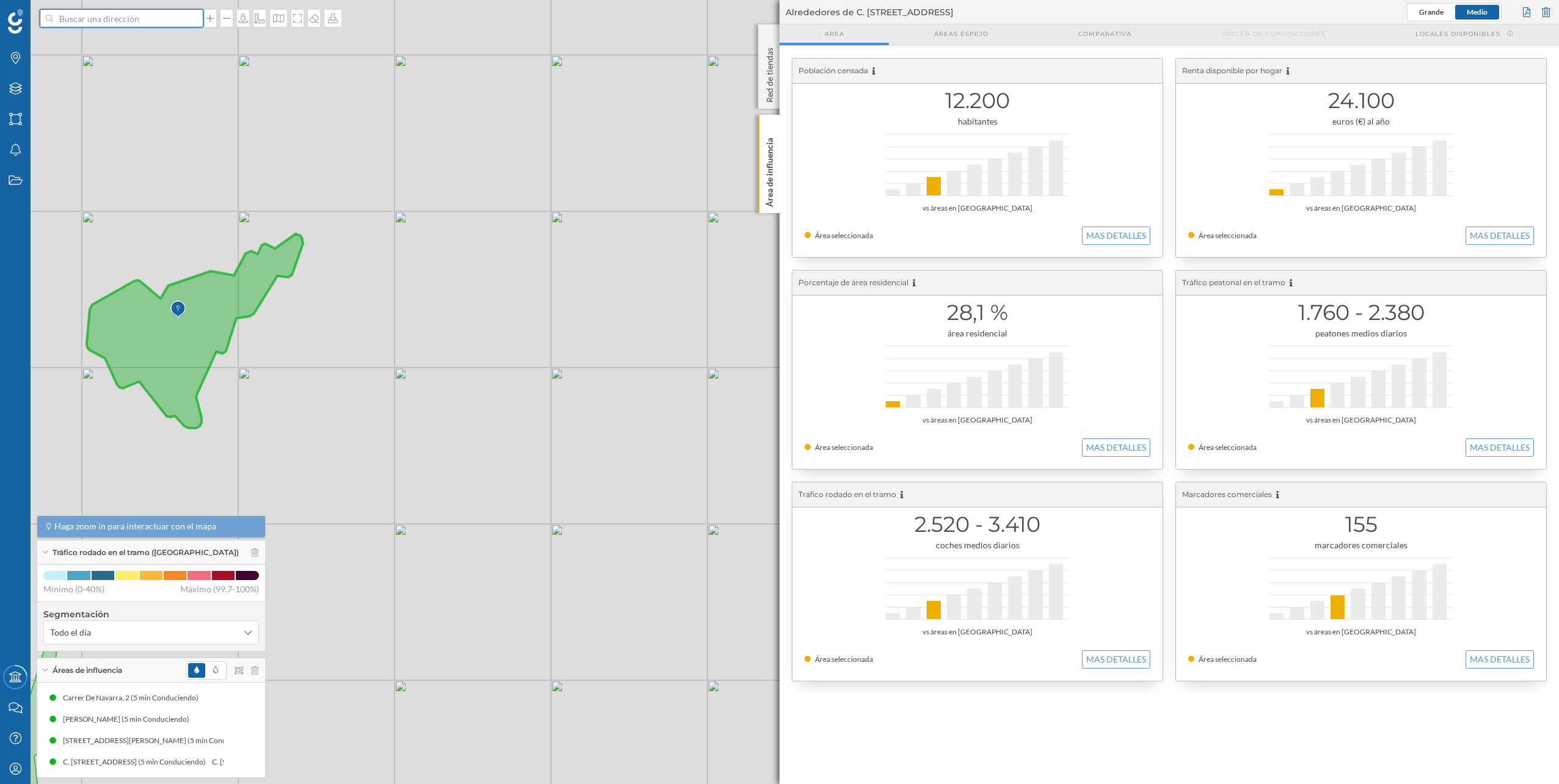
click at [179, 18] on input at bounding box center [122, 18] width 137 height 18
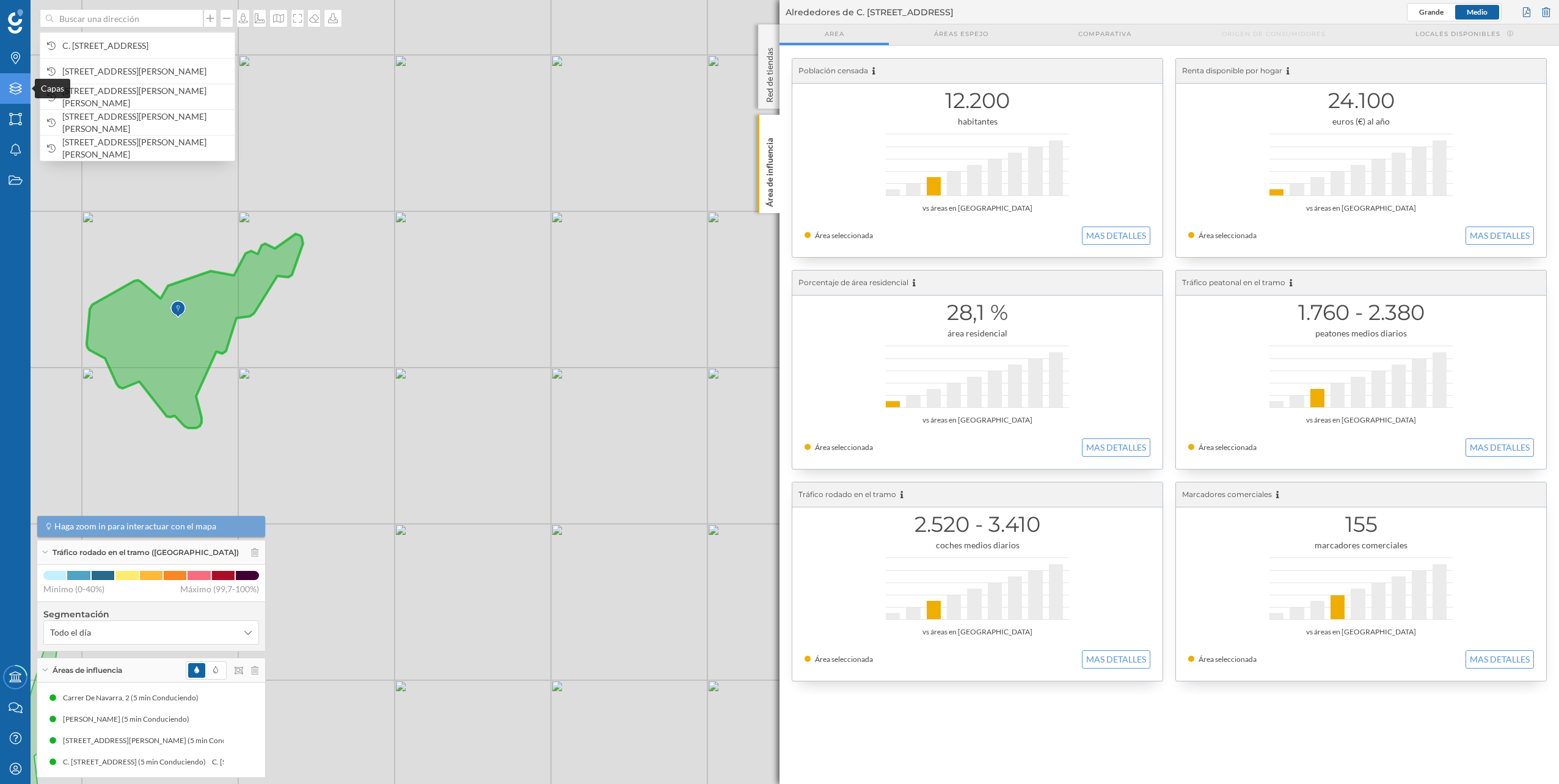
click at [17, 86] on icon "Capas" at bounding box center [16, 88] width 15 height 12
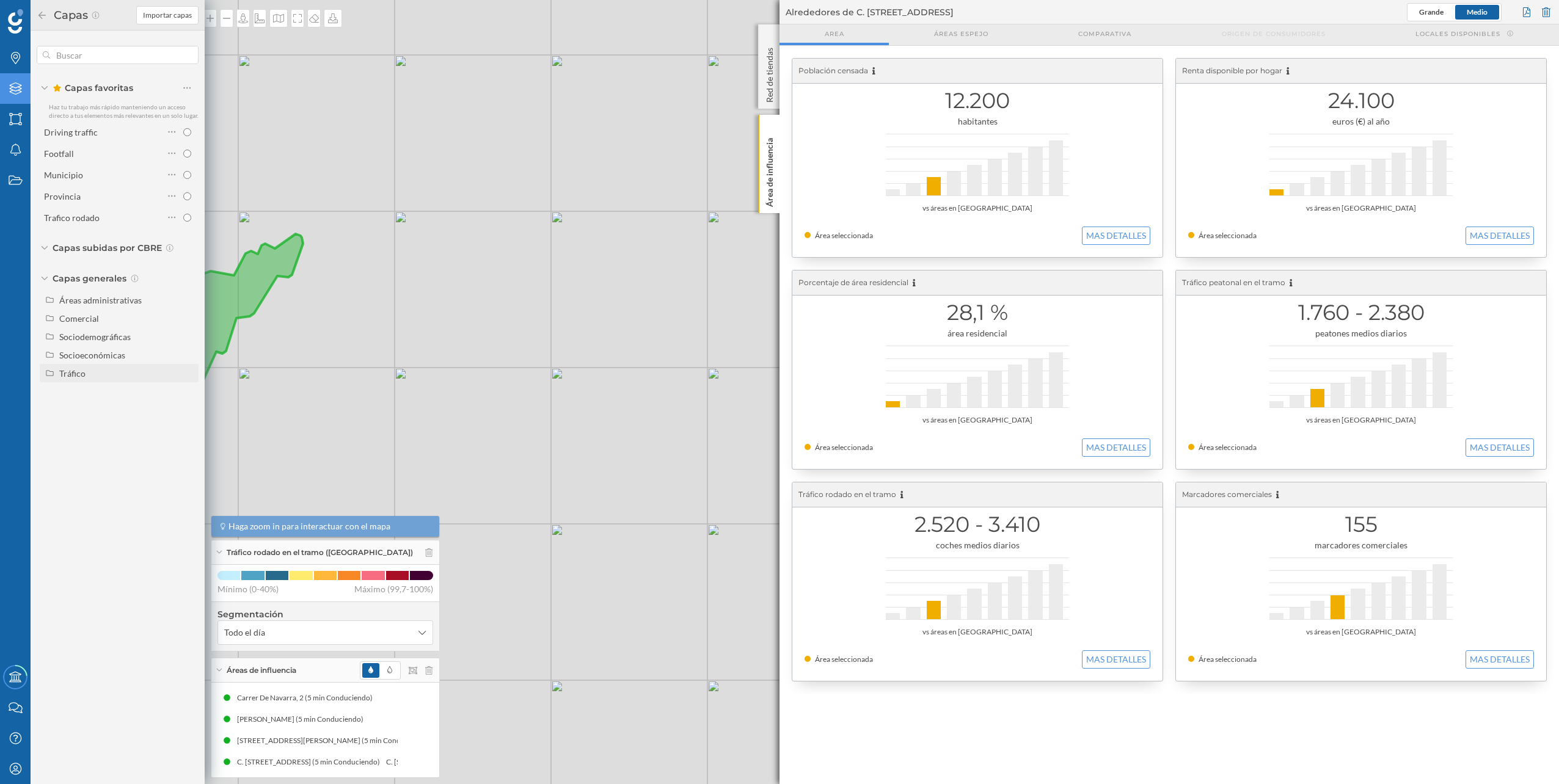
click at [99, 378] on div "Tráfico" at bounding box center [126, 373] width 135 height 13
click at [92, 412] on div "Peatonal" at bounding box center [80, 410] width 33 height 11
click at [186, 412] on input "Peatonal" at bounding box center [190, 410] width 8 height 8
click at [1545, 16] on div at bounding box center [1546, 12] width 13 height 18
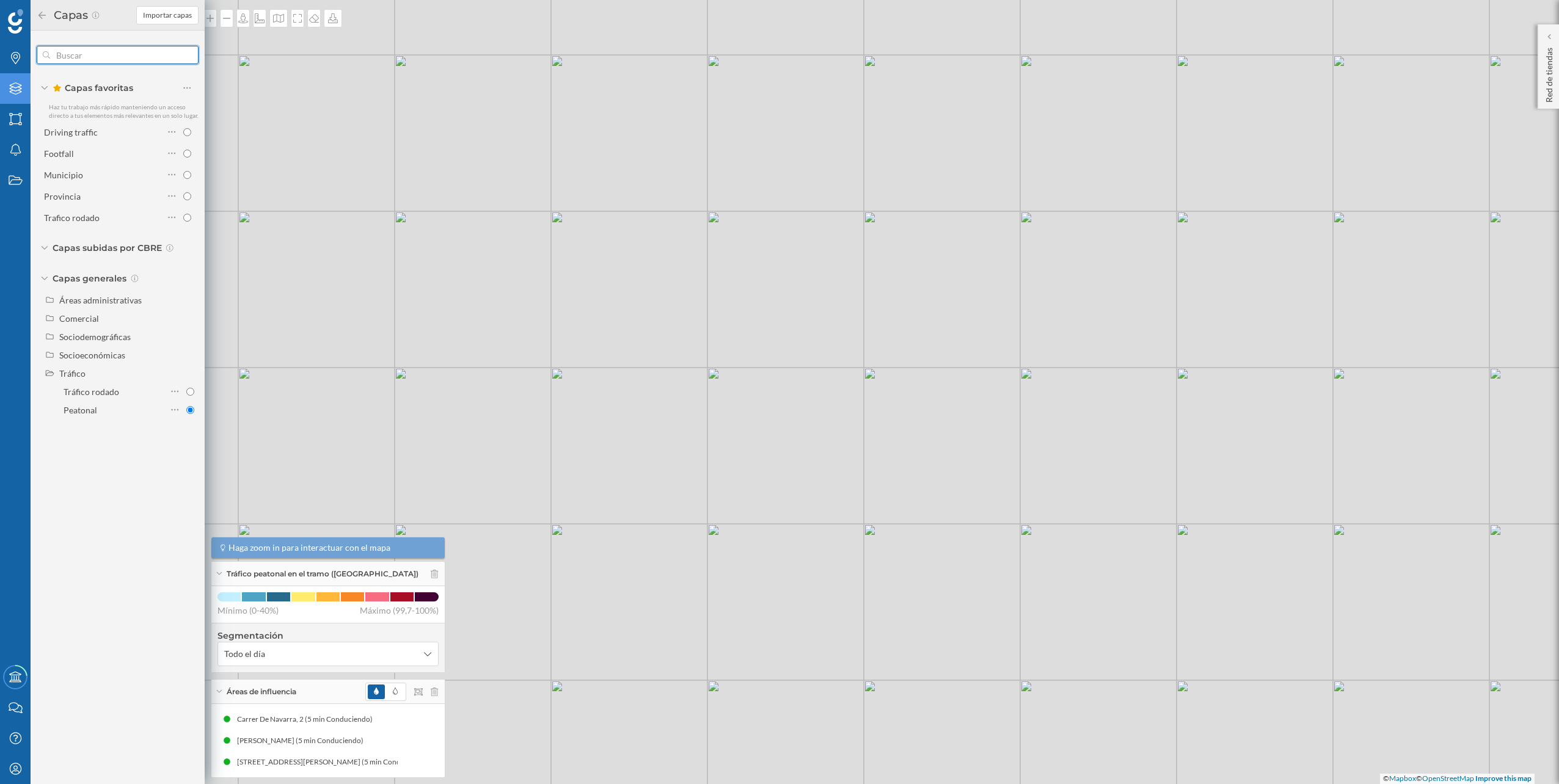
click at [101, 60] on input "text" at bounding box center [118, 55] width 135 height 25
click at [96, 409] on div "Peatonal" at bounding box center [80, 410] width 33 height 11
click at [186, 409] on input "Peatonal" at bounding box center [190, 410] width 8 height 8
radio input "true"
click at [217, 80] on div "© Mapbox © OpenStreetMap Improve this map" at bounding box center [779, 392] width 1559 height 784
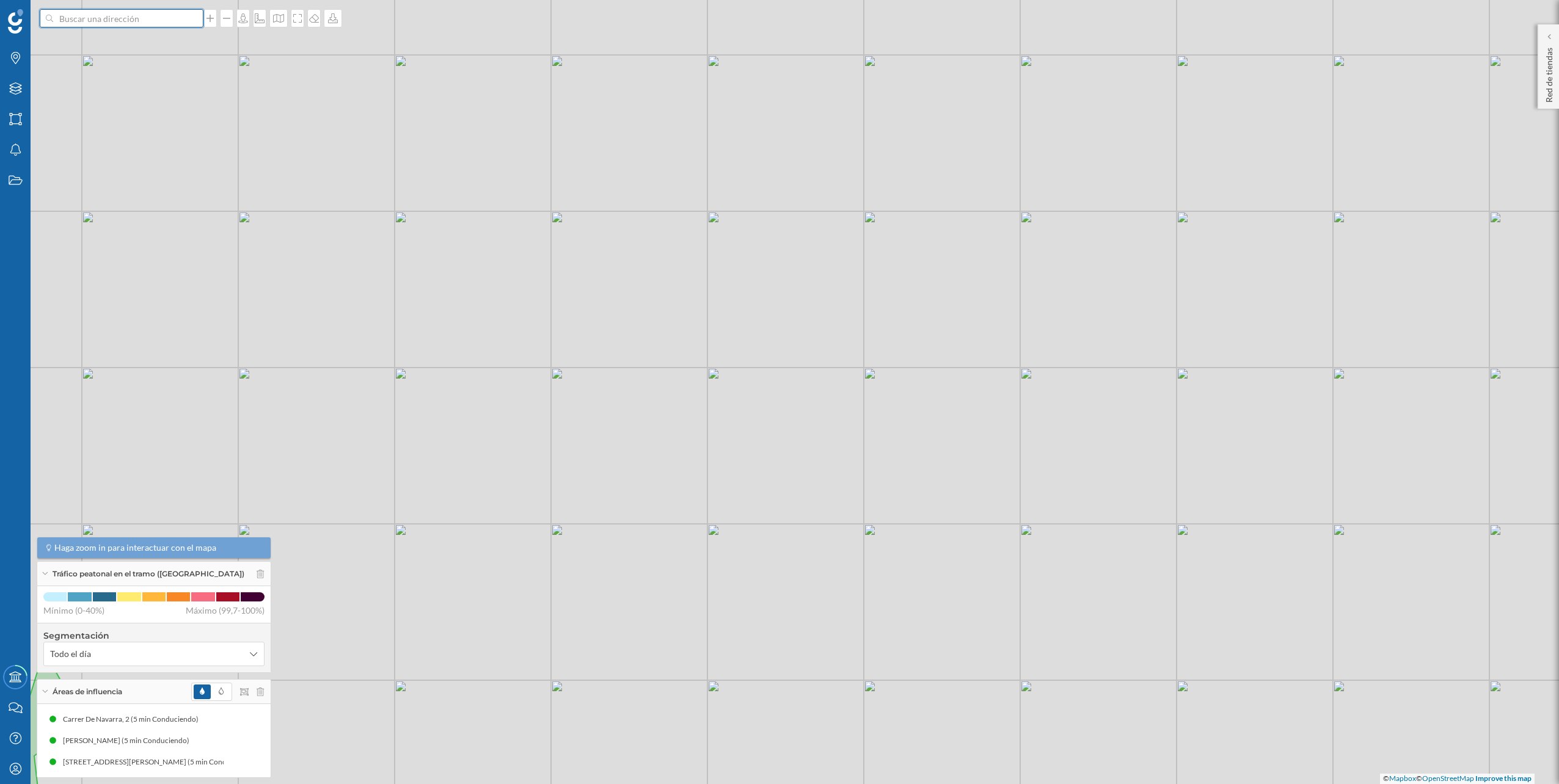
click at [145, 22] on input at bounding box center [122, 18] width 137 height 18
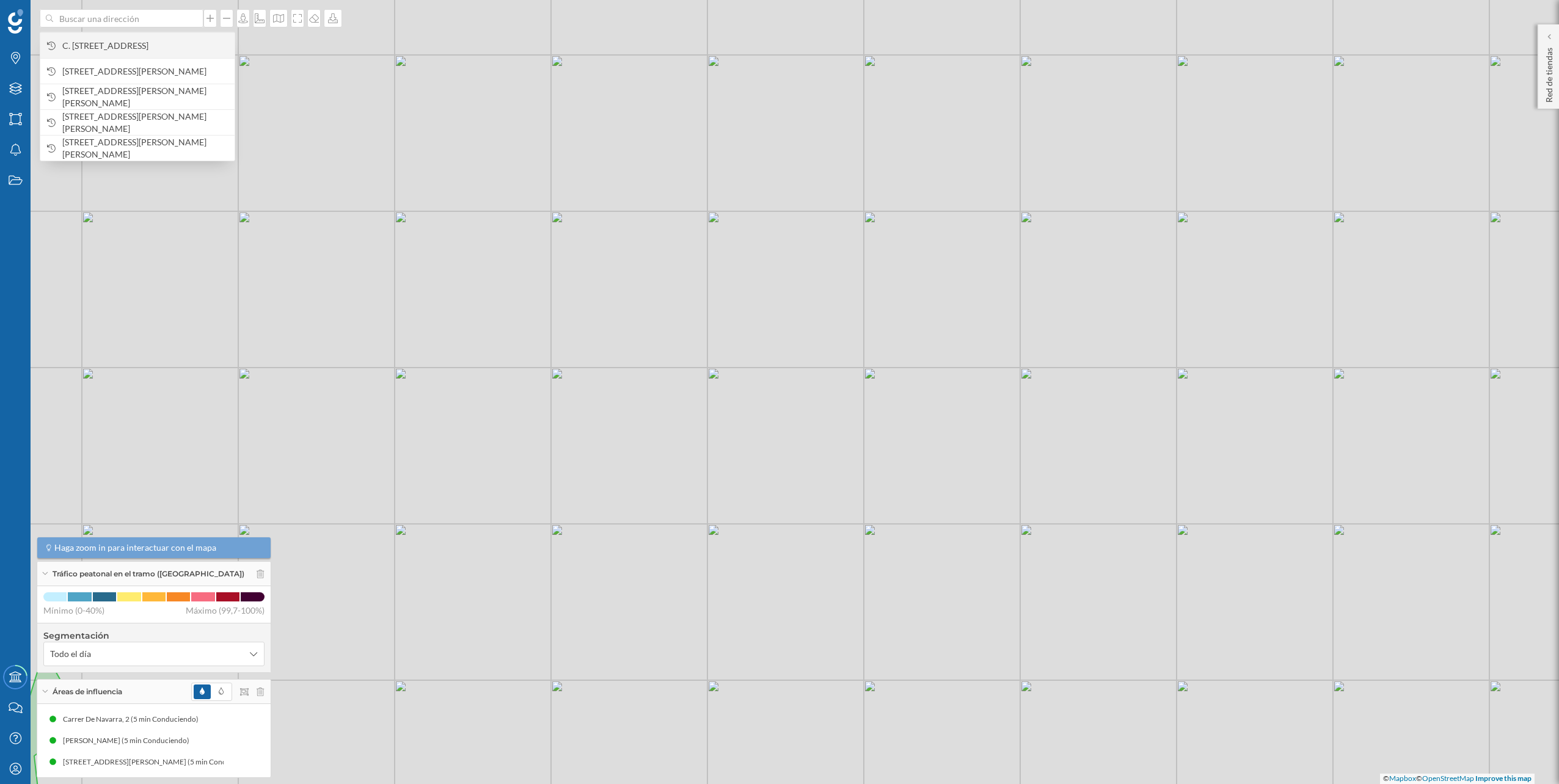
click at [135, 40] on span "C. Diderot, 3, Churriana, 29004 Málaga, España" at bounding box center [145, 45] width 166 height 12
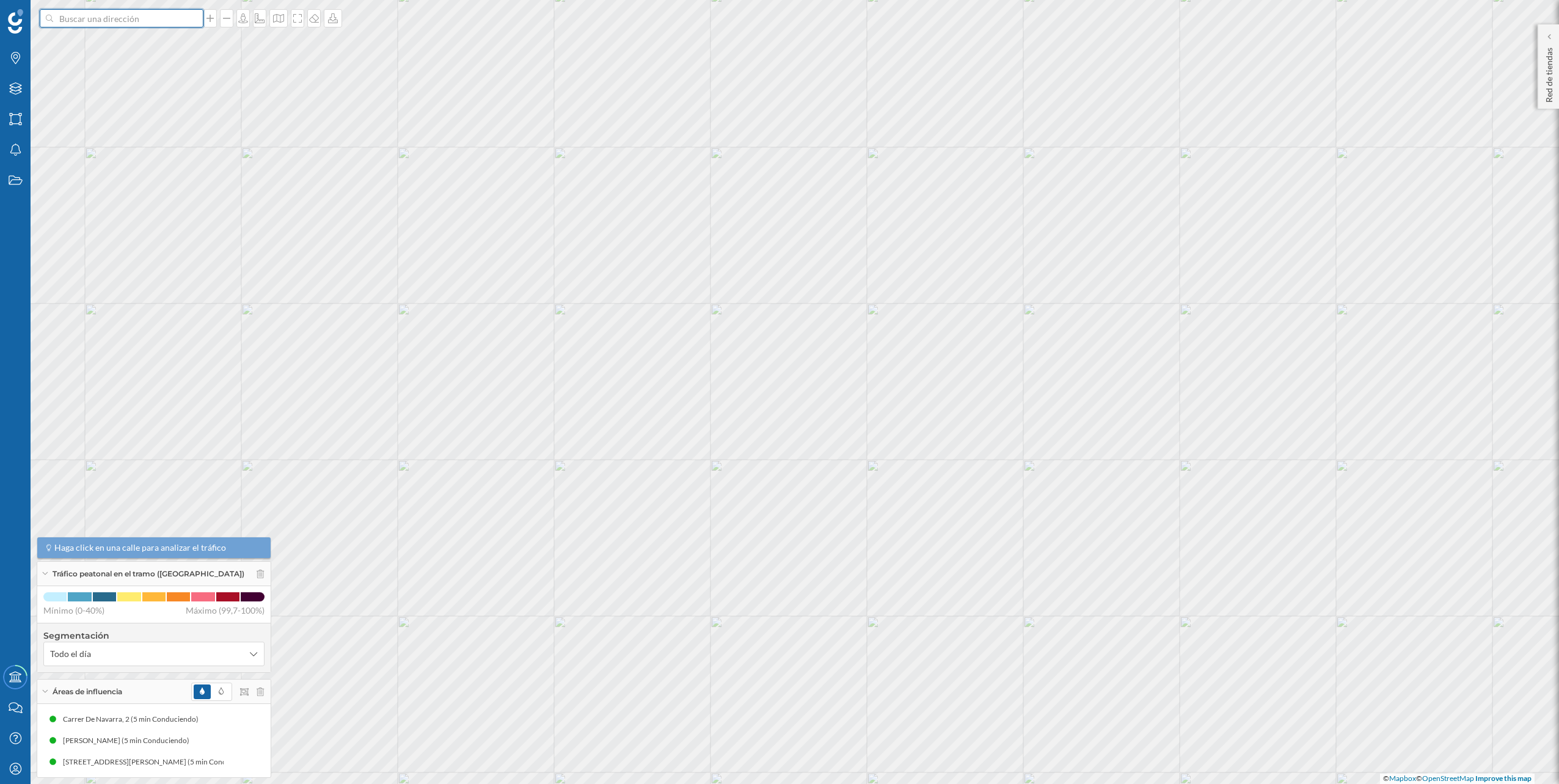
click at [165, 14] on input at bounding box center [122, 18] width 137 height 18
click at [153, 45] on span "C. Diderot, 3, Churriana, 29004 Málaga, España" at bounding box center [145, 45] width 166 height 12
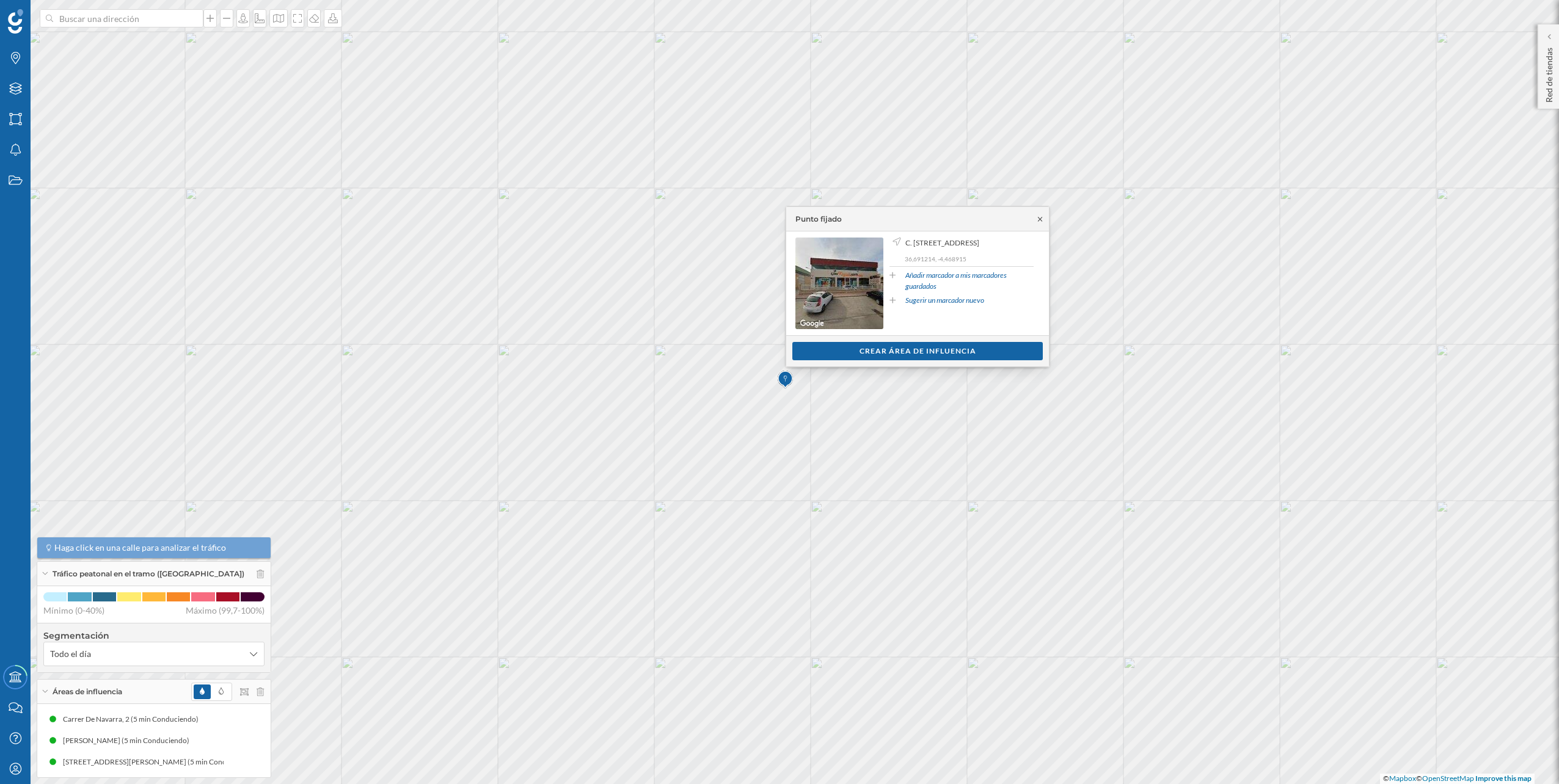
click at [1041, 217] on icon at bounding box center [1040, 219] width 9 height 8
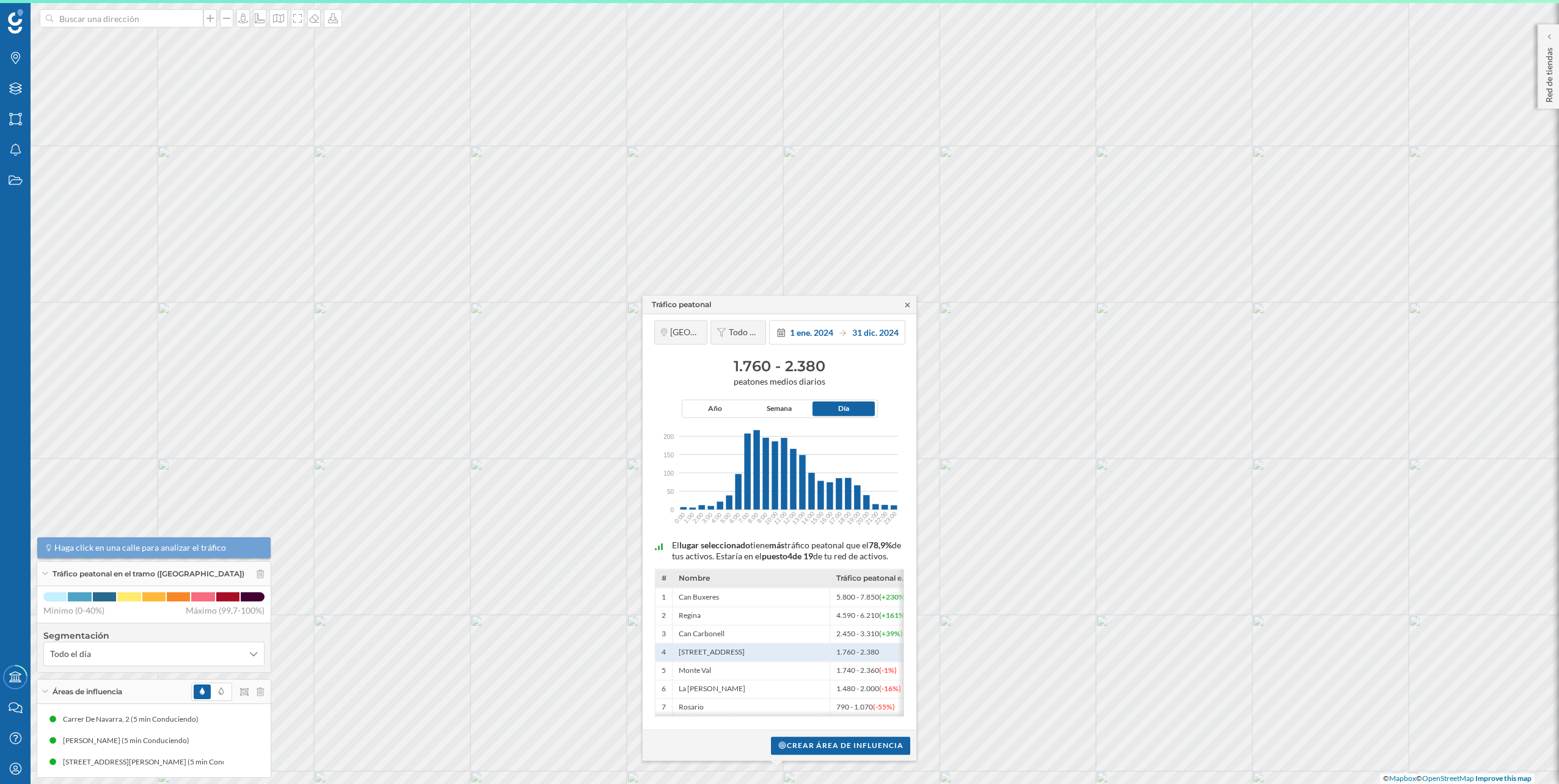
click at [906, 301] on icon at bounding box center [907, 305] width 9 height 8
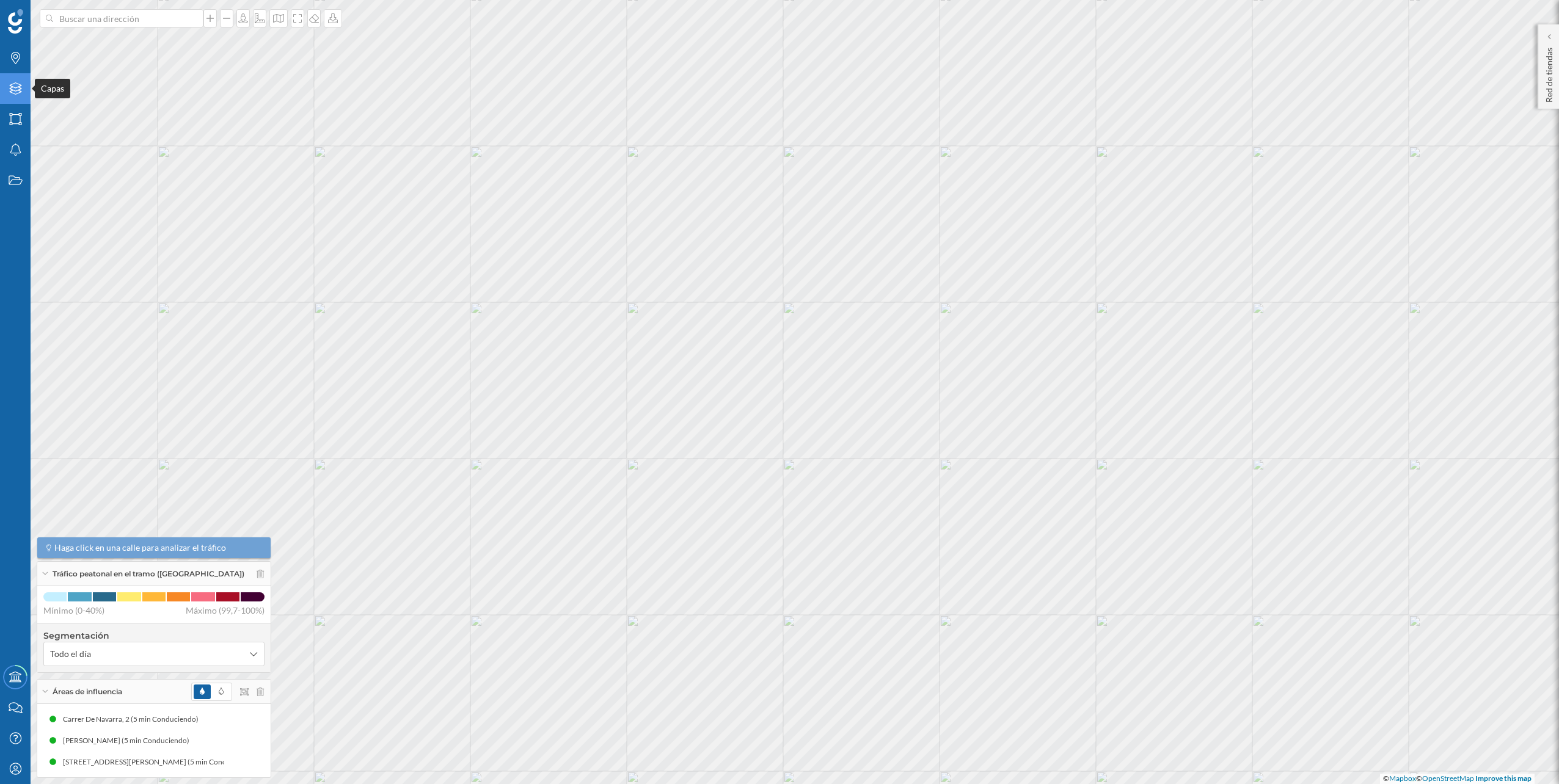
click at [18, 92] on icon "Capas" at bounding box center [16, 88] width 15 height 12
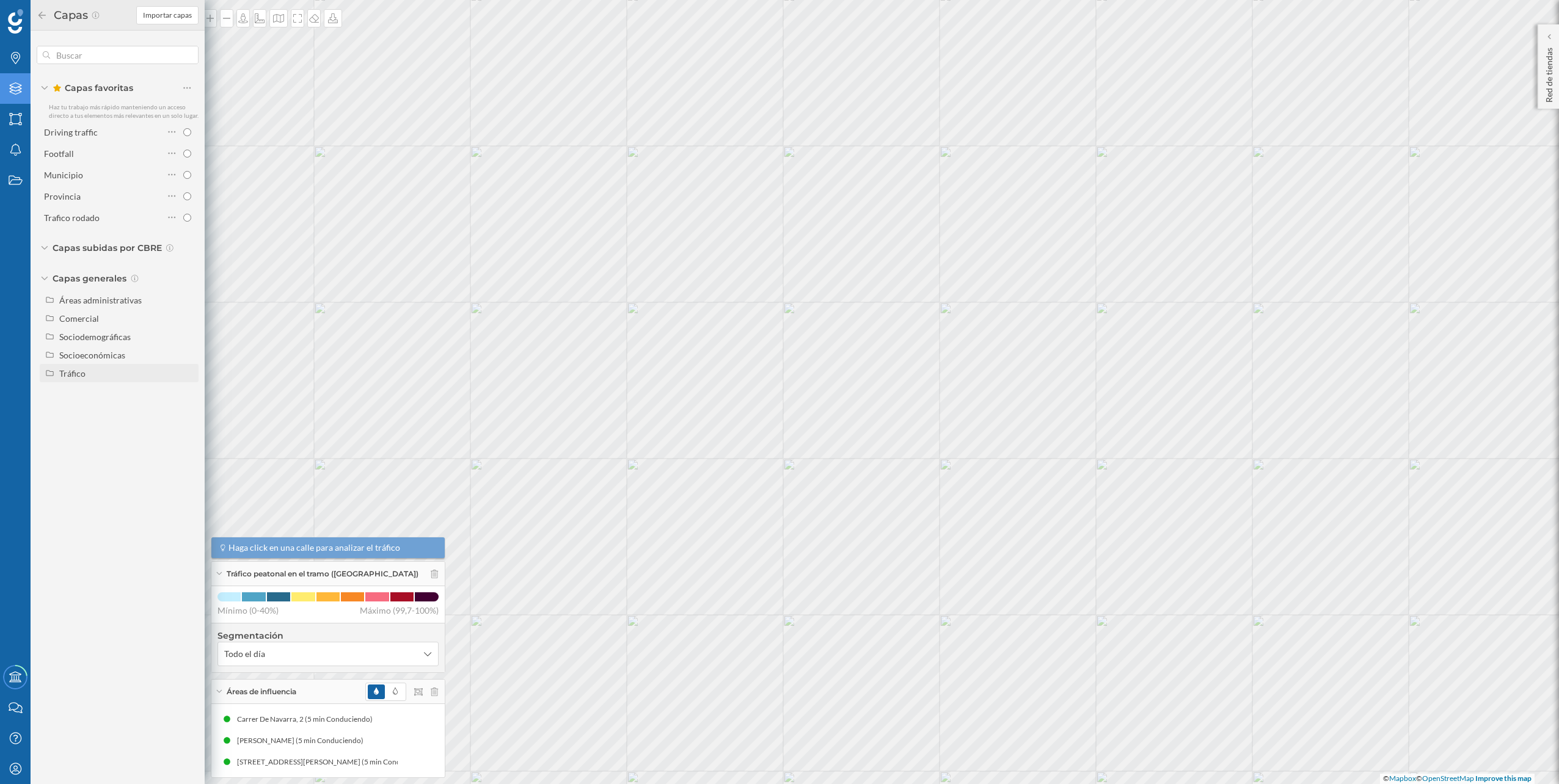
click at [138, 375] on div "Tráfico" at bounding box center [126, 373] width 135 height 13
click at [125, 392] on div "Tráfico rodado" at bounding box center [106, 392] width 85 height 13
click at [186, 392] on input "Tráfico rodado" at bounding box center [190, 392] width 8 height 8
radio input "true"
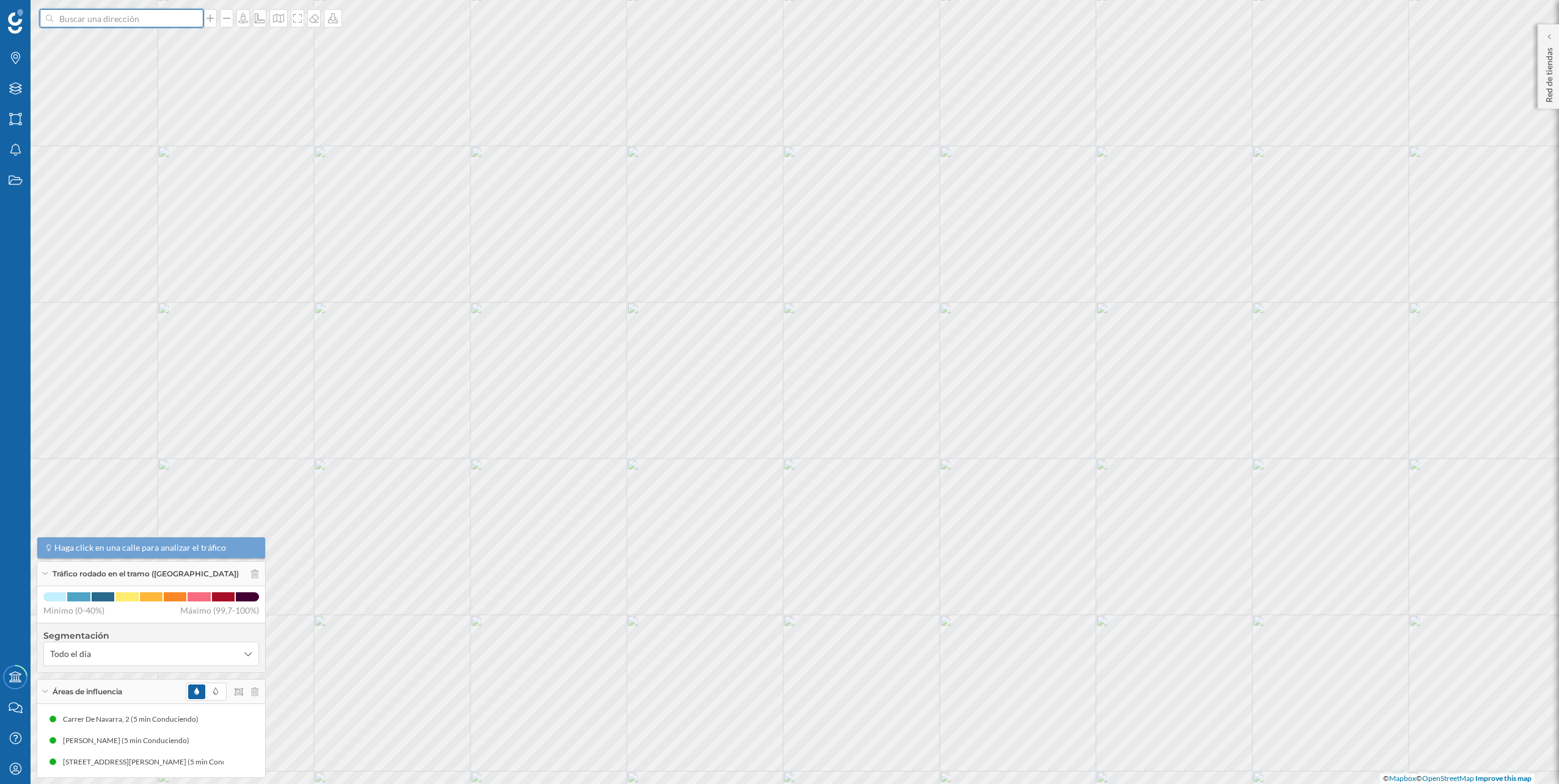
click at [160, 18] on input at bounding box center [122, 18] width 137 height 18
click at [141, 46] on span "C. Diderot, 3, Churriana, 29004 Málaga, España" at bounding box center [145, 45] width 166 height 12
